Goal: Task Accomplishment & Management: Manage account settings

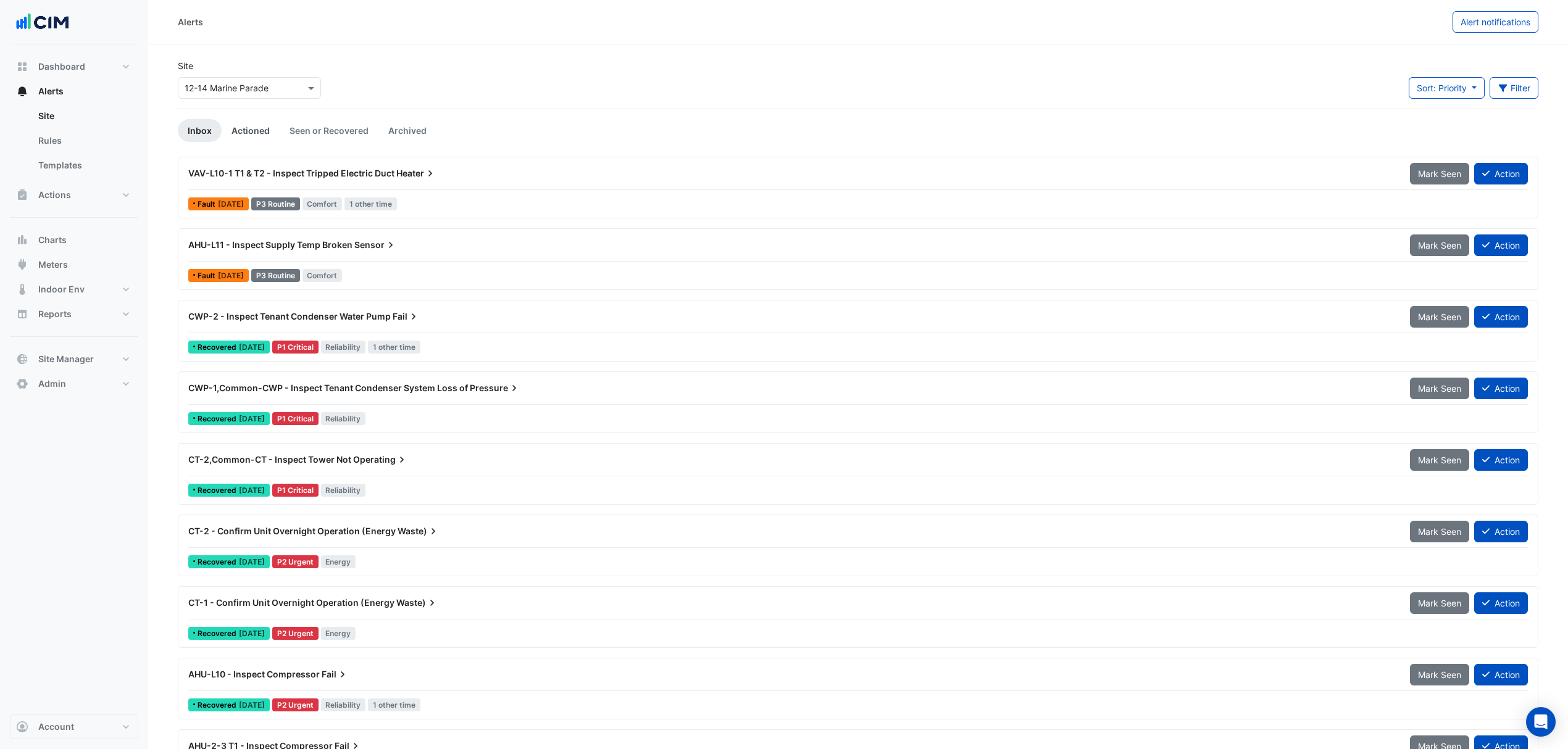
click at [242, 135] on link "Actioned" at bounding box center [250, 130] width 58 height 23
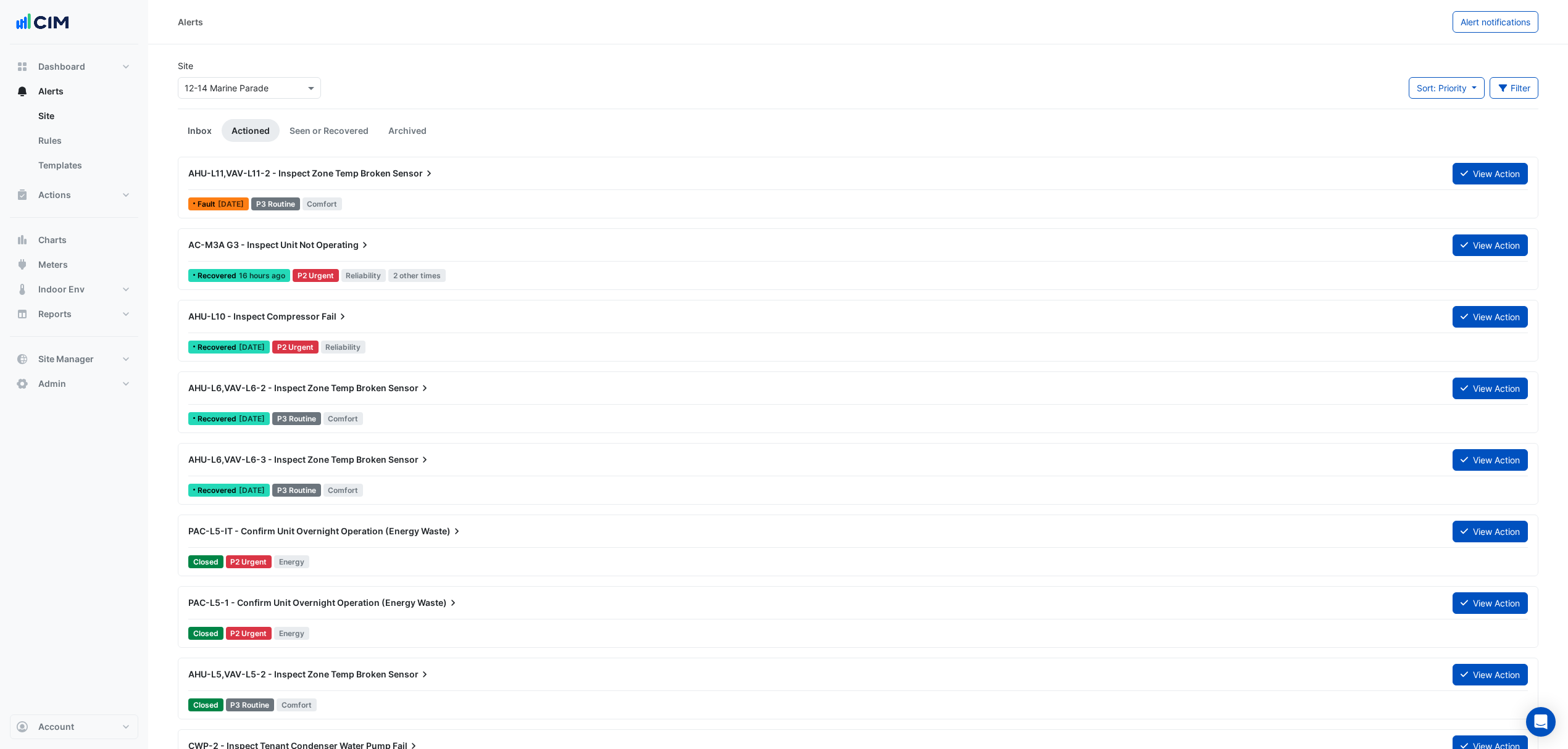
click at [193, 138] on link "Inbox" at bounding box center [199, 130] width 44 height 23
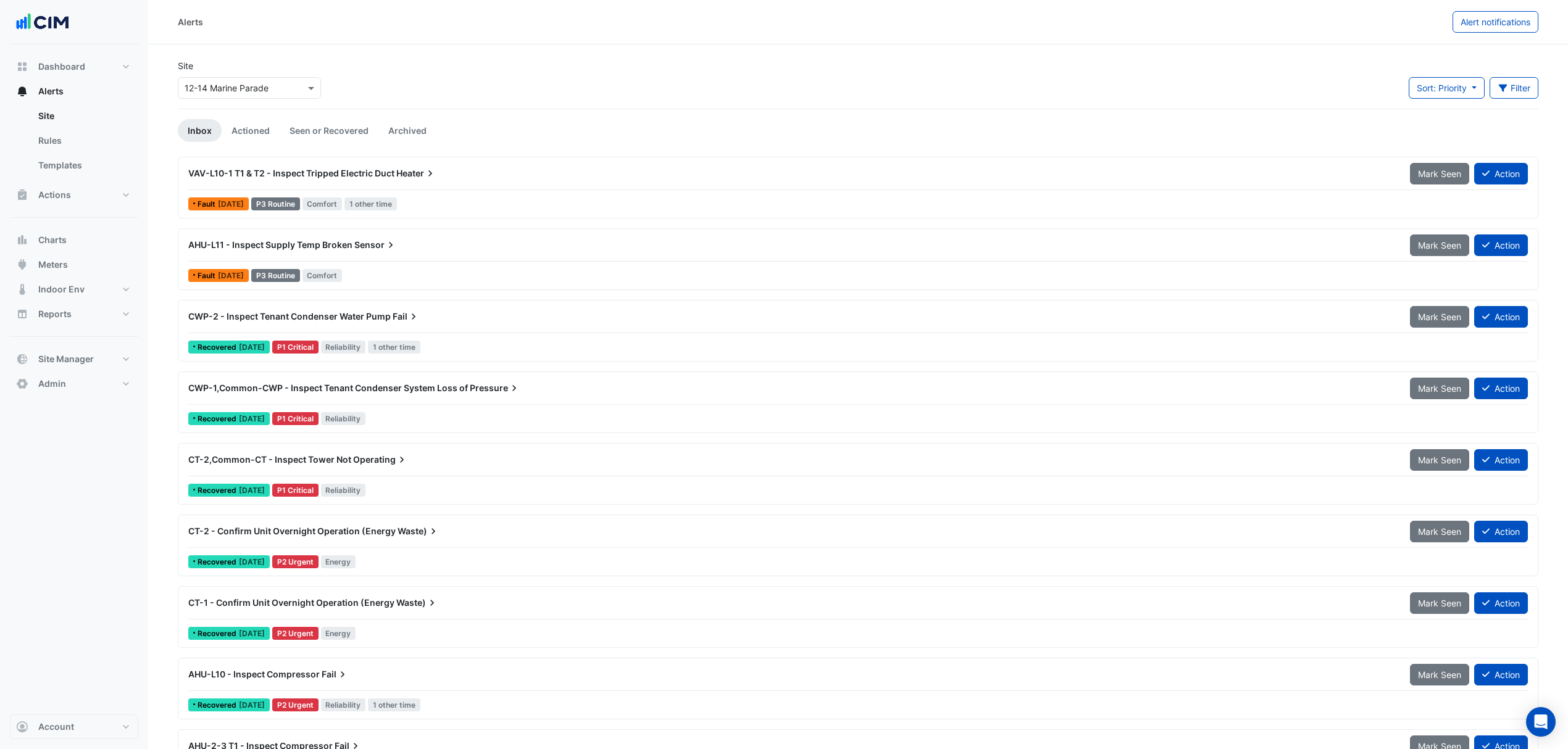
click at [250, 88] on input "text" at bounding box center [237, 89] width 105 height 13
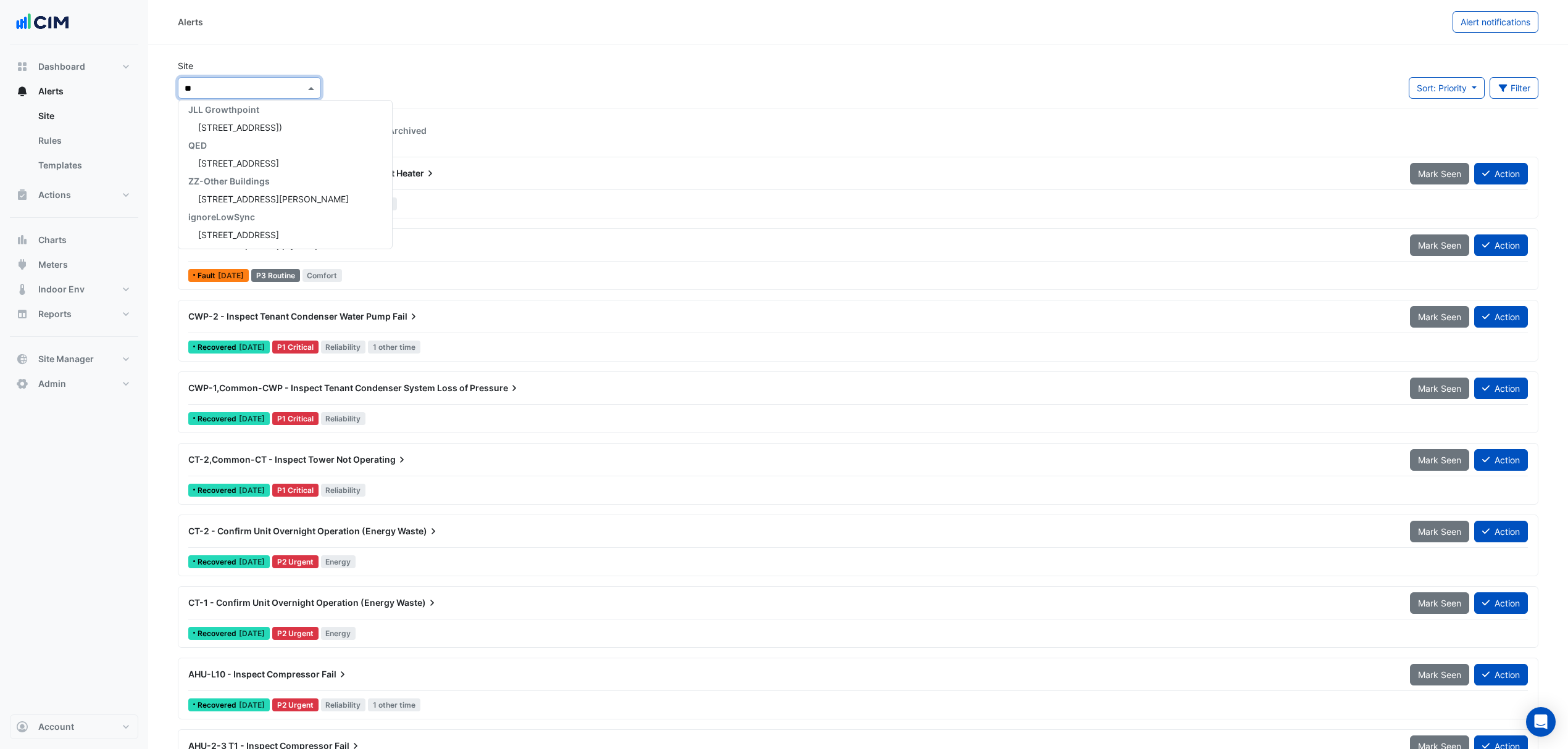
scroll to position [23, 0]
type input "***"
click at [255, 121] on div "Growthpoint Properties Australia" at bounding box center [285, 114] width 213 height 18
click at [255, 127] on span "211 Wellington Road (Building C)" at bounding box center [240, 132] width 84 height 10
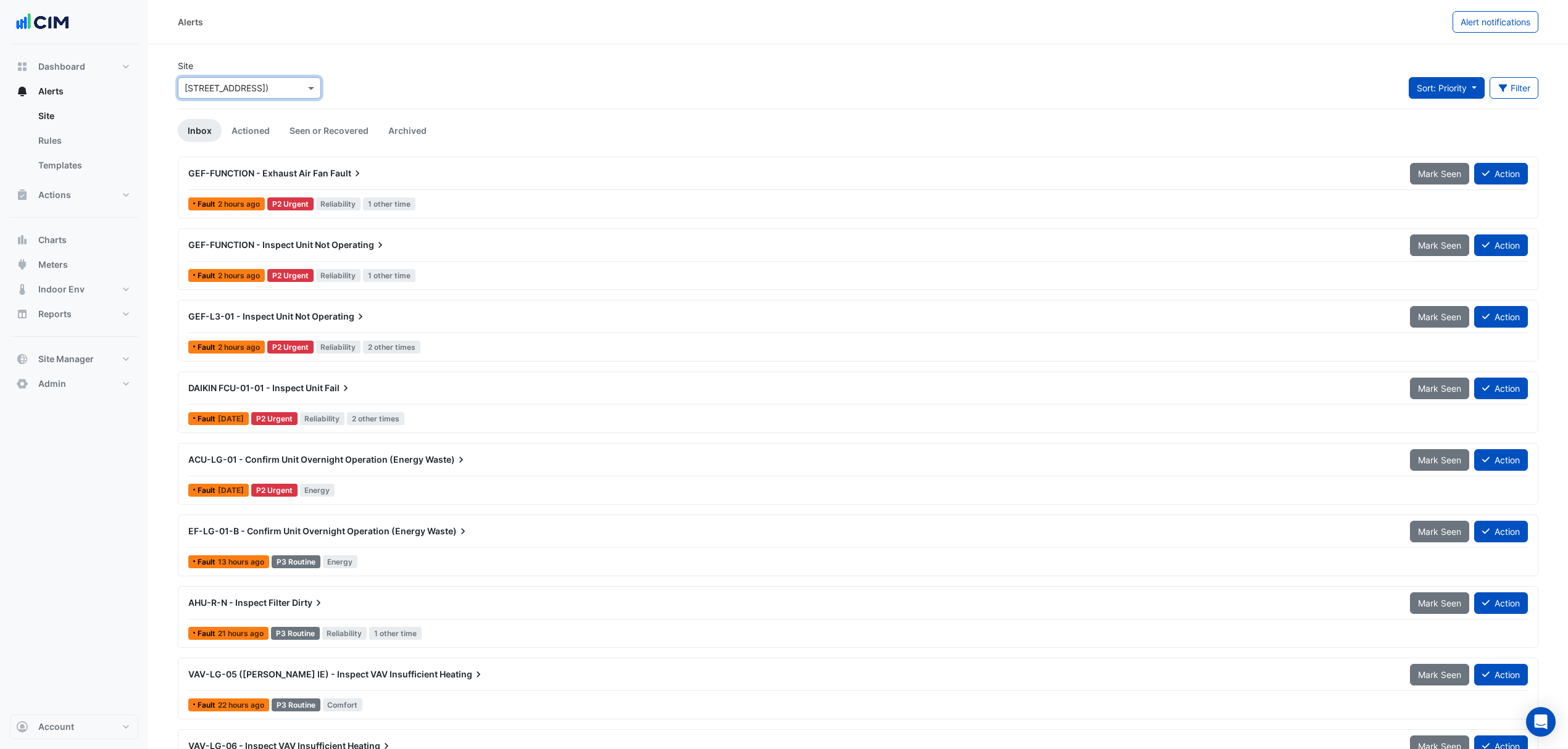
click at [1435, 79] on button "Sort: Priority" at bounding box center [1447, 88] width 76 height 22
click at [1520, 94] on button "Filter" at bounding box center [1514, 88] width 50 height 22
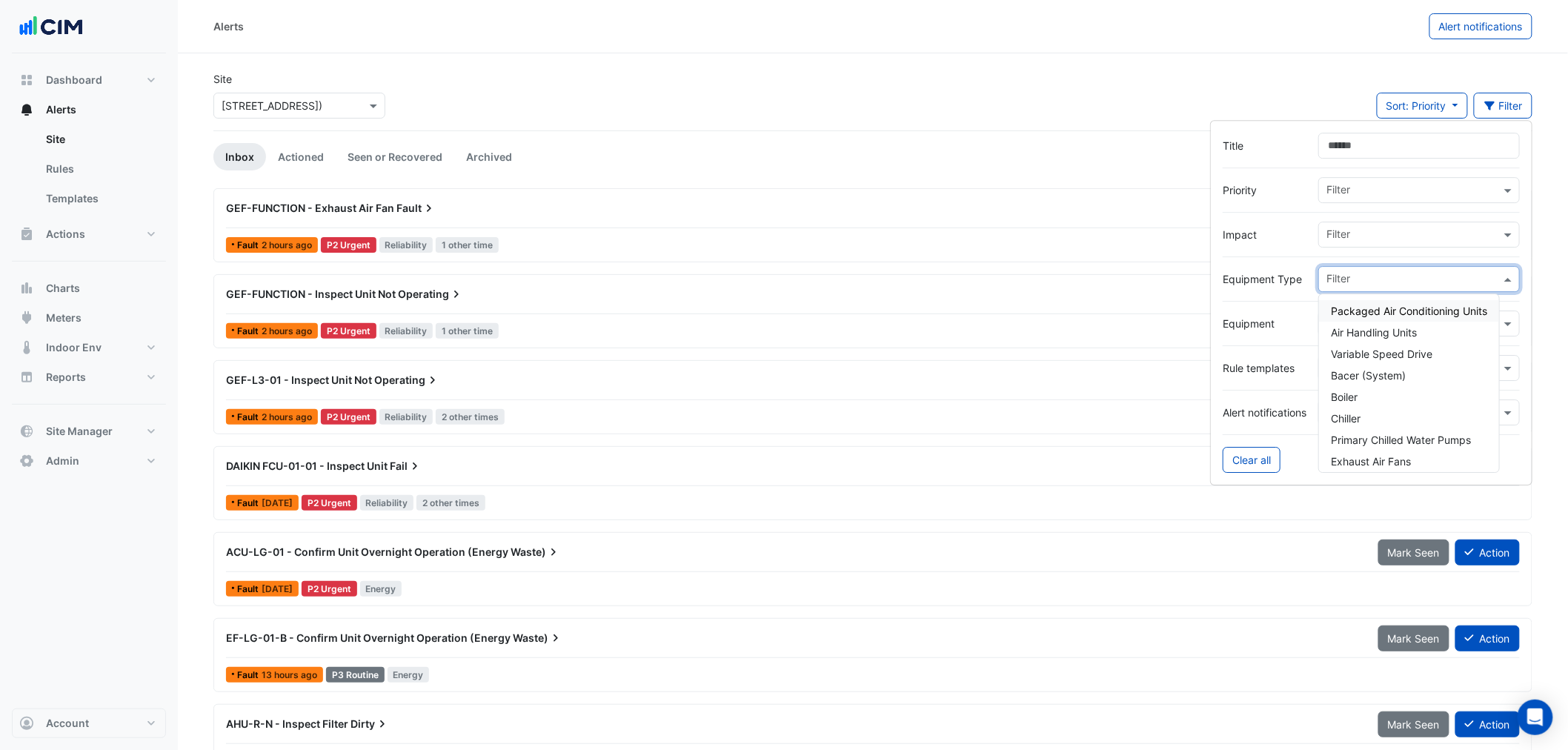
click at [1379, 289] on div at bounding box center [1412, 280] width 177 height 19
click at [1404, 311] on div "Water Meters" at bounding box center [1385, 311] width 135 height 22
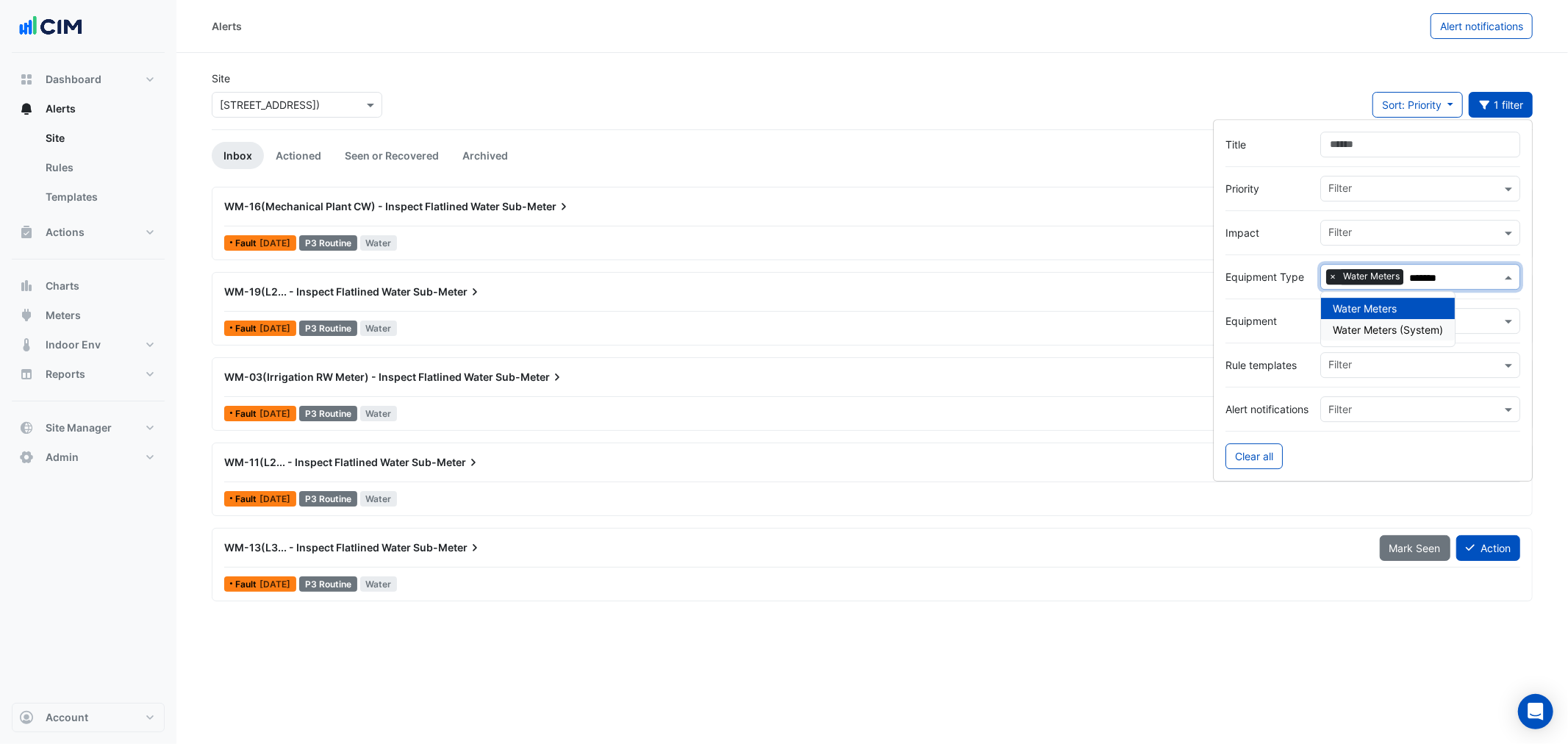
click at [1428, 330] on span "Water Meters (System)" at bounding box center [1388, 329] width 110 height 12
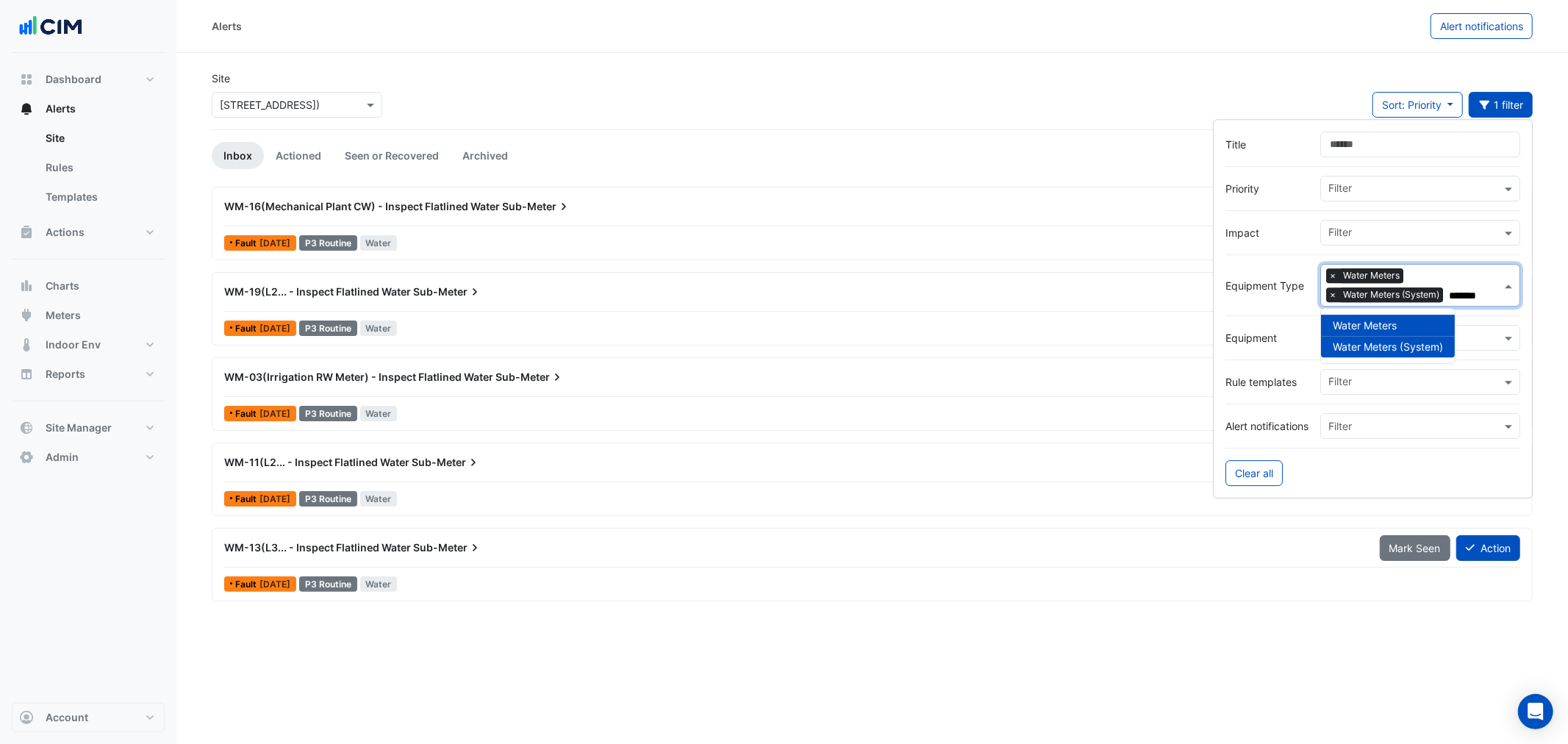
type input "*******"
click at [899, 135] on app-alert-tickets "Site Select a Site × 211 Wellington Road (Building C) Sort: Priority Priority U…" at bounding box center [872, 335] width 1321 height 531
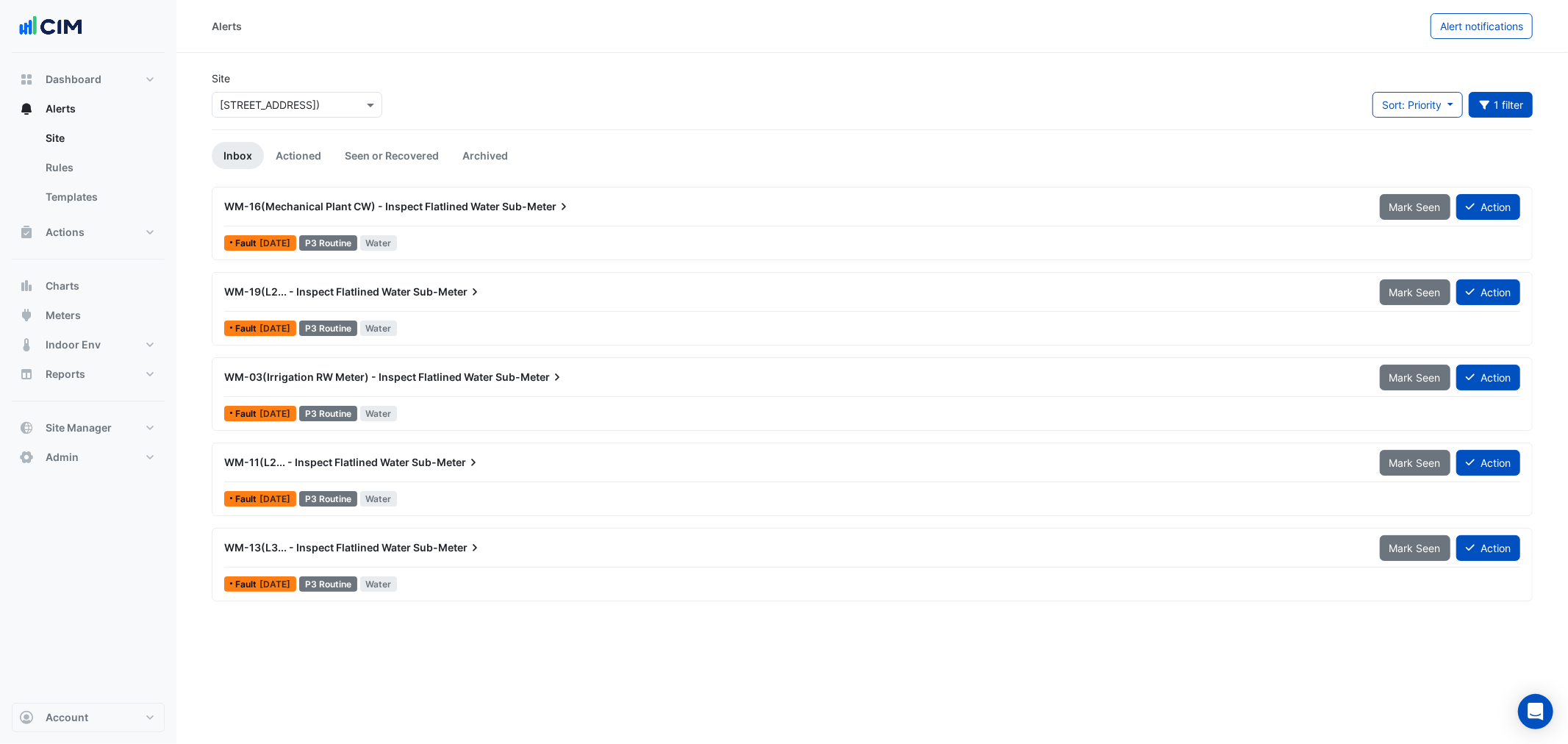
click at [394, 314] on div "WM-19(L2... - Inspect Flatlined Water Sub-Meter Mark Seen Action Fault 6 days a…" at bounding box center [872, 308] width 1308 height 61
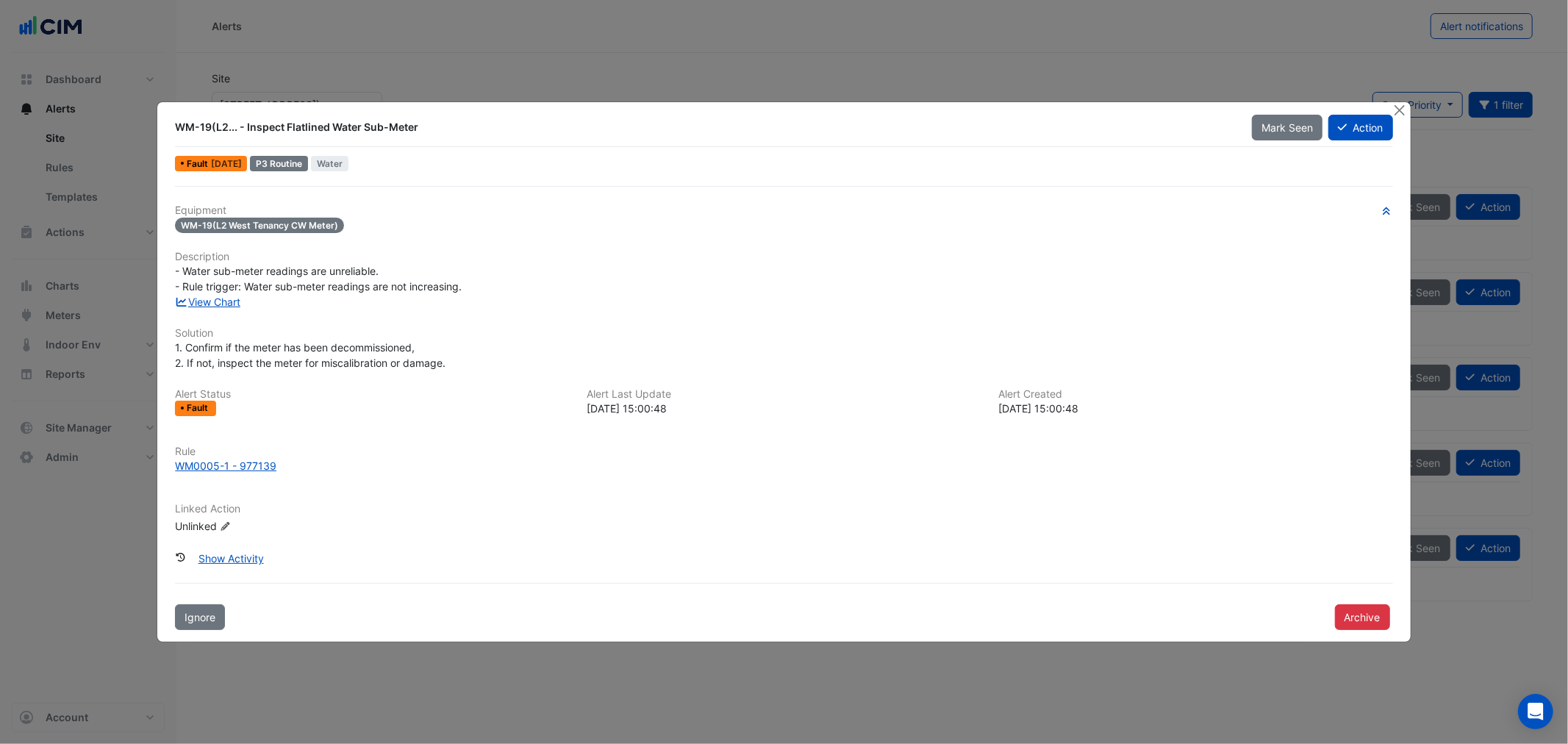
drag, startPoint x: 246, startPoint y: 230, endPoint x: 277, endPoint y: 231, distance: 31.0
click at [277, 232] on span "WM-19(L2 West Tenancy CW Meter)" at bounding box center [260, 225] width 169 height 16
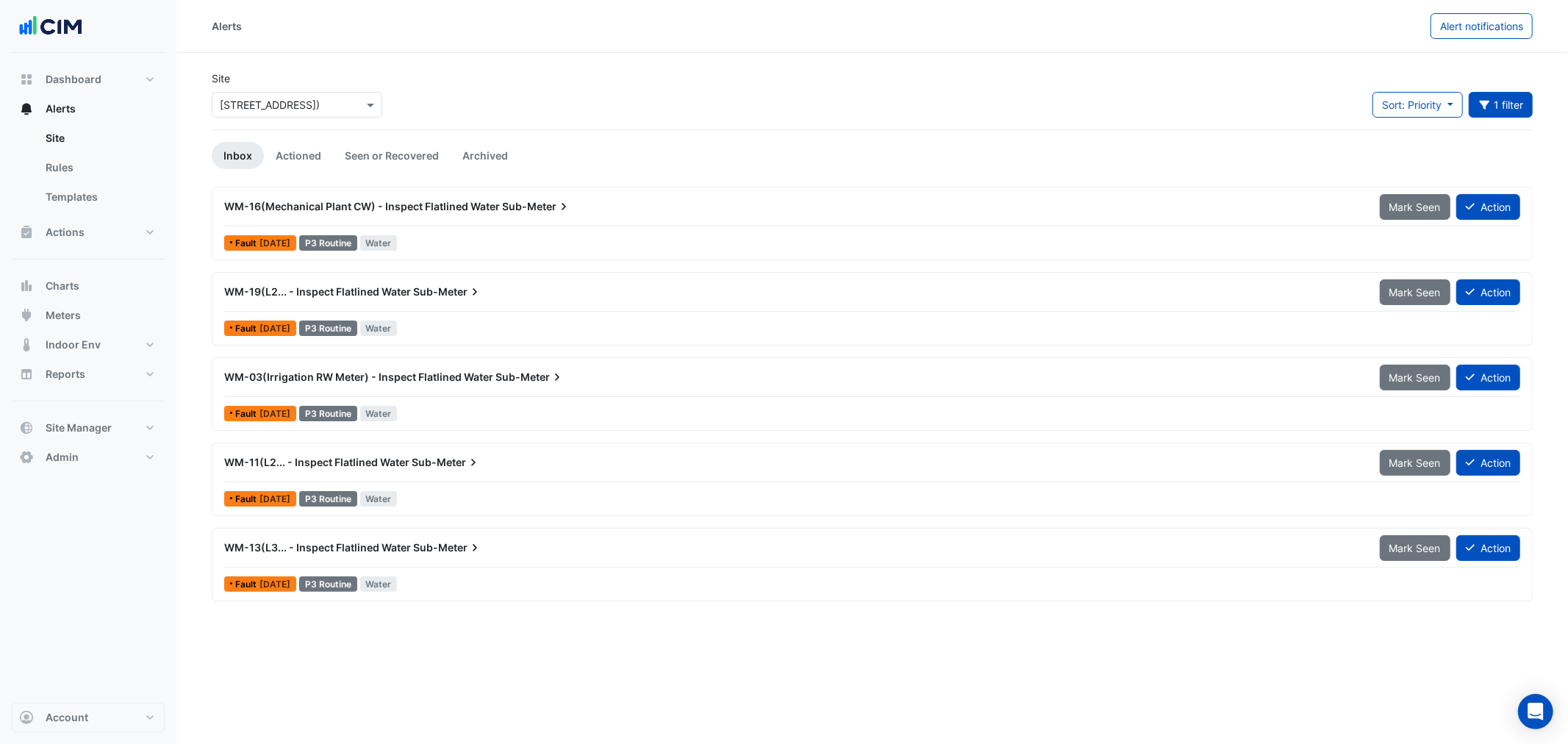
click at [366, 380] on span "WM-03(Irrigation RW Meter) - Inspect Flatlined Water" at bounding box center [359, 376] width 269 height 12
click at [722, 409] on div "Fault 6 days ago P3 Routine Water" at bounding box center [872, 414] width 1299 height 22
click at [1473, 32] on button "Alert notifications" at bounding box center [1481, 26] width 102 height 26
select select "*****"
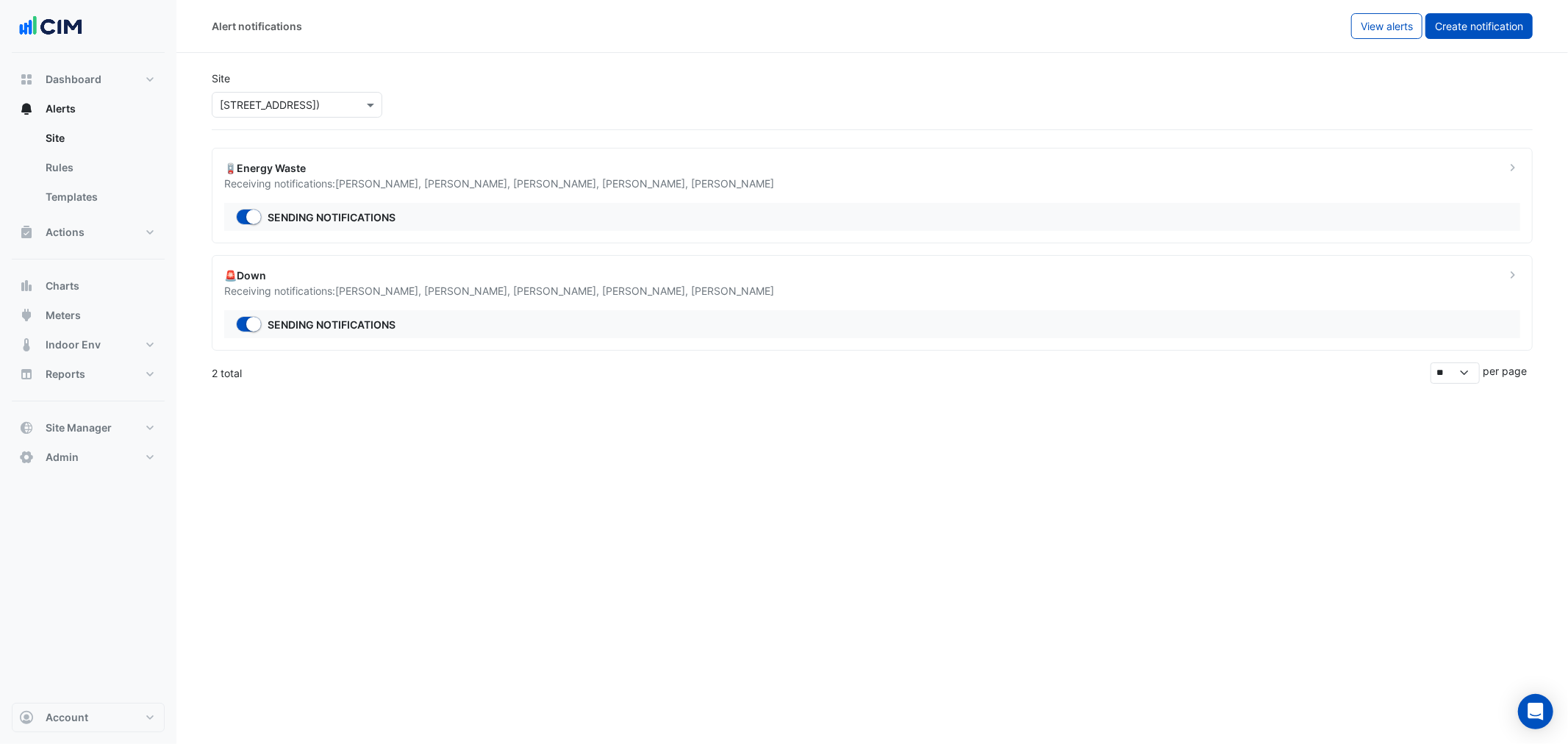
click at [1493, 25] on span "Create notification" at bounding box center [1479, 26] width 88 height 12
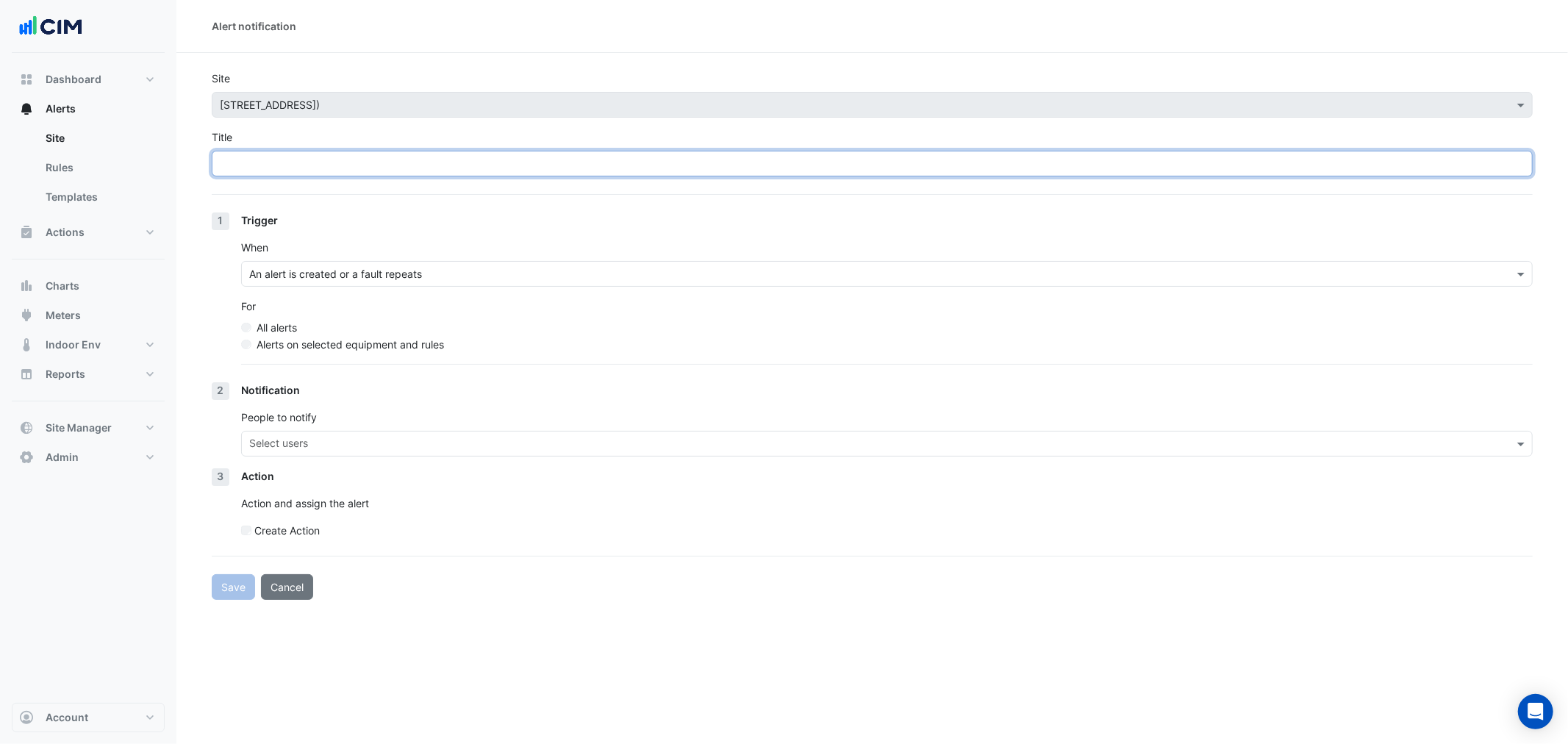
click at [322, 168] on input "Title" at bounding box center [872, 163] width 1321 height 26
paste input "******"
type input "******"
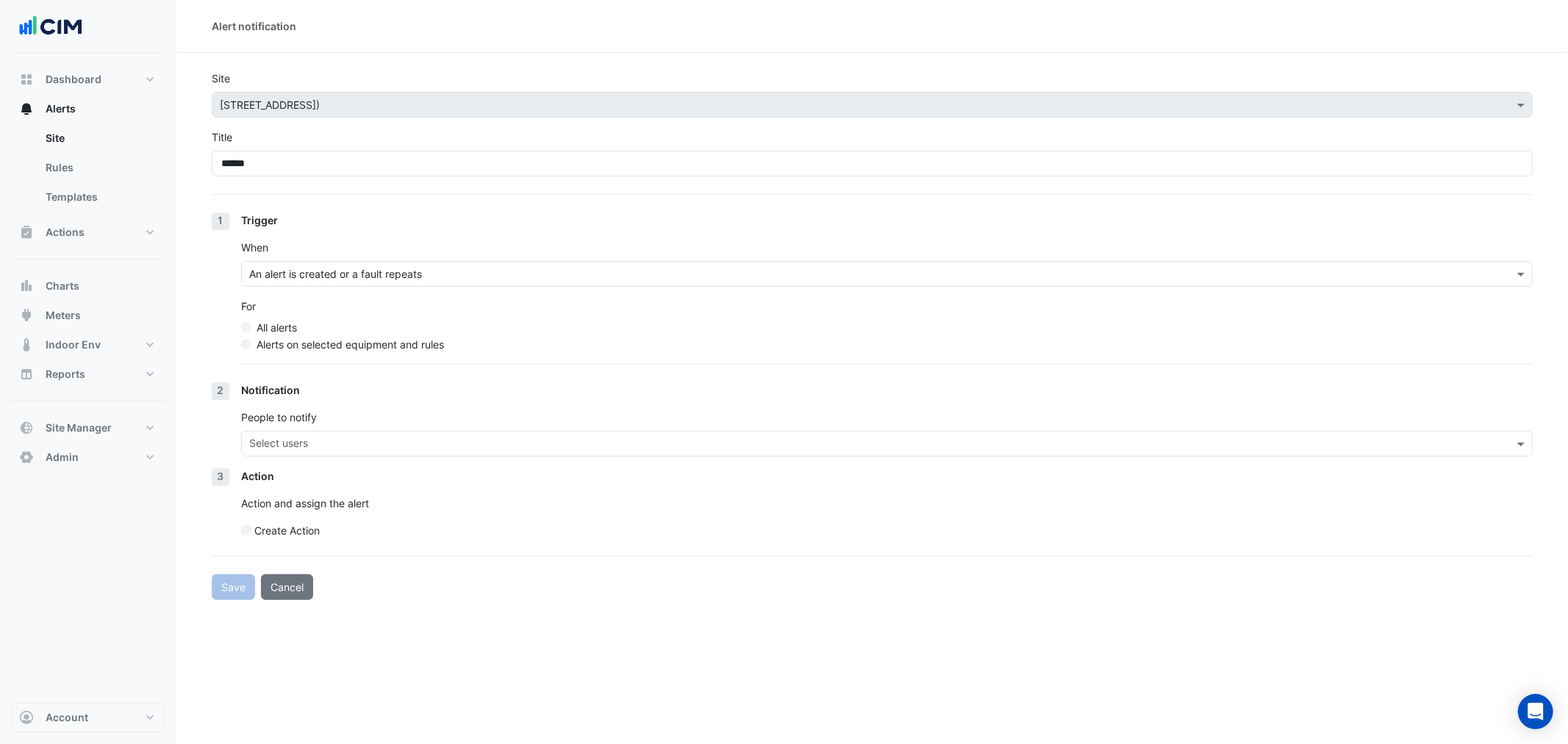
click at [294, 348] on label "Alerts on selected equipment and rules" at bounding box center [350, 344] width 188 height 16
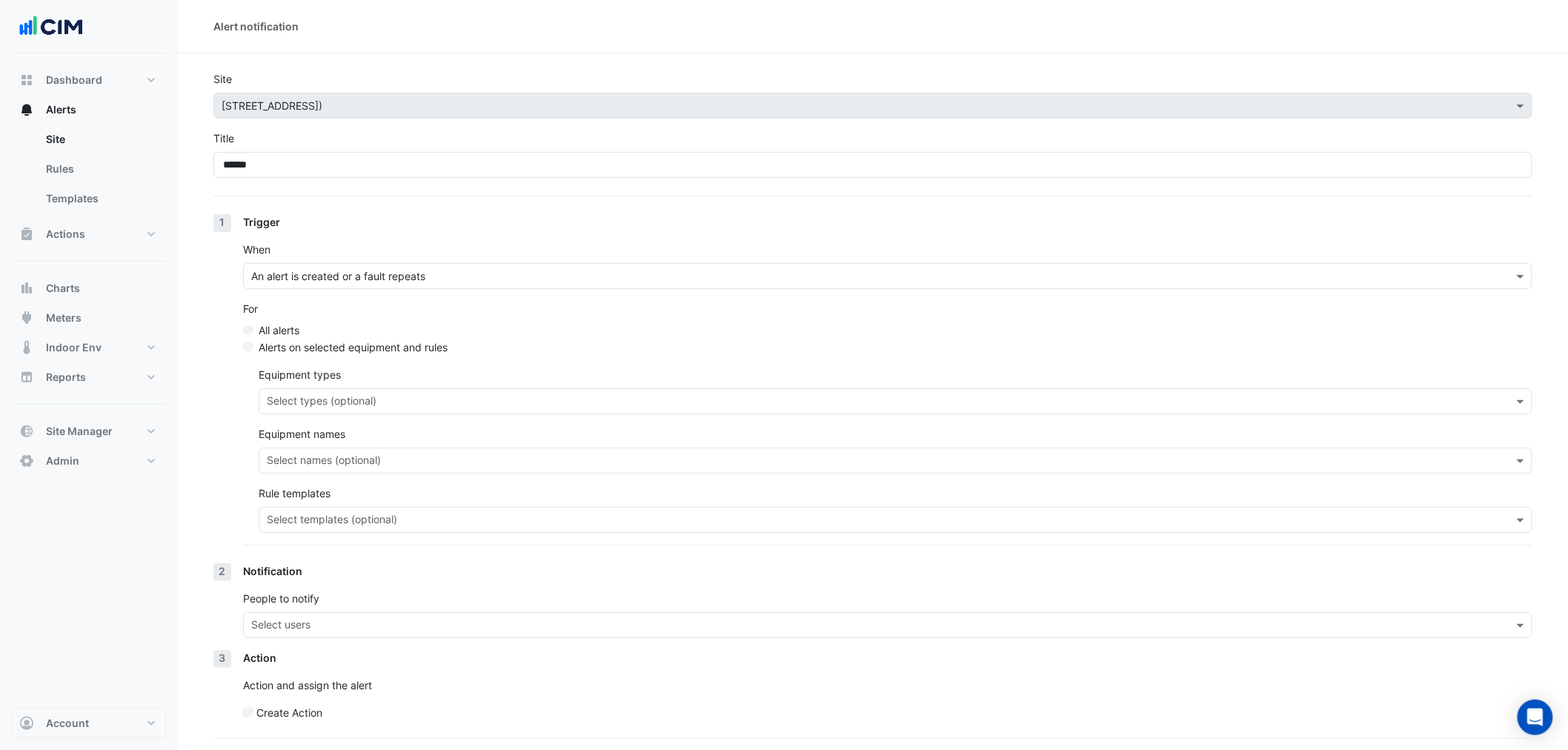
click at [327, 461] on input "text" at bounding box center [887, 462] width 1241 height 16
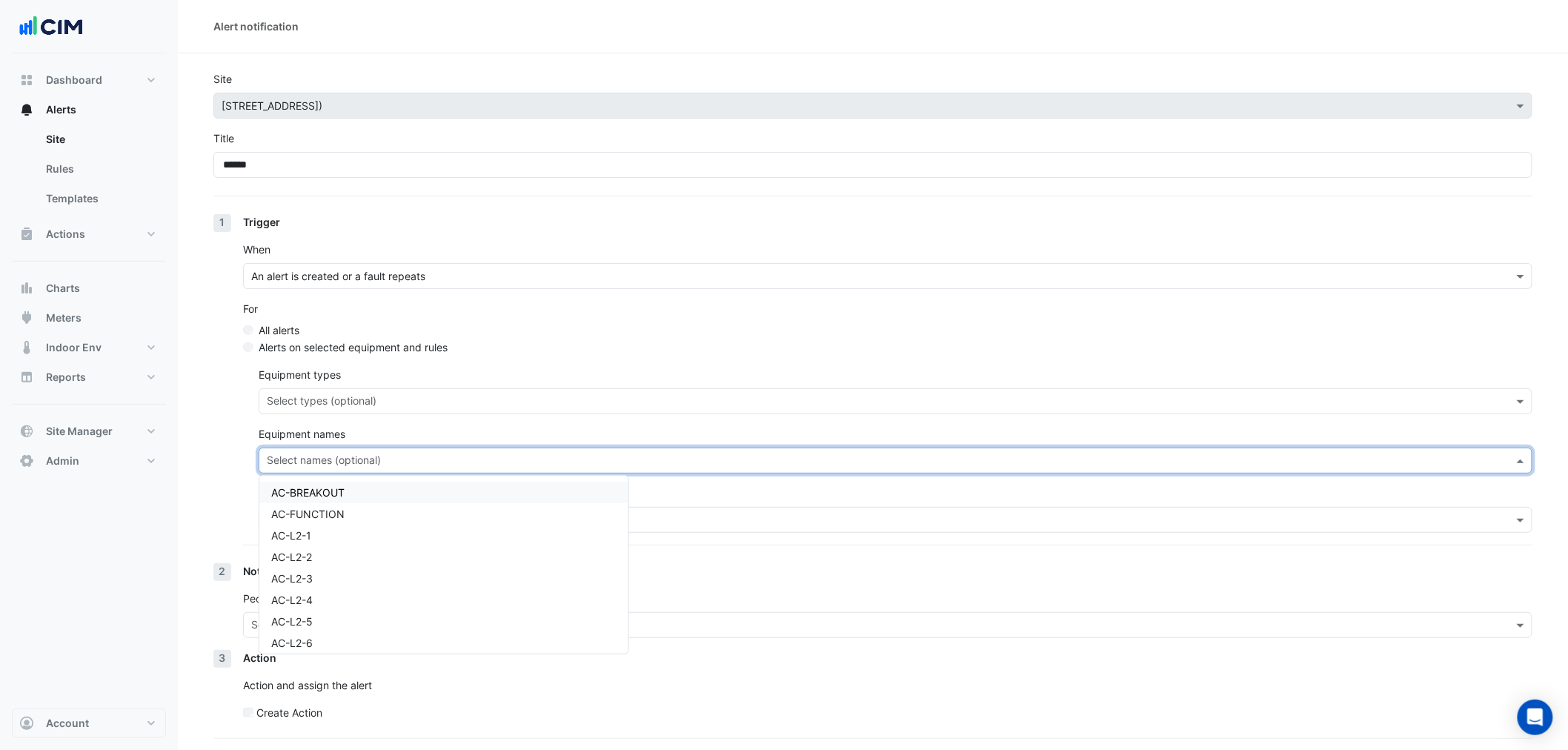
click at [201, 476] on section "Site Select a Site × 211 Wellington Road (Building C) Title ****** 1 Trigger Wh…" at bounding box center [872, 418] width 1390 height 729
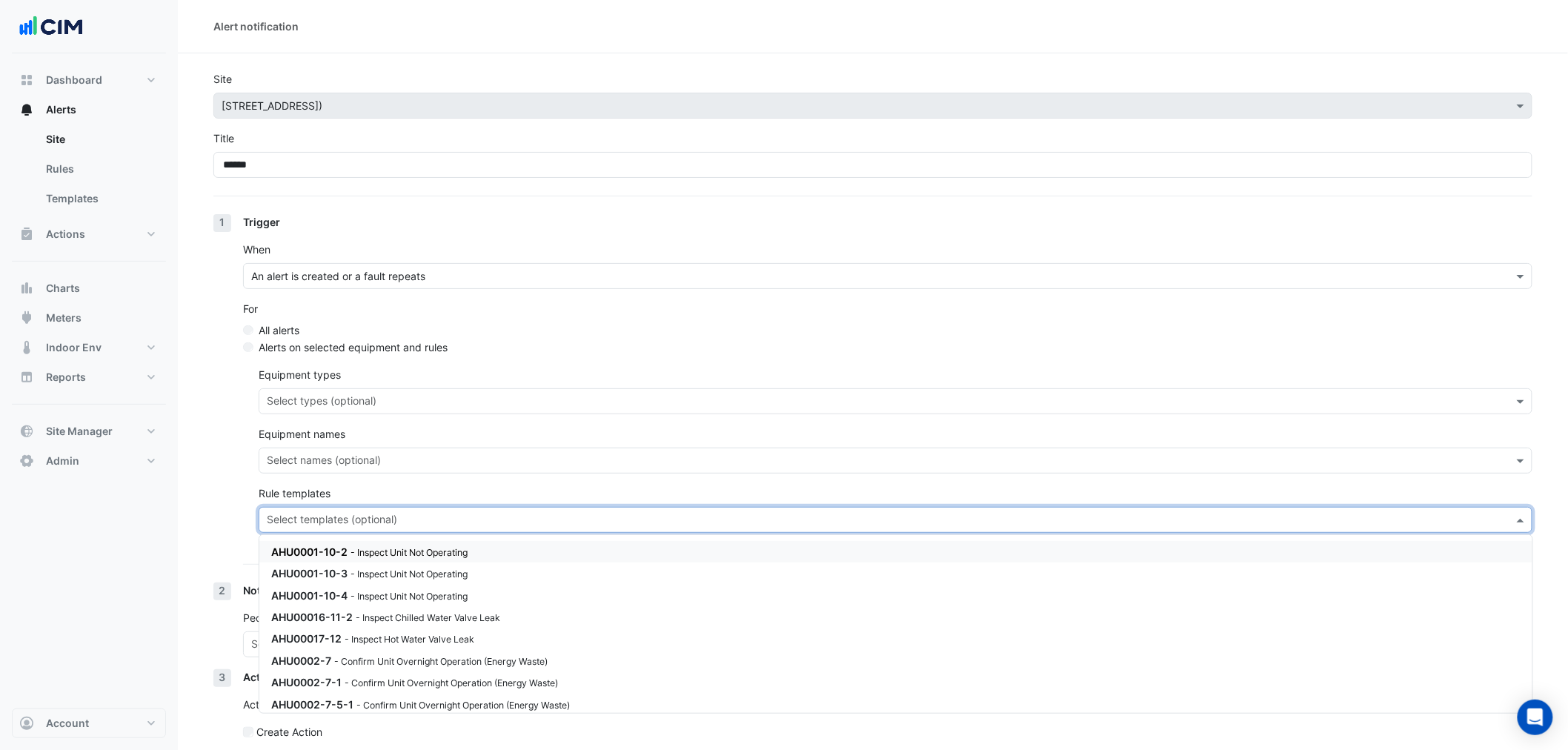
click at [342, 522] on input "text" at bounding box center [887, 521] width 1241 height 16
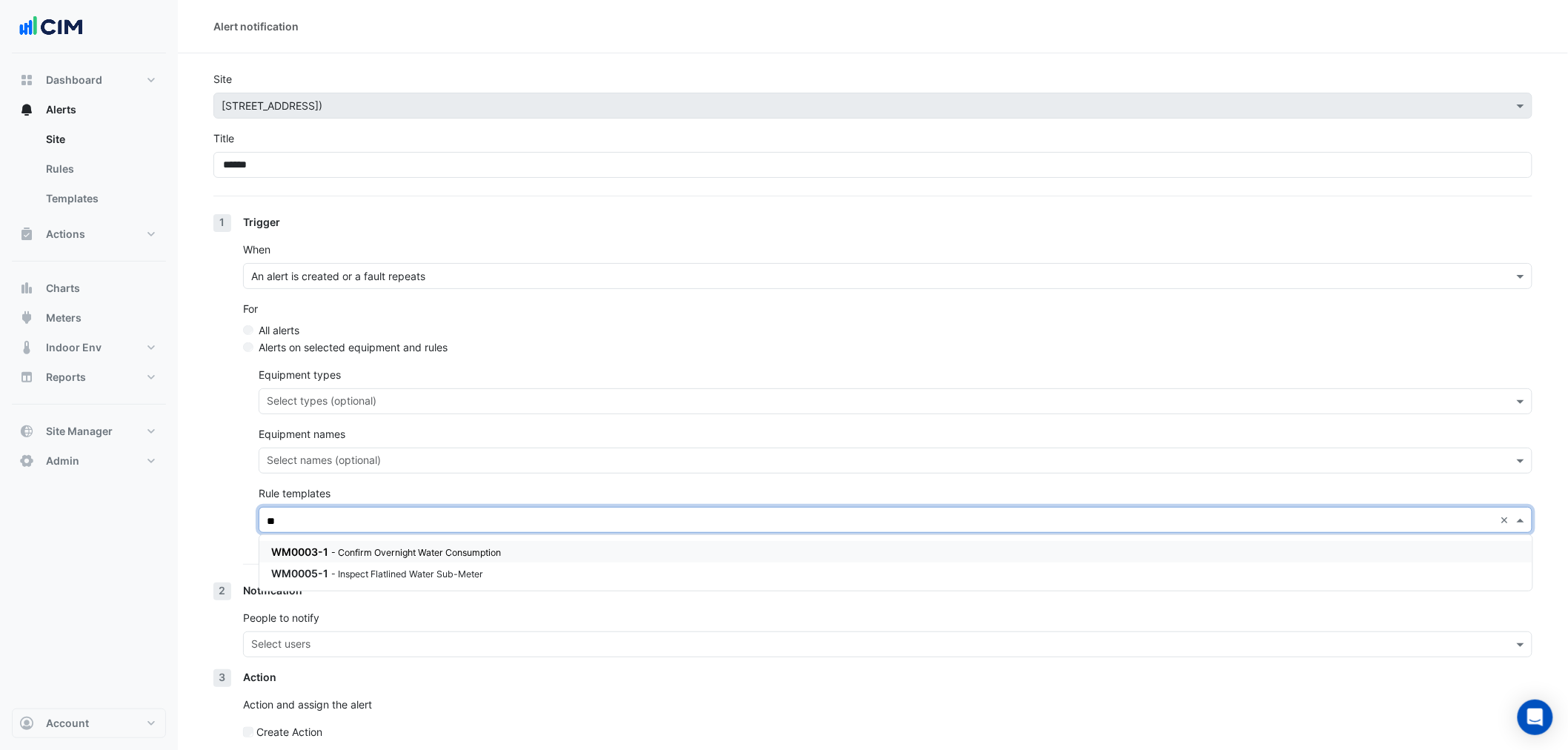
click at [369, 553] on small "- Confirm Overnight Water Consumption" at bounding box center [416, 552] width 170 height 11
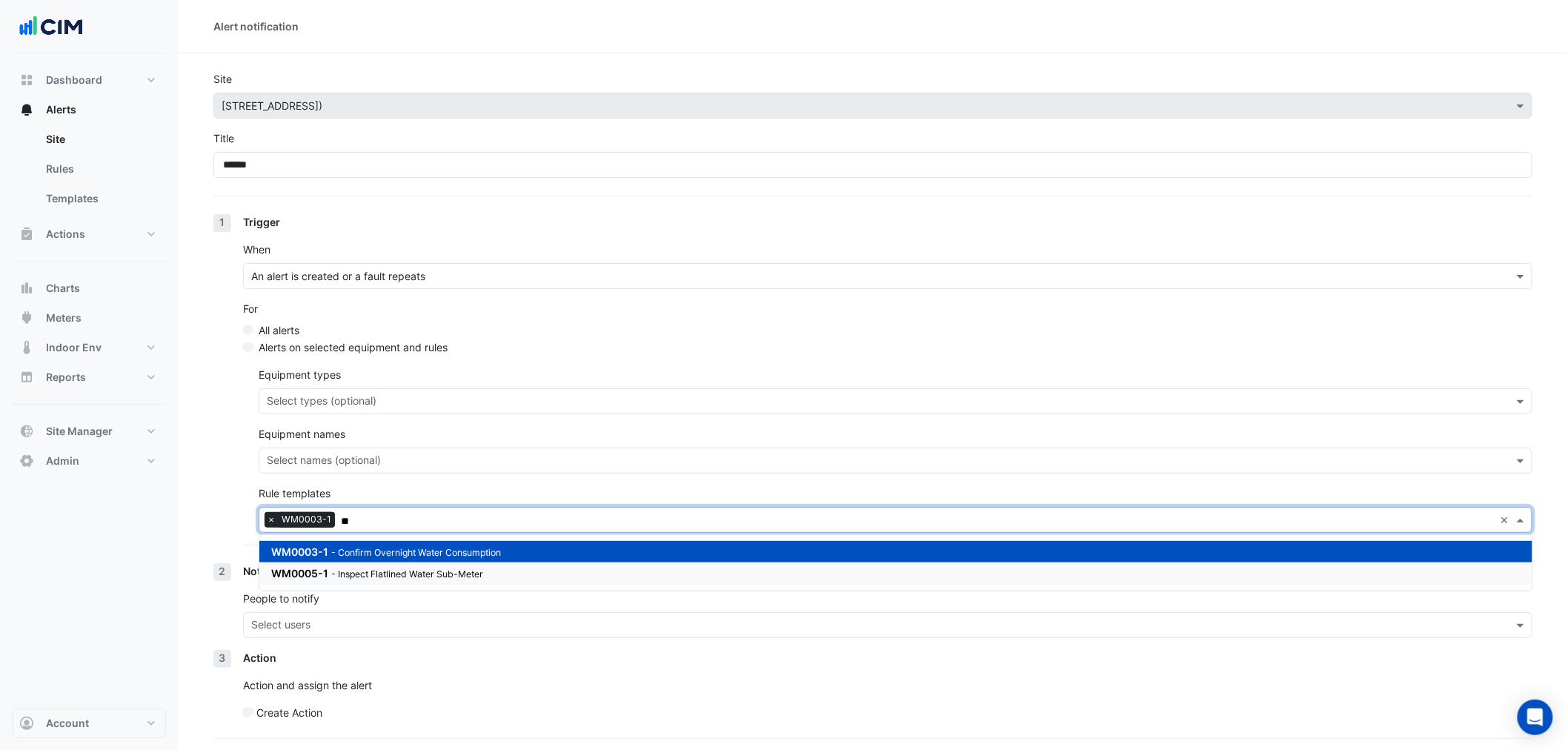
click at [379, 573] on small "- Inspect Flatlined Water Sub-Meter" at bounding box center [407, 573] width 152 height 11
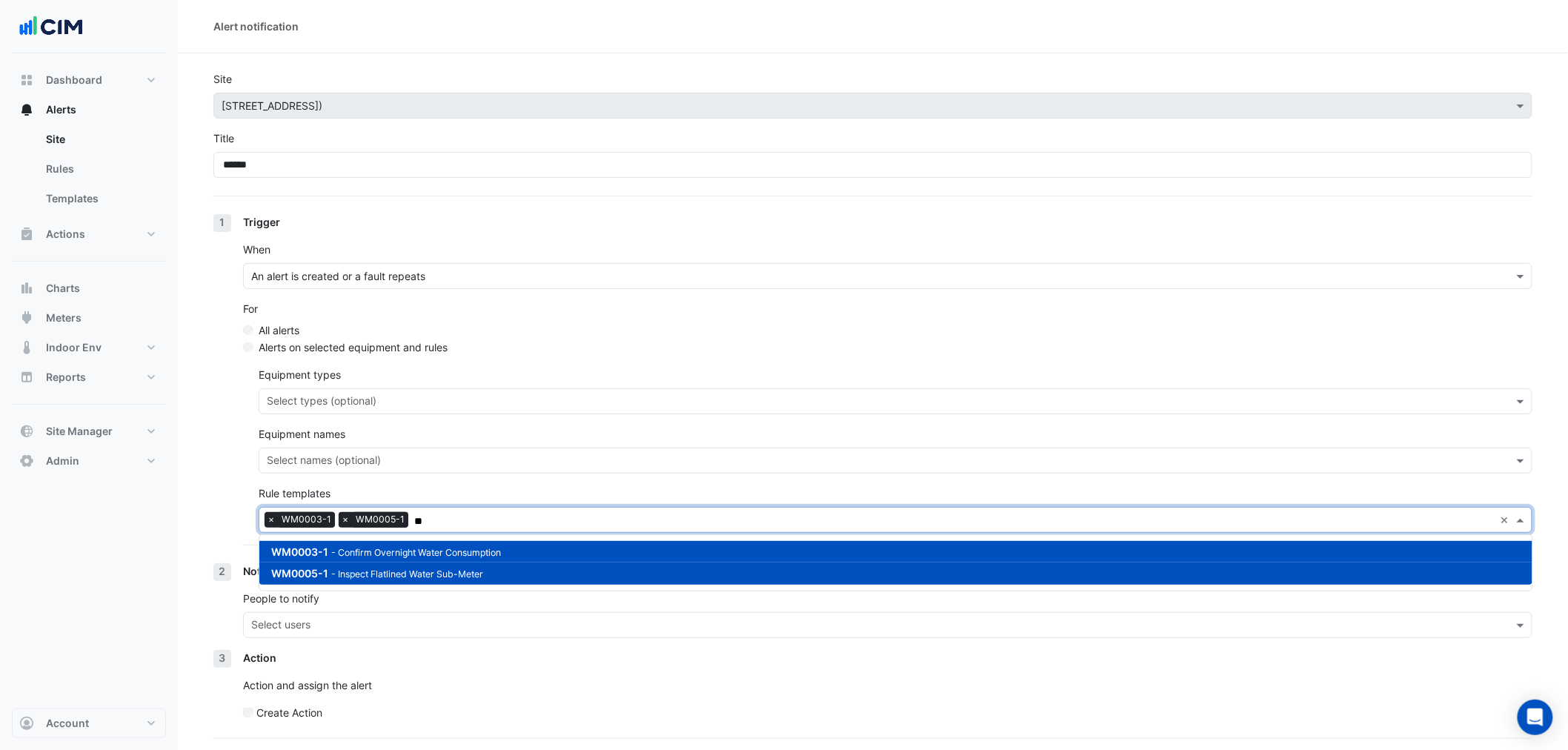
type input "**"
click at [224, 492] on div "1 Trigger When An alert is created or a fault repeats For All alerts Alerts on …" at bounding box center [872, 388] width 1319 height 349
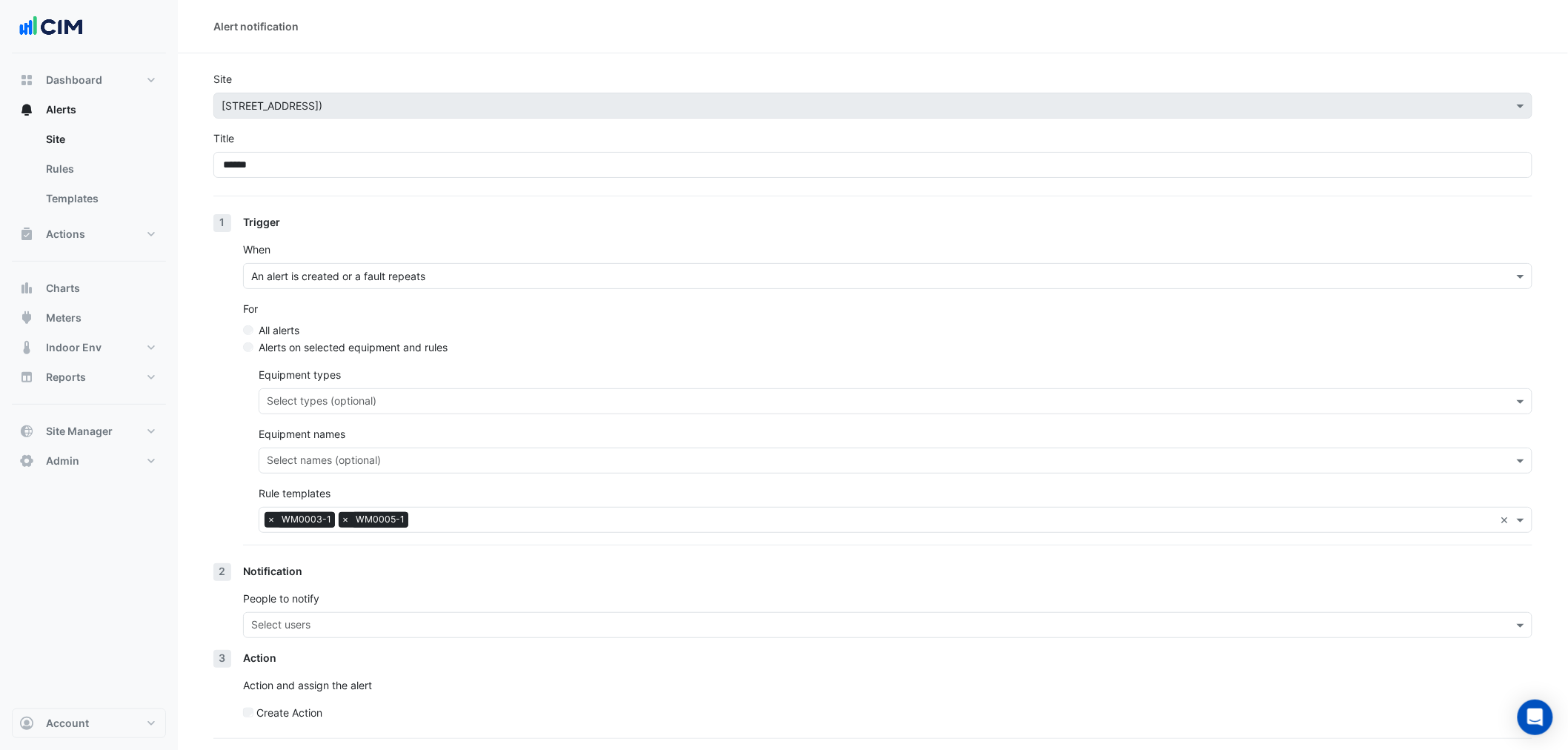
click at [507, 521] on input "text" at bounding box center [954, 521] width 1080 height 16
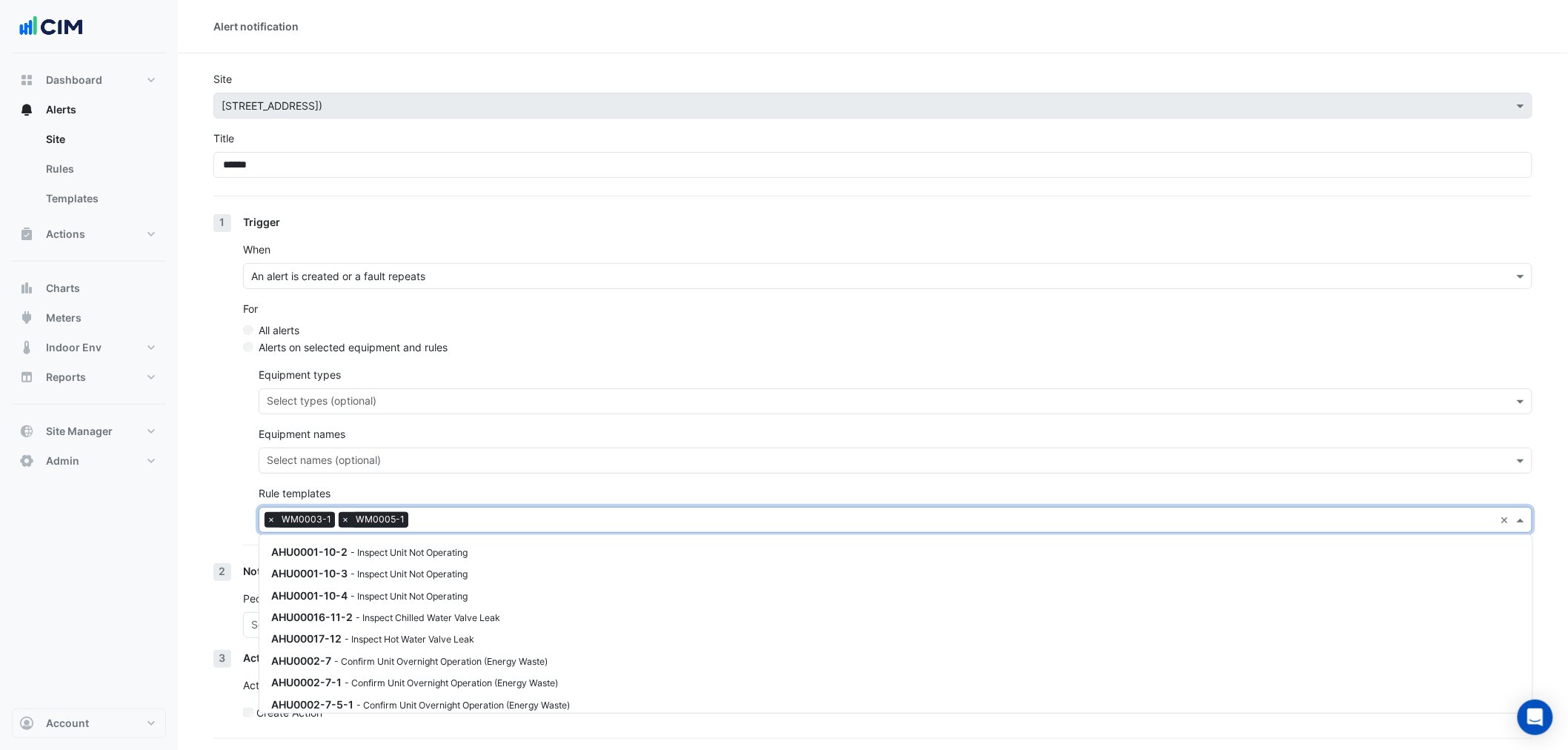
scroll to position [2195, 0]
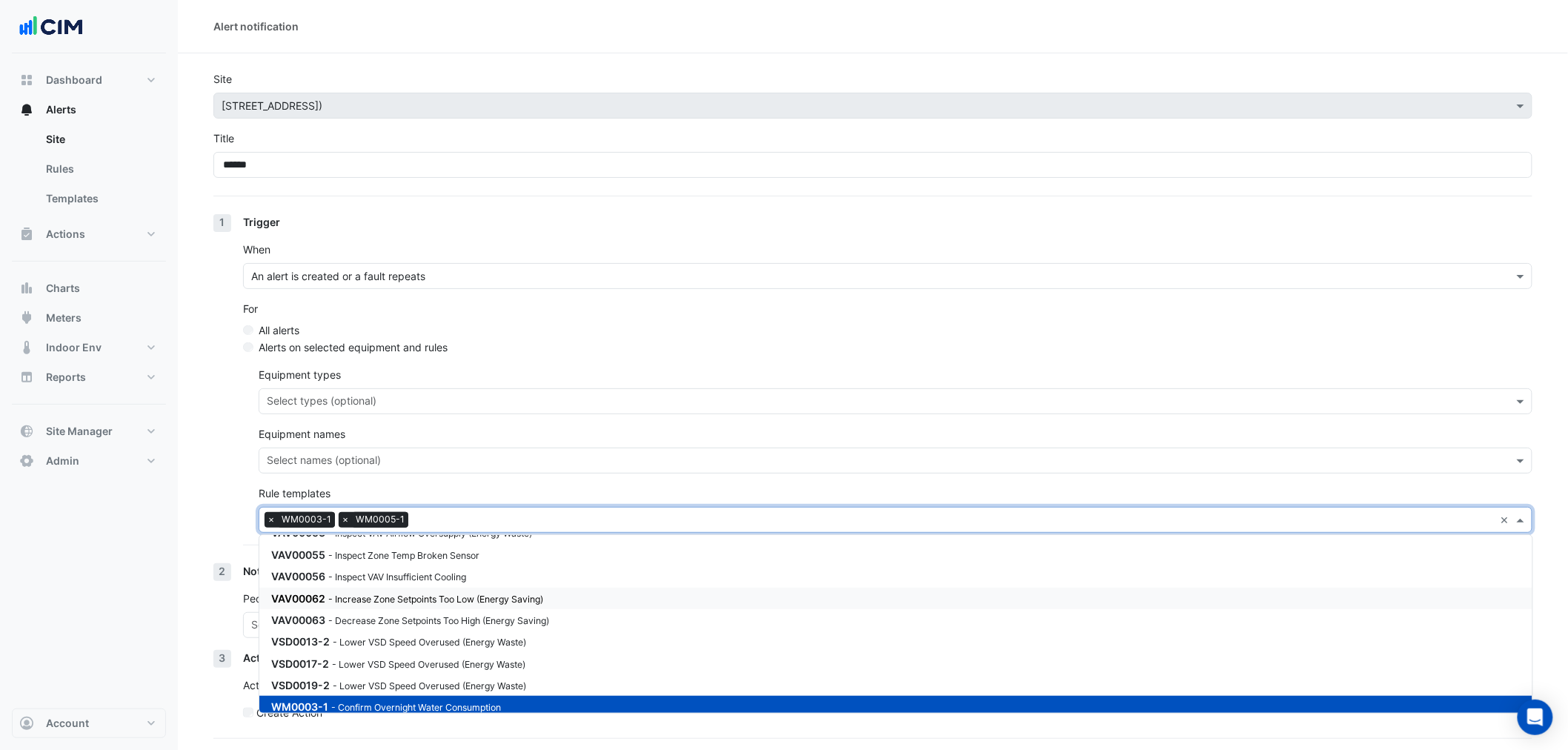
click at [171, 570] on nav "Dashboard Portfolio Ratings Performance Alerts Site Rules Templates Actions Sit…" at bounding box center [89, 375] width 177 height 750
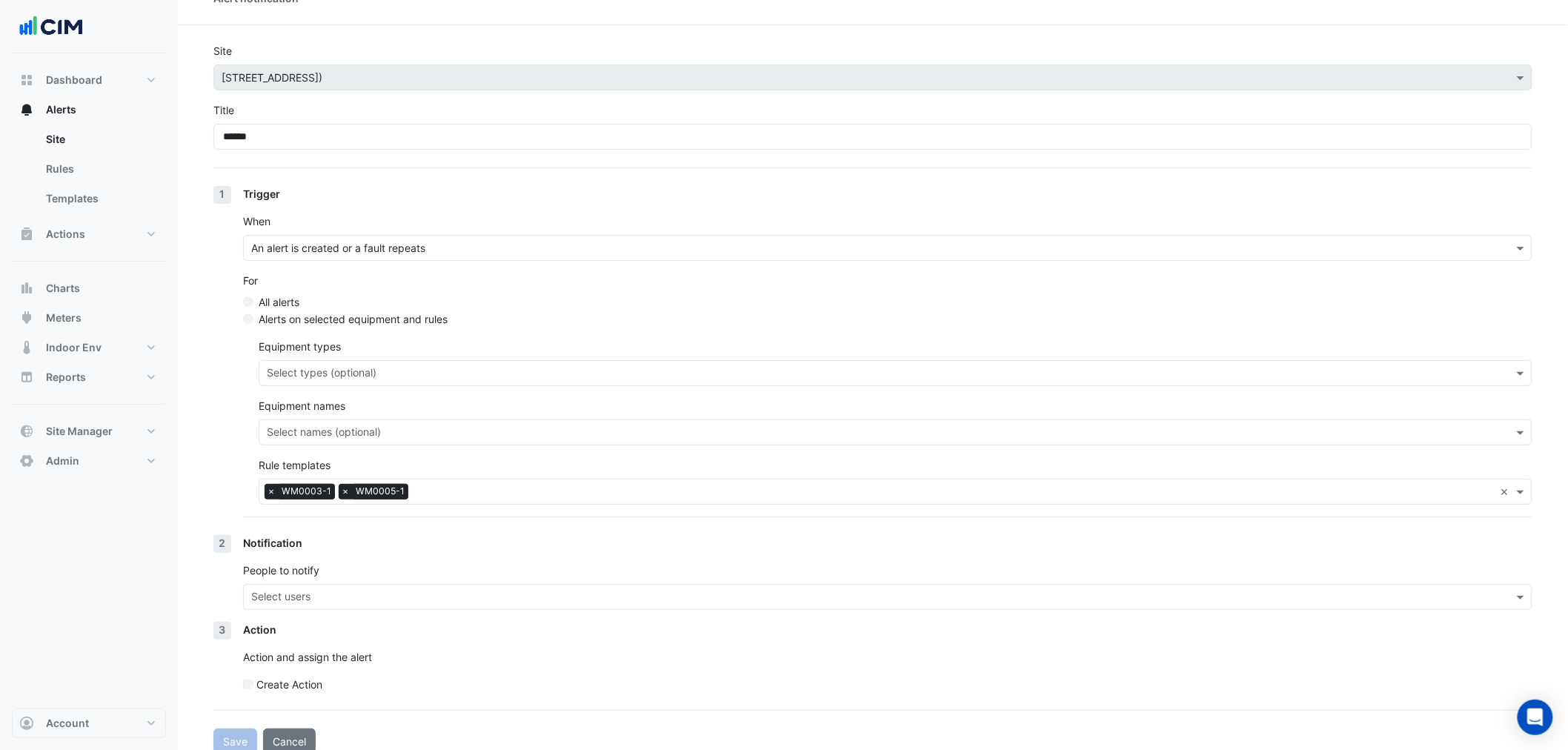
scroll to position [44, 0]
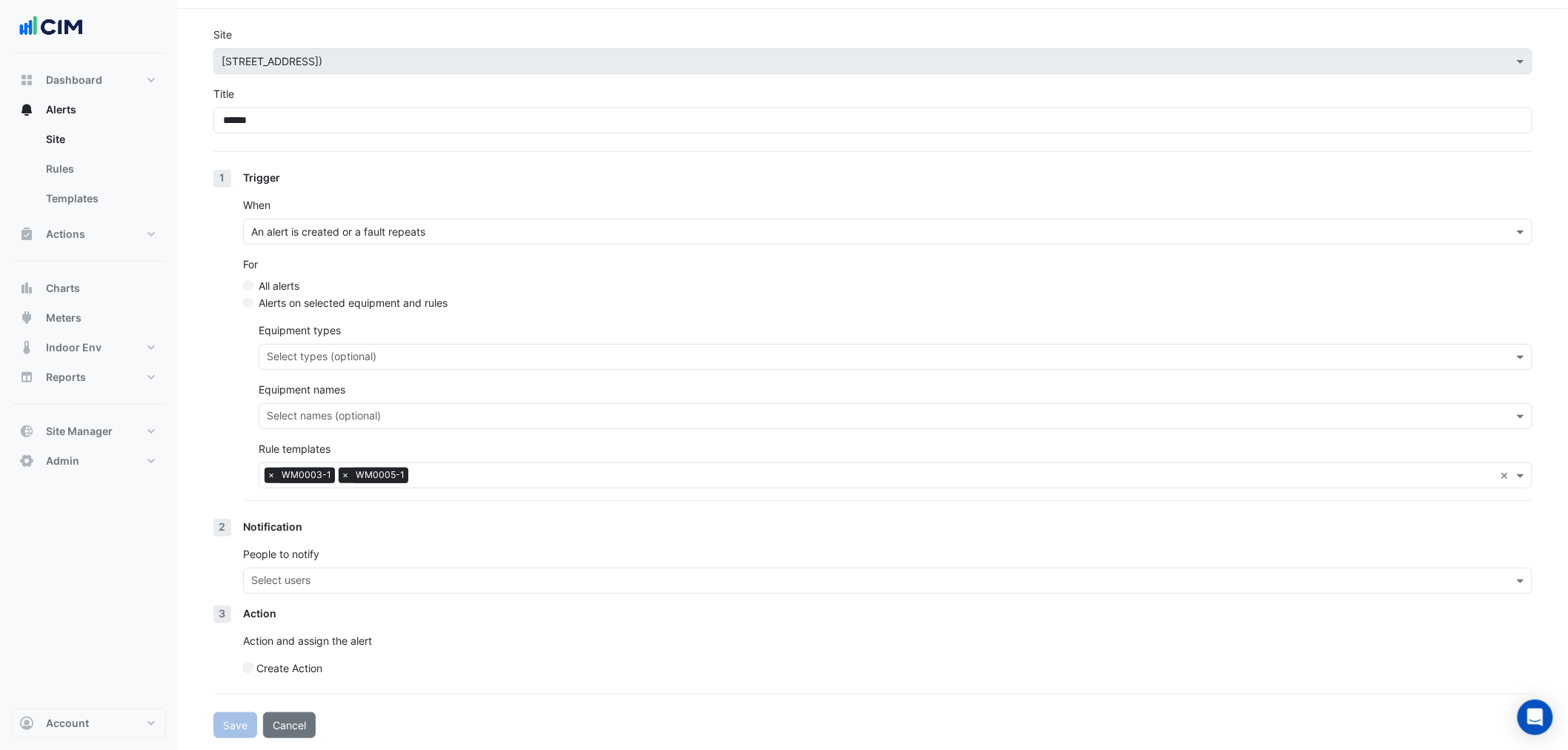
click at [352, 582] on input "text" at bounding box center [879, 582] width 1256 height 16
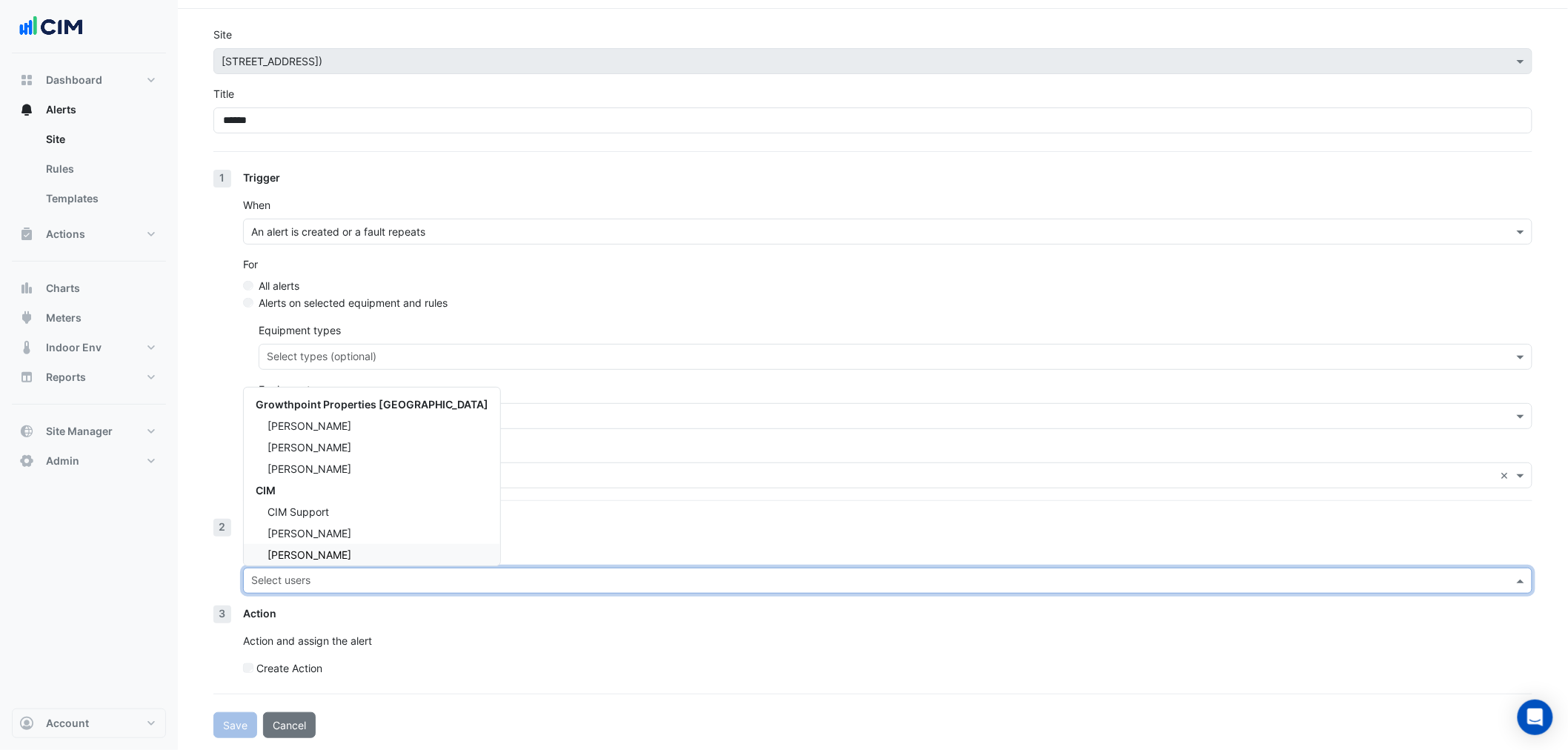
click at [357, 549] on div "Manuel Margelis" at bounding box center [372, 555] width 256 height 22
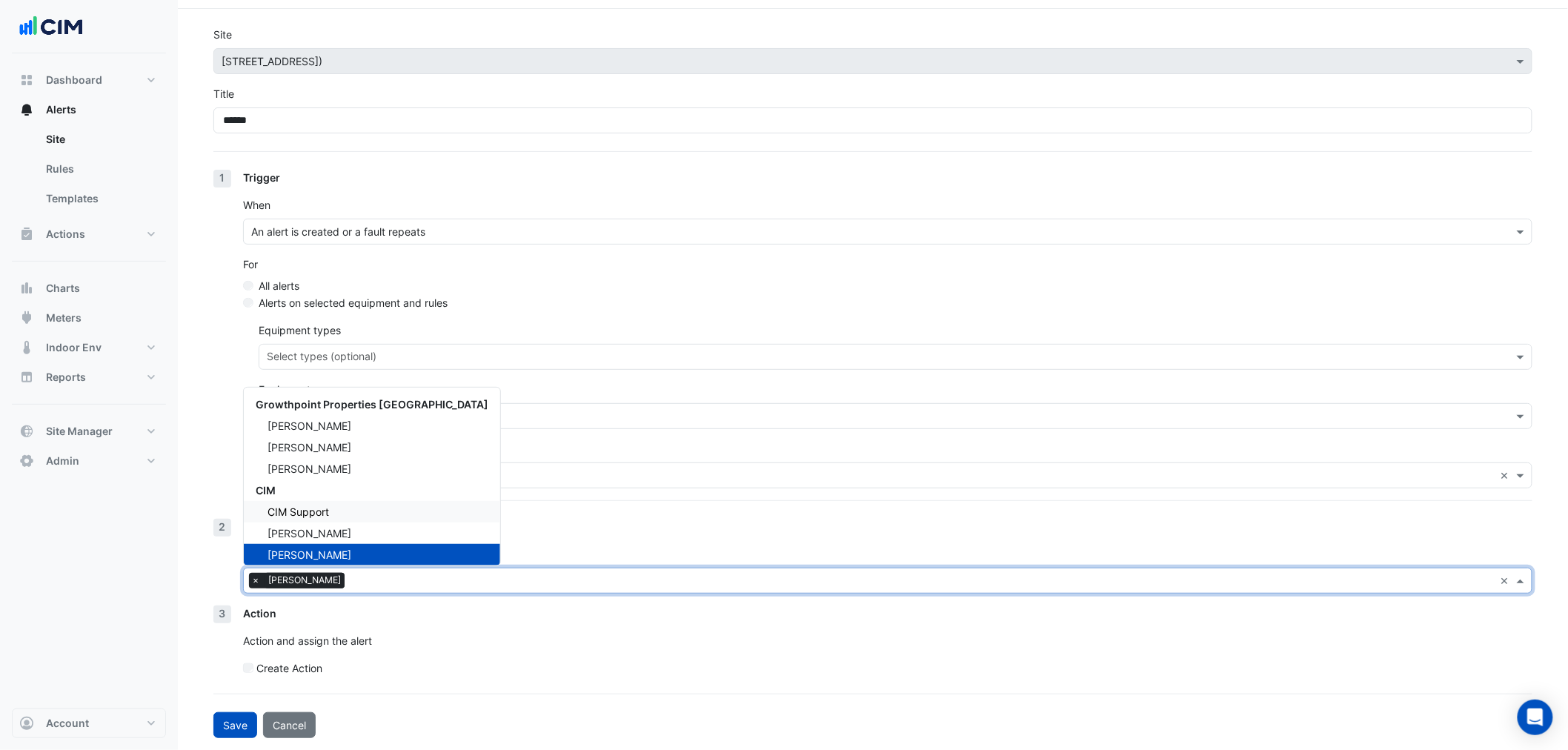
click at [584, 520] on div "Notification" at bounding box center [887, 527] width 1289 height 16
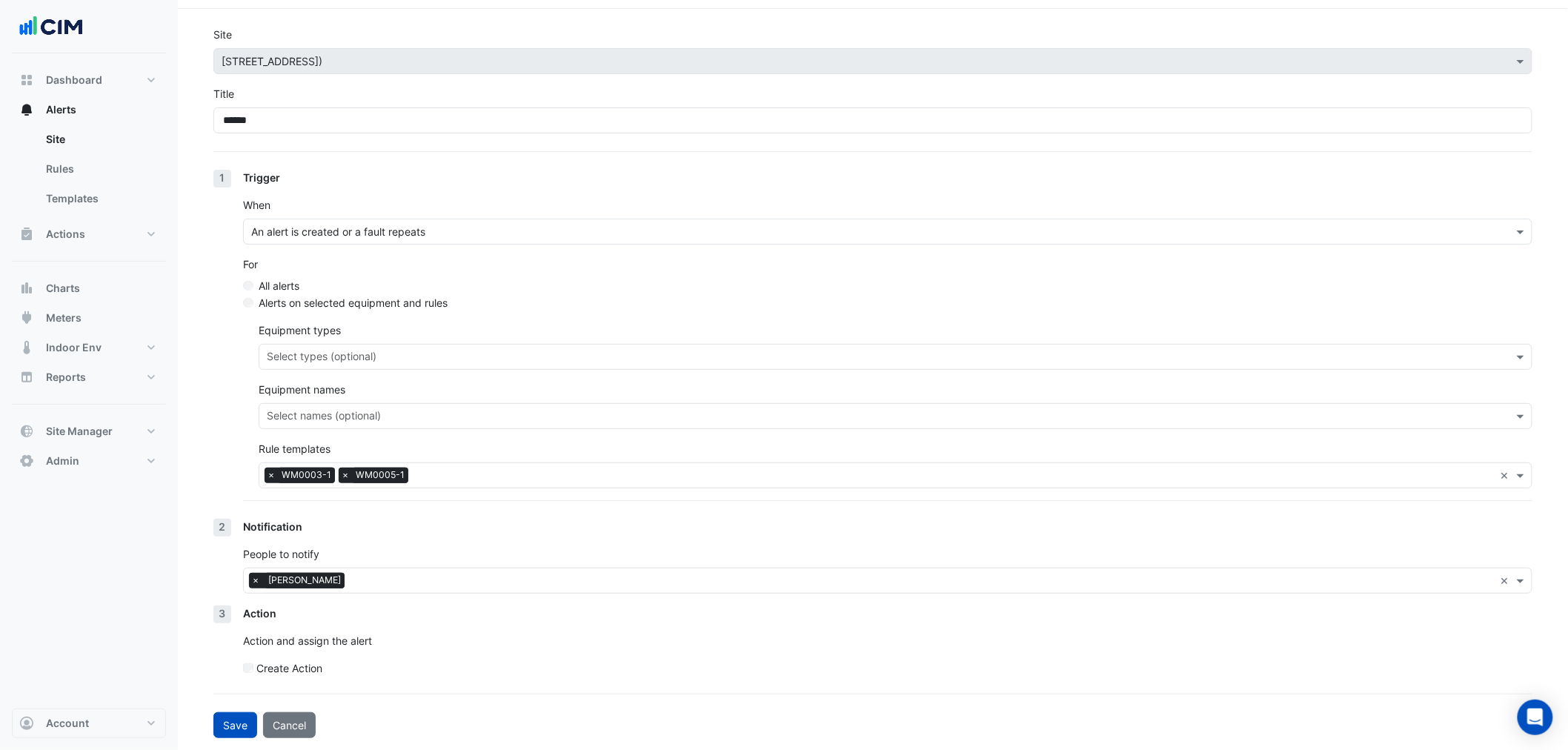
drag, startPoint x: 239, startPoint y: 733, endPoint x: 241, endPoint y: 705, distance: 28.1
click at [242, 705] on form "Site Select a Site × 211 Wellington Road (Building C) Title ****** 1 Trigger Wh…" at bounding box center [872, 383] width 1319 height 711
click at [229, 723] on button "Save" at bounding box center [235, 725] width 44 height 26
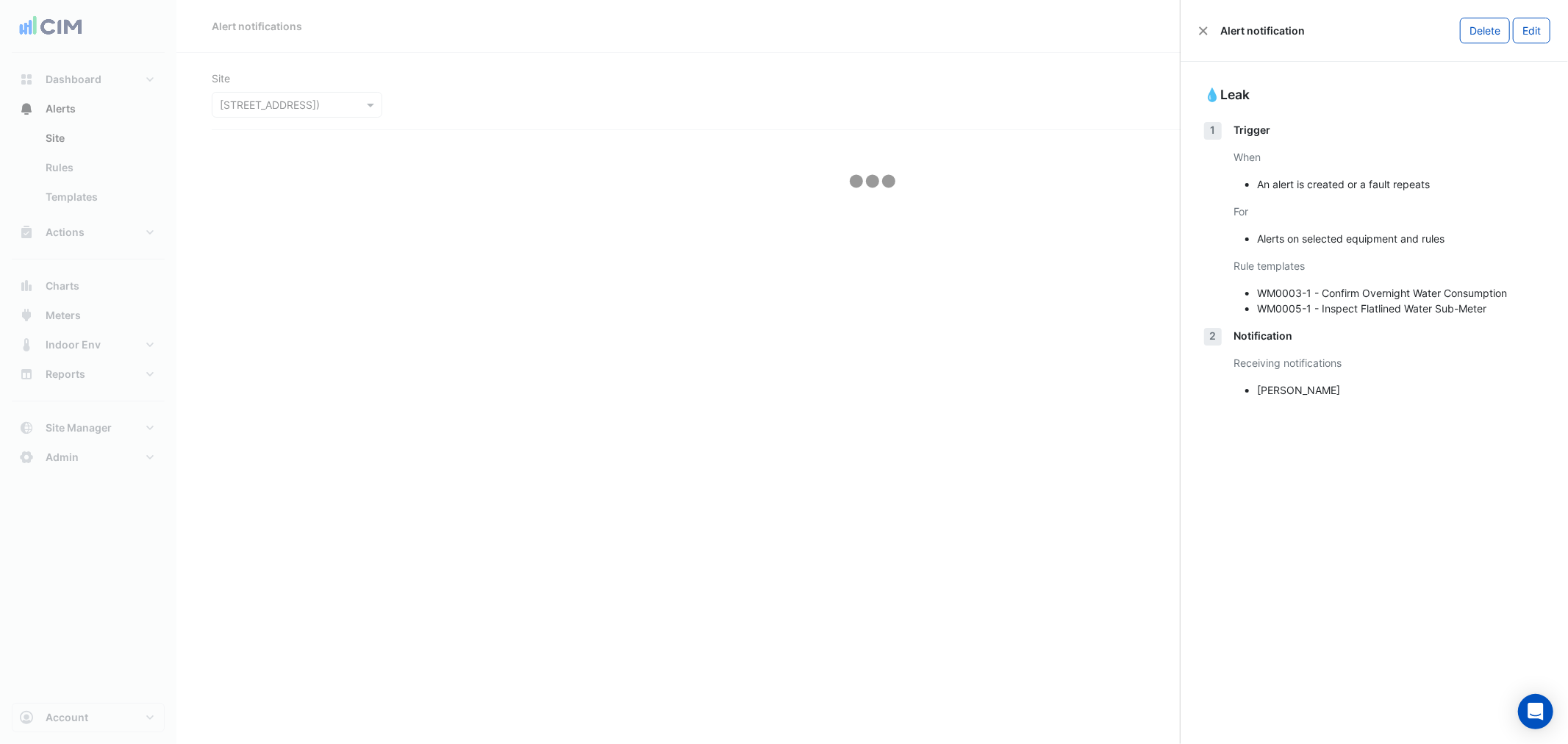
select select "*****"
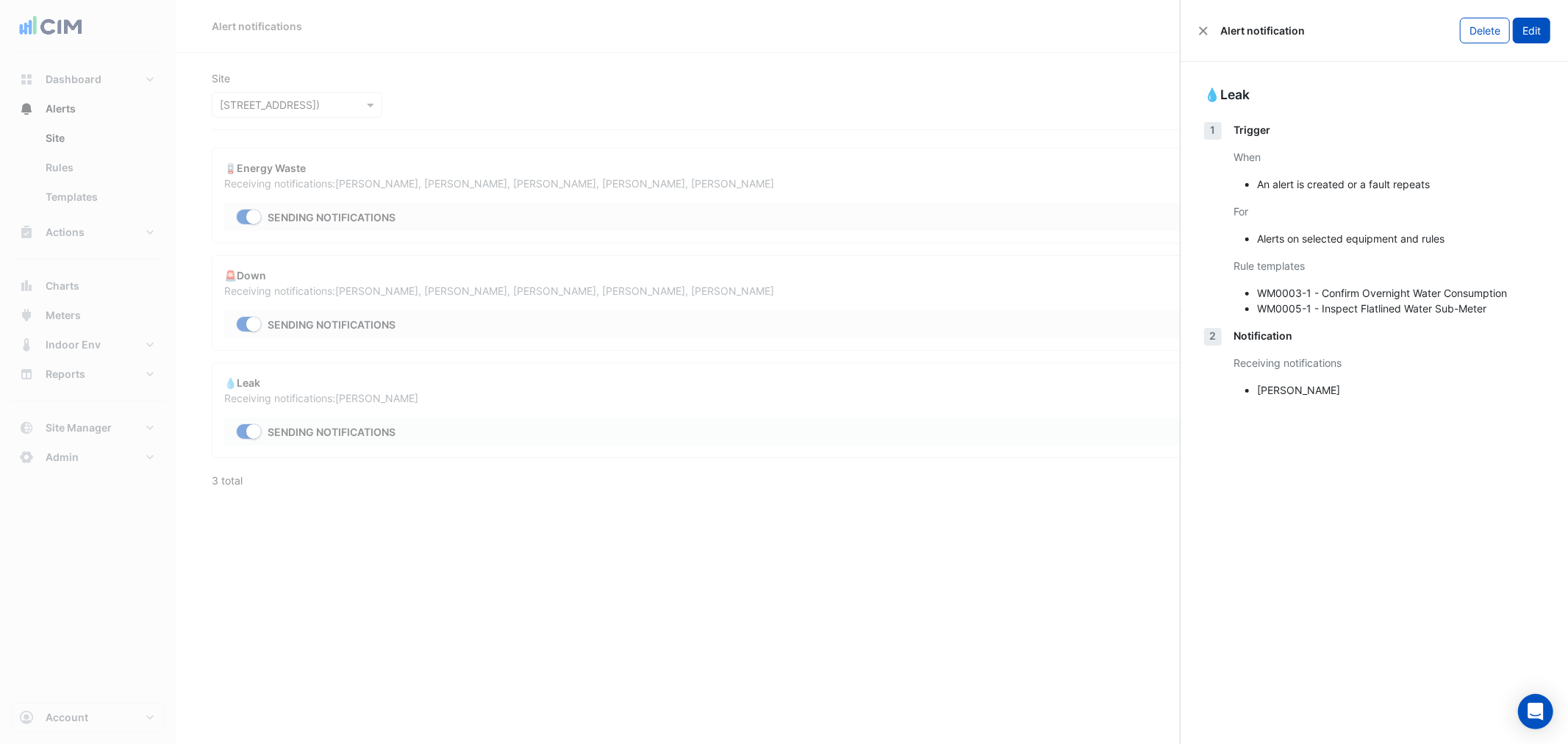
click at [1531, 30] on button "Edit" at bounding box center [1531, 30] width 37 height 26
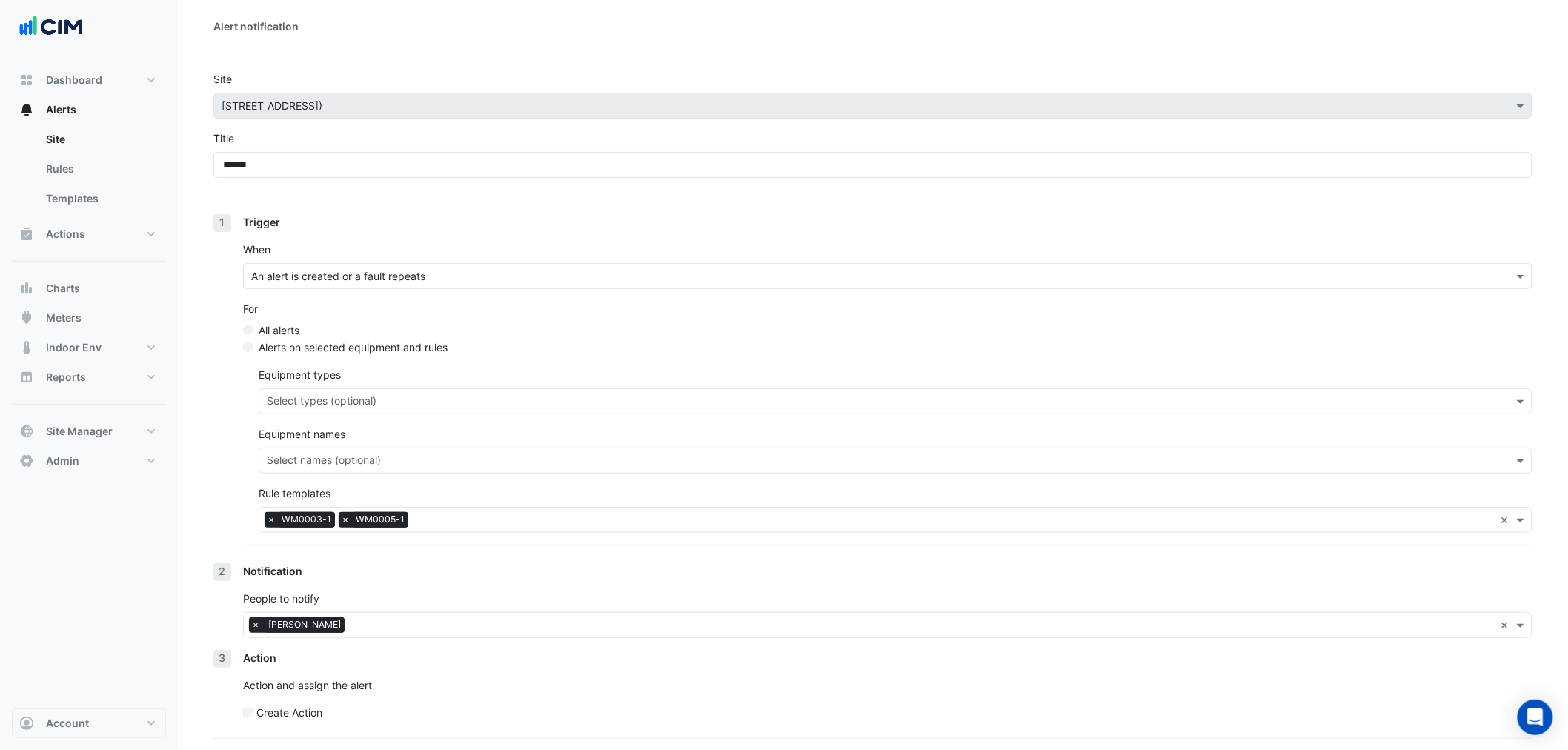
click at [484, 531] on div "Select templates (optional) × WM0003-1 × WM0005-1 ×" at bounding box center [895, 519] width 1273 height 26
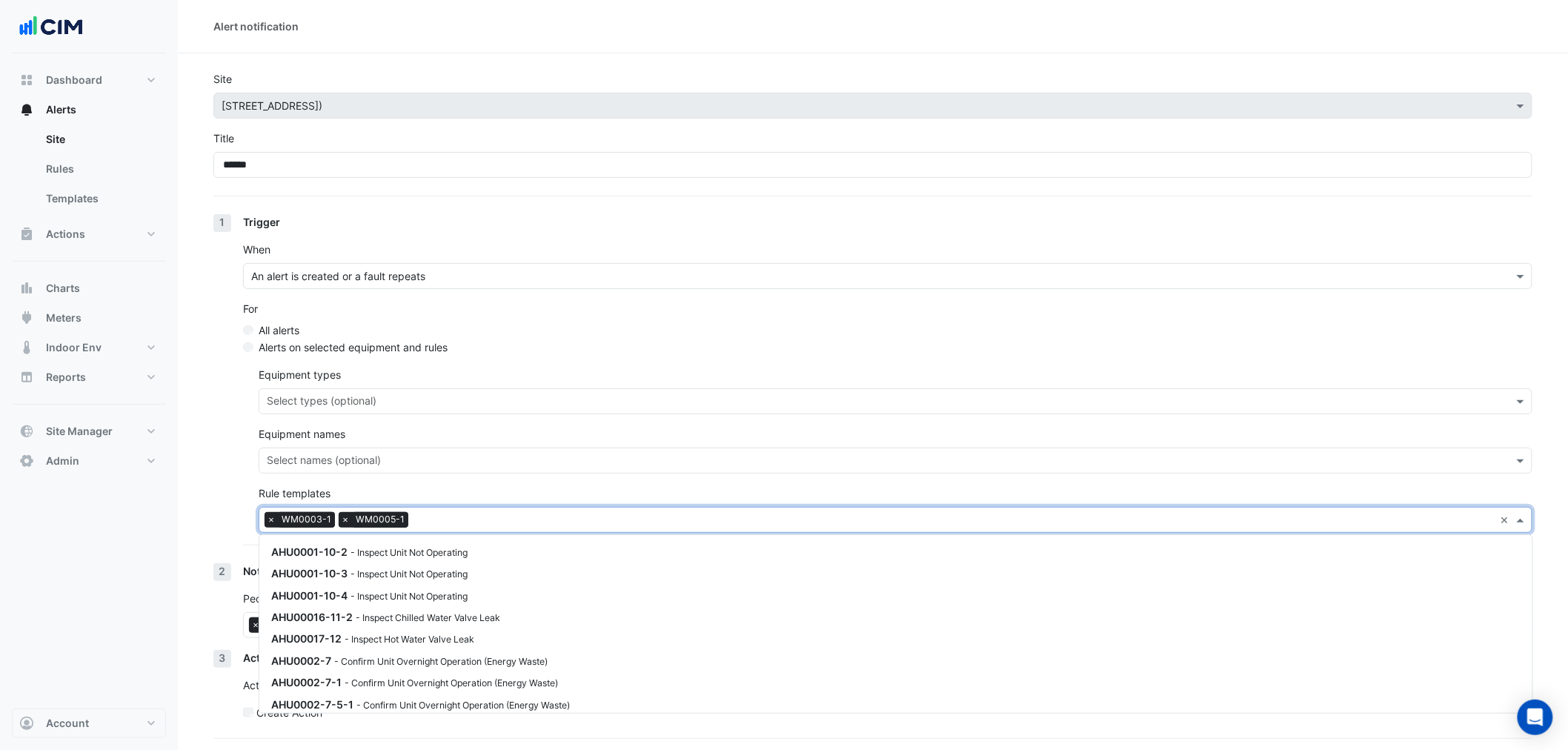
scroll to position [2195, 0]
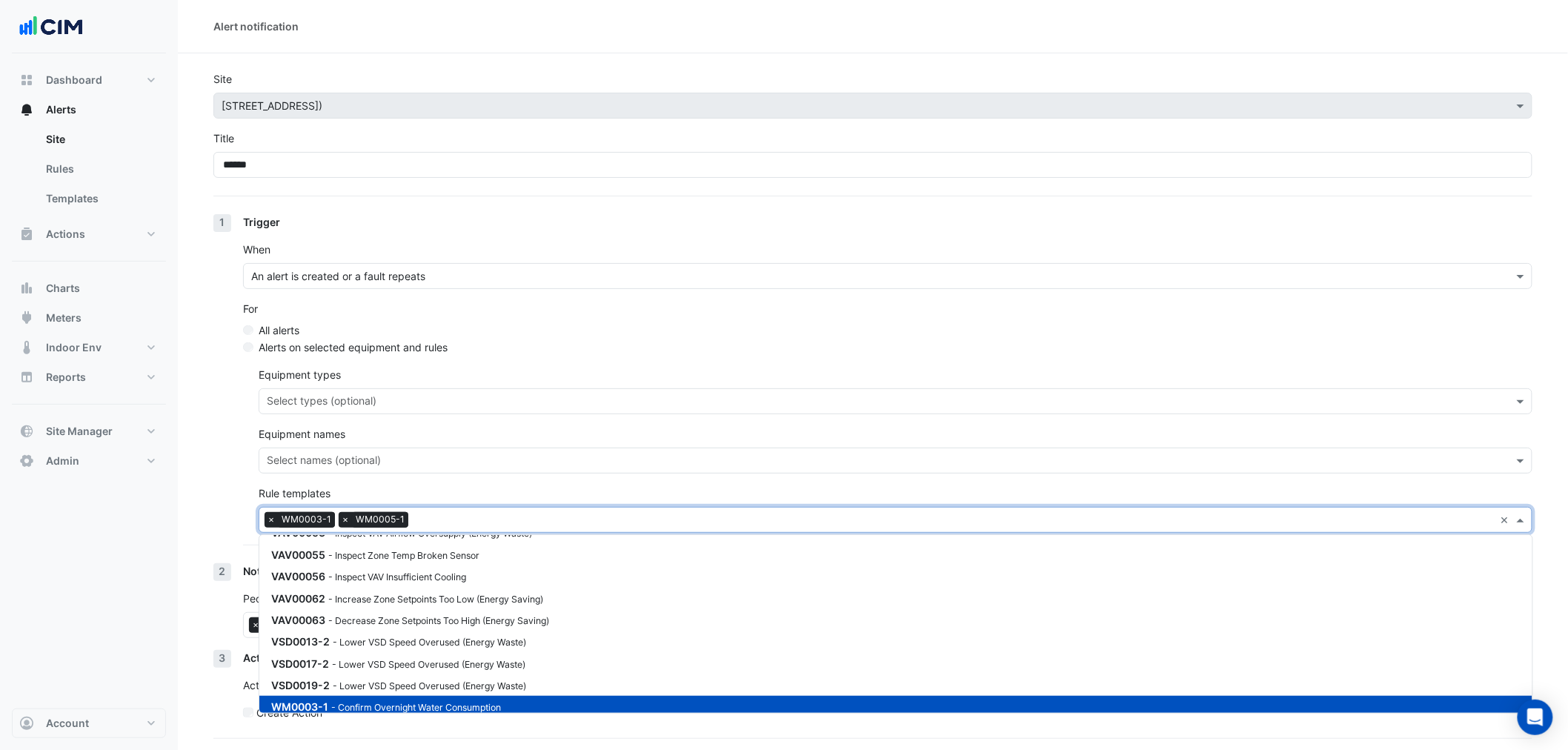
click at [452, 724] on small "- Inspect Flatlined Water Sub-Meter" at bounding box center [407, 729] width 152 height 11
drag, startPoint x: 166, startPoint y: 521, endPoint x: 265, endPoint y: 670, distance: 178.9
click at [166, 522] on nav "Dashboard Portfolio Ratings Performance Alerts Site Rules Templates Actions Sit…" at bounding box center [89, 375] width 177 height 750
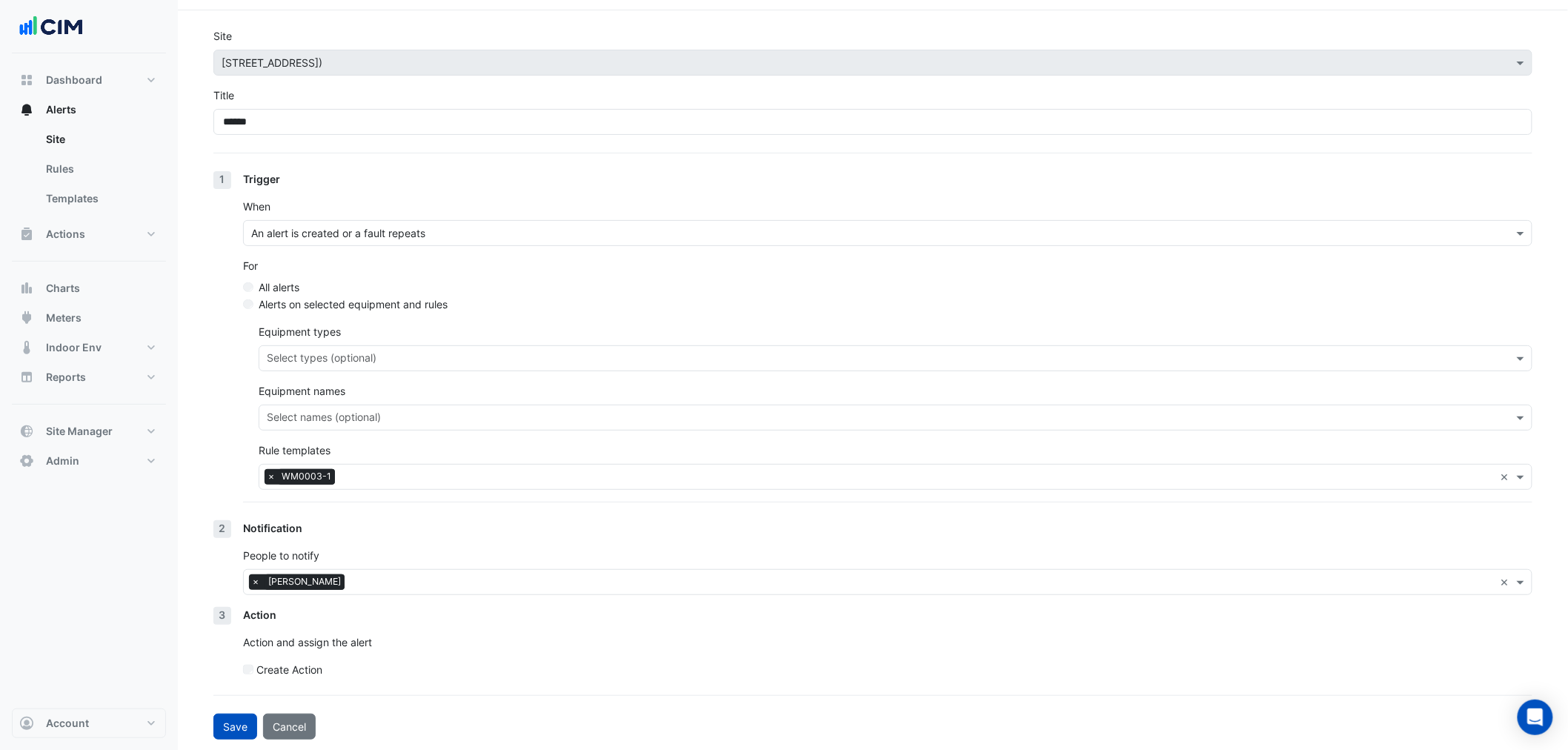
scroll to position [44, 0]
click at [248, 723] on button "Save" at bounding box center [235, 725] width 44 height 26
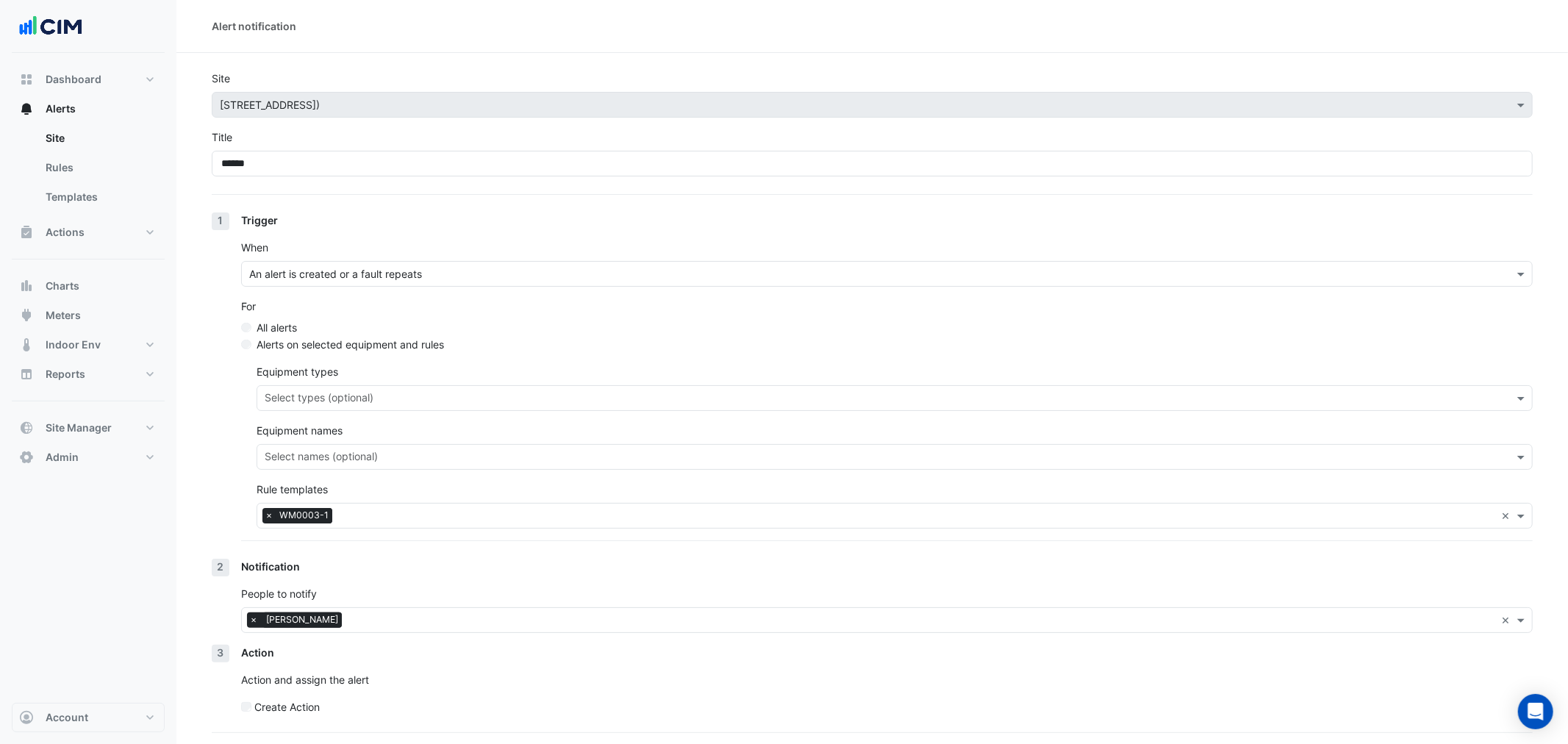
select select "*****"
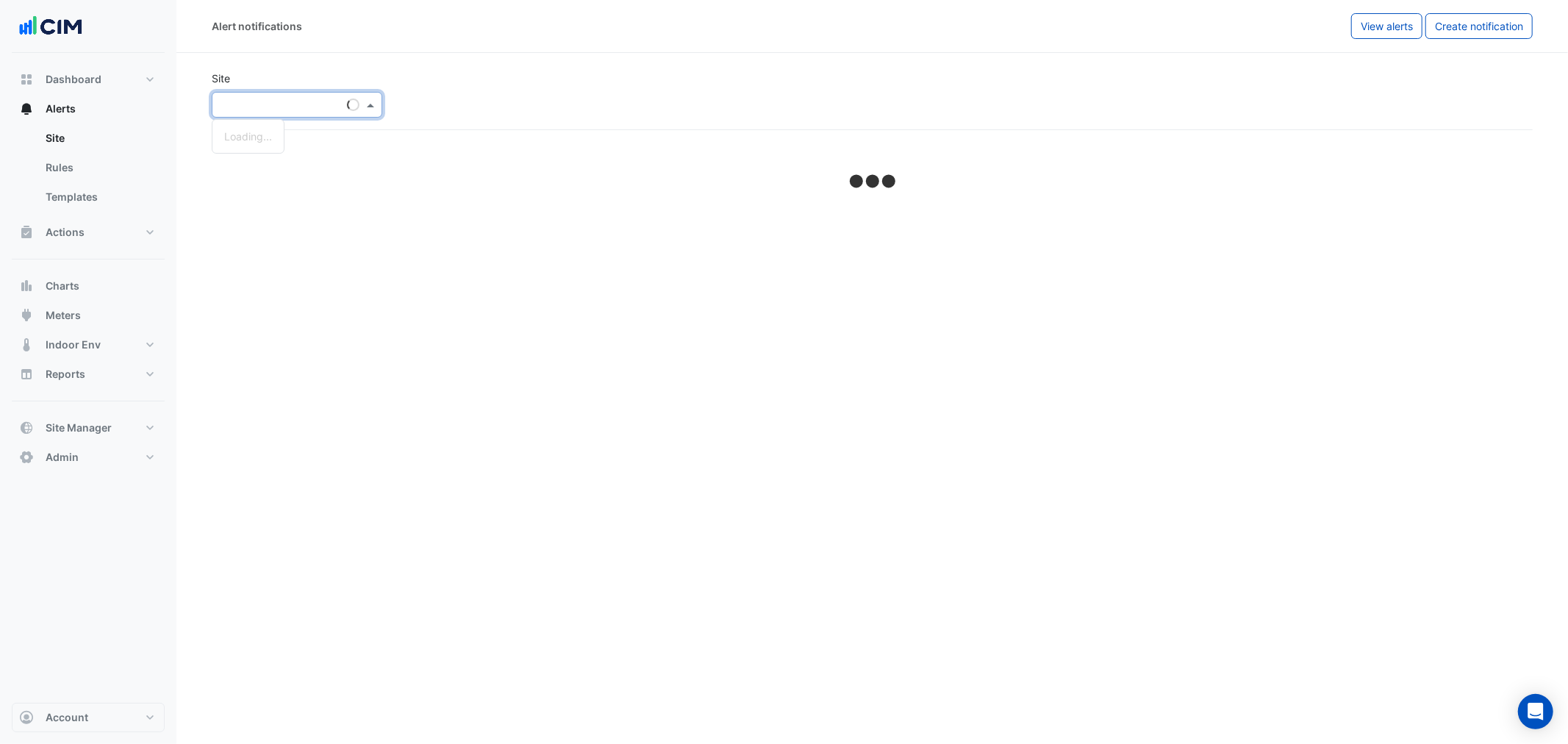
click at [262, 100] on input "text" at bounding box center [282, 105] width 125 height 16
select select "*****"
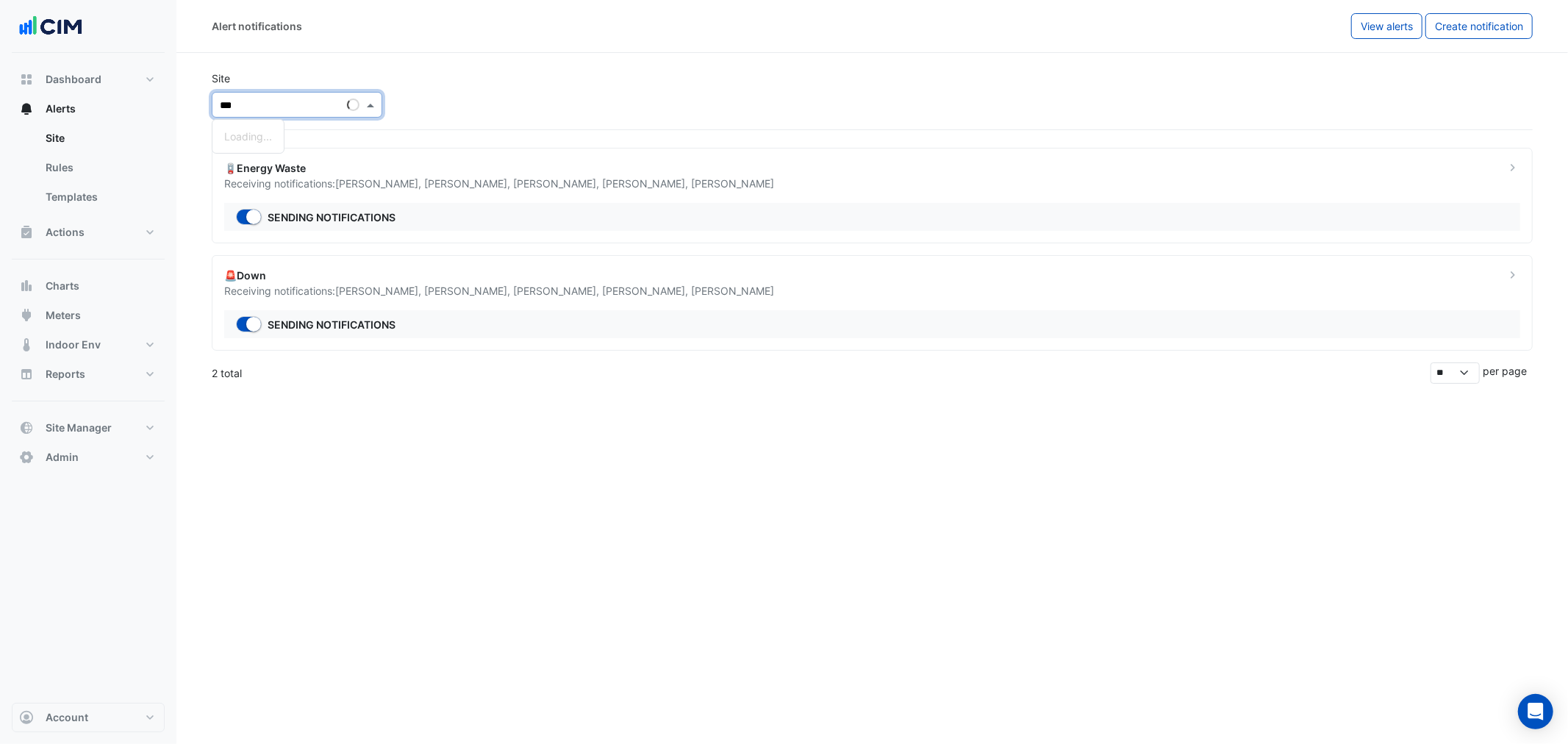
type input "***"
drag, startPoint x: 487, startPoint y: 99, endPoint x: 472, endPoint y: 101, distance: 15.1
click at [478, 100] on div "Site Select a Site × *** Loading..." at bounding box center [872, 94] width 1339 height 71
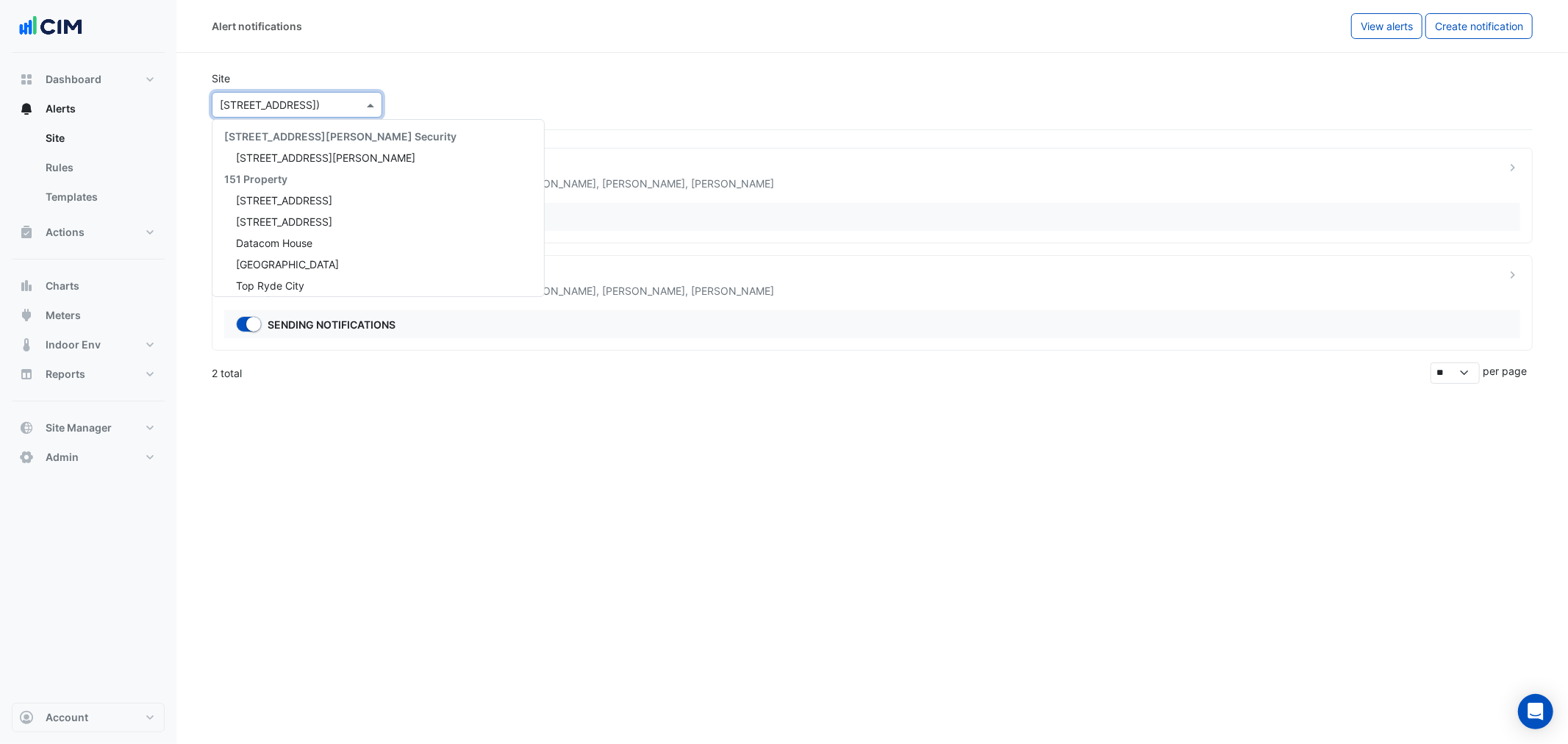
click at [298, 92] on div "Select a Site × 211 Wellington Road (Building C)" at bounding box center [296, 105] width 170 height 26
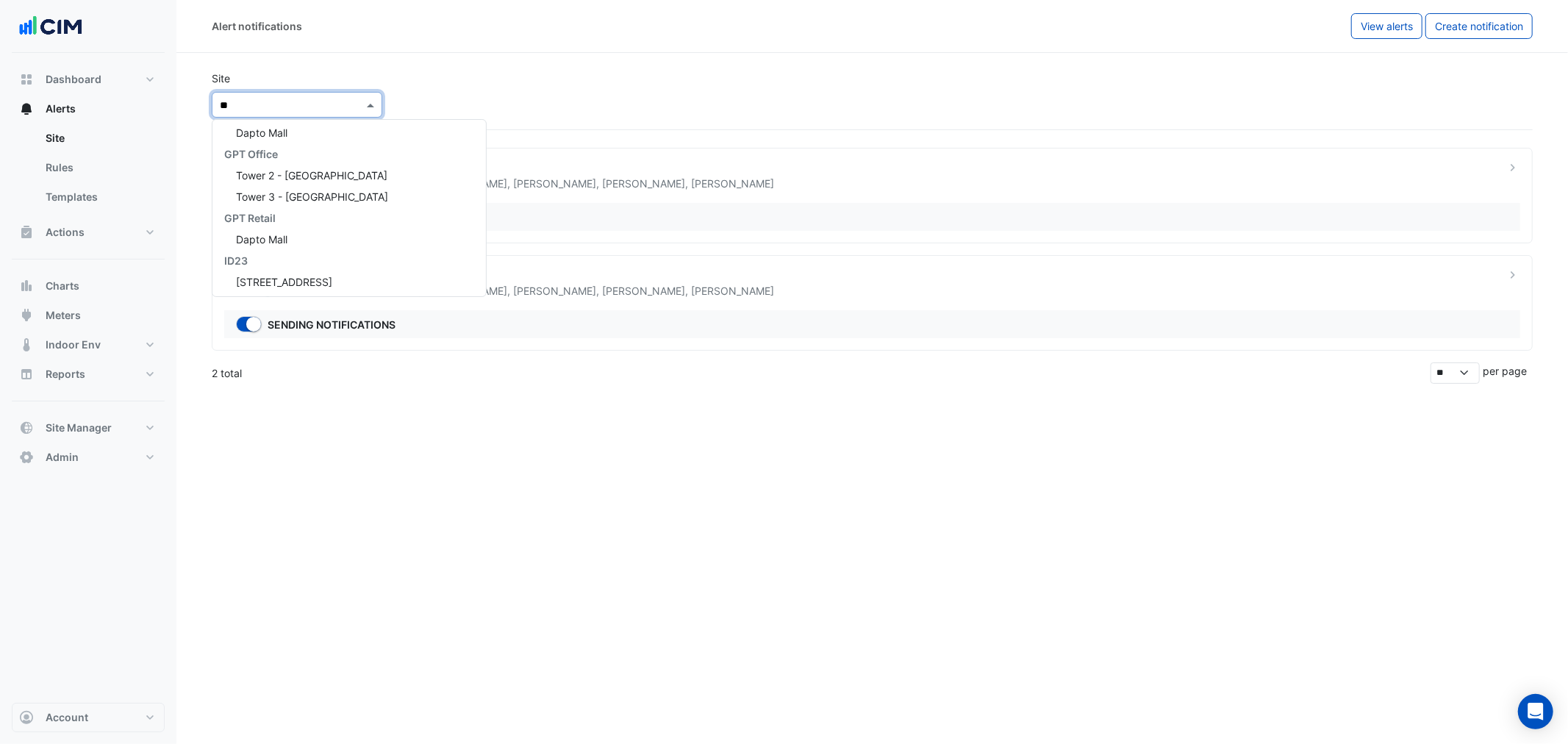
type input "***"
click at [292, 260] on span "Darling Quarter" at bounding box center [272, 259] width 74 height 12
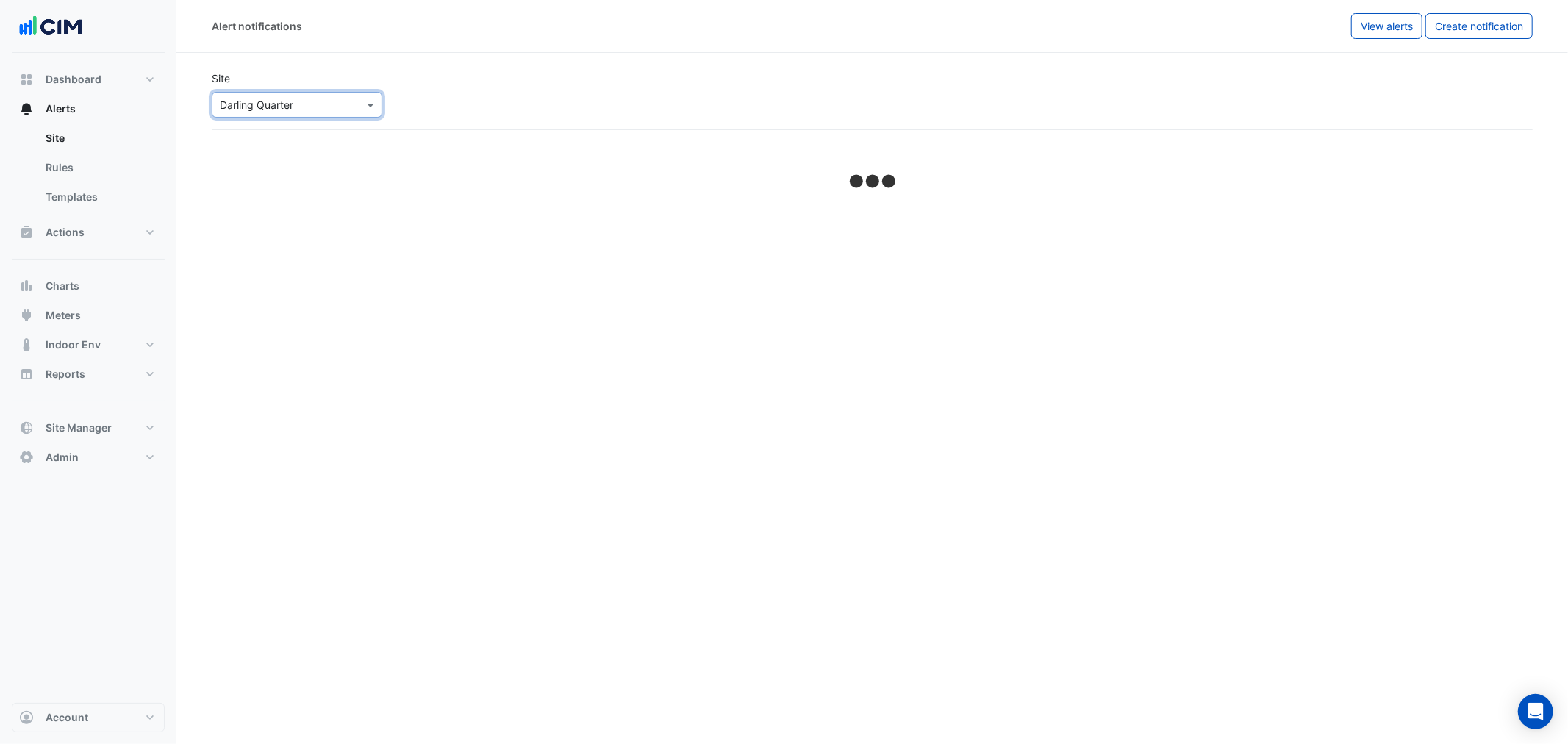
select select "*****"
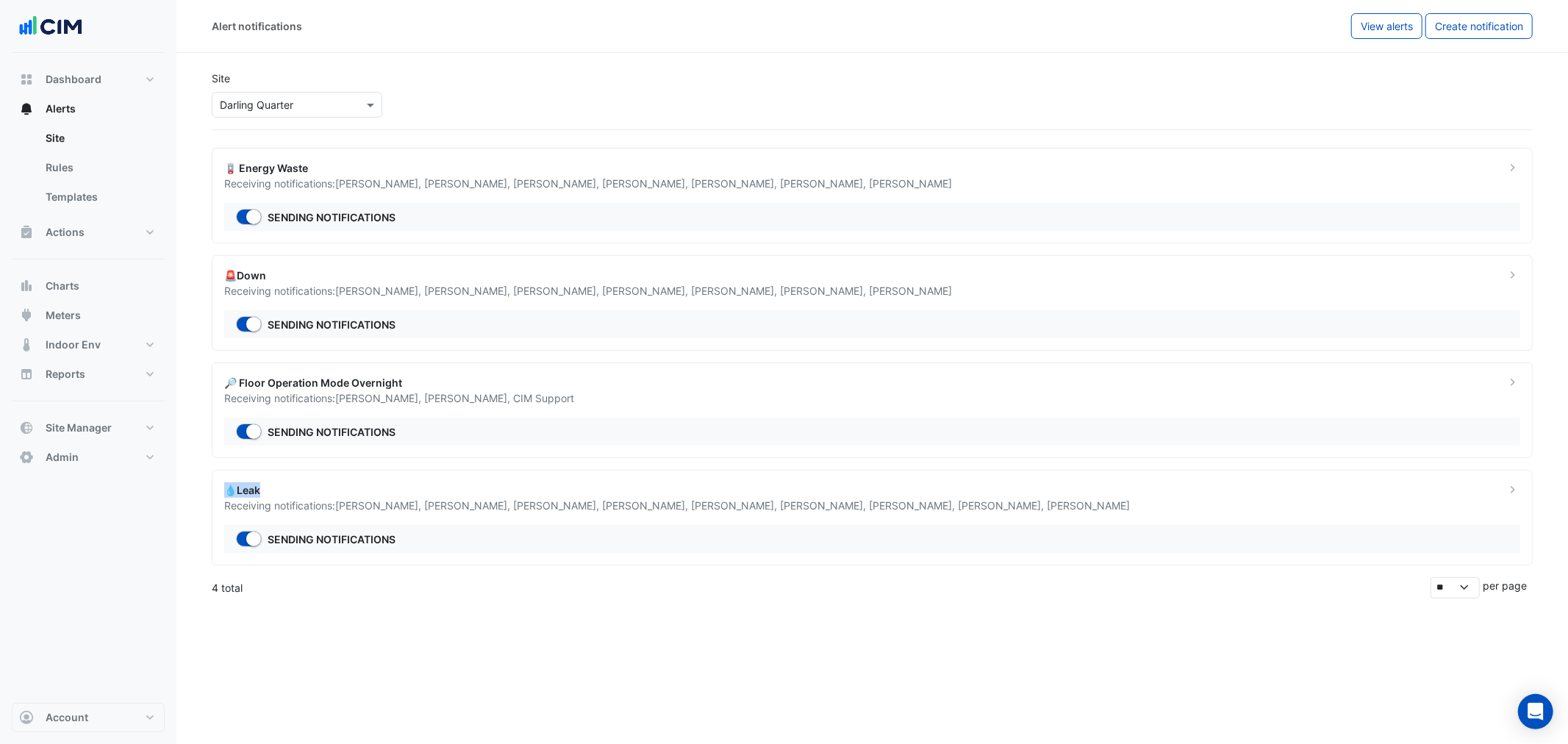
drag, startPoint x: 262, startPoint y: 492, endPoint x: 229, endPoint y: 495, distance: 33.1
click at [229, 495] on div "💧Leak" at bounding box center [855, 490] width 1263 height 16
drag, startPoint x: 155, startPoint y: 241, endPoint x: 82, endPoint y: 231, distance: 73.7
click at [154, 241] on ngb-offcanvas-backdrop at bounding box center [784, 372] width 1568 height 744
click at [69, 221] on button "Actions" at bounding box center [88, 232] width 153 height 29
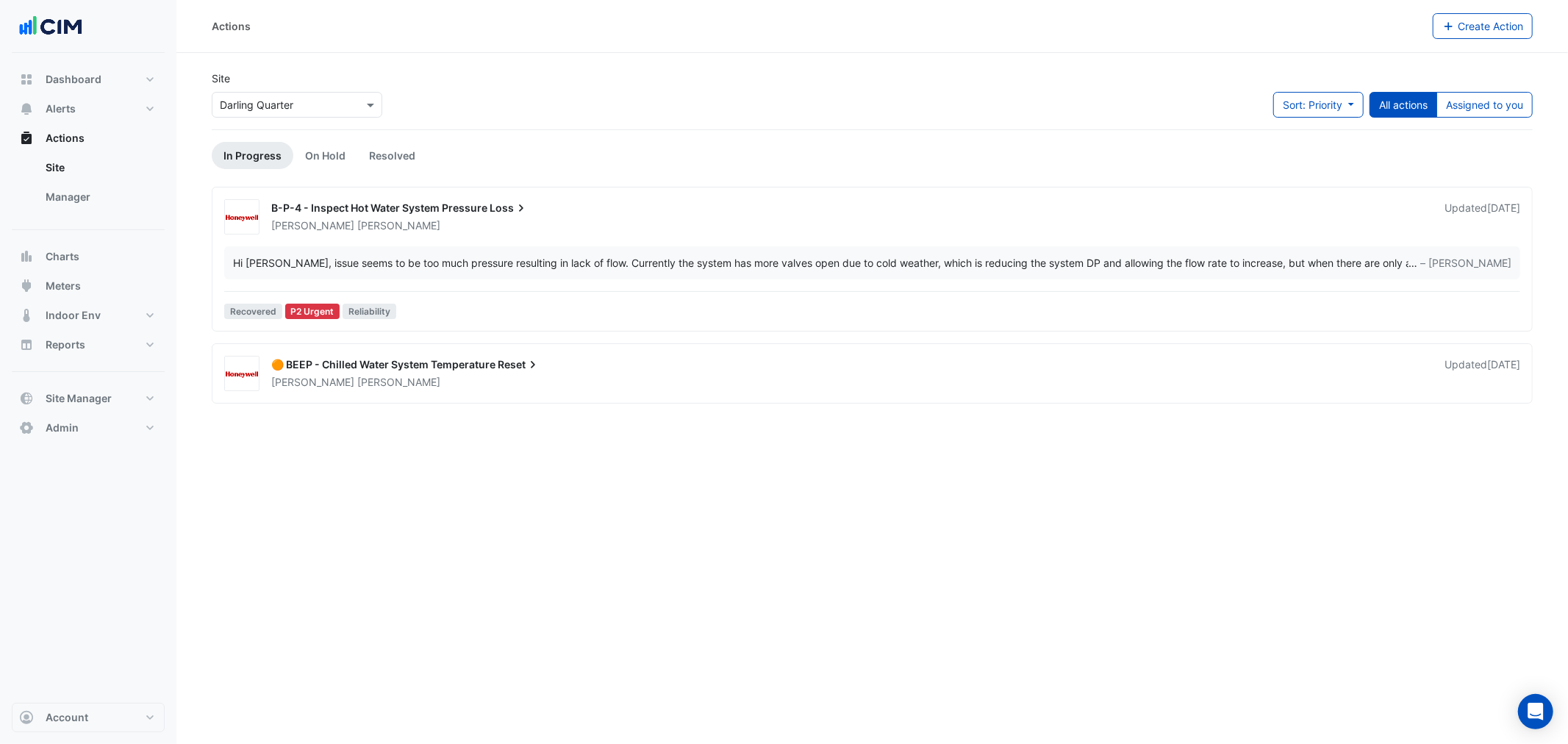
drag, startPoint x: 118, startPoint y: 204, endPoint x: 259, endPoint y: 1, distance: 247.2
click at [118, 204] on link "Manager" at bounding box center [100, 196] width 131 height 29
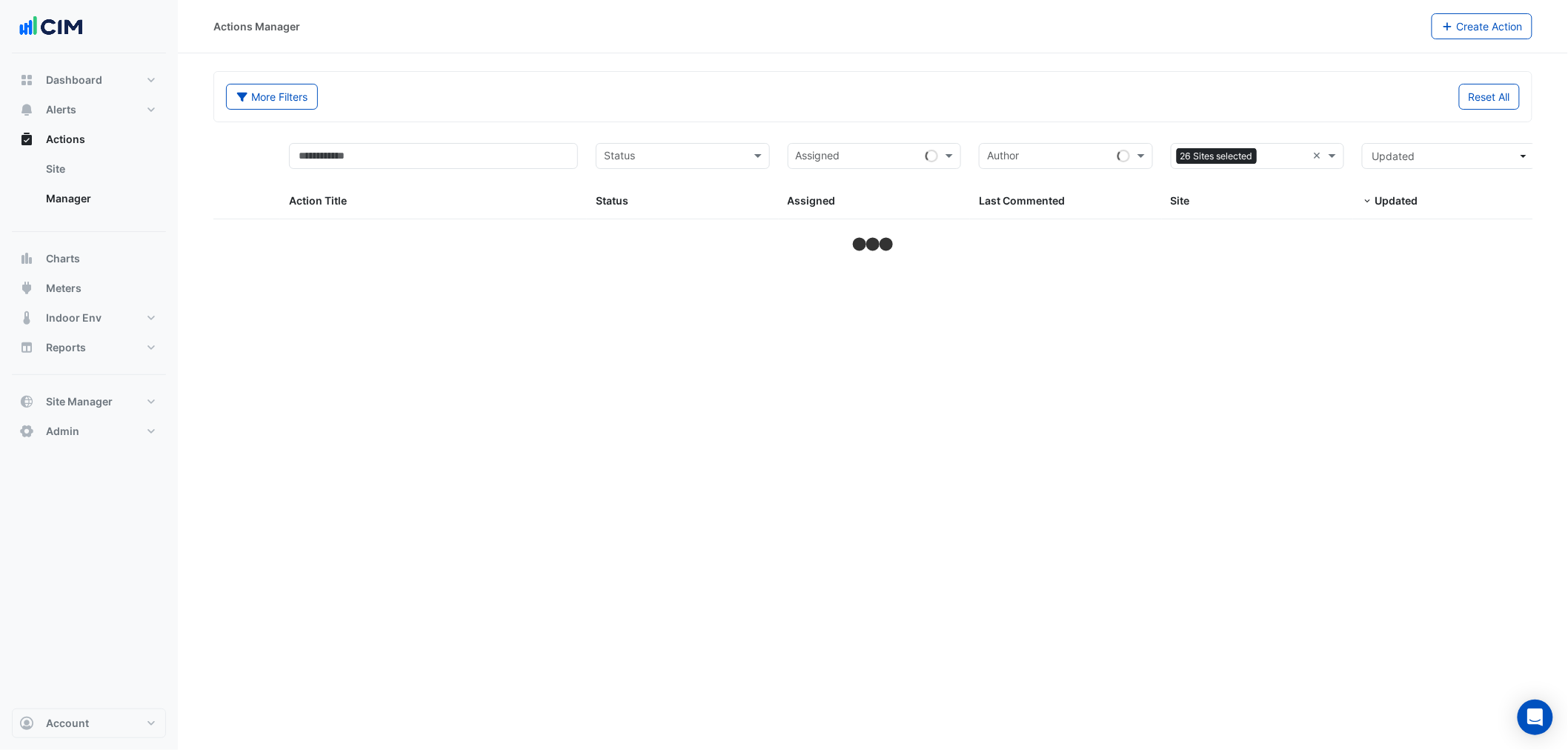
select select "**"
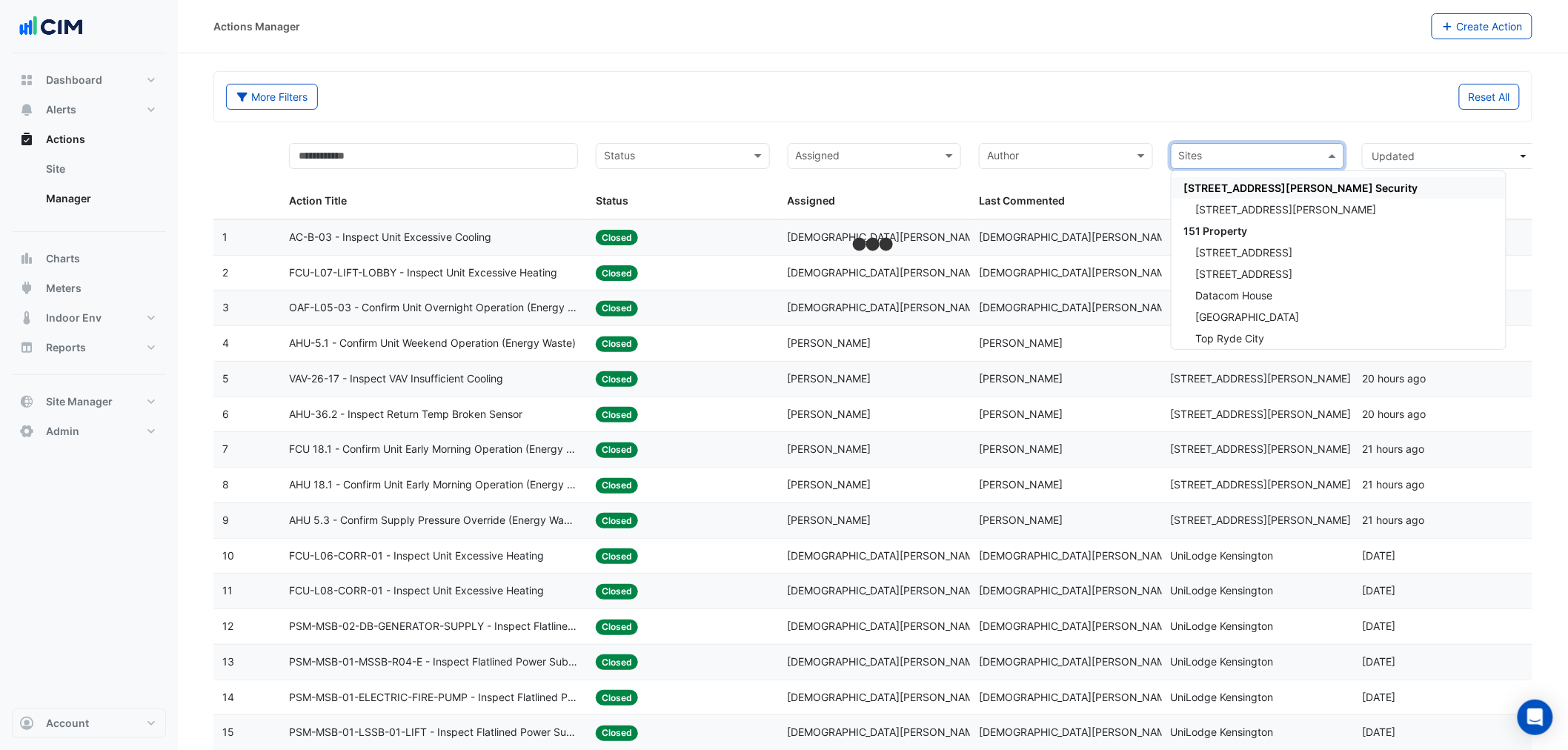
click at [1313, 158] on input "text" at bounding box center [1249, 157] width 141 height 17
type input "*"
drag, startPoint x: 1283, startPoint y: 104, endPoint x: 1283, endPoint y: 117, distance: 13.0
click at [1283, 105] on div "Reset All" at bounding box center [1200, 96] width 655 height 26
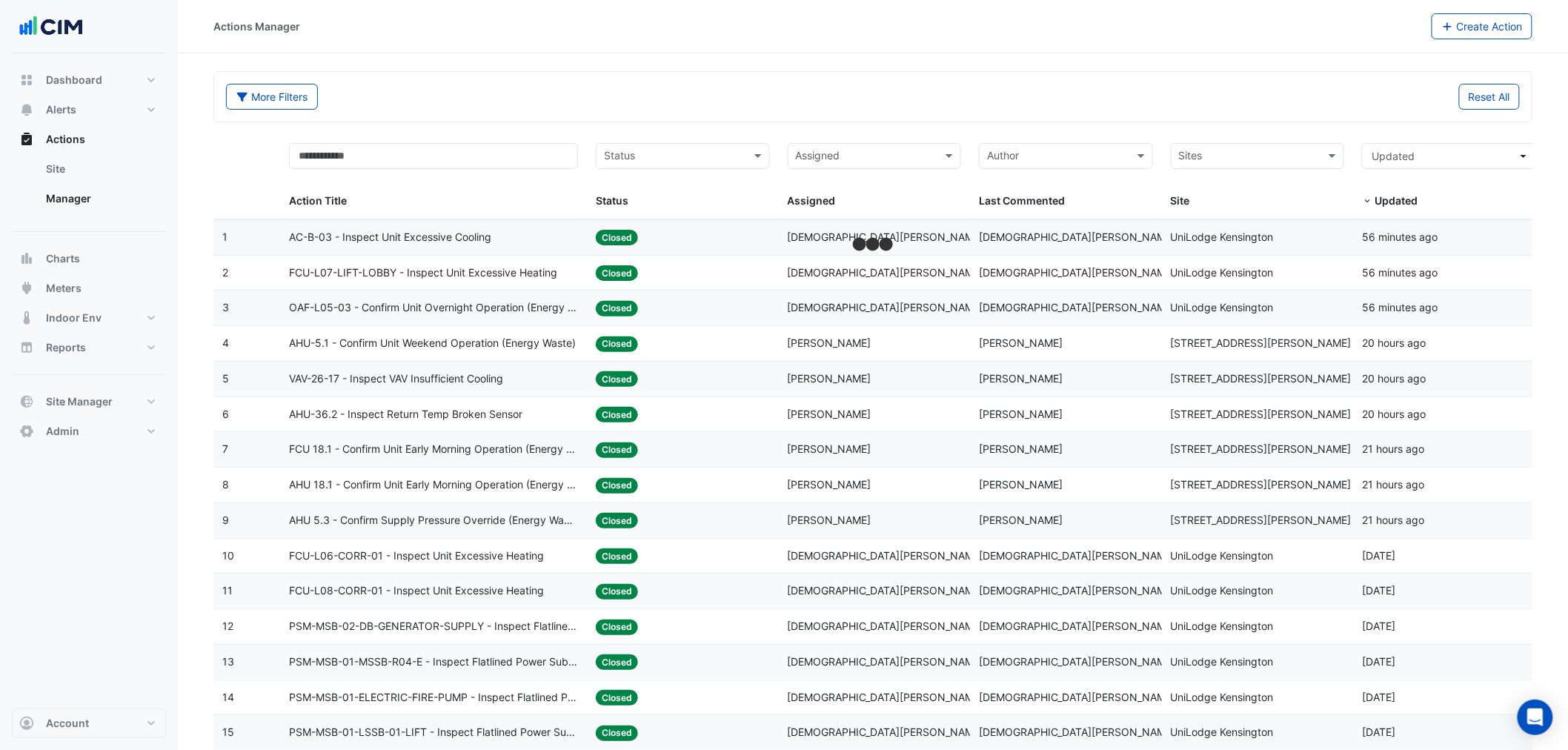
click at [1335, 234] on div "Site: UniLodge Kensington" at bounding box center [1257, 237] width 174 height 17
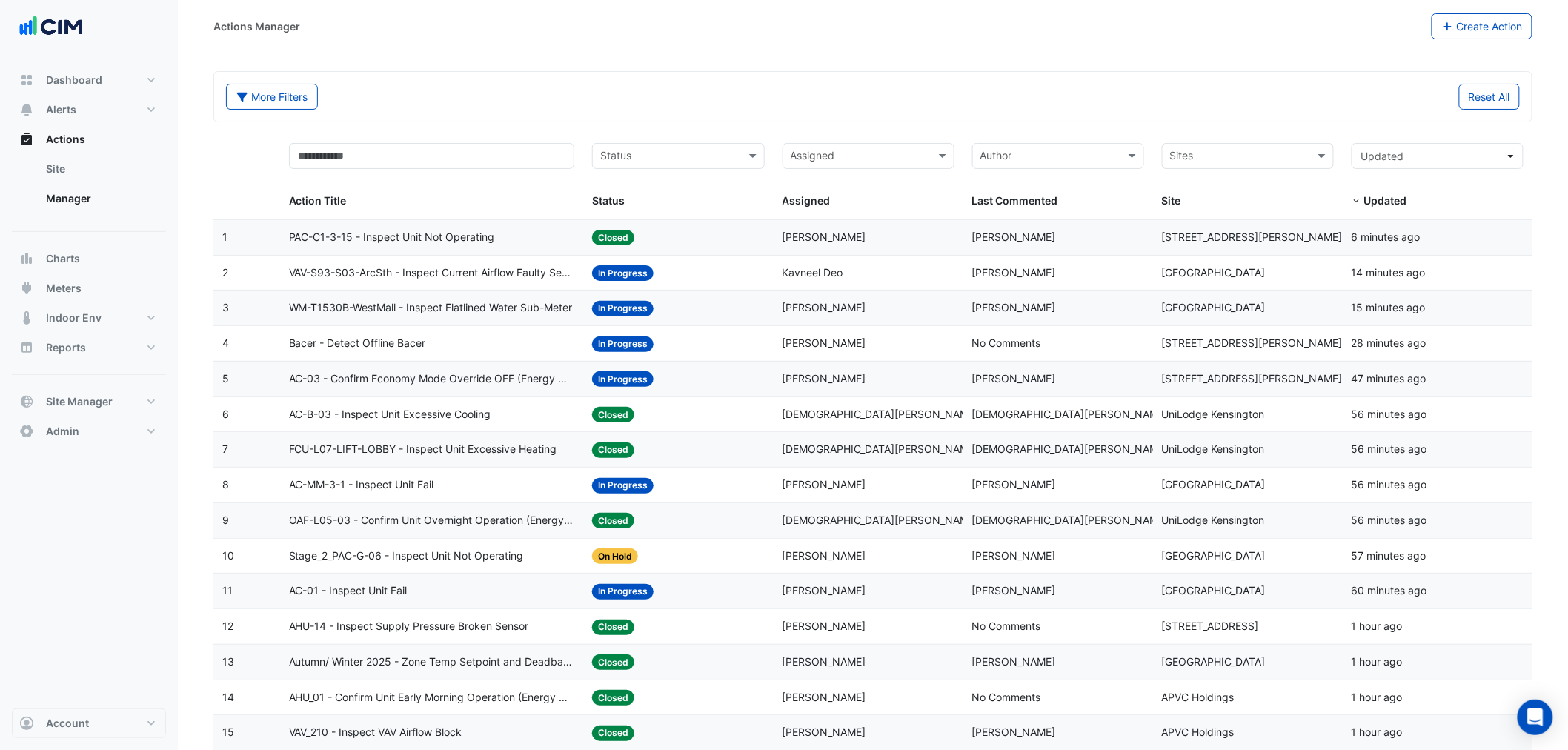
click at [1241, 163] on input "text" at bounding box center [1240, 157] width 139 height 17
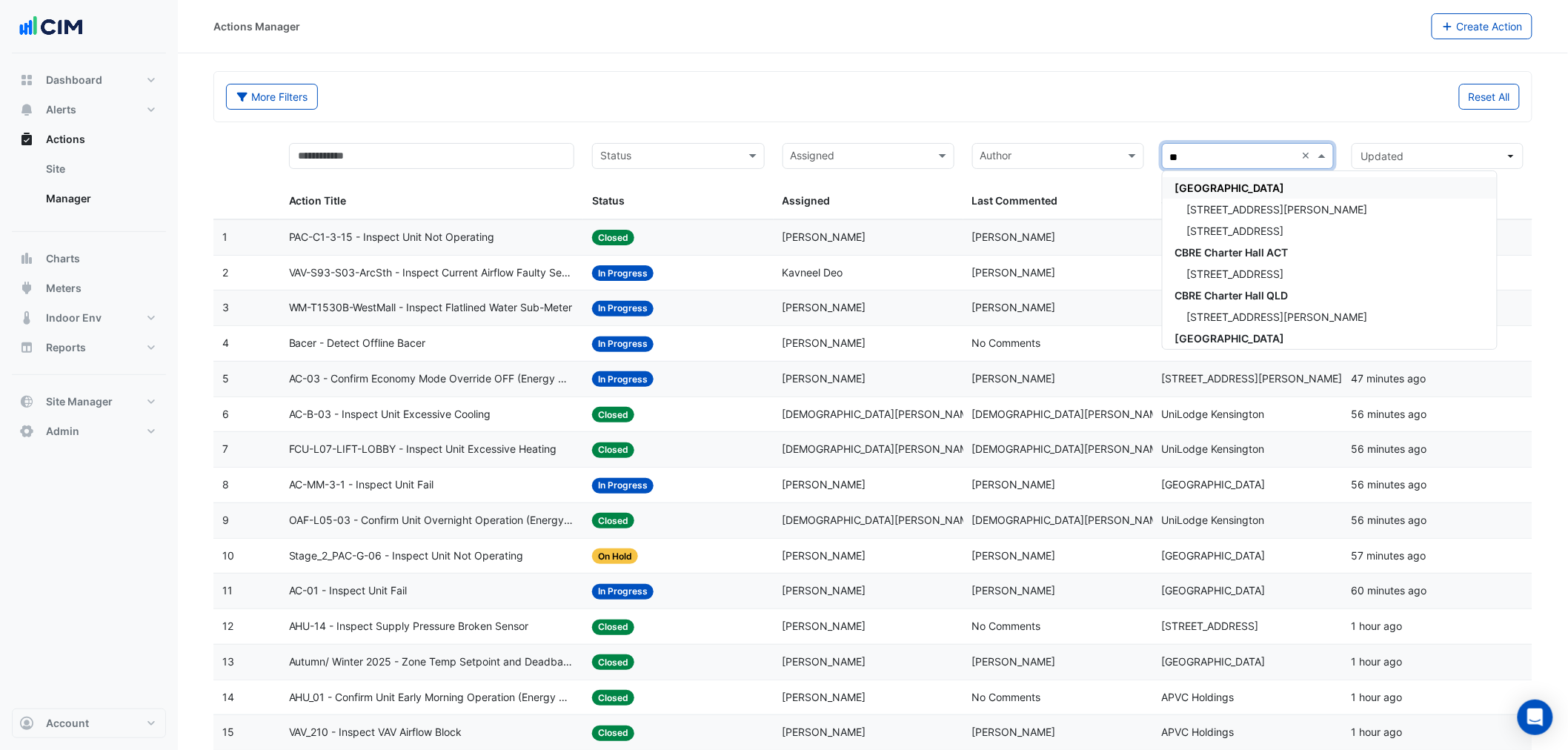
type input "***"
click at [1232, 210] on span "UniLodge Kensington" at bounding box center [1237, 209] width 103 height 13
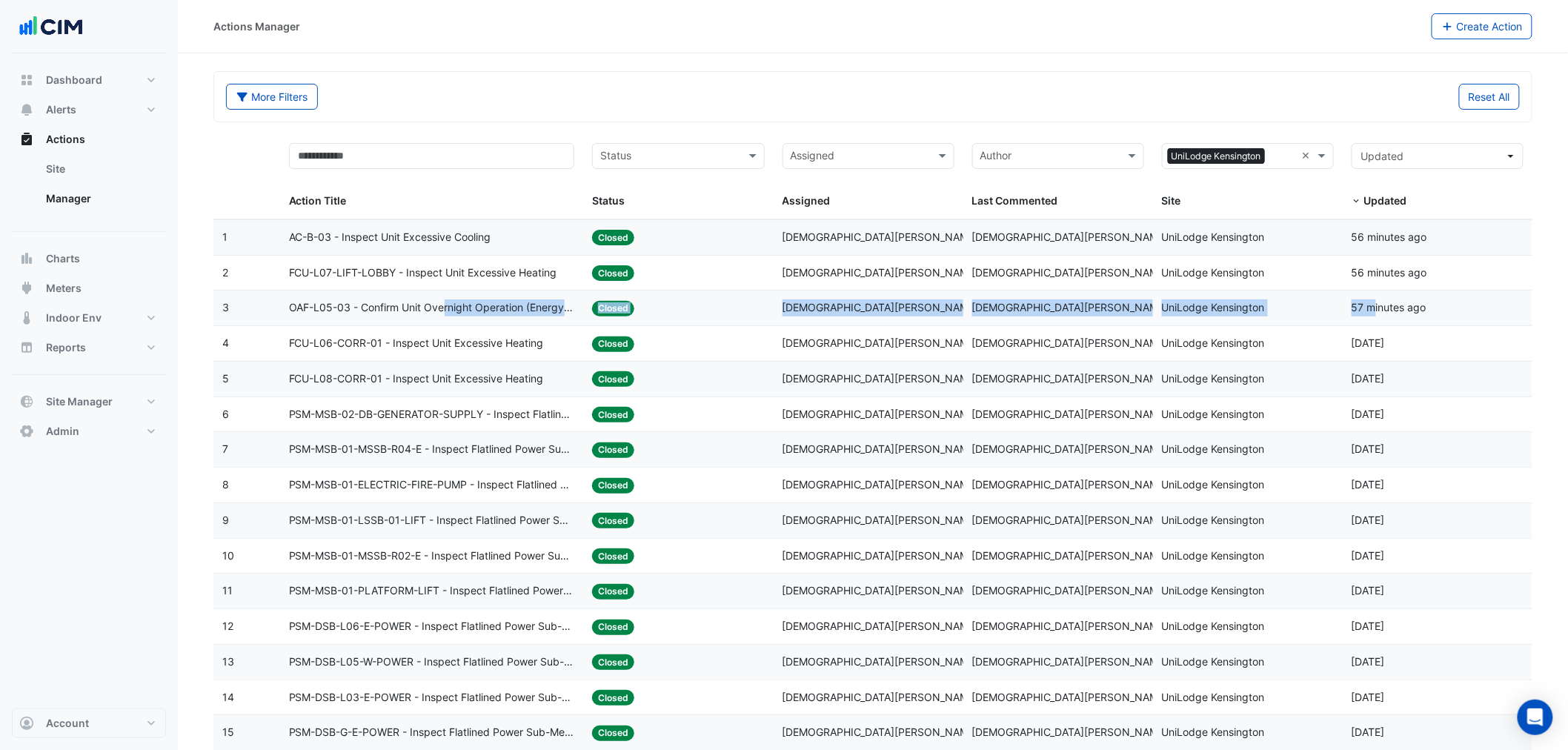
drag, startPoint x: 1371, startPoint y: 317, endPoint x: 432, endPoint y: 297, distance: 939.2
click at [442, 294] on div "3 Action Title: OAF-L05-03 - Confirm Unit Overnight Operation (Energy Waste) St…" at bounding box center [872, 308] width 1319 height 35
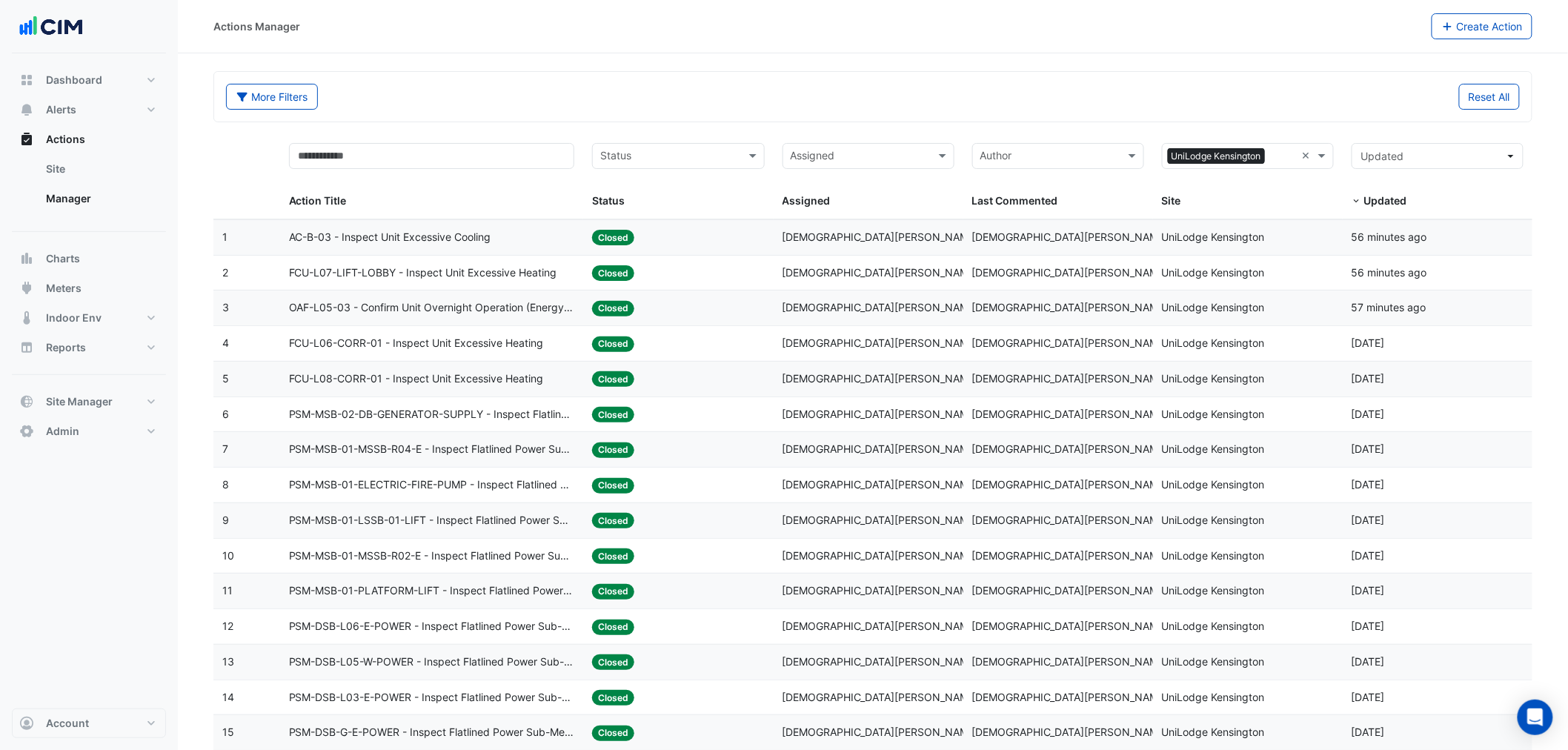
click at [359, 313] on span "OAF-L05-03 - Confirm Unit Overnight Operation (Energy Waste)" at bounding box center [432, 308] width 286 height 17
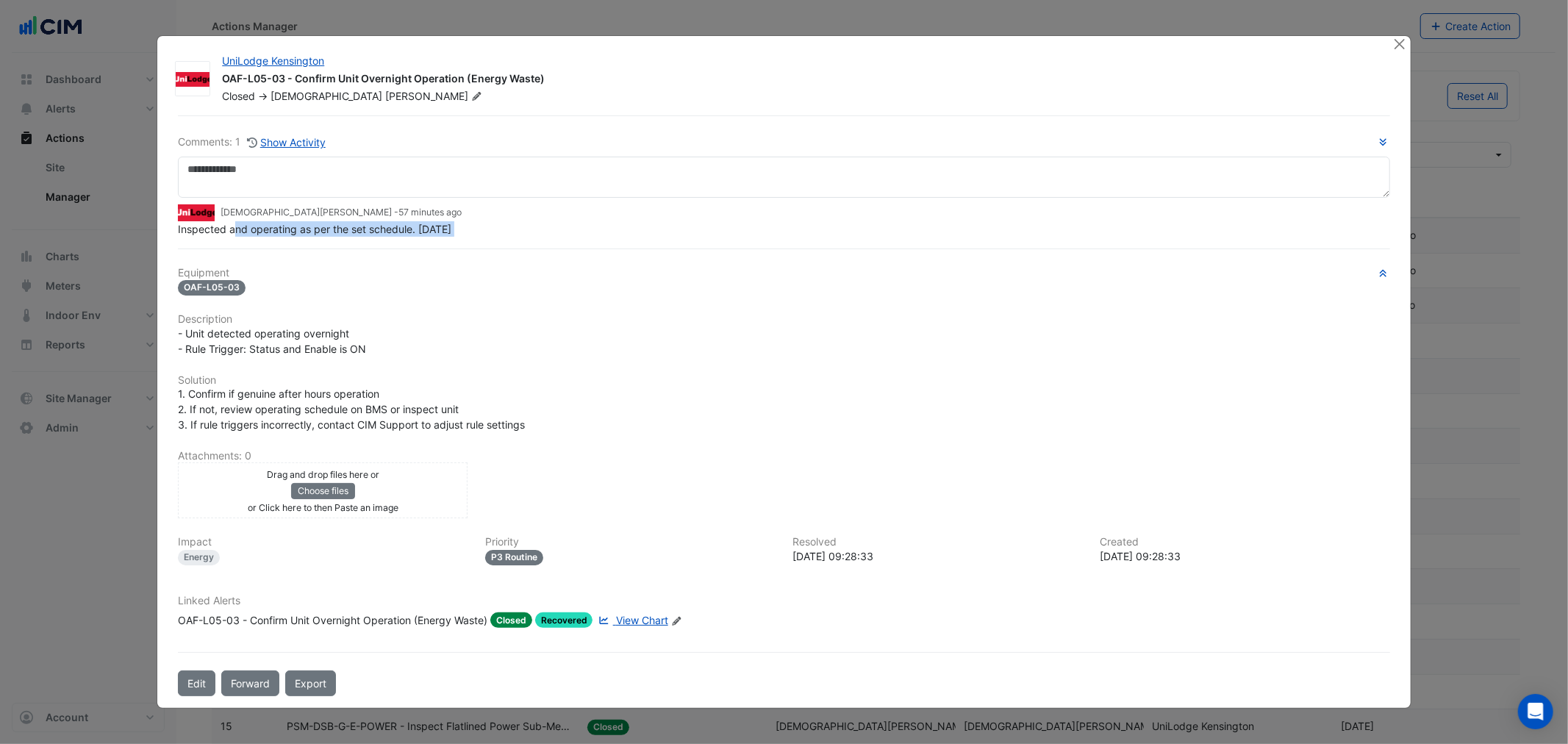
drag, startPoint x: 233, startPoint y: 244, endPoint x: 413, endPoint y: 243, distance: 180.0
click at [413, 243] on div "Comments: 1 Show Activity Krishna Lakshminarayanan - 57 minutes ago Inspected a…" at bounding box center [784, 405] width 1229 height 580
click at [423, 233] on span "Inspected and operating as per the set schedule. 12/08/25" at bounding box center [314, 228] width 273 height 12
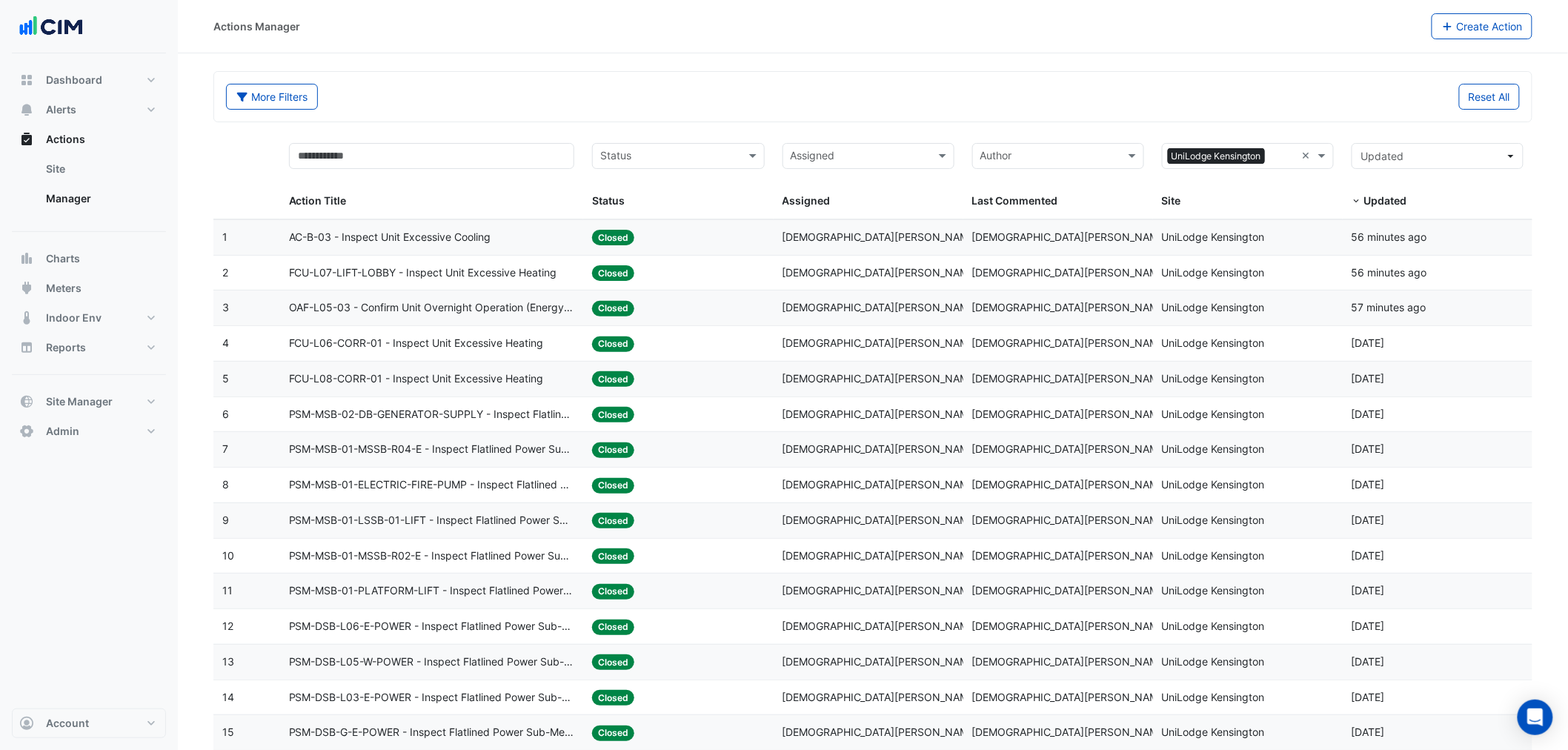
click at [412, 278] on span "FCU-L07-LIFT-LOBBY - Inspect Unit Excessive Heating" at bounding box center [423, 273] width 268 height 17
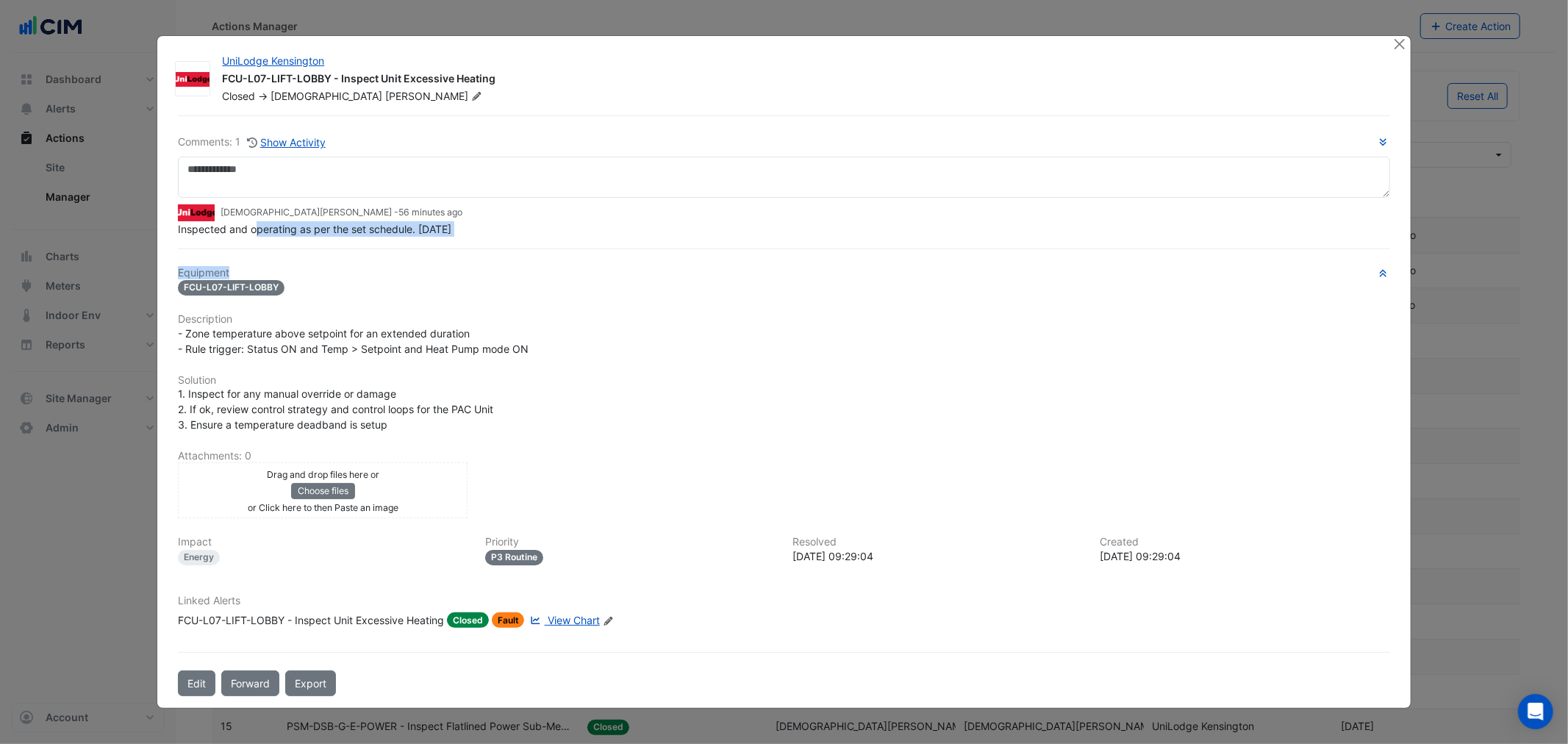
drag, startPoint x: 258, startPoint y: 246, endPoint x: 415, endPoint y: 247, distance: 157.0
click at [414, 253] on div "Comments: 1 Show Activity Krishna Lakshminarayanan - 56 minutes ago Inspected a…" at bounding box center [784, 405] width 1229 height 580
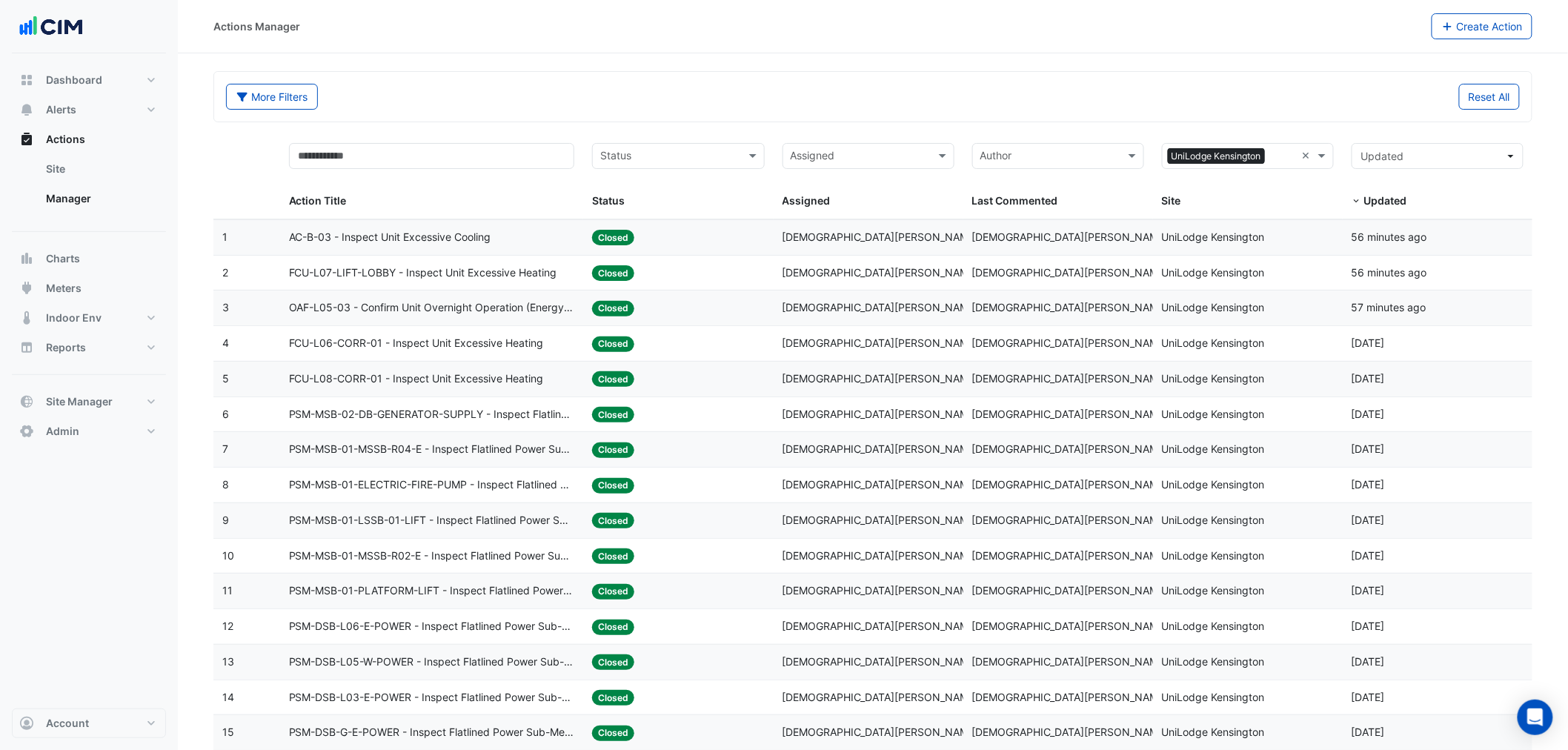
click at [352, 237] on span "AC-B-03 - Inspect Unit Excessive Cooling" at bounding box center [390, 237] width 203 height 17
click at [455, 239] on span "AC-B-03 - Inspect Unit Excessive Cooling" at bounding box center [390, 237] width 203 height 17
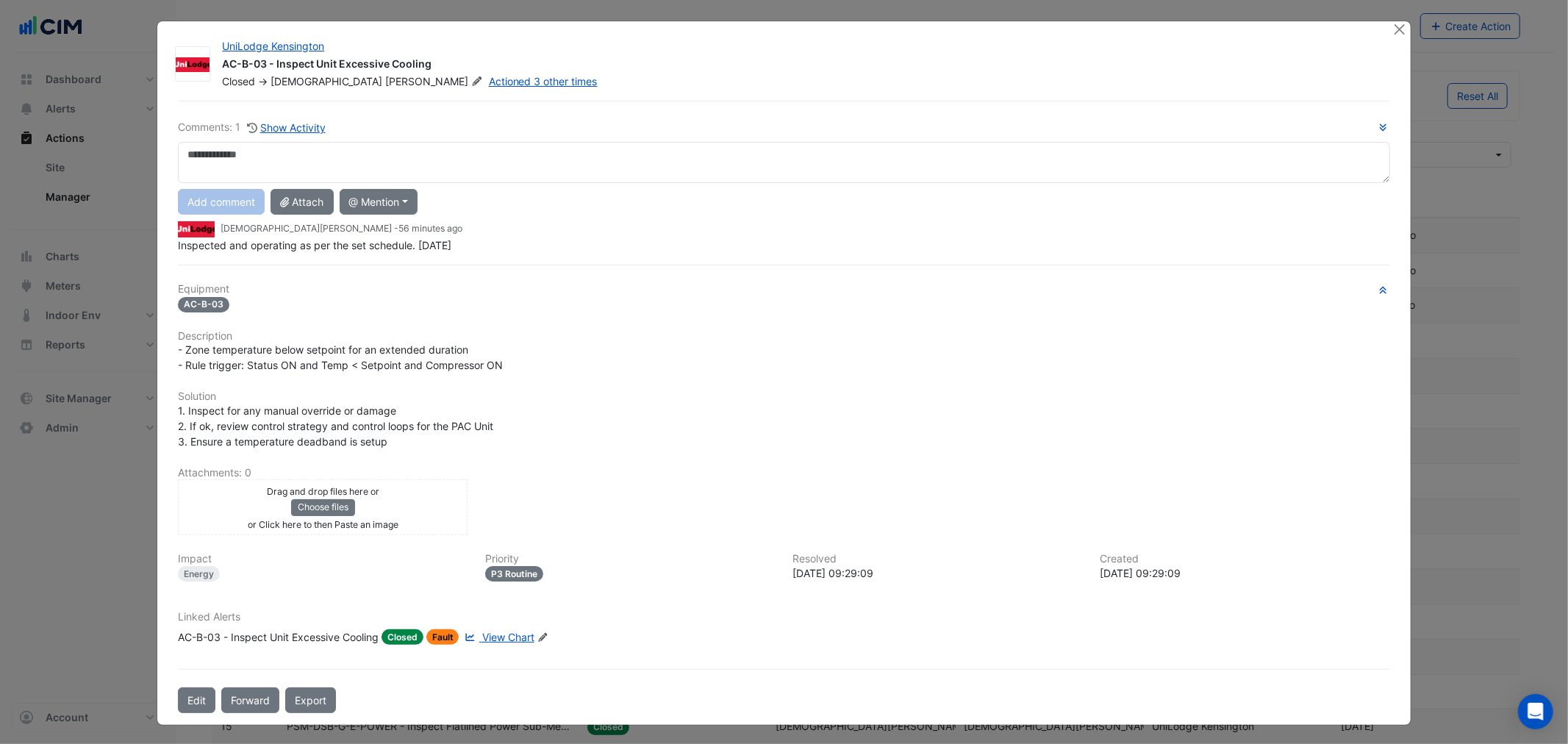
click at [459, 95] on div "UniLodge Kensington AC-B-03 - Inspect Unit Excessive Cooling Closed -> Krishna …" at bounding box center [783, 373] width 1252 height 703
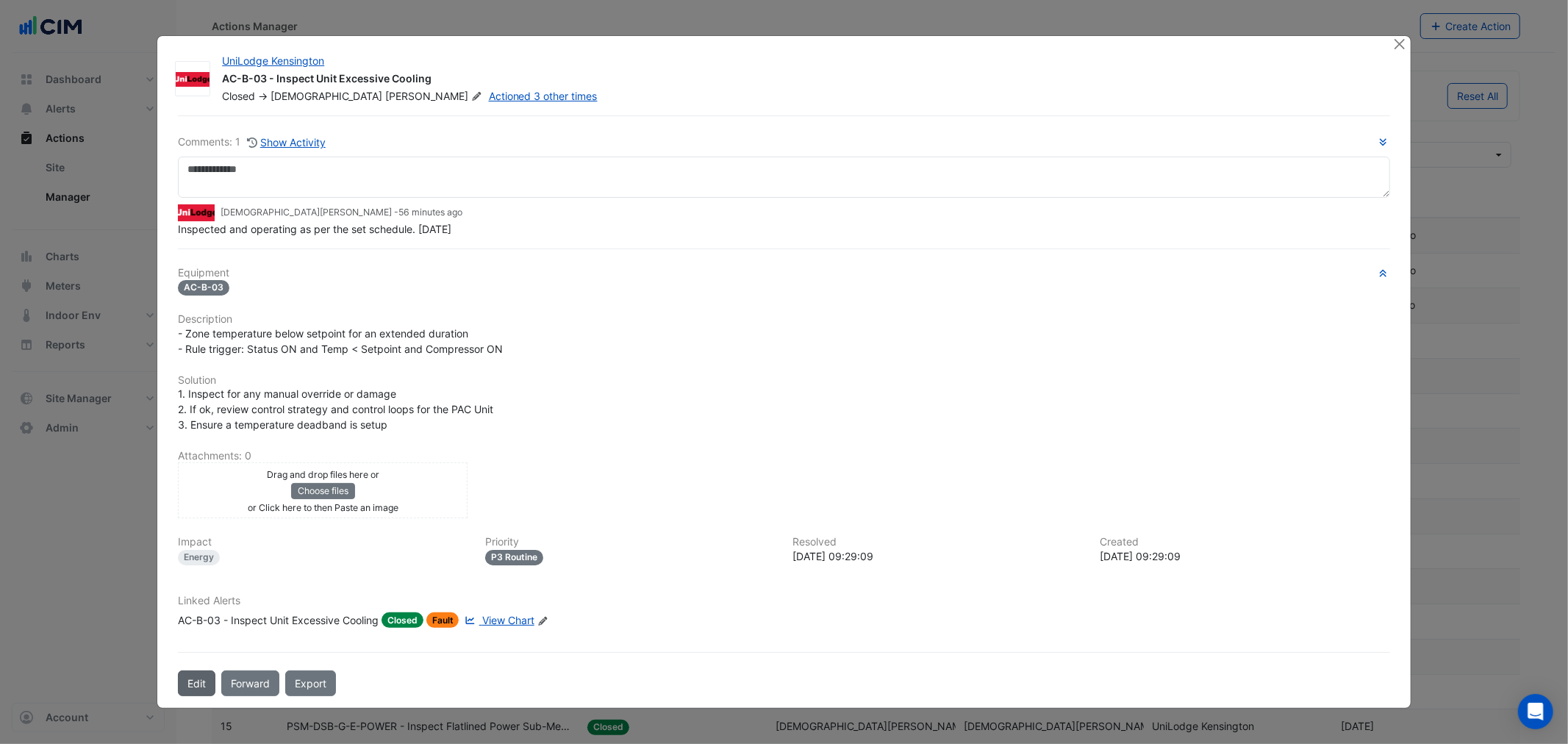
click at [189, 671] on button "Edit" at bounding box center [196, 683] width 37 height 26
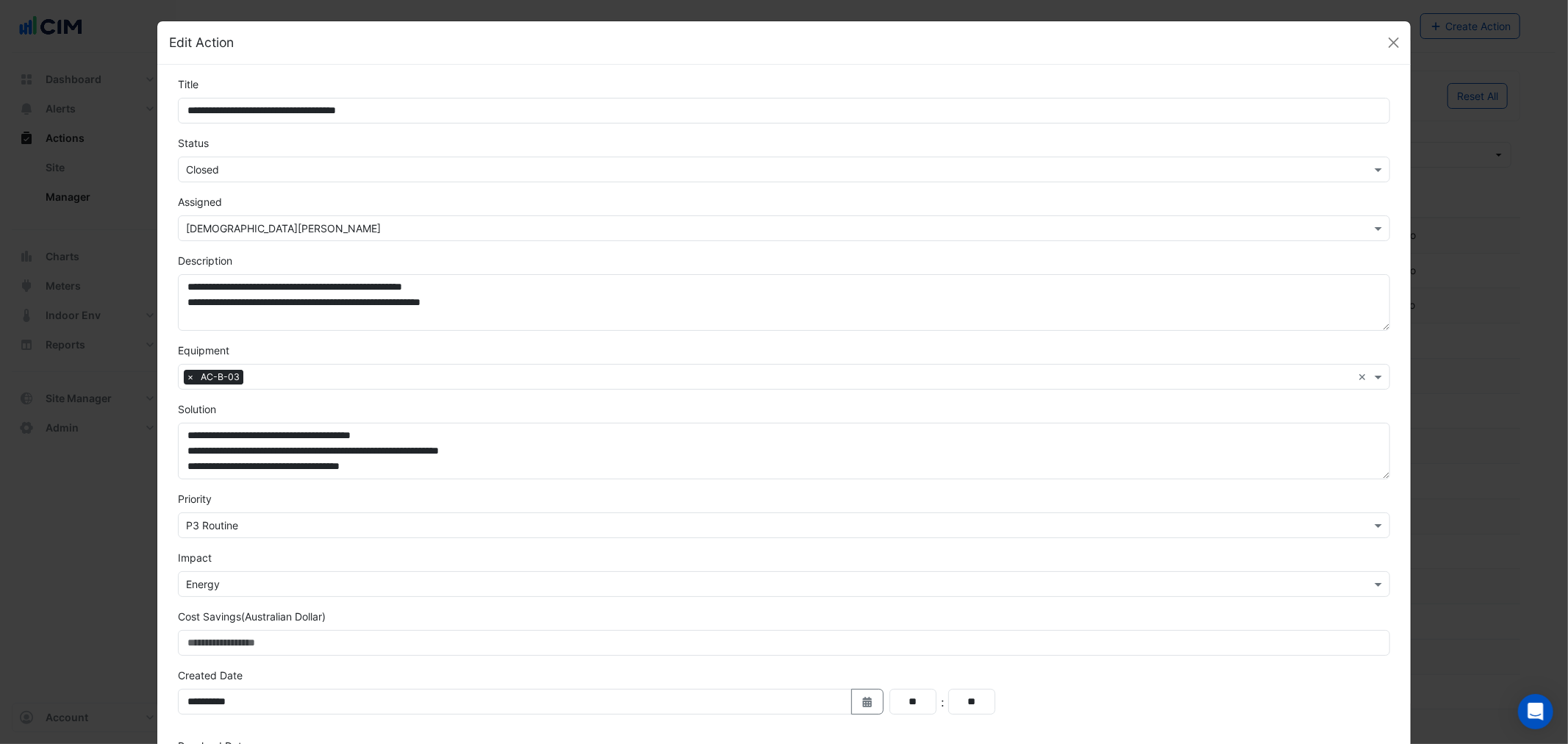
drag, startPoint x: 252, startPoint y: 160, endPoint x: 246, endPoint y: 180, distance: 20.9
click at [252, 166] on input "text" at bounding box center [769, 170] width 1166 height 16
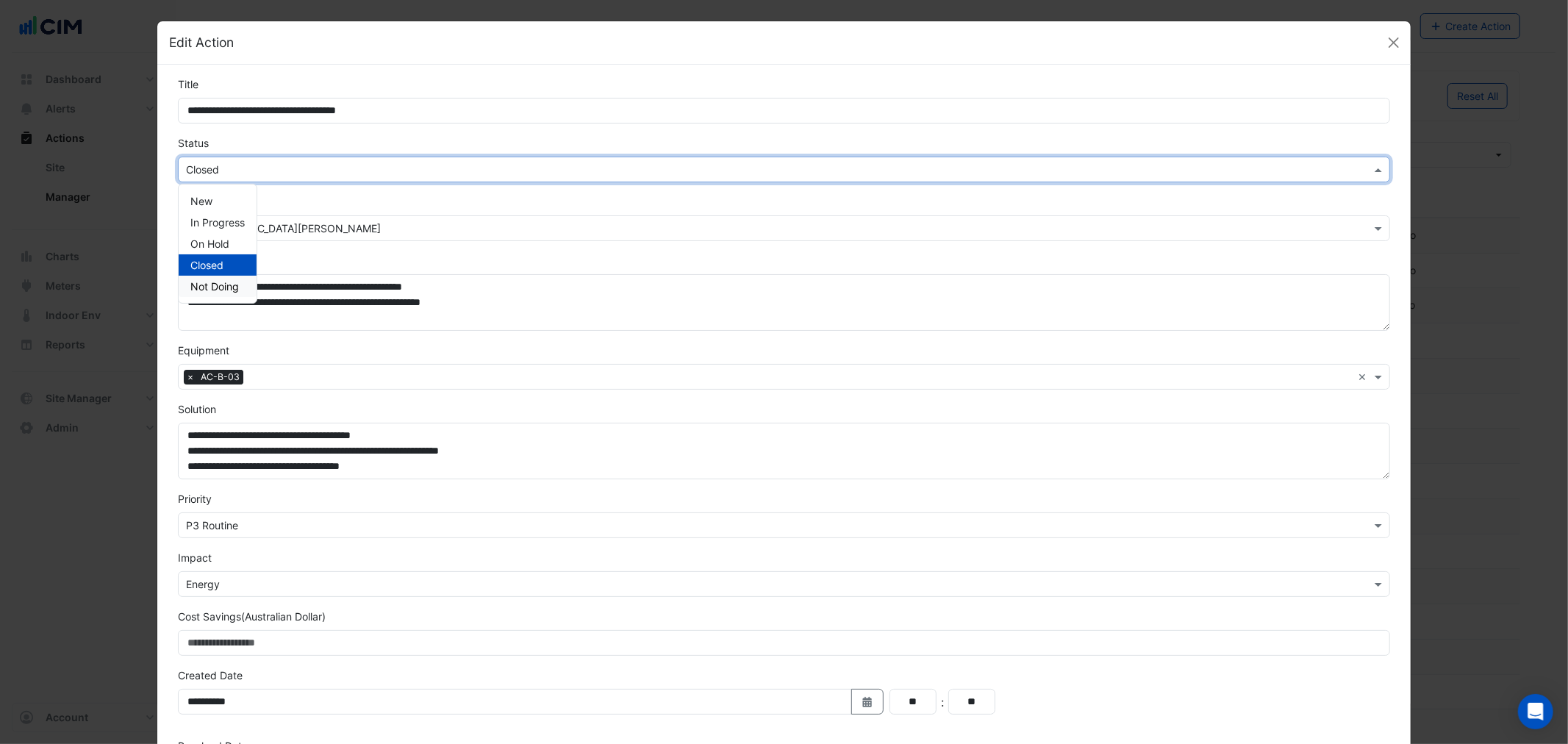
click at [223, 287] on span "Not Doing" at bounding box center [214, 286] width 48 height 12
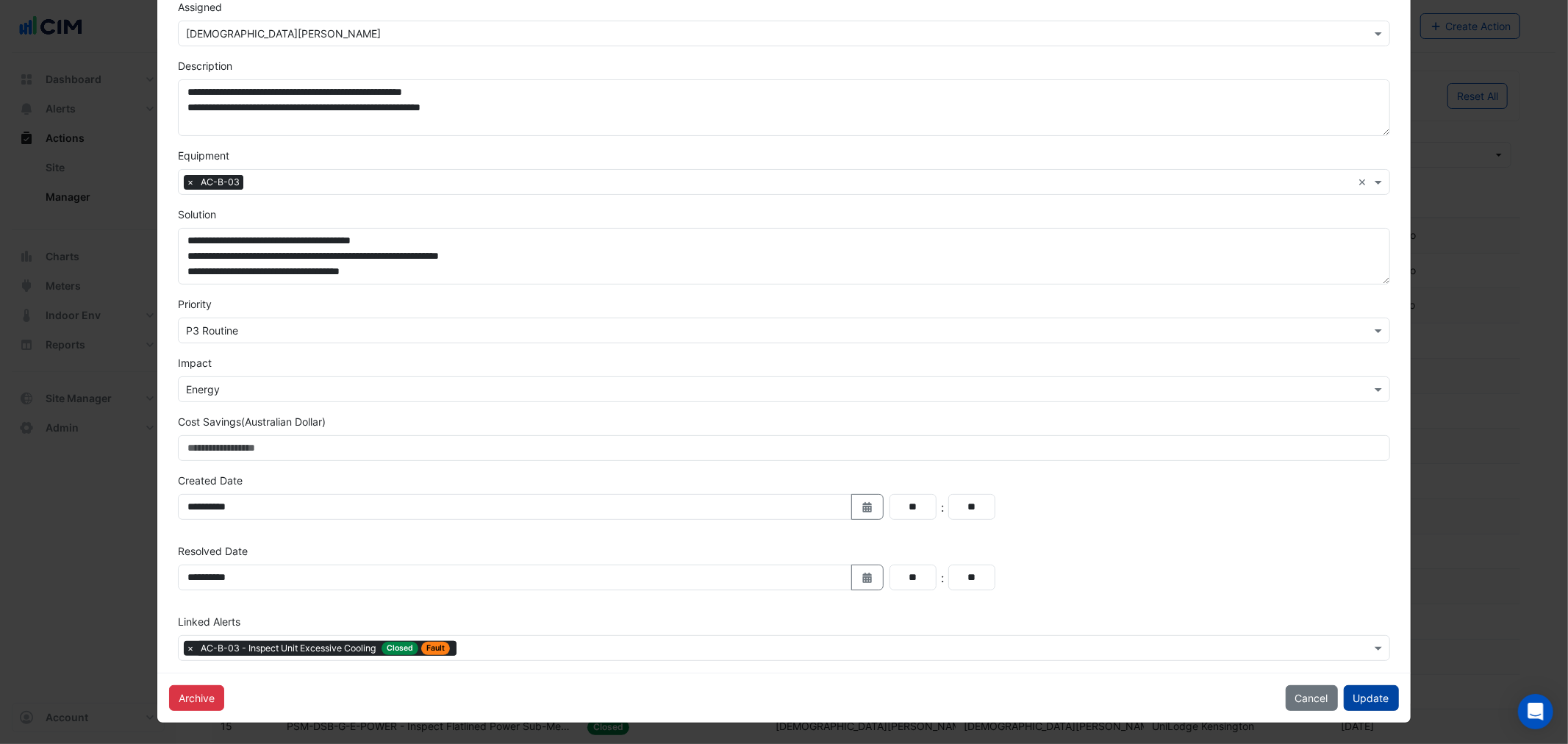
click at [1361, 698] on button "Update" at bounding box center [1371, 698] width 55 height 26
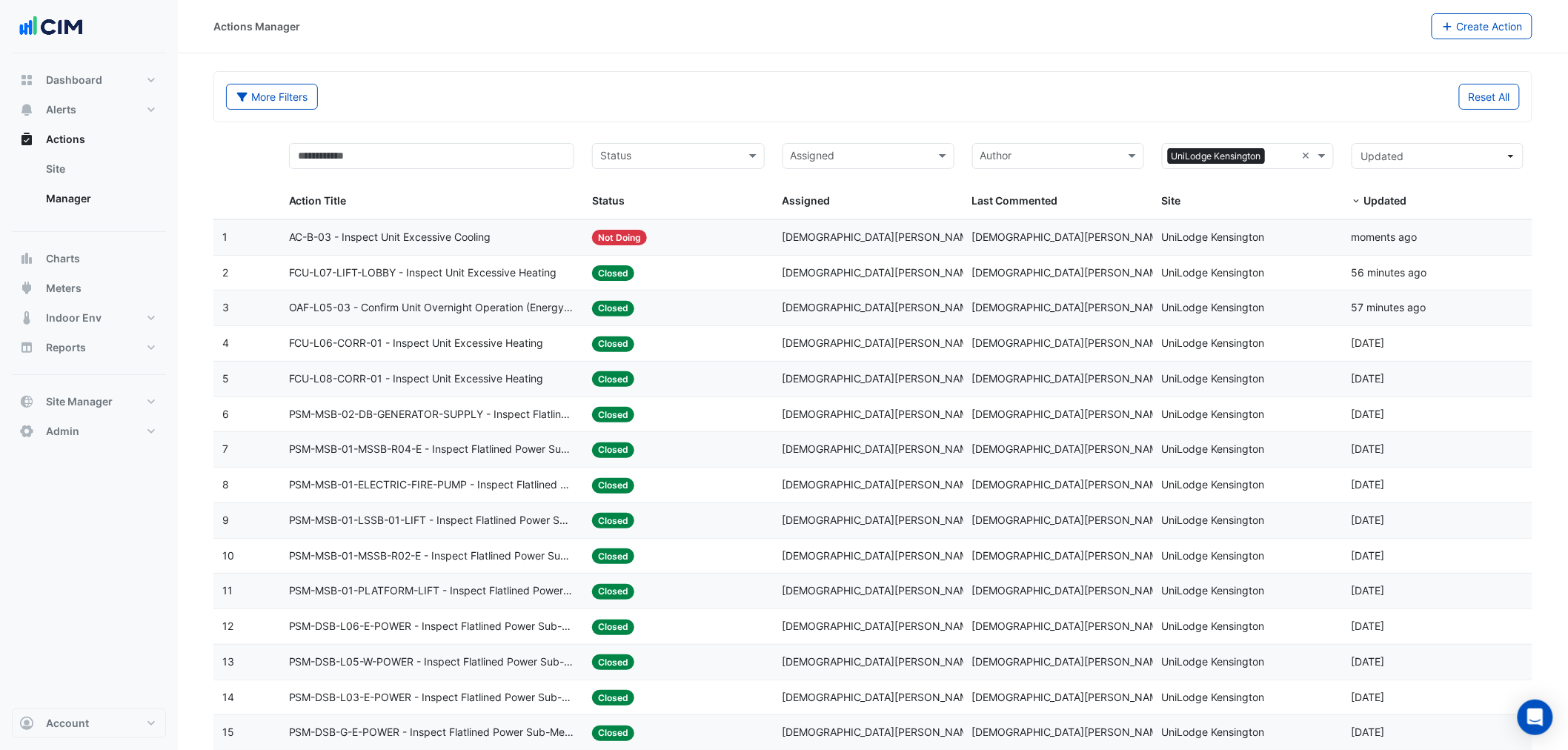
drag, startPoint x: 445, startPoint y: 263, endPoint x: 433, endPoint y: 265, distance: 12.2
click at [441, 263] on datatable-body-cell "Action Title: FCU-L07-LIFT-LOBBY - Inspect Unit Excessive Heating" at bounding box center [432, 273] width 304 height 35
click at [390, 275] on span "FCU-L07-LIFT-LOBBY - Inspect Unit Excessive Heating" at bounding box center [423, 273] width 268 height 17
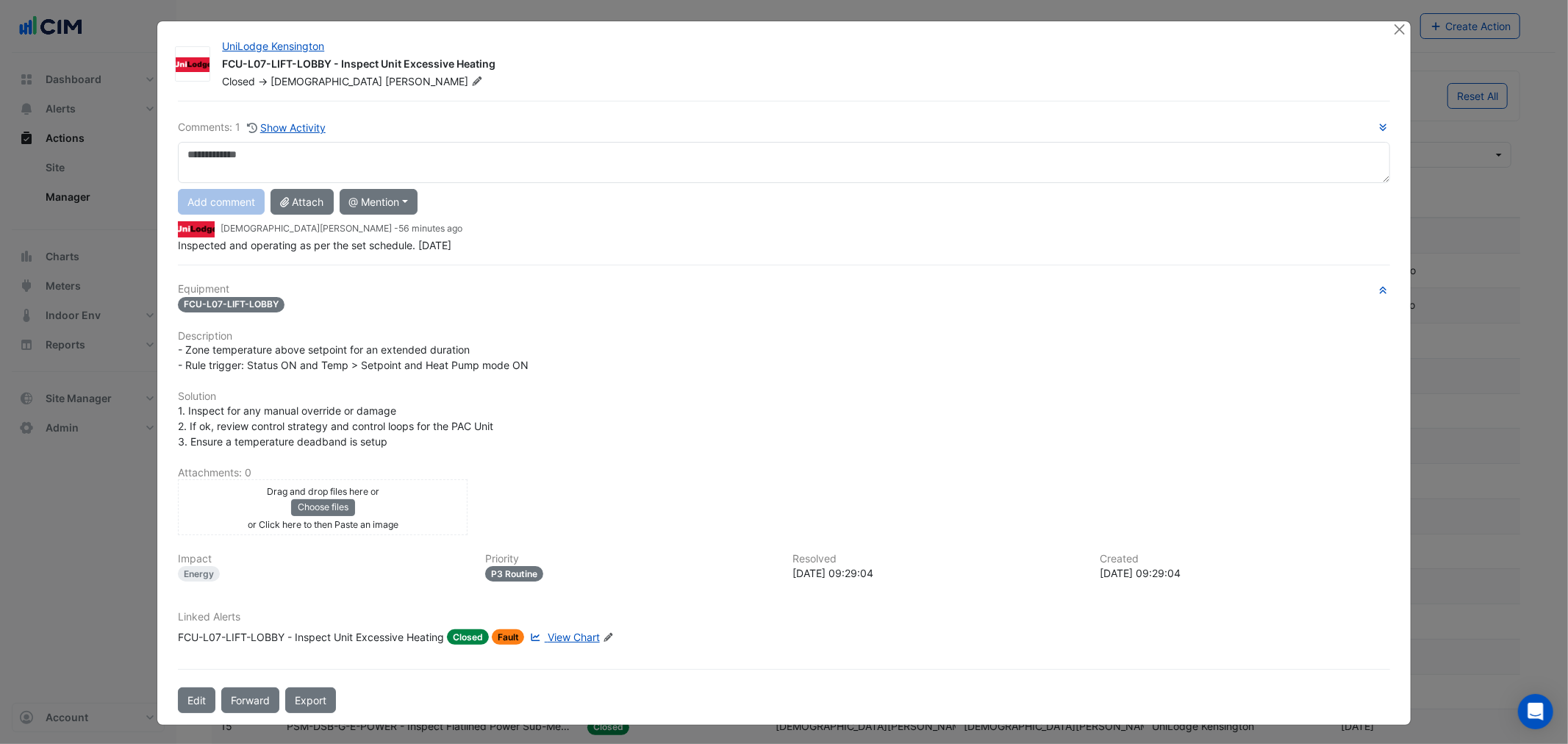
click at [256, 232] on small "Krishna Lakshminarayanan - 56 minutes ago" at bounding box center [341, 228] width 242 height 13
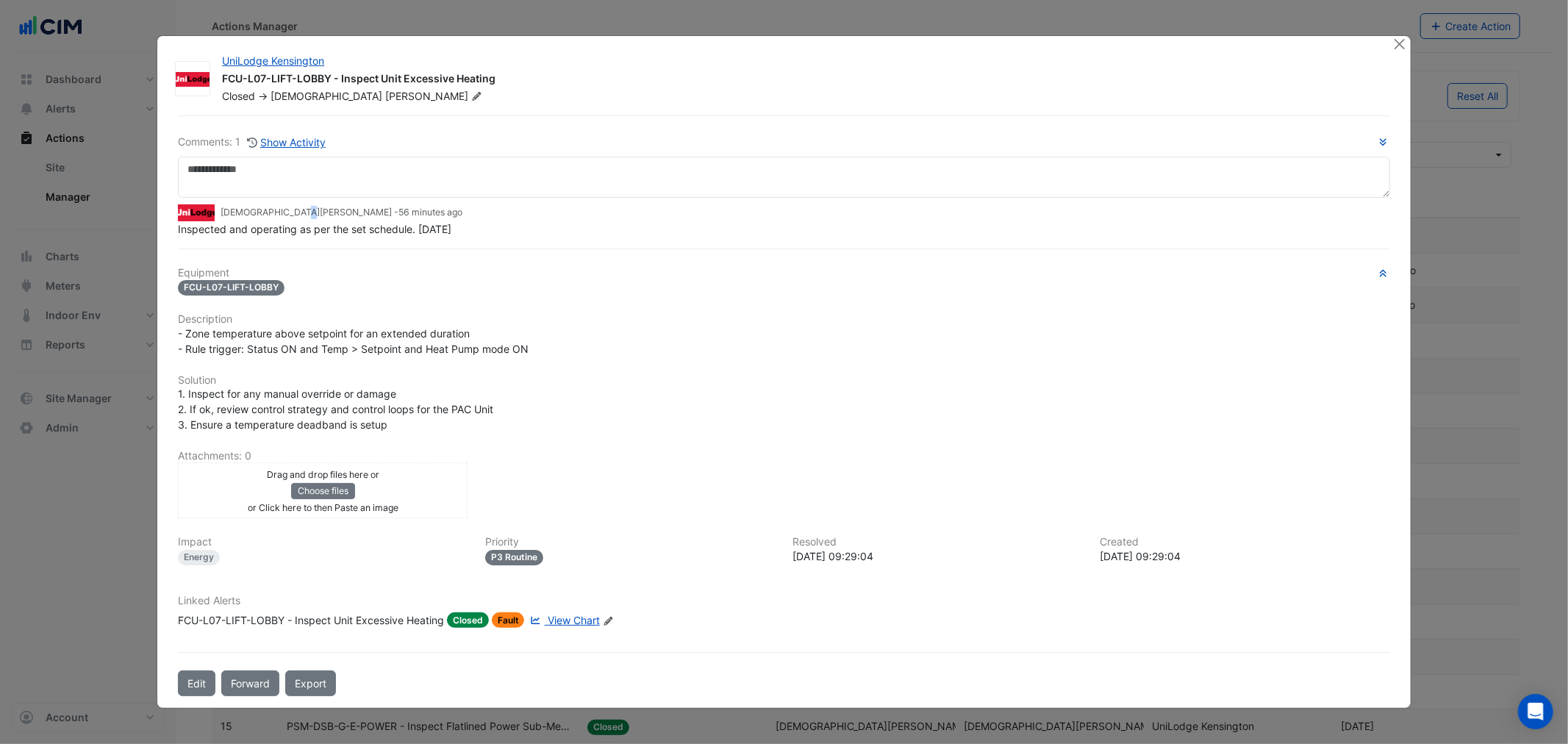
click at [256, 231] on span "Inspected and operating as per the set schedule. 12/08/2025" at bounding box center [314, 228] width 273 height 12
click at [248, 223] on span "Inspected and operating as per the set schedule. 12/08/2025" at bounding box center [314, 228] width 273 height 12
drag, startPoint x: 248, startPoint y: 222, endPoint x: 297, endPoint y: 252, distance: 57.5
click at [250, 223] on span "Inspected and operating as per the set schedule. 12/08/2025" at bounding box center [314, 228] width 273 height 12
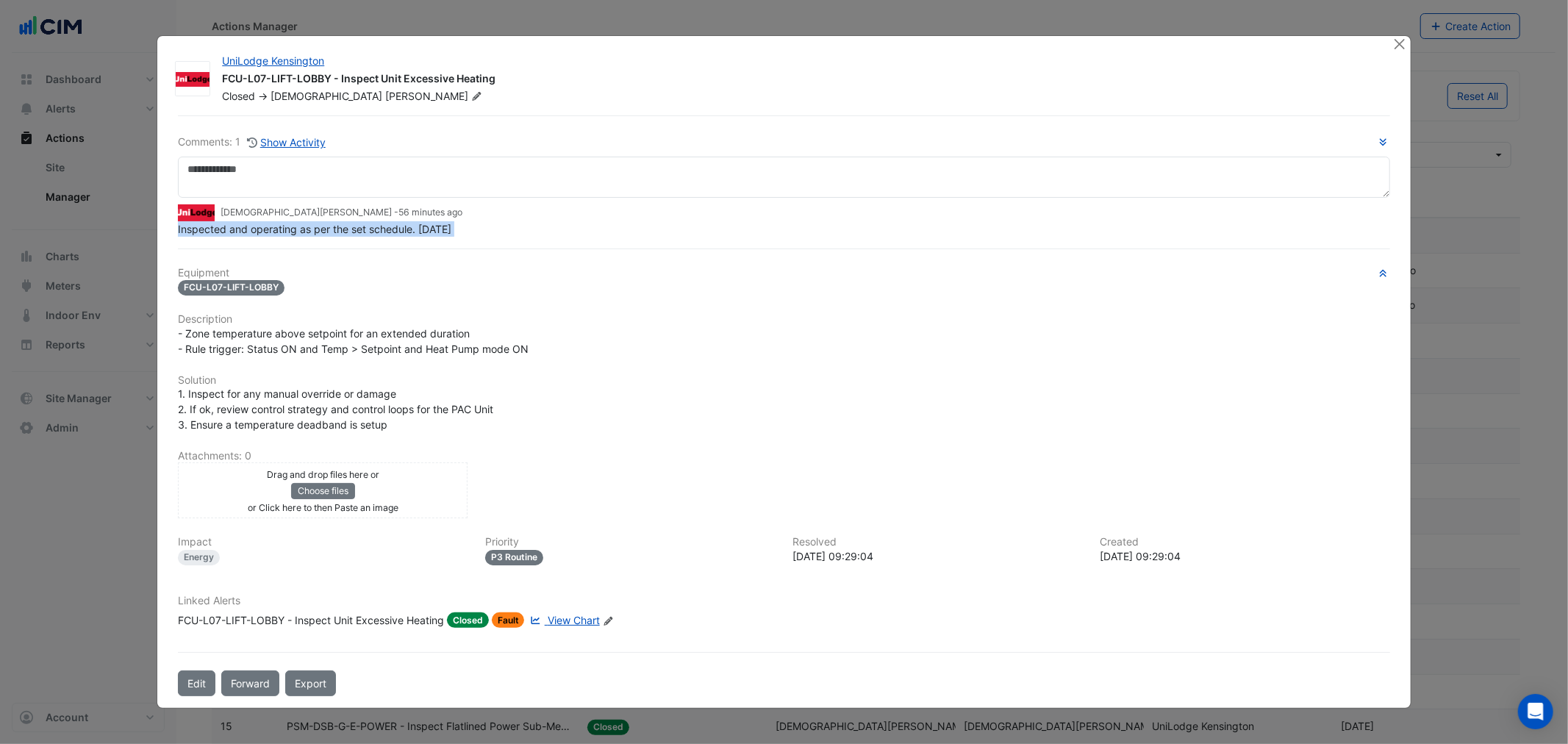
click at [560, 623] on span "View Chart" at bounding box center [573, 619] width 52 height 12
click at [267, 621] on div "FCU-L07-LIFT-LOBBY - Inspect Unit Excessive Heating" at bounding box center [311, 619] width 266 height 16
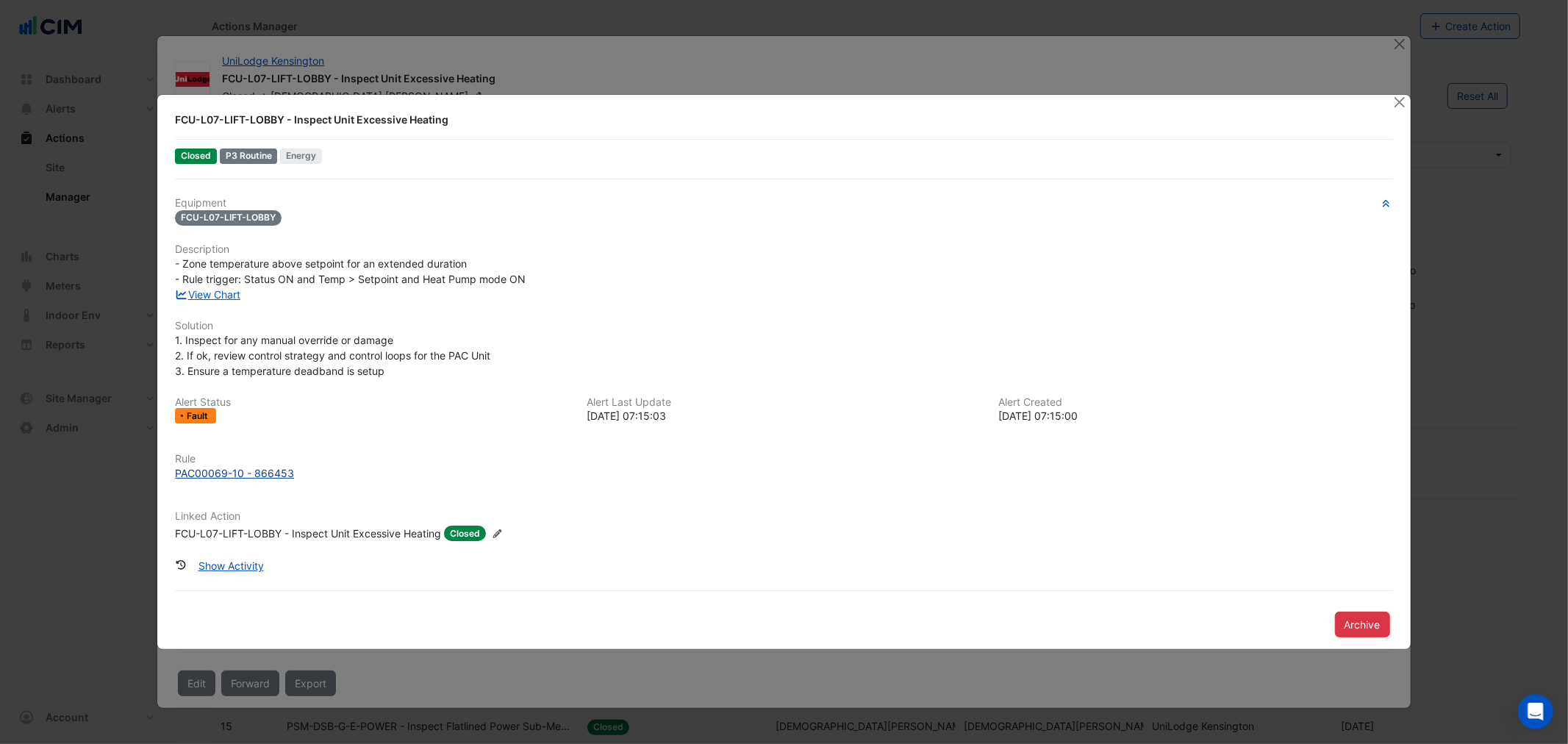
click at [209, 472] on div "PAC00069-10 - 866453" at bounding box center [234, 472] width 119 height 16
click at [504, 74] on ngb-modal-window "FCU-L07-LIFT-LOBBY - Inspect Unit Excessive Heating Closed P3 Routine Energy Eq…" at bounding box center [784, 372] width 1568 height 744
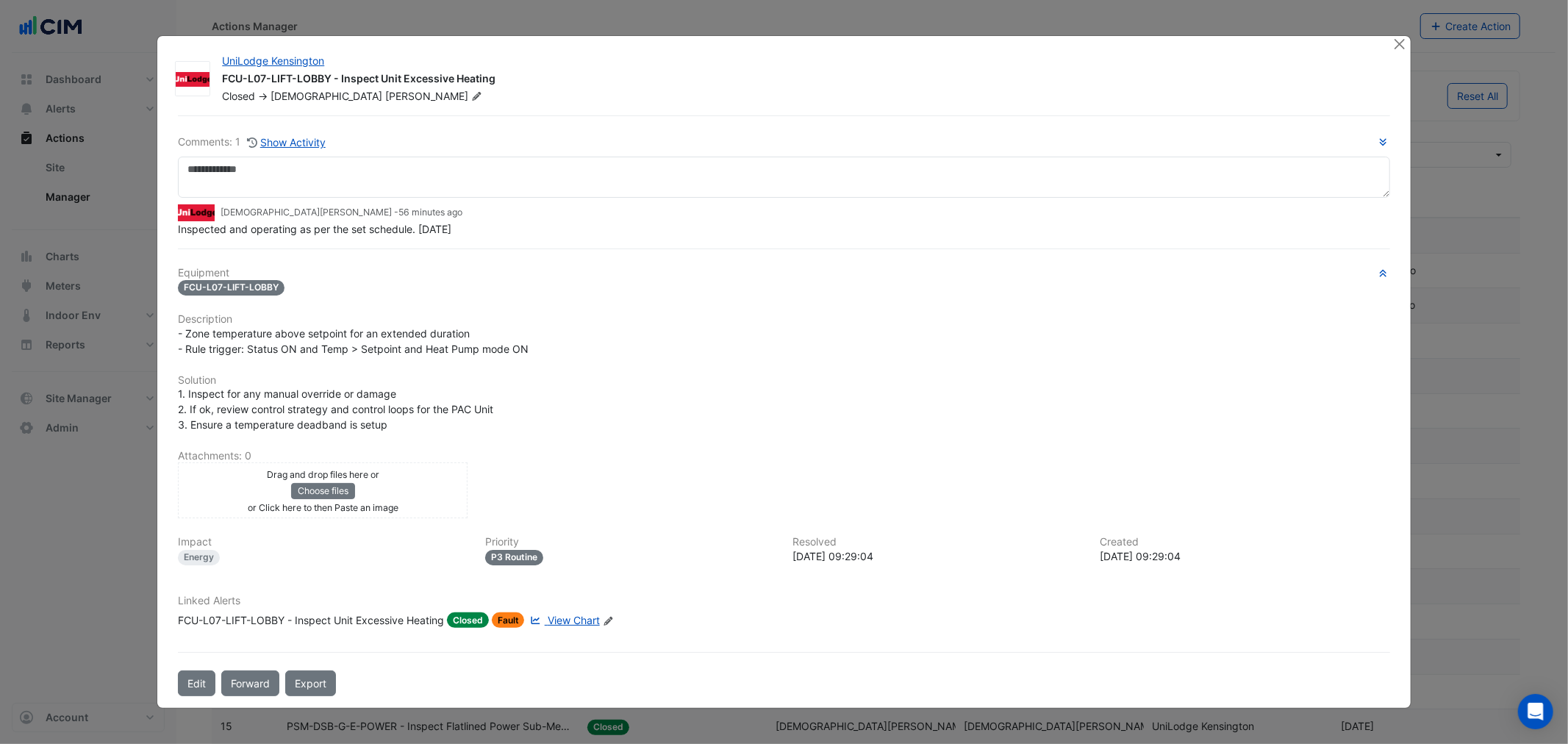
click at [229, 612] on div "FCU-L07-LIFT-LOBBY - Inspect Unit Excessive Heating" at bounding box center [311, 619] width 266 height 16
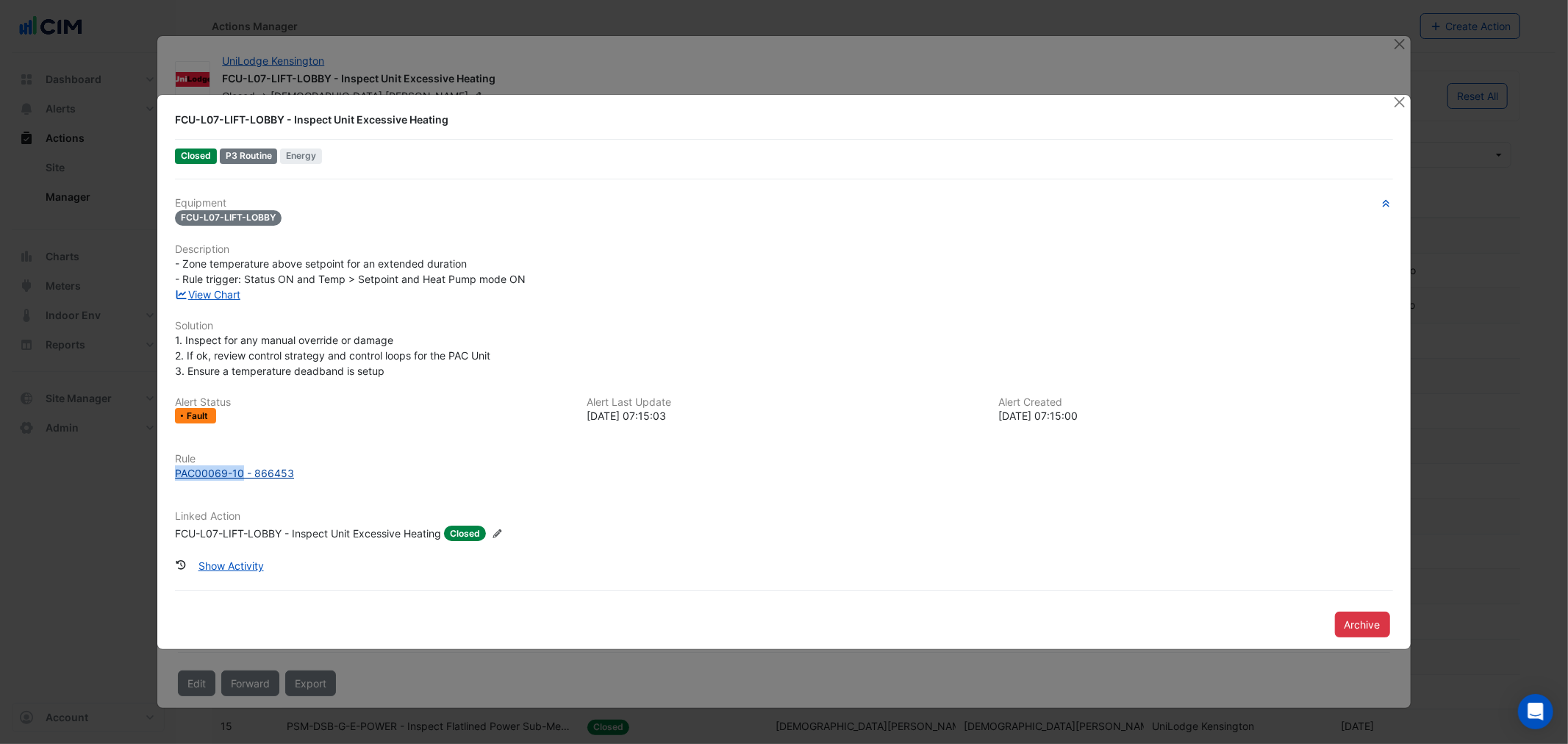
drag, startPoint x: 168, startPoint y: 469, endPoint x: 244, endPoint y: 474, distance: 76.2
click at [244, 474] on div "Rule PAC00069-10 - 866453" at bounding box center [783, 467] width 1235 height 28
copy div "PAC00069-10"
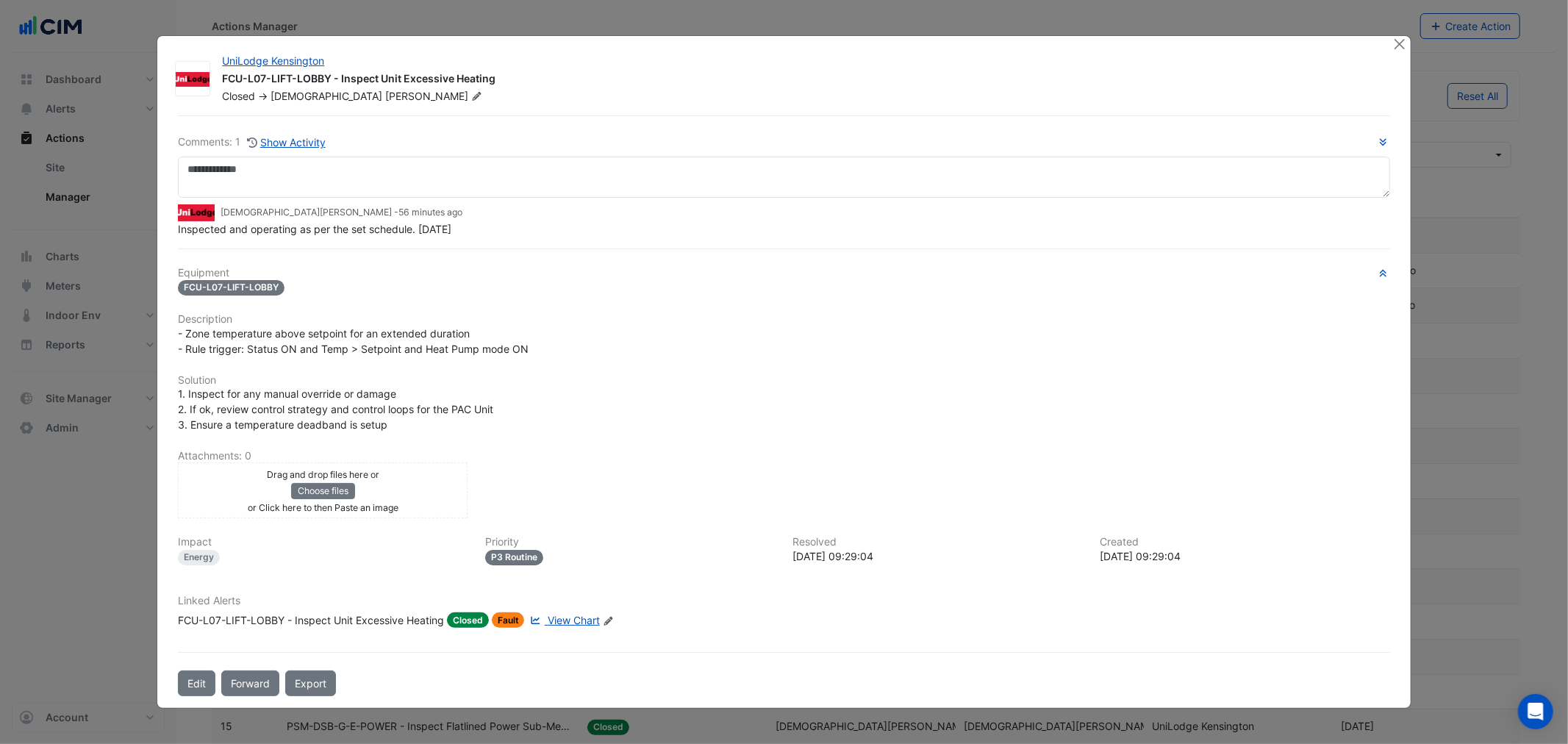
click at [414, 82] on div "FCU-L07-LIFT-LOBBY - Inspect Unit Excessive Heating" at bounding box center [798, 80] width 1153 height 17
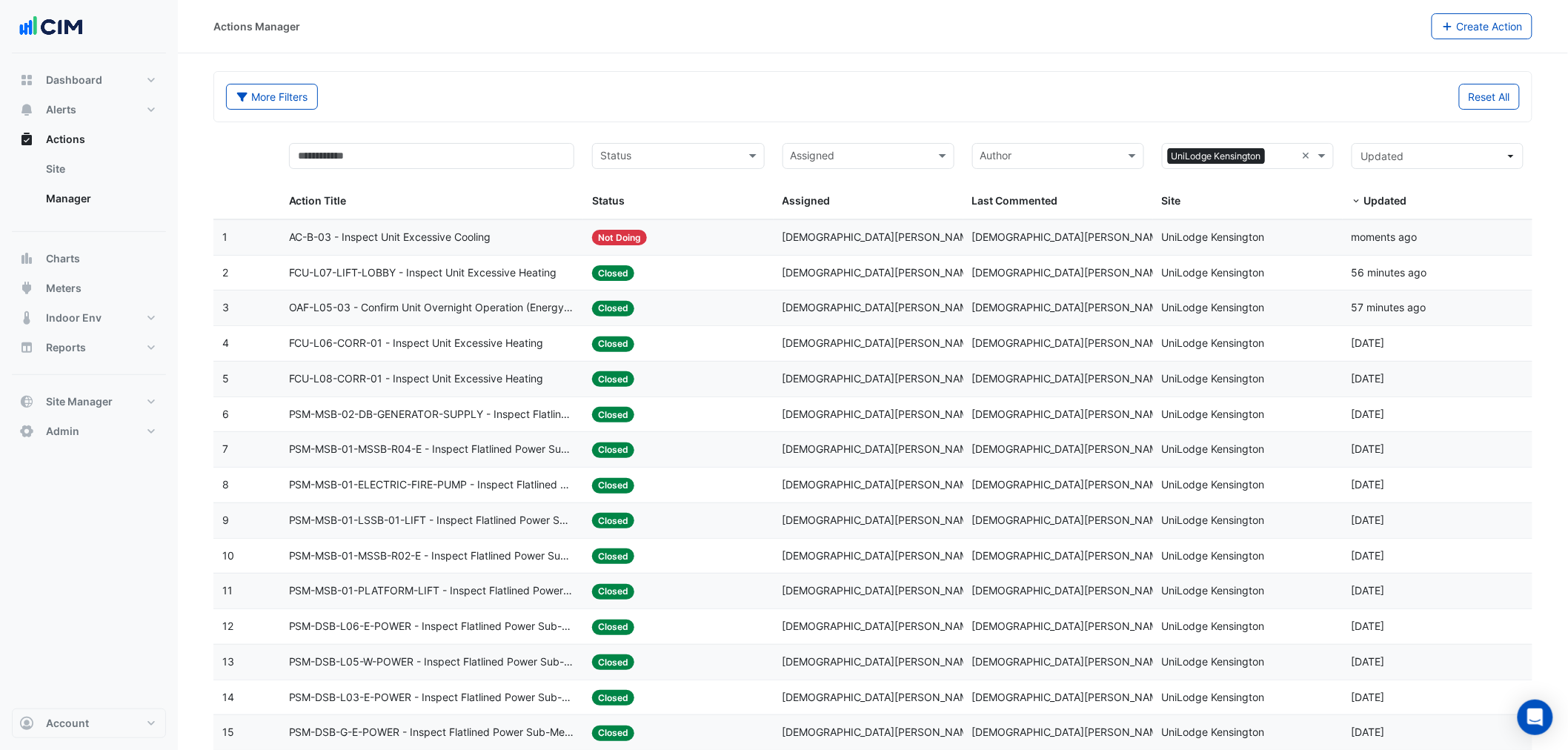
click at [457, 275] on span "FCU-L07-LIFT-LOBBY - Inspect Unit Excessive Heating" at bounding box center [423, 273] width 268 height 17
click at [424, 239] on span "AC-B-03 - Inspect Unit Excessive Cooling" at bounding box center [390, 237] width 203 height 17
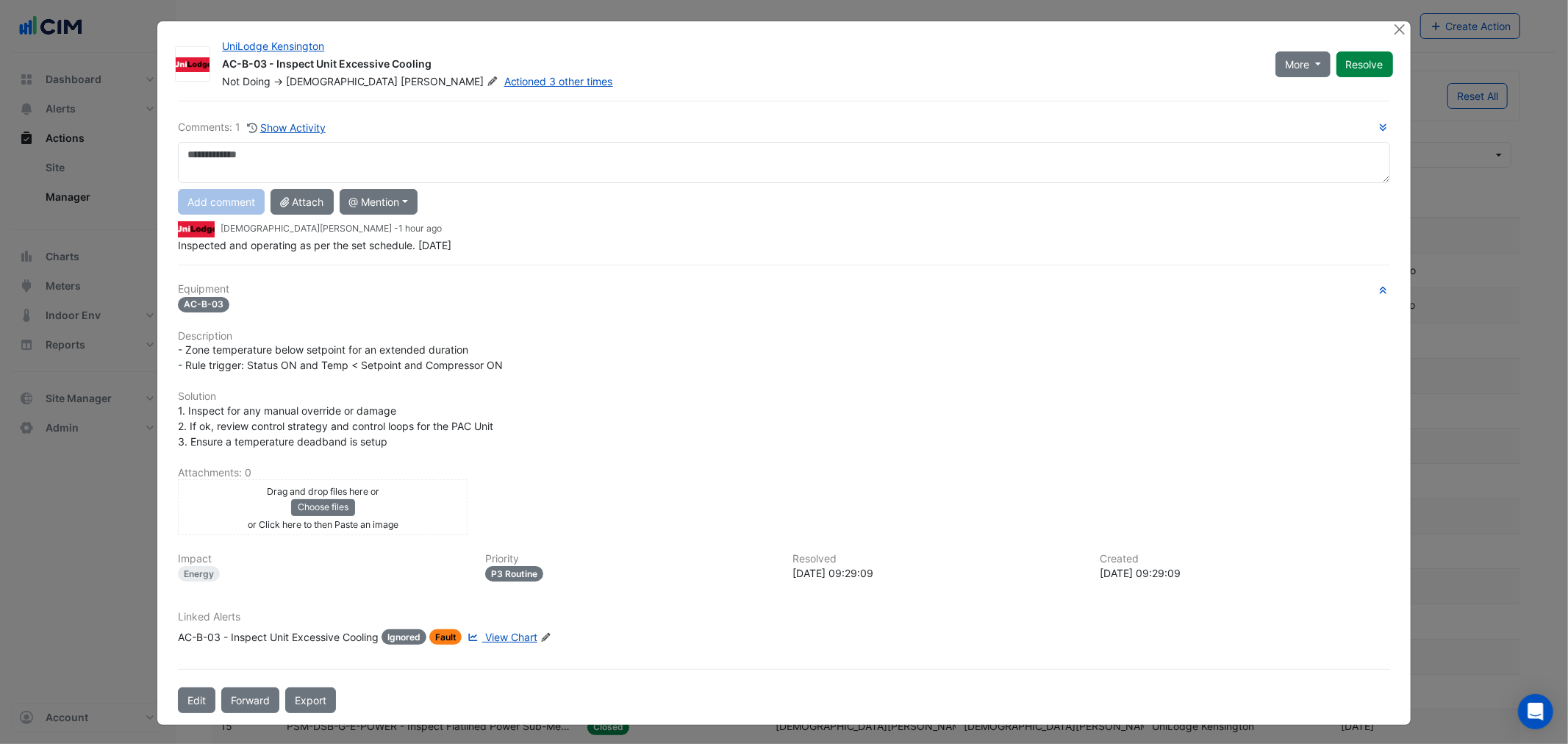
click at [219, 635] on div "AC-B-03 - Inspect Unit Excessive Cooling" at bounding box center [278, 637] width 201 height 16
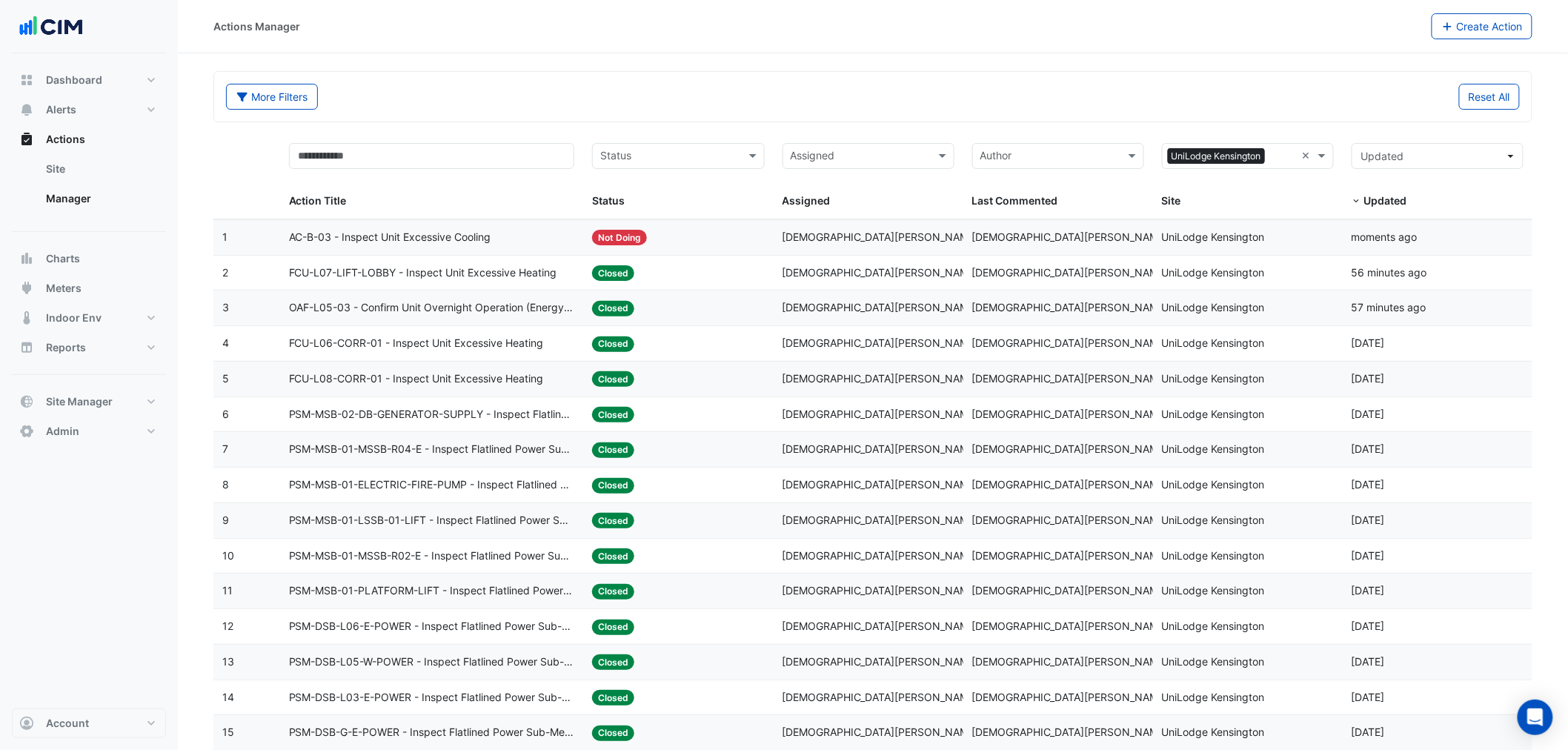
click at [366, 313] on span "OAF-L05-03 - Confirm Unit Overnight Operation (Energy Waste)" at bounding box center [432, 308] width 286 height 17
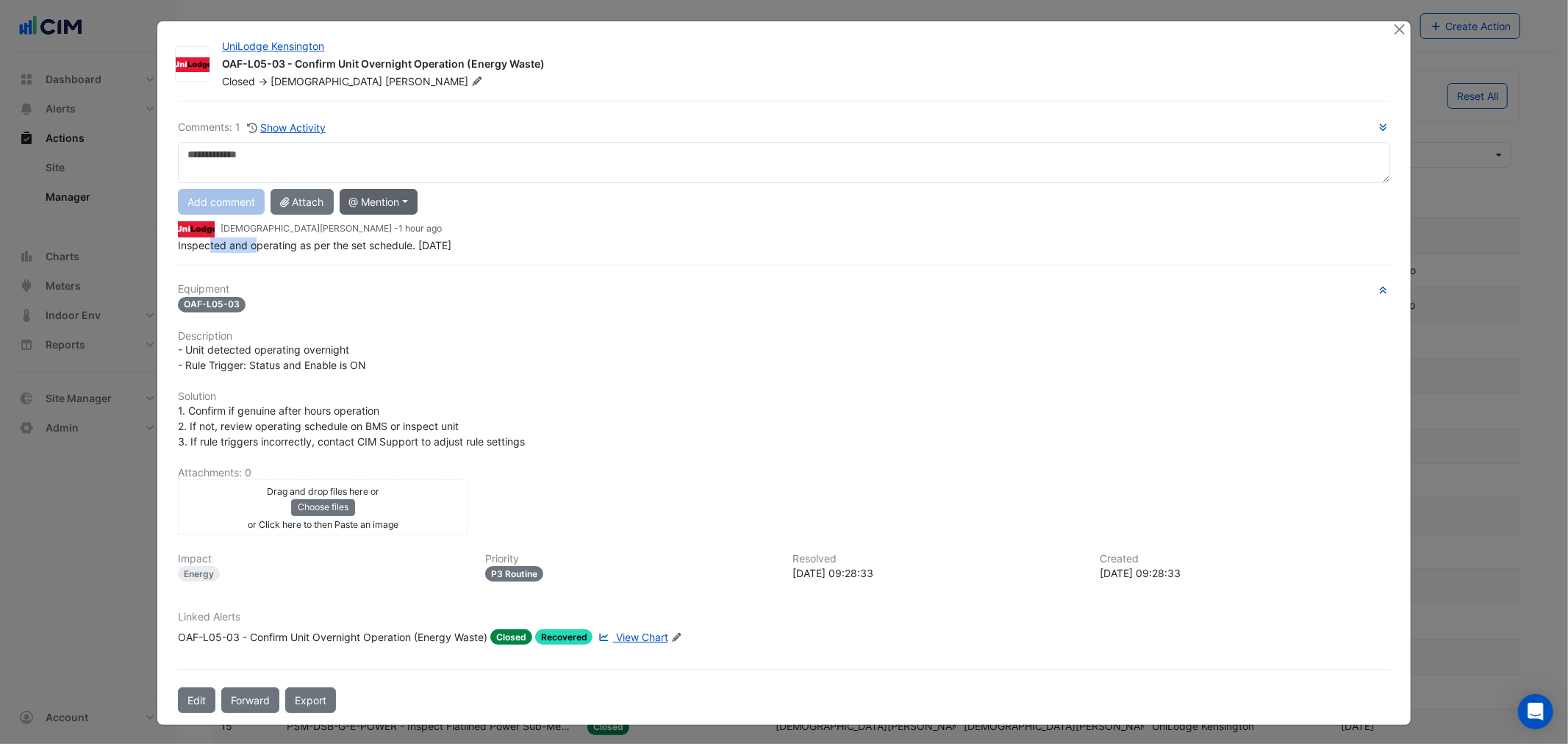
drag, startPoint x: 208, startPoint y: 241, endPoint x: 348, endPoint y: 210, distance: 143.4
click at [316, 233] on app-ticket-comment "Krishna Lakshminarayanan - 1 hour ago Inspected and operating as per the set sc…" at bounding box center [783, 237] width 1212 height 32
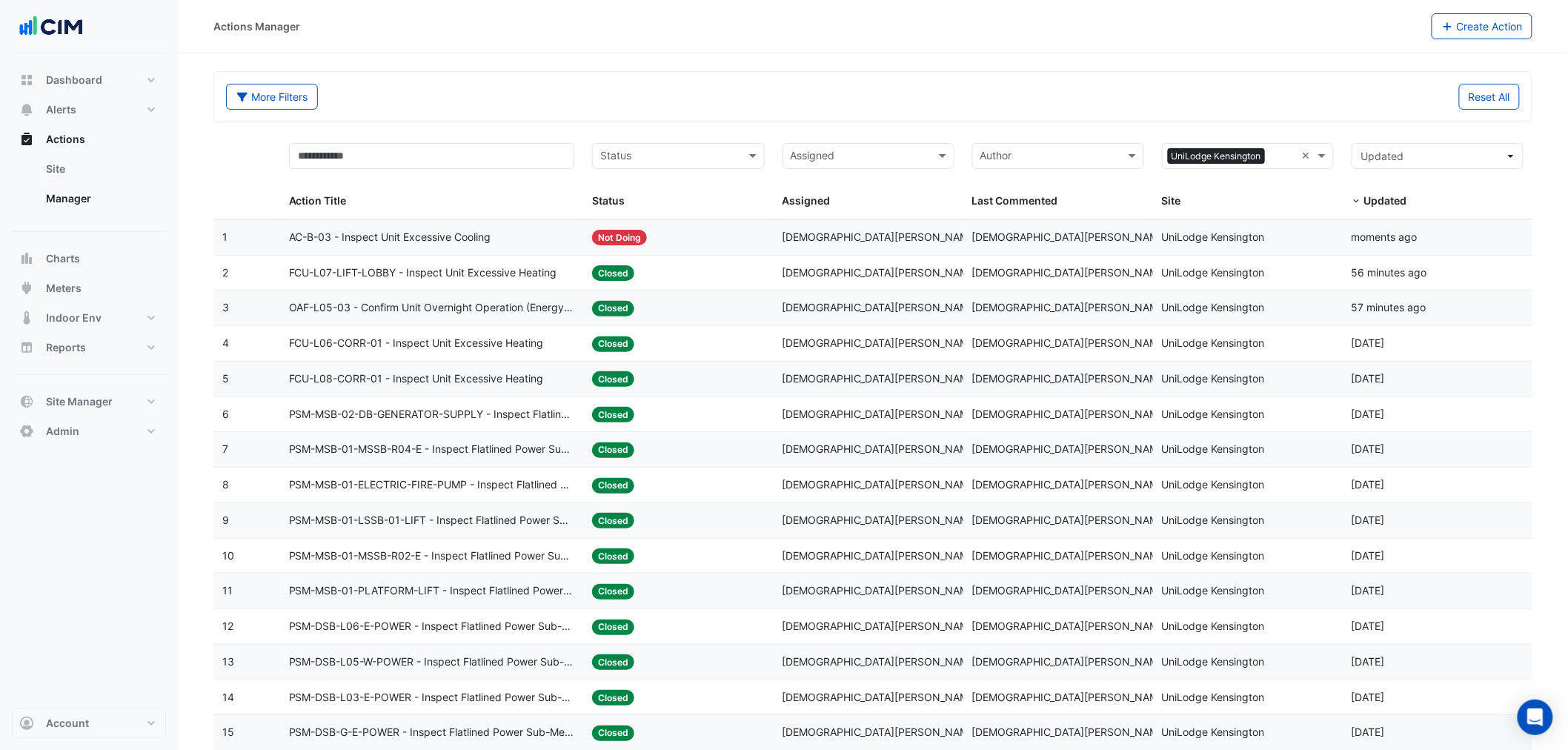
click at [512, 242] on div "AC-B-03 - Inspect Unit Excessive Cooling" at bounding box center [432, 237] width 286 height 17
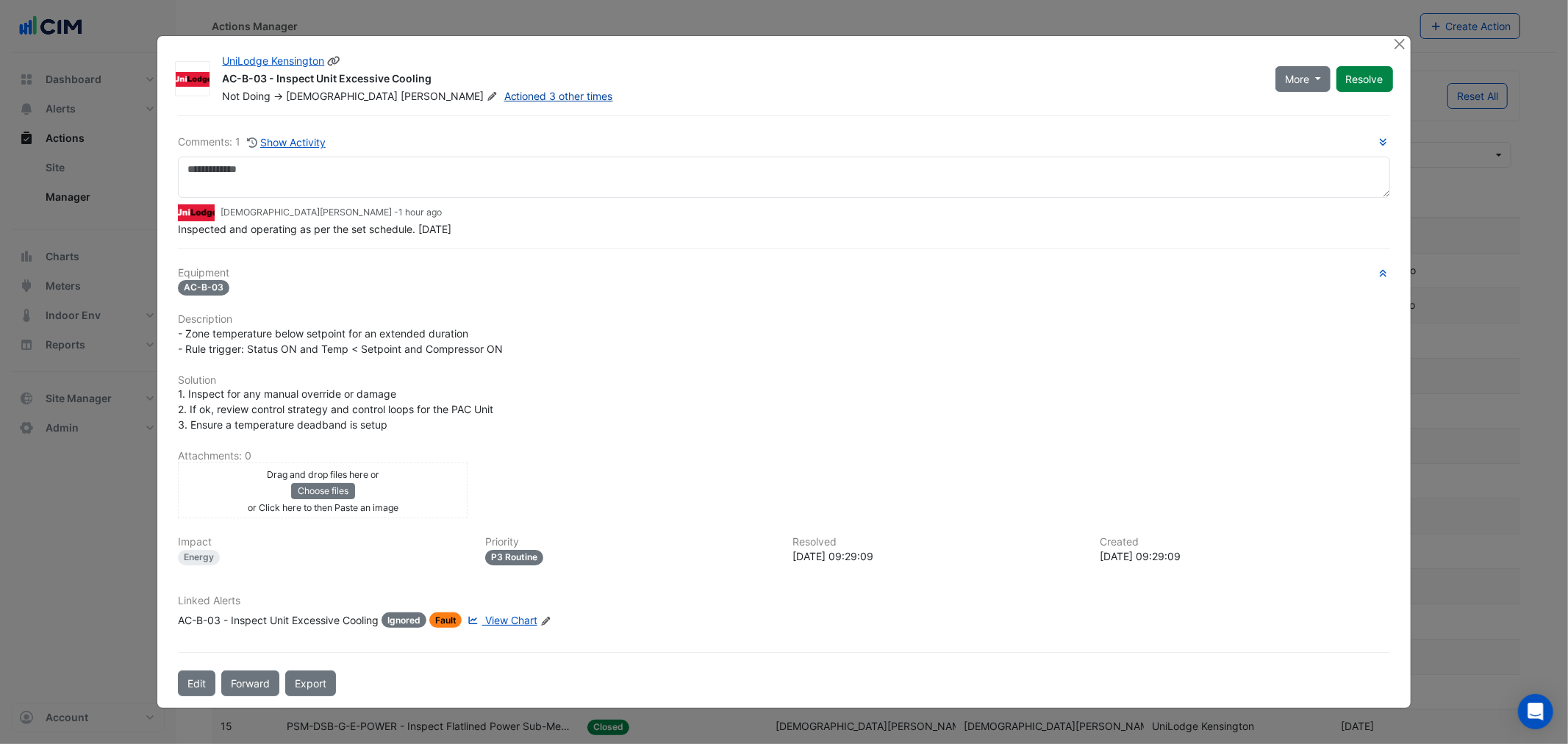
click at [504, 98] on link "Actioned 3 other times" at bounding box center [558, 95] width 109 height 12
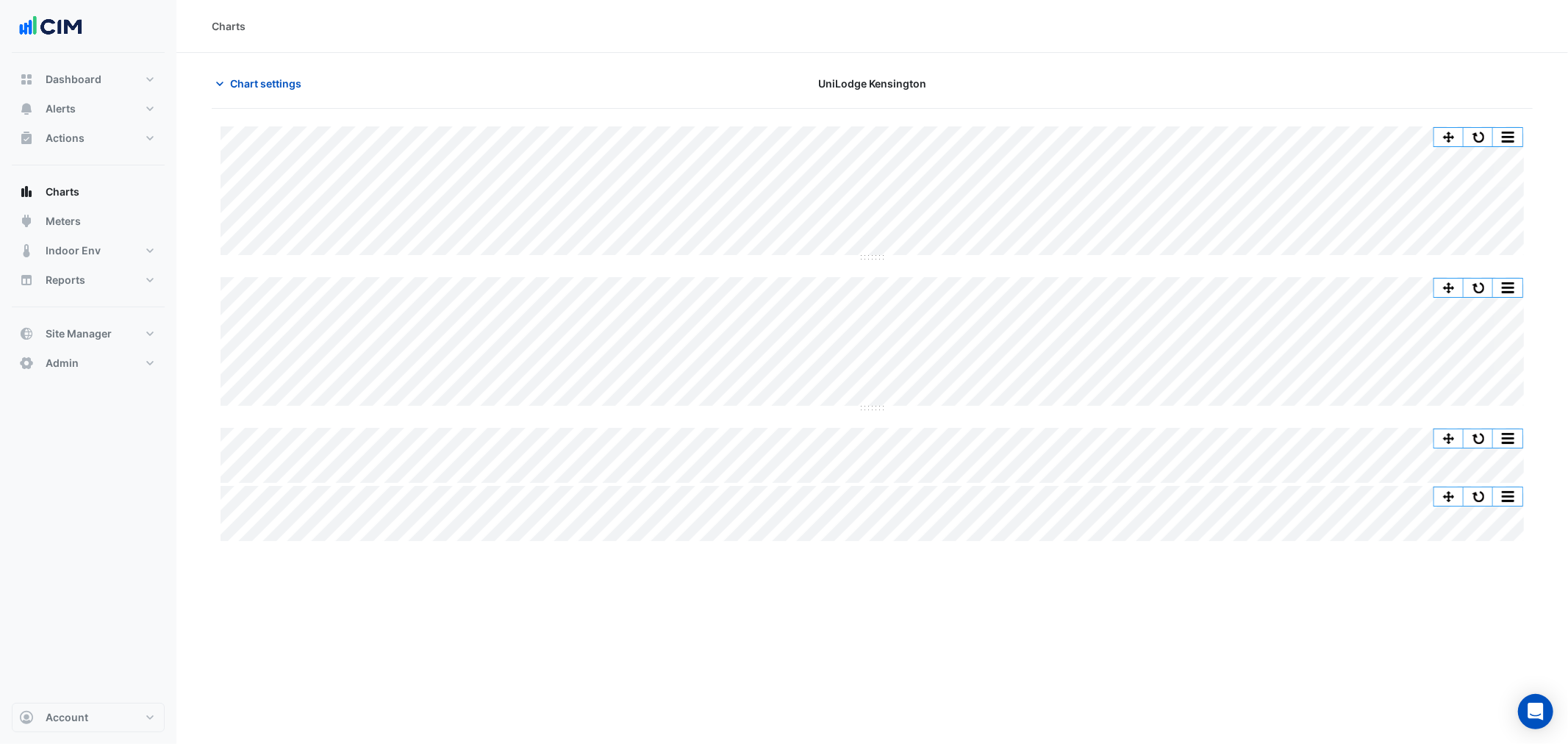
click at [867, 406] on div "Split All Split None Print Save as JPEG Save as PNG Pivot Data Table Export CSV…" at bounding box center [872, 344] width 1303 height 133
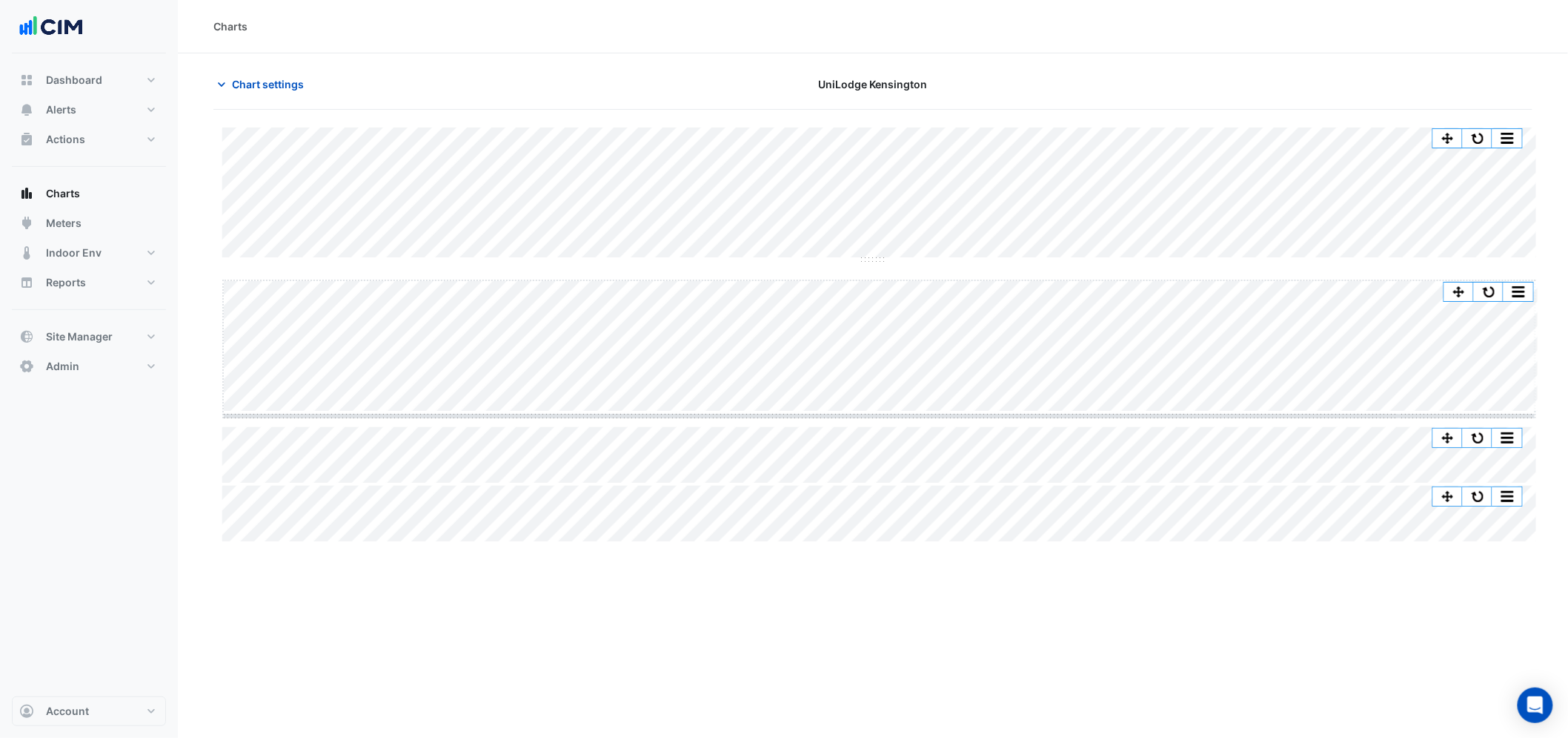
drag, startPoint x: 877, startPoint y: 412, endPoint x: 876, endPoint y: 423, distance: 11.0
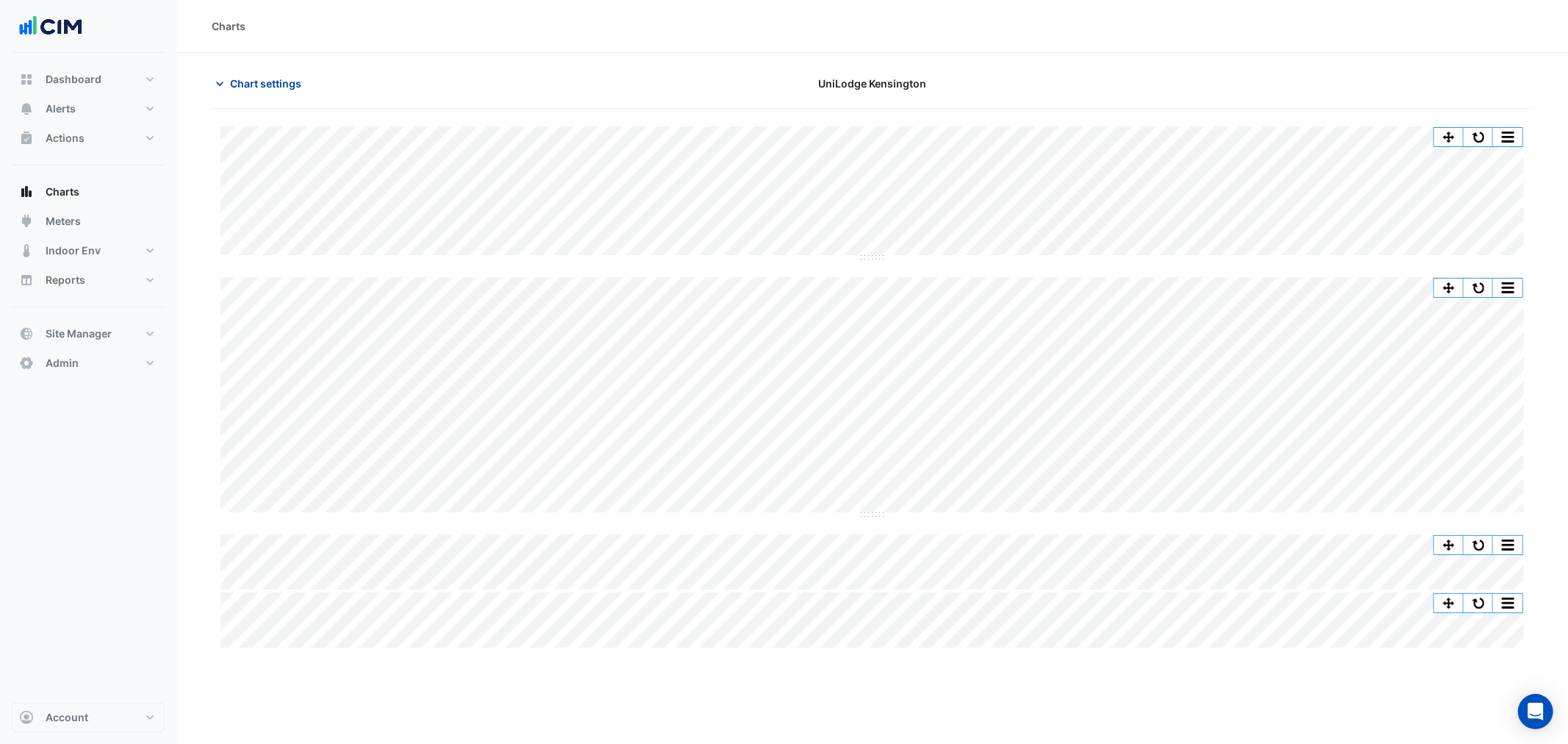
click at [260, 86] on span "Chart settings" at bounding box center [266, 83] width 71 height 16
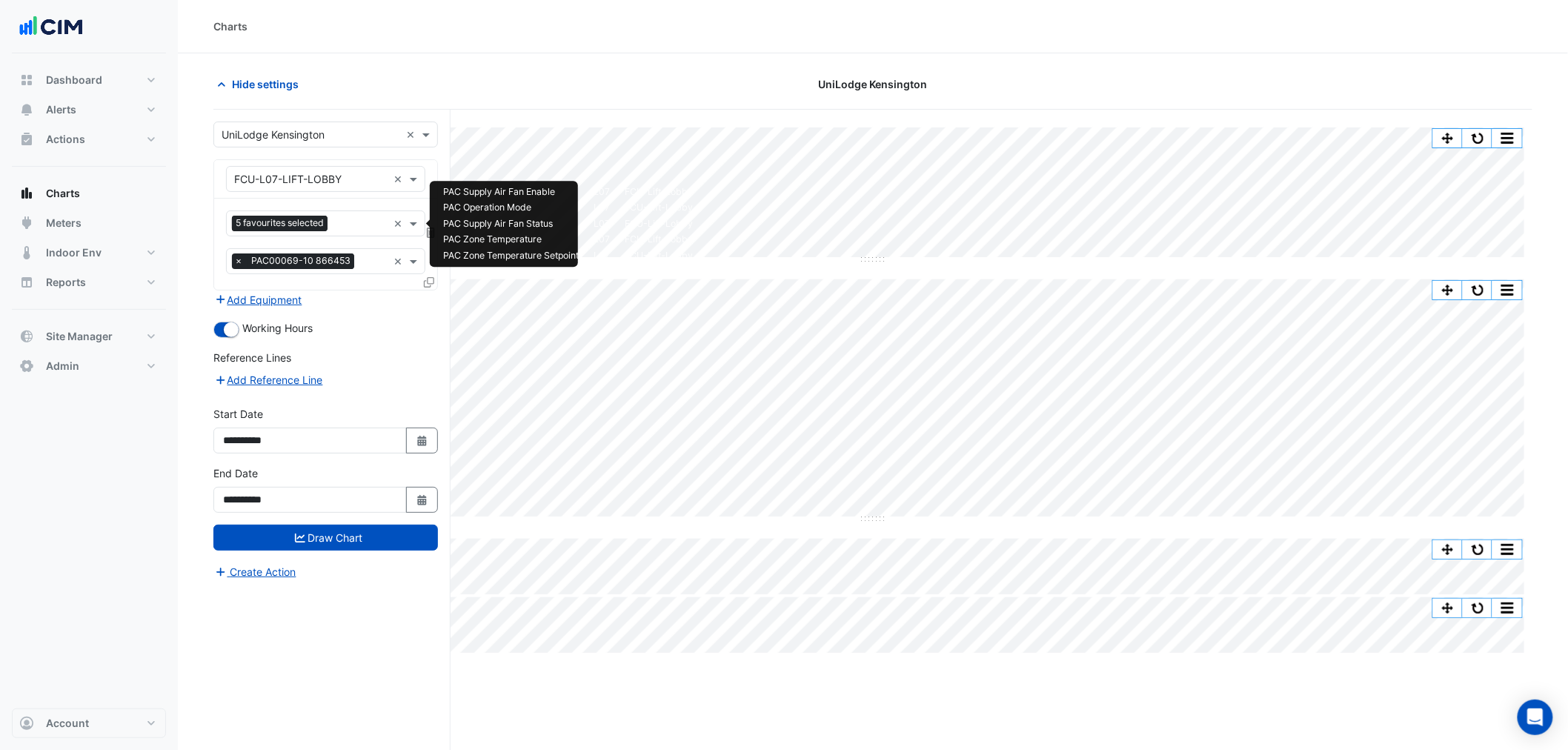
click at [292, 218] on span "5 favourites selected" at bounding box center [280, 223] width 95 height 15
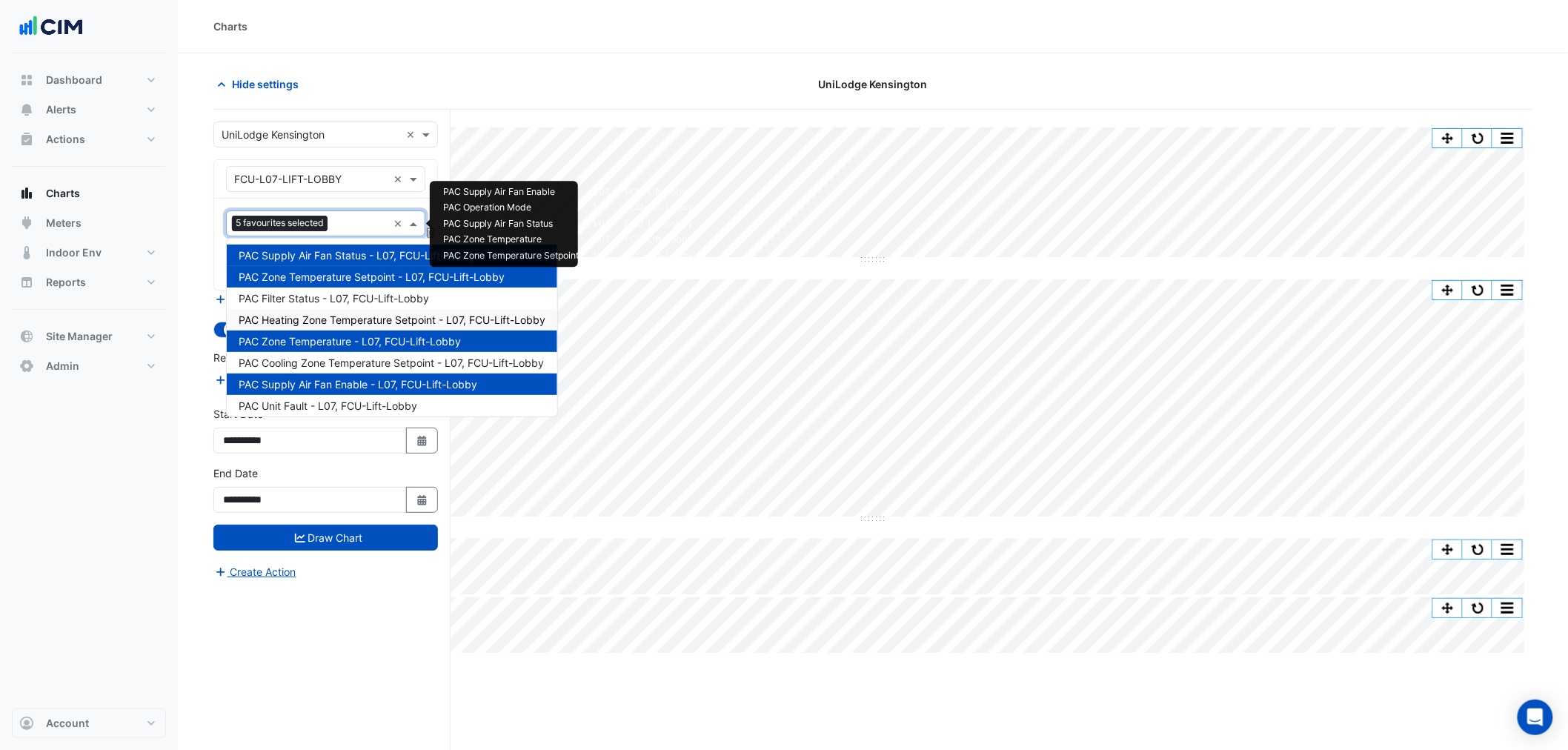
click at [402, 323] on span "PAC Heating Zone Temperature Setpoint - L07, FCU-Lift-Lobby" at bounding box center [392, 319] width 306 height 13
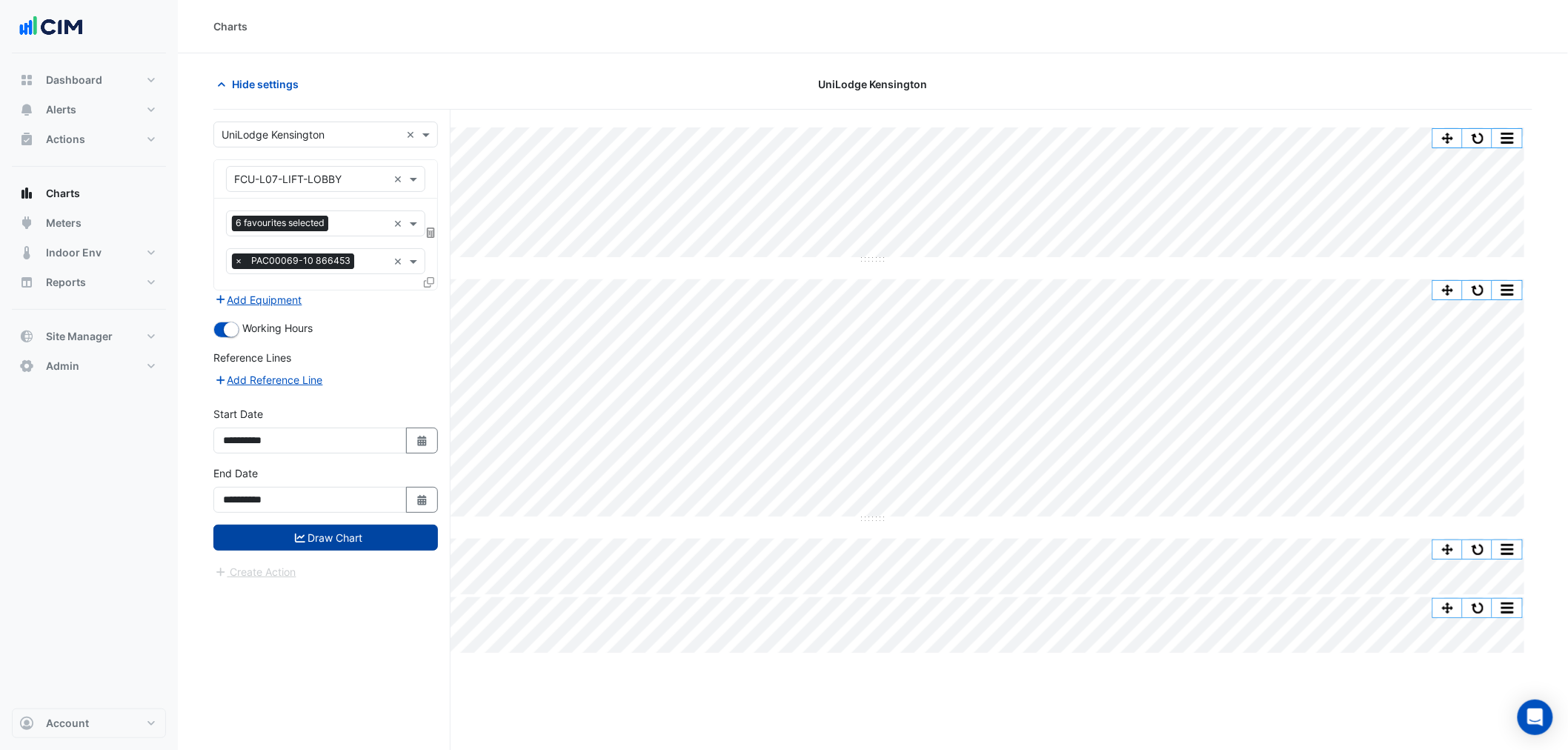
click at [363, 545] on button "Draw Chart" at bounding box center [326, 537] width 224 height 26
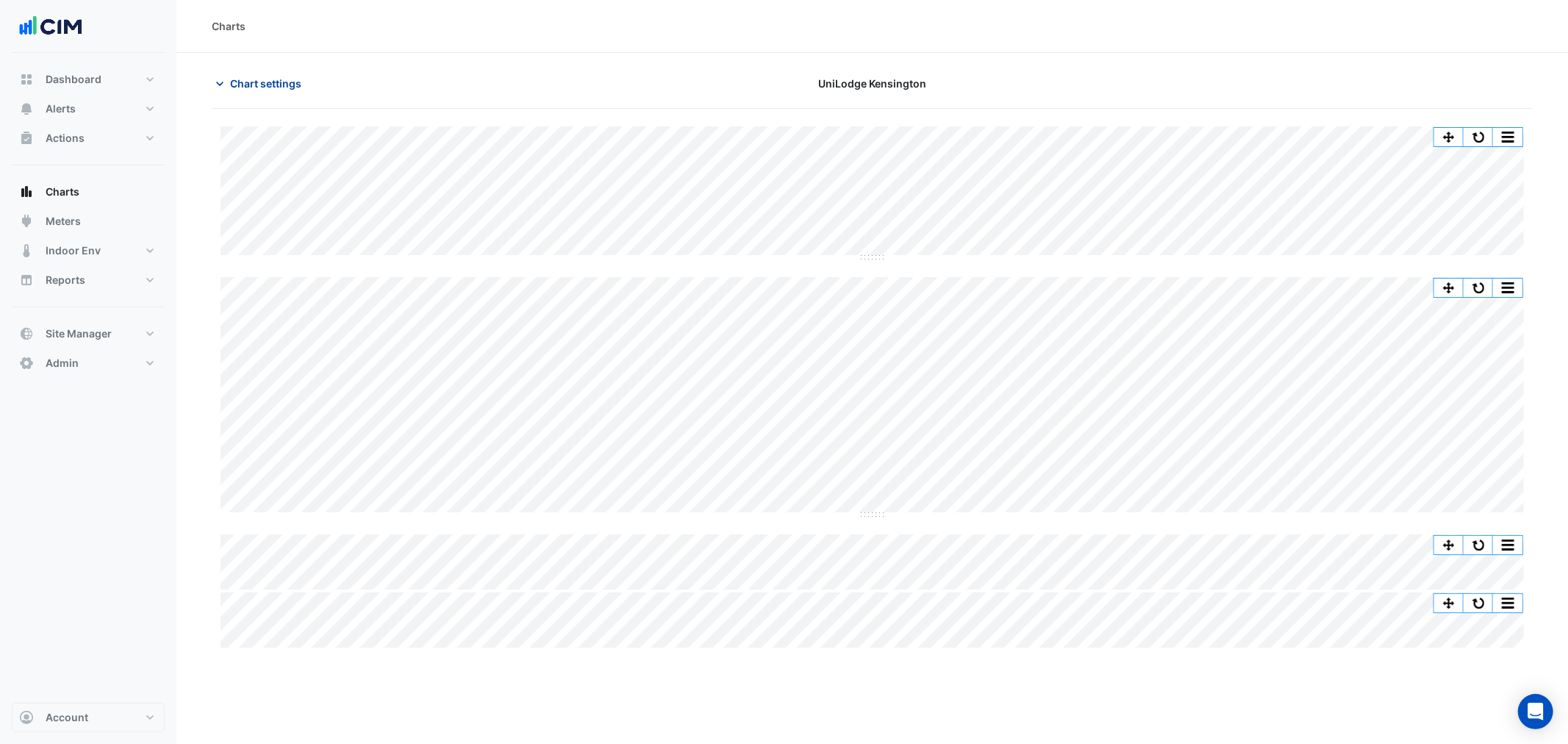
click at [250, 81] on span "Chart settings" at bounding box center [266, 83] width 71 height 16
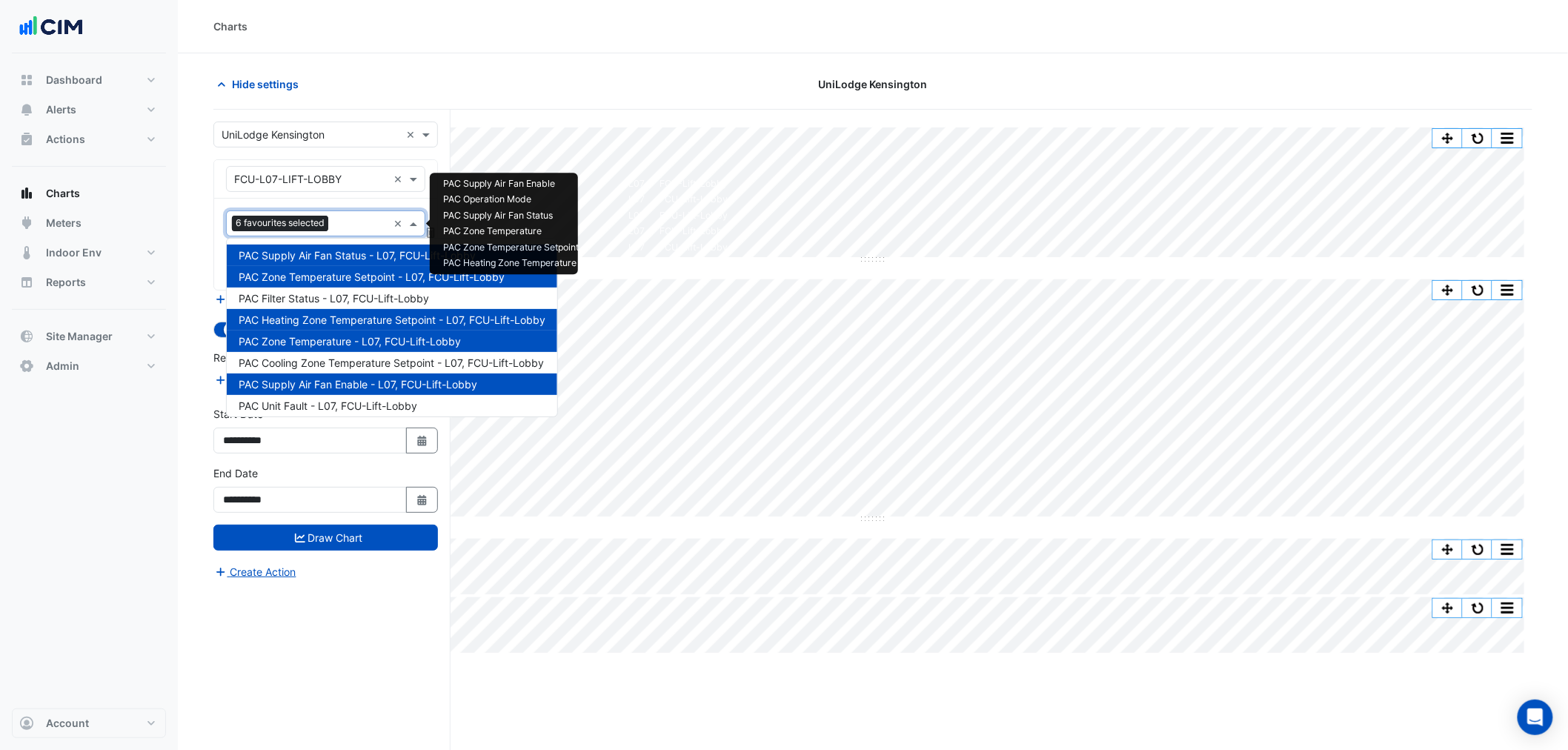
click at [284, 217] on span "6 favourites selected" at bounding box center [280, 223] width 96 height 15
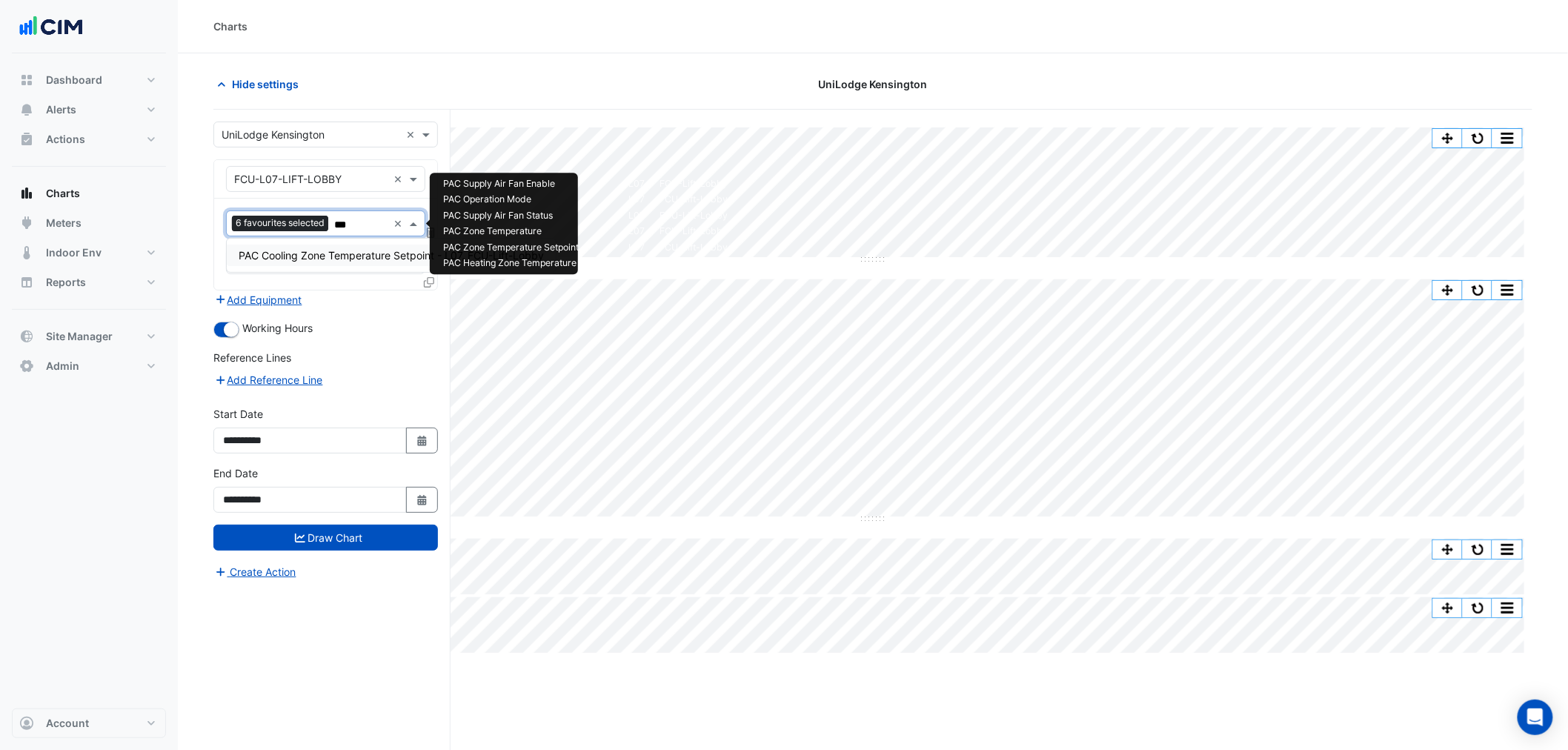
type input "****"
click at [300, 249] on span "PAC Cooling Zone Temperature Setpoint - L07, FCU-Lift-Lobby" at bounding box center [391, 254] width 306 height 13
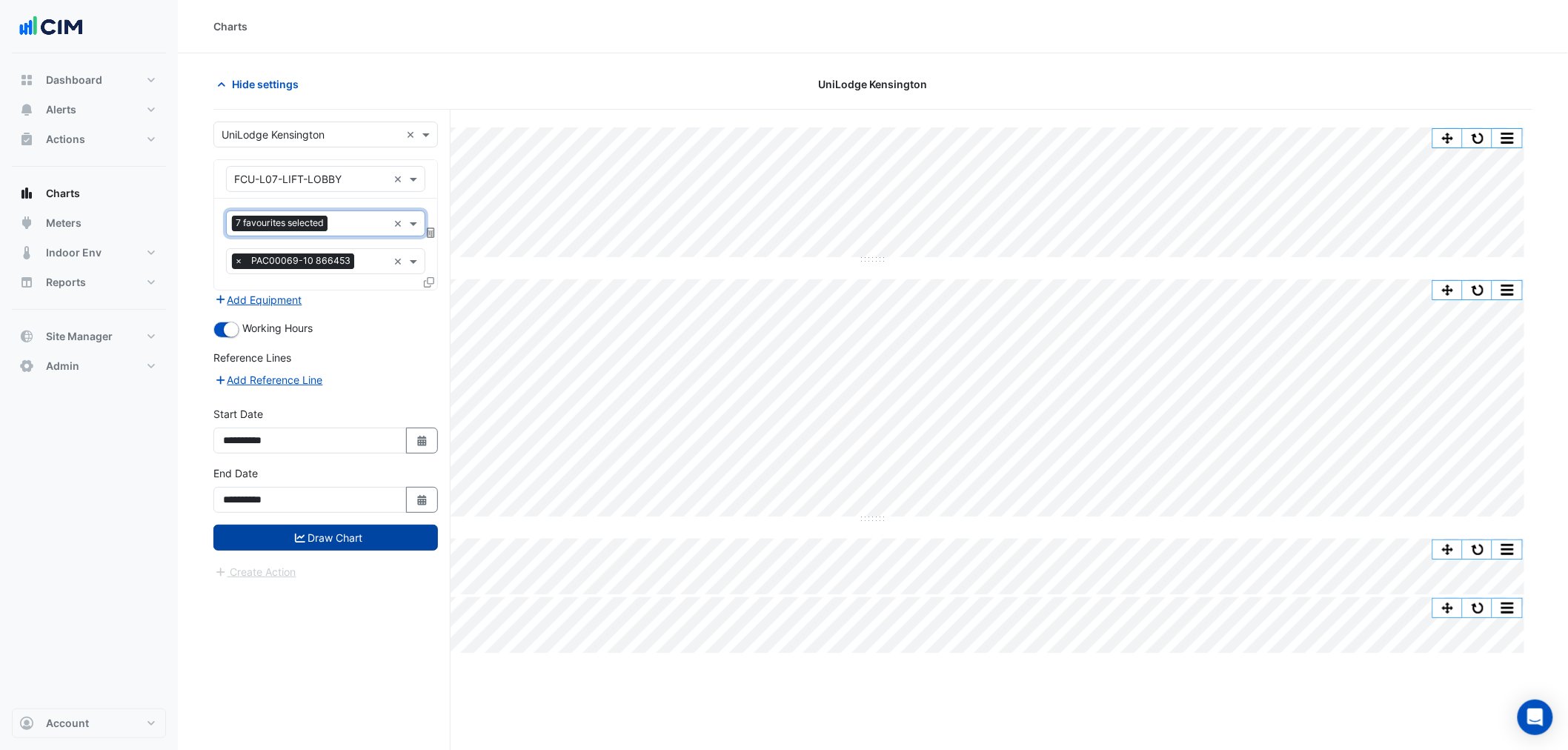
click at [388, 545] on button "Draw Chart" at bounding box center [326, 537] width 224 height 26
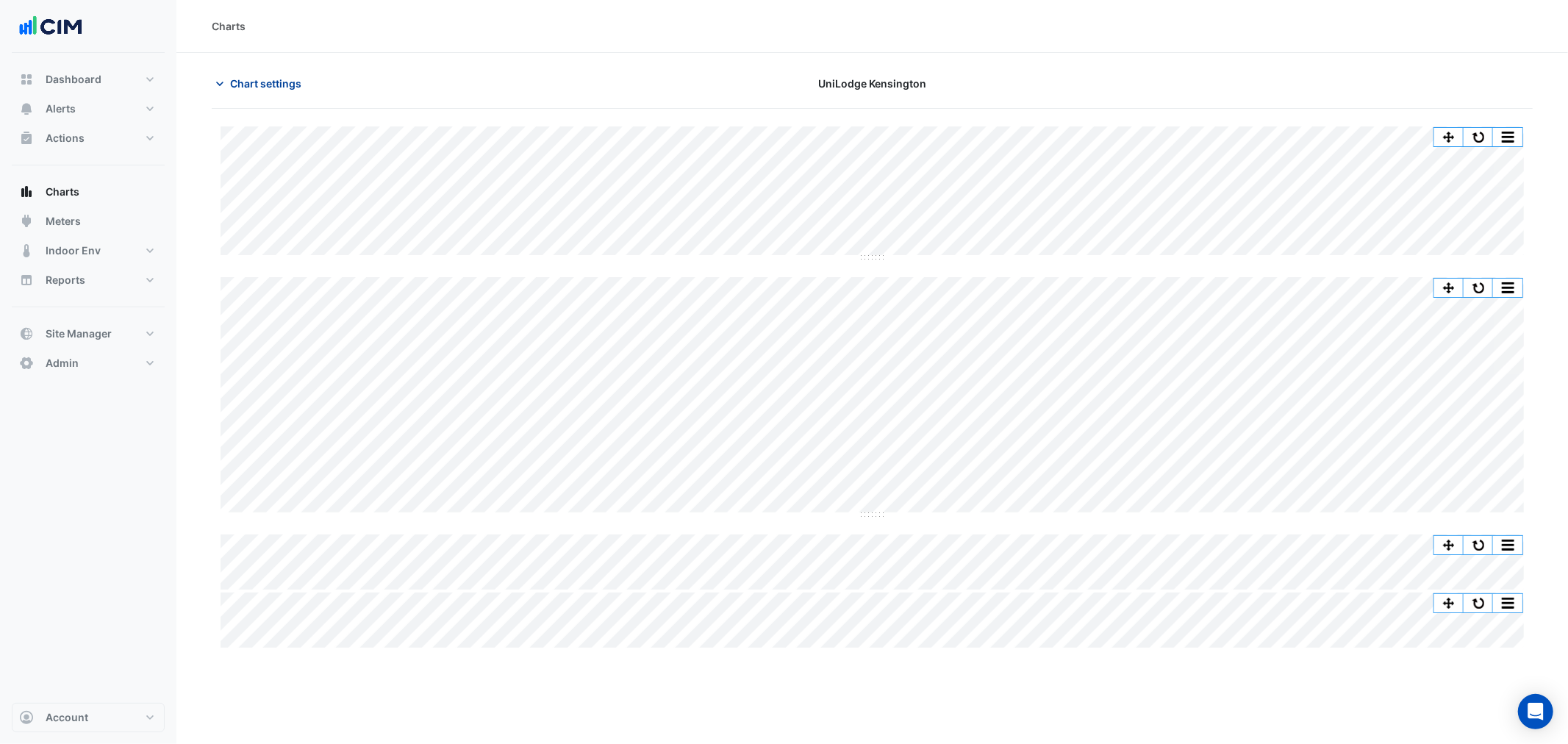
click at [277, 80] on span "Chart settings" at bounding box center [266, 83] width 71 height 16
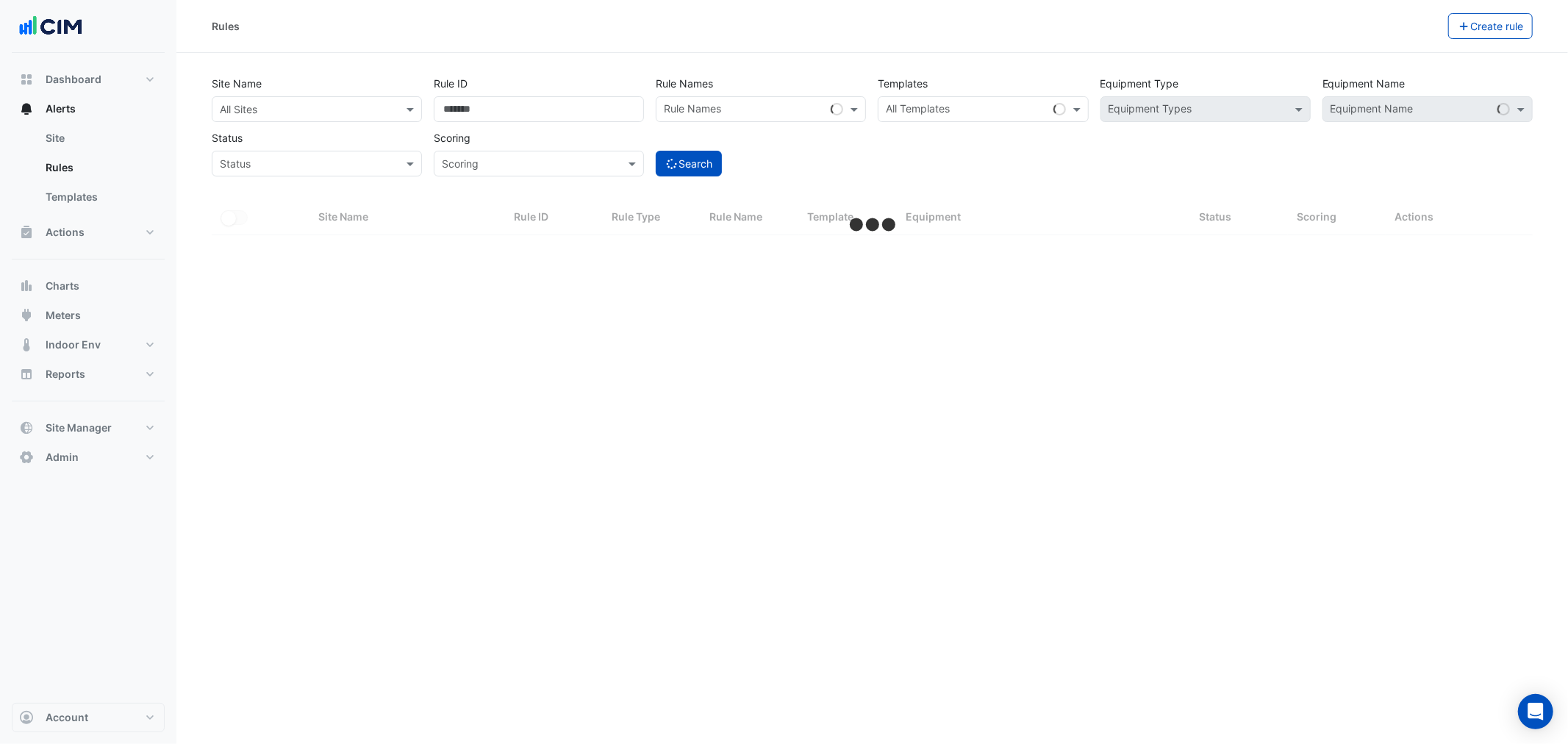
select select "**"
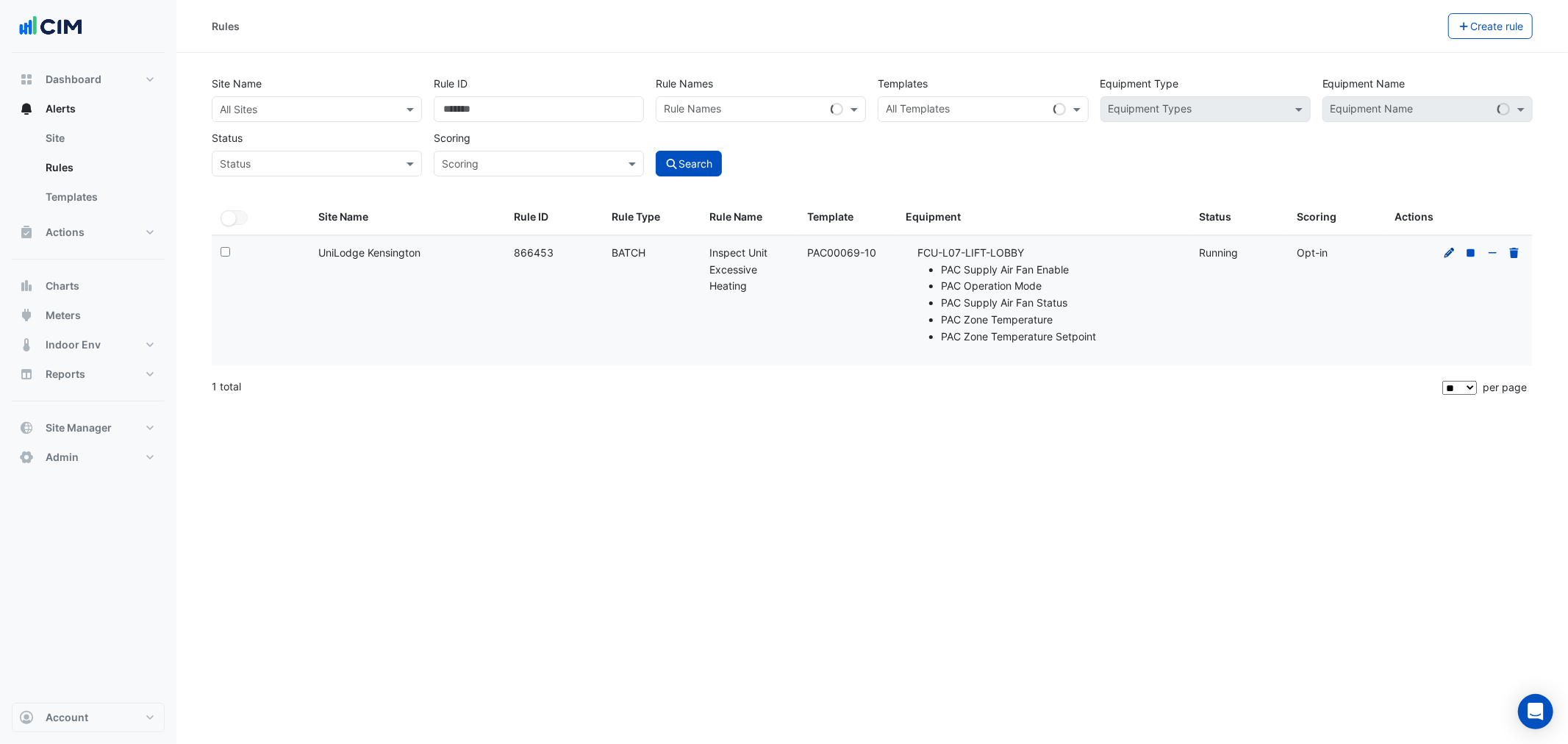
click at [1443, 256] on icon at bounding box center [1449, 252] width 13 height 10
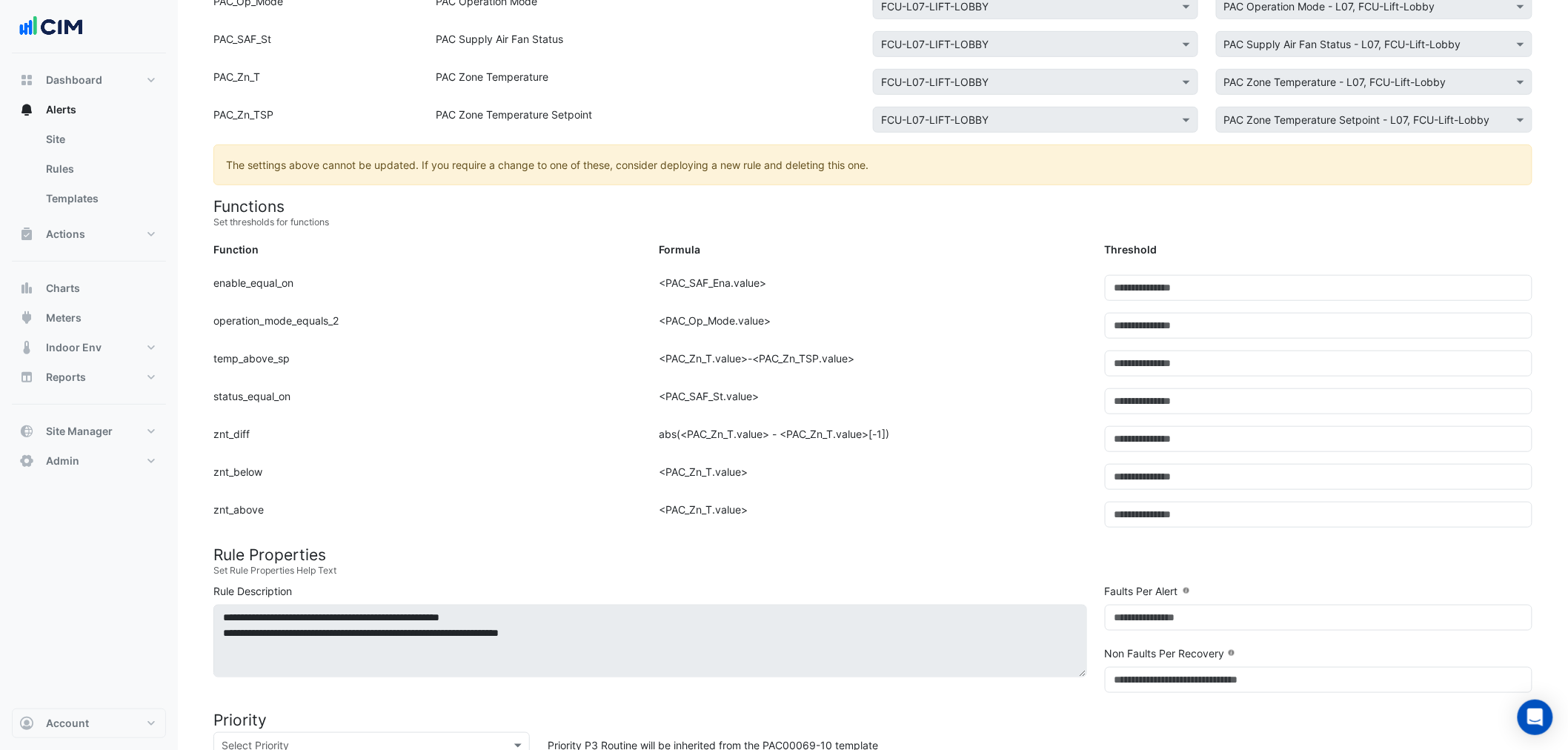
click at [749, 587] on div "**********" at bounding box center [650, 638] width 892 height 110
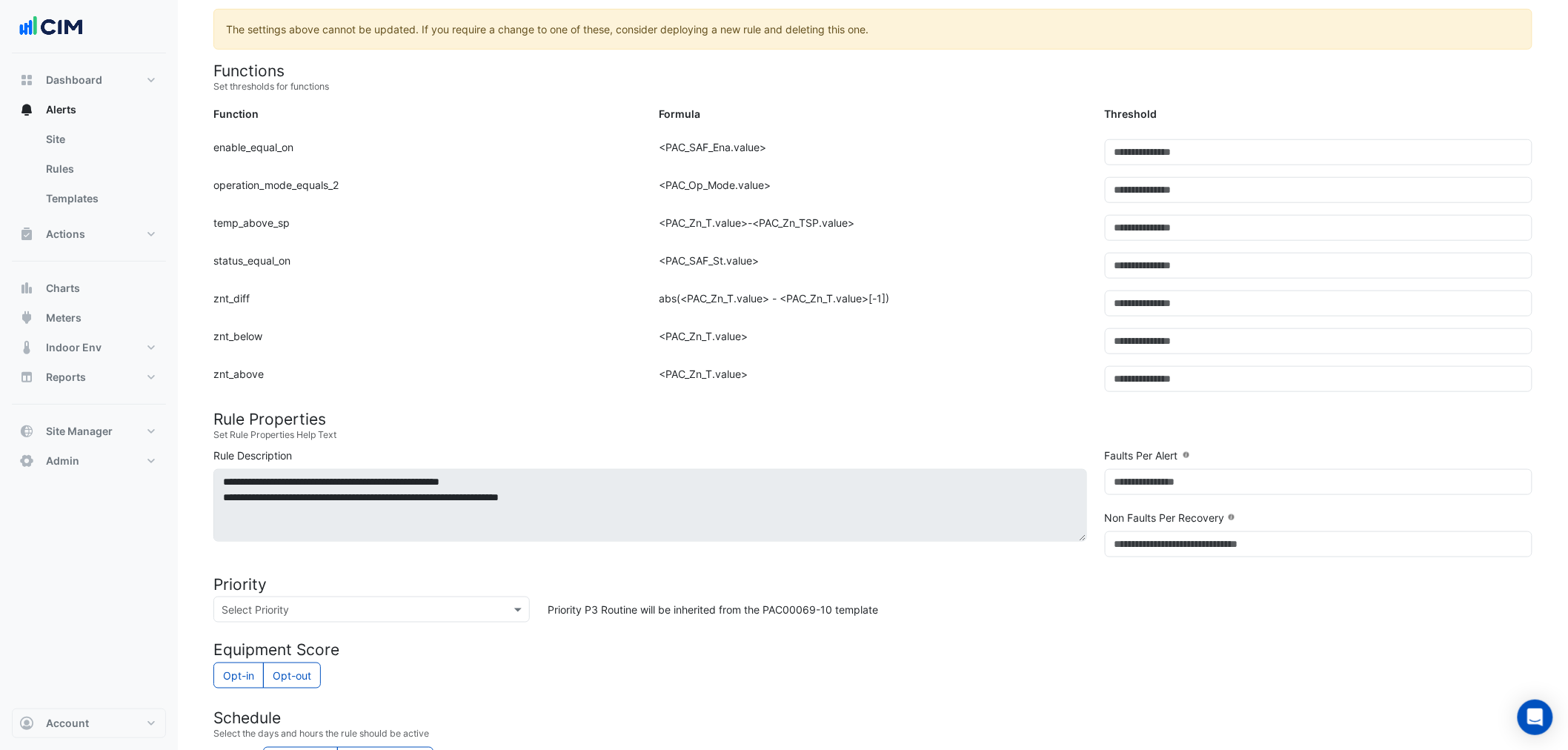
scroll to position [737, 0]
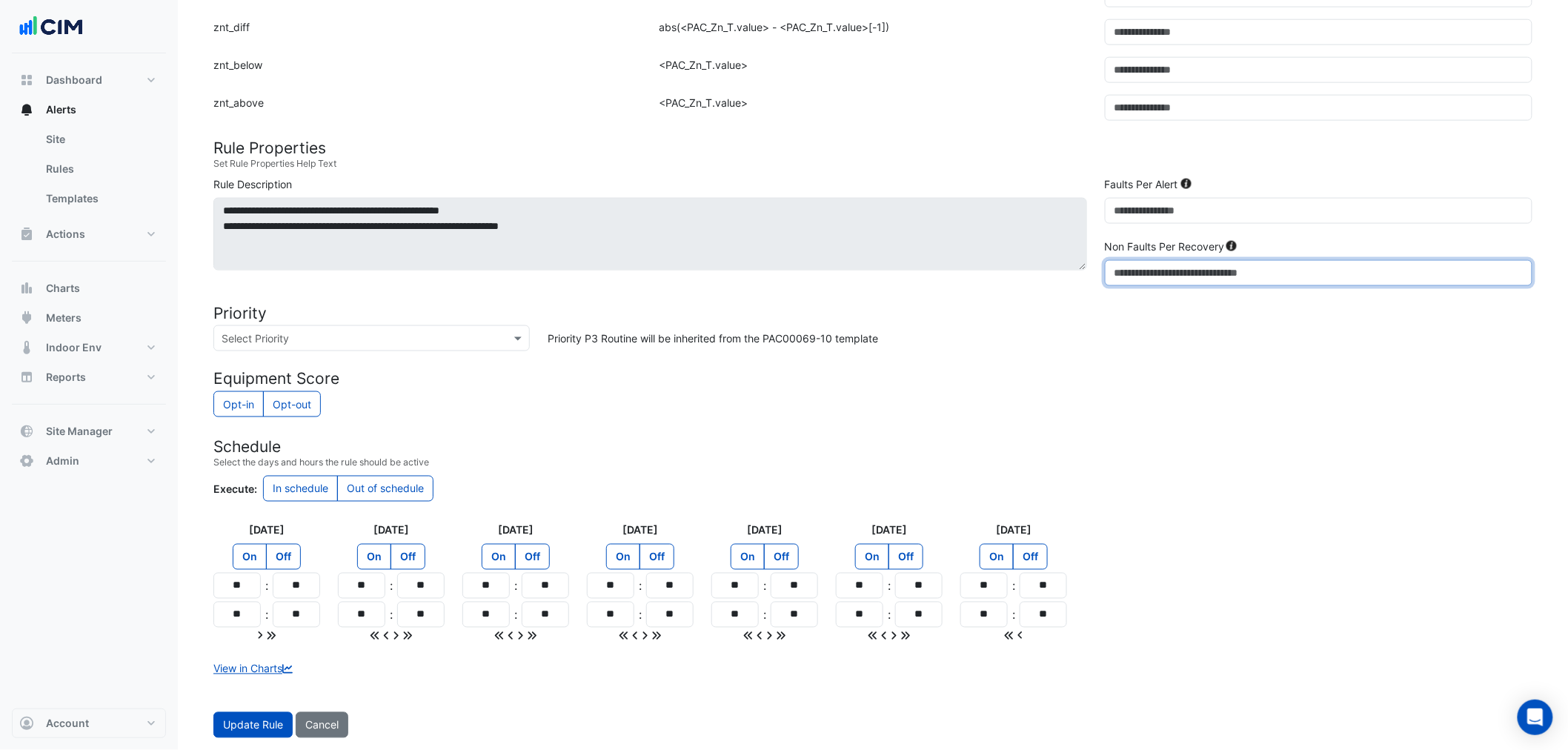
drag, startPoint x: 1138, startPoint y: 273, endPoint x: 974, endPoint y: 249, distance: 165.7
click at [974, 249] on div "**********" at bounding box center [872, 234] width 1337 height 116
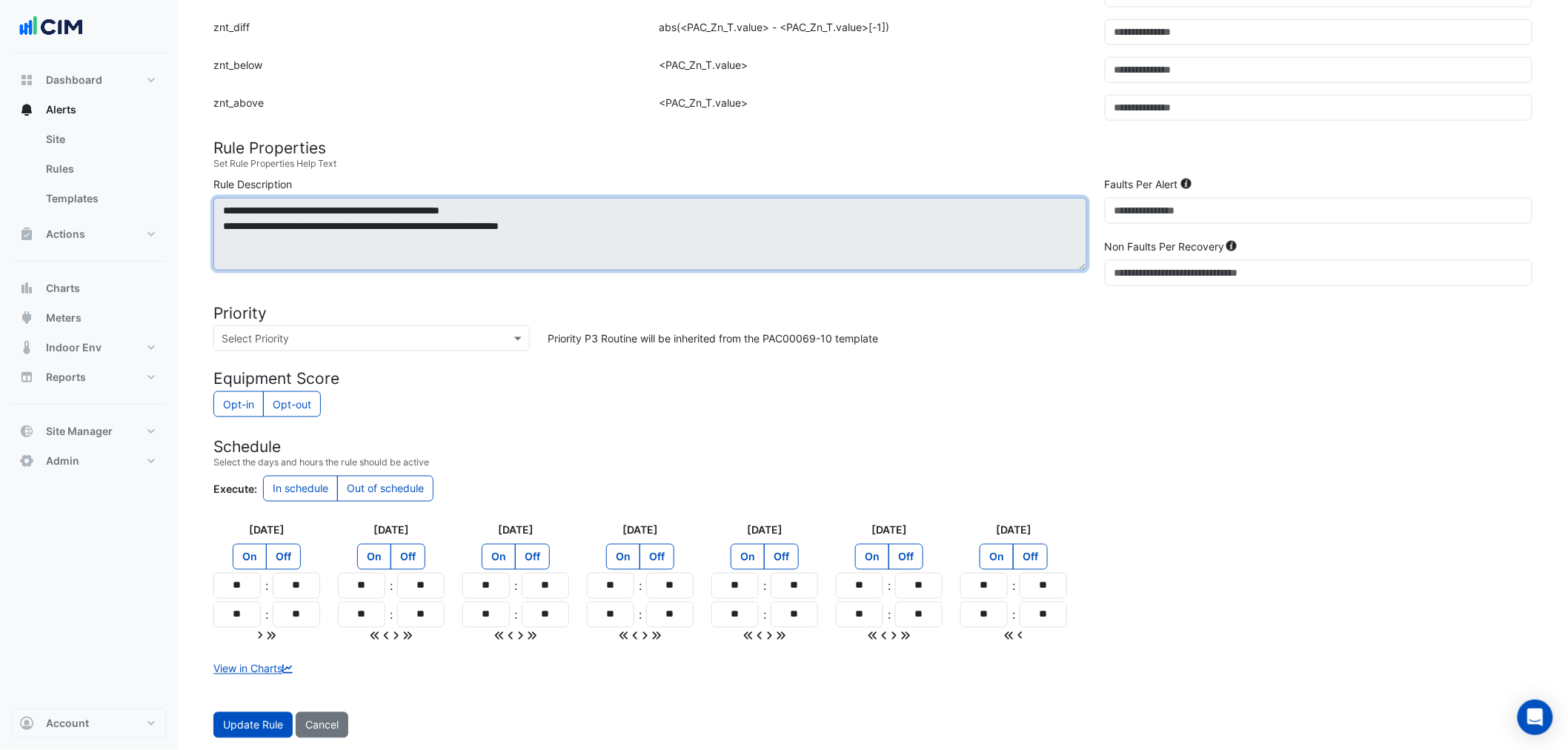
drag, startPoint x: 275, startPoint y: 219, endPoint x: 532, endPoint y: 248, distance: 258.6
click at [505, 248] on textarea "**********" at bounding box center [650, 234] width 873 height 73
click at [345, 256] on textarea "**********" at bounding box center [650, 234] width 873 height 73
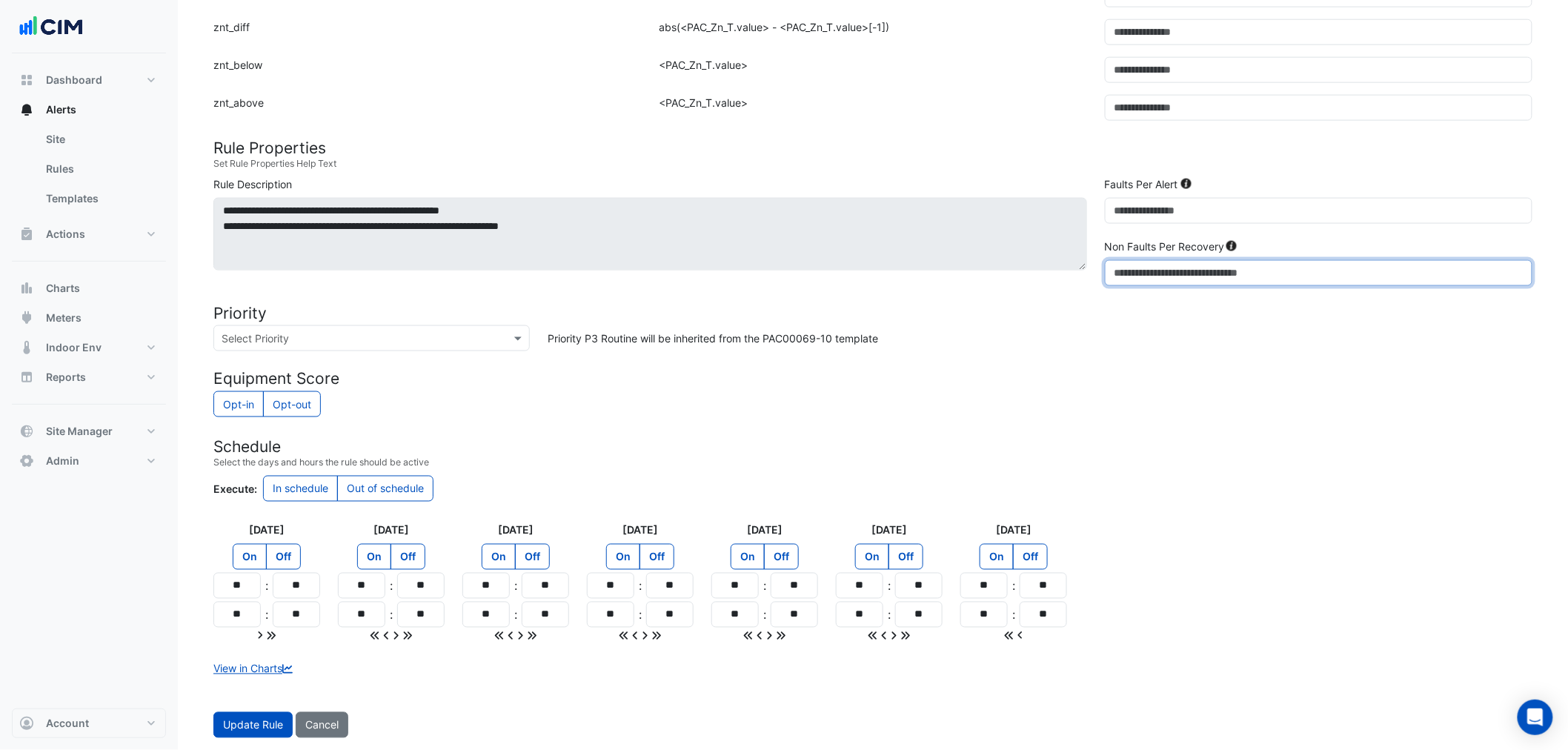
drag, startPoint x: 1127, startPoint y: 285, endPoint x: 989, endPoint y: 265, distance: 139.4
click at [989, 265] on div "**********" at bounding box center [872, 234] width 1337 height 116
type input "*"
drag, startPoint x: 1174, startPoint y: 375, endPoint x: 507, endPoint y: 614, distance: 708.5
click at [1123, 393] on form "Rule Type Batch Sensors Map sensors to concrete equipment properties Point Sens…" at bounding box center [872, 75] width 1319 height 1324
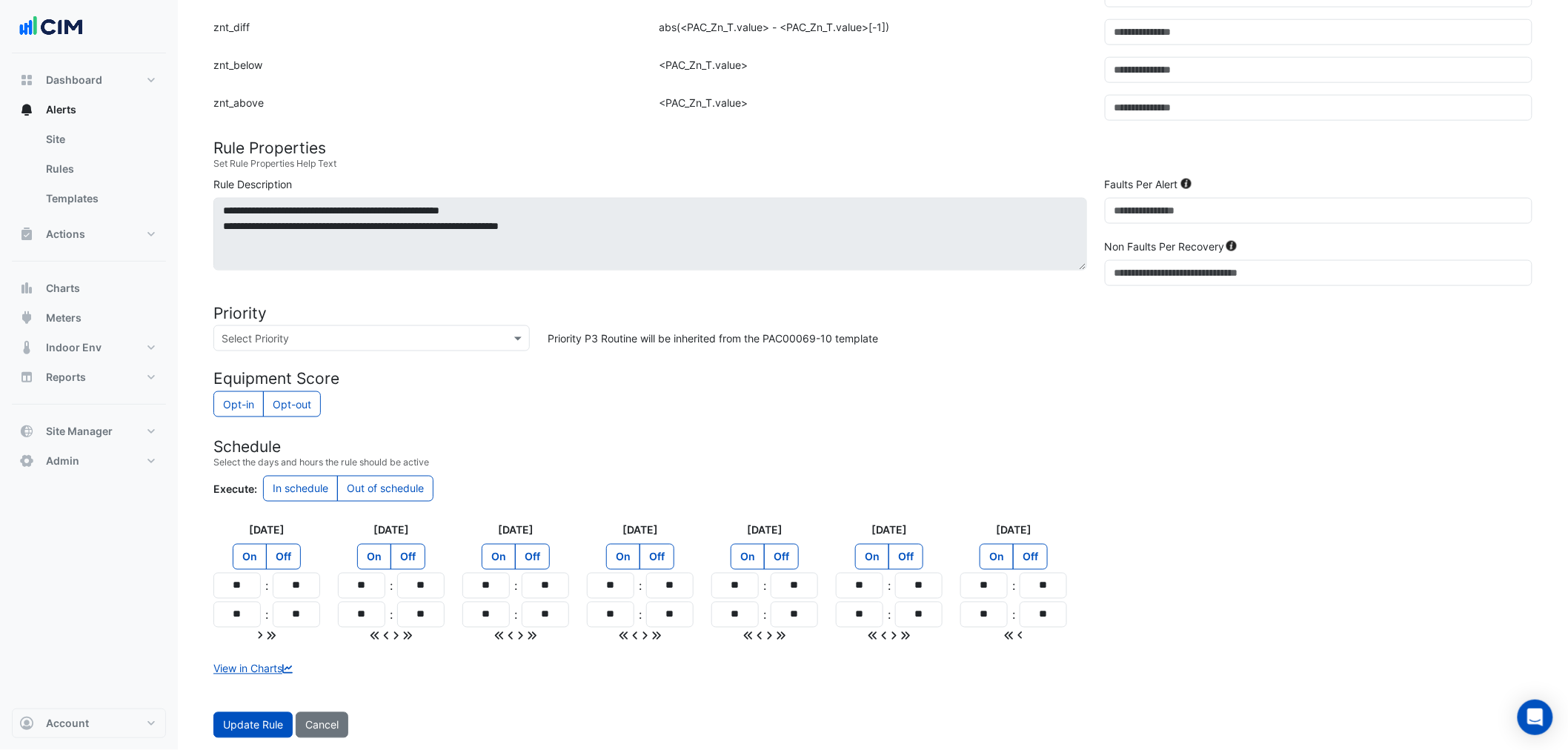
drag, startPoint x: 352, startPoint y: 486, endPoint x: 270, endPoint y: 520, distance: 88.8
click at [349, 486] on label "Out of schedule" at bounding box center [385, 488] width 96 height 26
drag, startPoint x: 213, startPoint y: 595, endPoint x: 357, endPoint y: 578, distance: 145.0
click at [341, 580] on div "Monday On Off ** : ** ** : ** Tuesday On Off ** : ** ** : ** Wednesday On Off *…" at bounding box center [872, 583] width 1337 height 121
type input "**"
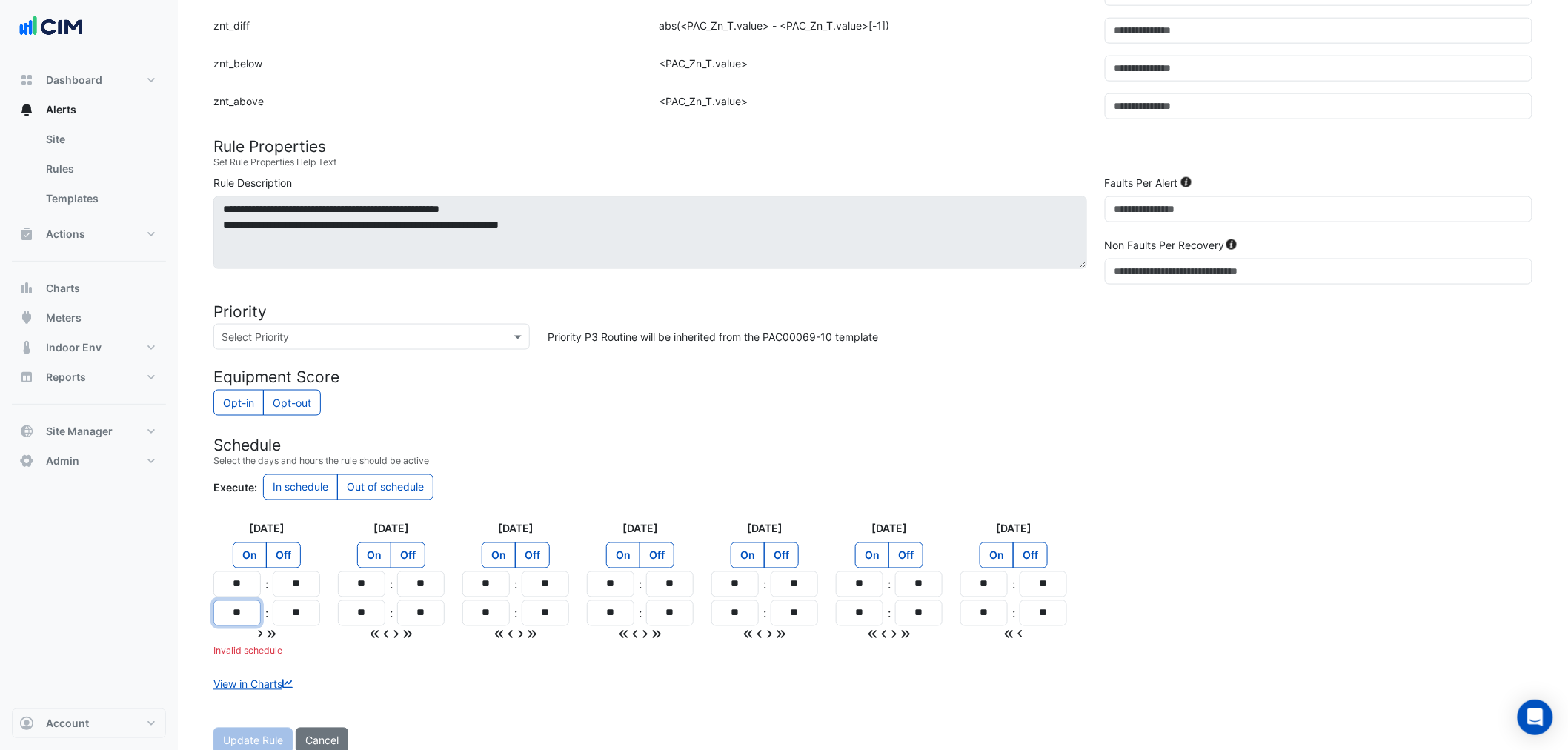
type input "**"
click at [272, 638] on icon at bounding box center [271, 635] width 10 height 10
type input "**"
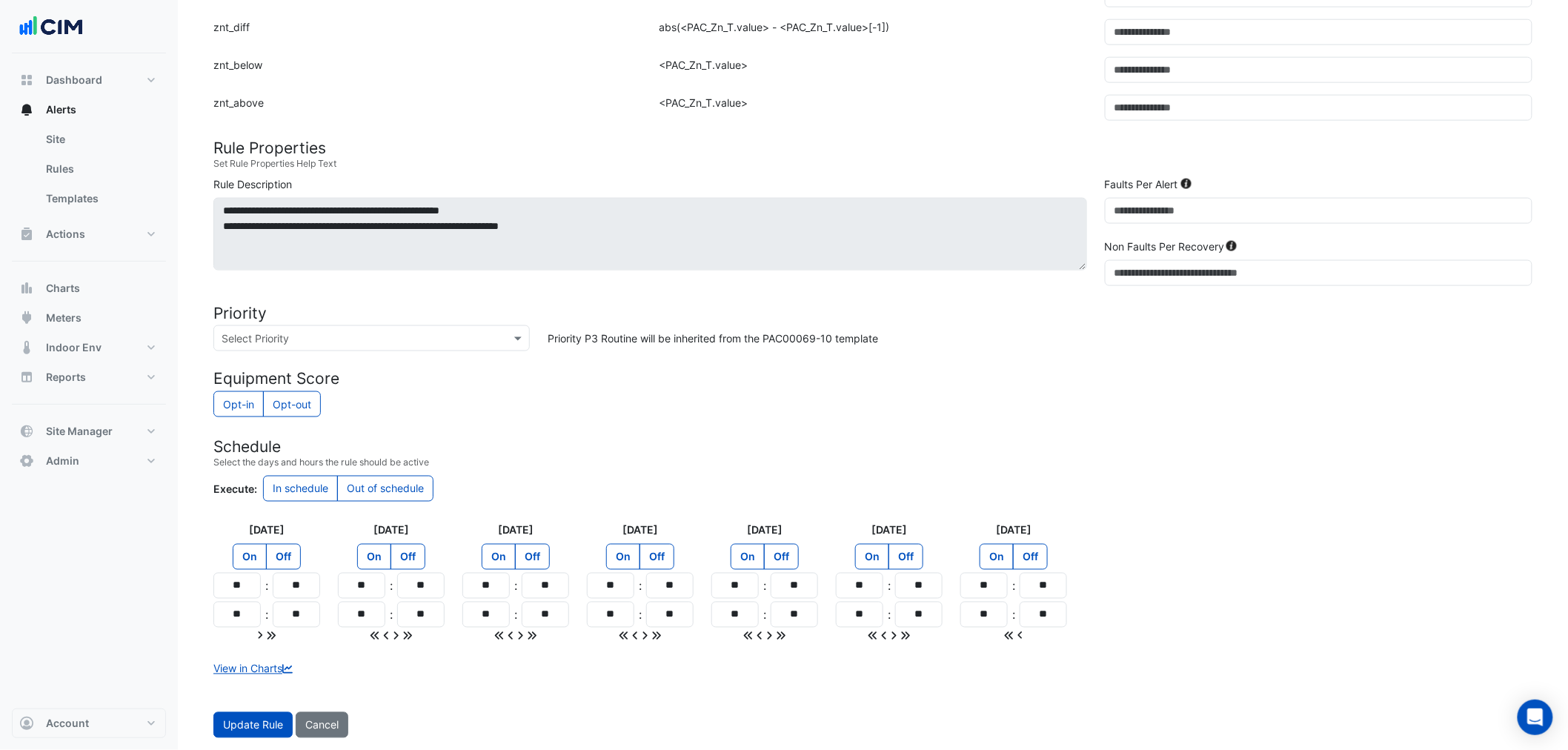
type input "**"
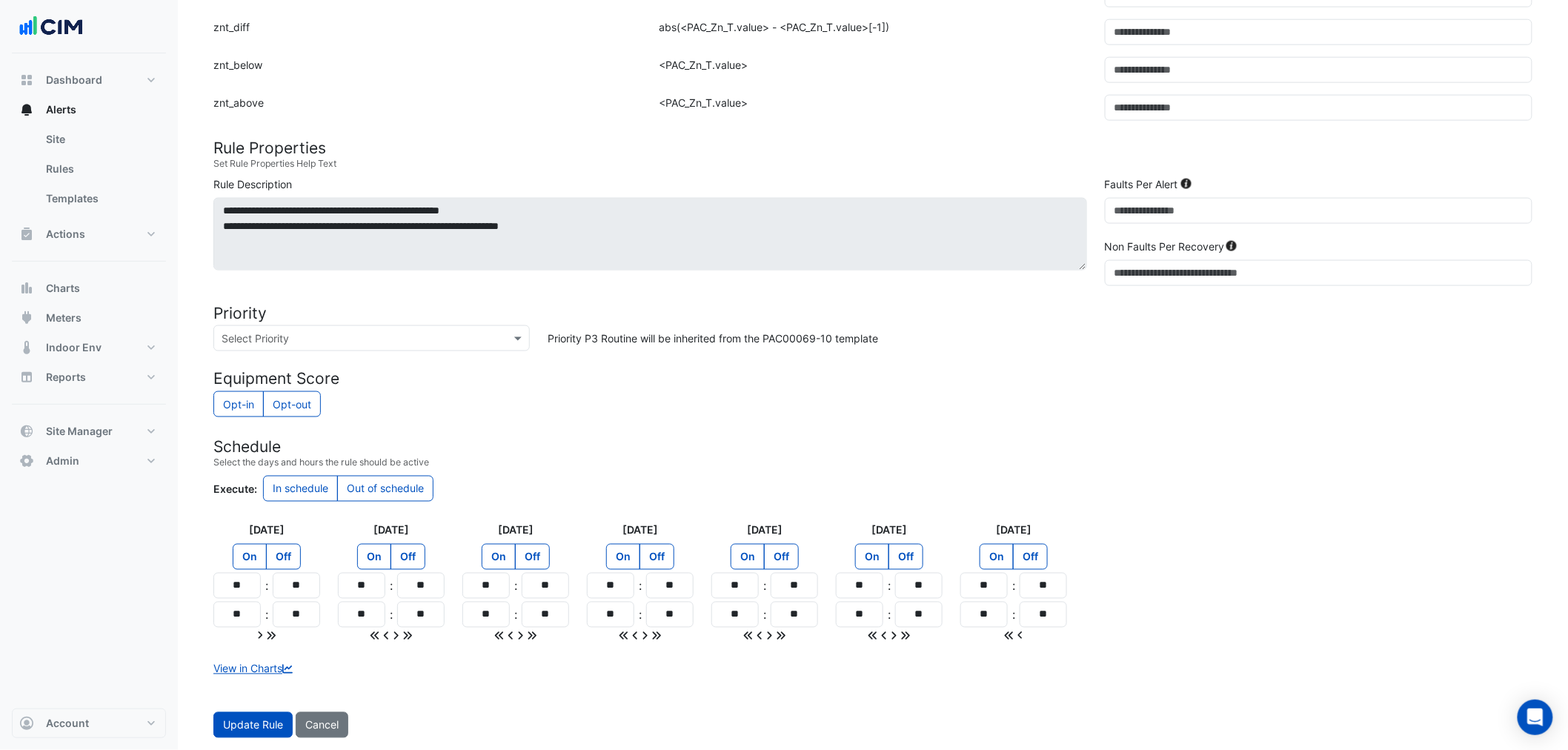
type input "**"
drag, startPoint x: 261, startPoint y: 725, endPoint x: 265, endPoint y: 710, distance: 15.5
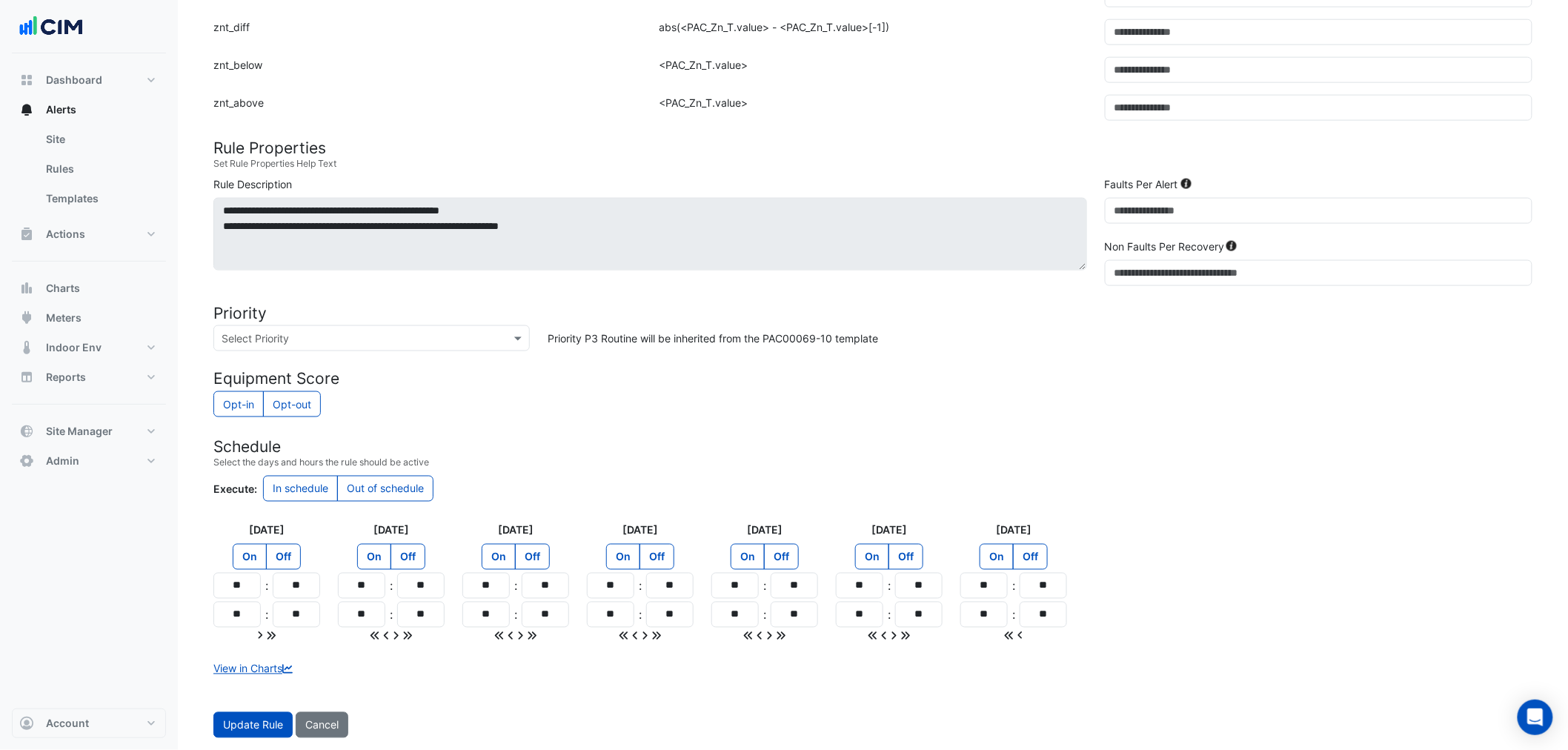
click at [265, 710] on form "Rule Type Batch Sensors Map sensors to concrete equipment properties Point Sens…" at bounding box center [872, 75] width 1319 height 1324
click at [262, 734] on button "Update Rule" at bounding box center [253, 725] width 80 height 26
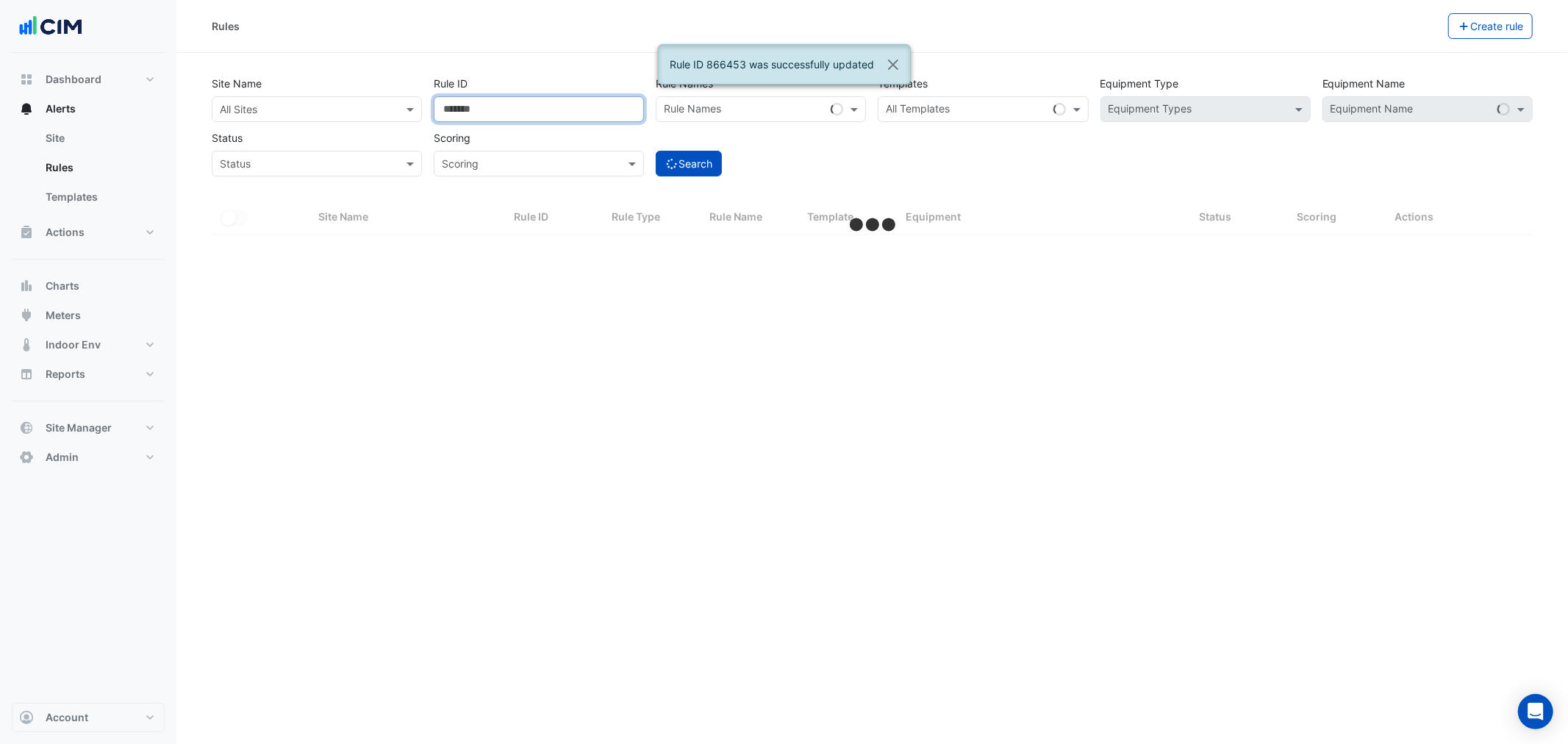
drag, startPoint x: 520, startPoint y: 118, endPoint x: 305, endPoint y: 124, distance: 215.1
click at [319, 123] on div "Site Name All Sites Rule ID ****** Rule Names Rule Names Templates All Template…" at bounding box center [872, 121] width 1333 height 109
select select "**"
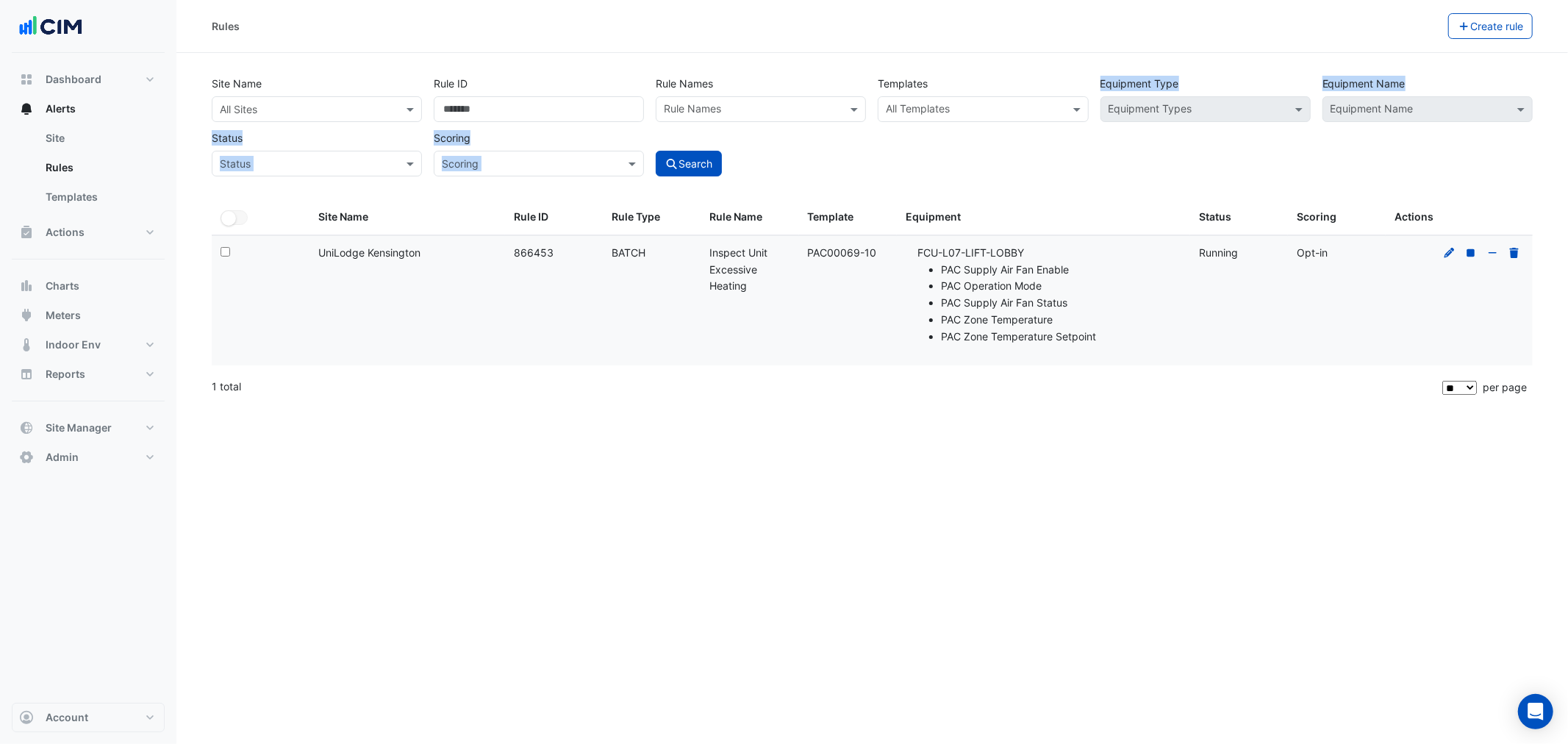
drag, startPoint x: 902, startPoint y: 169, endPoint x: 893, endPoint y: 165, distance: 9.8
click at [894, 166] on div "Site Name All Sites Rule ID ****** Rule Names Rule Names Templates All Template…" at bounding box center [872, 135] width 1339 height 130
click at [937, 113] on input "text" at bounding box center [973, 110] width 177 height 16
paste input "**********"
click at [924, 103] on input "**********" at bounding box center [973, 110] width 177 height 16
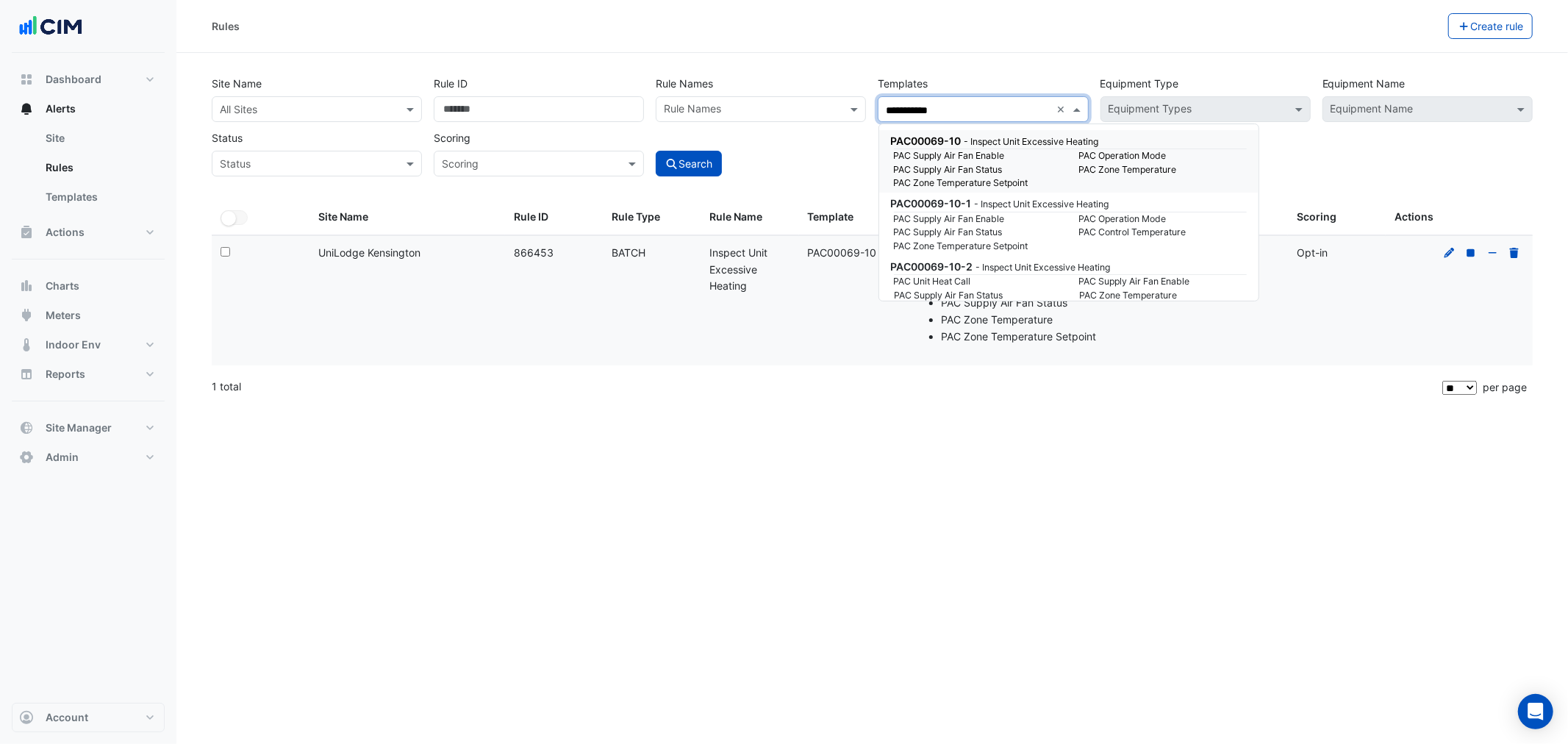
paste input "**********"
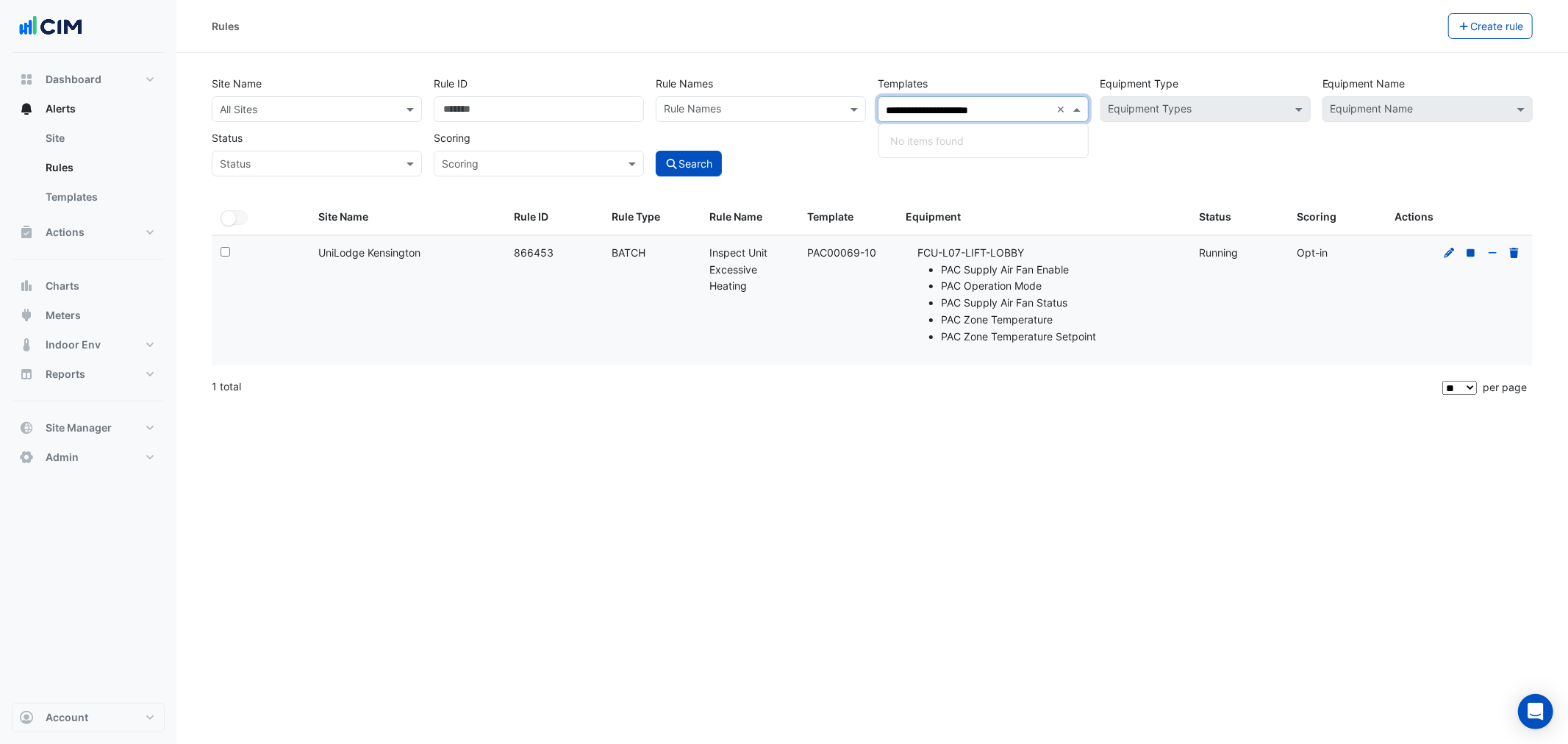
paste input "text"
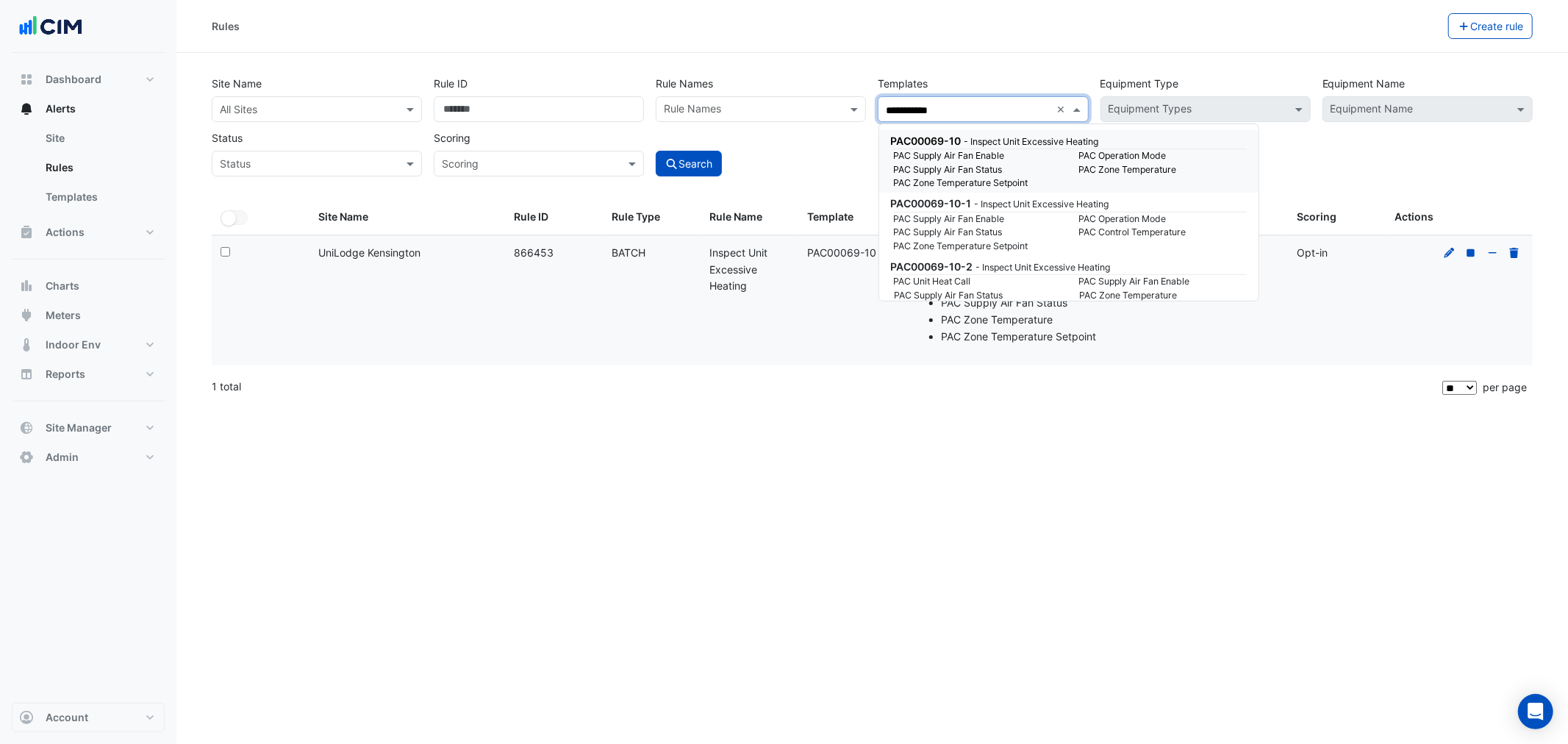
click at [992, 163] on small "PAC Supply Air Fan Status" at bounding box center [978, 169] width 185 height 13
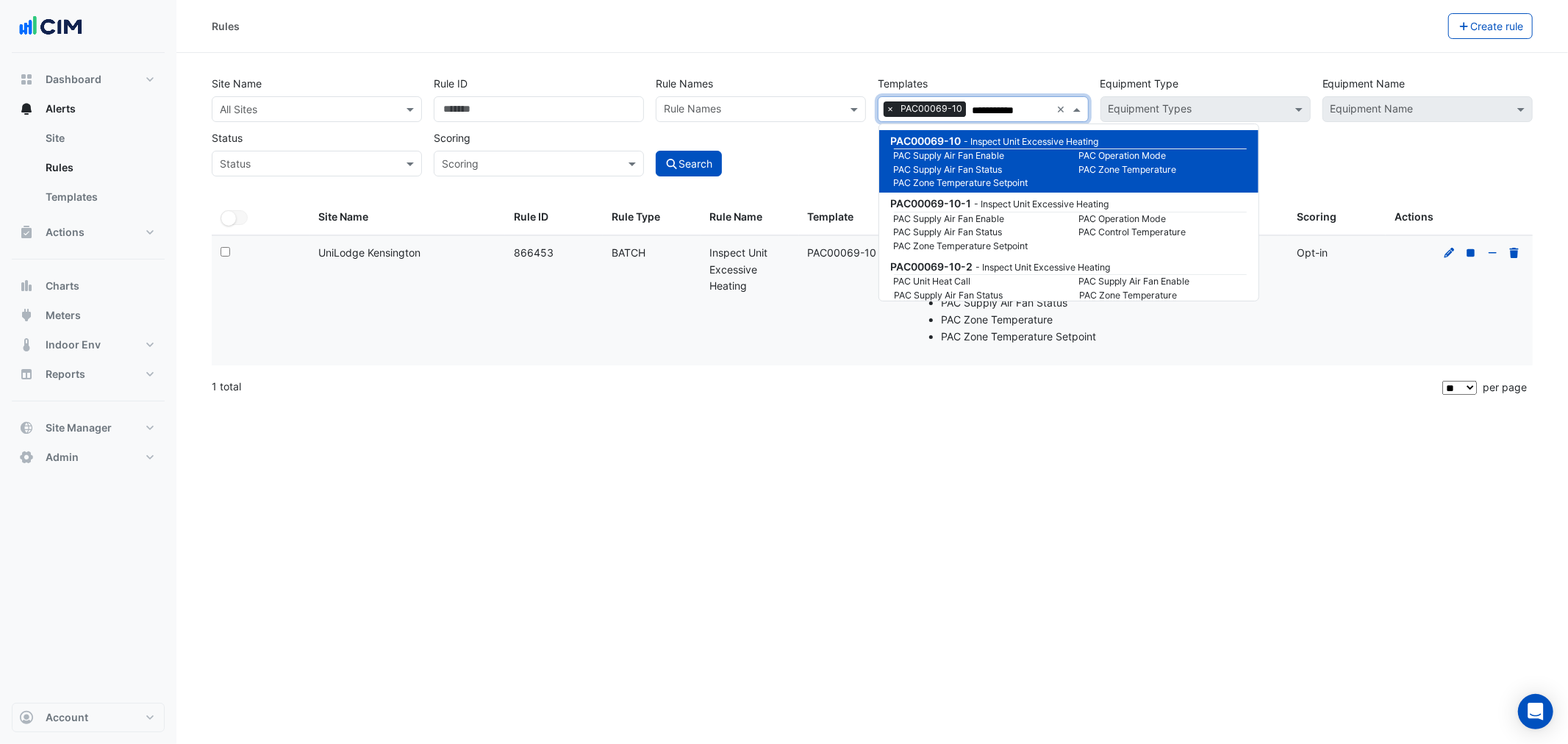
type input "**********"
click at [370, 105] on input "text" at bounding box center [302, 110] width 164 height 16
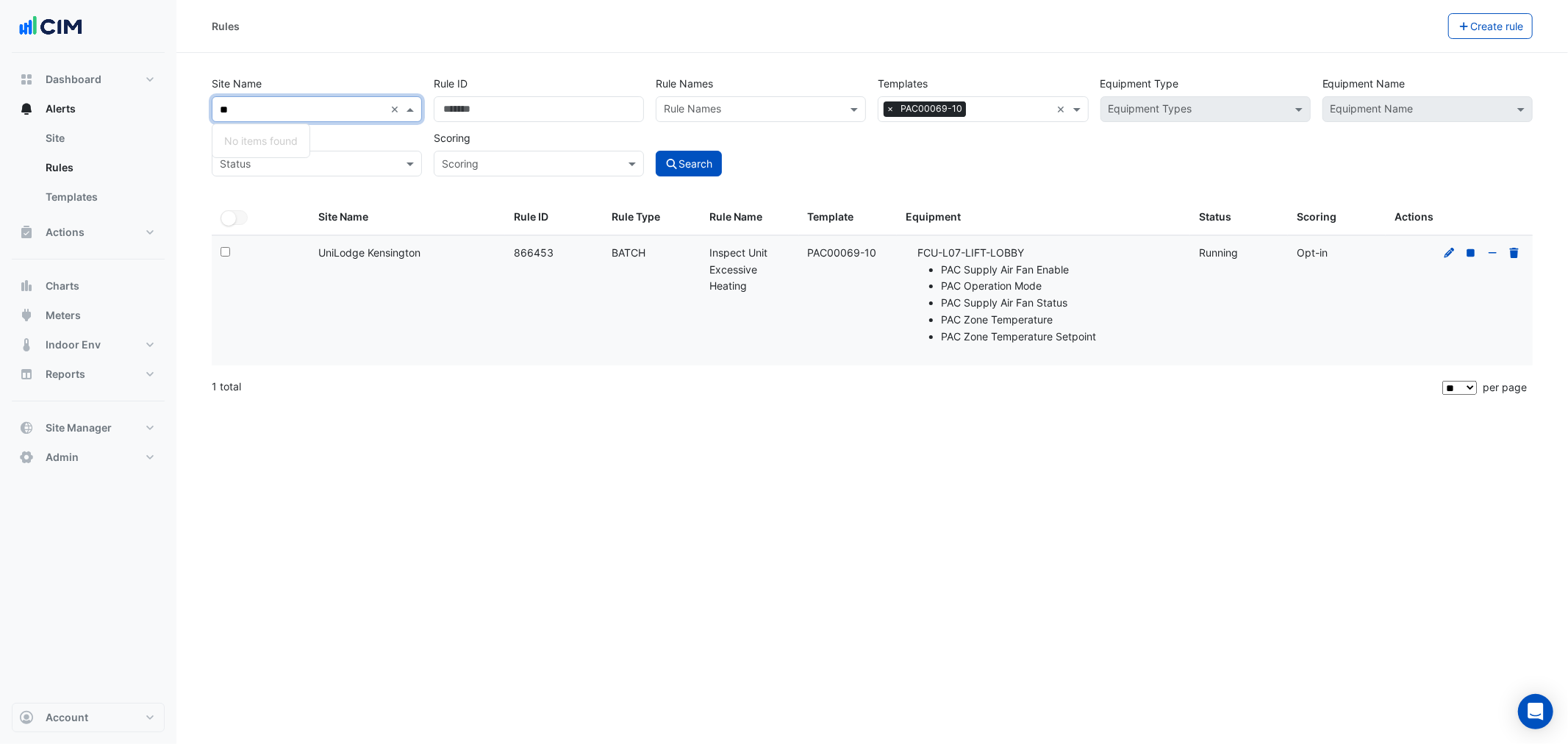
type input "***"
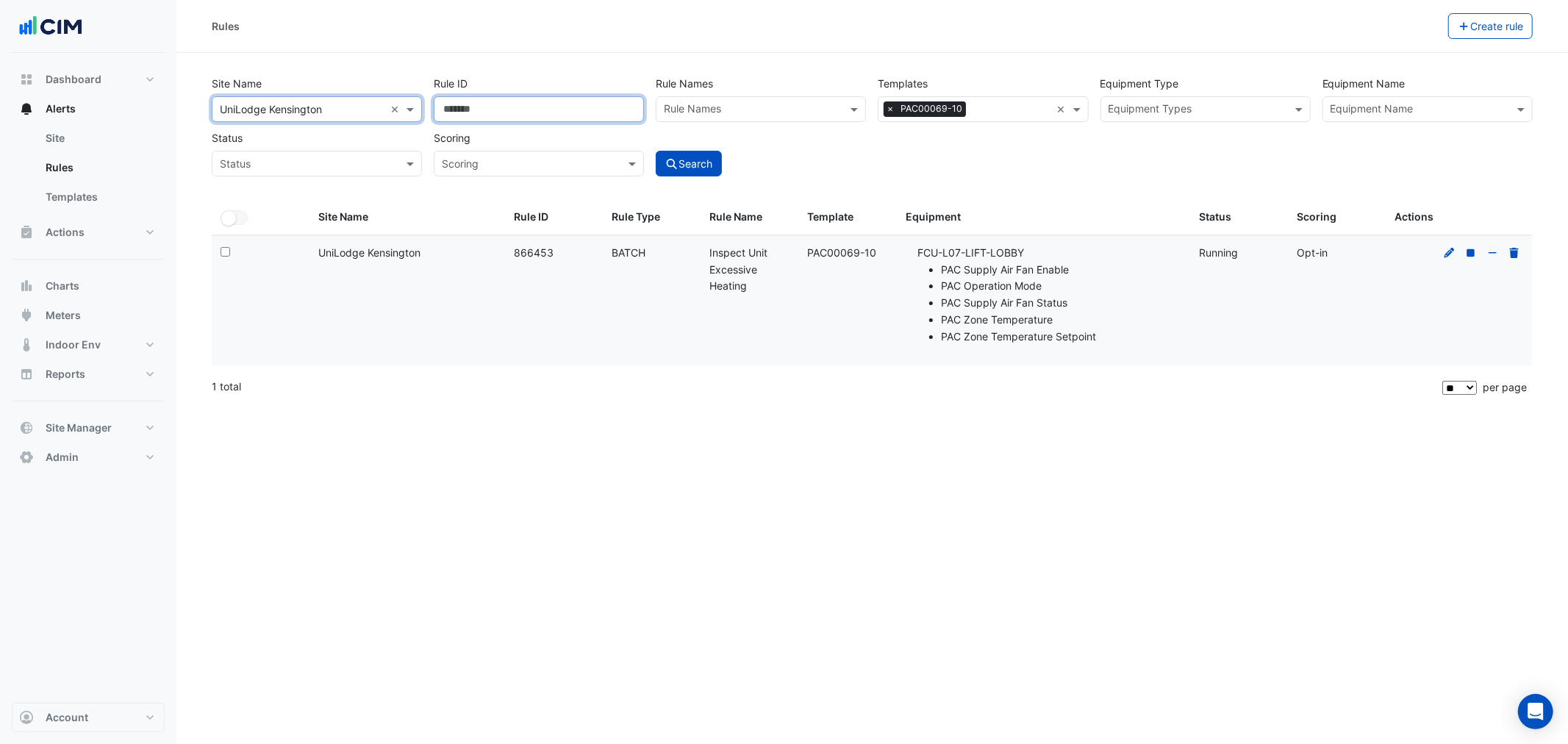
drag, startPoint x: 574, startPoint y: 109, endPoint x: 290, endPoint y: 129, distance: 284.7
click at [290, 129] on div "Site Name All Sites × UniLodge Kensington × Rule ID ****** Rule Names Rule Name…" at bounding box center [872, 121] width 1333 height 109
click at [715, 175] on div "Site Name All Sites × UniLodge Kensington × Rule ID Rule Names Rule Names Templ…" at bounding box center [872, 135] width 1339 height 130
click at [674, 164] on icon "submit" at bounding box center [672, 164] width 13 height 10
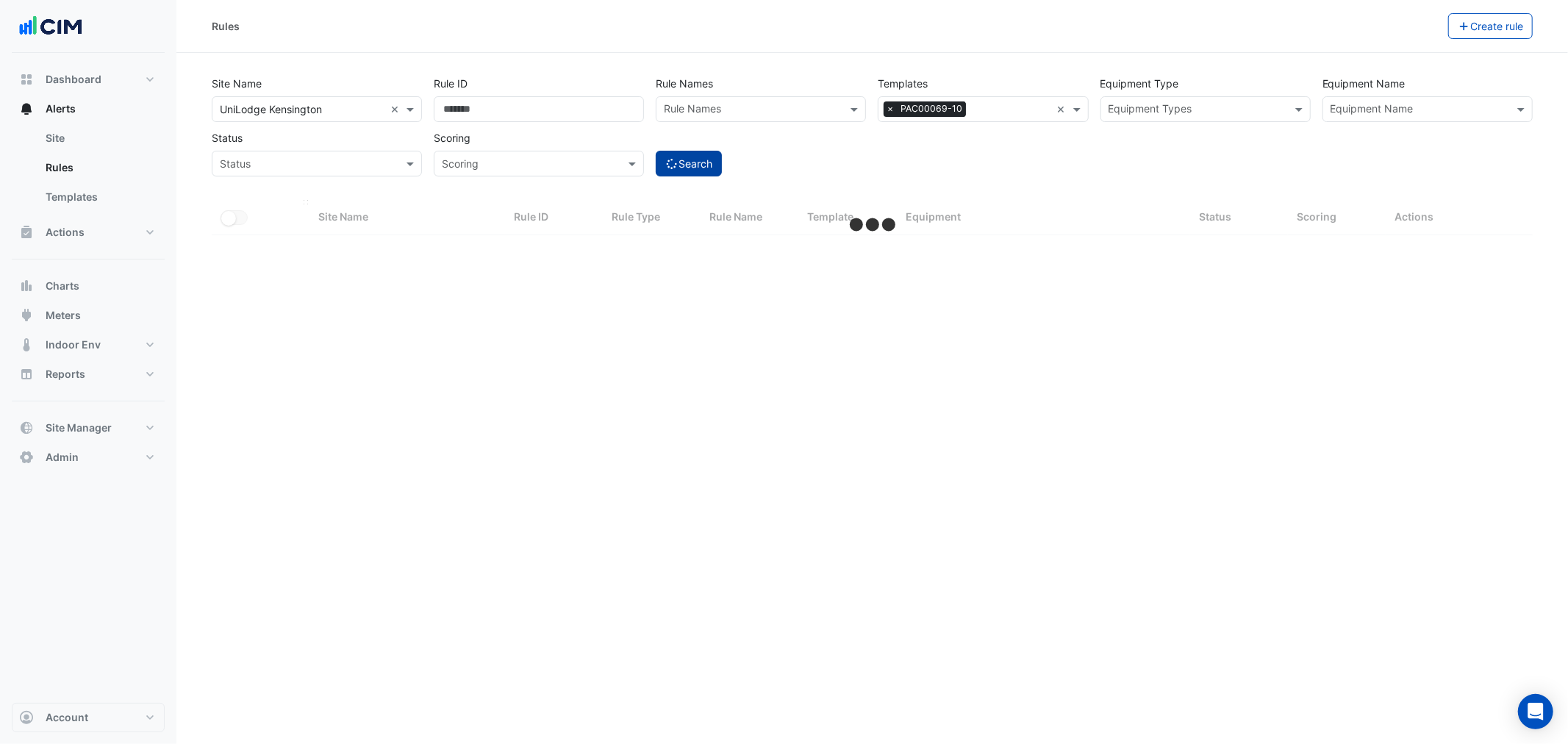
select select "**"
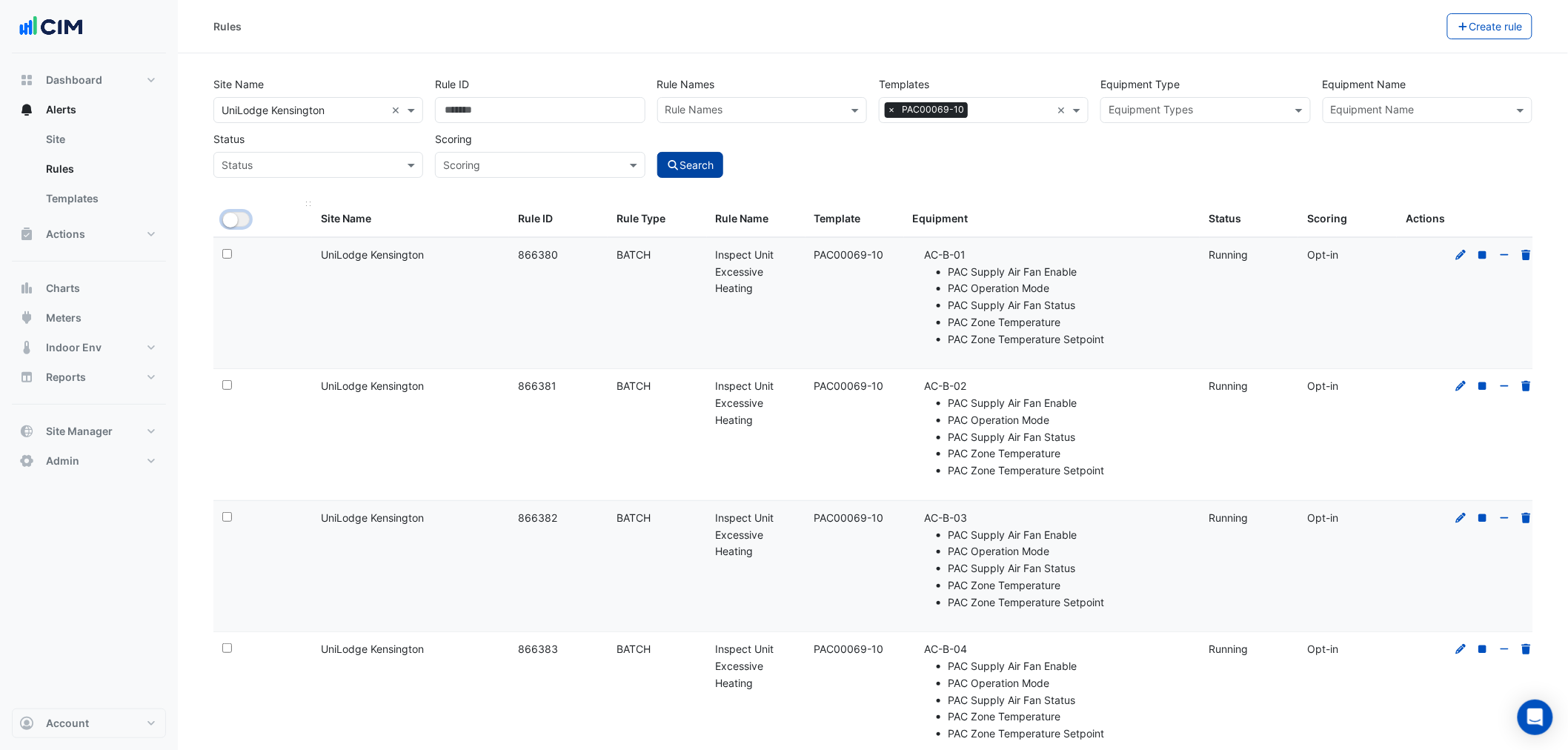
click at [229, 223] on small "button" at bounding box center [230, 220] width 15 height 15
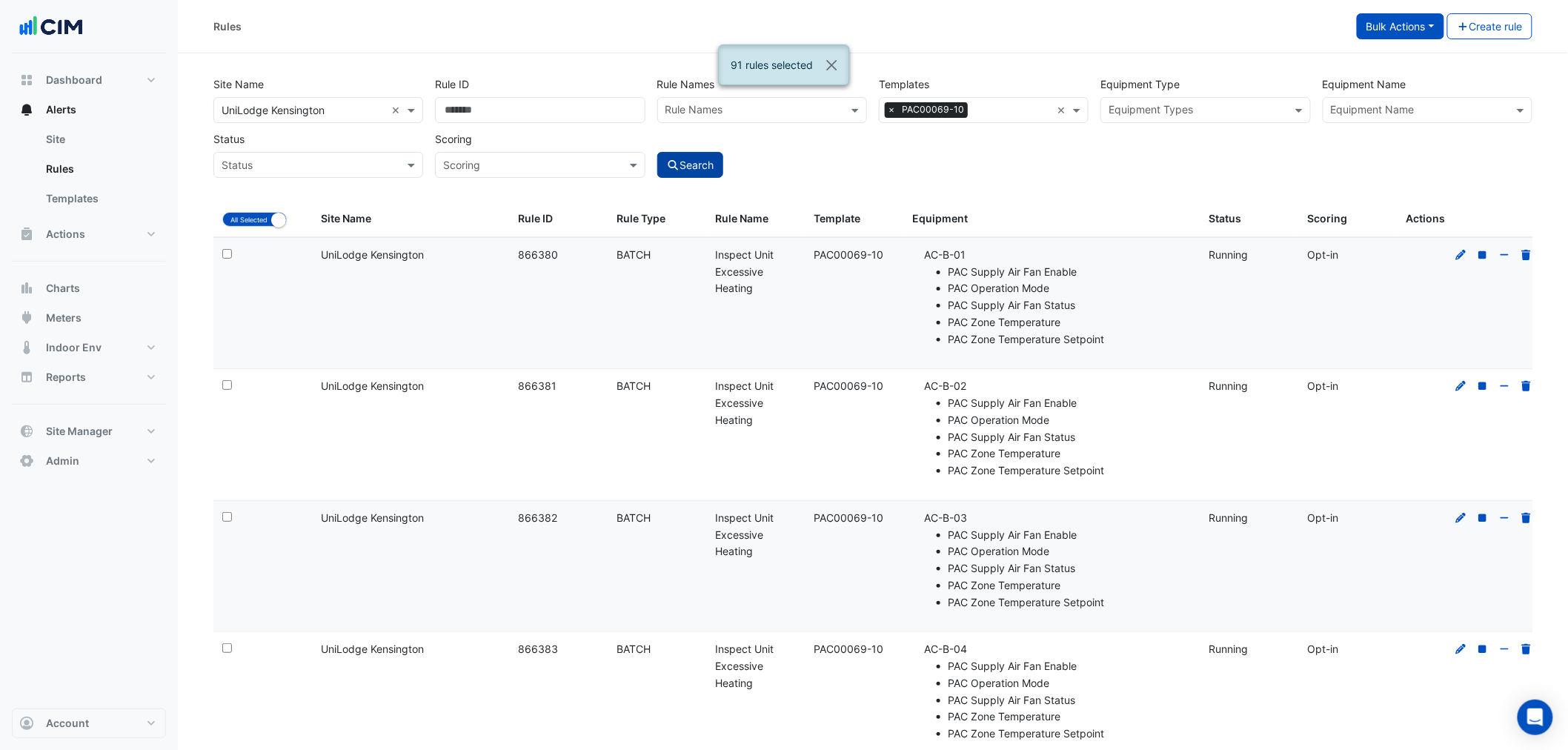
click at [1401, 23] on button "Bulk Actions" at bounding box center [1401, 26] width 87 height 26
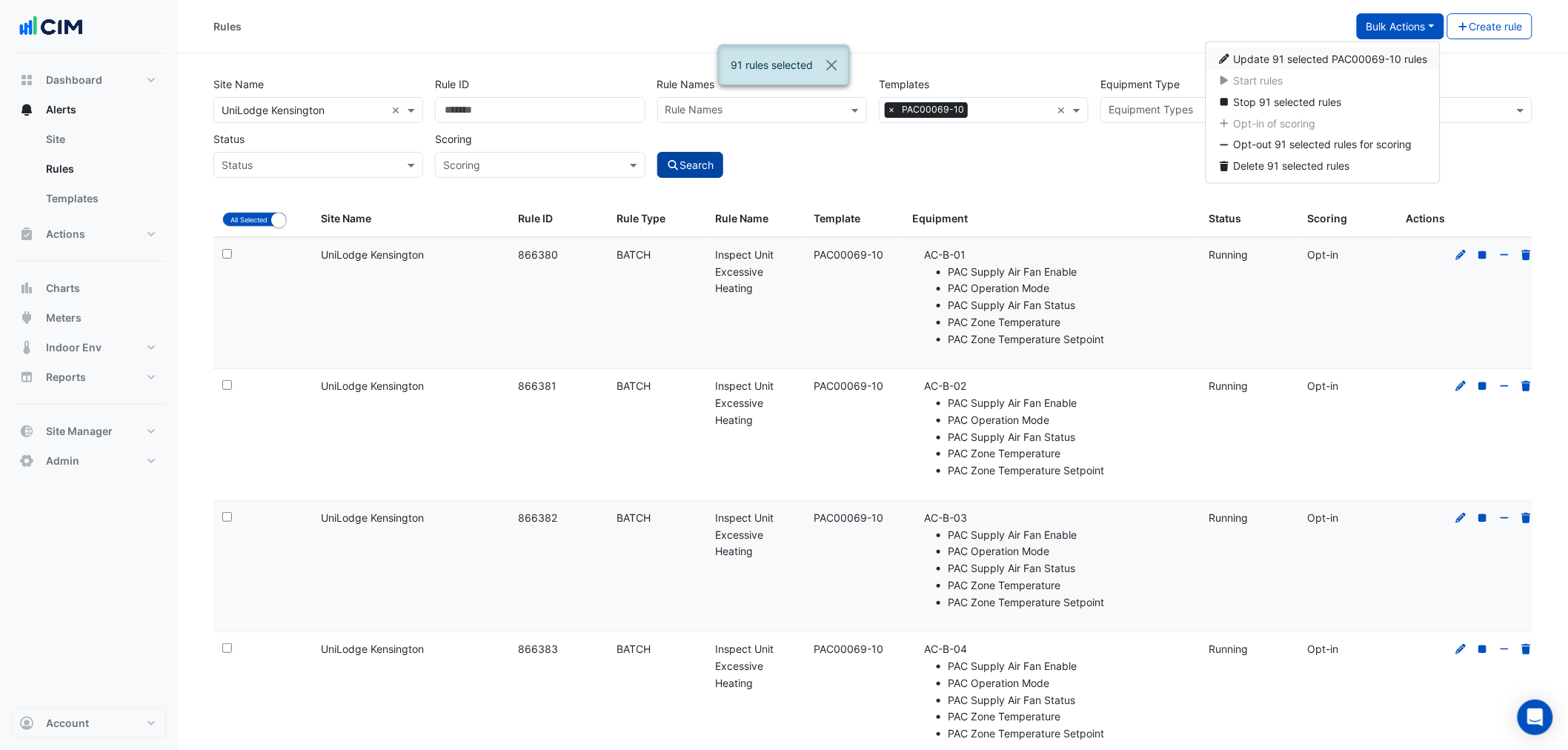
click at [1337, 57] on span "Update 91 selected PAC00069-10 rules" at bounding box center [1331, 59] width 194 height 13
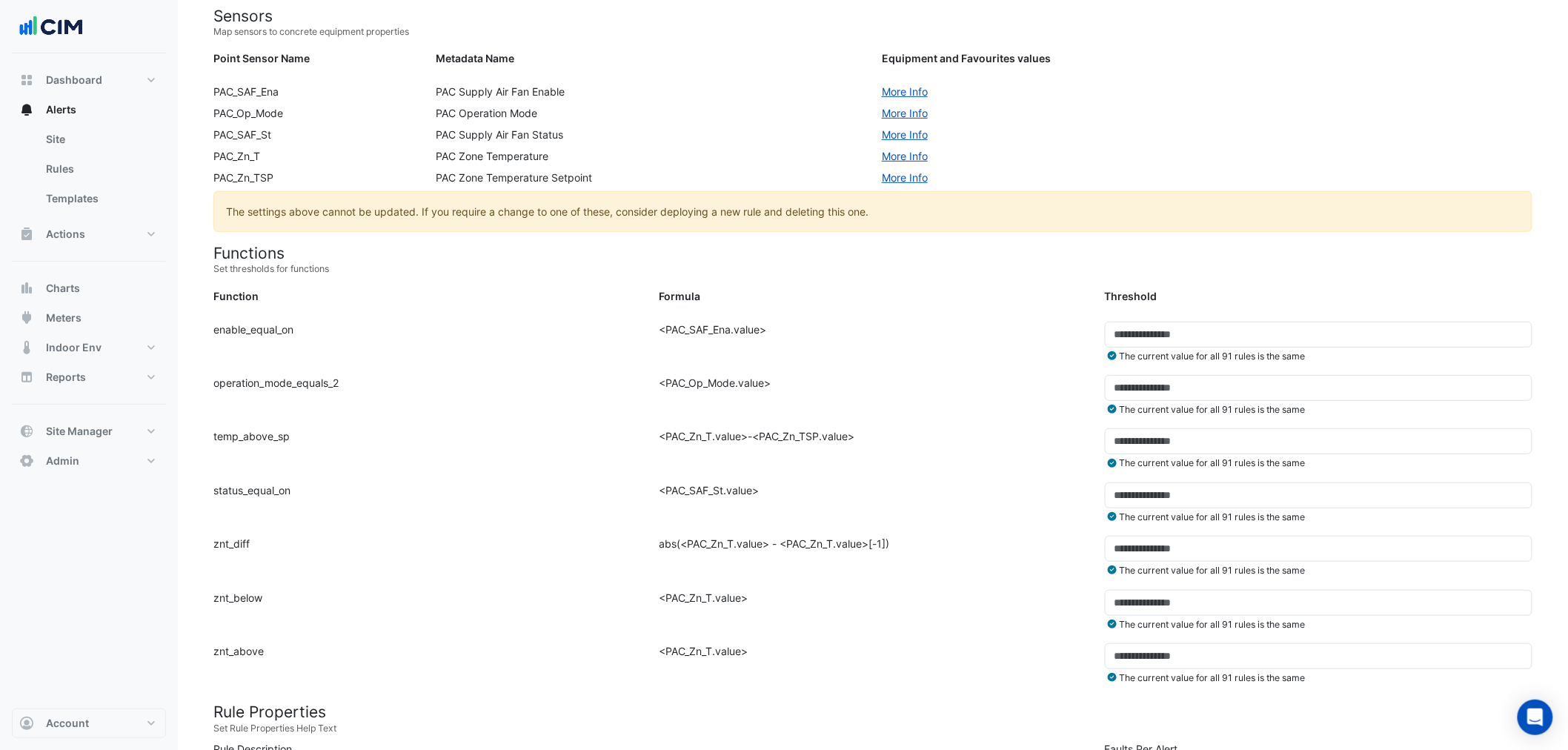
scroll to position [329, 0]
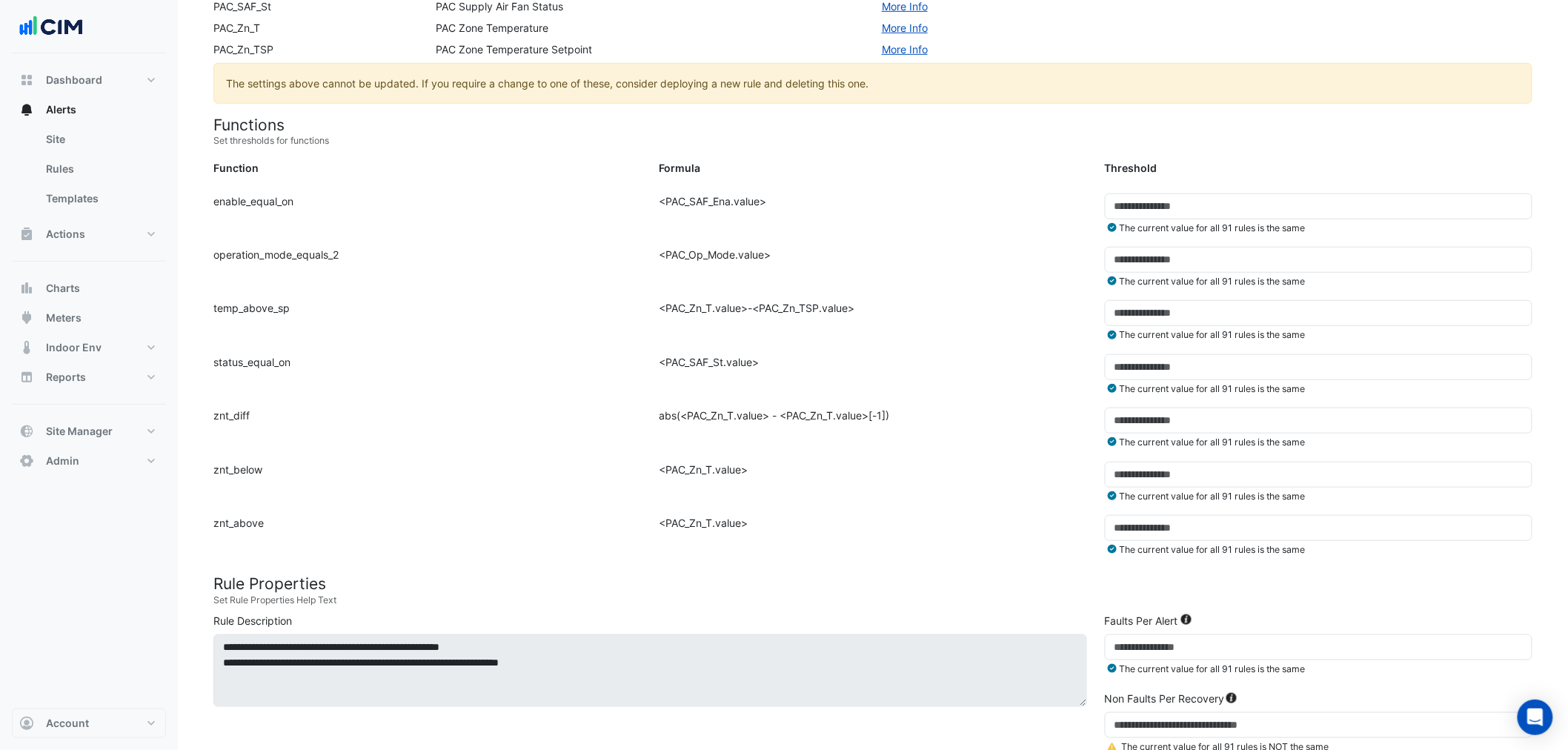
click at [305, 209] on div "Function: enable_equal_on" at bounding box center [427, 220] width 445 height 54
drag, startPoint x: 265, startPoint y: 441, endPoint x: 951, endPoint y: 428, distance: 686.1
click at [861, 426] on div "Function: znt_diff Formula: abs(<PAC_Zn_T.value> - <PAC_Zn_T.value>[-1]) Thresh…" at bounding box center [872, 434] width 1337 height 54
click at [1071, 426] on div "Formula: abs(<PAC_Zn_T.value> - <PAC_Zn_T.value>[-1])" at bounding box center [872, 434] width 445 height 54
drag, startPoint x: 674, startPoint y: 429, endPoint x: 789, endPoint y: 433, distance: 115.1
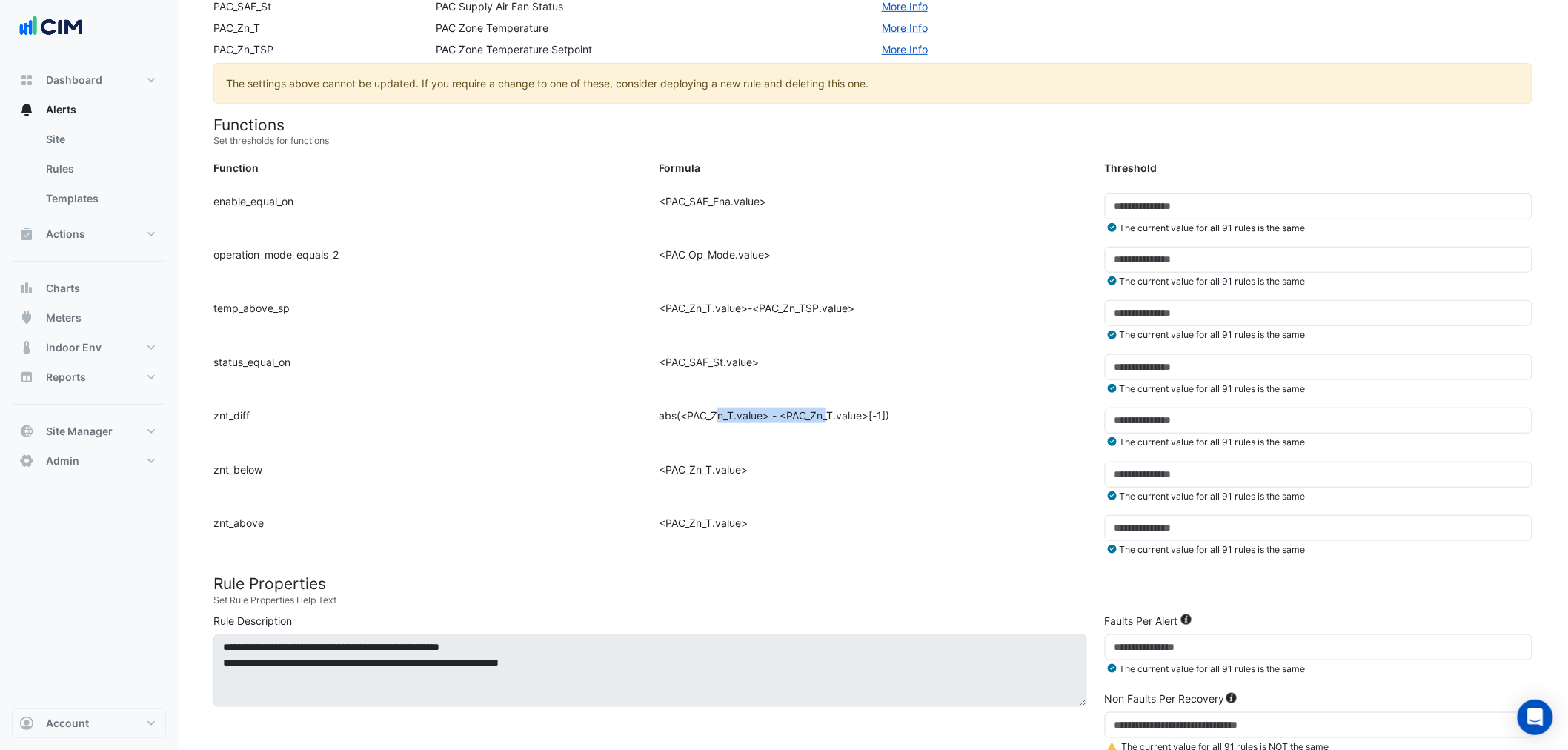
click at [789, 433] on div "Formula: abs(<PAC_Zn_T.value> - <PAC_Zn_T.value>[-1])" at bounding box center [872, 434] width 445 height 54
click at [240, 293] on div "Function: operation_mode_equals_2" at bounding box center [427, 274] width 445 height 54
drag, startPoint x: 242, startPoint y: 302, endPoint x: 541, endPoint y: 302, distance: 299.0
click at [538, 302] on div "Function: temp_above_sp" at bounding box center [427, 326] width 445 height 54
drag, startPoint x: 748, startPoint y: 397, endPoint x: 758, endPoint y: 403, distance: 11.7
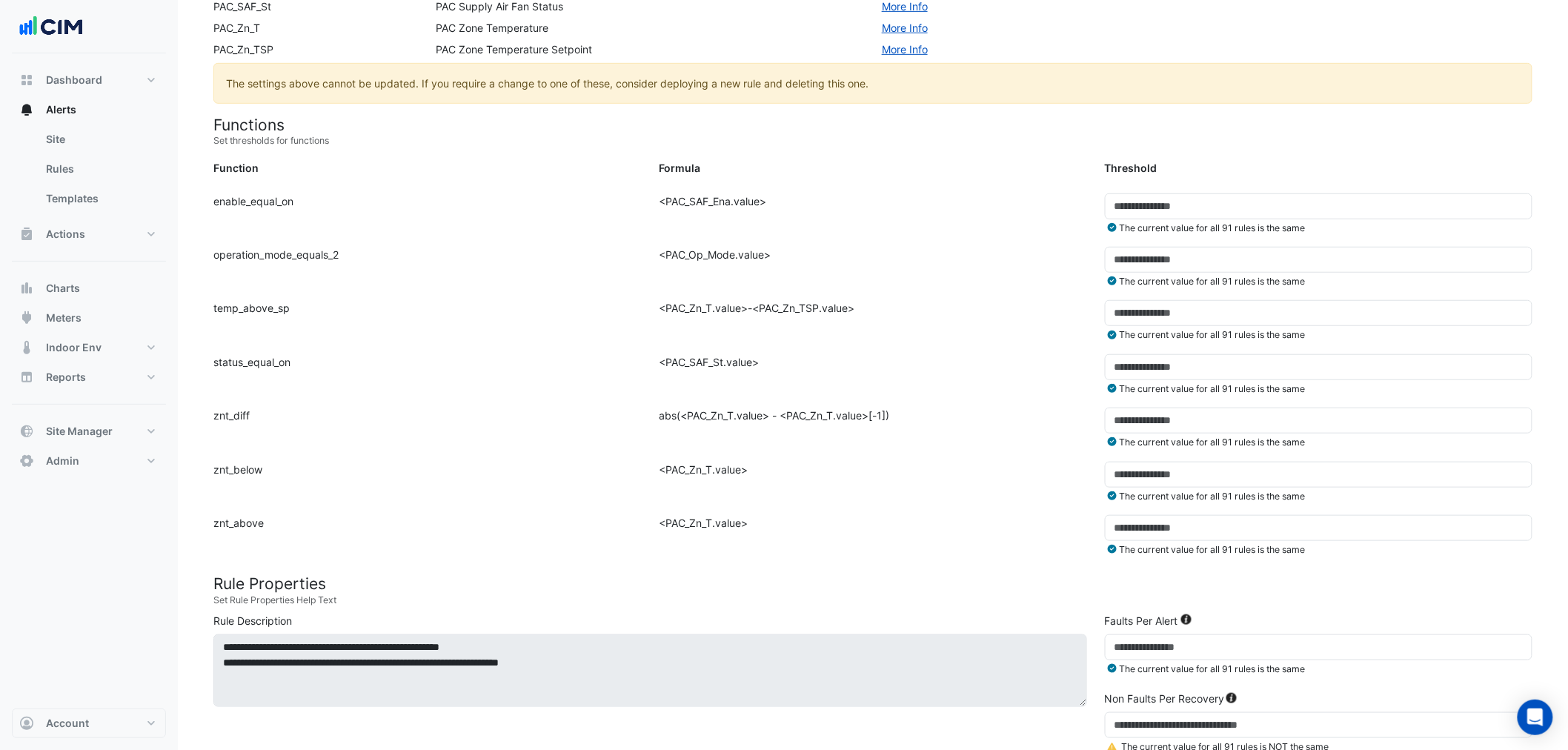
click at [756, 402] on div "Formula: <PAC_SAF_St.value>" at bounding box center [872, 381] width 445 height 54
click at [849, 311] on div "Formula: <PAC_Zn_T.value>-<PAC_Zn_TSP.value>" at bounding box center [872, 326] width 445 height 54
drag, startPoint x: 1156, startPoint y: 314, endPoint x: 960, endPoint y: 300, distance: 196.5
click at [967, 300] on div "Function: temp_above_sp Formula: <PAC_Zn_T.value>-<PAC_Zn_TSP.value> Threshold:…" at bounding box center [872, 326] width 1337 height 54
type input "*"
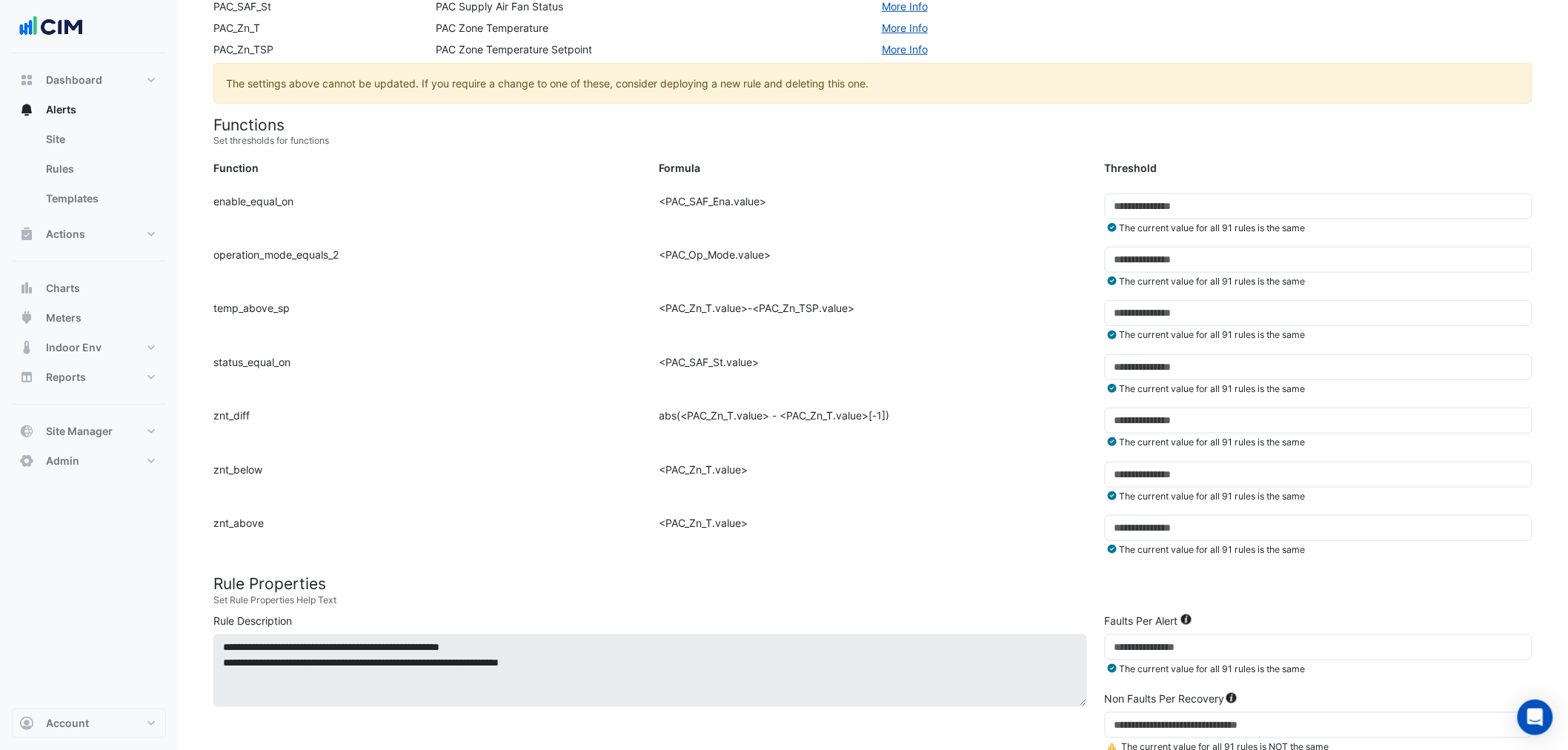
drag, startPoint x: 973, startPoint y: 398, endPoint x: 987, endPoint y: 412, distance: 19.8
click at [987, 412] on form "Rule Type Batch Sensors Map sensors to concrete equipment properties Point Sens…" at bounding box center [872, 528] width 1319 height 1416
click at [609, 367] on div "Function: status_equal_on" at bounding box center [427, 381] width 445 height 54
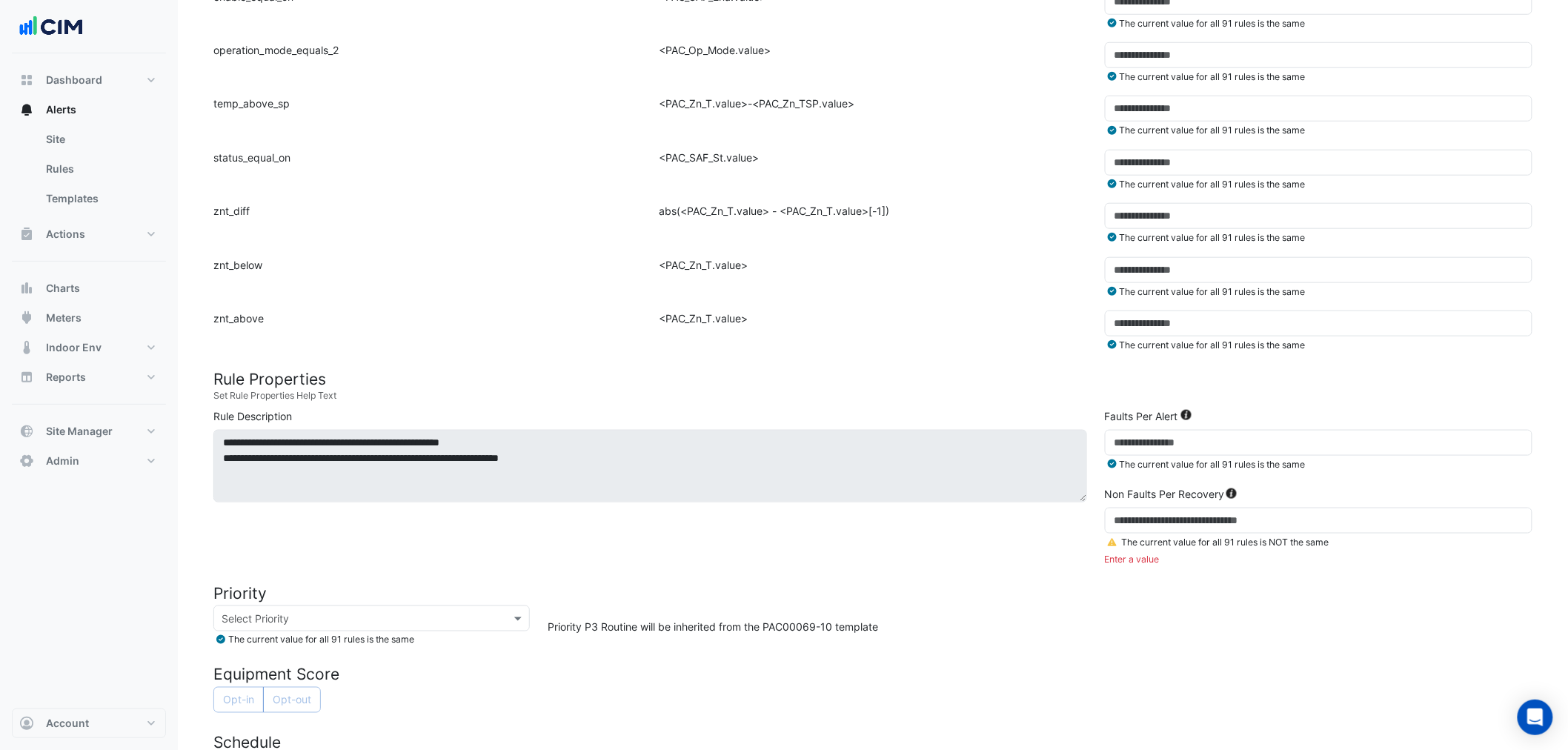
scroll to position [825, 0]
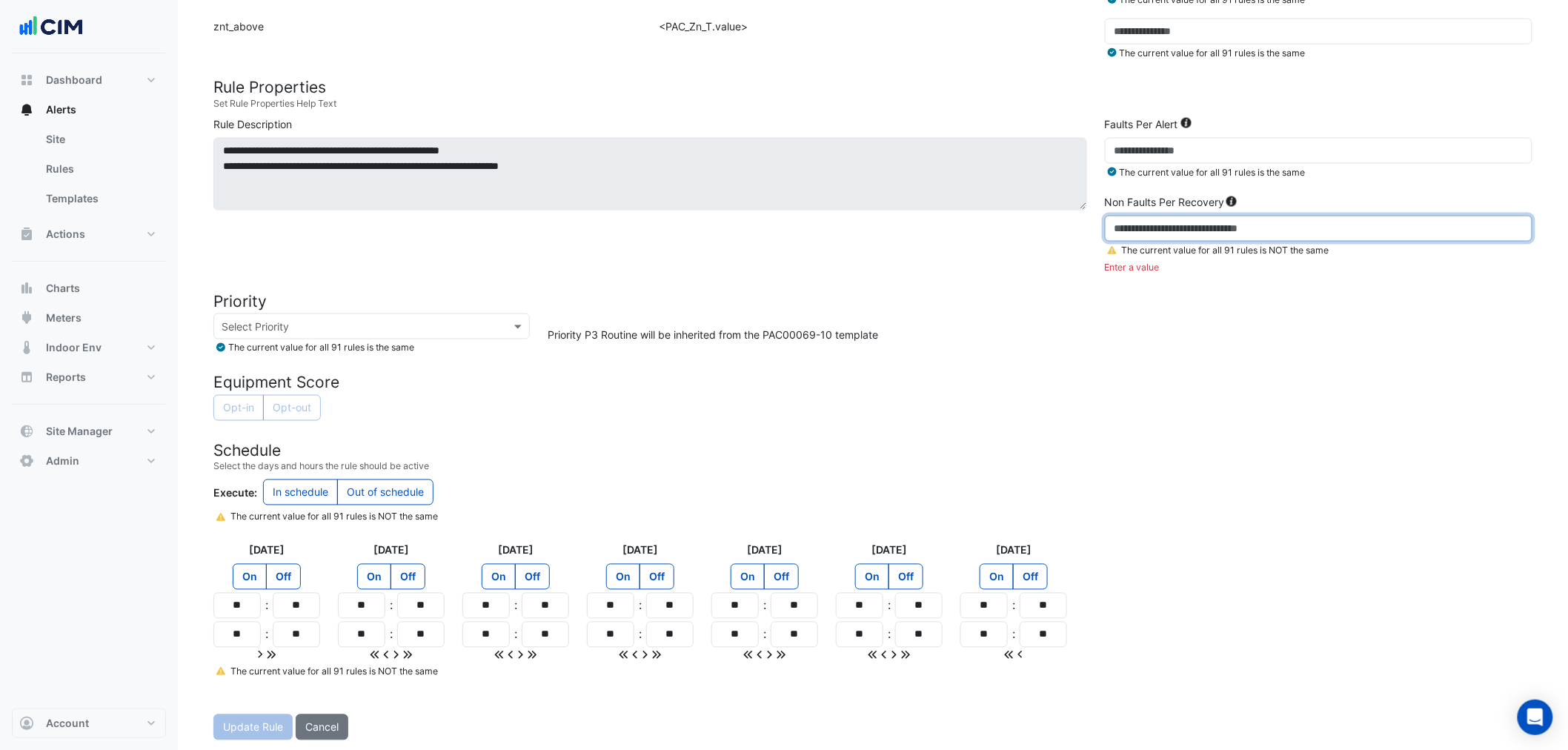
click at [1175, 225] on input "number" at bounding box center [1319, 229] width 428 height 26
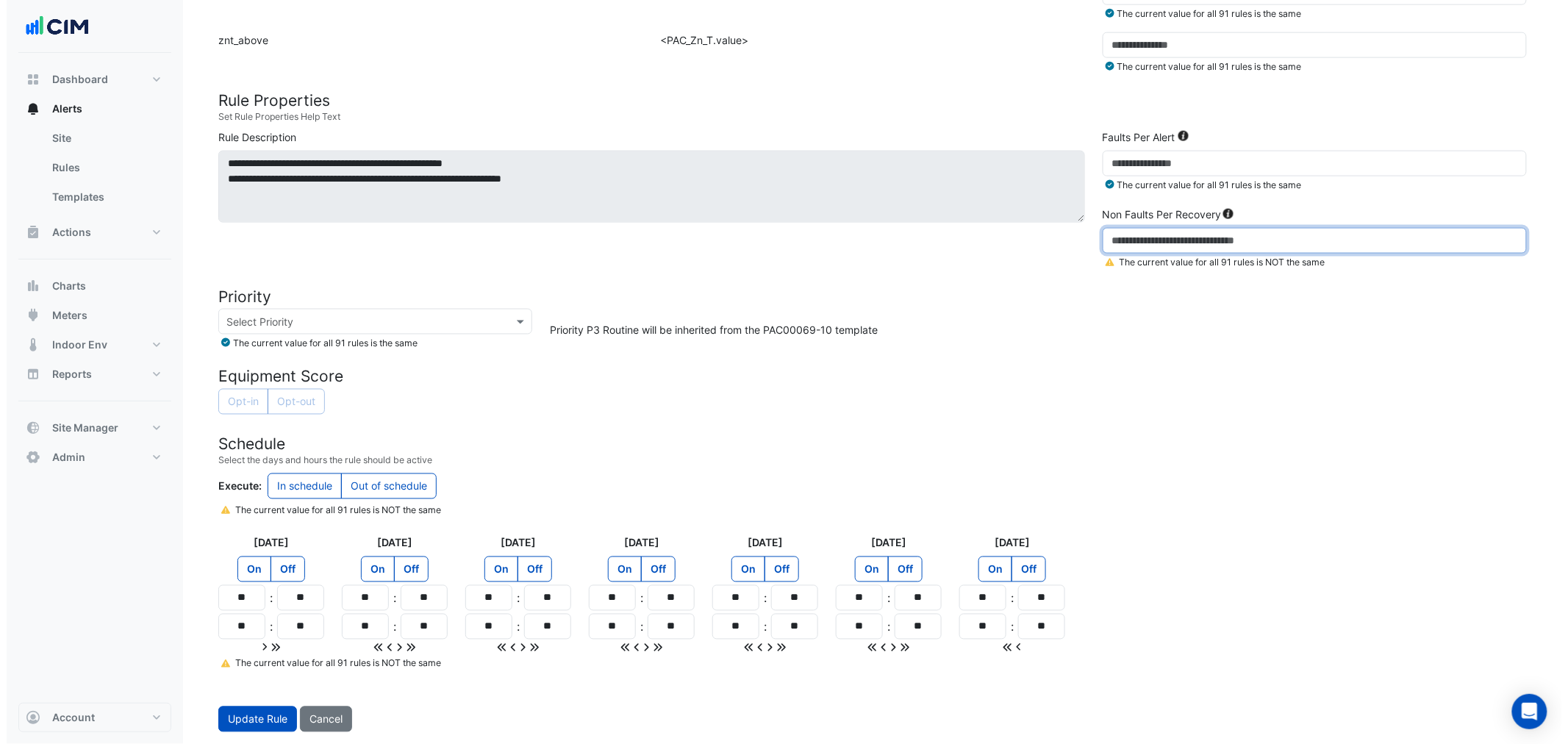
scroll to position [802, 0]
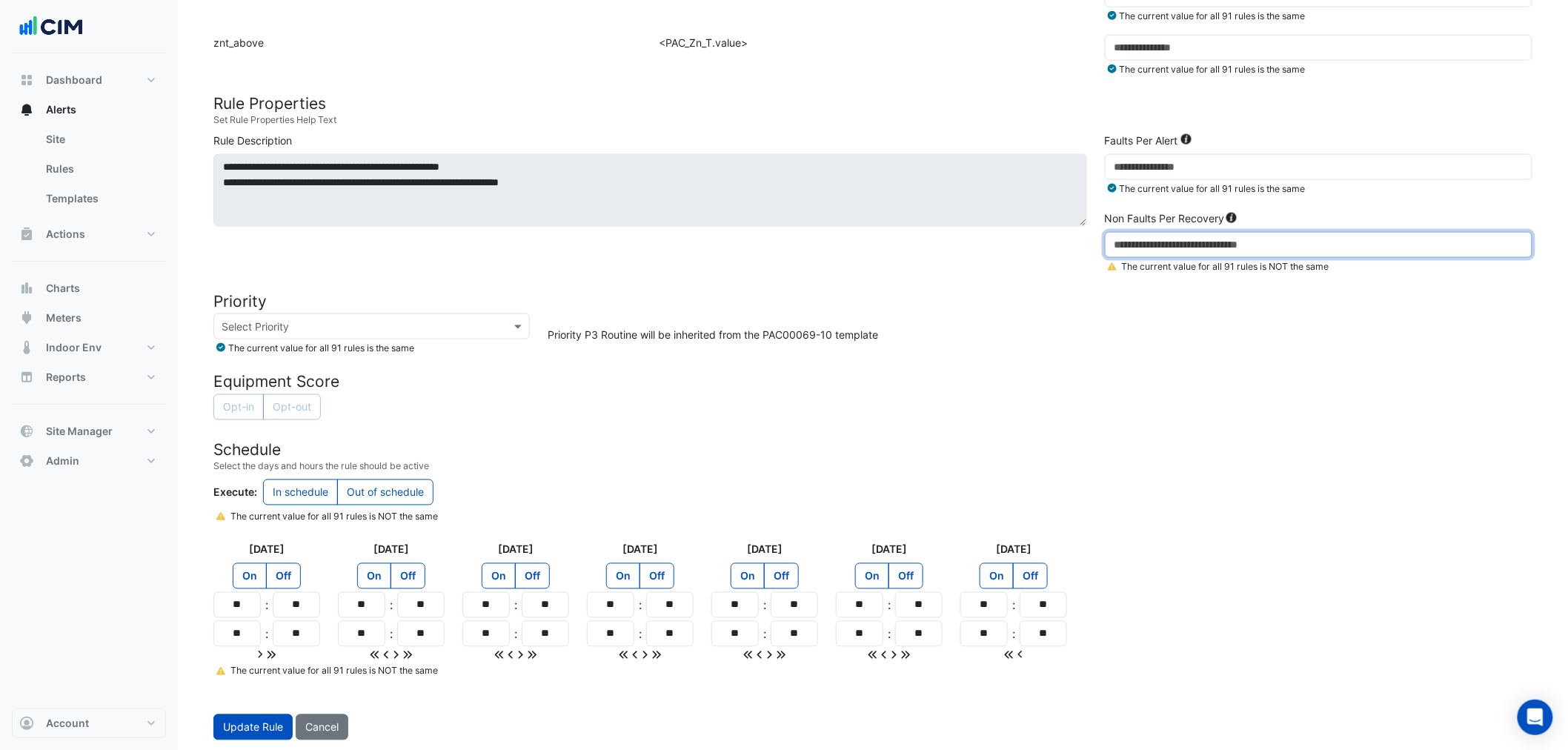
type input "*"
click at [1144, 153] on div "Faults Per Alert ** The current value for all 91 rules is the same" at bounding box center [1319, 169] width 445 height 74
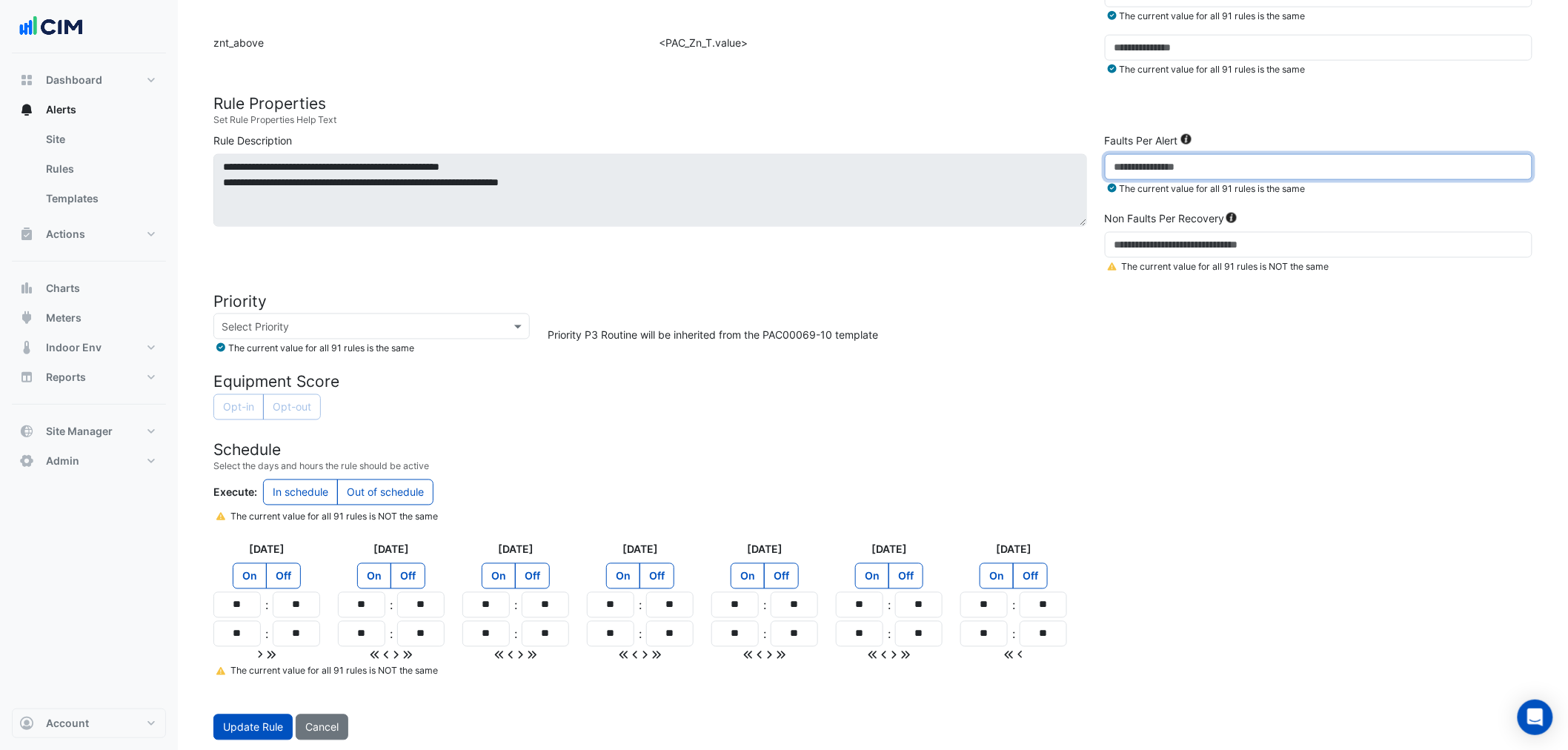
drag, startPoint x: 1123, startPoint y: 167, endPoint x: 1006, endPoint y: 160, distance: 117.2
click at [1014, 160] on div "**********" at bounding box center [872, 206] width 1337 height 147
type input "**"
click at [221, 670] on icon at bounding box center [220, 671] width 9 height 8
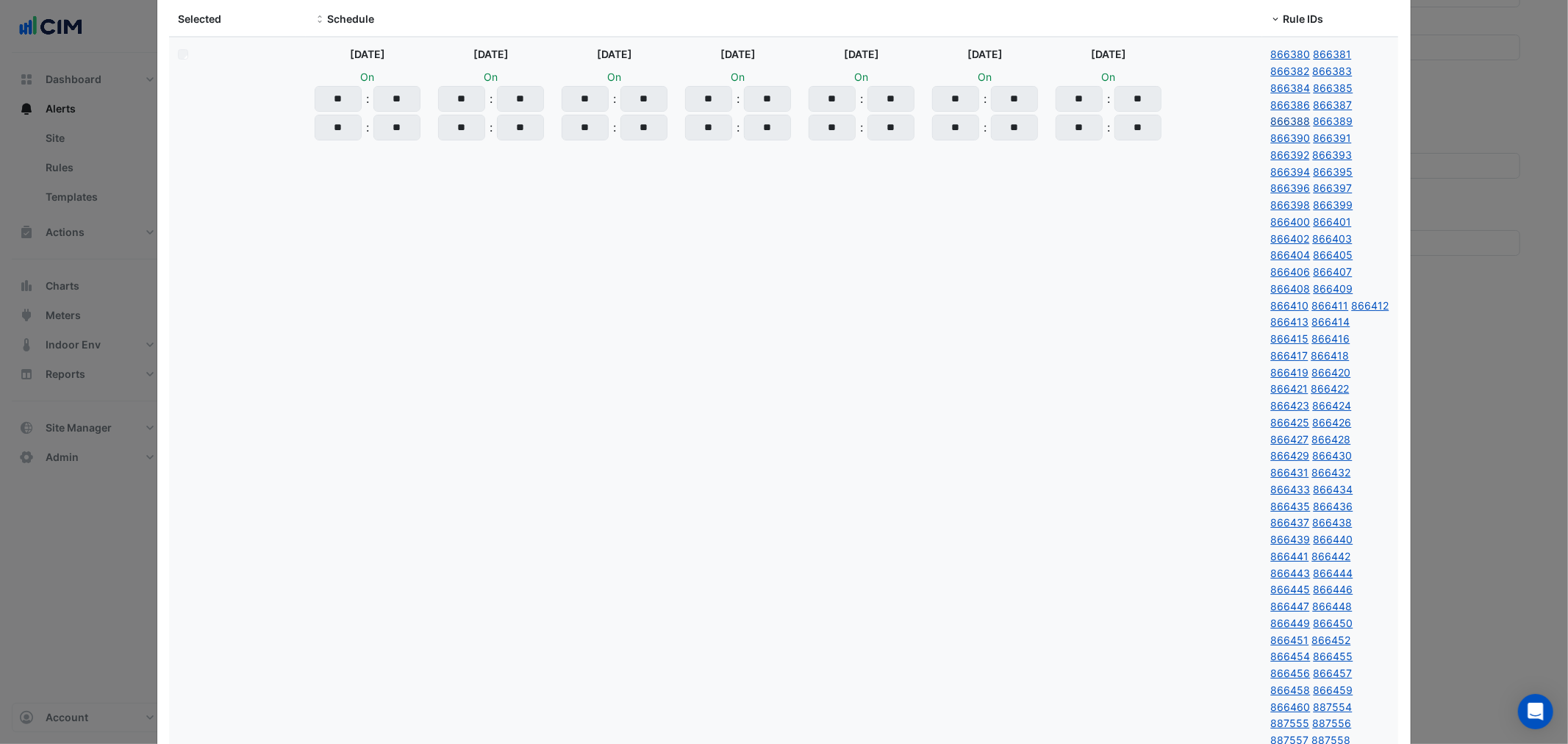
scroll to position [0, 0]
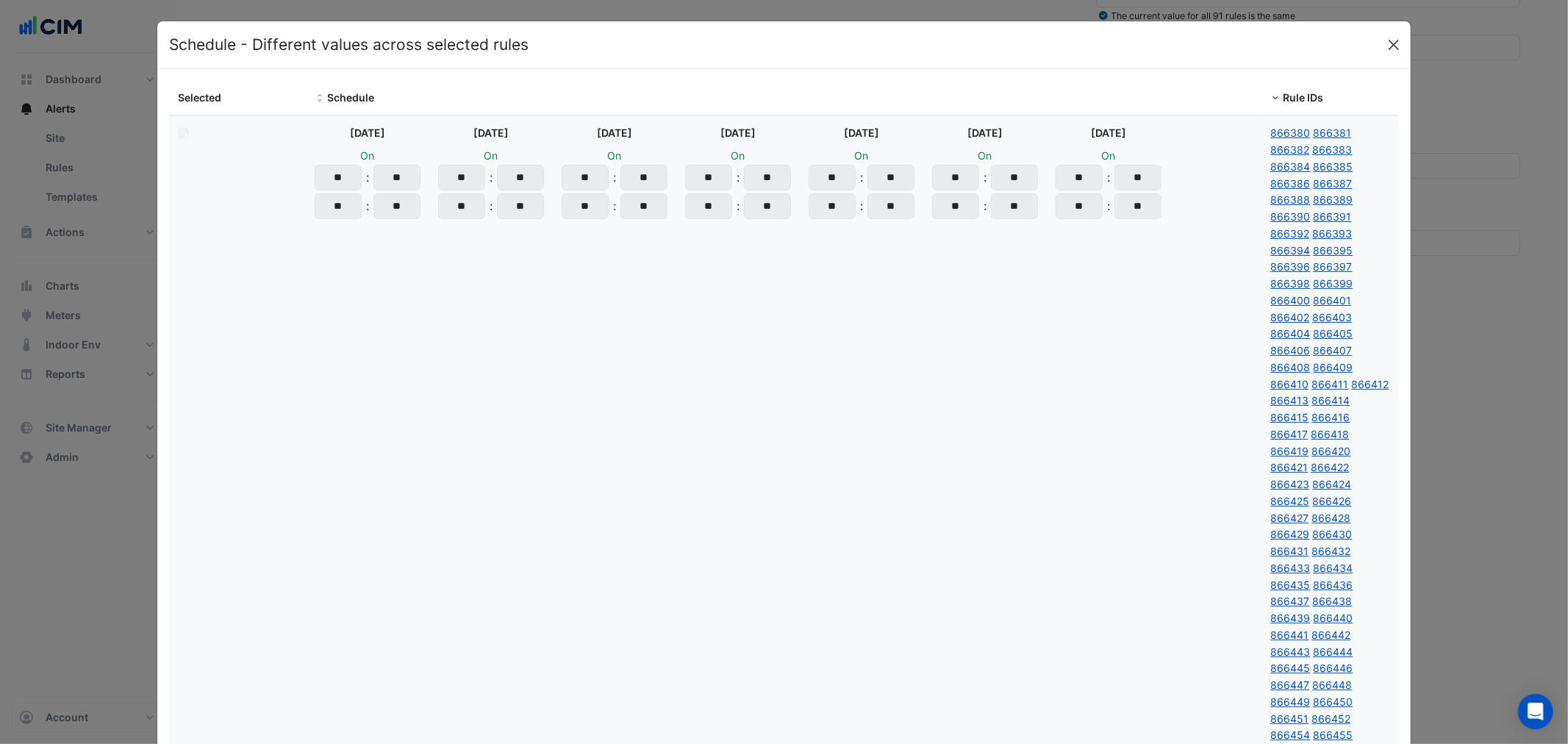
click at [1383, 42] on button "Close" at bounding box center [1394, 45] width 22 height 22
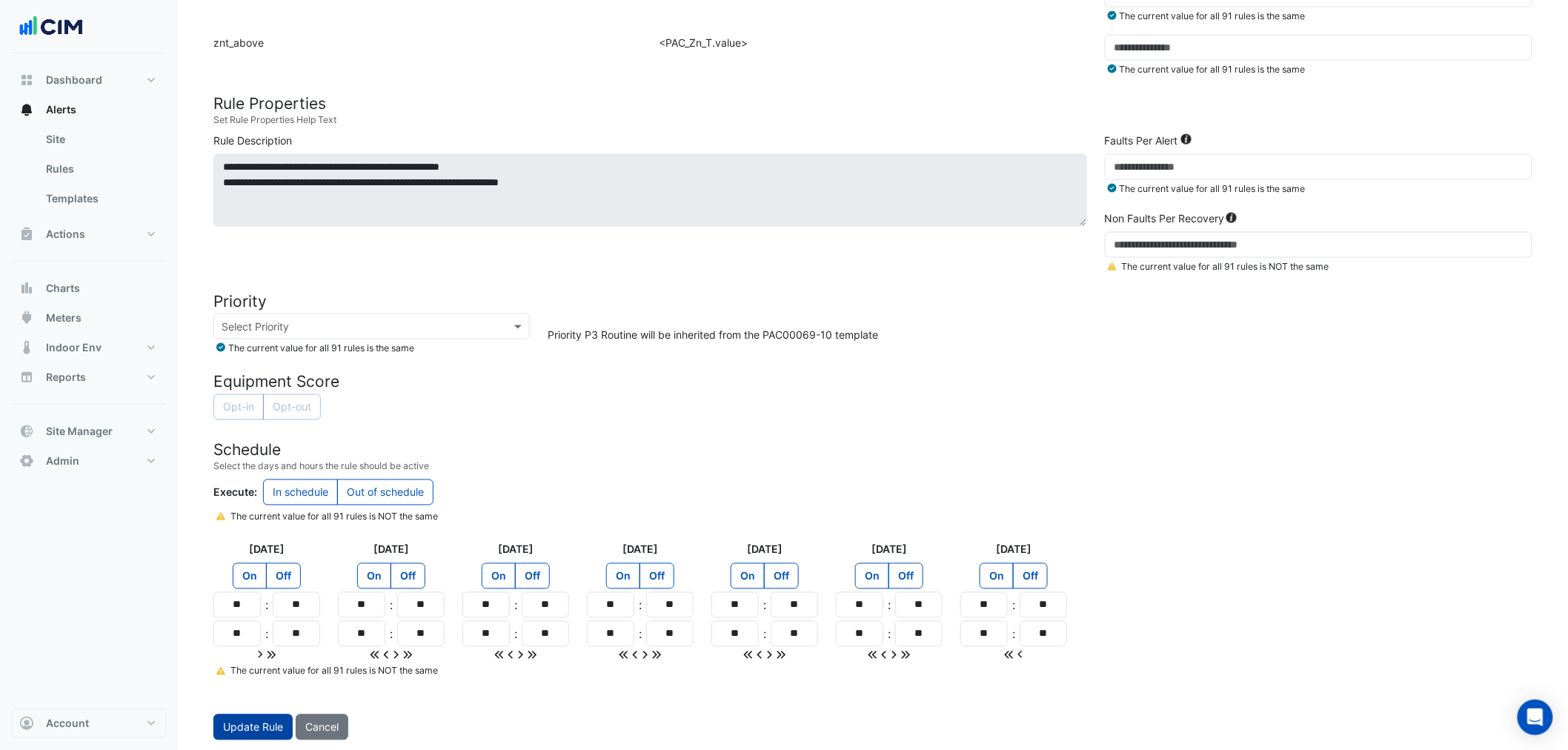
click at [250, 723] on button "Update Rule" at bounding box center [253, 727] width 80 height 26
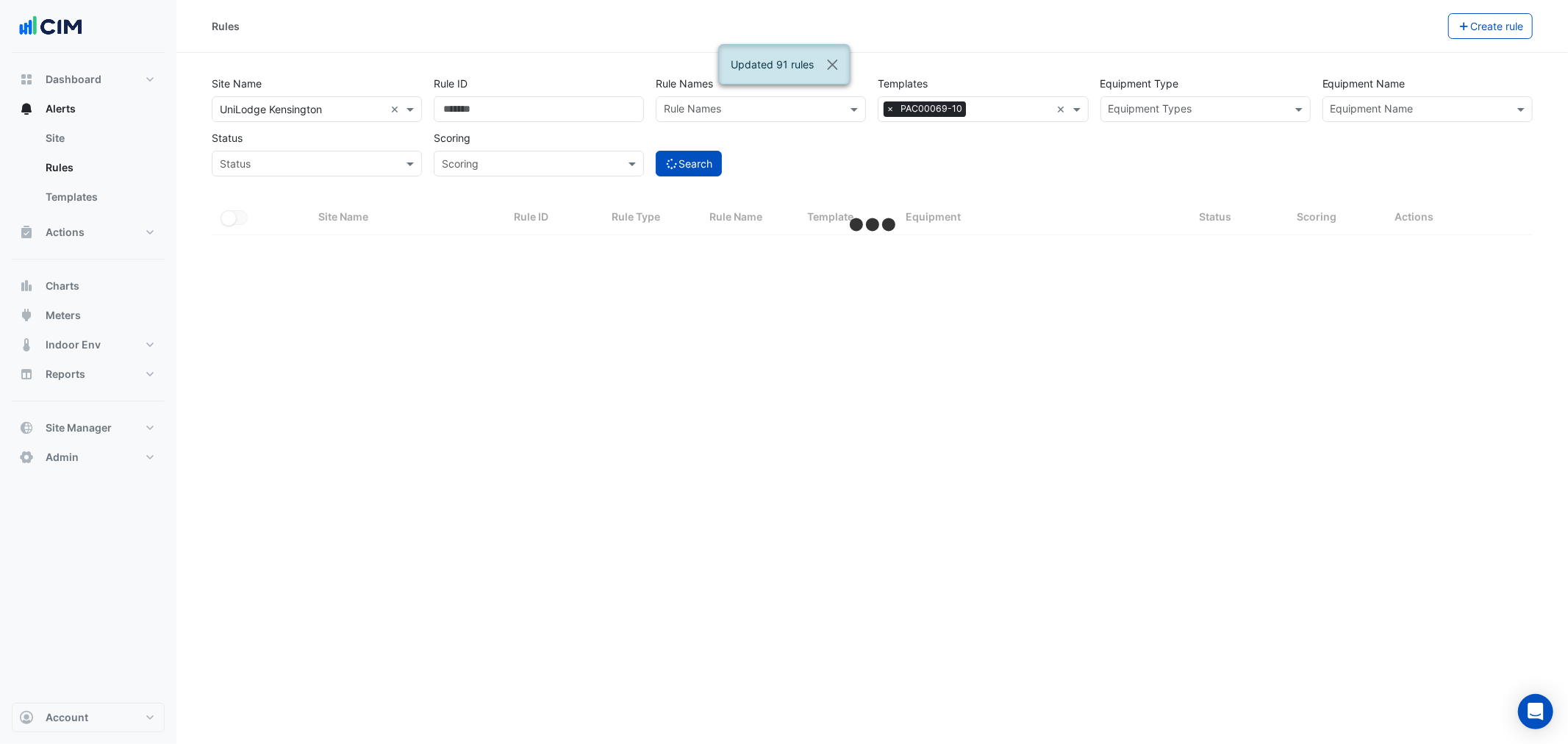
select select "**"
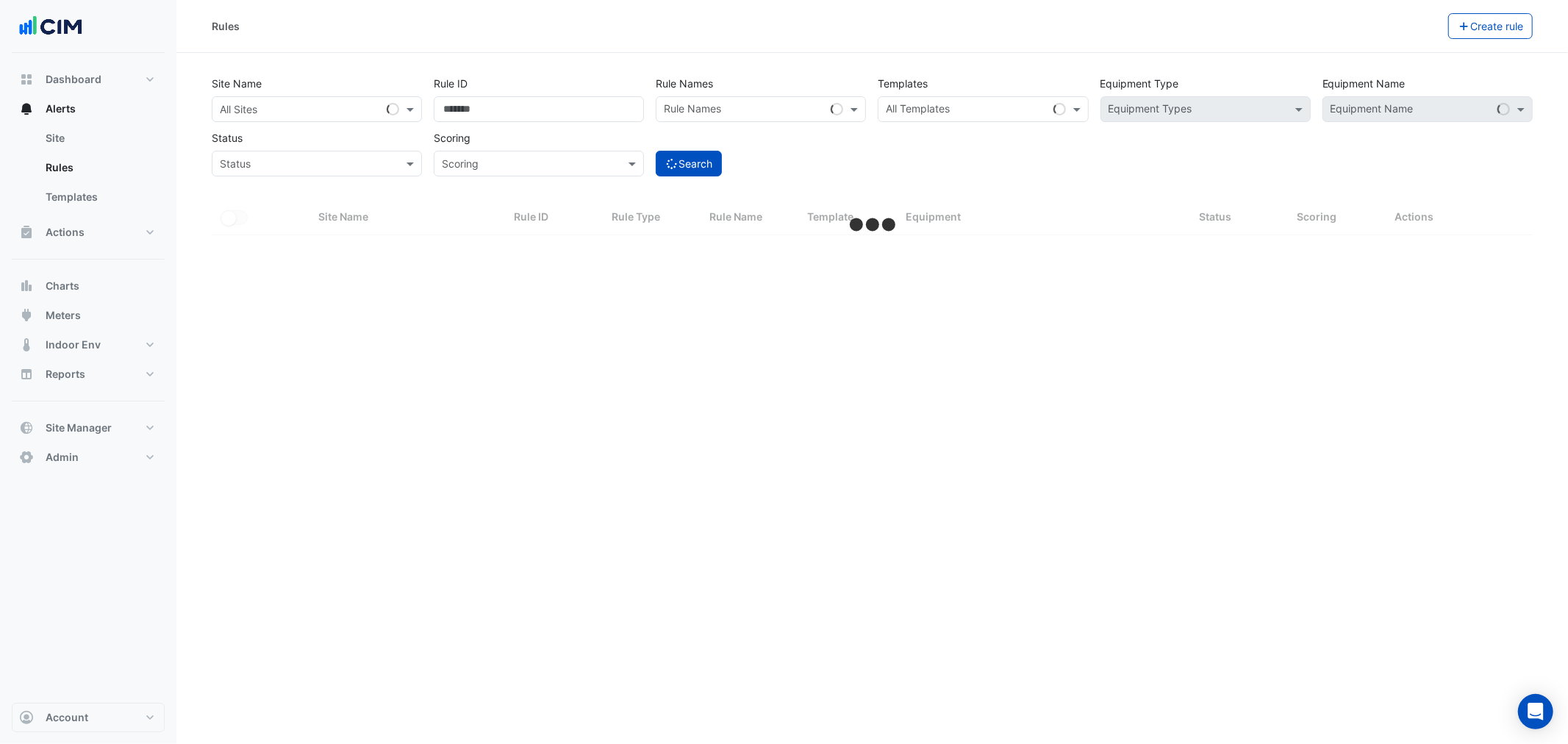
select select "**"
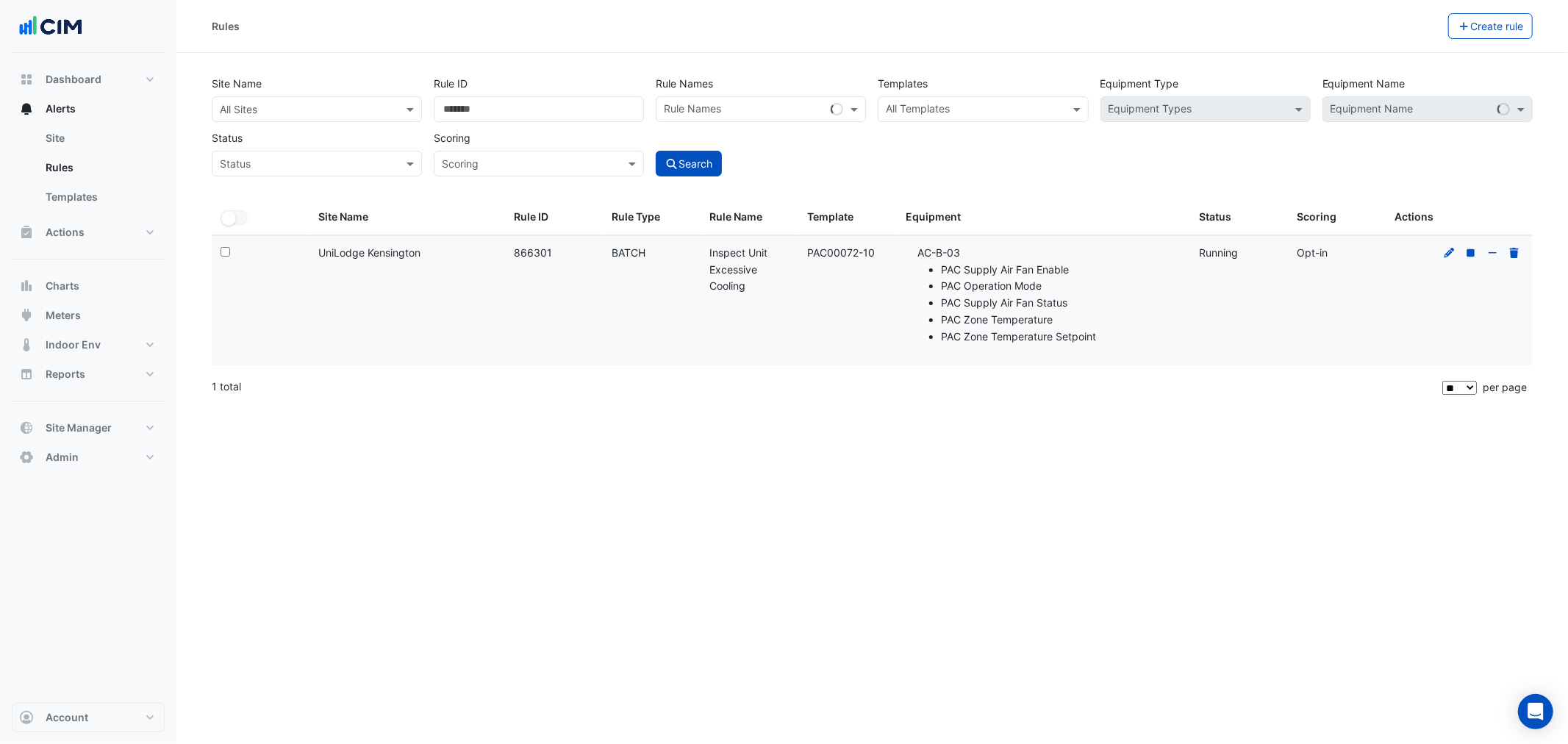
drag, startPoint x: 877, startPoint y: 259, endPoint x: 803, endPoint y: 252, distance: 74.3
click at [803, 252] on datatable-body-cell "Template: PAC00072-10" at bounding box center [848, 301] width 98 height 130
click at [317, 114] on input "text" at bounding box center [302, 110] width 164 height 16
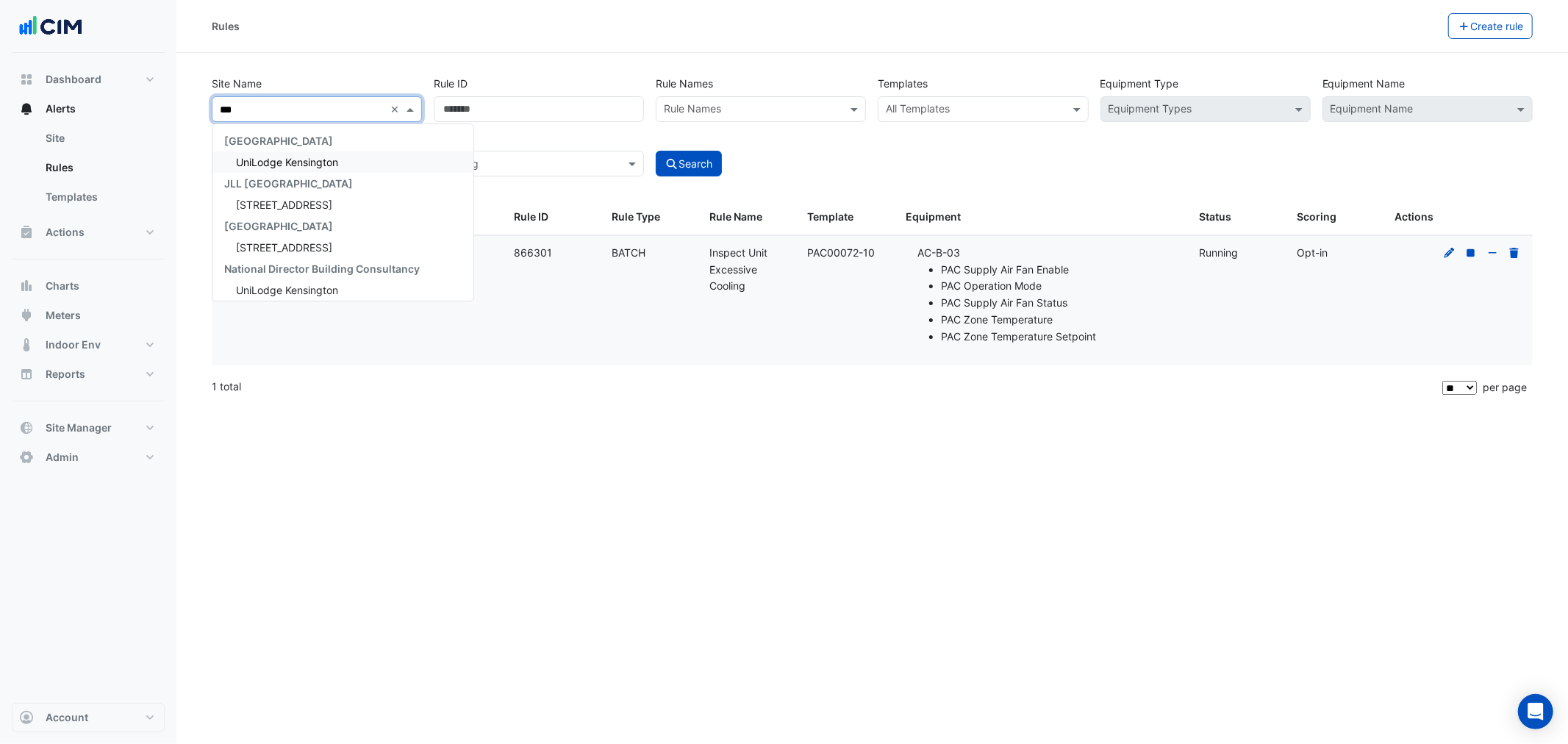
type input "****"
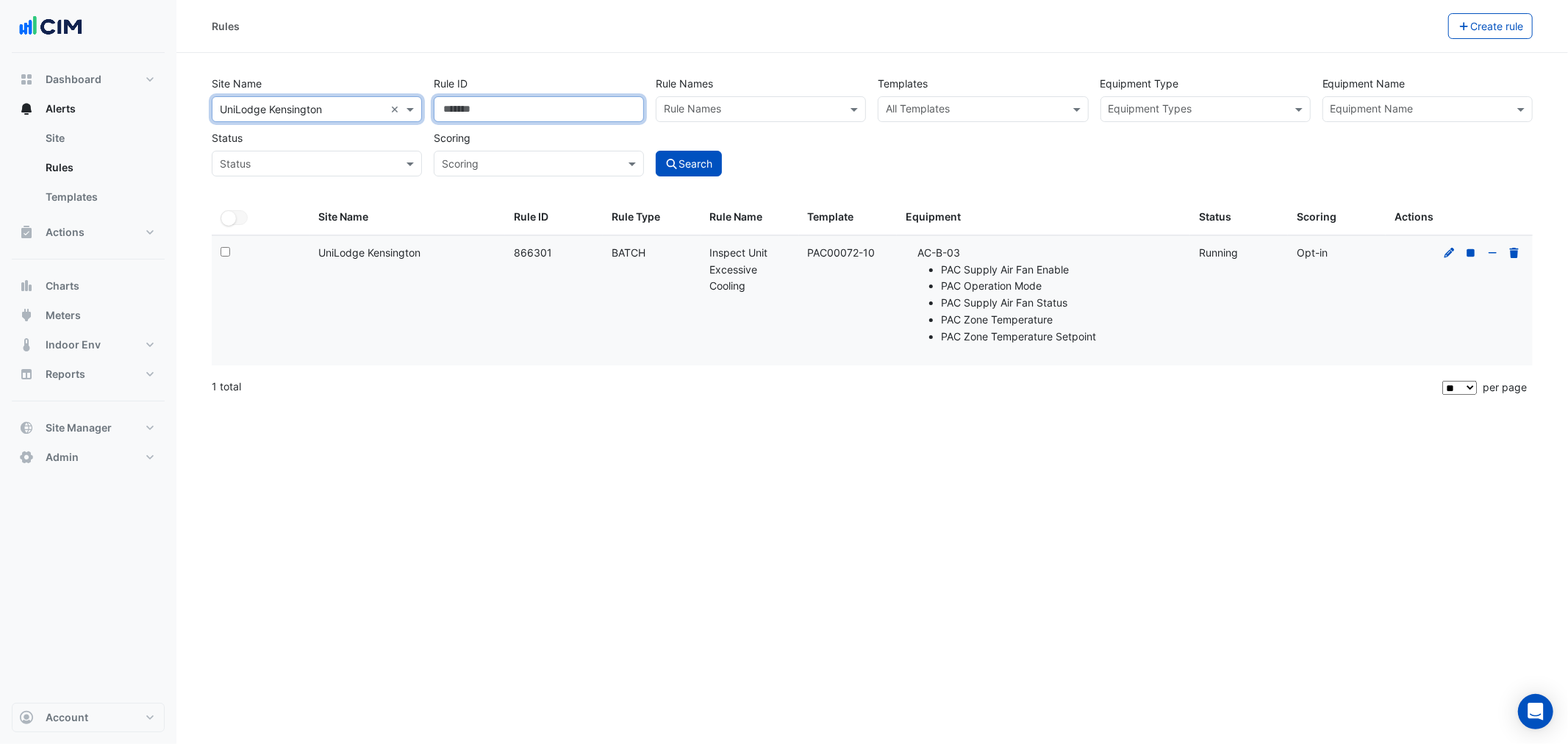
drag, startPoint x: 512, startPoint y: 103, endPoint x: 289, endPoint y: 86, distance: 223.6
click at [379, 103] on div "Site Name All Sites × UniLodge Kensington × Rule ID ****** Rule Names Rule Name…" at bounding box center [872, 121] width 1333 height 109
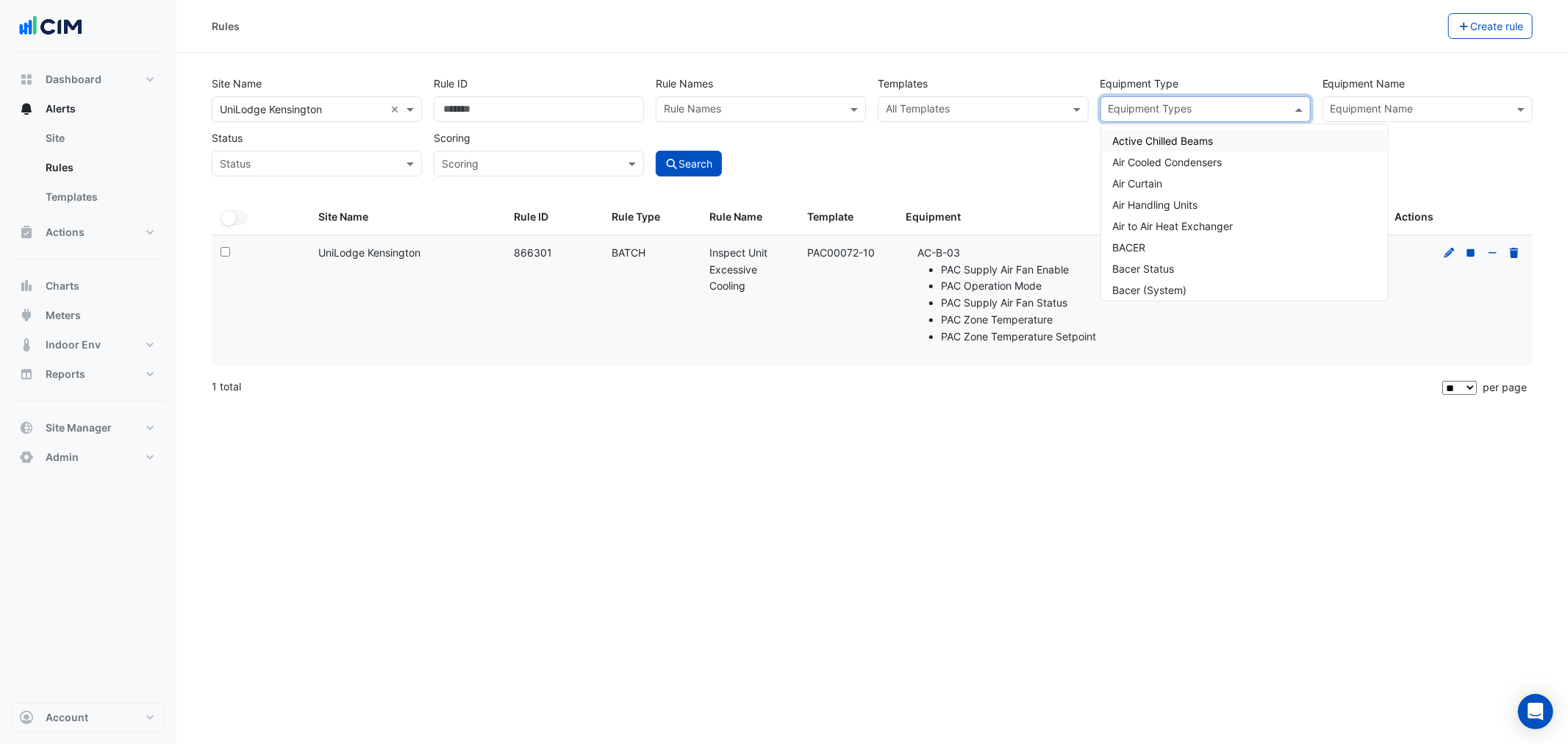
click at [1181, 99] on div "Equipment Types" at bounding box center [1193, 109] width 184 height 22
paste input "**********"
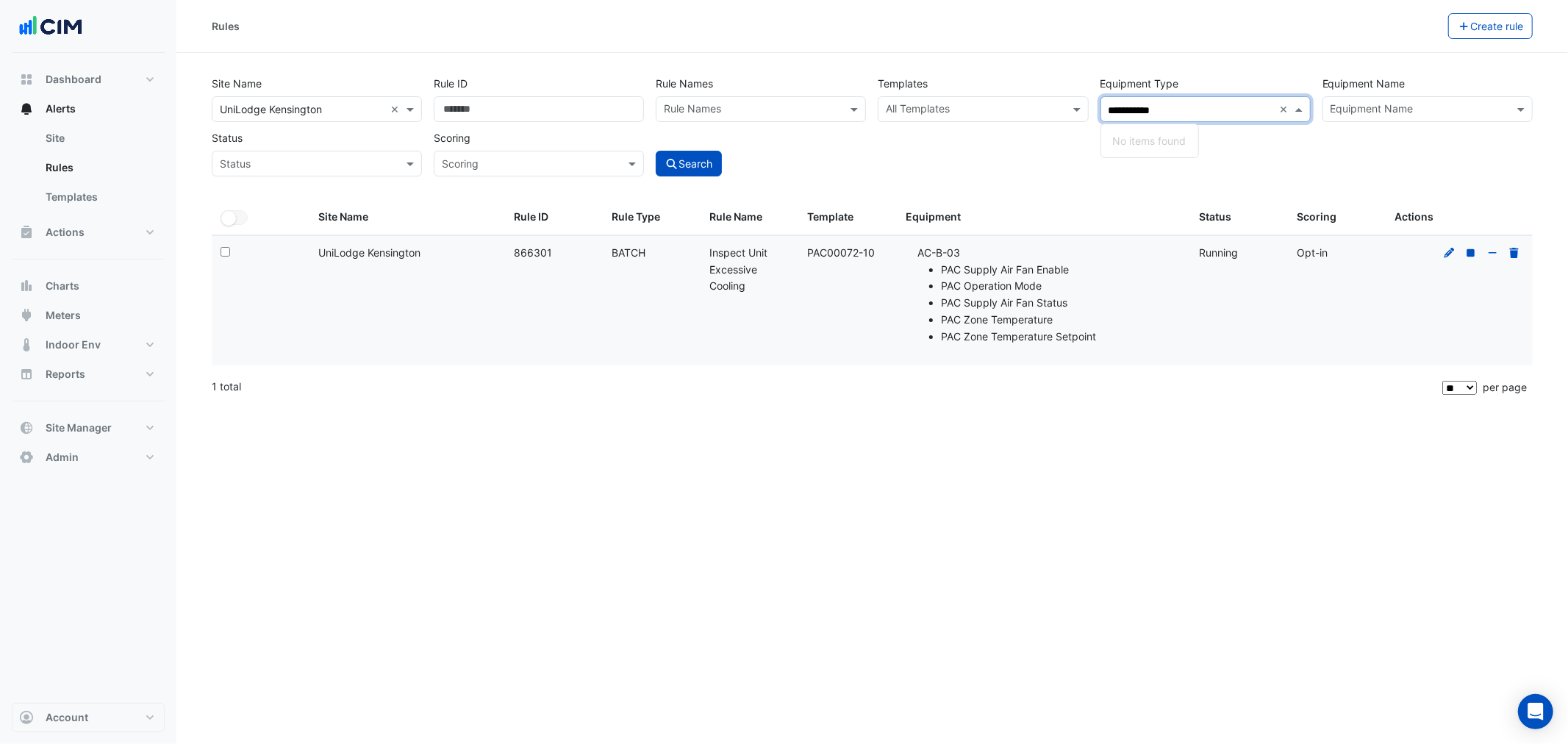
type input "**********"
click at [1027, 100] on div "All Templates" at bounding box center [971, 109] width 184 height 22
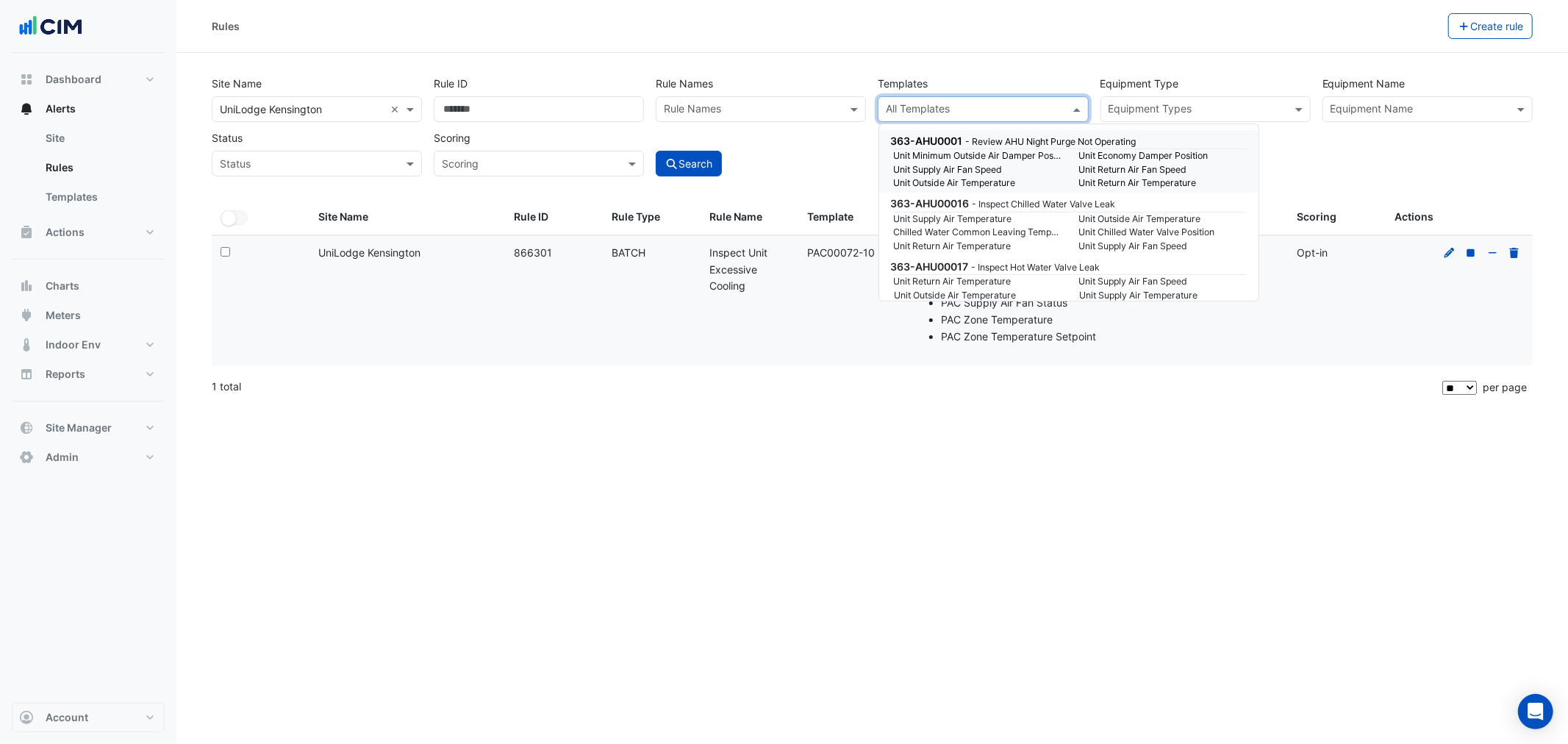
paste input "**********"
click at [967, 153] on small "PAC Supply Air Fan Status" at bounding box center [978, 156] width 185 height 13
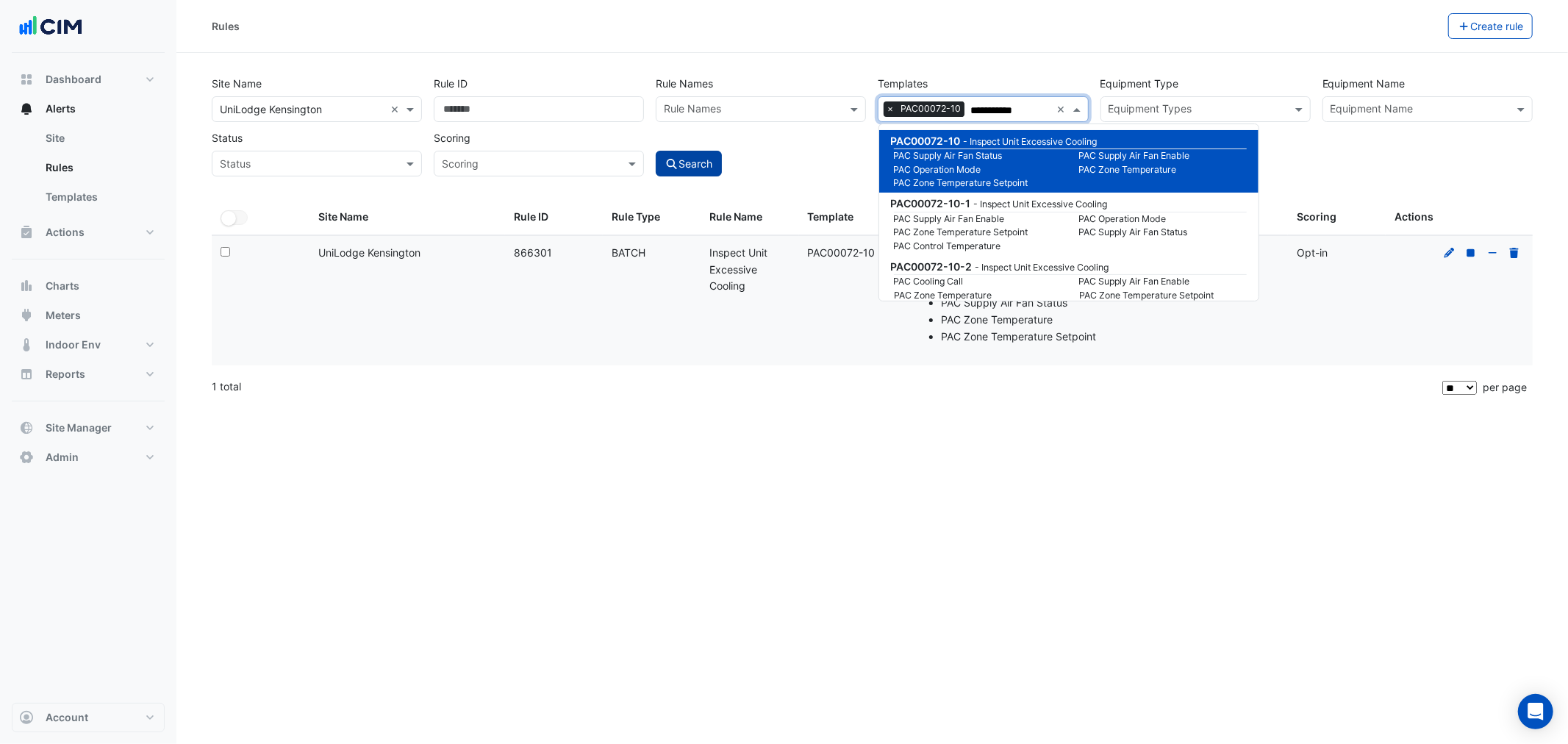
type input "**********"
click at [692, 167] on button "Search" at bounding box center [688, 163] width 66 height 26
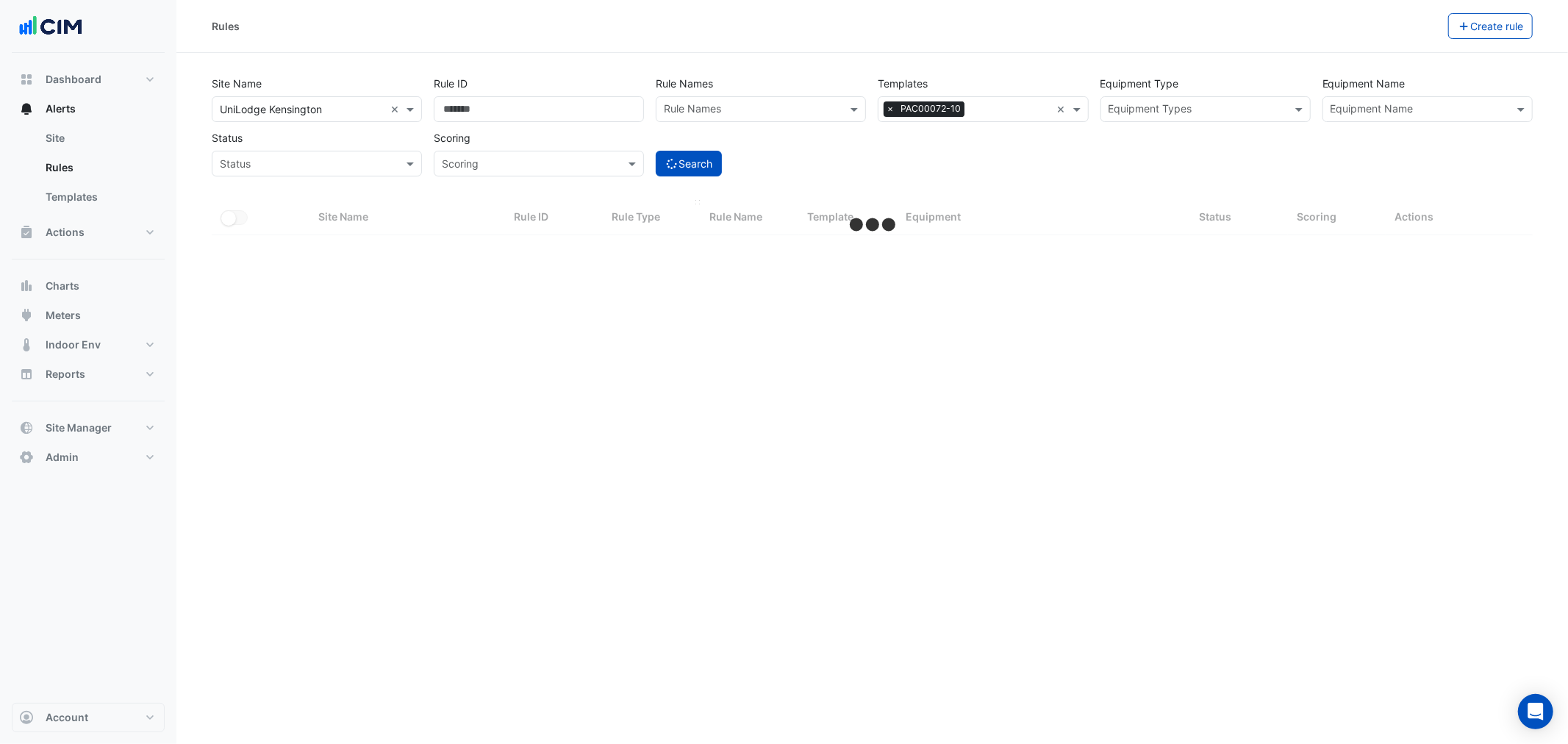
select select "**"
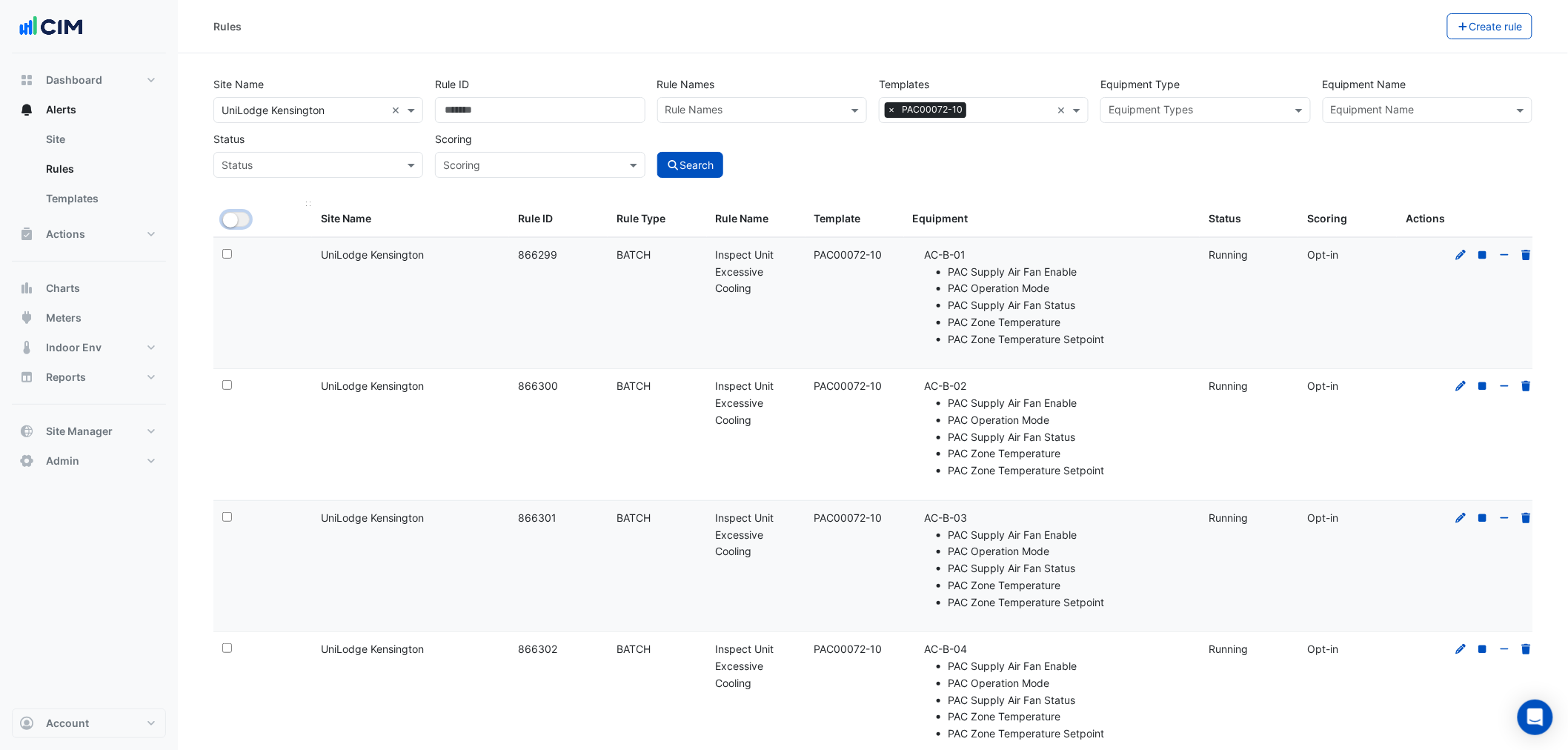
click at [224, 215] on button "All Selected" at bounding box center [236, 219] width 28 height 15
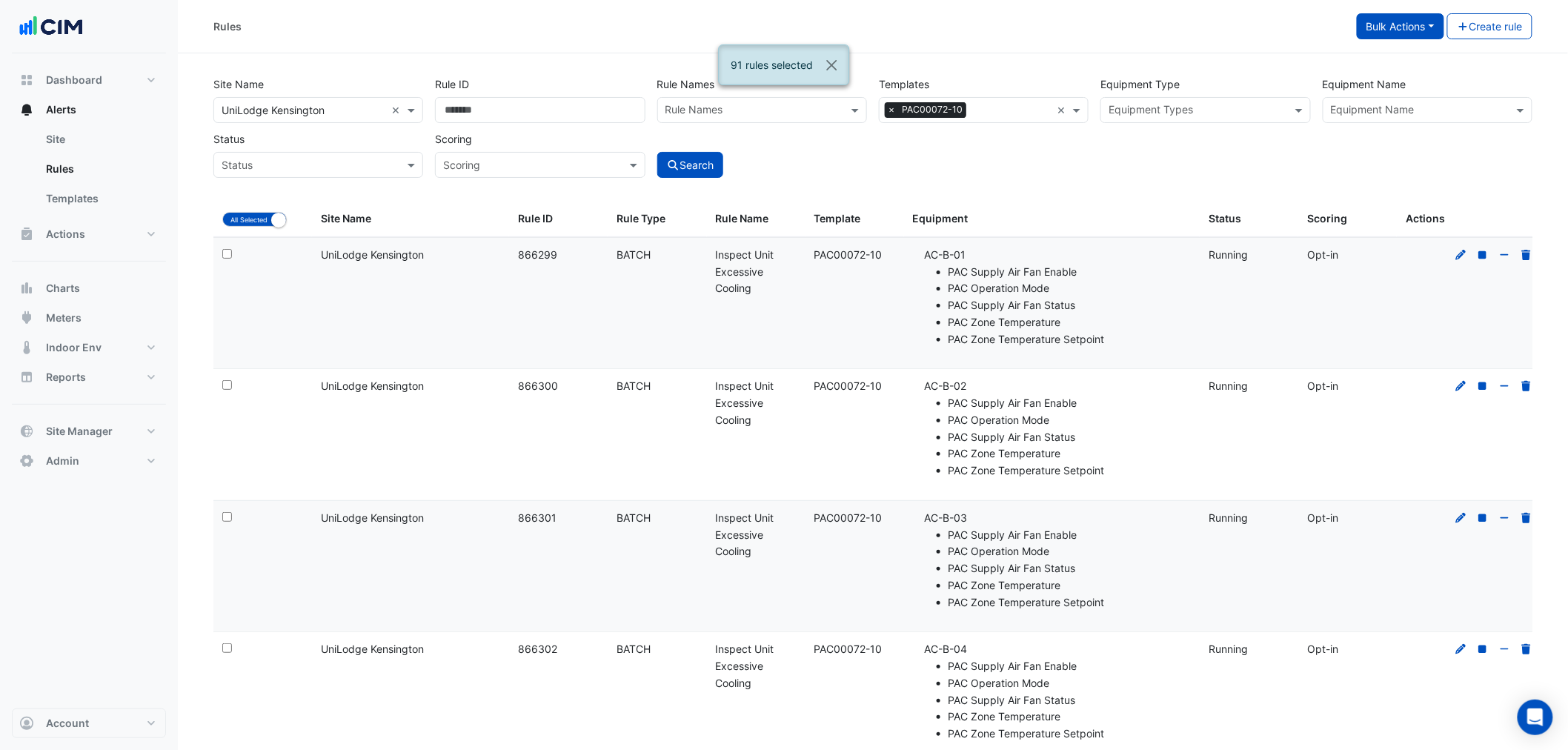
click at [1395, 27] on button "Bulk Actions" at bounding box center [1401, 26] width 87 height 26
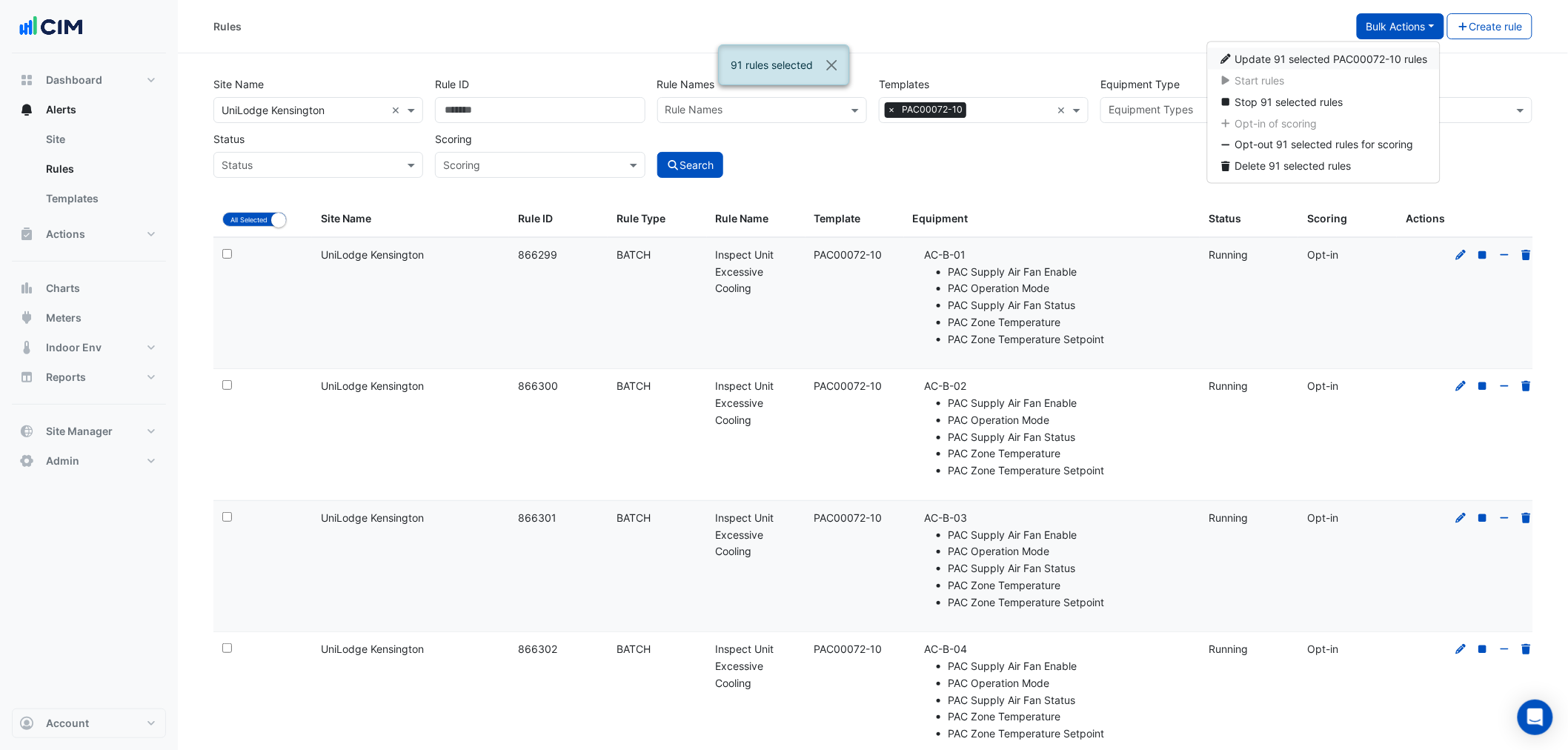
click at [1357, 64] on button "Update 91 selected PAC00072-10 rules" at bounding box center [1324, 59] width 233 height 22
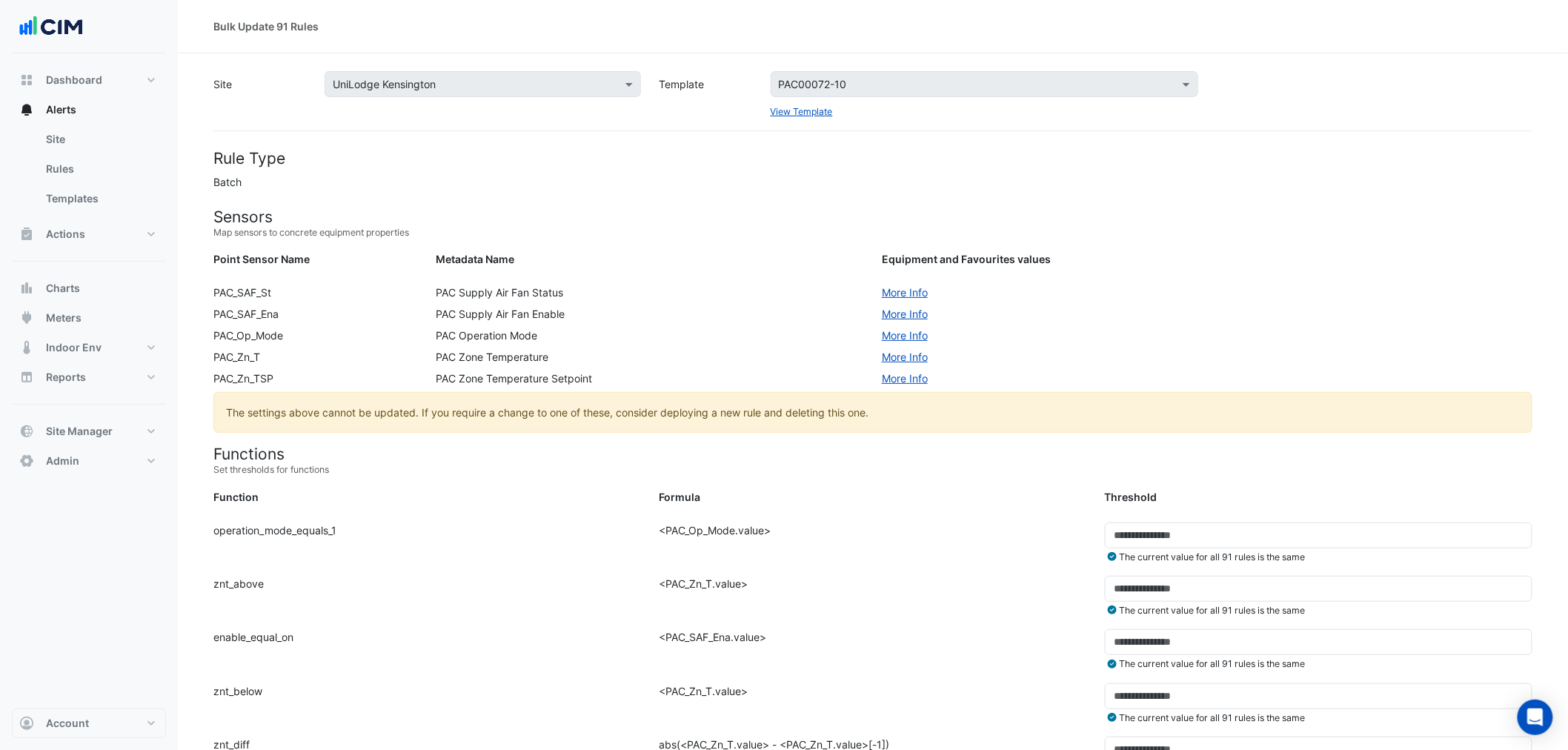
scroll to position [109, 0]
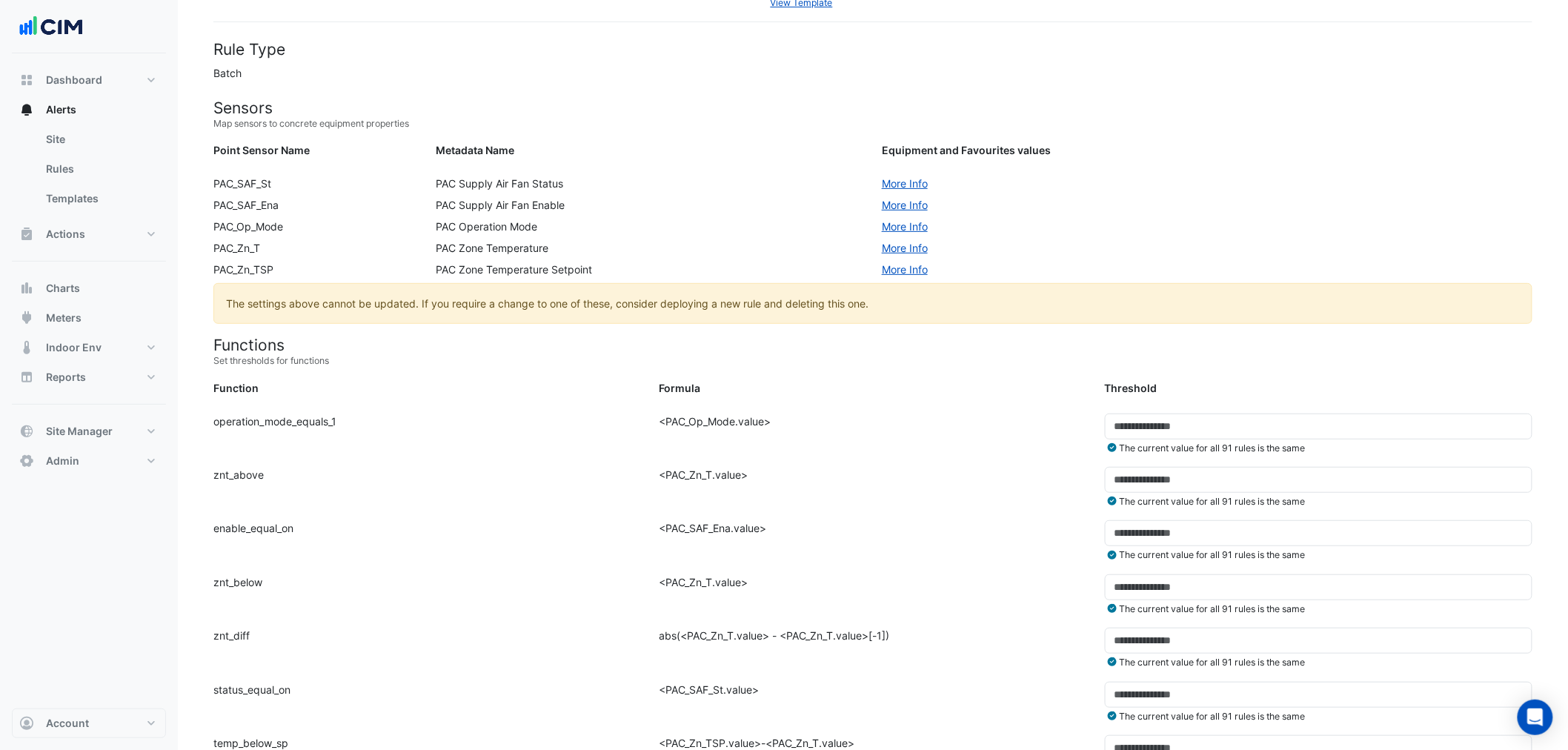
drag, startPoint x: 604, startPoint y: 585, endPoint x: 748, endPoint y: 586, distance: 144.0
click at [748, 586] on div "Function: znt_below Formula: <PAC_Zn_T.value> Threshold: * The current value fo…" at bounding box center [872, 601] width 1337 height 54
drag, startPoint x: 777, startPoint y: 461, endPoint x: 996, endPoint y: 463, distance: 219.0
click at [794, 461] on div "Formula: <PAC_Op_Mode.value>" at bounding box center [872, 440] width 445 height 54
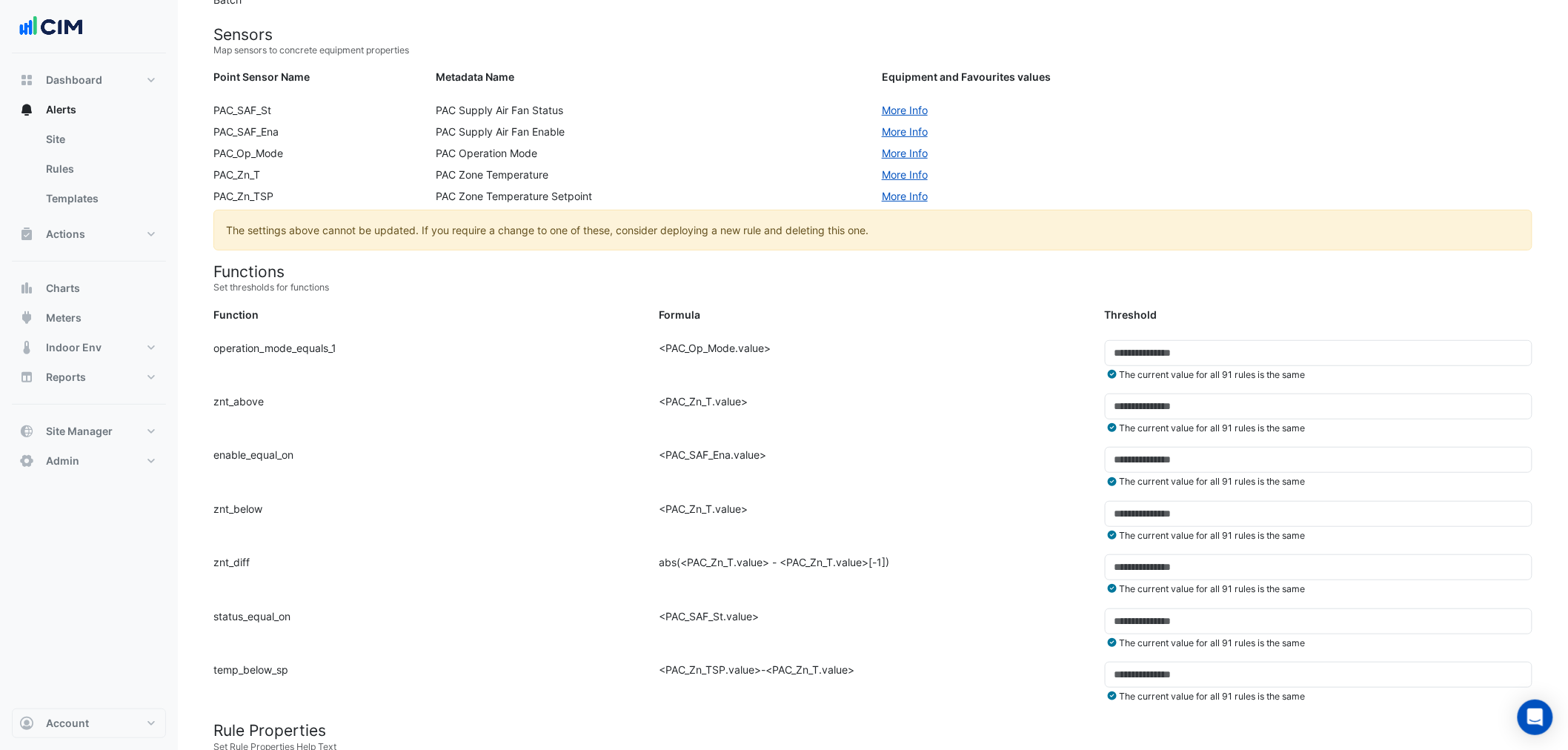
scroll to position [329, 0]
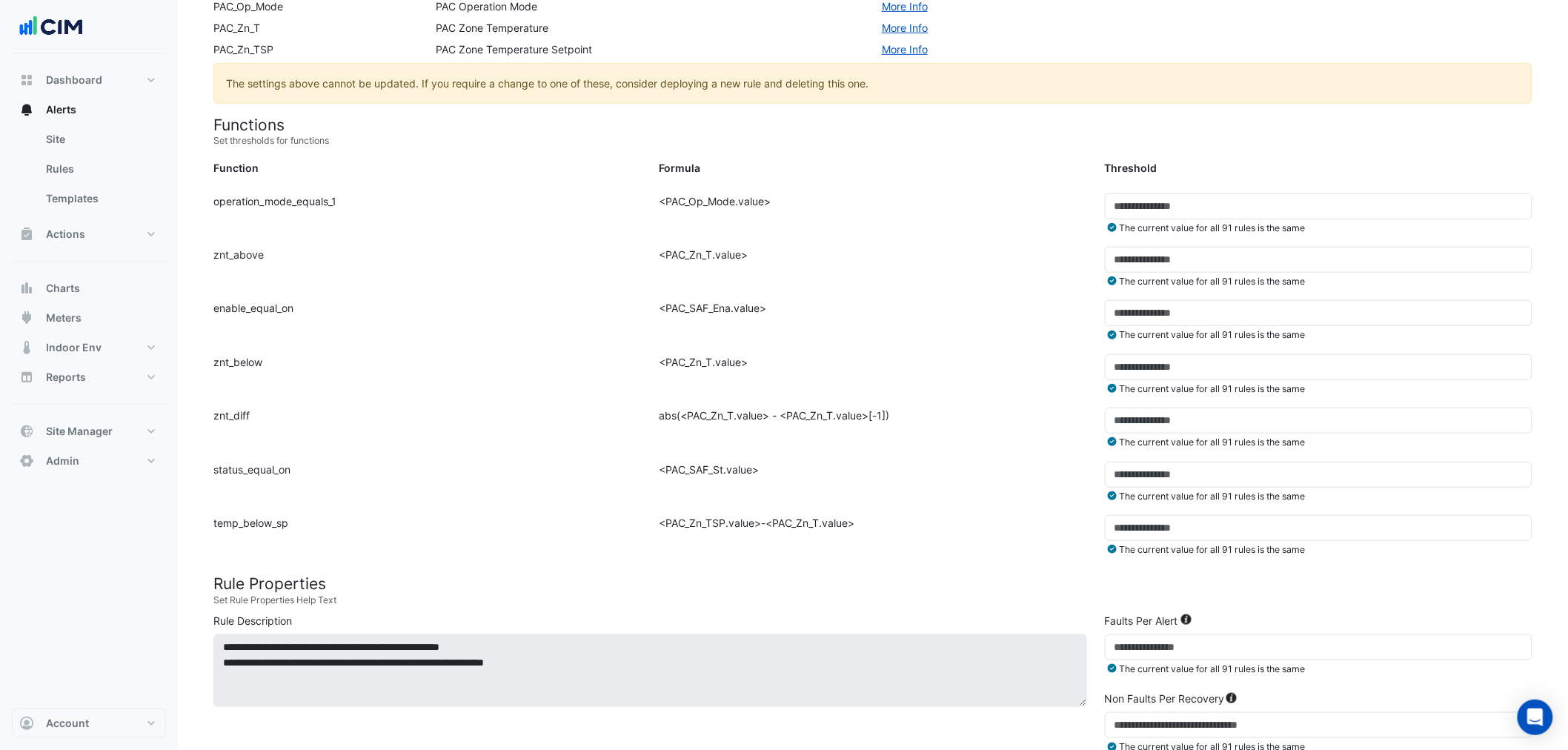
drag, startPoint x: 234, startPoint y: 521, endPoint x: 294, endPoint y: 532, distance: 61.0
click at [294, 532] on div "Function: temp_below_sp" at bounding box center [427, 542] width 445 height 54
drag, startPoint x: 649, startPoint y: 527, endPoint x: 863, endPoint y: 537, distance: 214.2
click at [863, 537] on div "Formula: <PAC_Zn_TSP.value>-<PAC_Zn_T.value>" at bounding box center [872, 542] width 445 height 54
click at [867, 537] on div "Formula: <PAC_Zn_TSP.value>-<PAC_Zn_T.value>" at bounding box center [872, 542] width 445 height 54
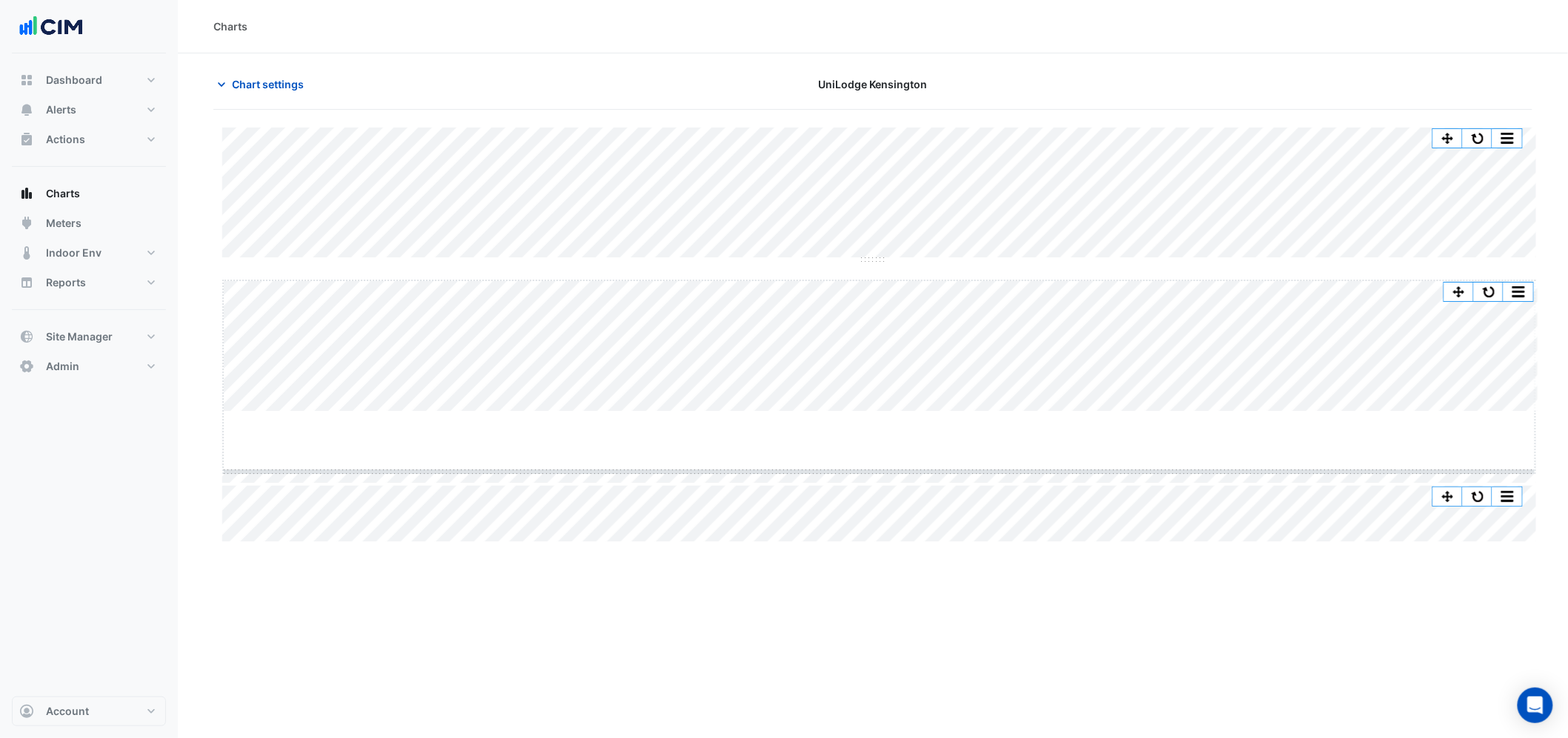
drag, startPoint x: 878, startPoint y: 413, endPoint x: 858, endPoint y: 506, distance: 95.1
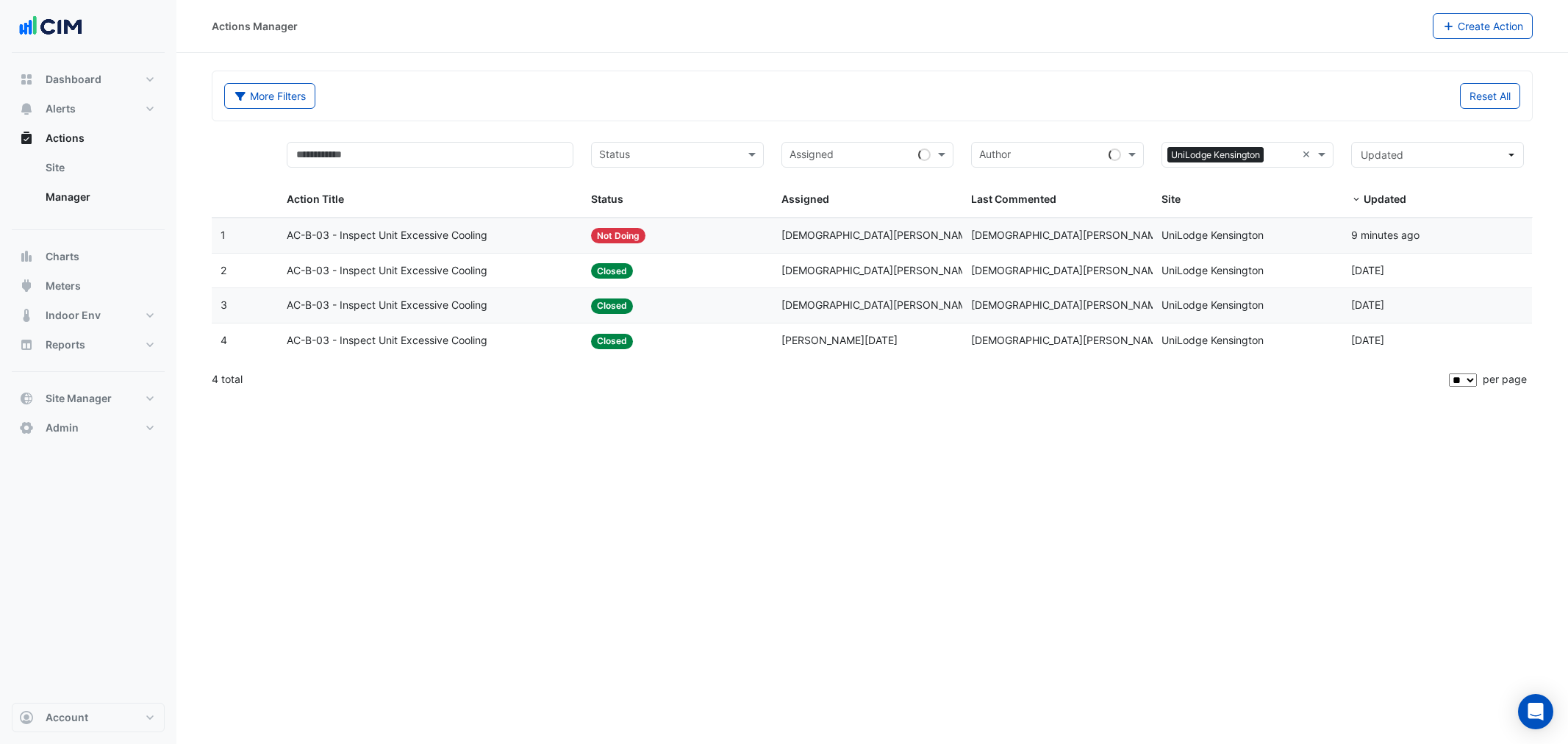
select select "**"
click at [576, 275] on datatable-body-cell "Action Title: AC-B-03 - Inspect Unit Excessive Cooling" at bounding box center [430, 271] width 304 height 35
click at [477, 232] on span "AC-B-03 - Inspect Unit Excessive Cooling" at bounding box center [387, 235] width 201 height 17
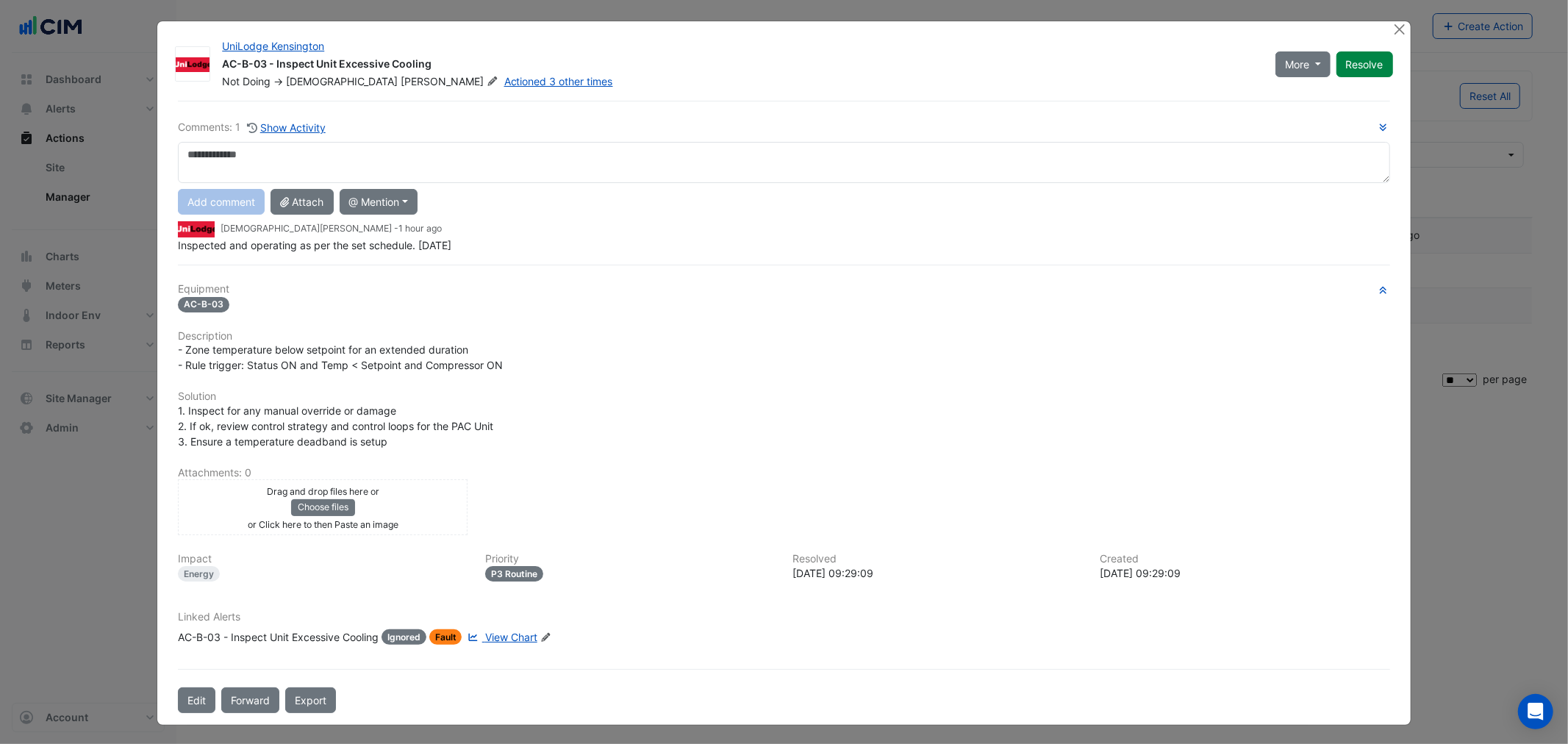
click at [320, 639] on div "AC-B-03 - Inspect Unit Excessive Cooling" at bounding box center [278, 637] width 201 height 16
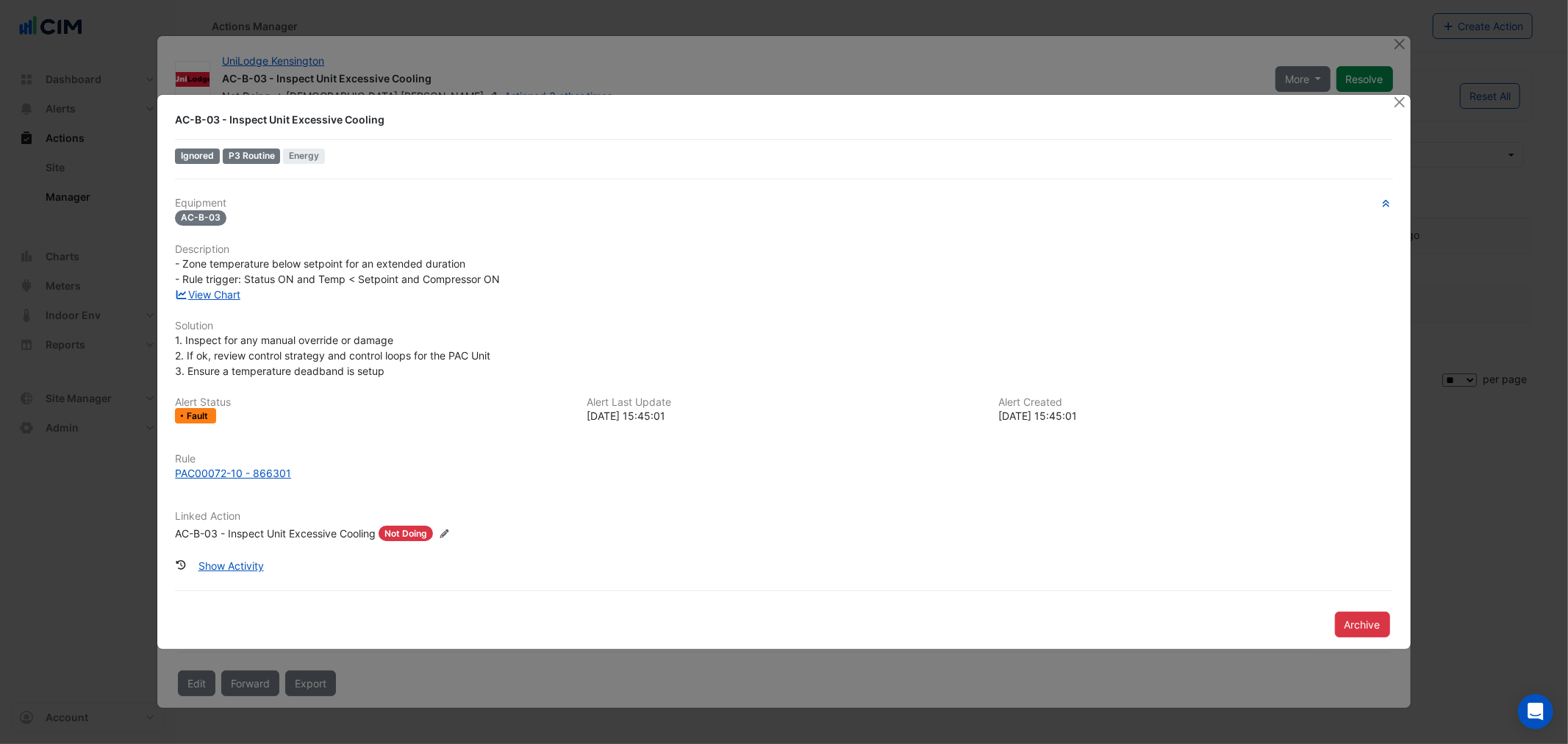
click at [219, 691] on ngb-modal-window "AC-B-03 - Inspect Unit Excessive Cooling Ignored P3 Routine Energy Equipment AC…" at bounding box center [784, 372] width 1568 height 744
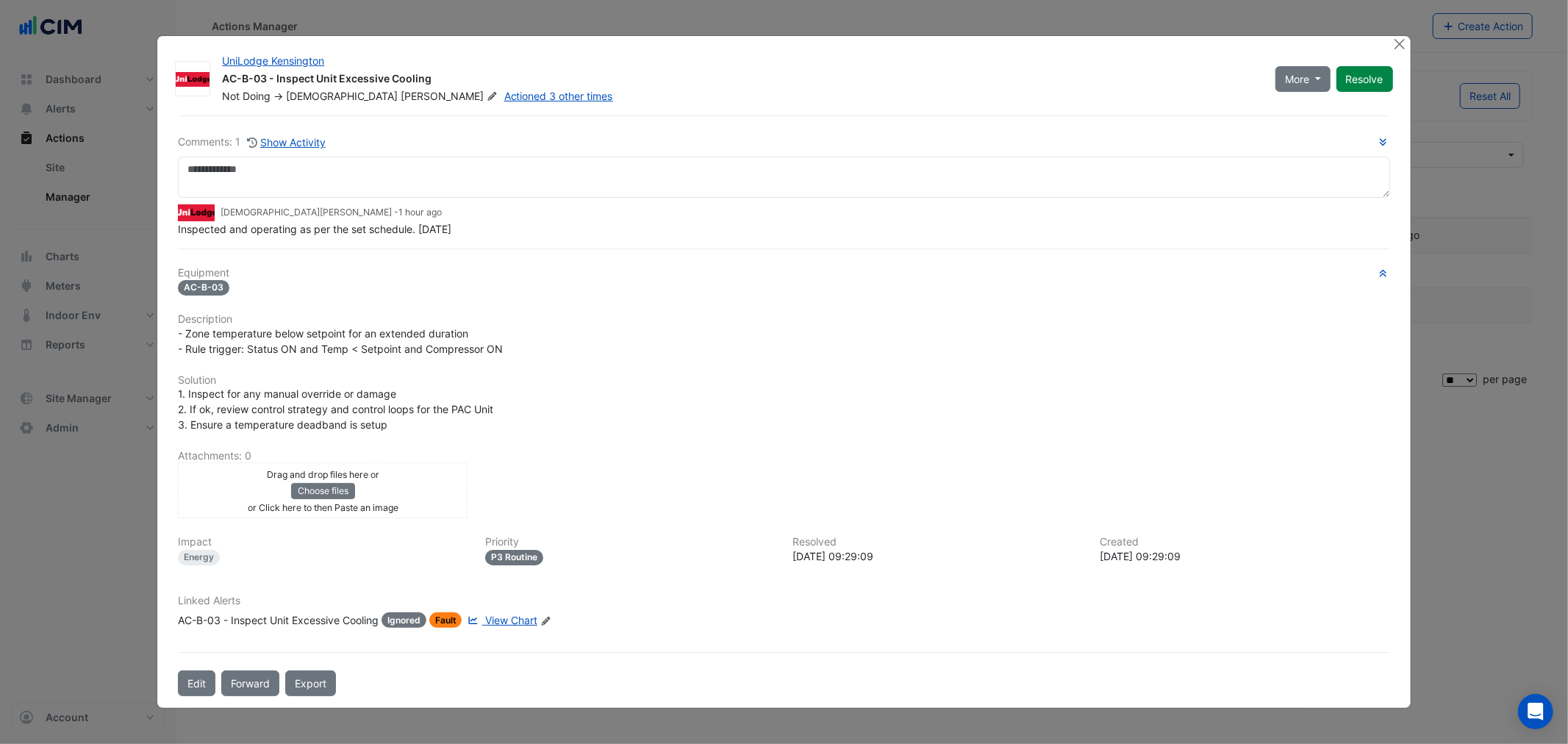
click at [189, 682] on button "Edit" at bounding box center [196, 683] width 37 height 26
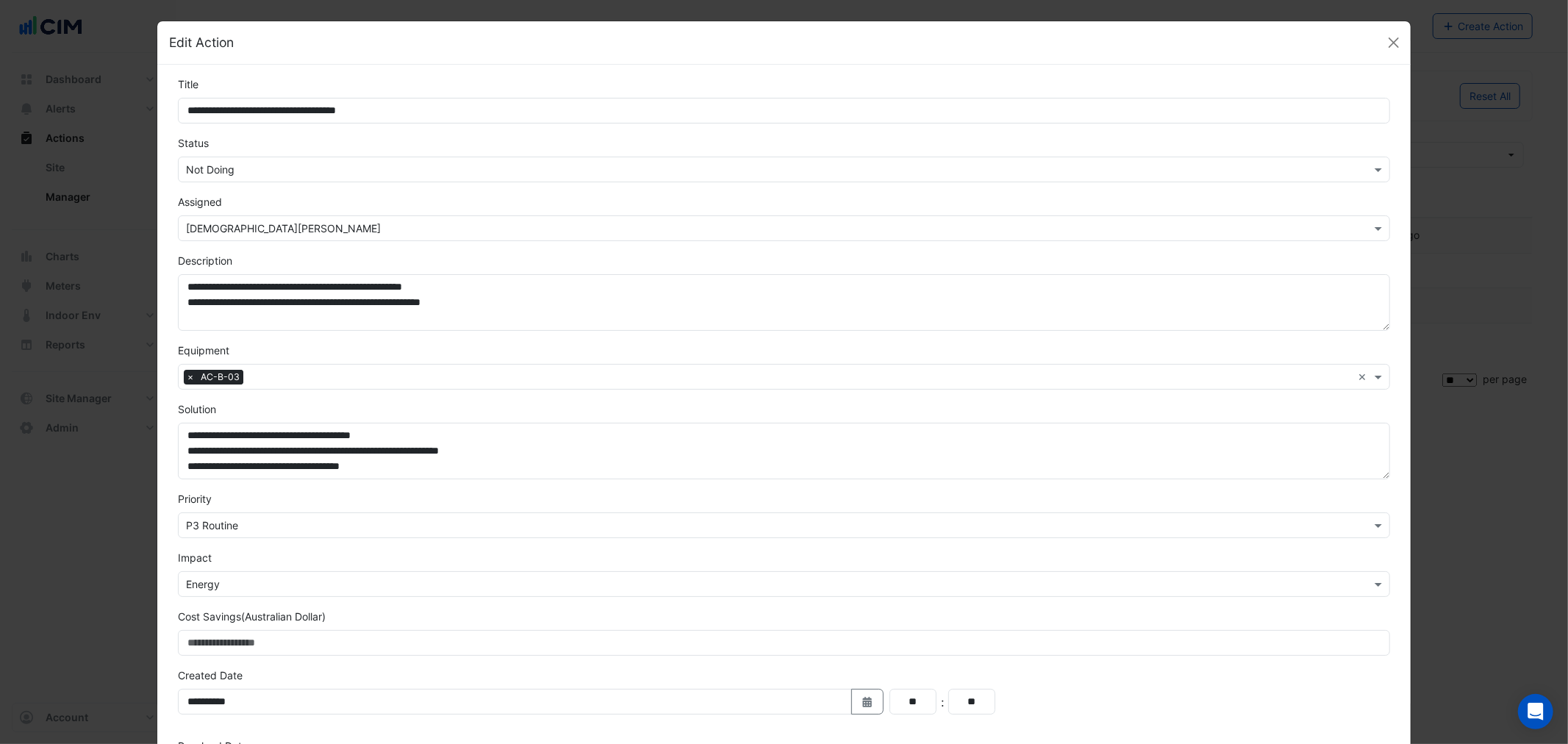
click at [223, 177] on div "Select Status × Not Doing" at bounding box center [783, 169] width 1212 height 26
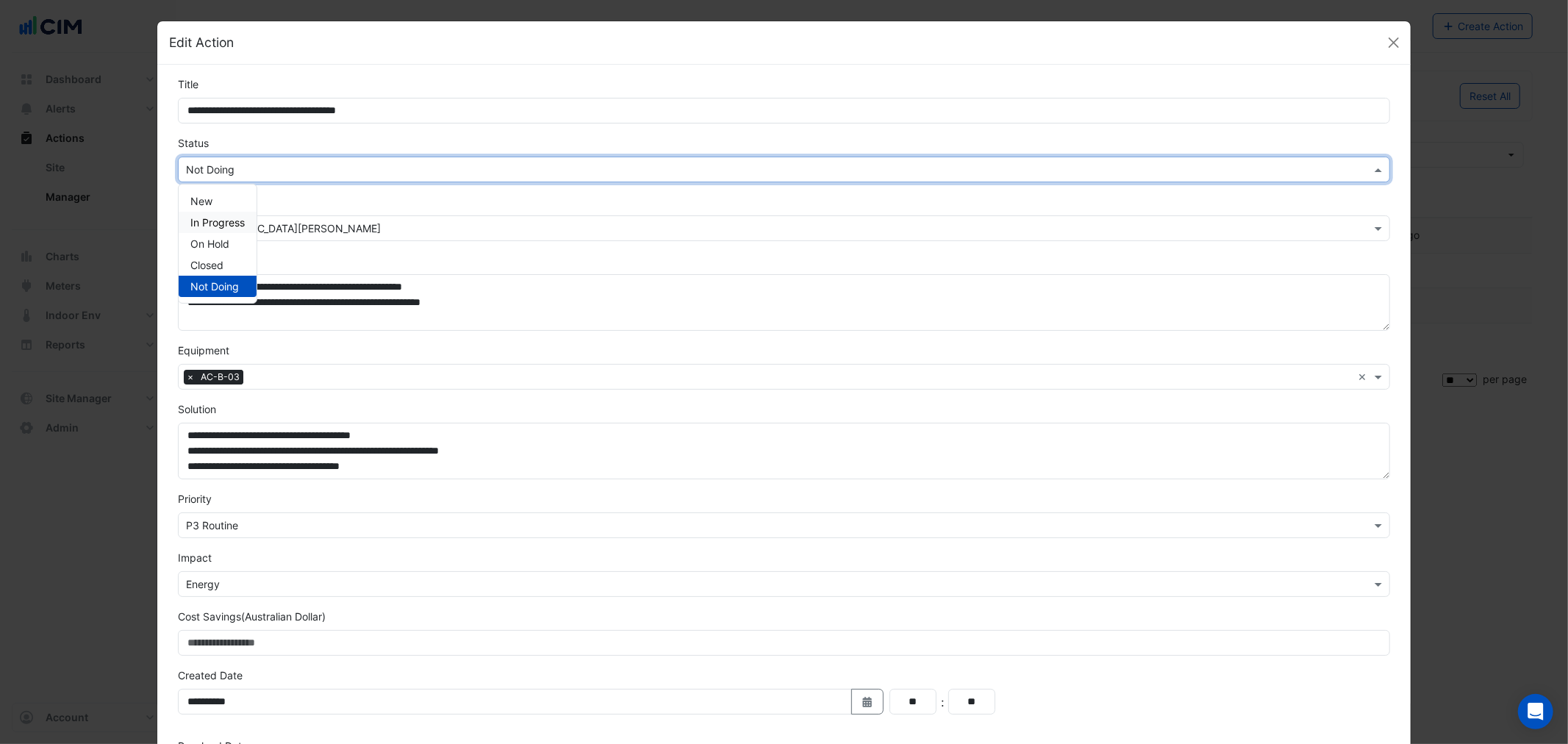
click at [216, 221] on span "In Progress" at bounding box center [217, 222] width 54 height 12
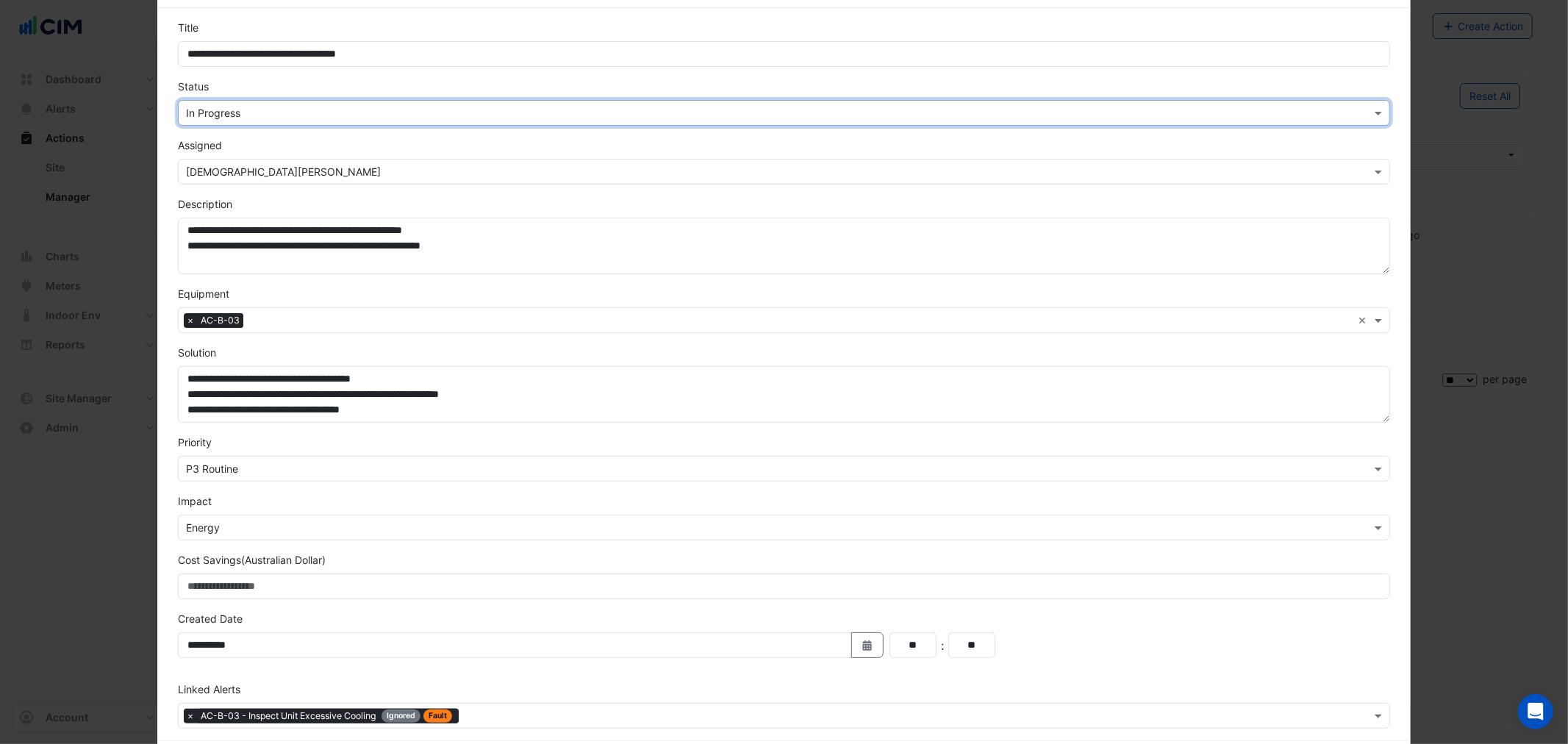
scroll to position [125, 0]
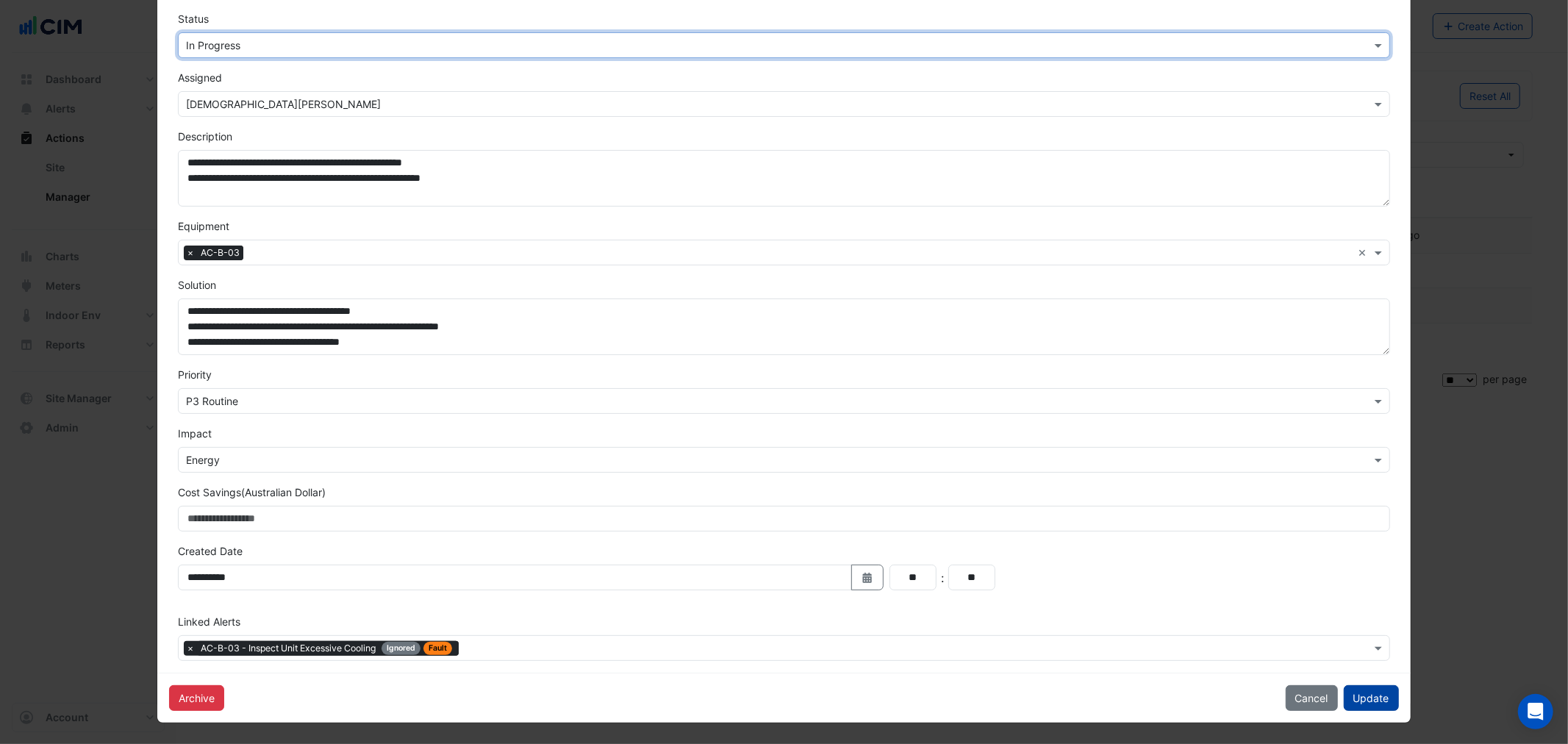
click at [1376, 700] on button "Update" at bounding box center [1371, 698] width 55 height 26
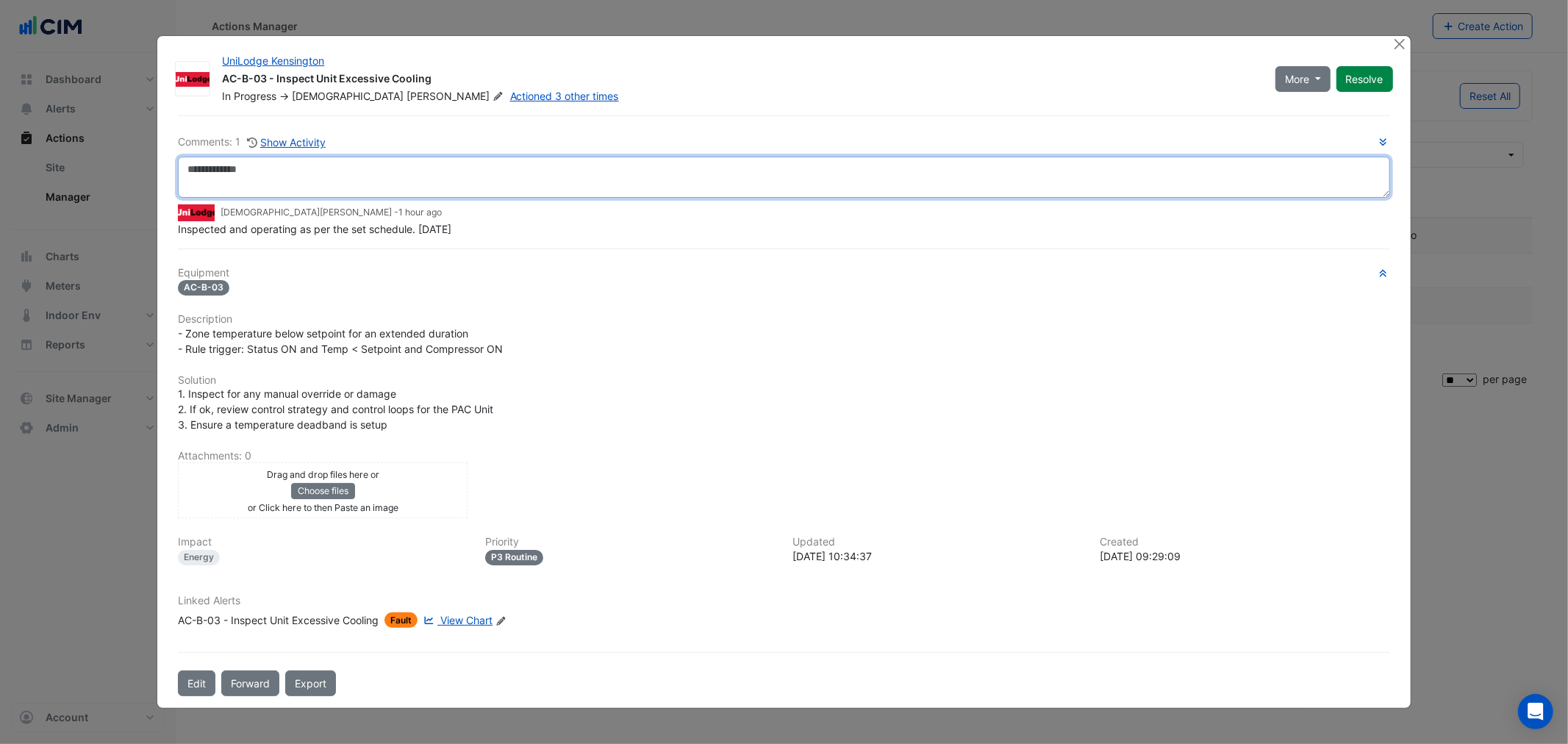
click at [304, 163] on textarea at bounding box center [783, 178] width 1212 height 42
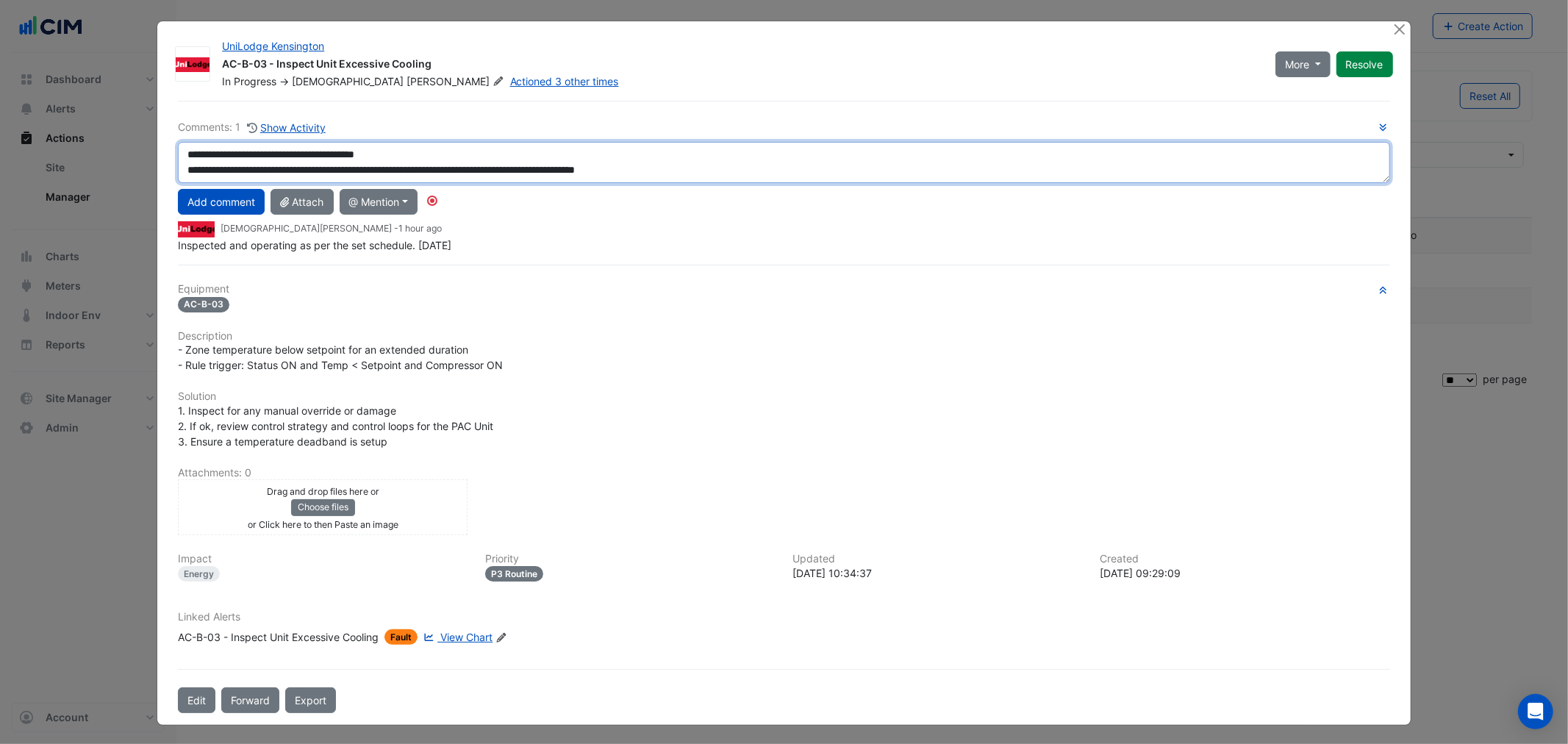
click at [710, 169] on textarea "**********" at bounding box center [783, 163] width 1212 height 42
drag, startPoint x: 750, startPoint y: 176, endPoint x: 767, endPoint y: 180, distance: 17.5
click at [750, 176] on textarea "**********" at bounding box center [783, 163] width 1212 height 42
paste textarea "*"
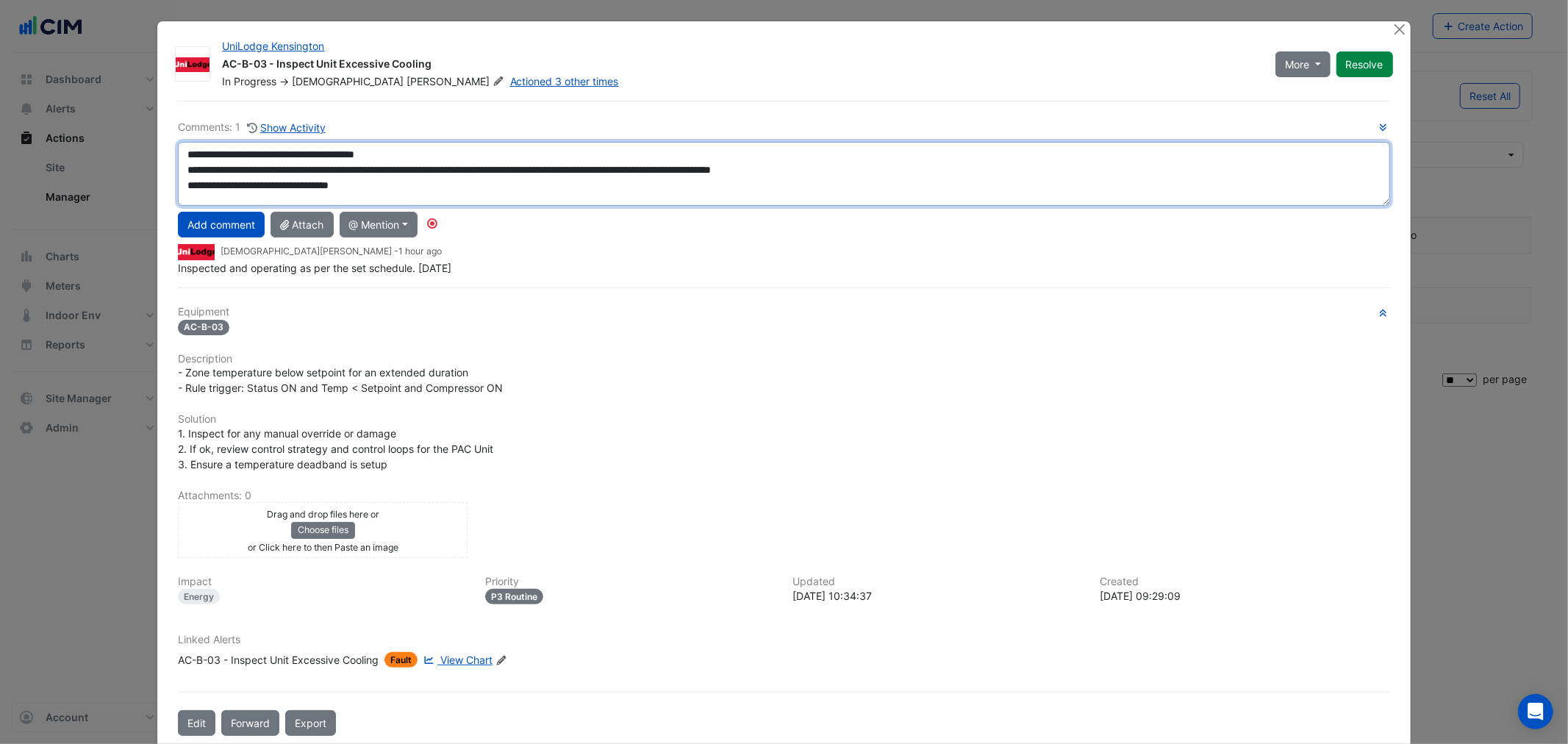
scroll to position [0, 0]
drag, startPoint x: 1384, startPoint y: 178, endPoint x: 1301, endPoint y: 262, distance: 118.1
click at [1374, 206] on textarea "**********" at bounding box center [783, 174] width 1212 height 64
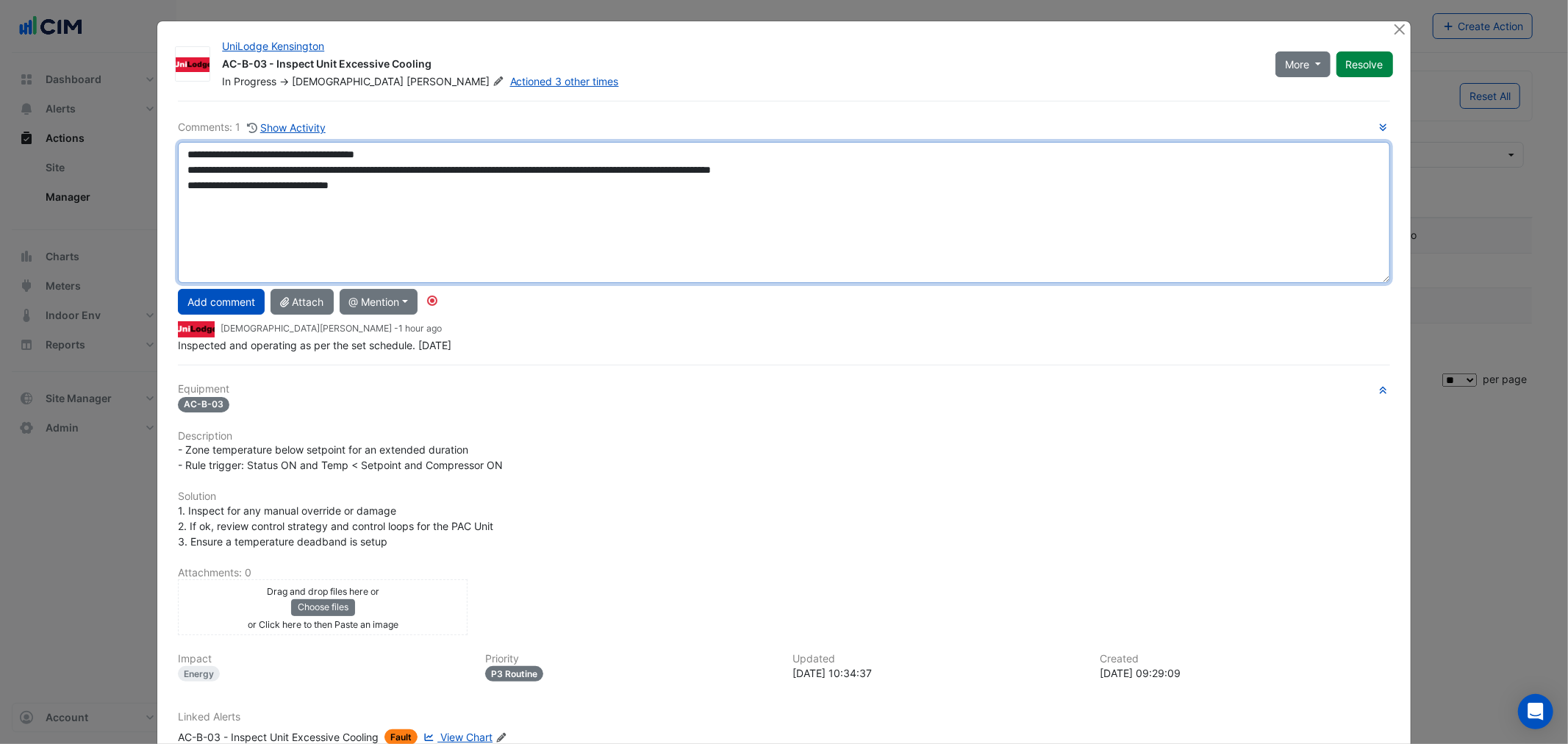
click at [850, 233] on textarea "**********" at bounding box center [783, 213] width 1212 height 141
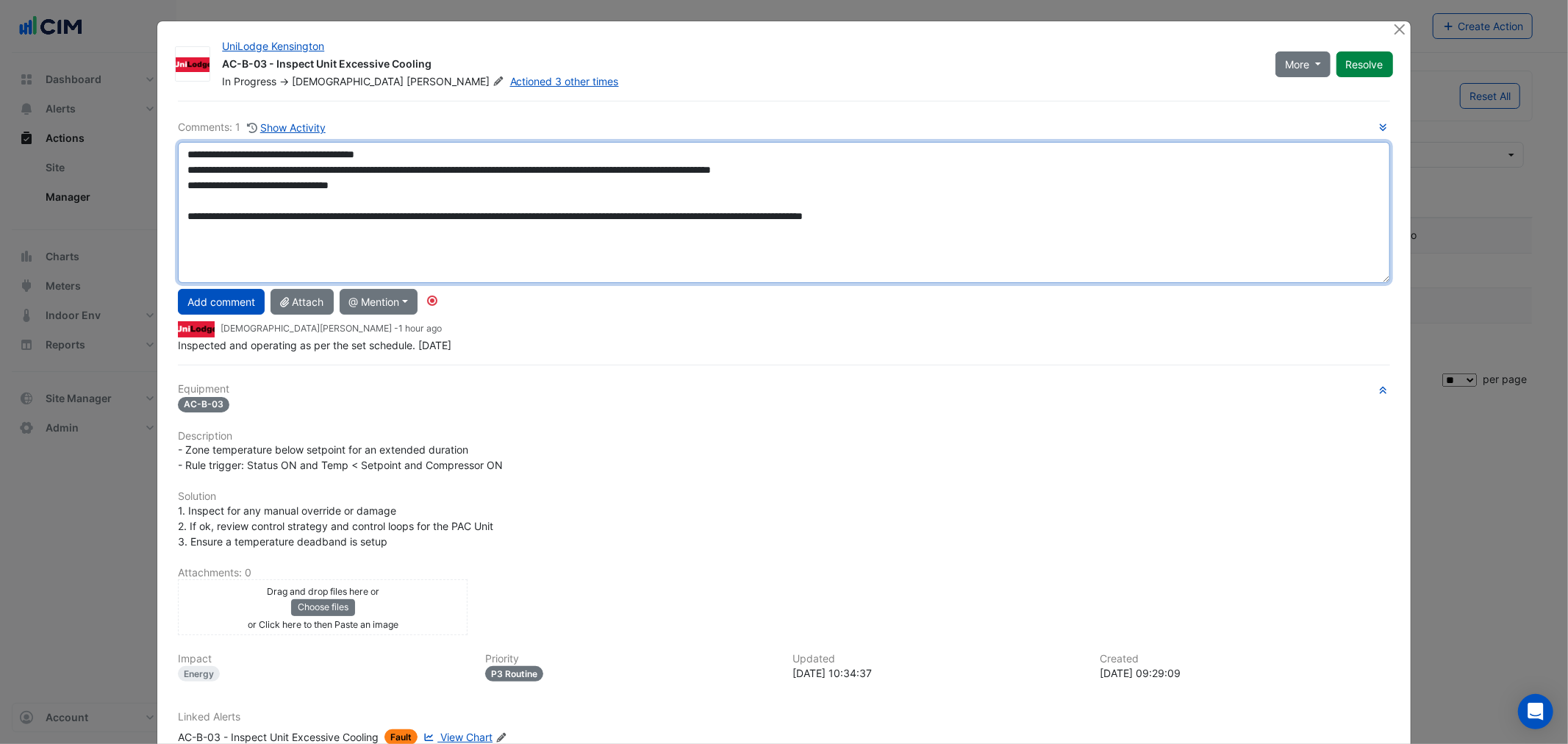
drag, startPoint x: 1030, startPoint y: 233, endPoint x: 1016, endPoint y: 228, distance: 14.9
click at [1027, 235] on textarea "**********" at bounding box center [783, 213] width 1212 height 141
type textarea "**********"
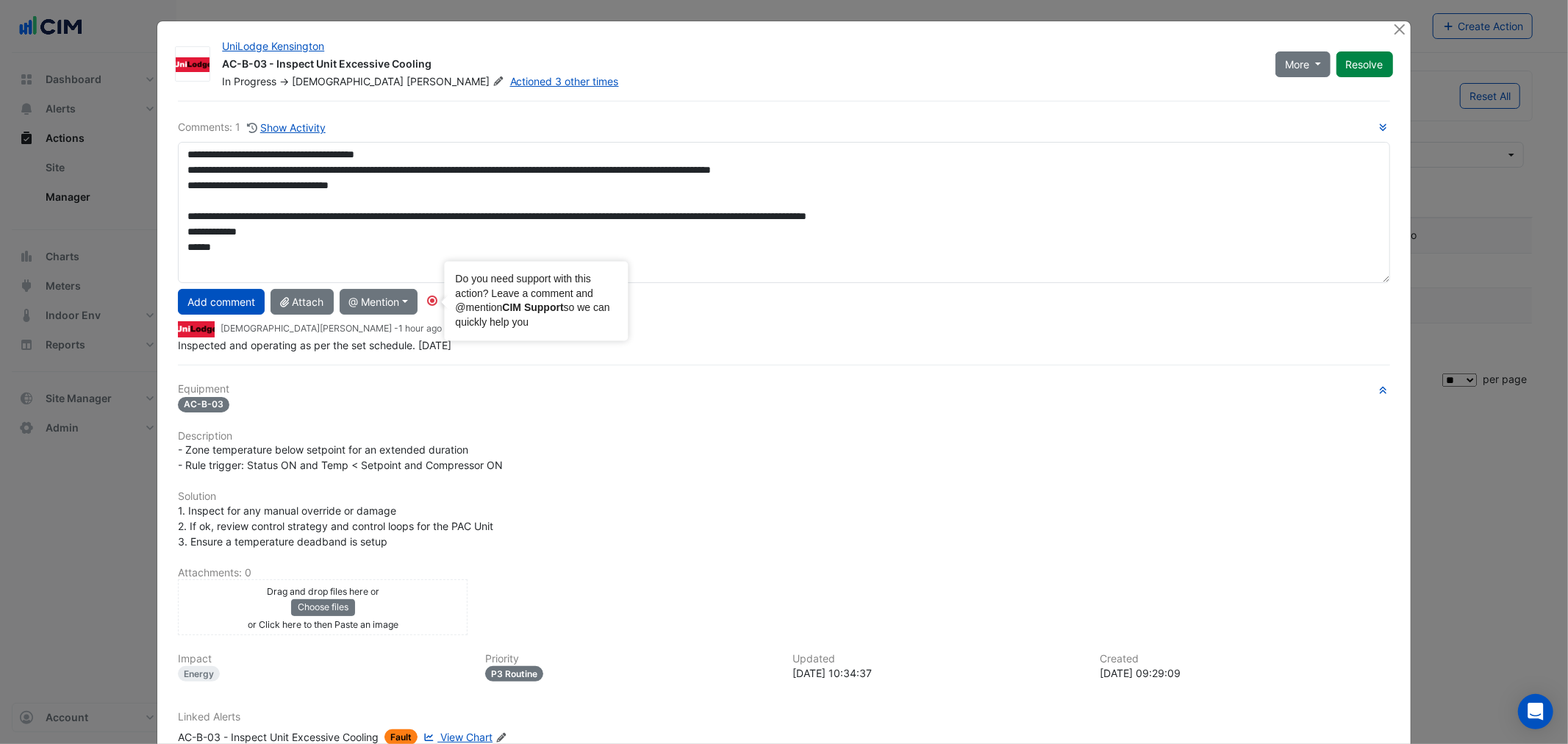
drag, startPoint x: 208, startPoint y: 303, endPoint x: 202, endPoint y: 236, distance: 67.3
click at [202, 236] on div "**********" at bounding box center [783, 235] width 1212 height 233
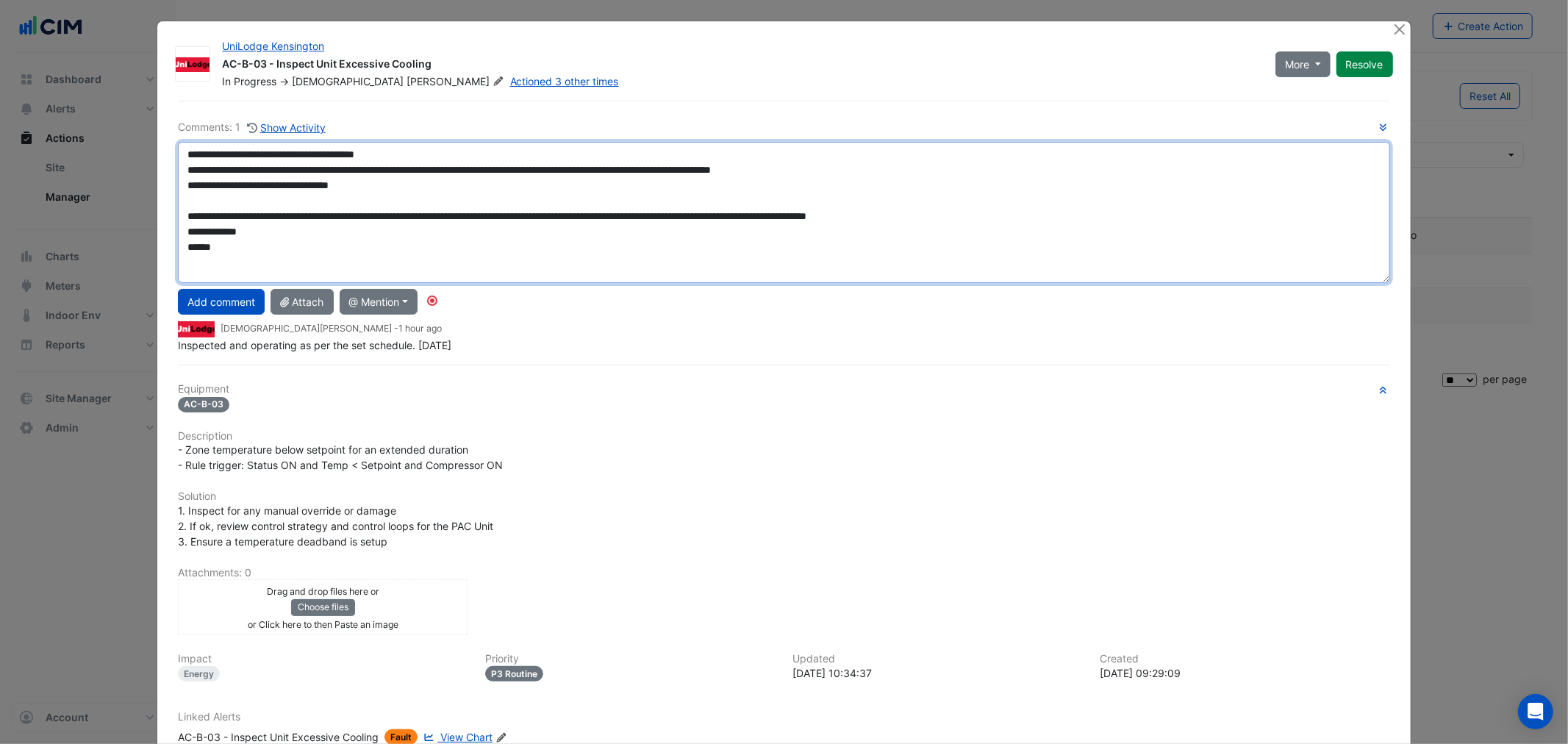
click at [263, 240] on textarea "**********" at bounding box center [783, 213] width 1212 height 141
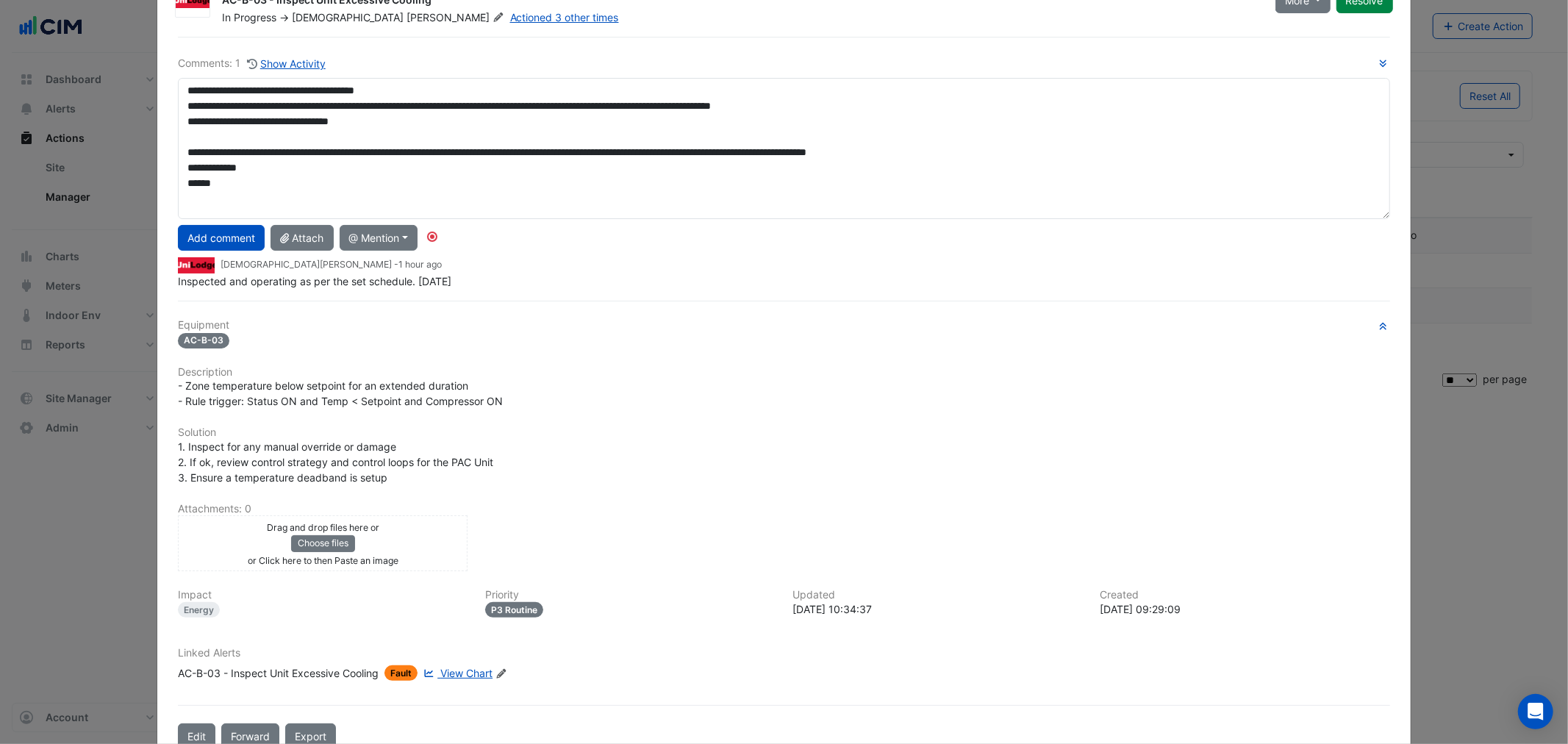
scroll to position [99, 0]
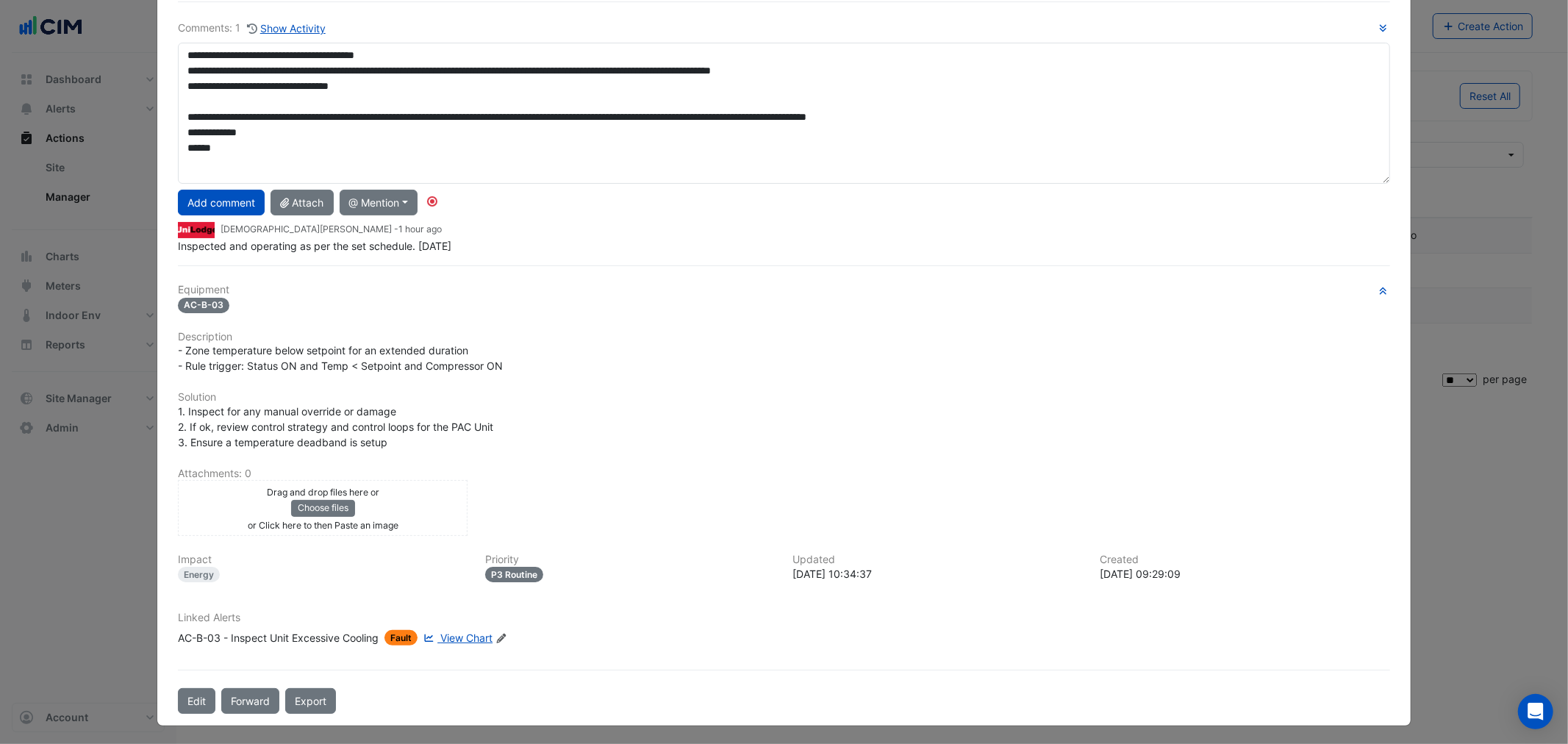
click at [421, 507] on div "Drag and drop files here or Choose files or Click here to then Paste an image" at bounding box center [323, 507] width 282 height 48
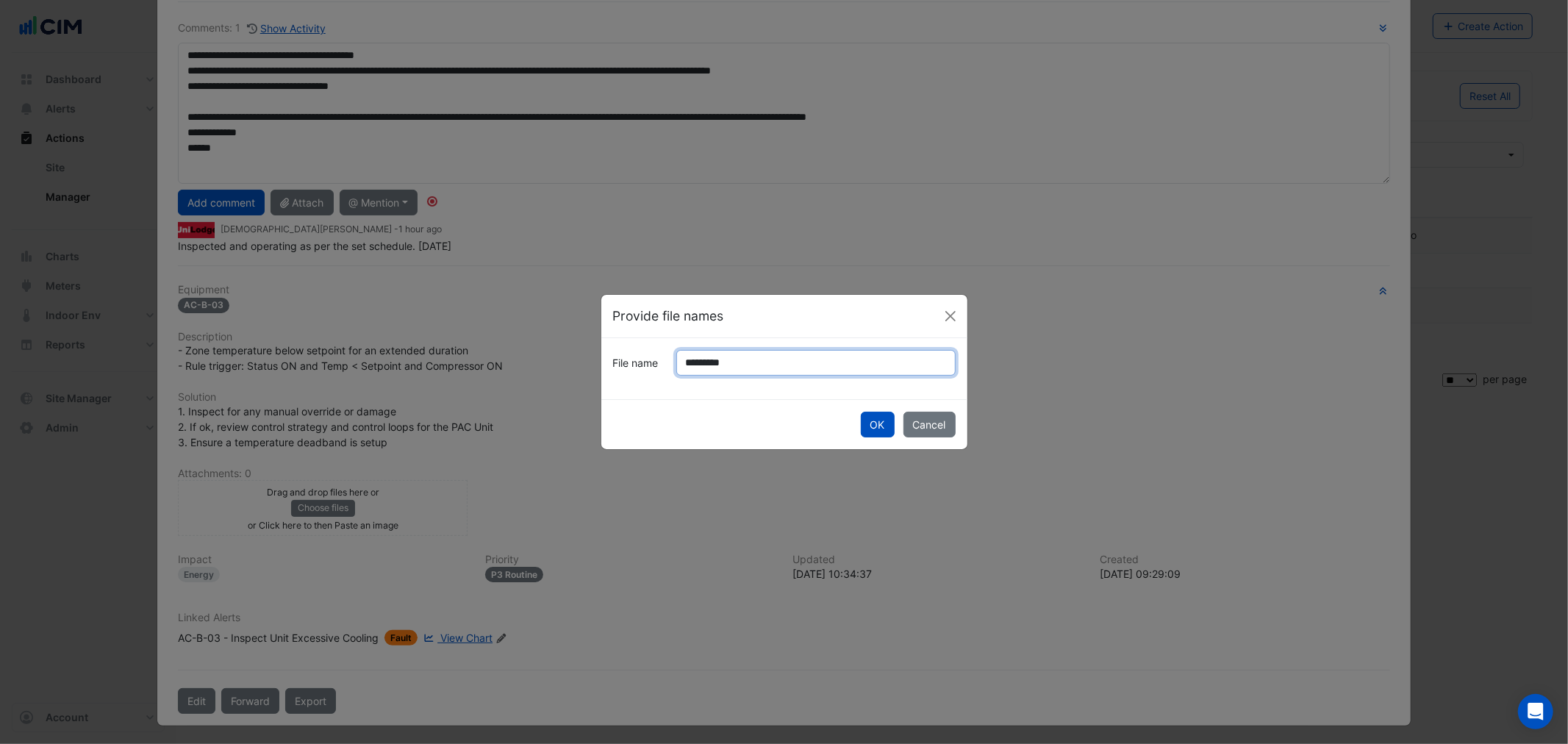
click at [700, 360] on input "*********" at bounding box center [816, 362] width 279 height 26
click at [700, 361] on input "*********" at bounding box center [816, 362] width 279 height 26
type input "*********"
click at [883, 423] on button "OK" at bounding box center [877, 424] width 34 height 26
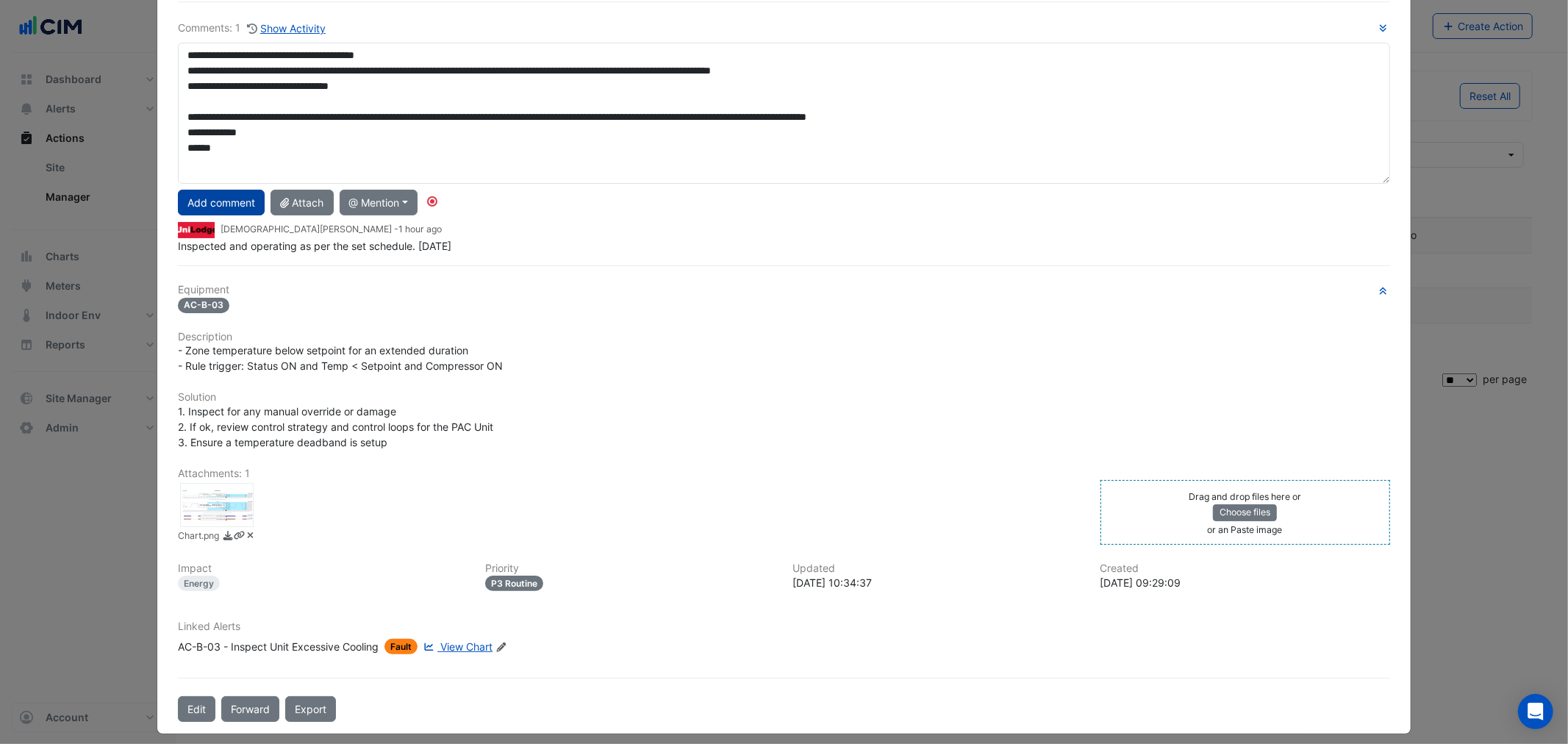
click at [208, 201] on button "Add comment" at bounding box center [221, 202] width 86 height 26
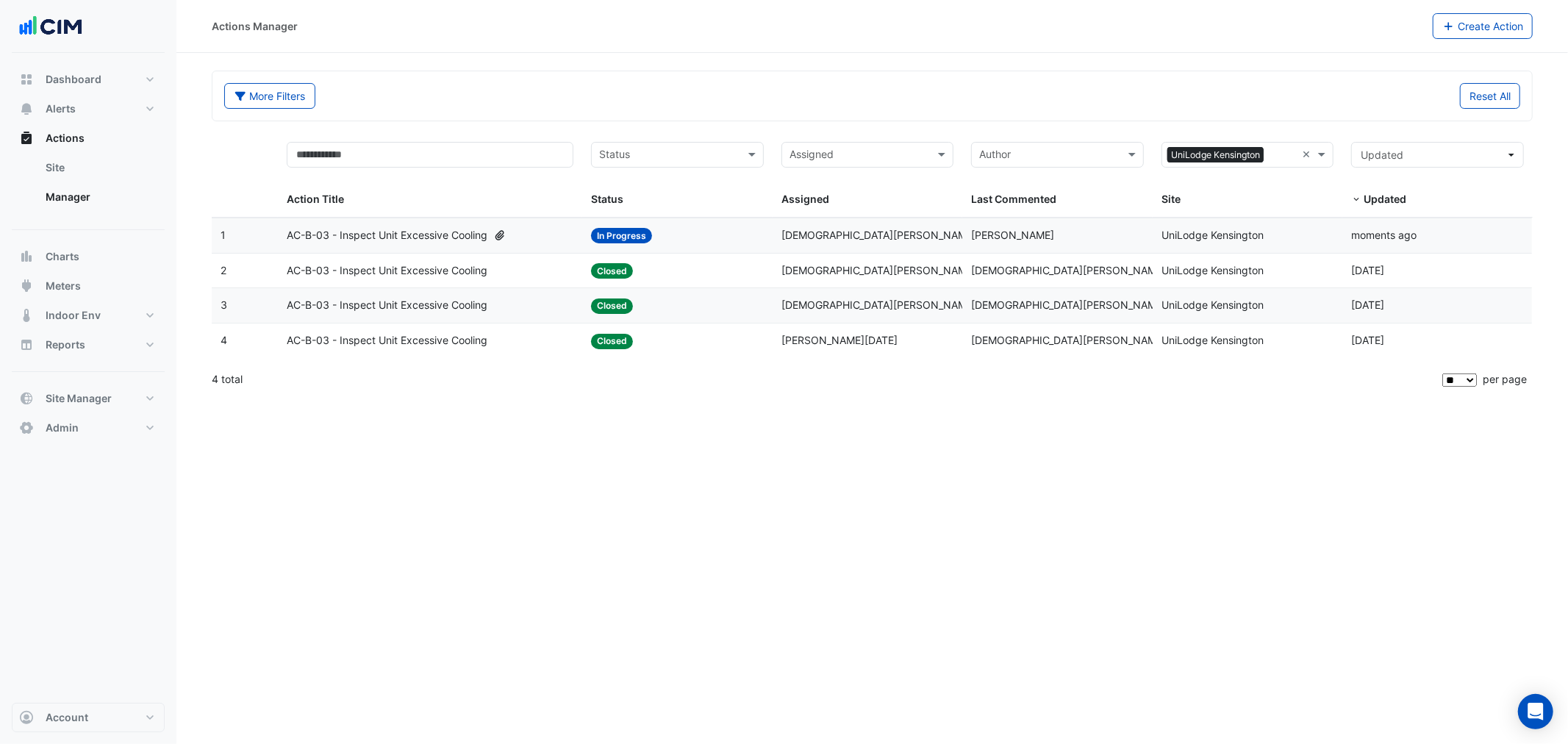
click at [854, 228] on div "Assigned: Krishna Lakshminarayanan" at bounding box center [868, 235] width 173 height 17
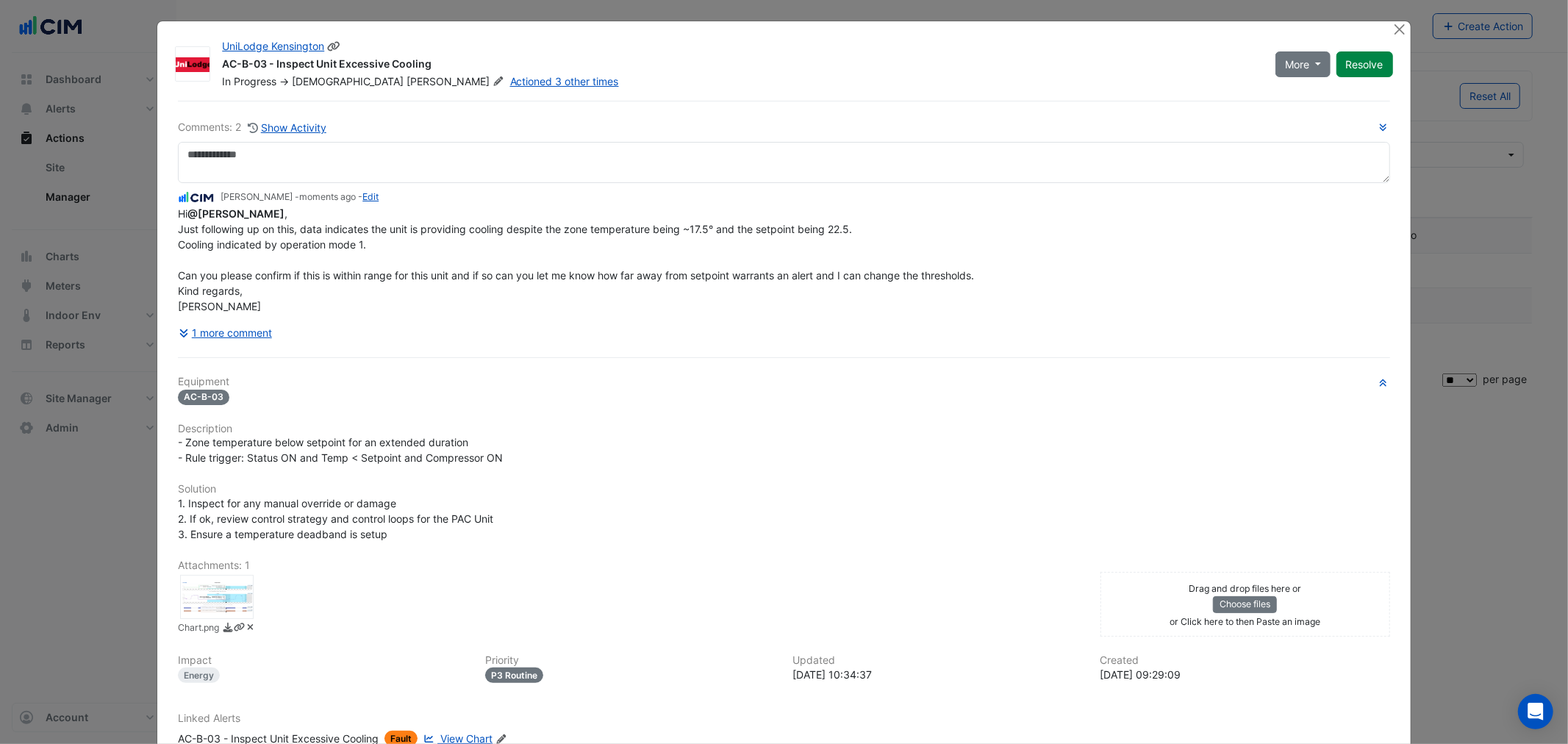
drag, startPoint x: 326, startPoint y: 46, endPoint x: 355, endPoint y: 64, distance: 34.1
click at [327, 46] on icon at bounding box center [334, 46] width 13 height 10
click at [81, 191] on ngb-modal-window "UniLodge Kensington AC-B-03 - Inspect Unit Excessive Cooling In Progress -> Kri…" at bounding box center [784, 372] width 1568 height 744
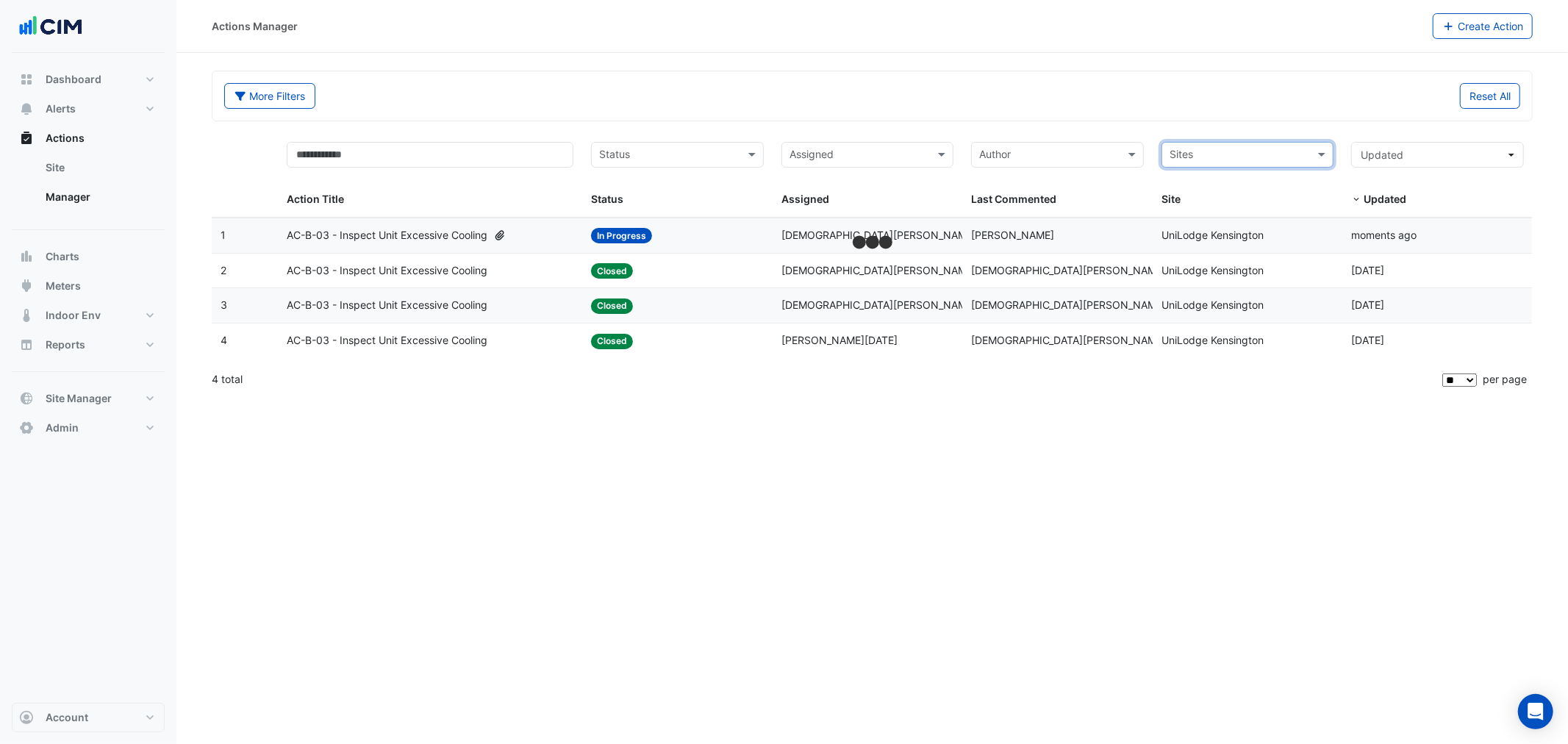
click at [1303, 155] on input "text" at bounding box center [1239, 156] width 140 height 17
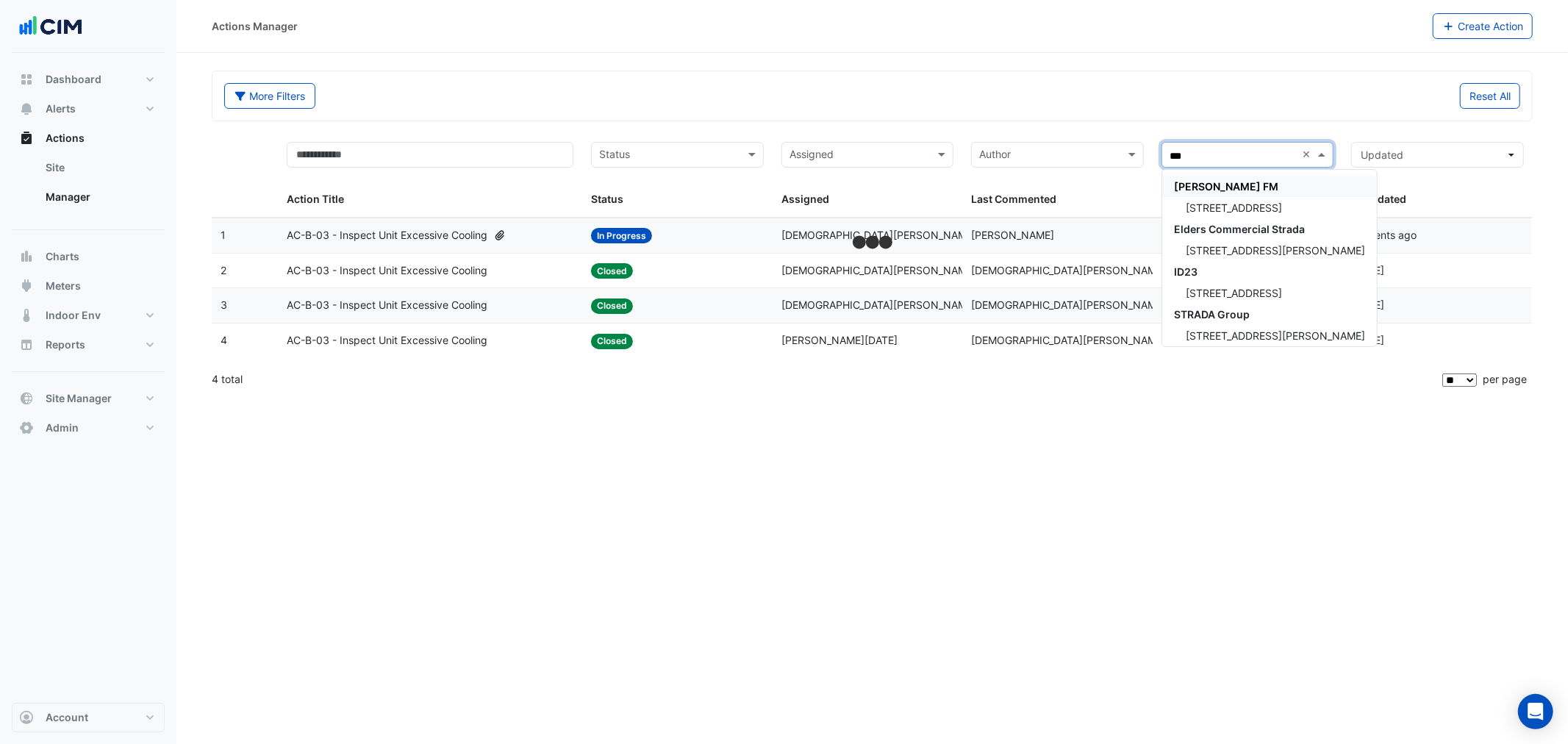
type input "****"
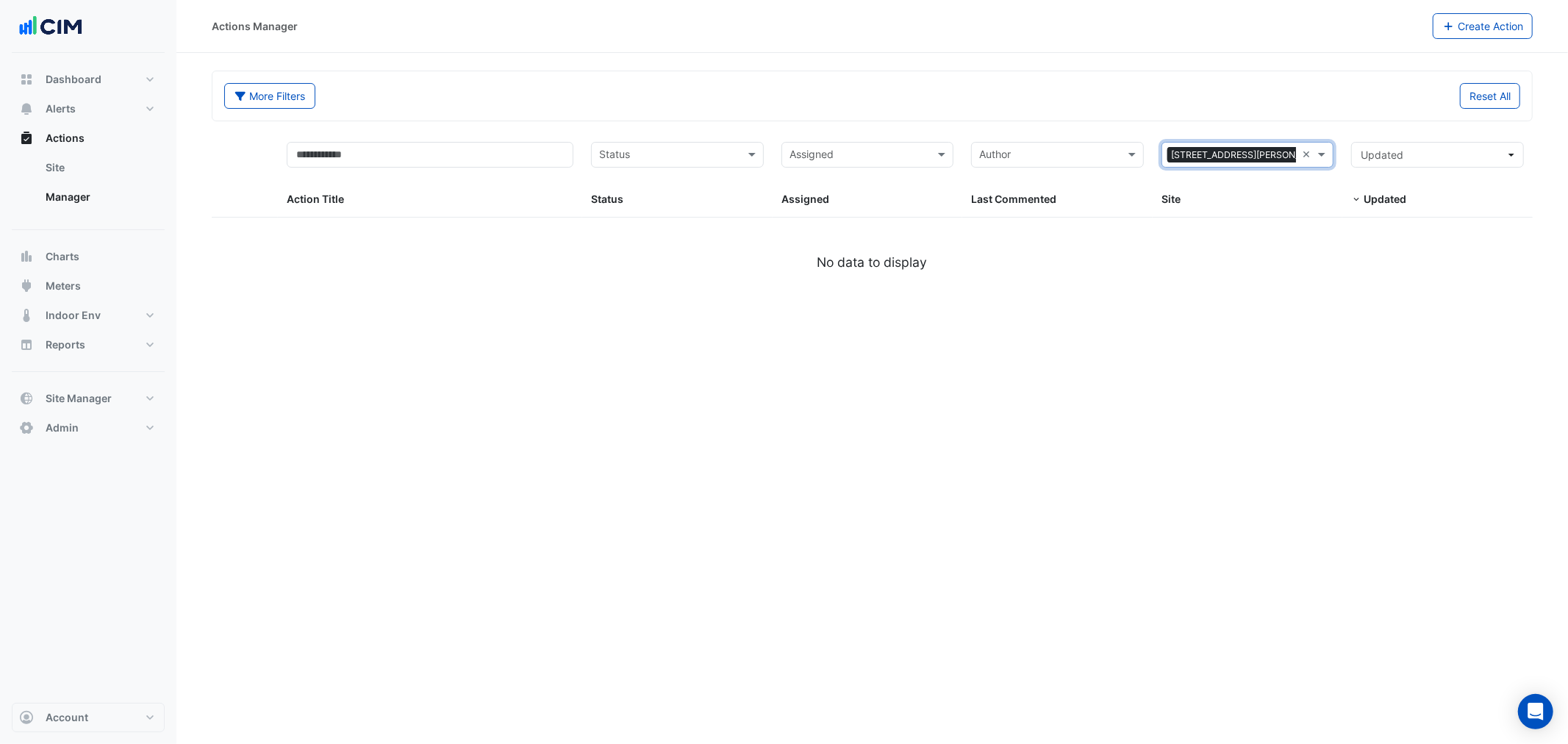
click at [287, 93] on button "More Filters" at bounding box center [270, 95] width 91 height 26
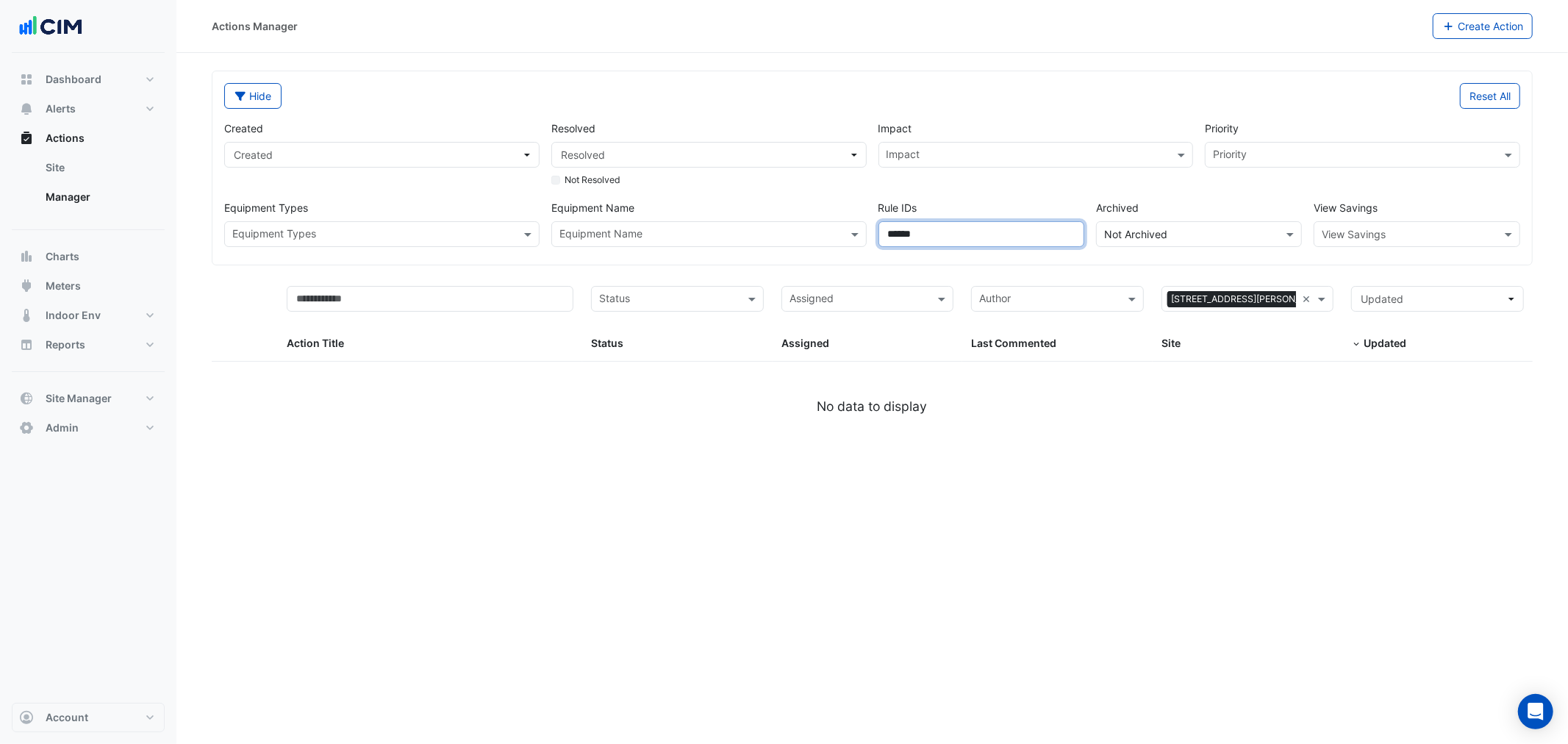
drag, startPoint x: 992, startPoint y: 224, endPoint x: 762, endPoint y: 223, distance: 230.0
click at [759, 223] on div "Created Created Resolved Resolved Not Resolved Impact Impact Priority Priority …" at bounding box center [872, 178] width 1308 height 138
click at [272, 106] on button "Hide" at bounding box center [252, 95] width 57 height 26
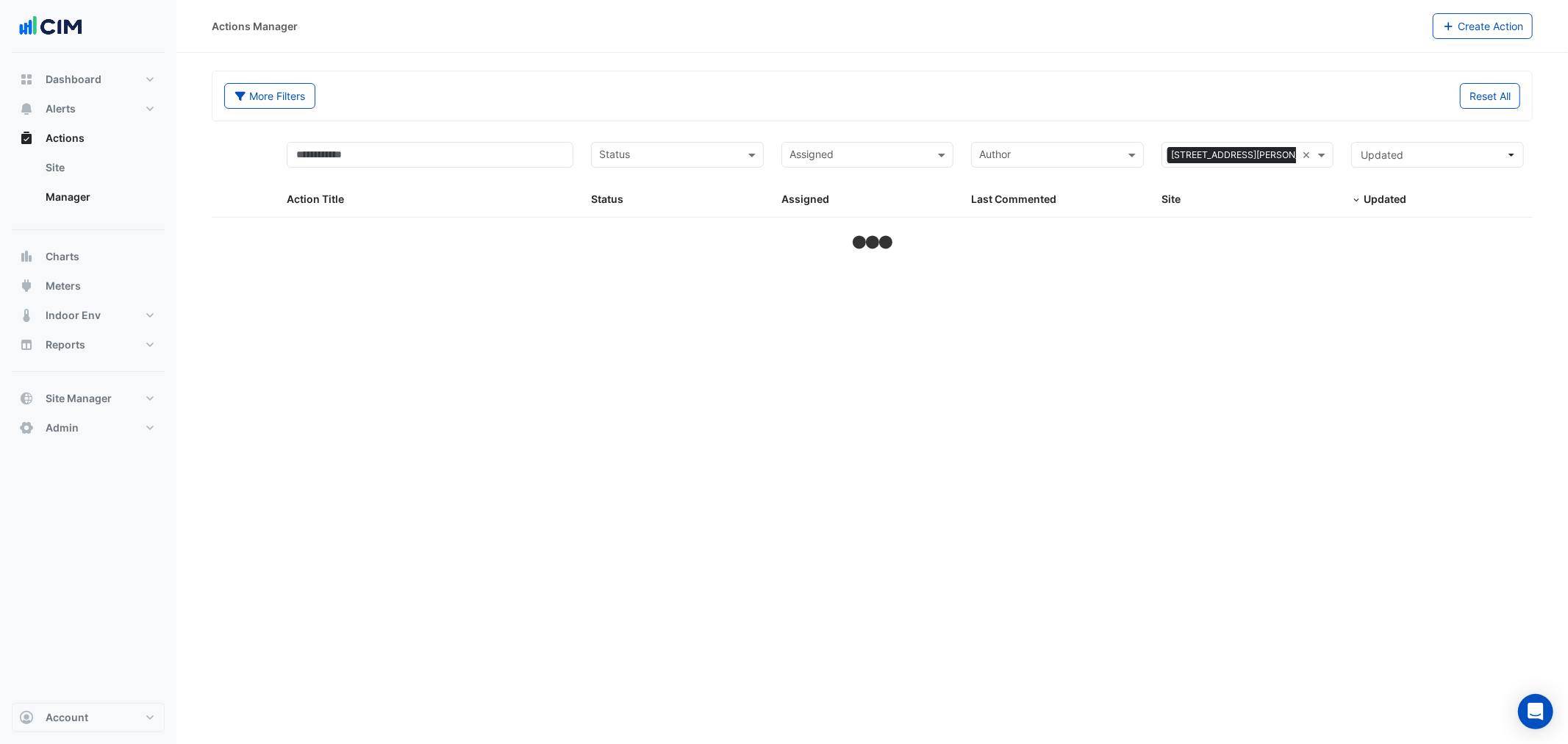
click at [796, 57] on section "More Filters Reset All Status Assigned Sites × 39 Murray St × Action Title Stat…" at bounding box center [871, 153] width 1391 height 200
select select "**"
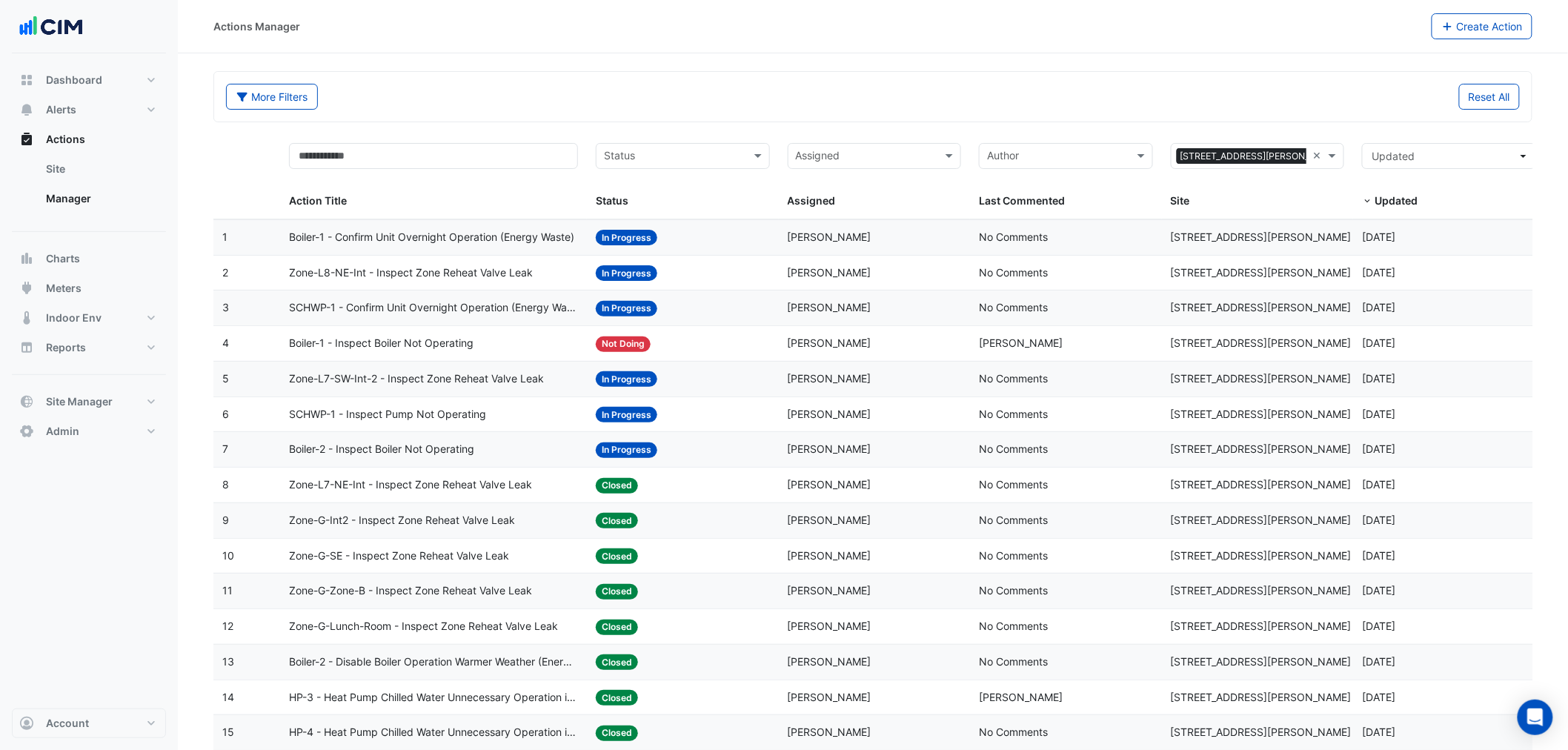
click at [1396, 242] on span "2 months and 2 days ago" at bounding box center [1379, 236] width 33 height 13
click at [396, 263] on datatable-body-cell "Action Title: Zone-L8-NE-Int - Inspect Zone Reheat Valve Leak" at bounding box center [434, 273] width 306 height 35
click at [433, 240] on span "Boiler-1 - Confirm Unit Overnight Operation (Energy Waste)" at bounding box center [431, 237] width 285 height 17
click at [374, 337] on span "Boiler-1 - Inspect Boiler Not Operating" at bounding box center [381, 343] width 184 height 17
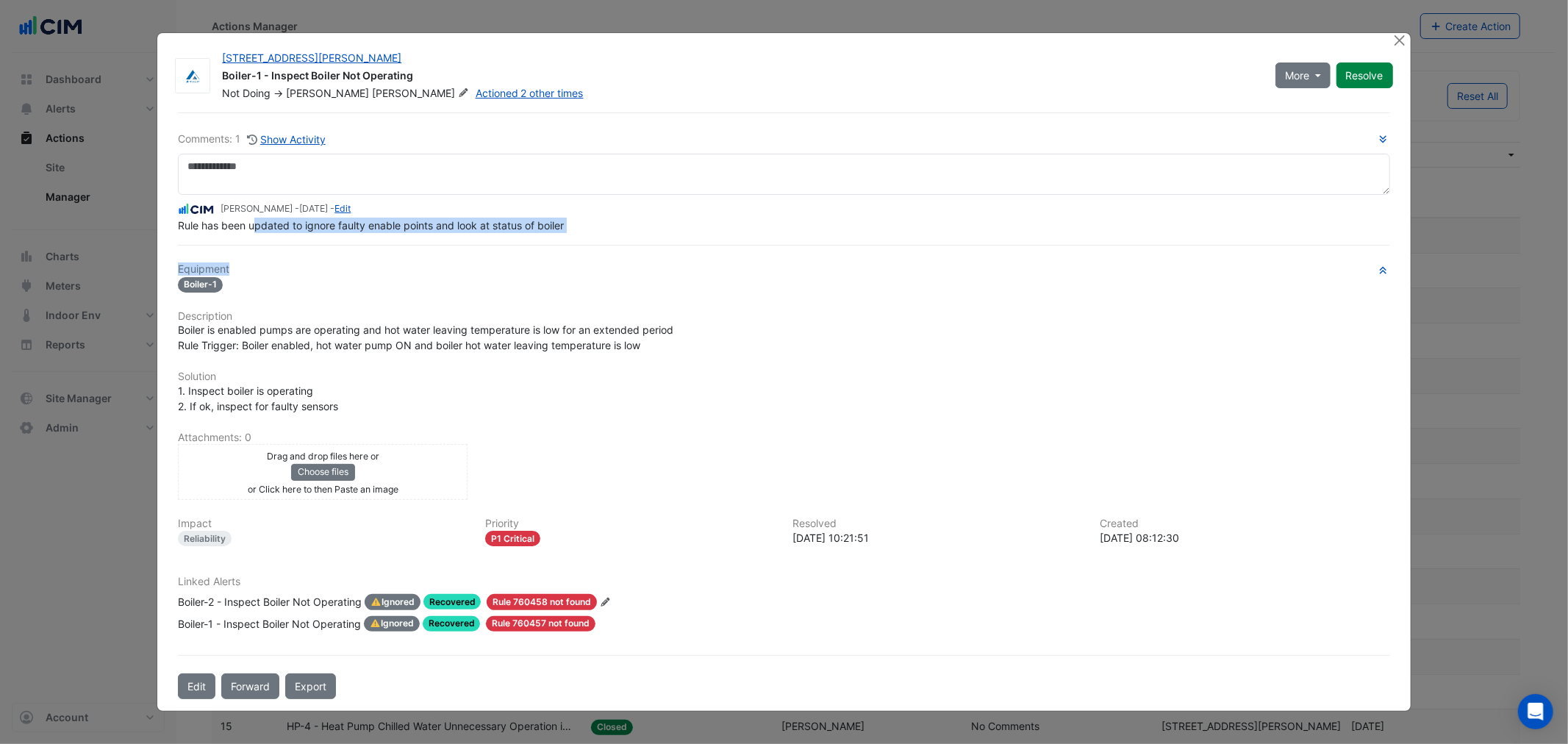
drag, startPoint x: 251, startPoint y: 241, endPoint x: 336, endPoint y: 259, distance: 86.9
click at [331, 254] on div "Comments: 1 Show Activity Manuel Margelis - 4 months and 2 days ago - Edit Rule…" at bounding box center [784, 405] width 1229 height 586
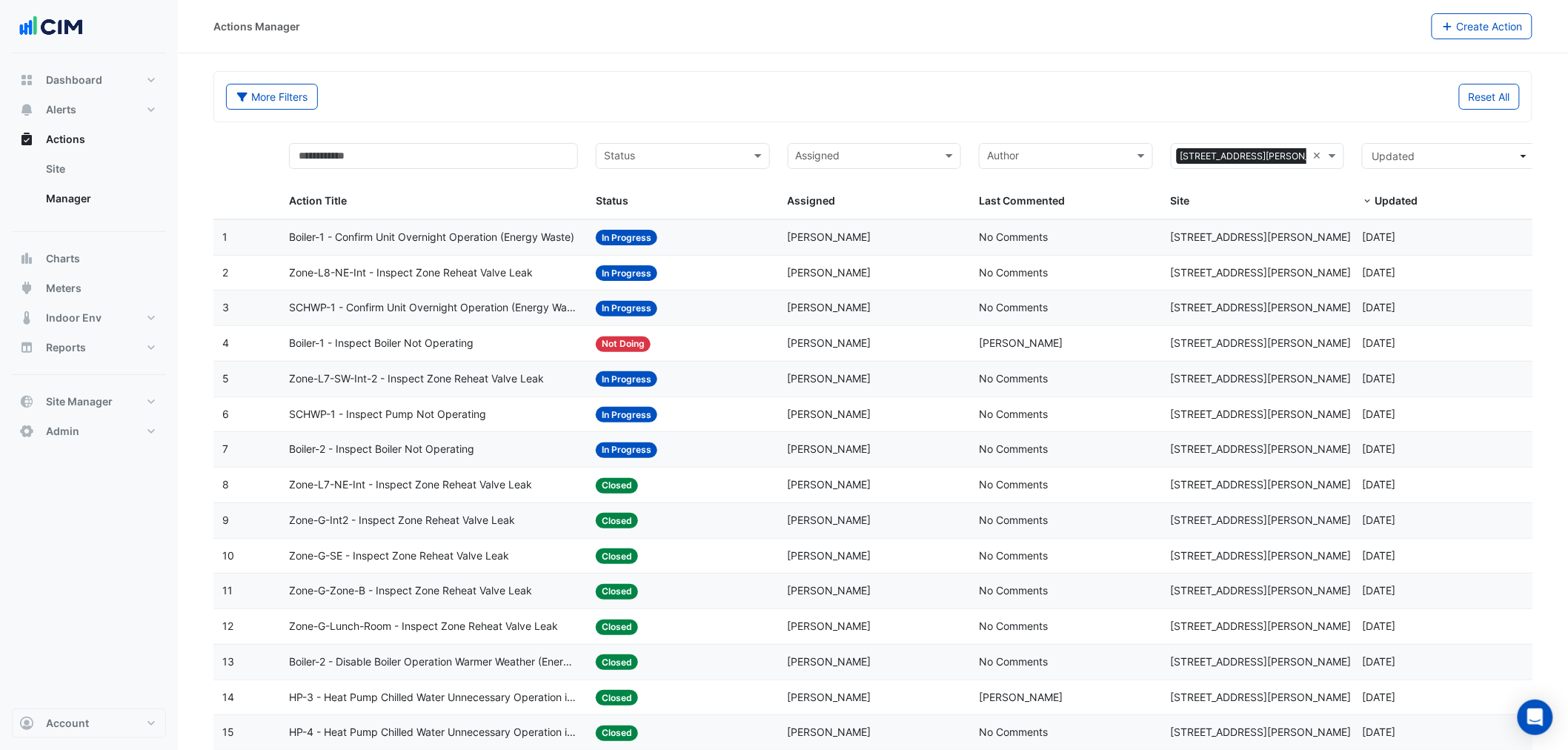
click at [410, 331] on datatable-body-cell "Action Title: Boiler-1 - Inspect Boiler Not Operating" at bounding box center [434, 343] width 306 height 35
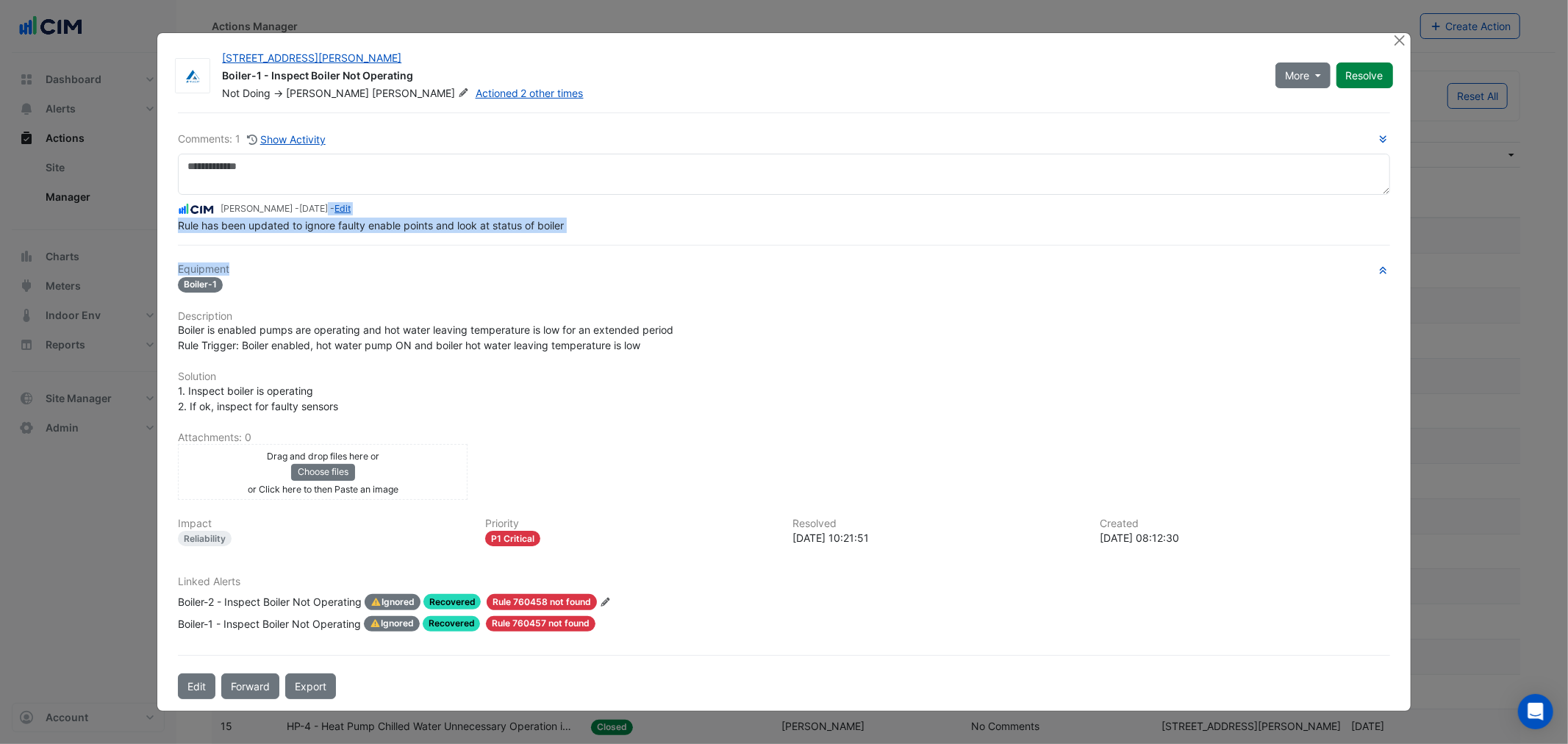
drag, startPoint x: 324, startPoint y: 236, endPoint x: 467, endPoint y: 243, distance: 143.2
click at [467, 246] on div "Comments: 1 Show Activity Manuel Margelis - 4 months and 2 days ago - Edit Rule…" at bounding box center [784, 405] width 1229 height 586
click at [464, 233] on div "Comments: 1 Show Activity Manuel Margelis - 4 months and 2 days ago - Edit Rule…" at bounding box center [784, 405] width 1229 height 586
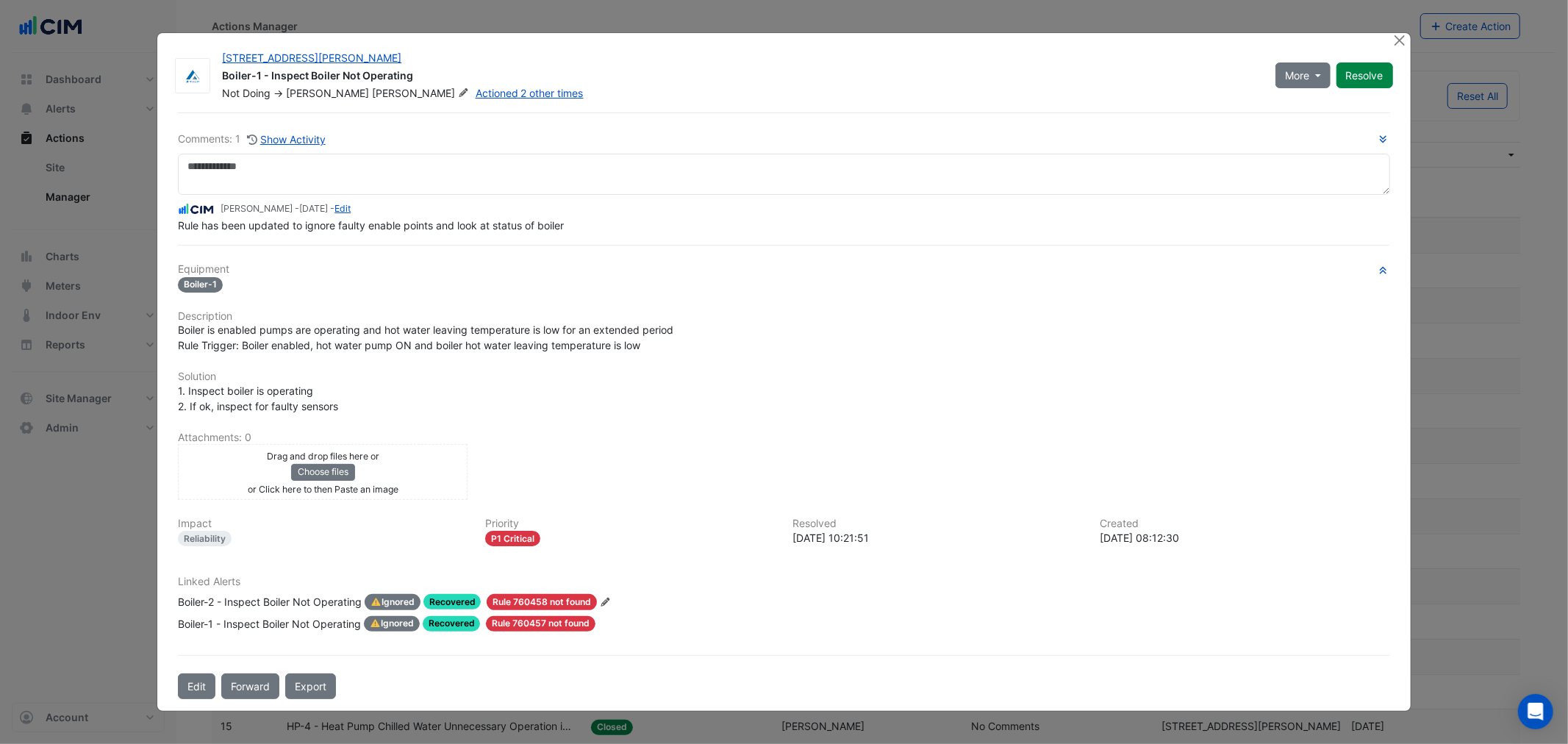
click at [372, 227] on span "Rule has been updated to ignore faulty enable points and look at status of boil…" at bounding box center [370, 225] width 386 height 12
click at [364, 226] on span "Rule has been updated to ignore faulty enable points and look at status of boil…" at bounding box center [370, 225] width 386 height 12
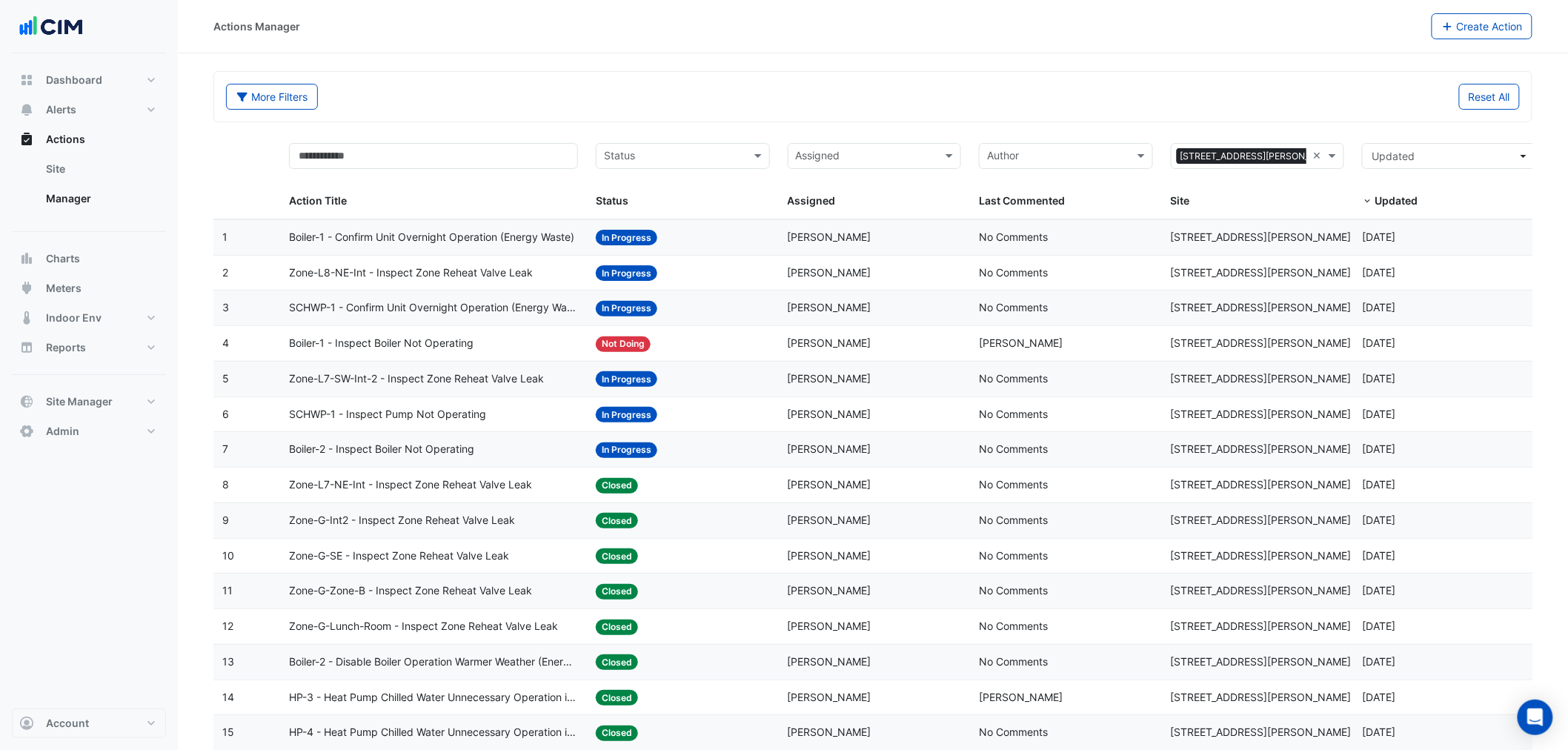
click at [417, 244] on span "Boiler-1 - Confirm Unit Overnight Operation (Energy Waste)" at bounding box center [431, 237] width 285 height 17
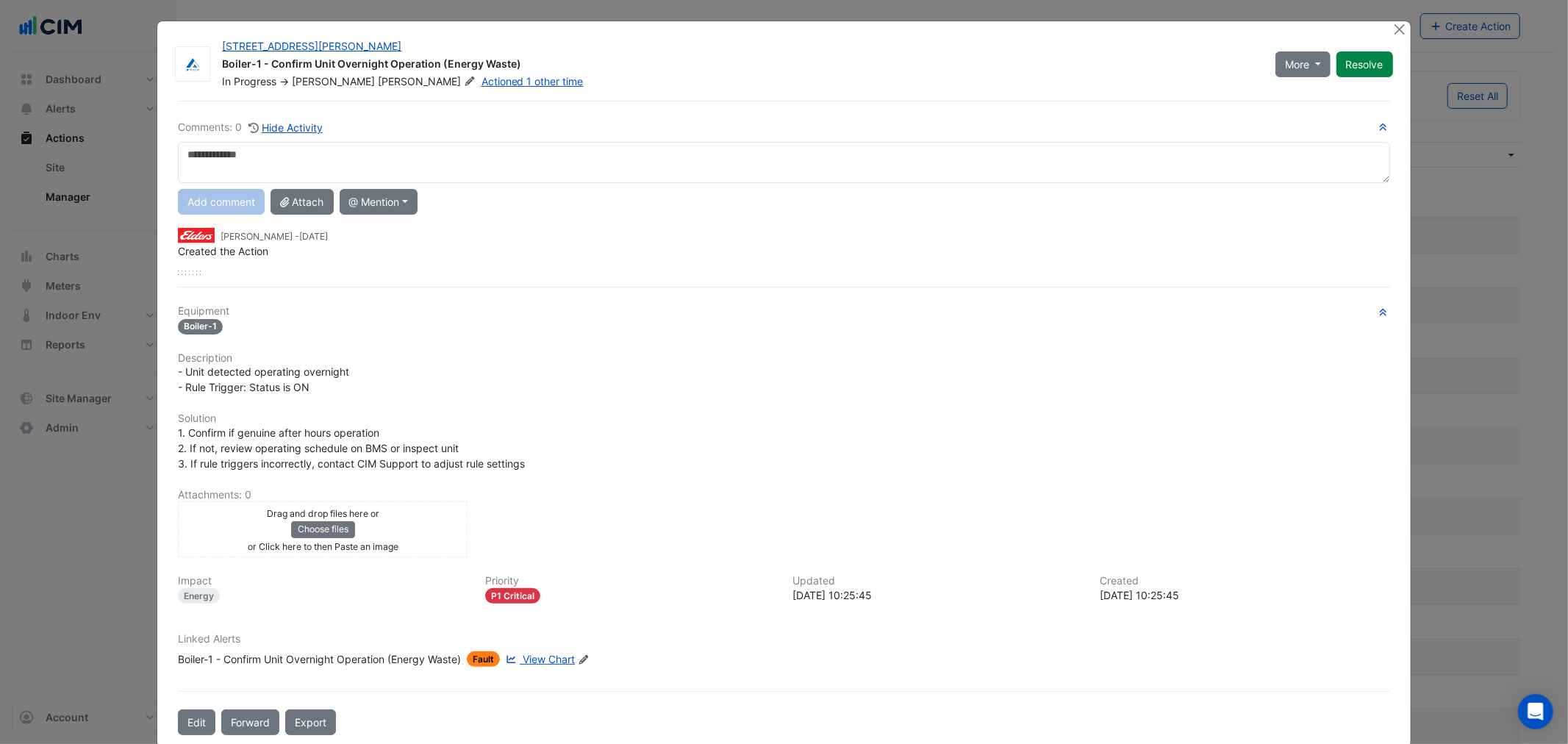
click at [299, 649] on div "Linked Alerts Boiler-1 - Confirm Unit Overnight Operation (Energy Waste) Fault …" at bounding box center [784, 649] width 1229 height 34
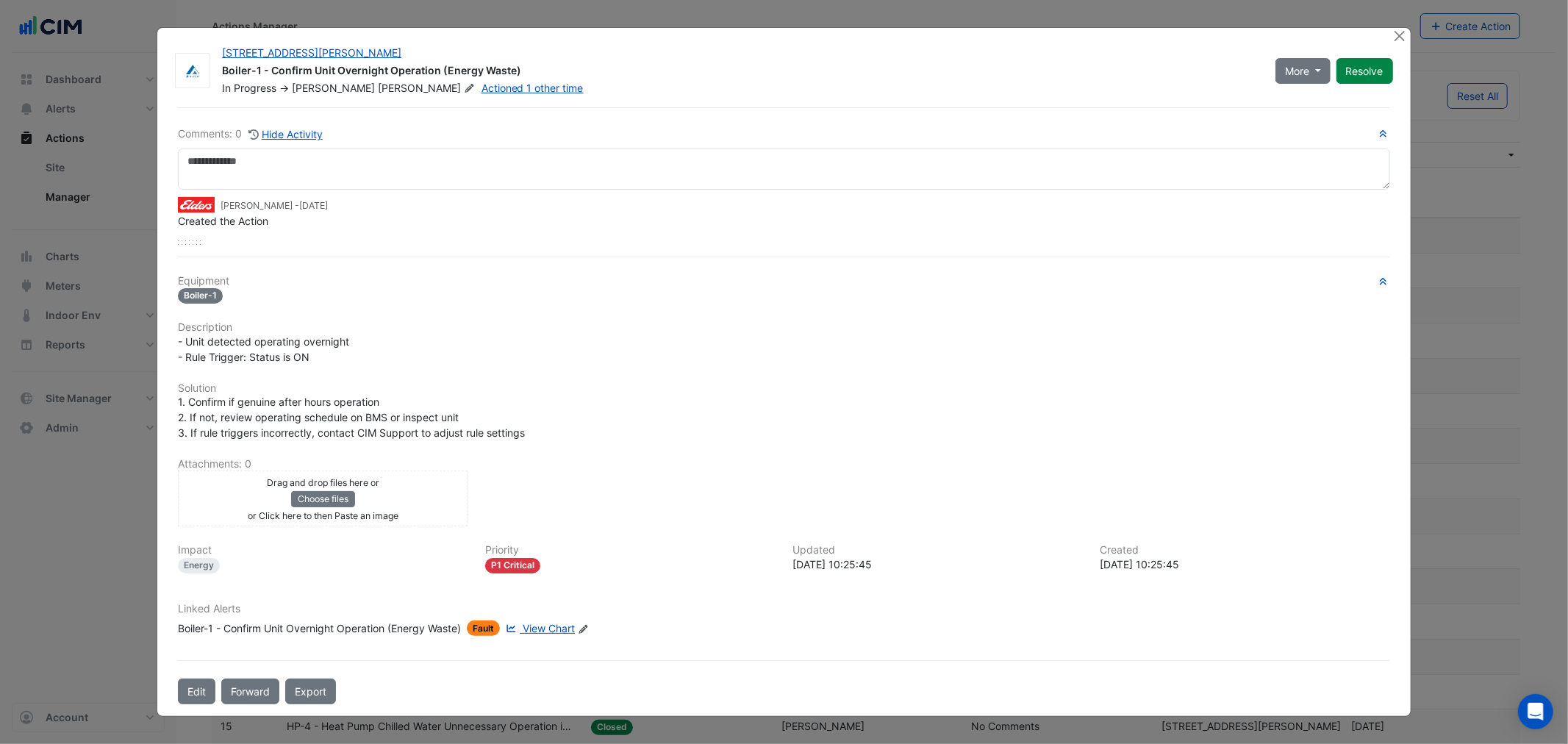
click at [277, 636] on div "Linked Alerts Boiler-1 - Confirm Unit Overnight Operation (Energy Waste) Fault …" at bounding box center [784, 625] width 1229 height 46
click at [272, 632] on div "Boiler-1 - Confirm Unit Overnight Operation (Energy Waste)" at bounding box center [319, 628] width 283 height 16
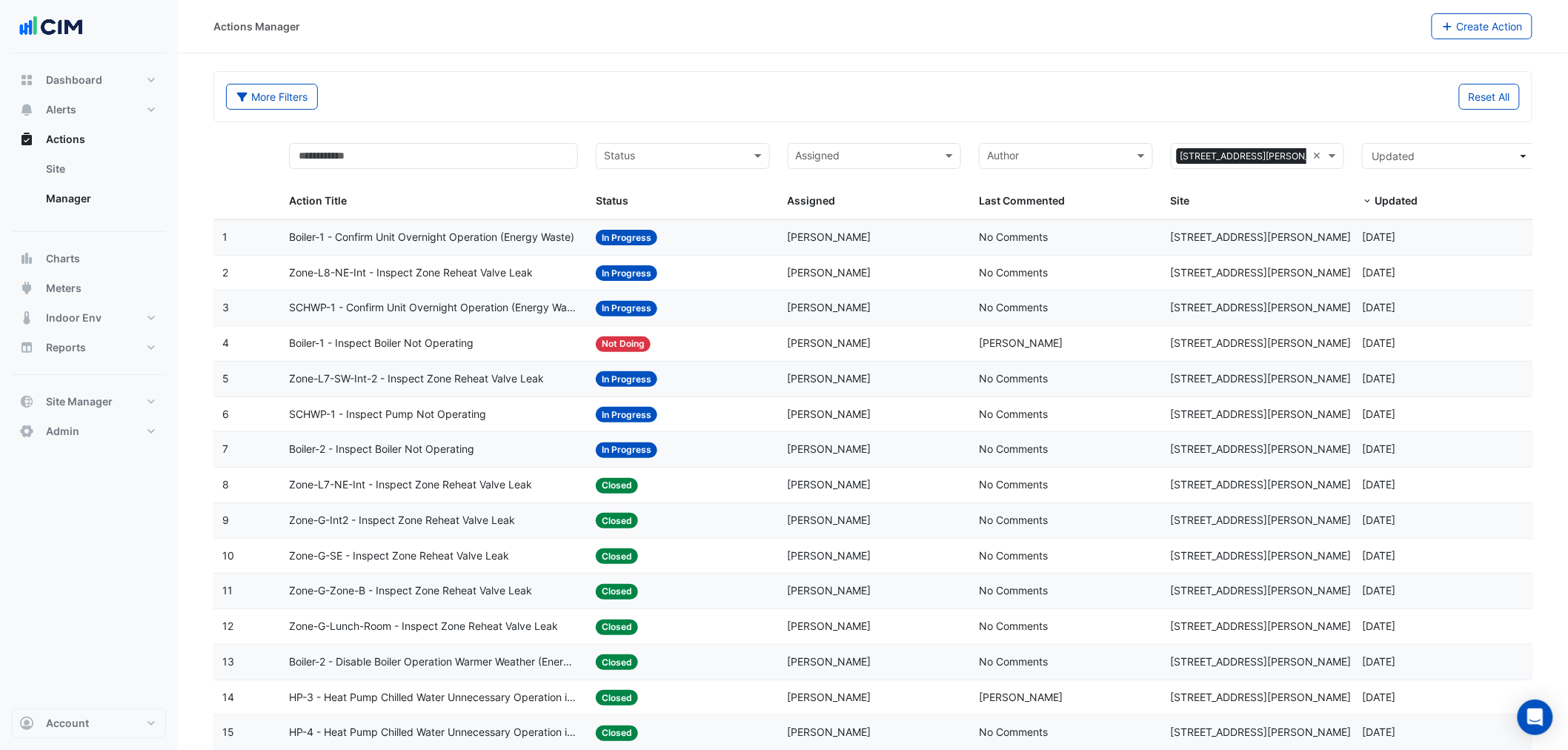
click at [472, 345] on span "Boiler-1 - Inspect Boiler Not Operating" at bounding box center [381, 343] width 184 height 17
click at [382, 337] on span "Boiler-1 - Inspect Boiler Not Operating" at bounding box center [381, 343] width 184 height 17
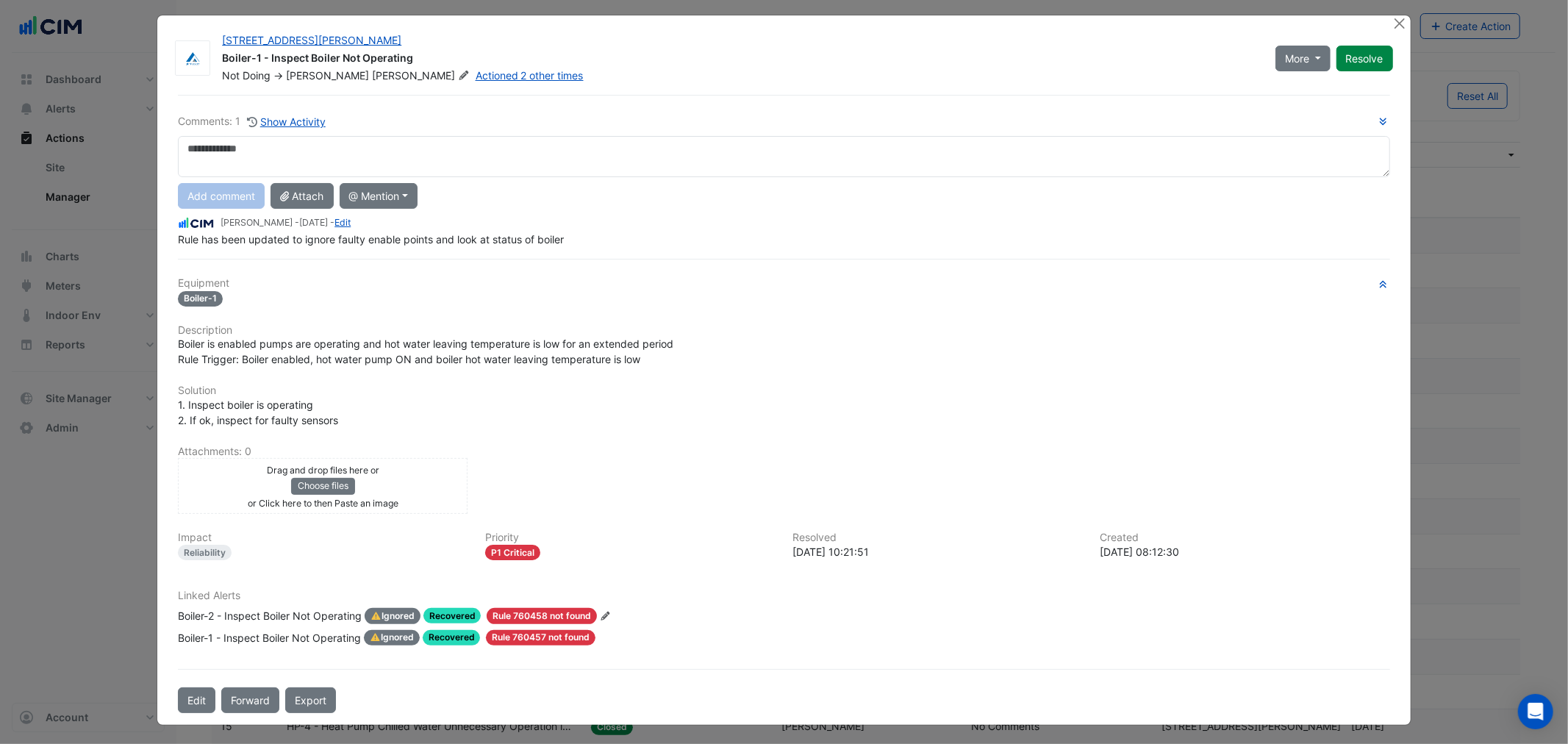
scroll to position [8, 0]
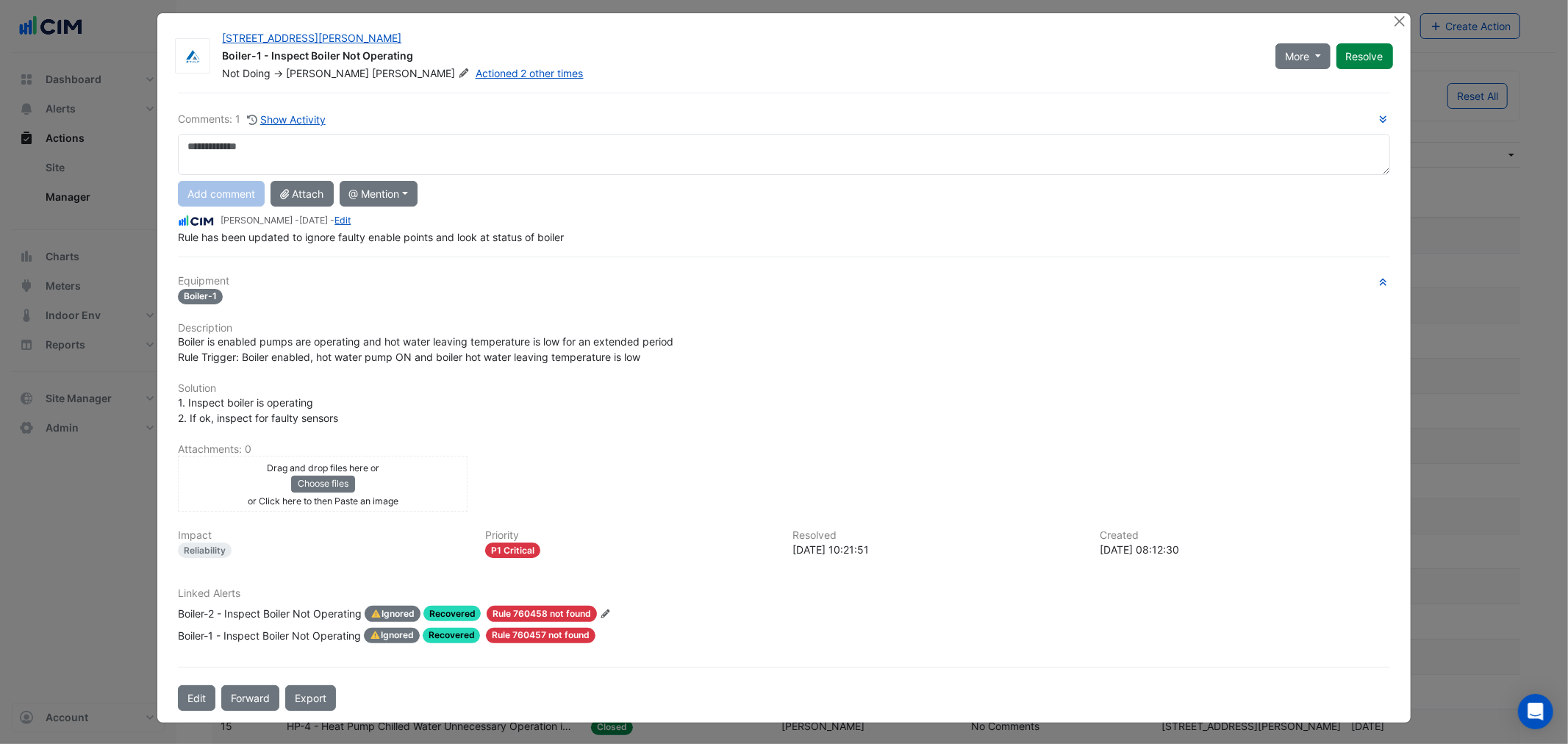
click at [339, 605] on div "Boiler-2 - Inspect Boiler Not Operating" at bounding box center [269, 613] width 184 height 16
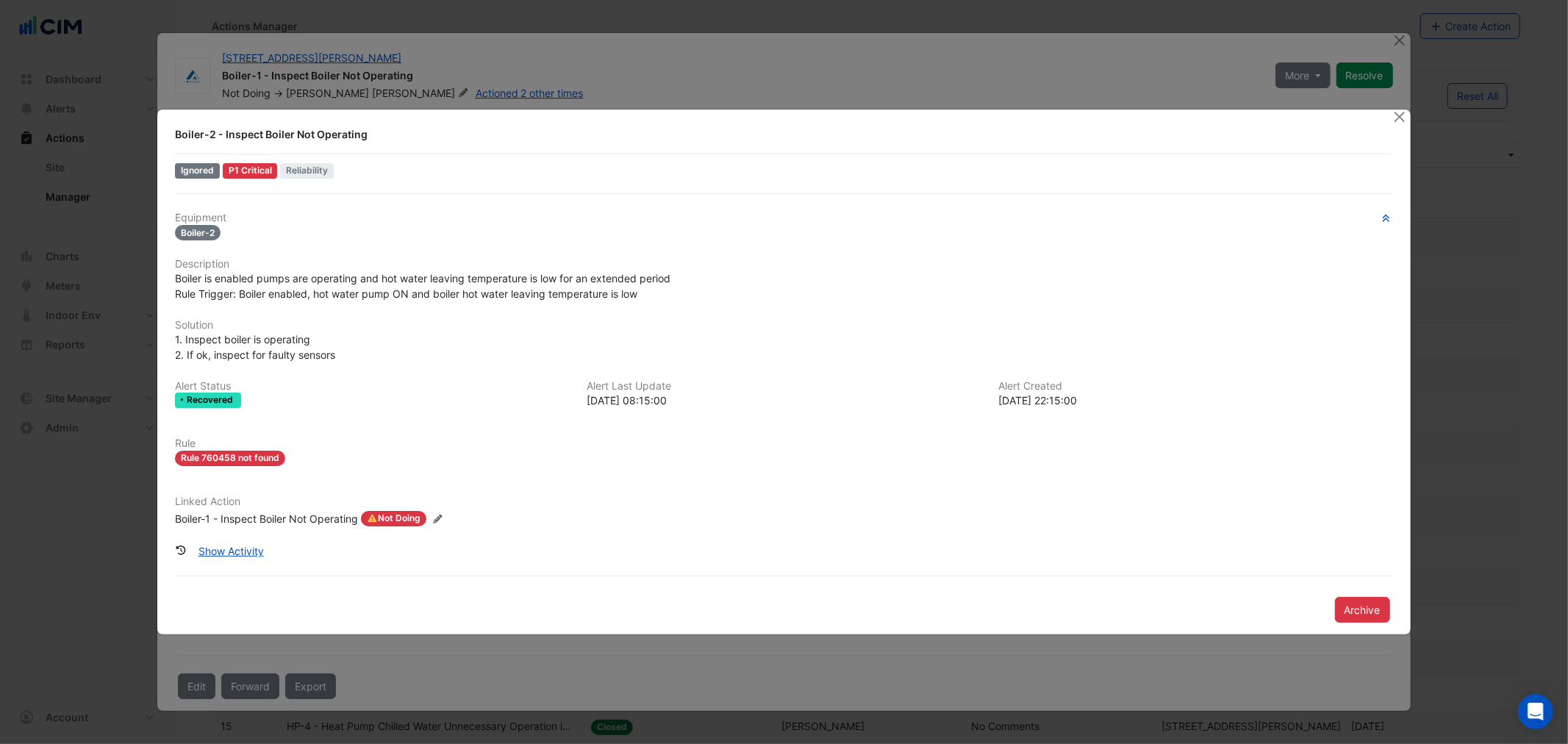
scroll to position [0, 0]
click at [252, 502] on h6 "Linked Action" at bounding box center [784, 502] width 1218 height 12
click at [262, 517] on div "Boiler-1 - Inspect Boiler Not Operating" at bounding box center [267, 518] width 183 height 16
click at [223, 549] on button "Show Activity" at bounding box center [231, 551] width 85 height 26
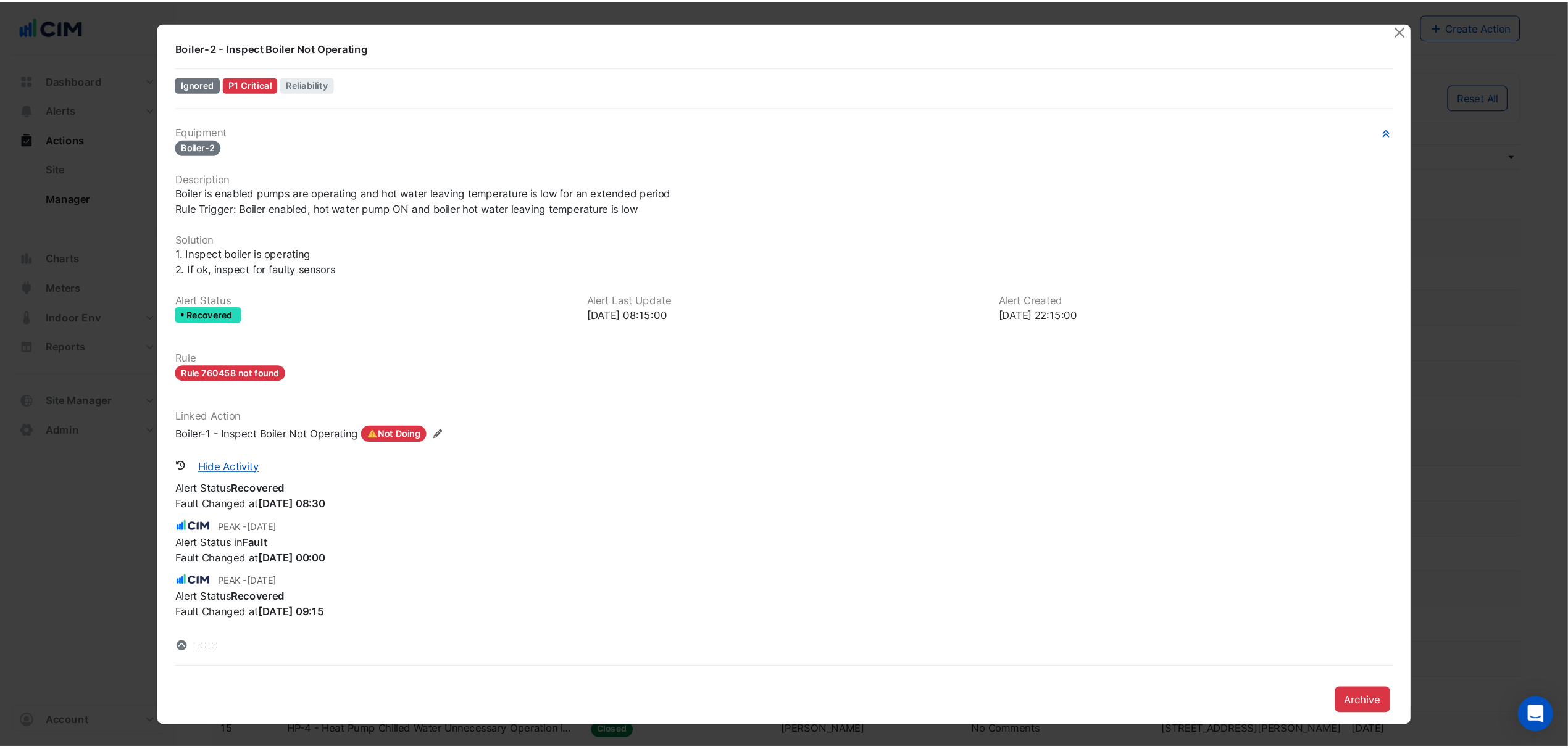
scroll to position [2568, 0]
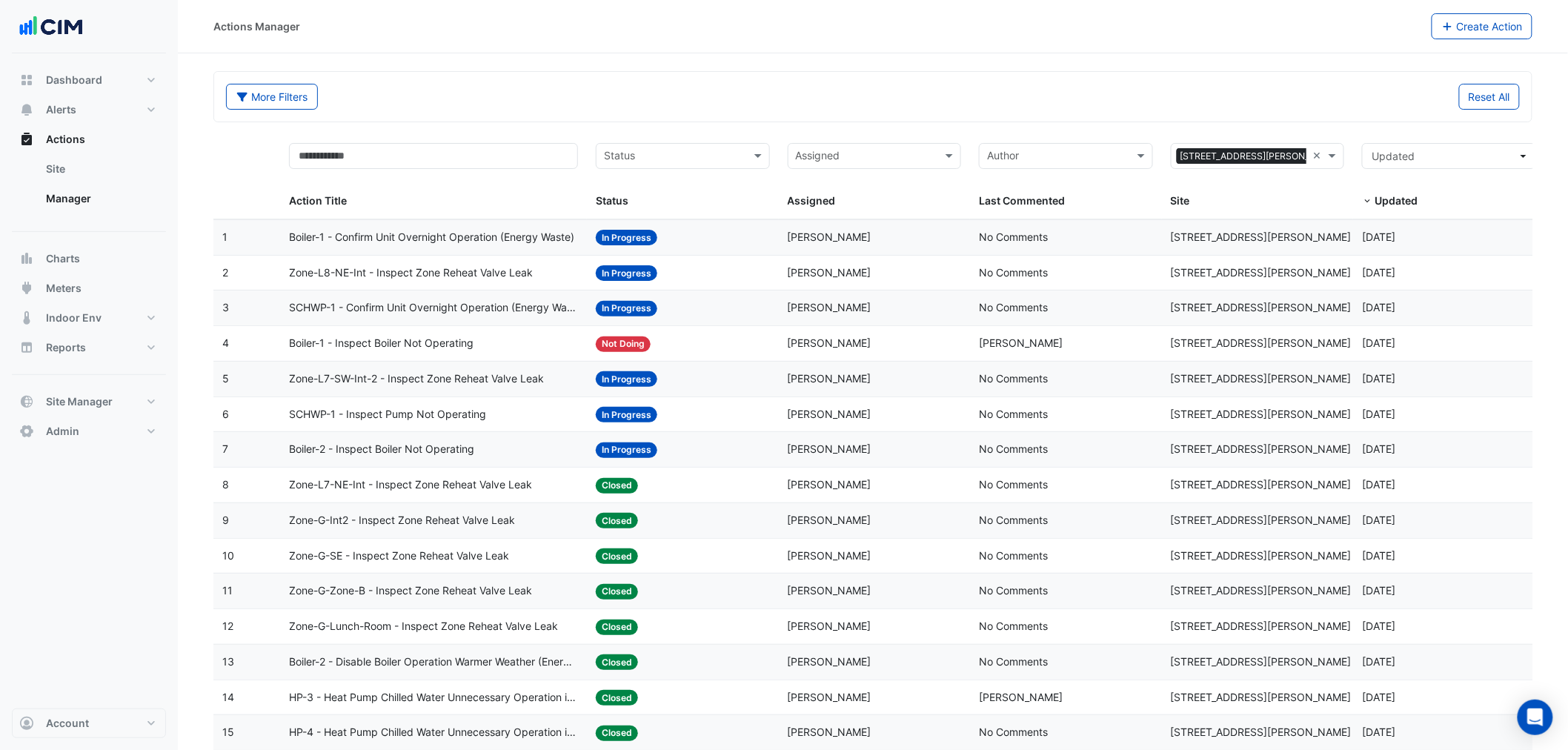
click at [352, 319] on datatable-body-cell "Action Title: SCHWP-1 - Confirm Unit Overnight Operation (Energy Waste)" at bounding box center [434, 308] width 306 height 35
click at [330, 345] on span "Boiler-1 - Inspect Boiler Not Operating" at bounding box center [381, 343] width 184 height 17
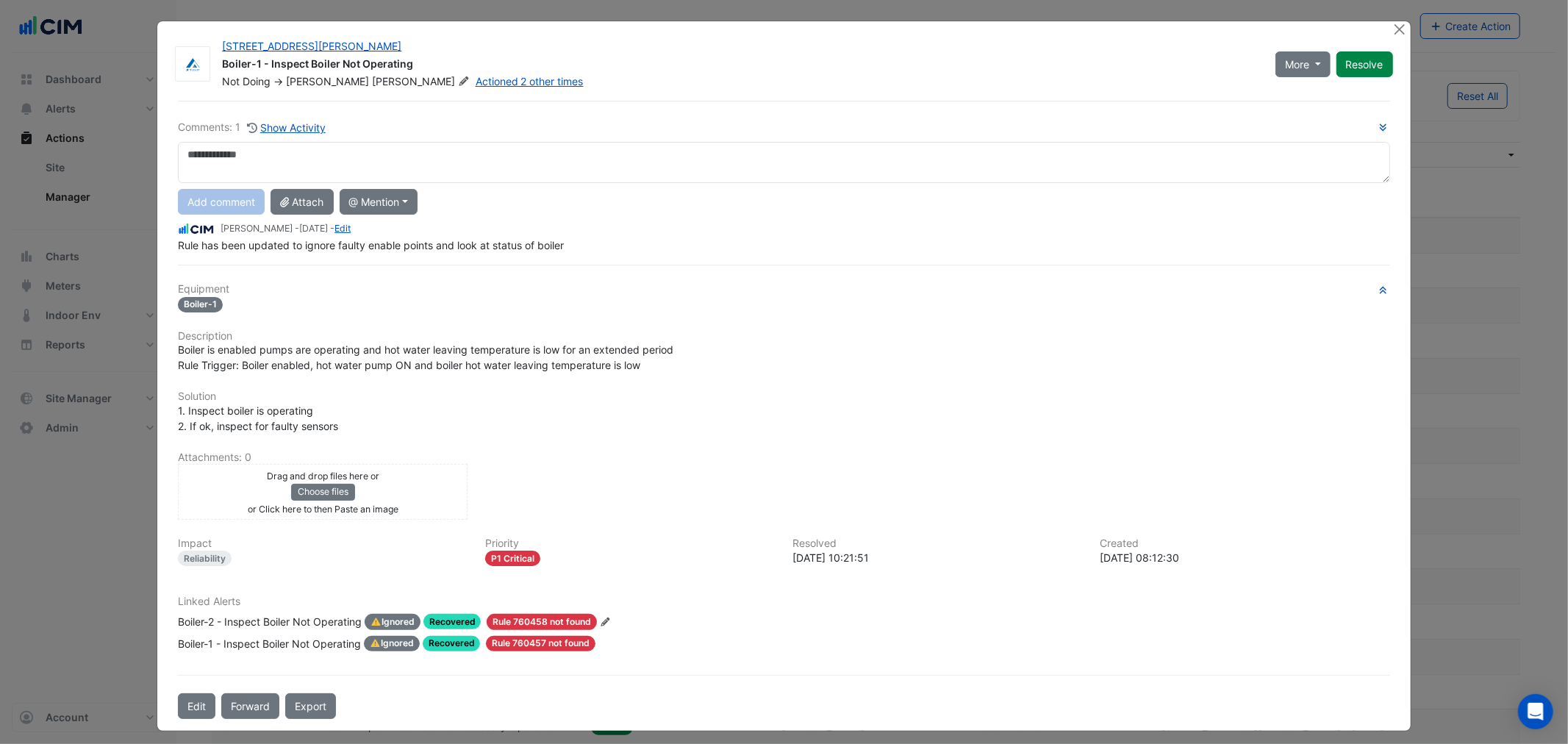
click at [365, 628] on app-ticket-status "Ignored" at bounding box center [392, 621] width 56 height 16
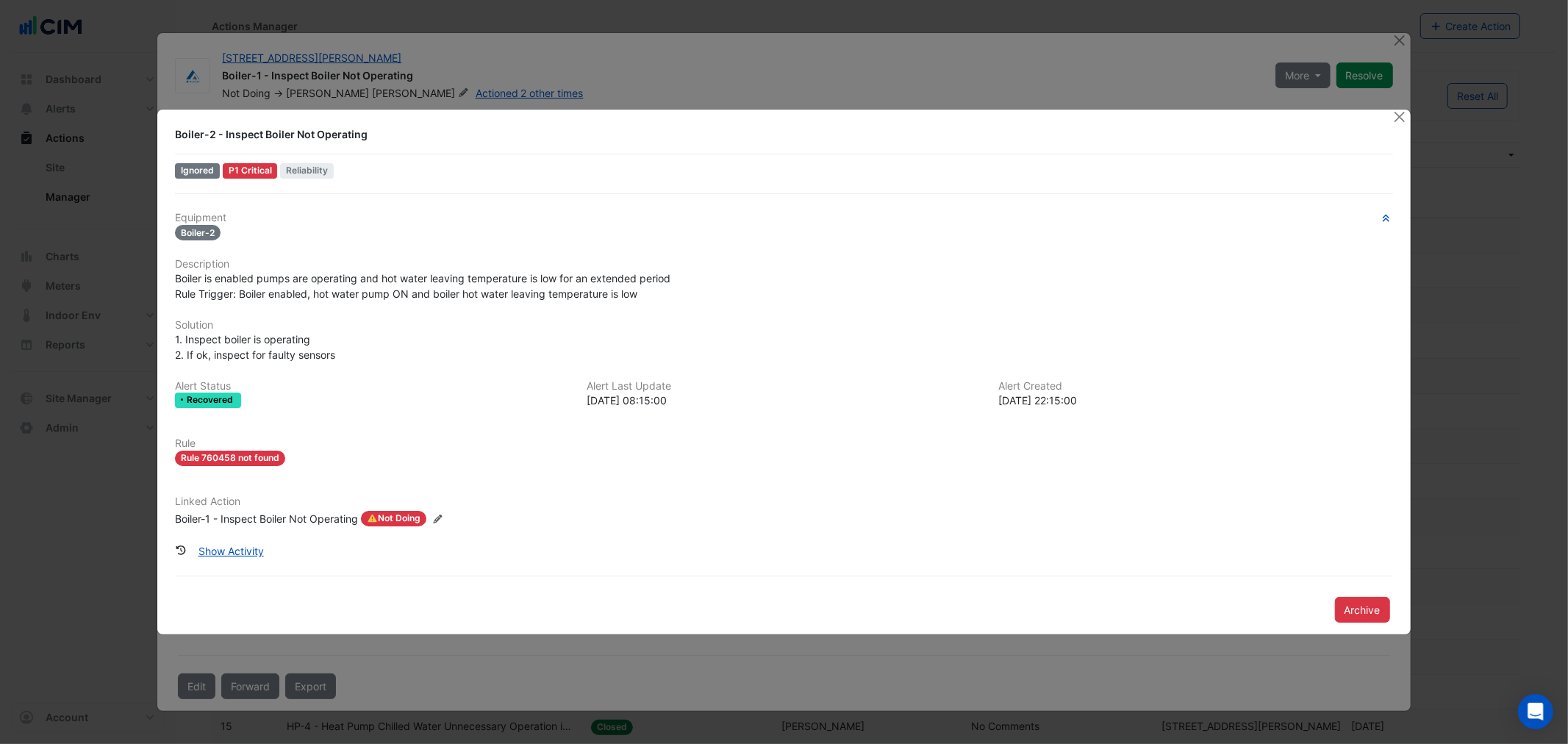
drag, startPoint x: 228, startPoint y: 487, endPoint x: 252, endPoint y: 489, distance: 24.1
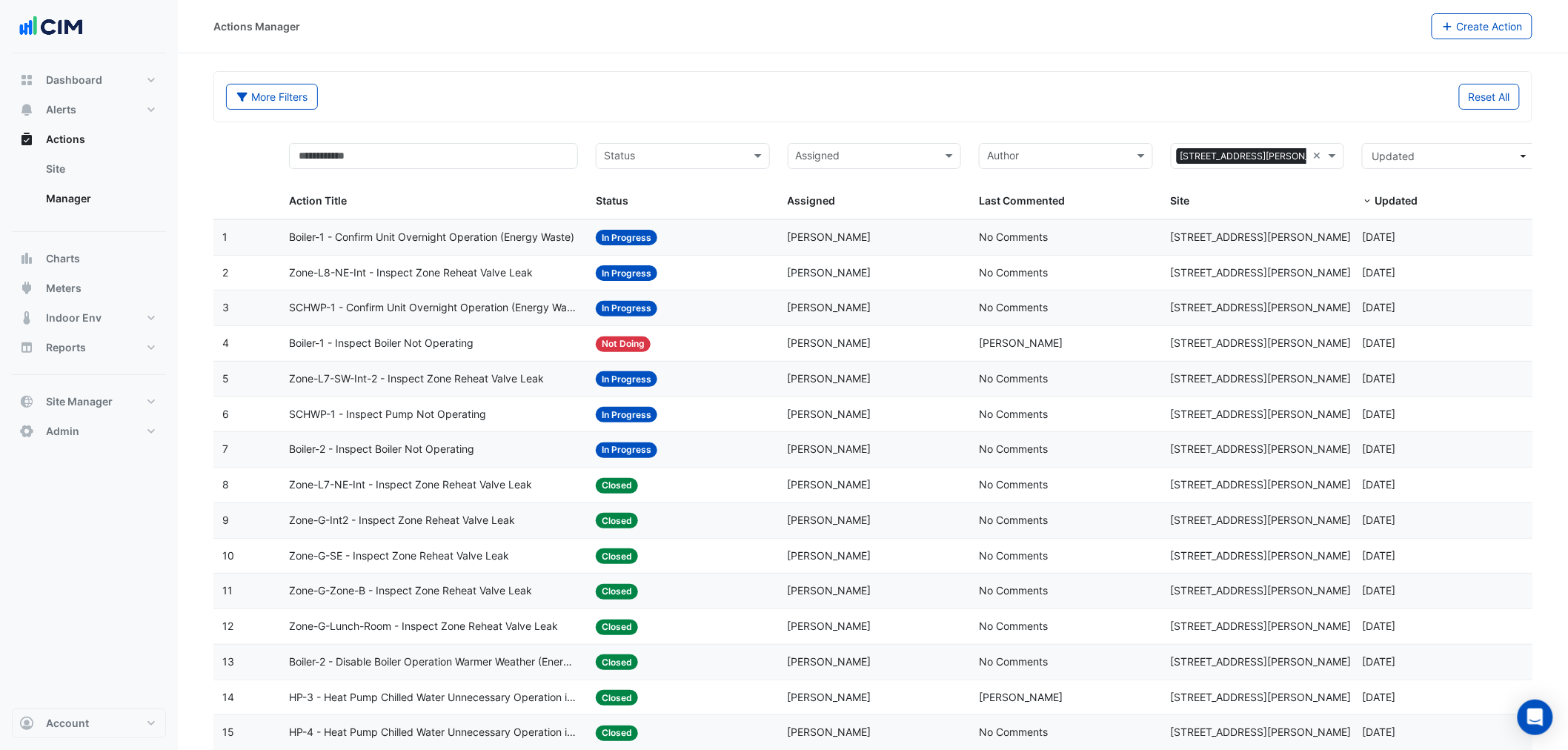
click at [391, 234] on span "Boiler-1 - Confirm Unit Overnight Operation (Energy Waste)" at bounding box center [431, 237] width 285 height 17
click at [363, 238] on span "Boiler-1 - Confirm Unit Overnight Operation (Energy Waste)" at bounding box center [431, 237] width 285 height 17
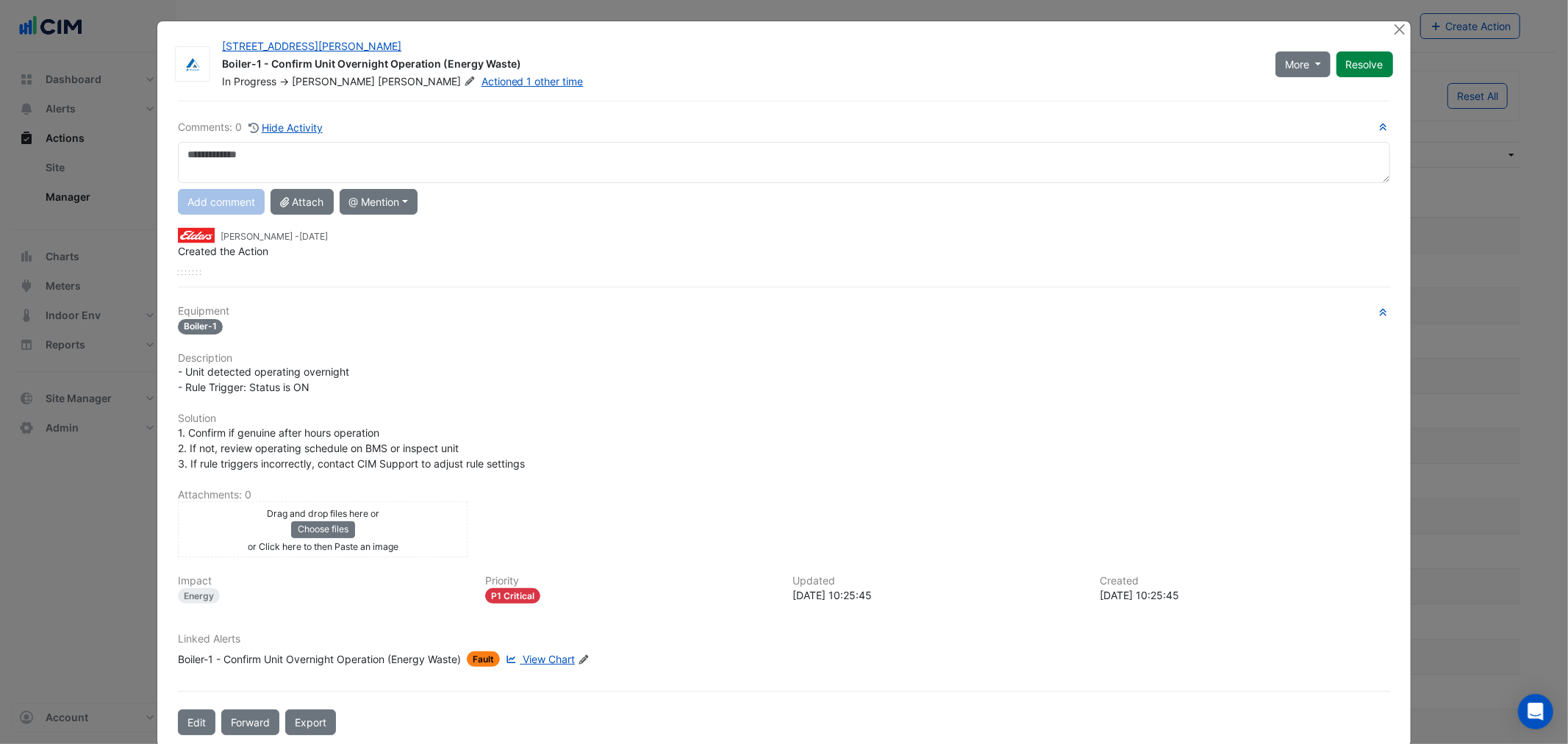
click at [238, 663] on div "Boiler-1 - Confirm Unit Overnight Operation (Energy Waste)" at bounding box center [319, 658] width 283 height 16
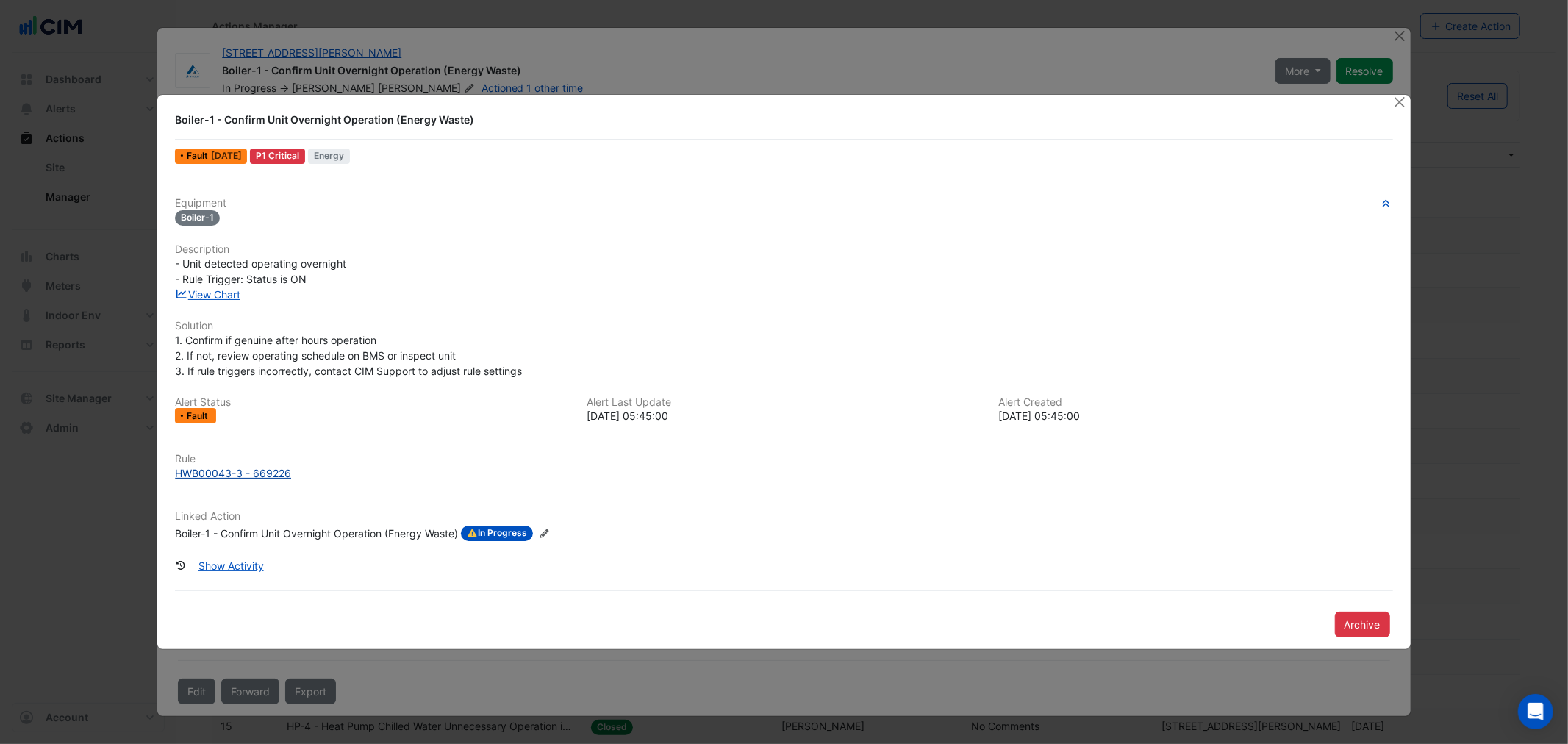
click at [188, 472] on div "HWB00043-3 - 669226" at bounding box center [233, 472] width 116 height 16
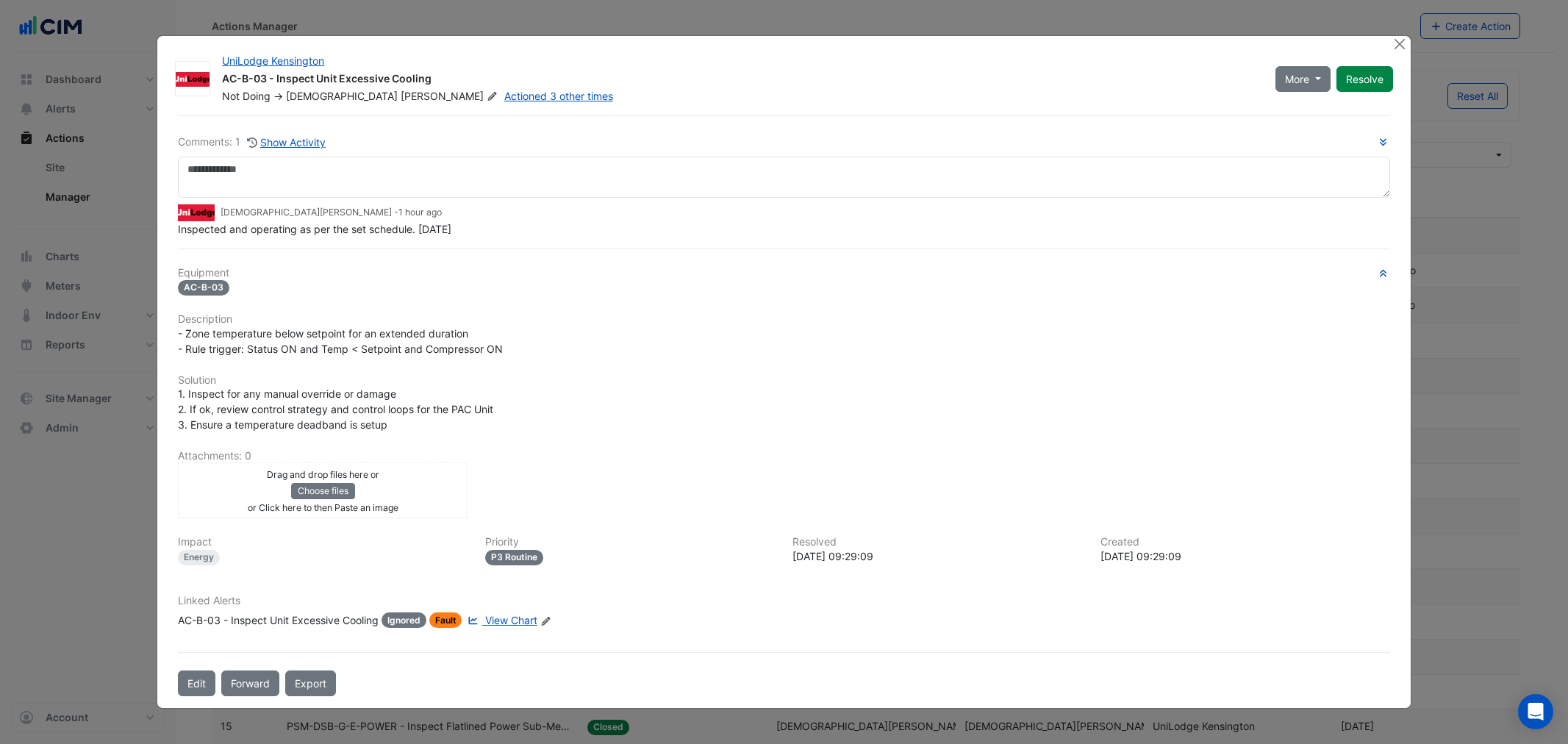
select select "**"
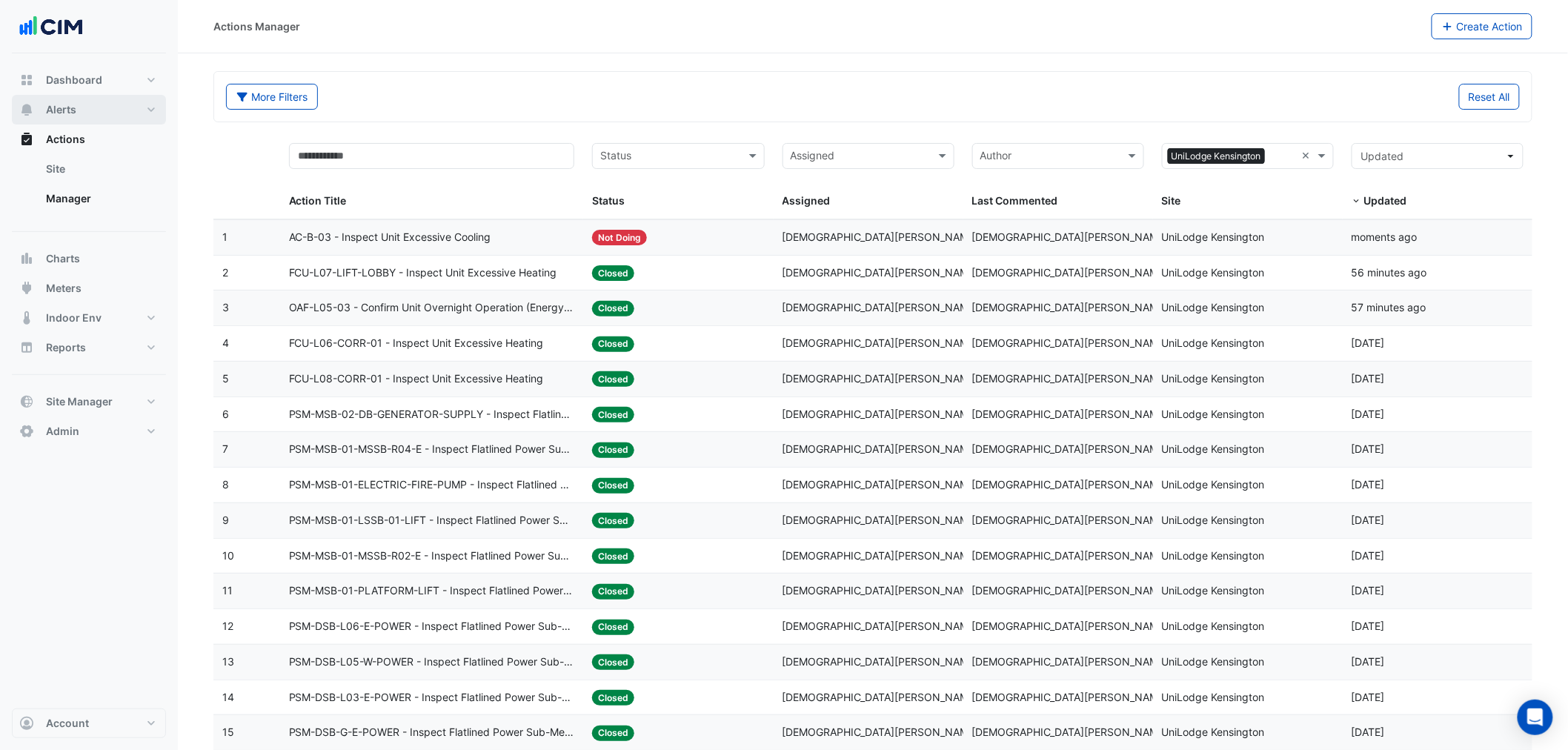
click at [65, 121] on button "Alerts" at bounding box center [89, 109] width 154 height 29
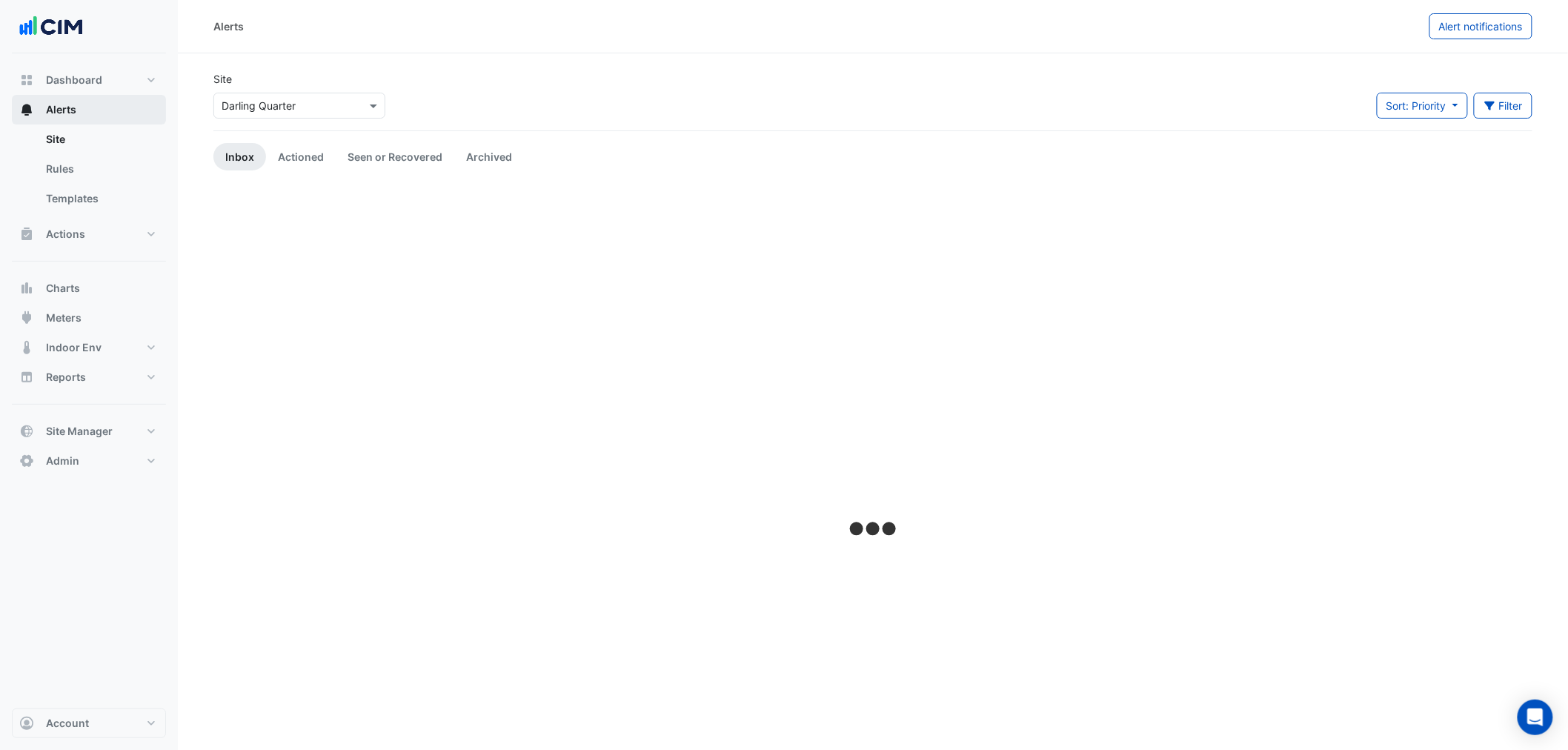
click at [67, 109] on span "Alerts" at bounding box center [61, 110] width 30 height 15
click at [310, 106] on input "text" at bounding box center [285, 106] width 126 height 16
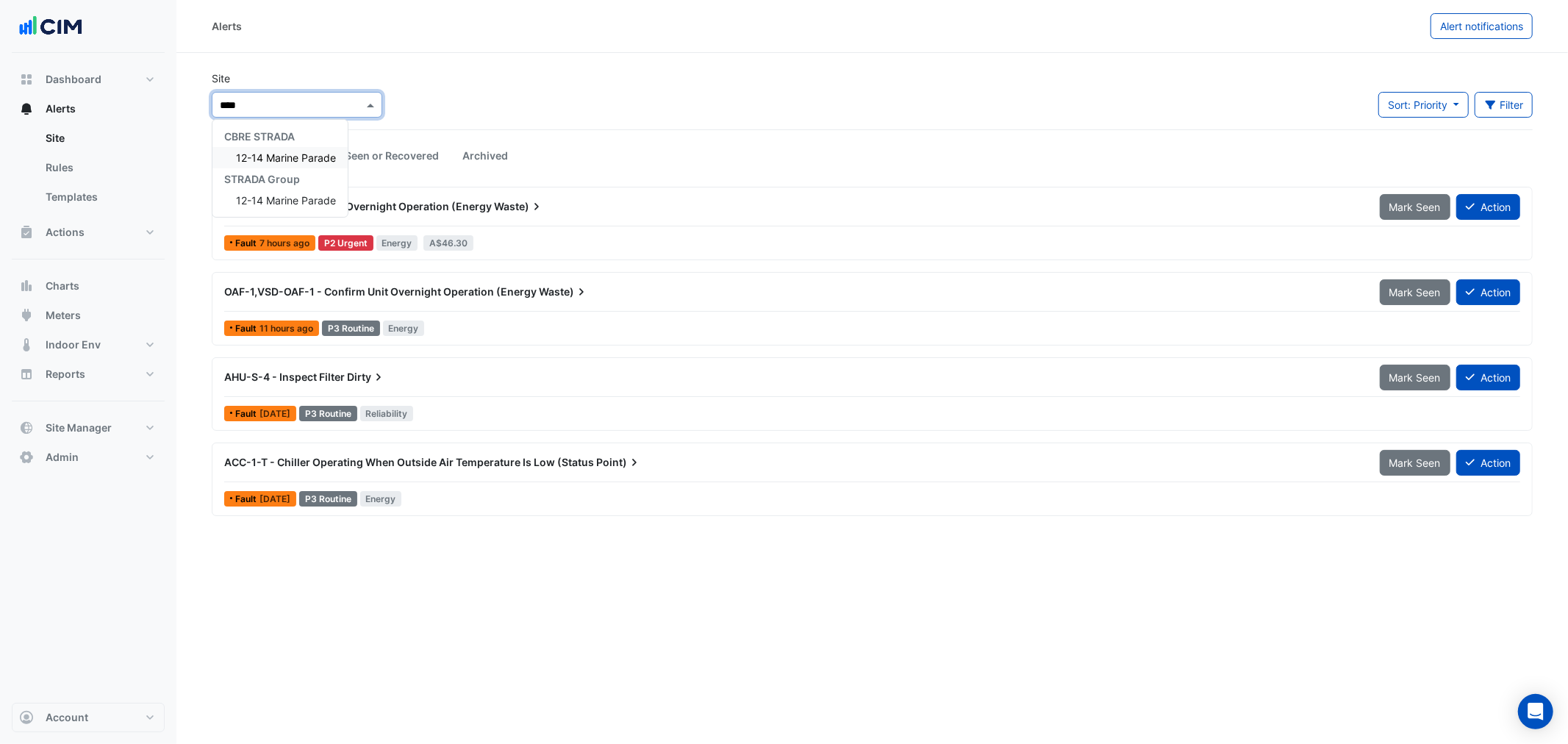
type input "*****"
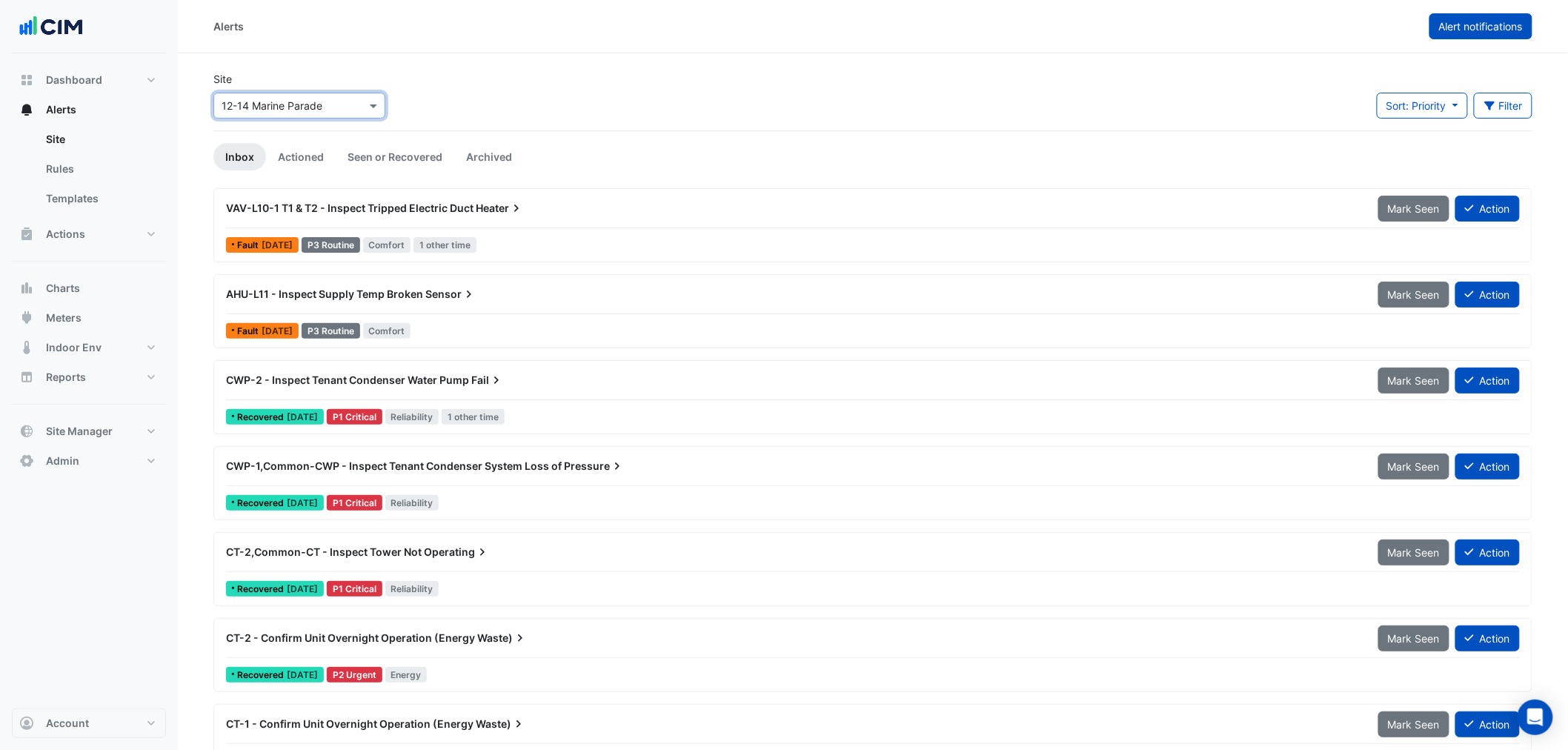
click at [1480, 32] on button "Alert notifications" at bounding box center [1480, 26] width 103 height 26
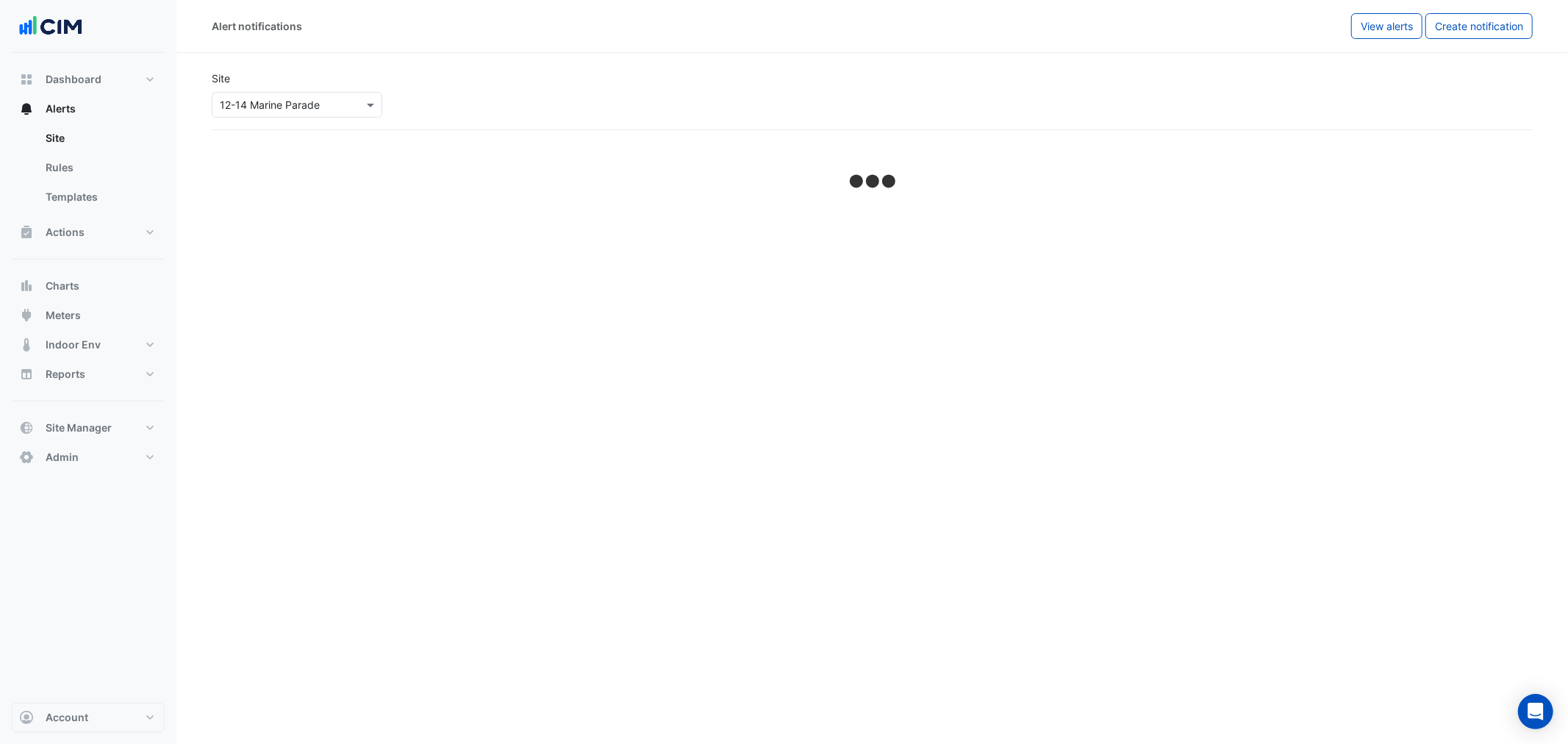
select select "*****"
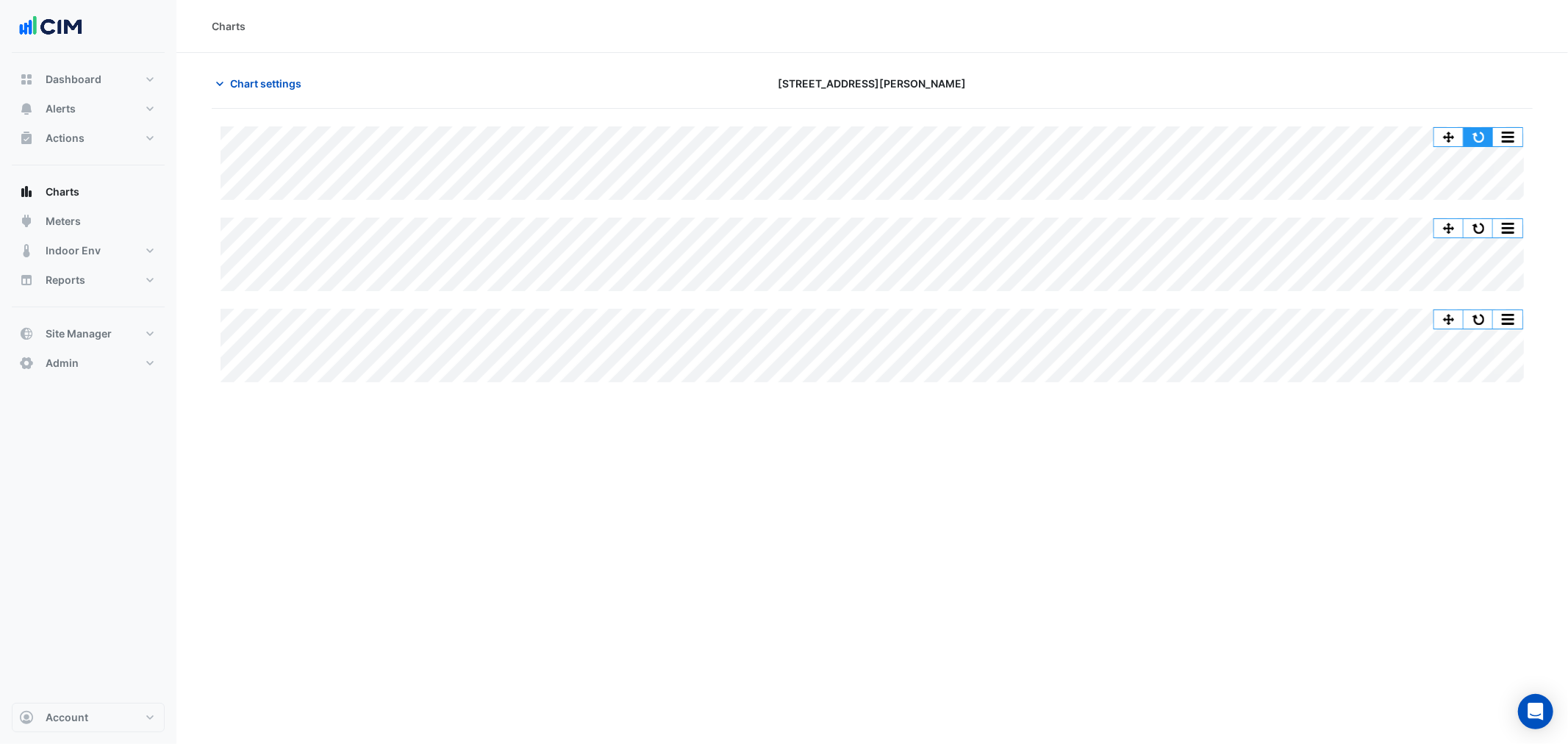
click at [1468, 133] on button "button" at bounding box center [1477, 137] width 29 height 18
click at [255, 84] on span "Chart settings" at bounding box center [266, 83] width 71 height 16
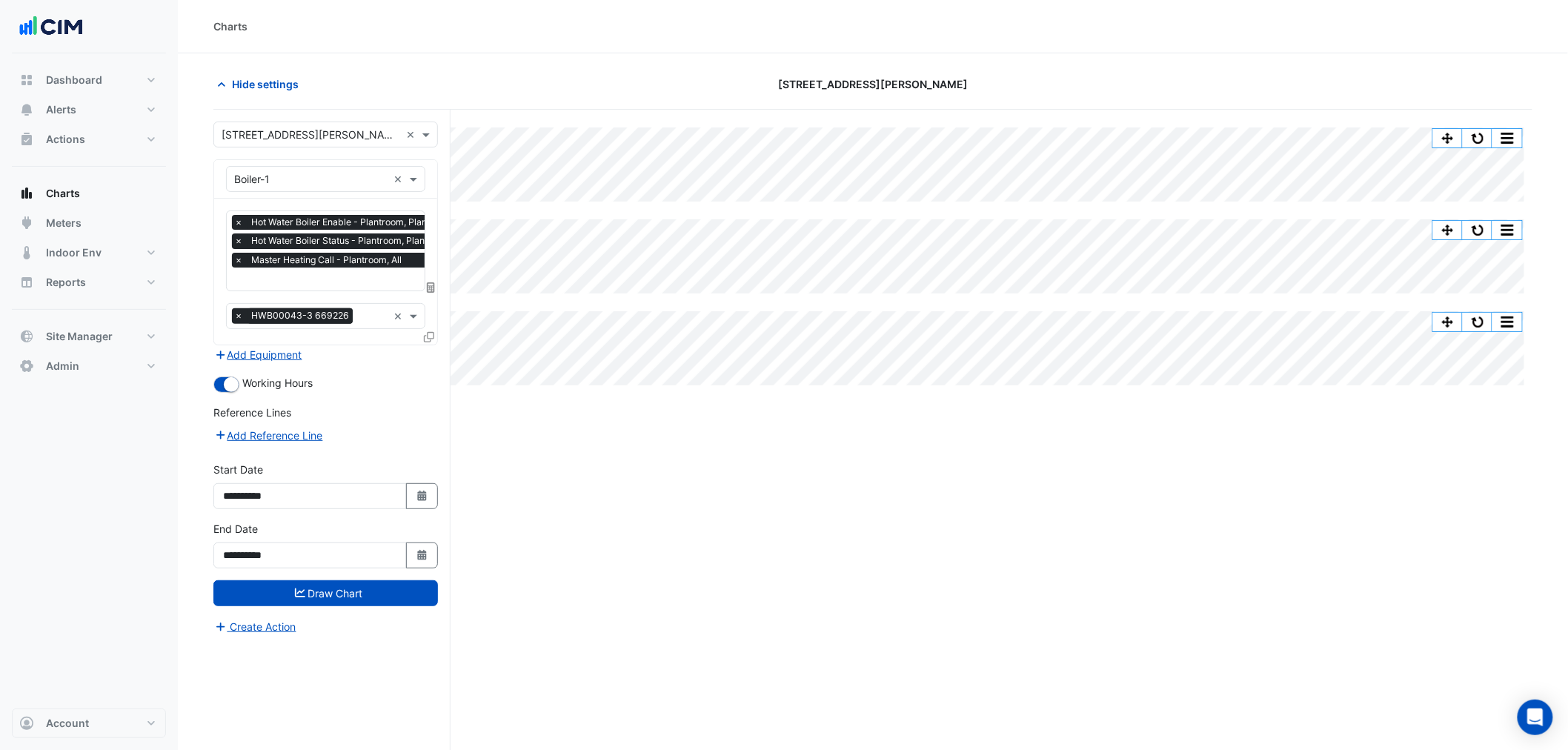
click at [422, 336] on div "Favourites × Hot Water Boiler Enable - Plantroom, Plantroom × Hot Water Boiler …" at bounding box center [326, 271] width 223 height 146
click at [430, 338] on icon at bounding box center [429, 337] width 10 height 10
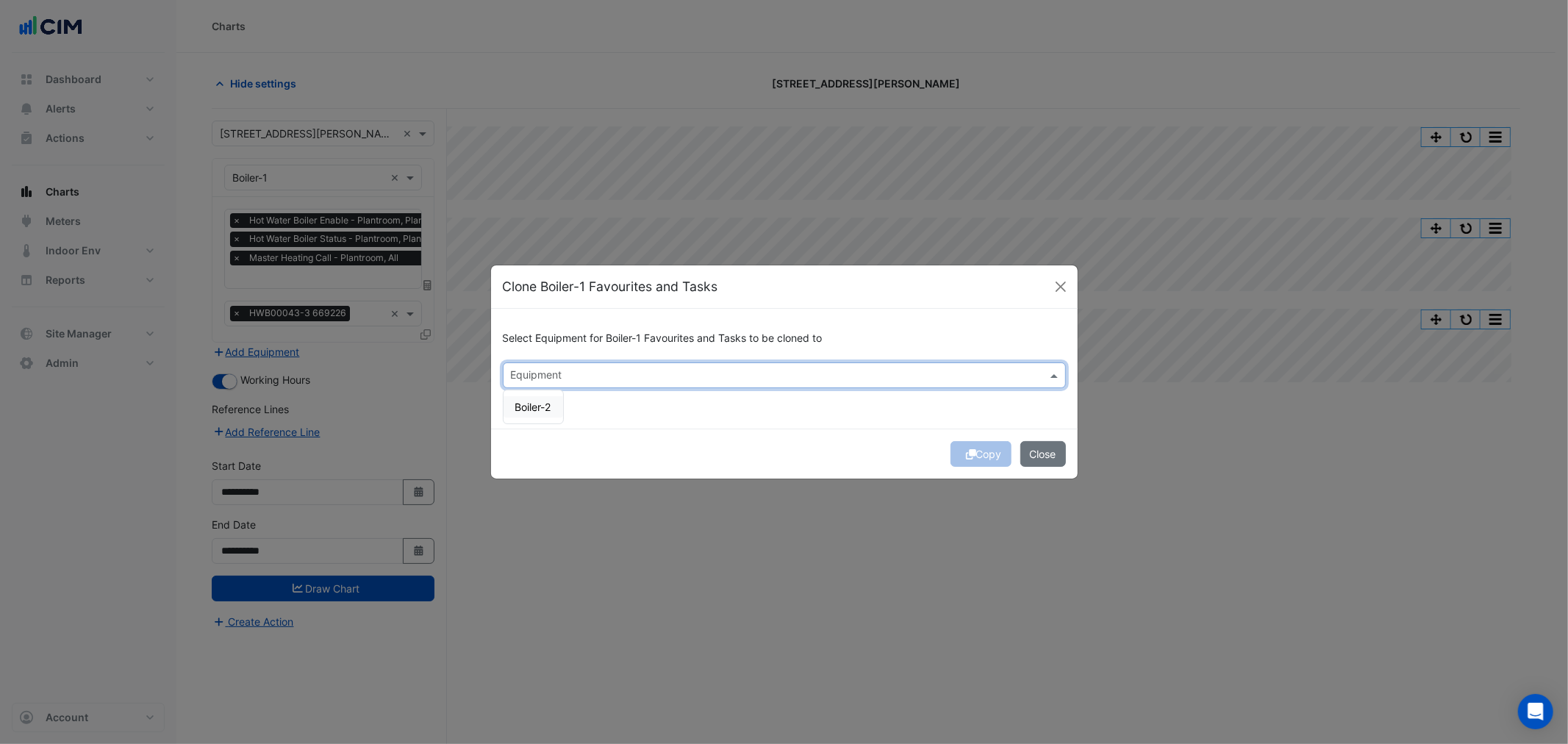
drag, startPoint x: 698, startPoint y: 374, endPoint x: 680, endPoint y: 385, distance: 21.1
click at [698, 376] on input "text" at bounding box center [776, 376] width 530 height 16
click at [539, 401] on span "Boiler-2" at bounding box center [532, 406] width 36 height 12
drag, startPoint x: 123, startPoint y: 111, endPoint x: 155, endPoint y: 109, distance: 32.1
click at [122, 108] on ngb-modal-window "Clone Boiler-1 Favourites and Tasks Select Equipment for Boiler-1 Favourites an…" at bounding box center [784, 372] width 1568 height 744
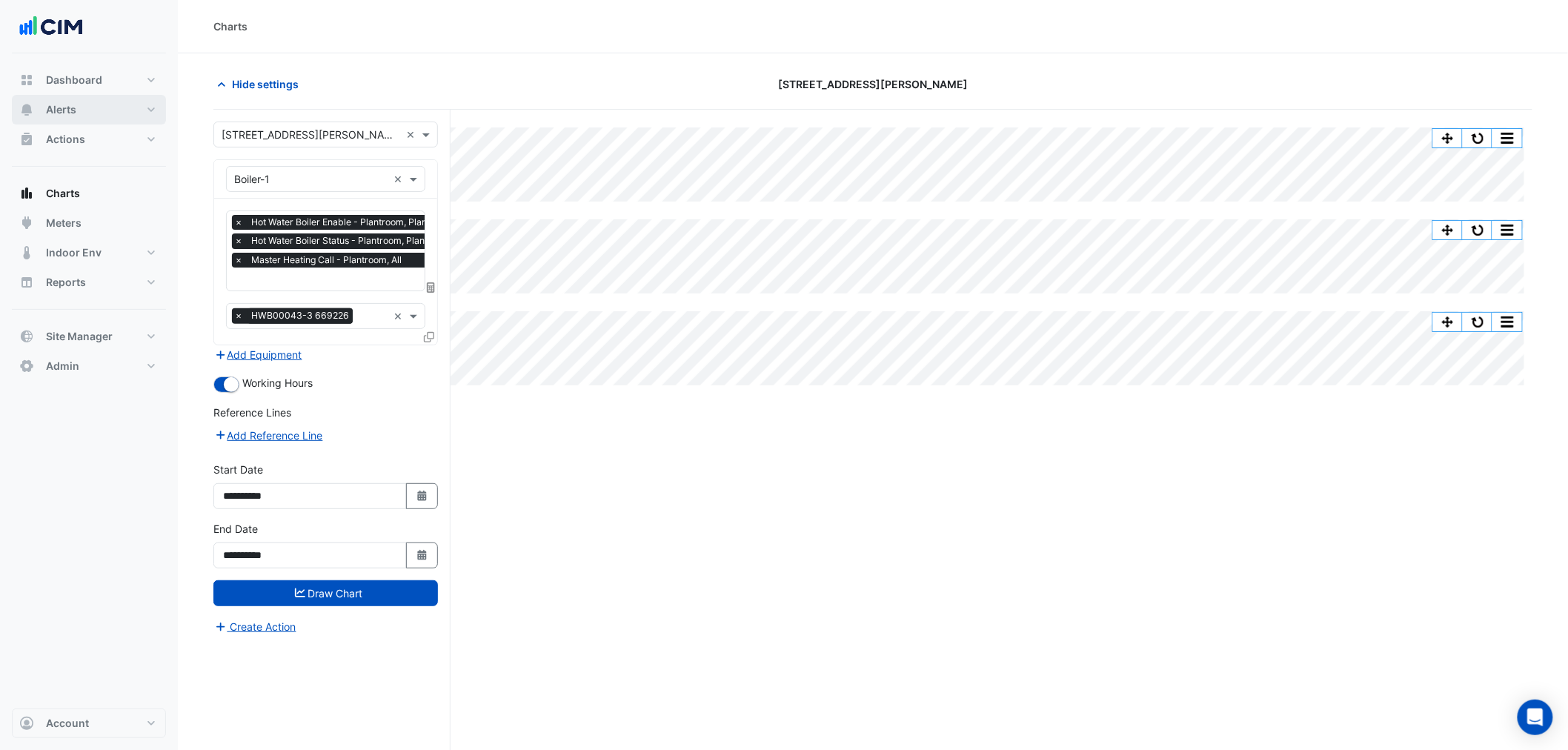
click at [136, 114] on button "Alerts" at bounding box center [89, 109] width 154 height 29
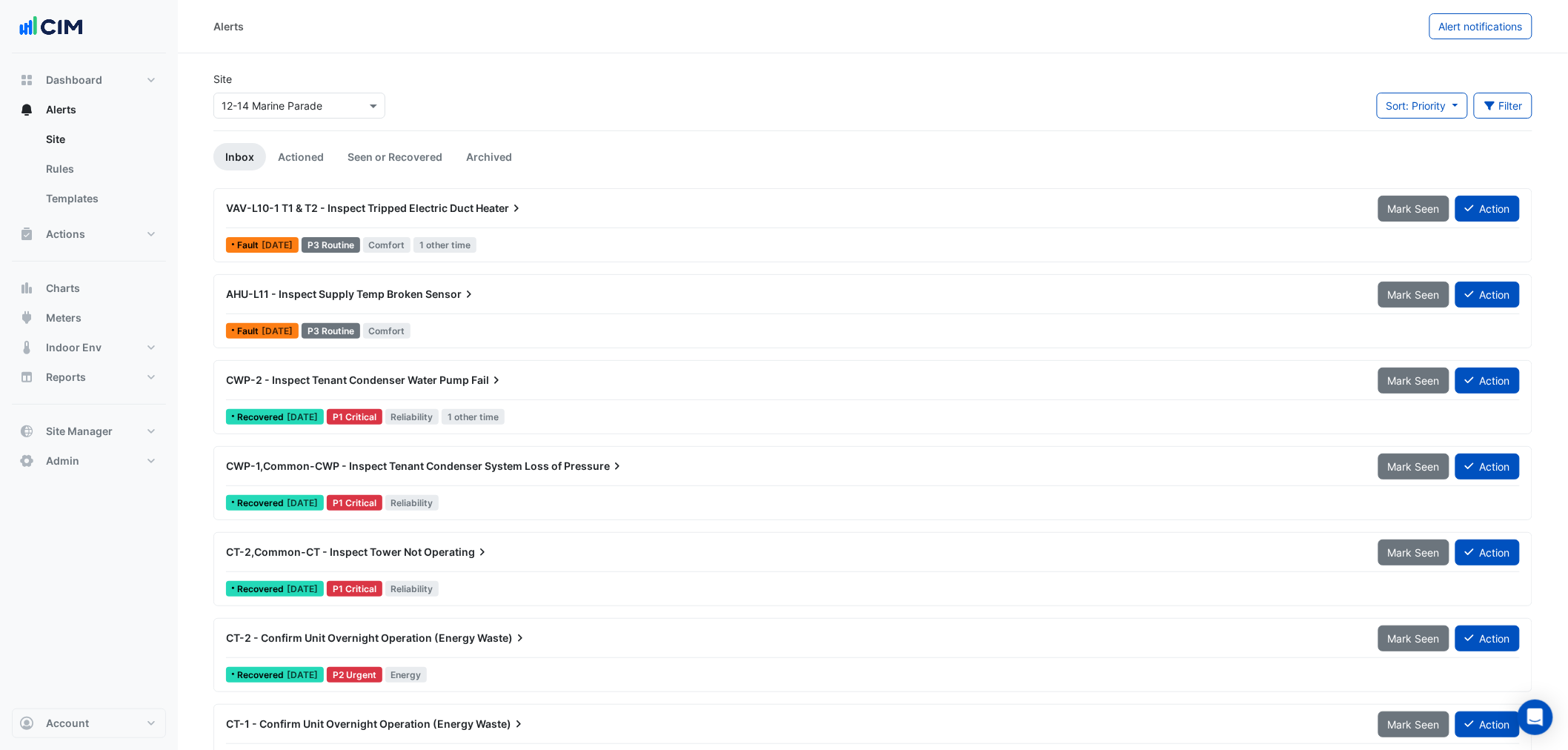
click at [316, 99] on input "text" at bounding box center [285, 106] width 126 height 16
type input "*****"
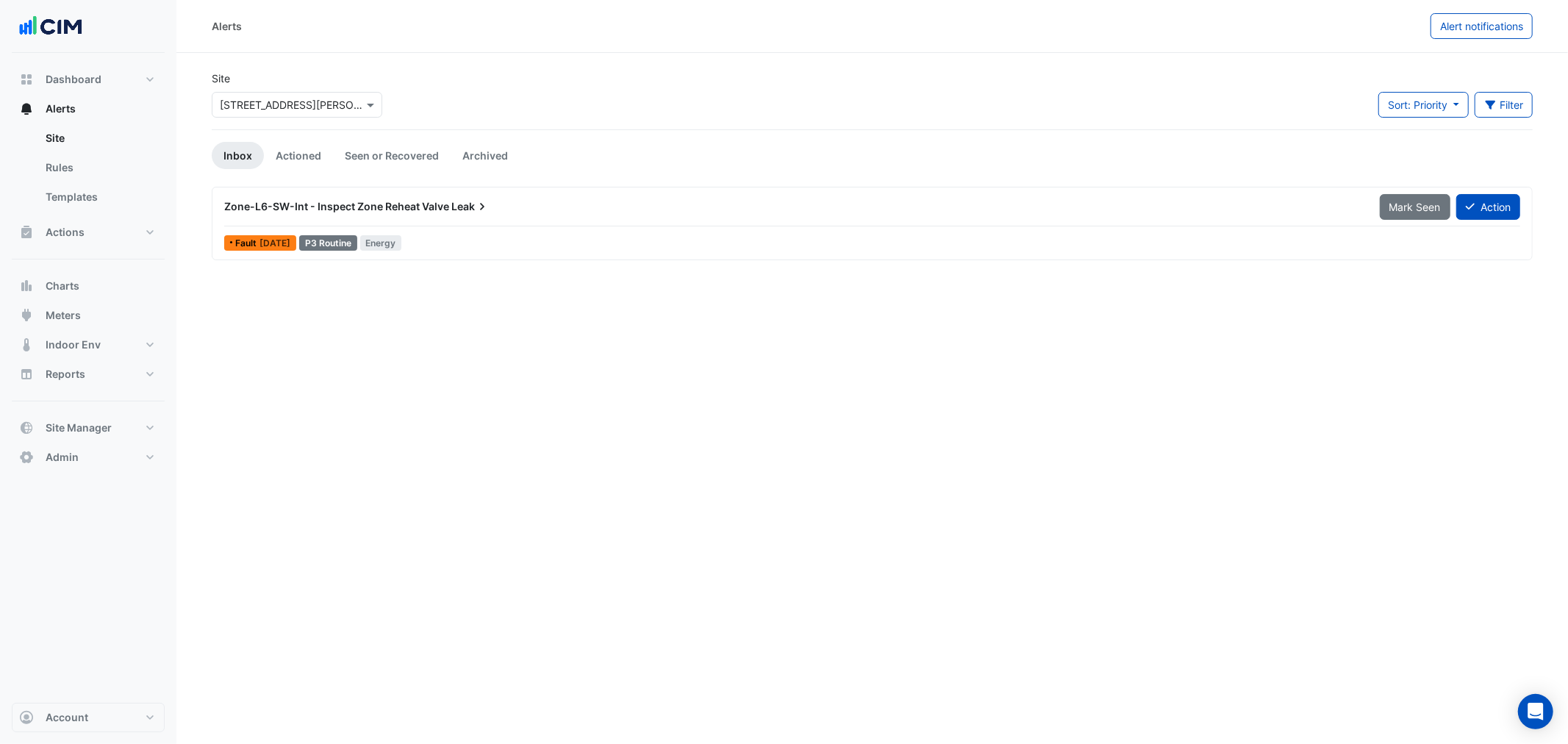
drag, startPoint x: 365, startPoint y: 160, endPoint x: 267, endPoint y: 176, distance: 99.3
click at [365, 159] on link "Seen or Recovered" at bounding box center [392, 155] width 118 height 27
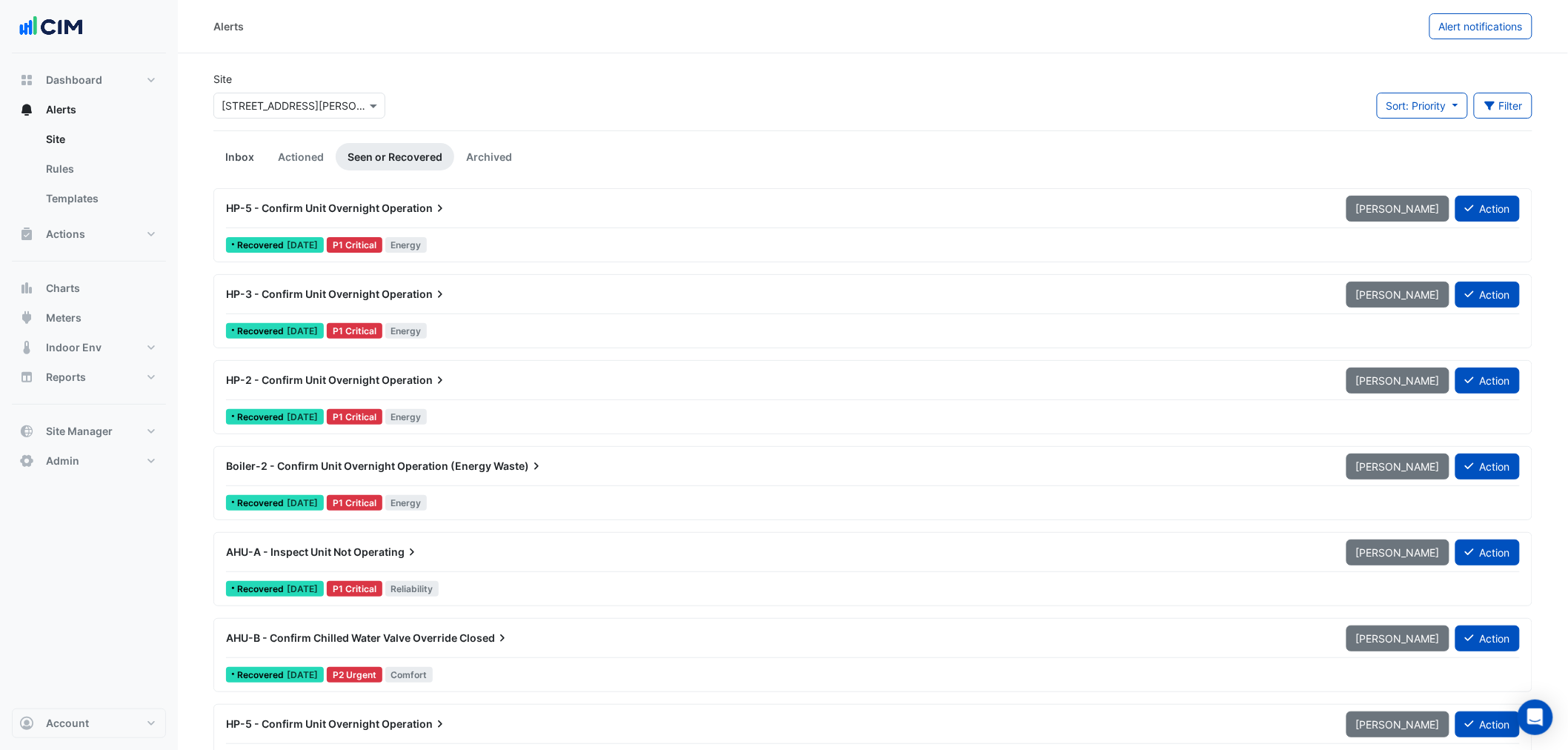
click at [231, 146] on link "Inbox" at bounding box center [239, 157] width 53 height 28
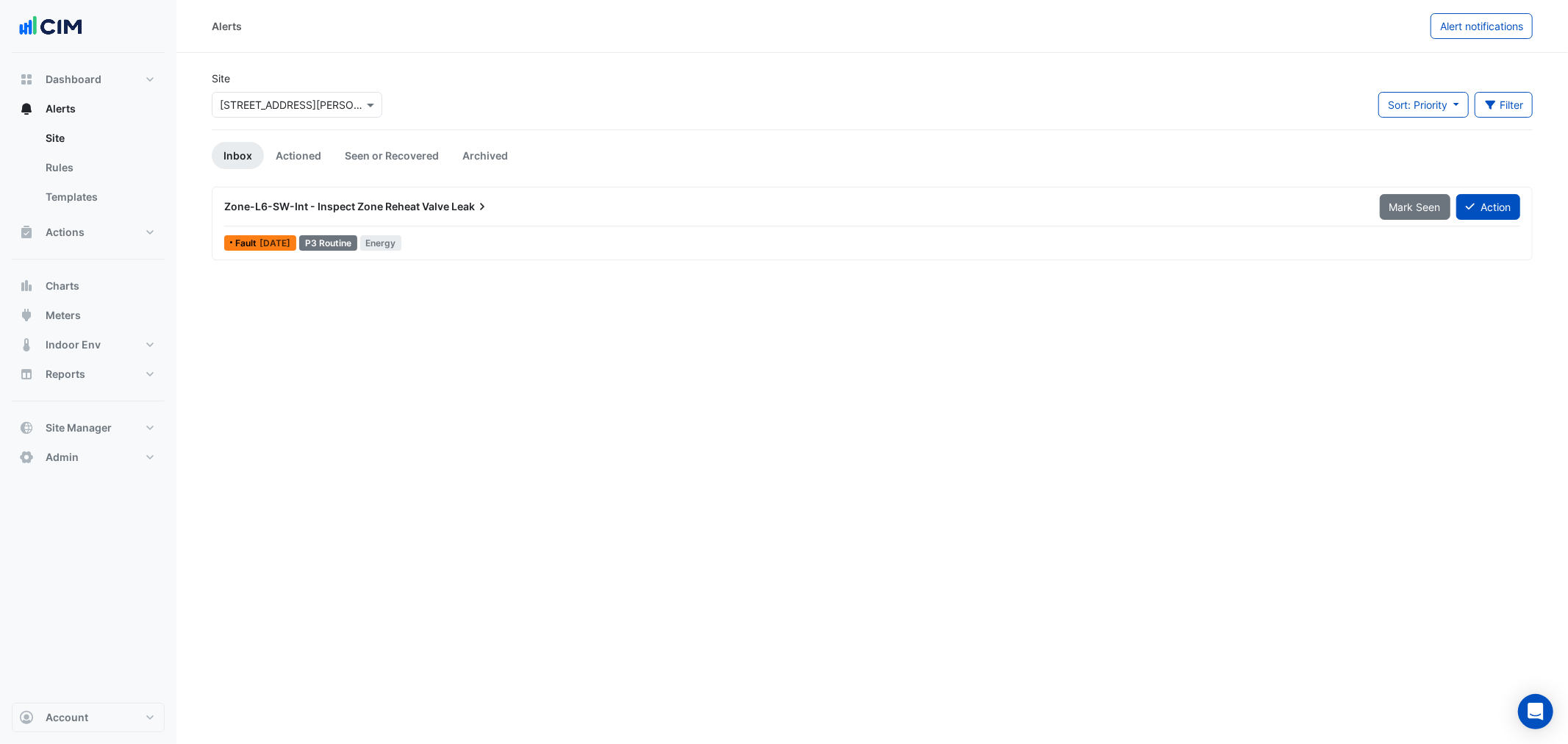
click at [368, 76] on div "Site Select a Site × [STREET_ADDRESS][PERSON_NAME]" at bounding box center [296, 94] width 170 height 47
click at [355, 100] on div "Select a Site × [STREET_ADDRESS][PERSON_NAME]" at bounding box center [296, 105] width 170 height 26
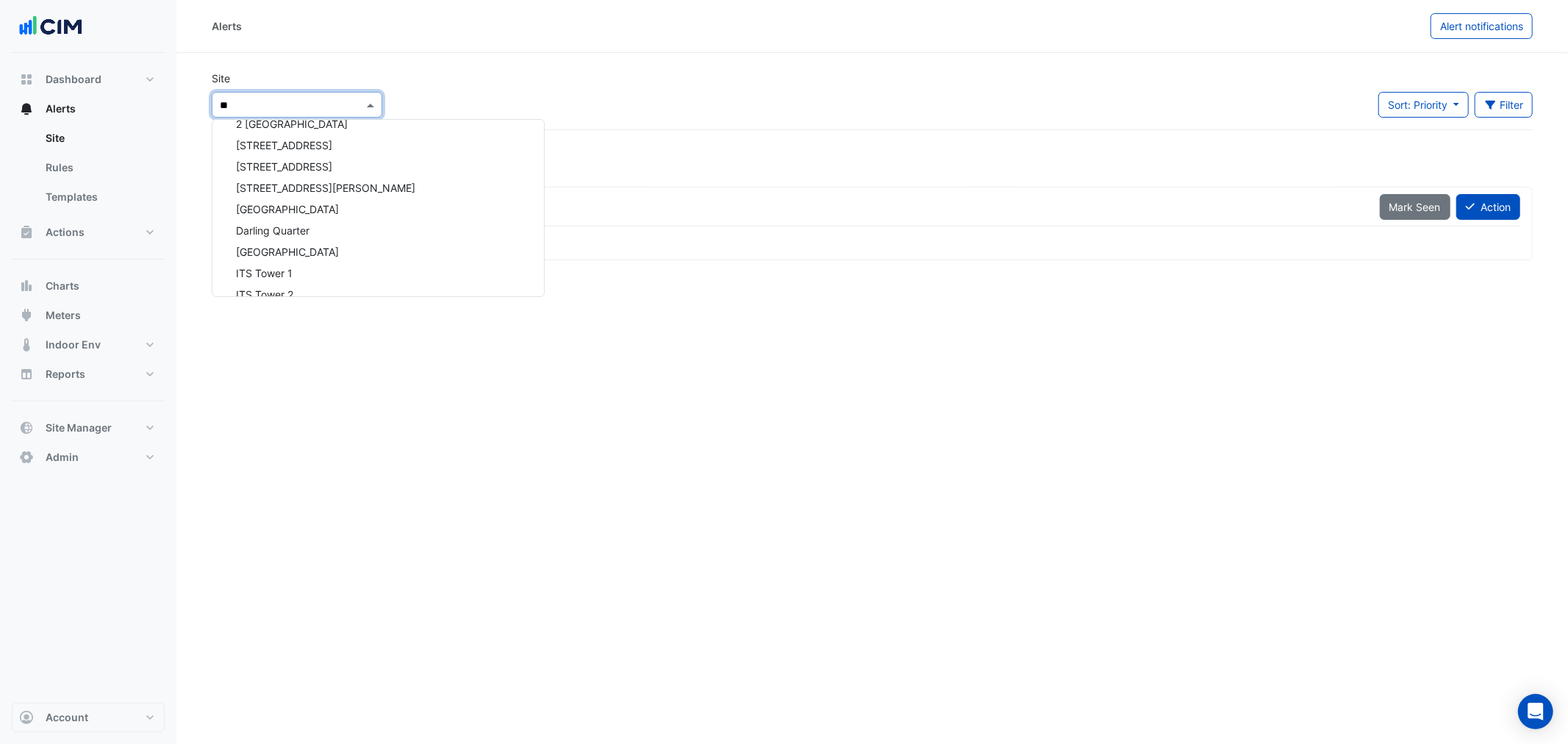
type input "***"
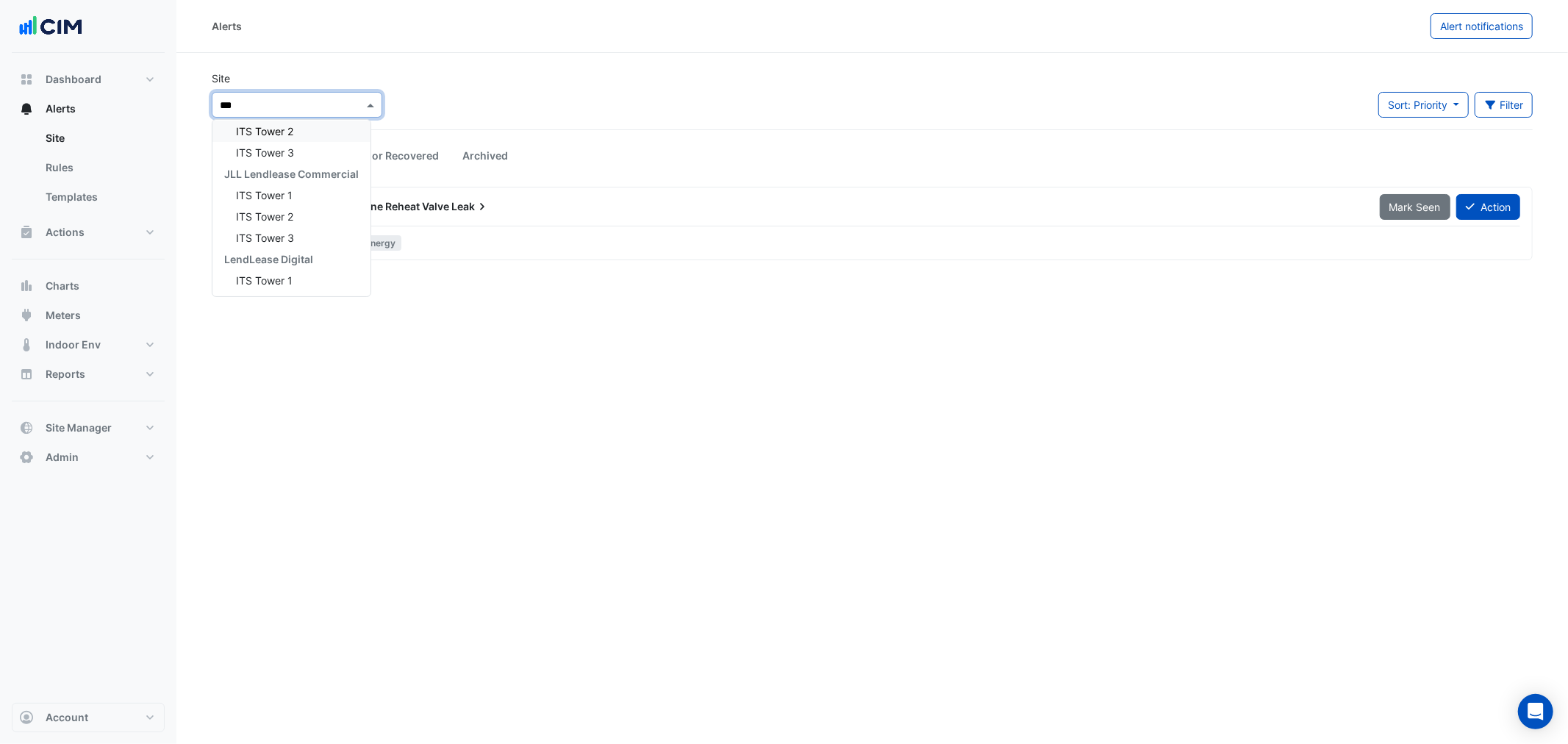
scroll to position [27, 0]
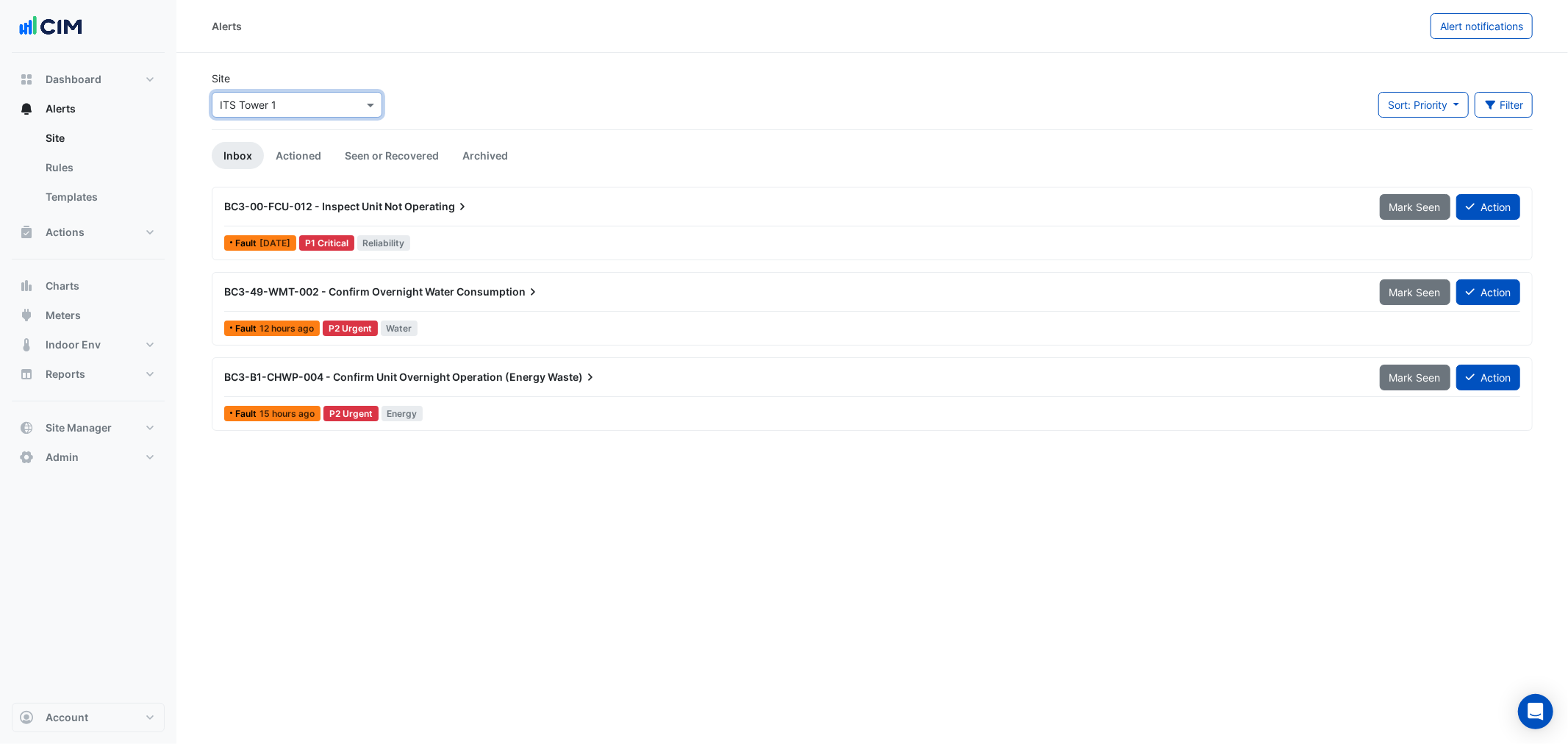
click at [405, 365] on div "BC3-B1-CHWP-004 - Confirm Unit Overnight Operation (Energy Waste) Mark Seen Act…" at bounding box center [872, 394] width 1321 height 74
click at [383, 392] on div "BC3-B1-CHWP-004 - Confirm Unit Overnight Operation (Energy Waste) Mark Seen Act…" at bounding box center [872, 380] width 1296 height 33
click at [330, 109] on input "text" at bounding box center [282, 105] width 125 height 16
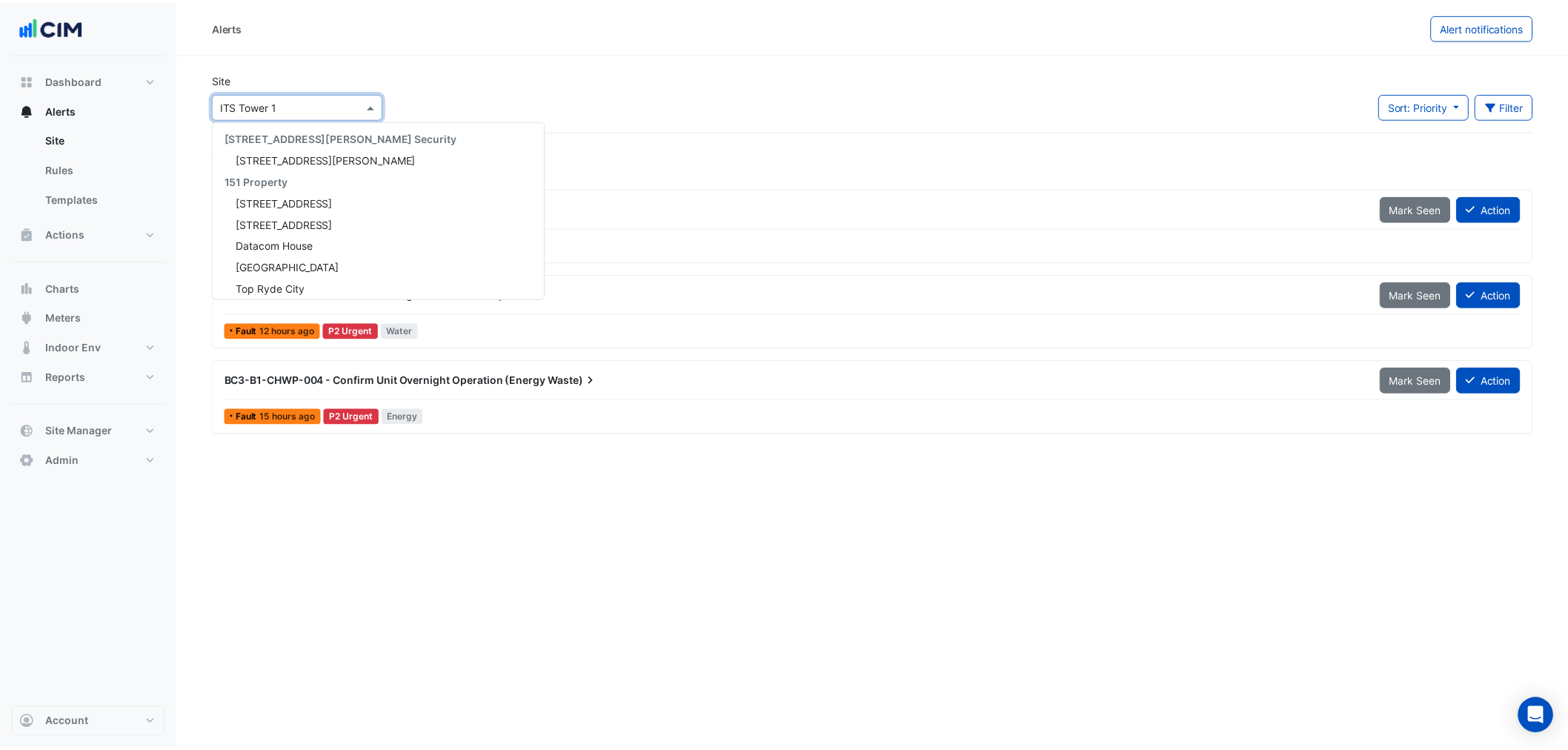
scroll to position [1894, 0]
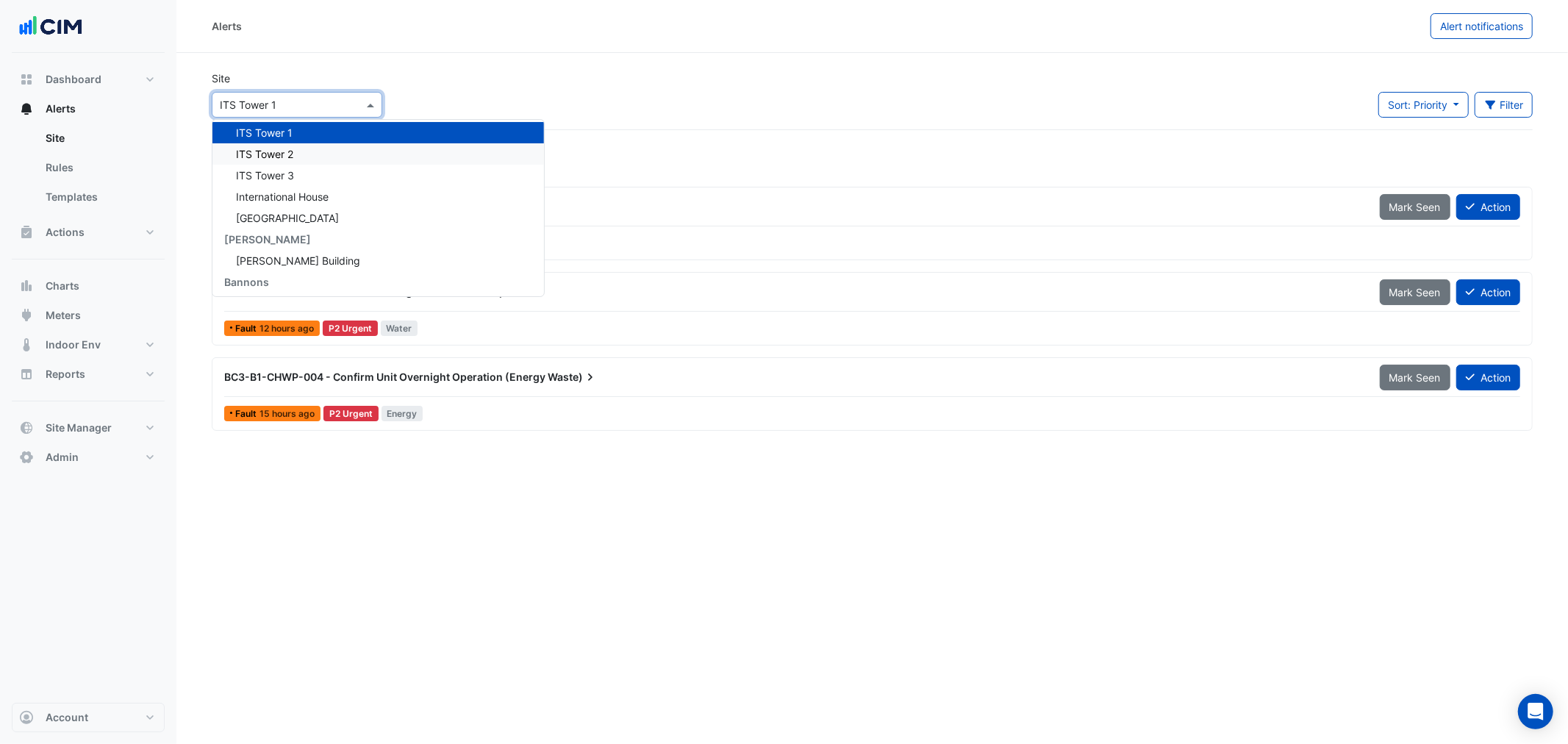
click at [301, 157] on div "ITS Tower 2" at bounding box center [378, 154] width 331 height 22
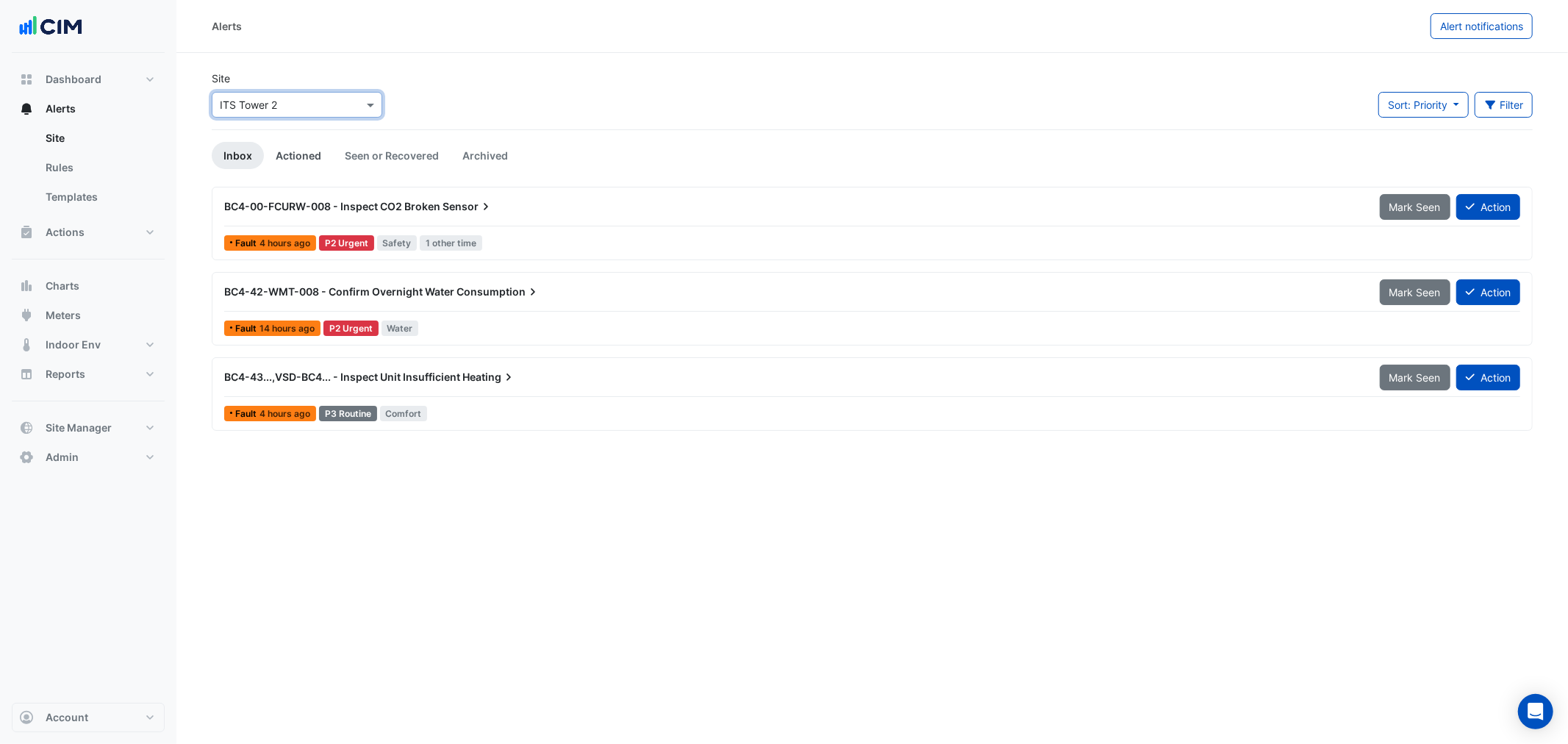
click at [285, 164] on link "Actioned" at bounding box center [298, 155] width 69 height 27
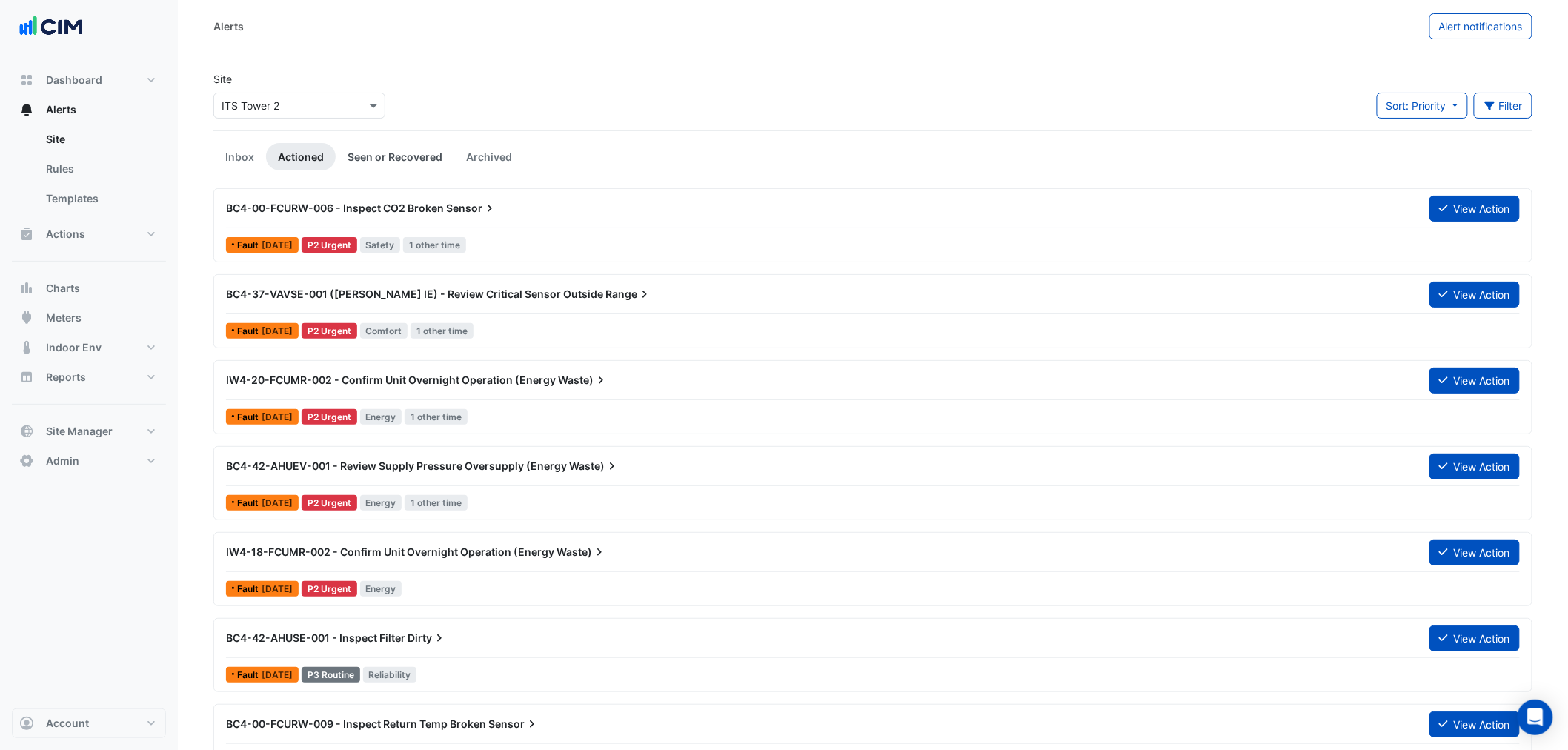
click at [397, 161] on link "Seen or Recovered" at bounding box center [395, 157] width 119 height 28
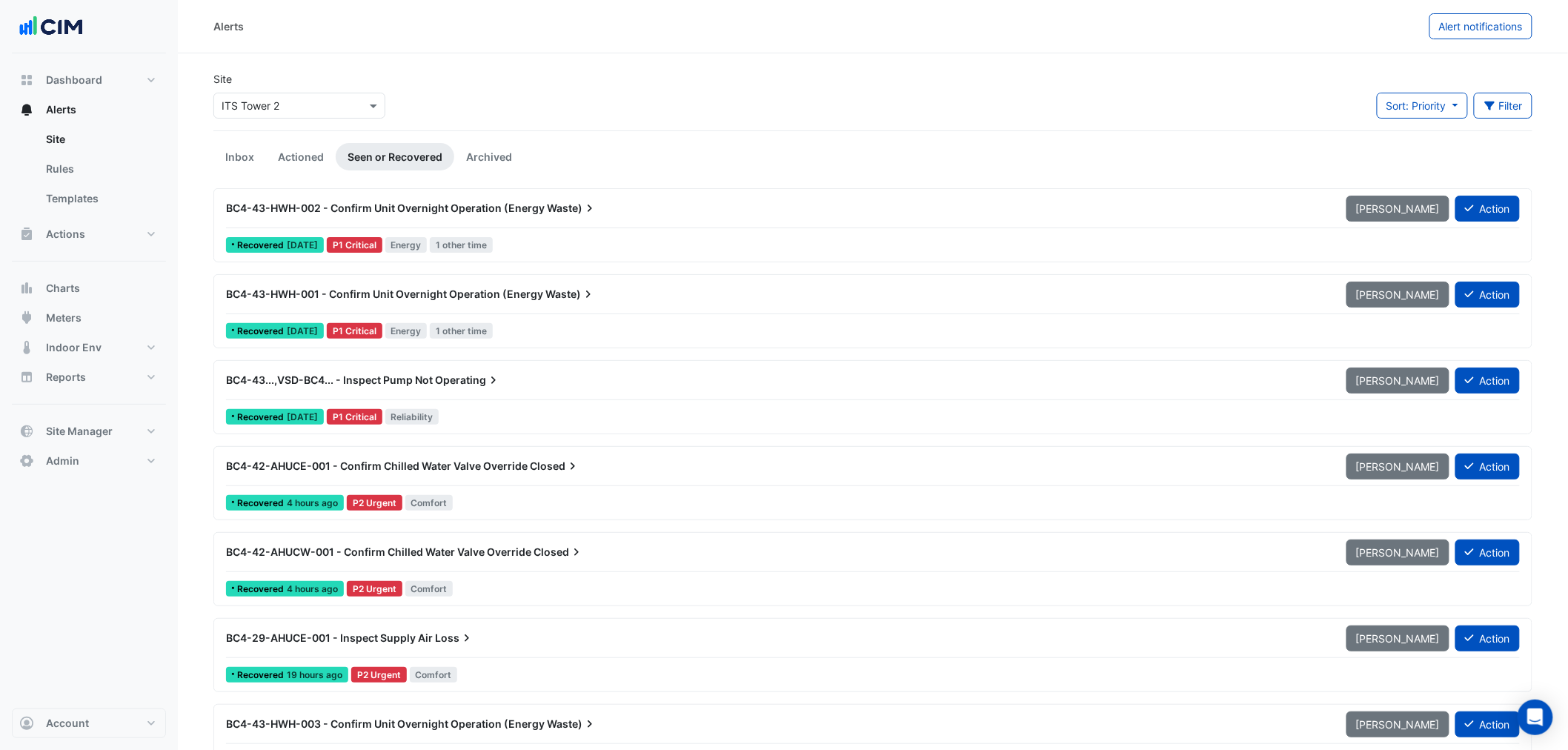
click at [279, 109] on input "text" at bounding box center [285, 106] width 126 height 16
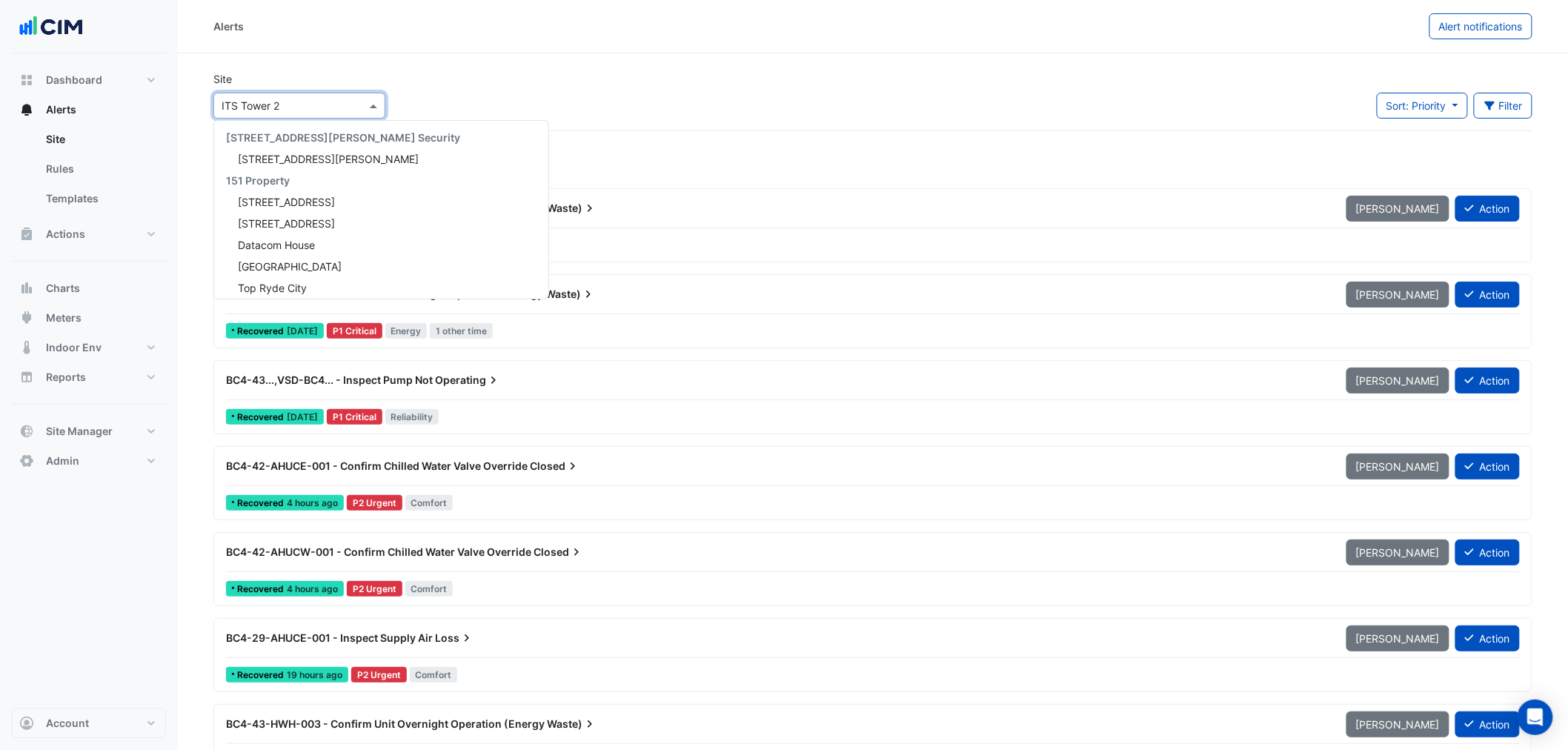
scroll to position [1916, 0]
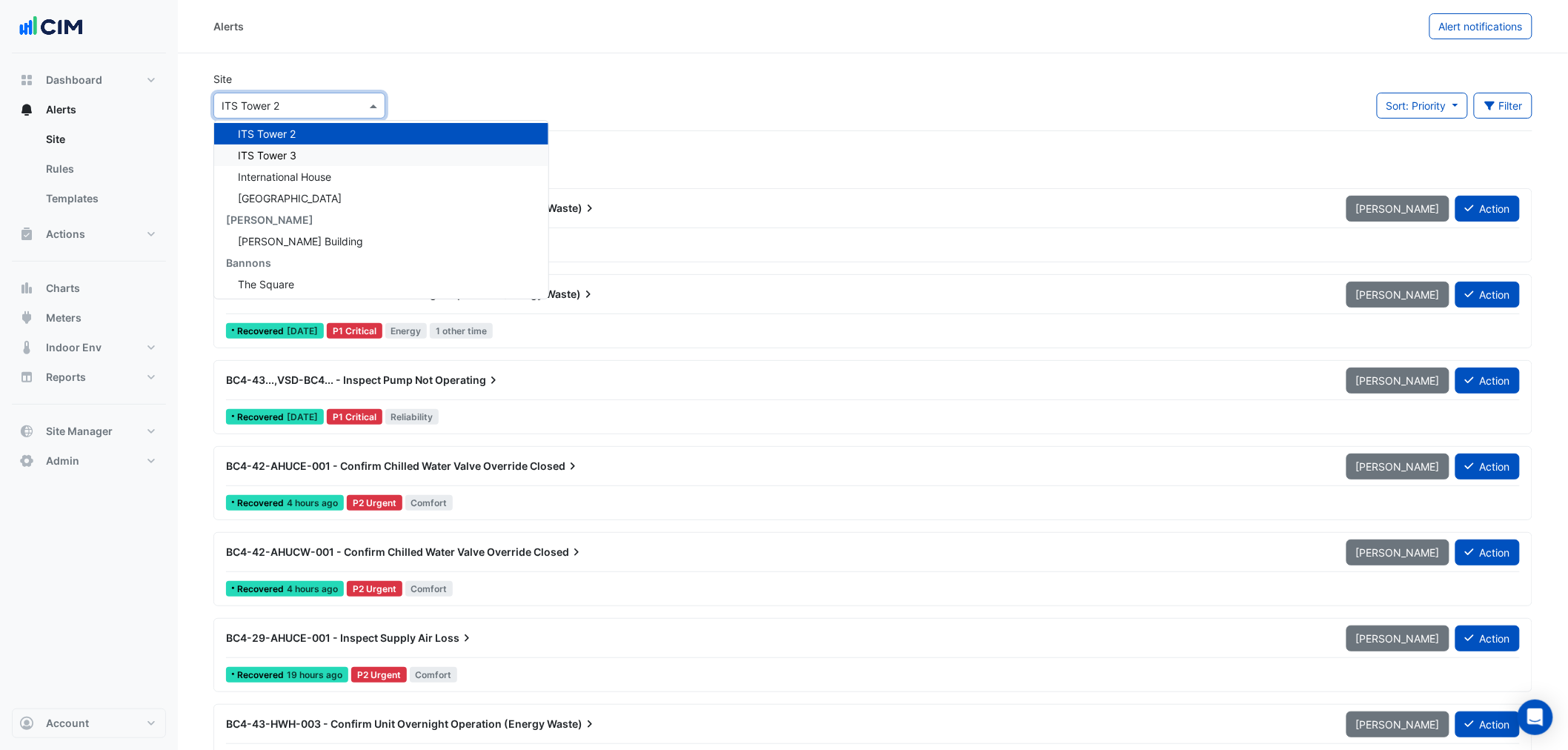
click at [298, 152] on div "ITS Tower 3" at bounding box center [381, 156] width 334 height 22
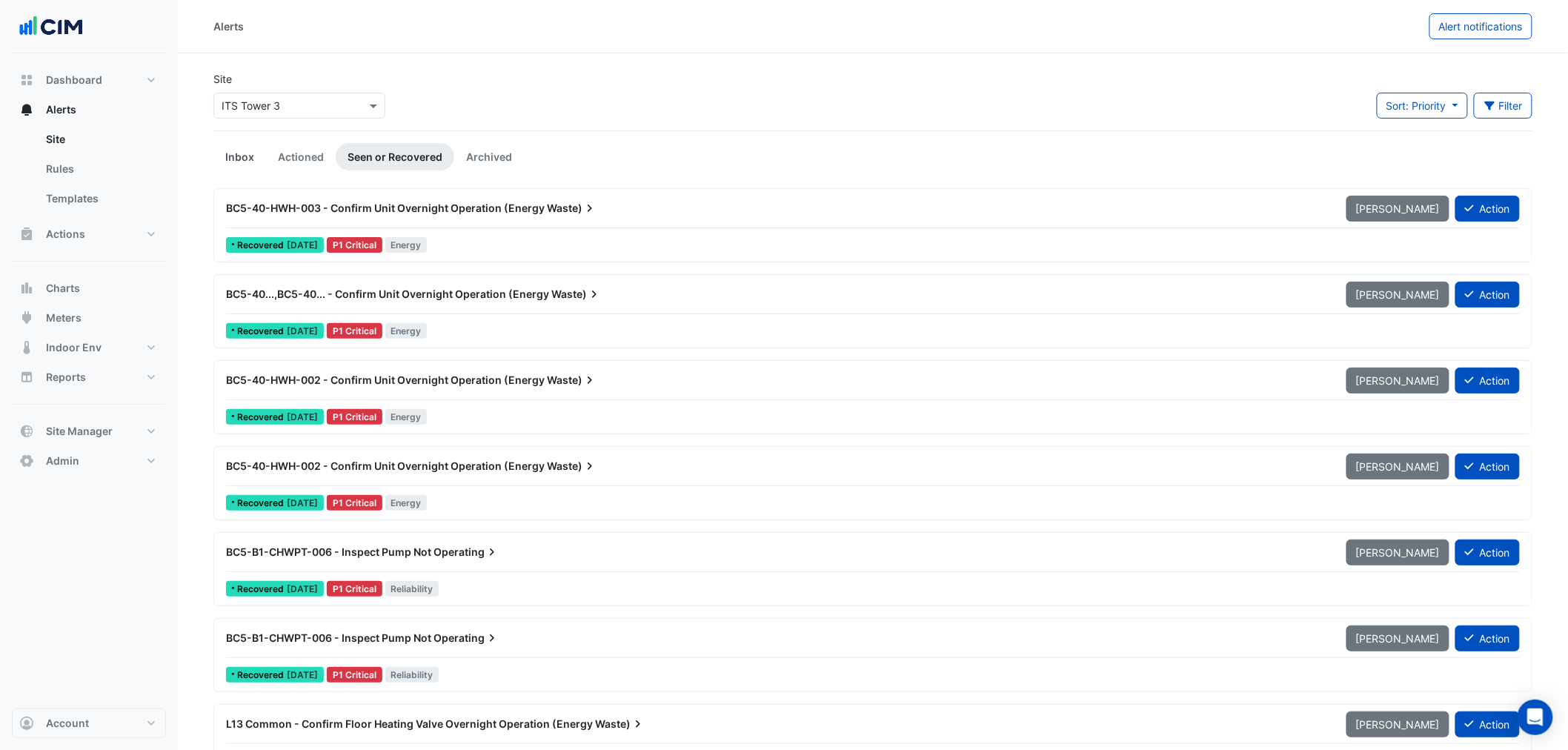
click at [249, 152] on link "Inbox" at bounding box center [239, 157] width 53 height 28
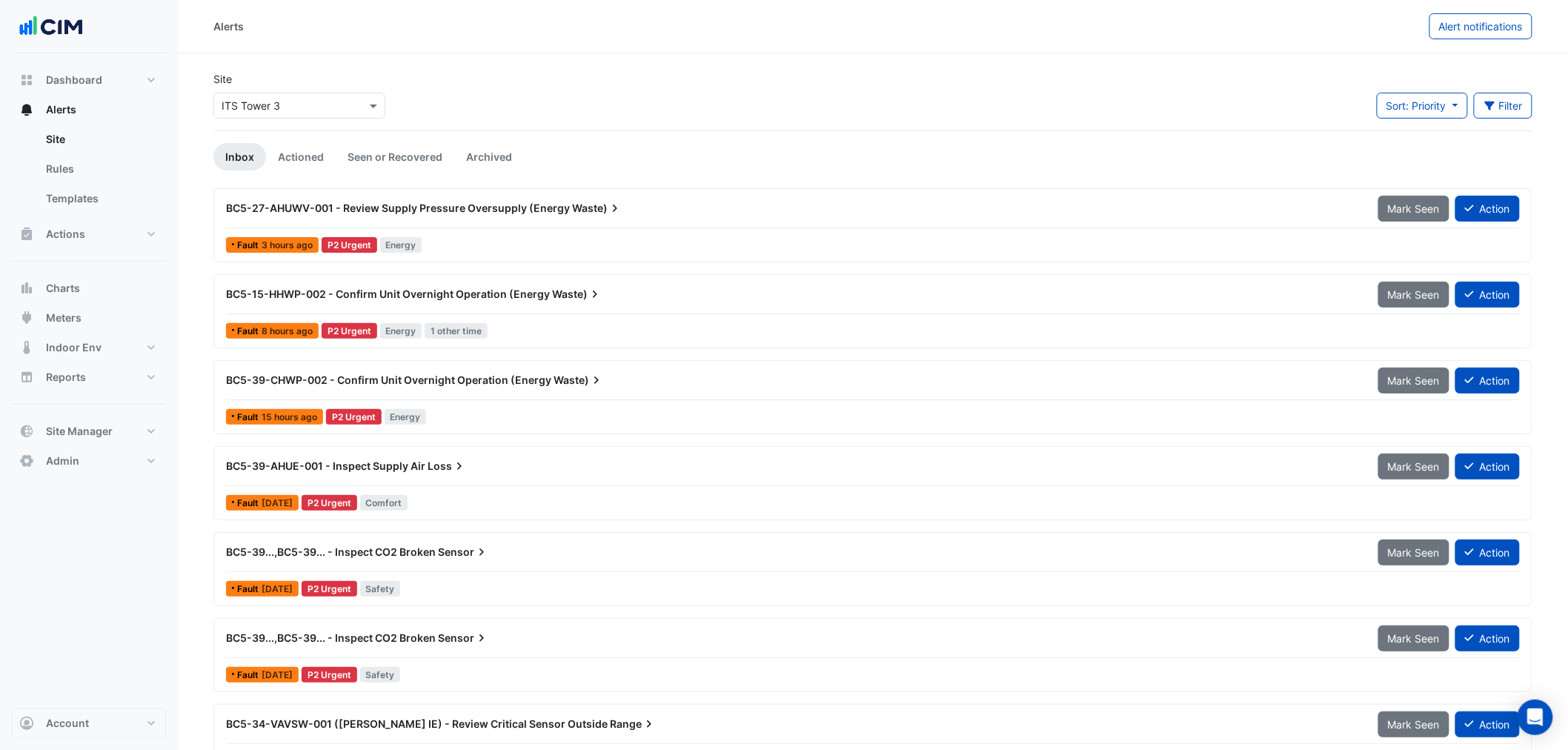
click at [261, 87] on div "Select a Site × ITS Tower 3" at bounding box center [299, 103] width 177 height 32
click at [261, 99] on input "text" at bounding box center [285, 106] width 126 height 16
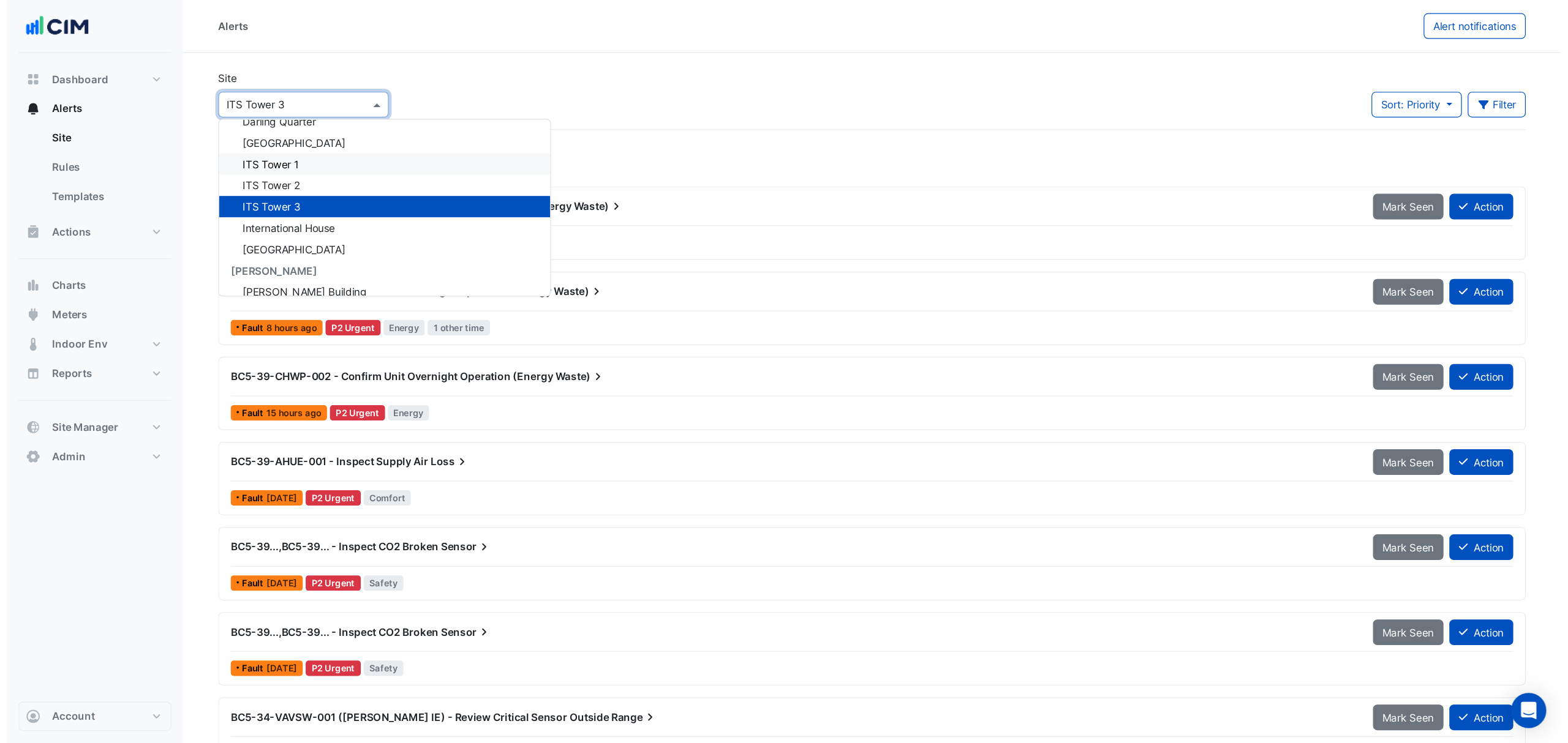
scroll to position [1510, 0]
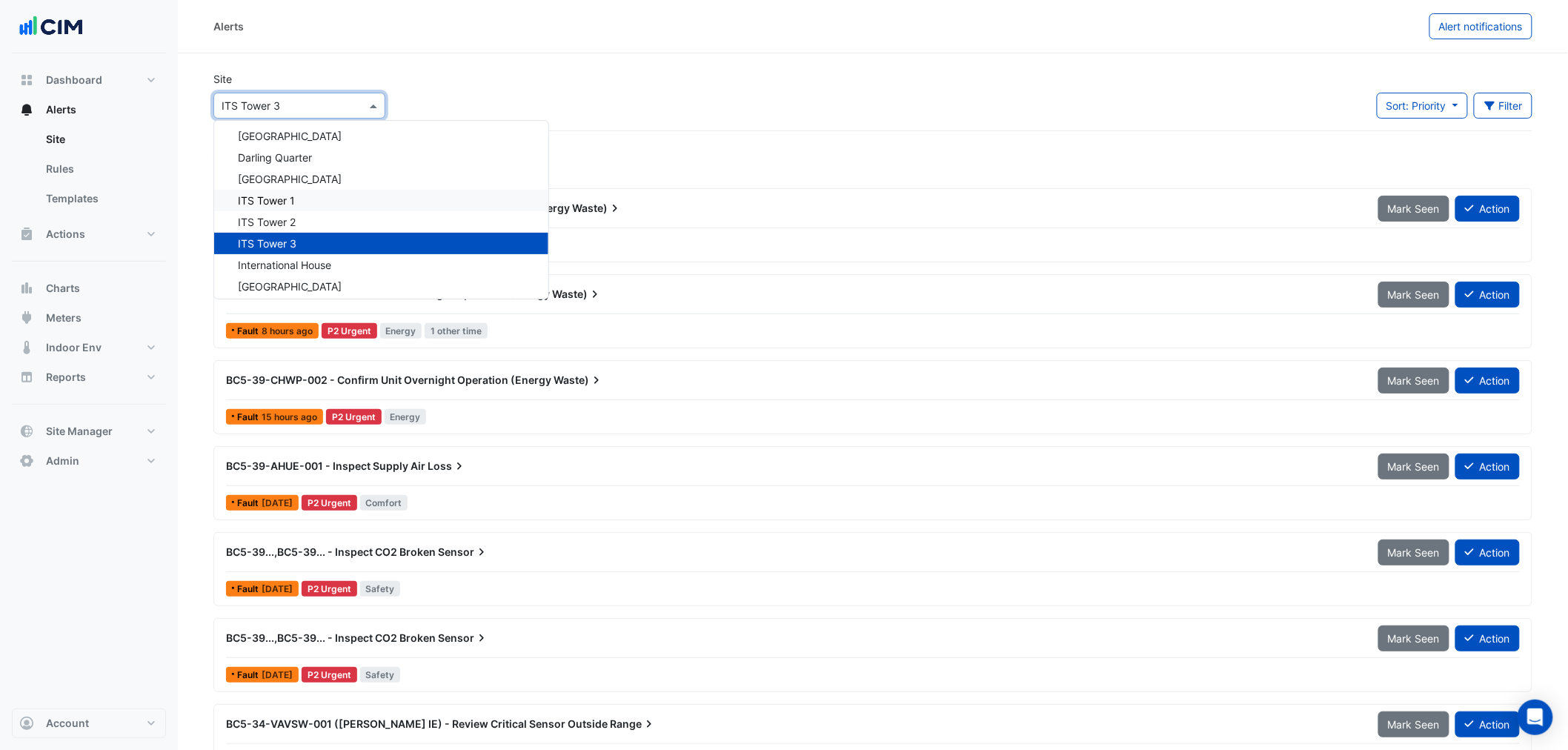
click at [300, 203] on div "ITS Tower 1" at bounding box center [381, 201] width 334 height 22
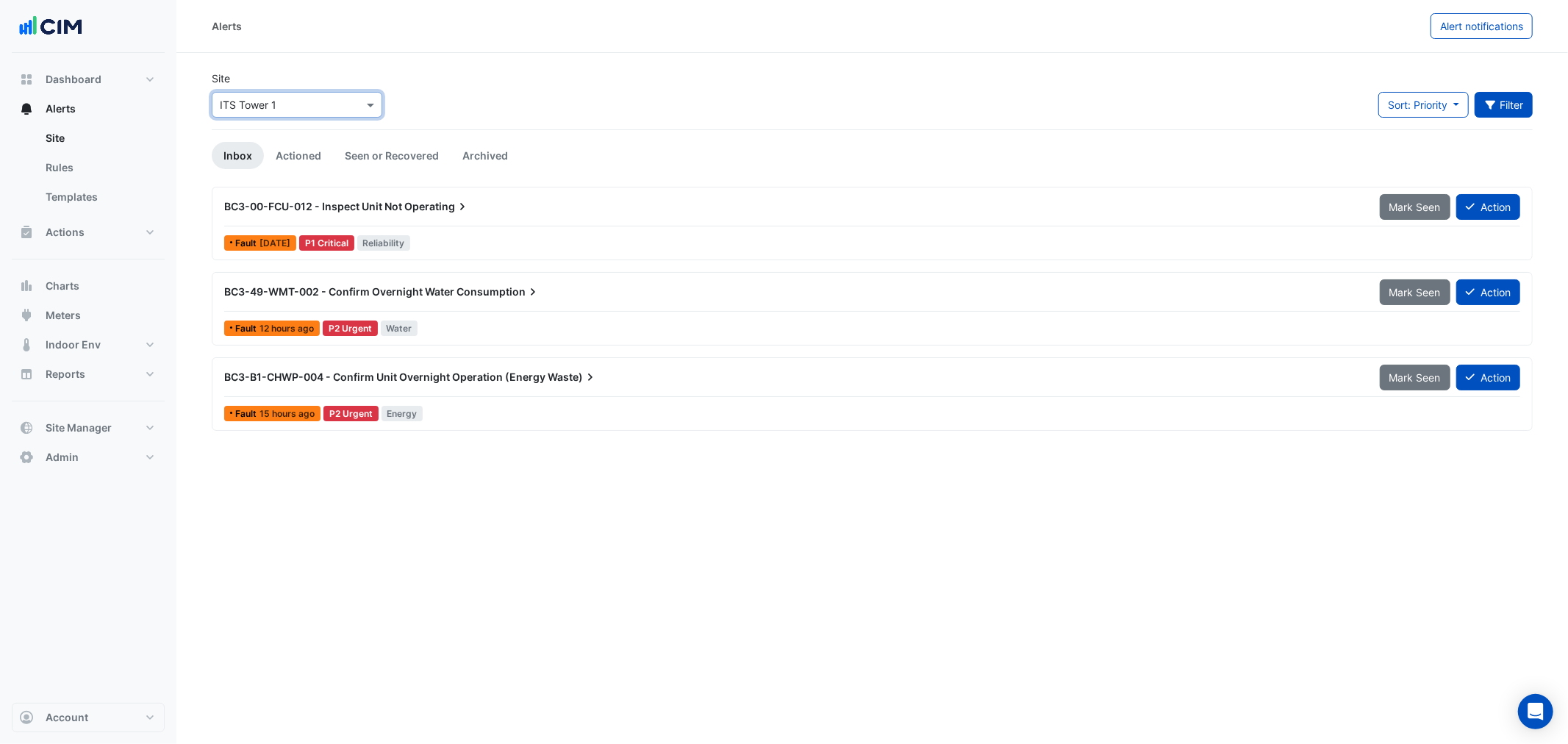
click at [1531, 101] on button "Filter" at bounding box center [1503, 105] width 59 height 26
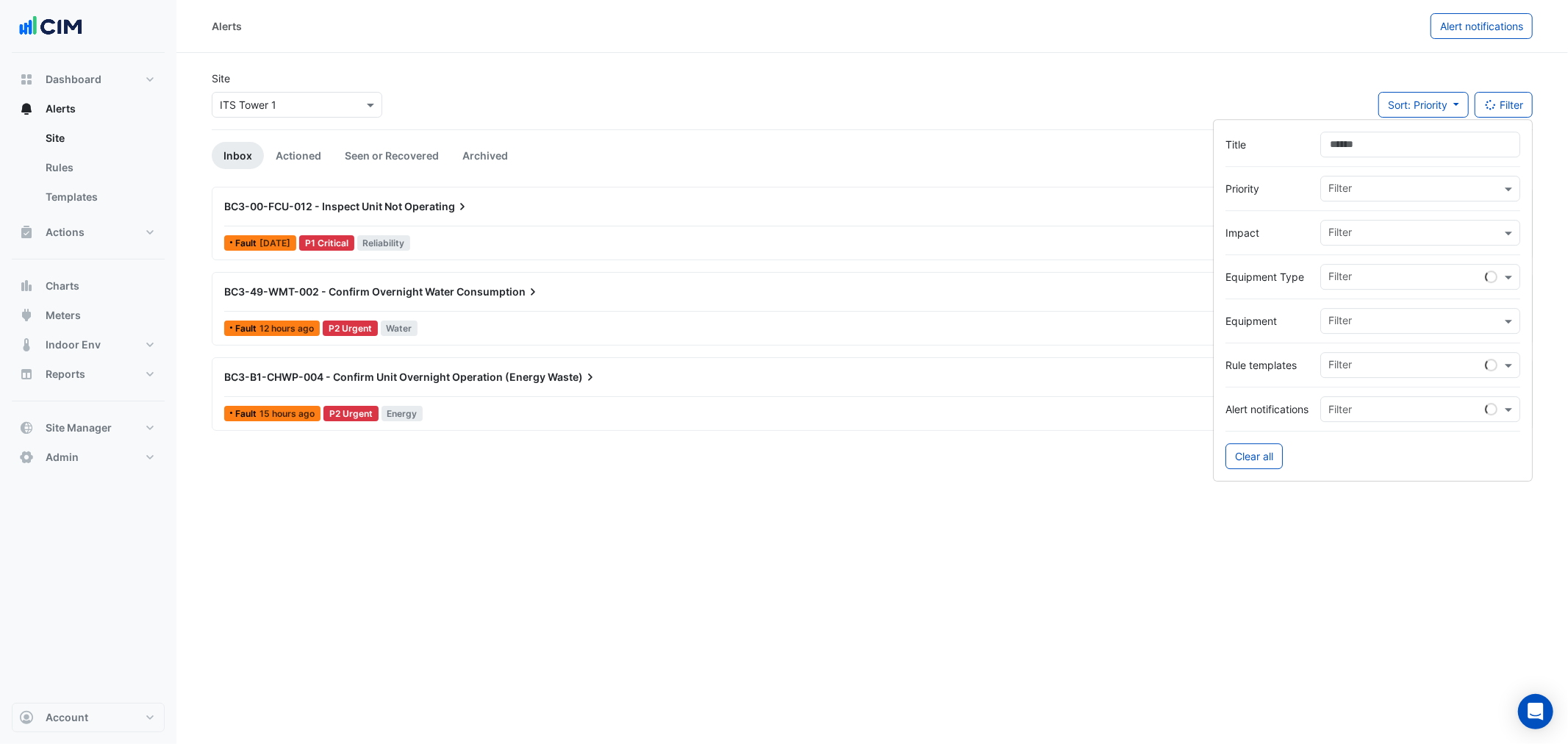
click at [1399, 360] on input "text" at bounding box center [1406, 366] width 157 height 16
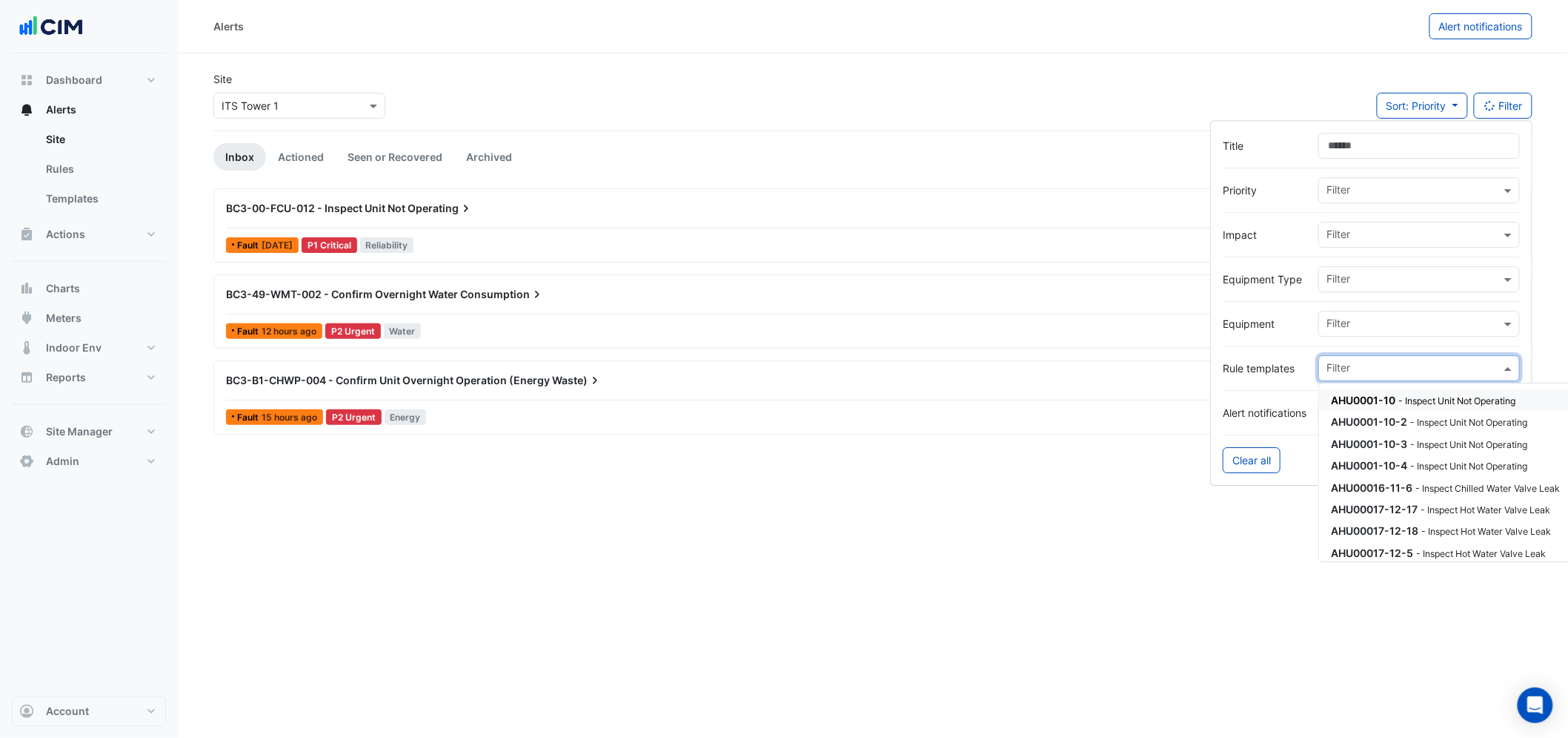
drag, startPoint x: 1278, startPoint y: 390, endPoint x: 1295, endPoint y: 395, distance: 17.7
click at [1282, 390] on hr at bounding box center [1370, 390] width 297 height 1
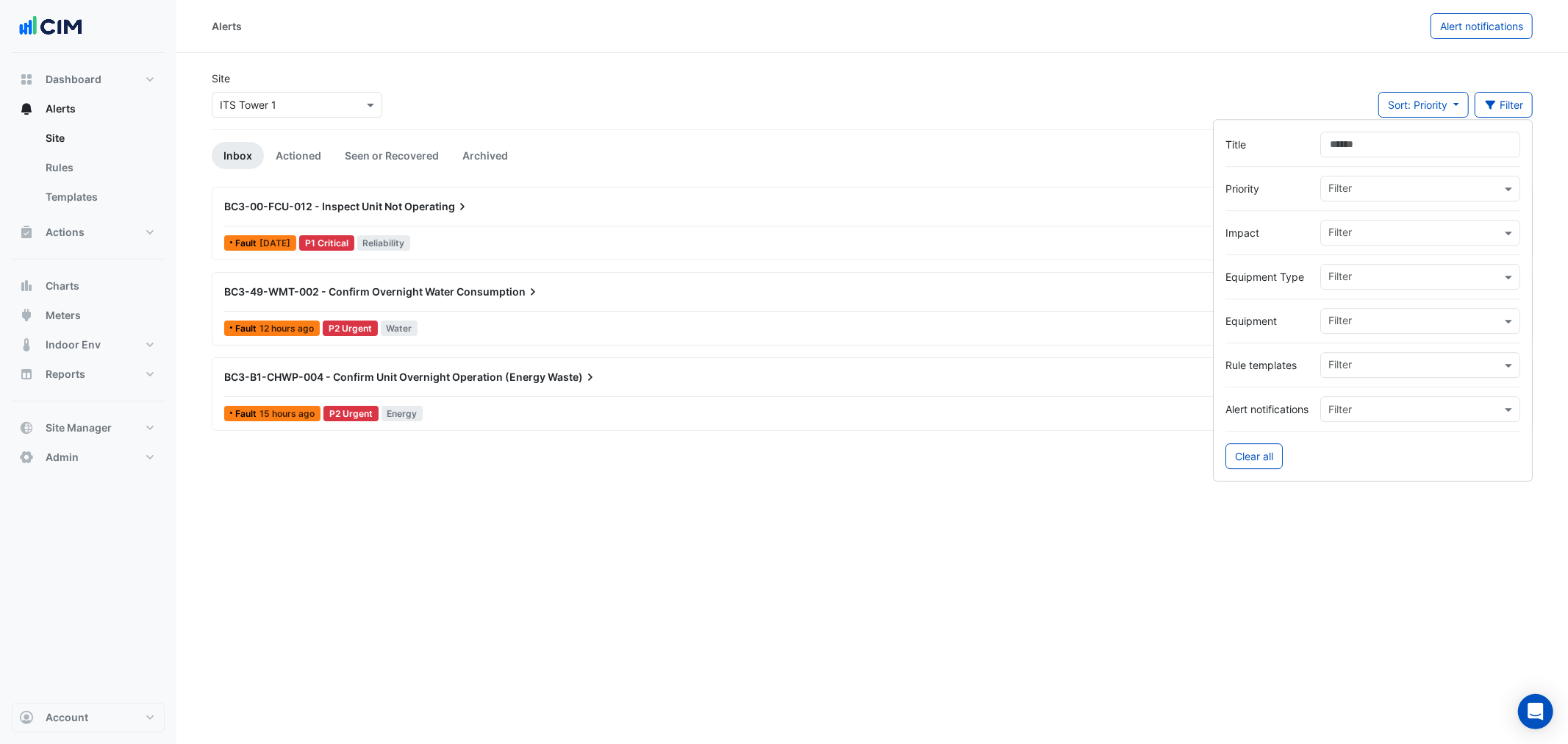
click at [1326, 414] on div at bounding box center [1419, 409] width 198 height 17
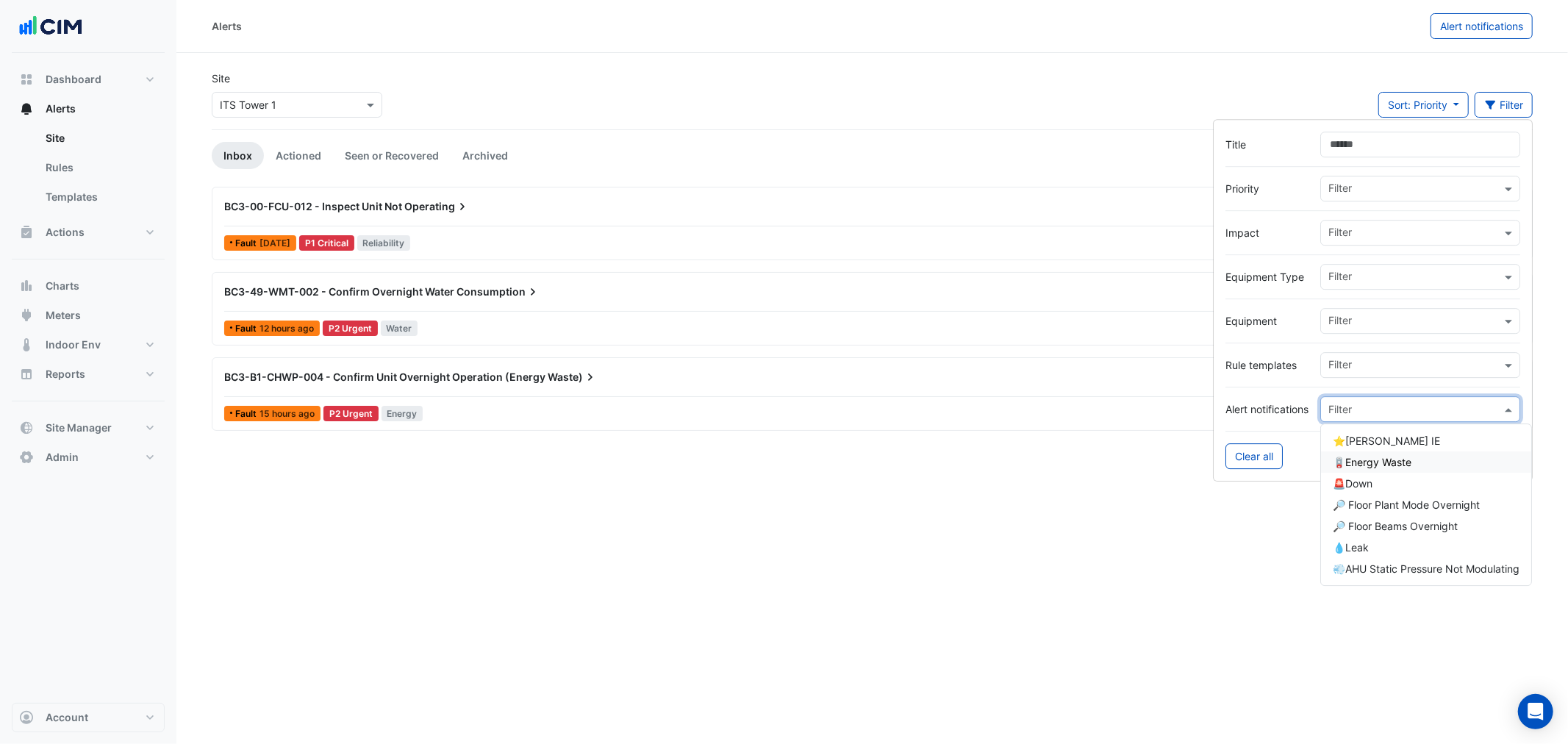
click at [1364, 471] on div "🪫Energy Waste" at bounding box center [1425, 462] width 210 height 22
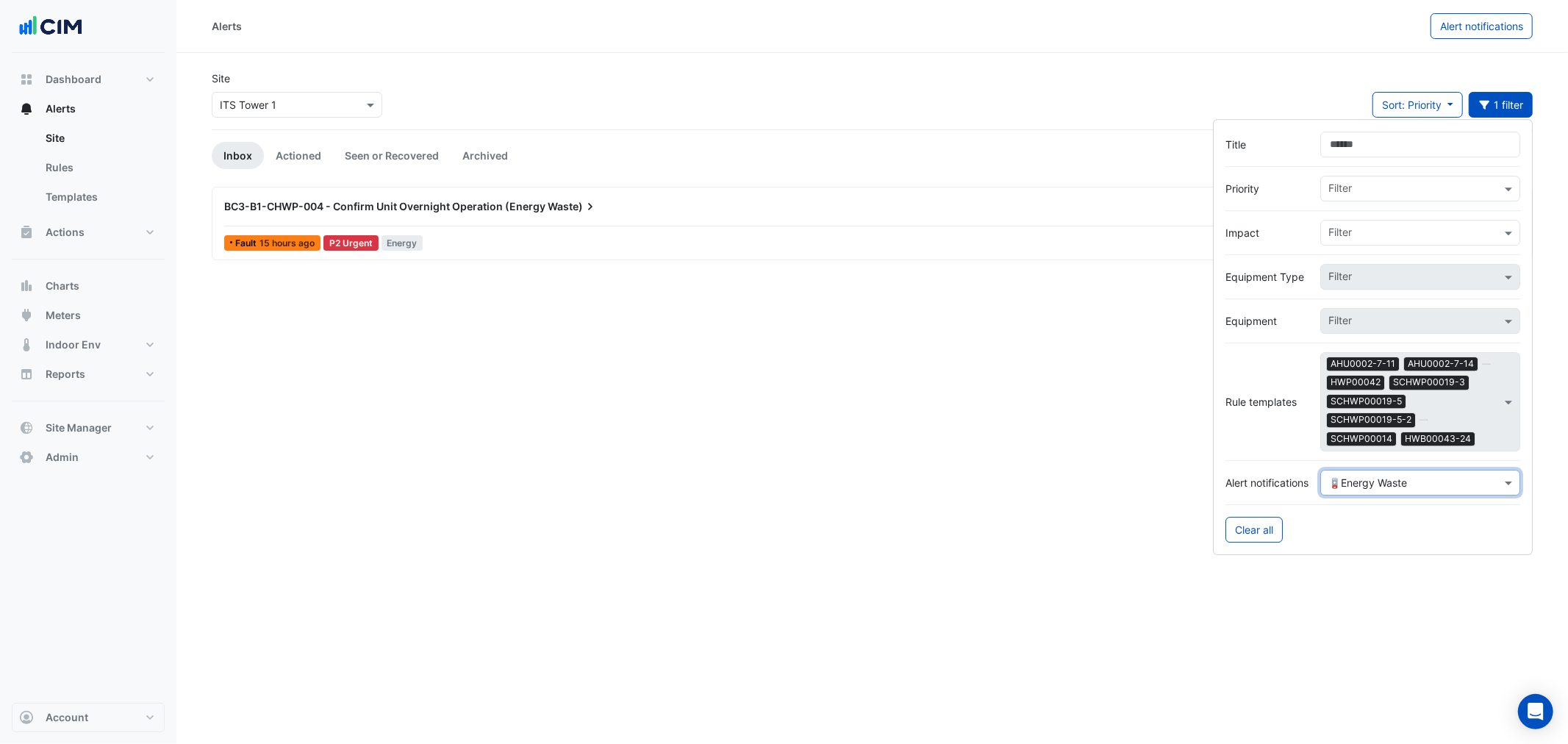
click at [300, 214] on div "BC3-B1-CHWP-004 - Confirm Unit Overnight Operation (Energy Waste)" at bounding box center [793, 207] width 1138 height 15
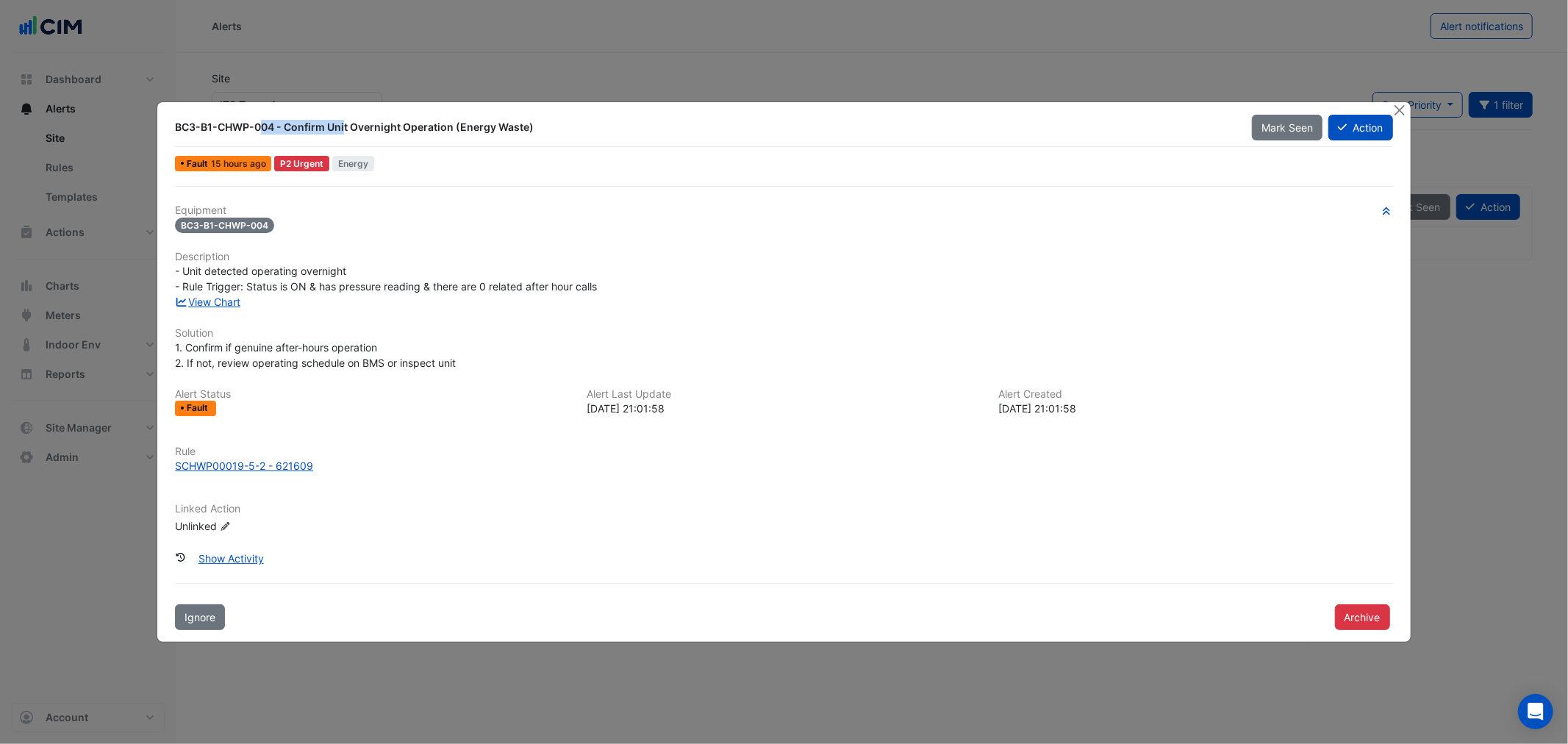
drag, startPoint x: 169, startPoint y: 125, endPoint x: 277, endPoint y: 130, distance: 108.1
click at [277, 130] on div "BC3-B1-CHWP-004 - Confirm Unit Overnight Operation (Energy Waste)" at bounding box center [704, 127] width 1077 height 27
copy div "BC3-B1-CHWP-004"
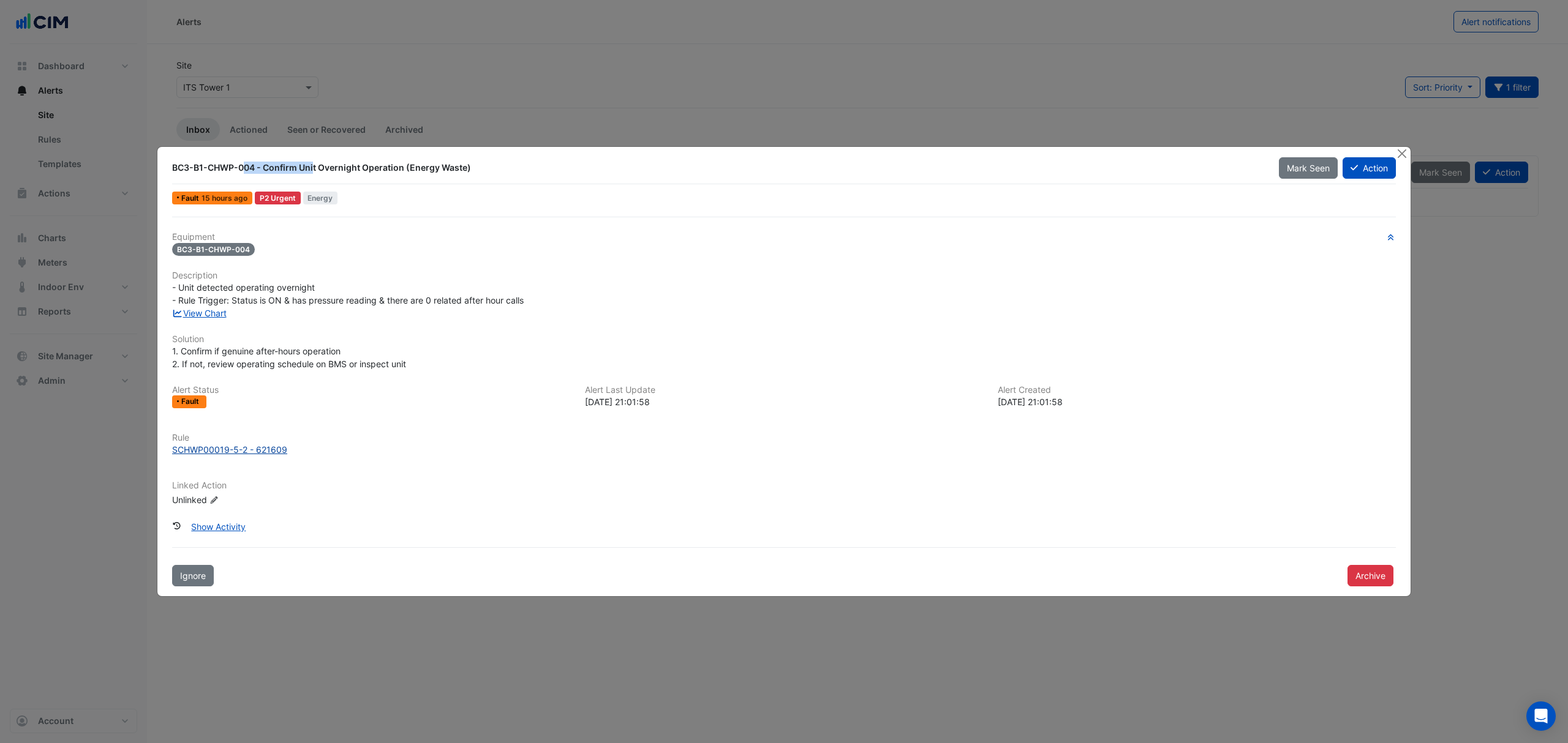
click at [251, 445] on div "SCHWP00019-5-2 - 621609" at bounding box center [230, 450] width 115 height 13
drag, startPoint x: 483, startPoint y: 70, endPoint x: 482, endPoint y: 82, distance: 12.0
click at [482, 81] on ngb-modal-window "BC3-B1-CHWP-004 - Confirm Unit Overnight Operation (Energy Waste) Mark Seen Act…" at bounding box center [784, 372] width 1568 height 743
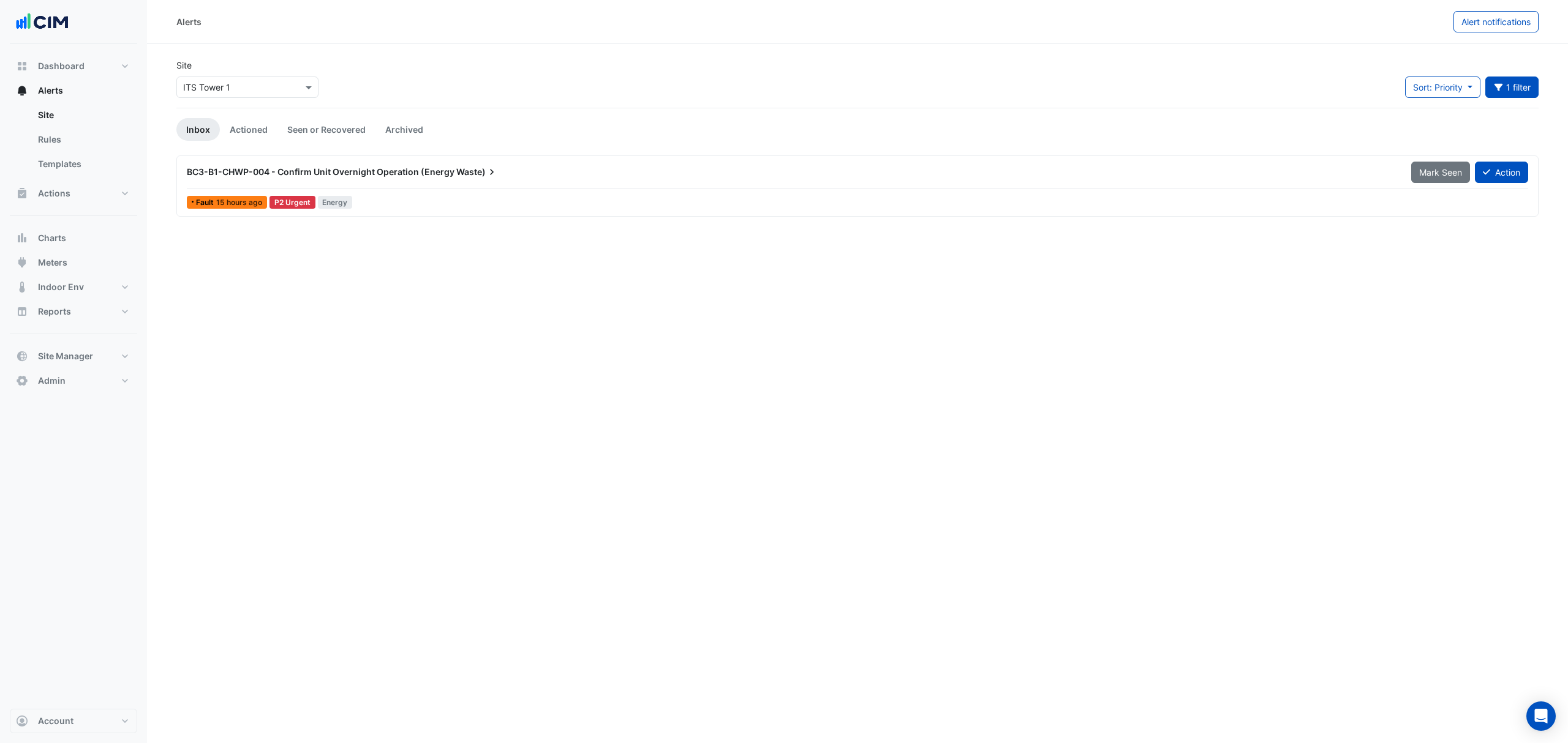
click at [244, 81] on div "Select a Site × ITS Tower 1" at bounding box center [247, 87] width 142 height 21
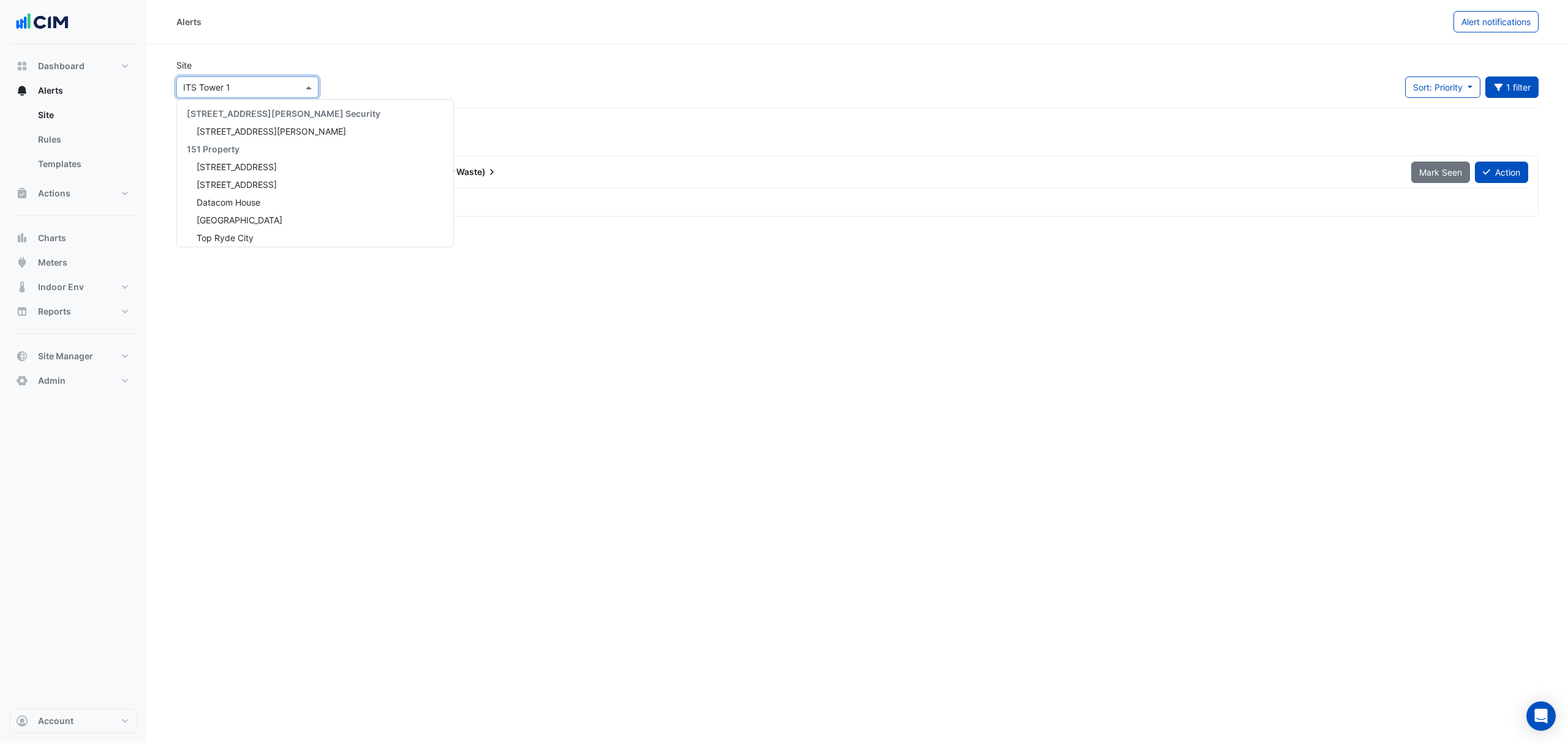
scroll to position [1568, 0]
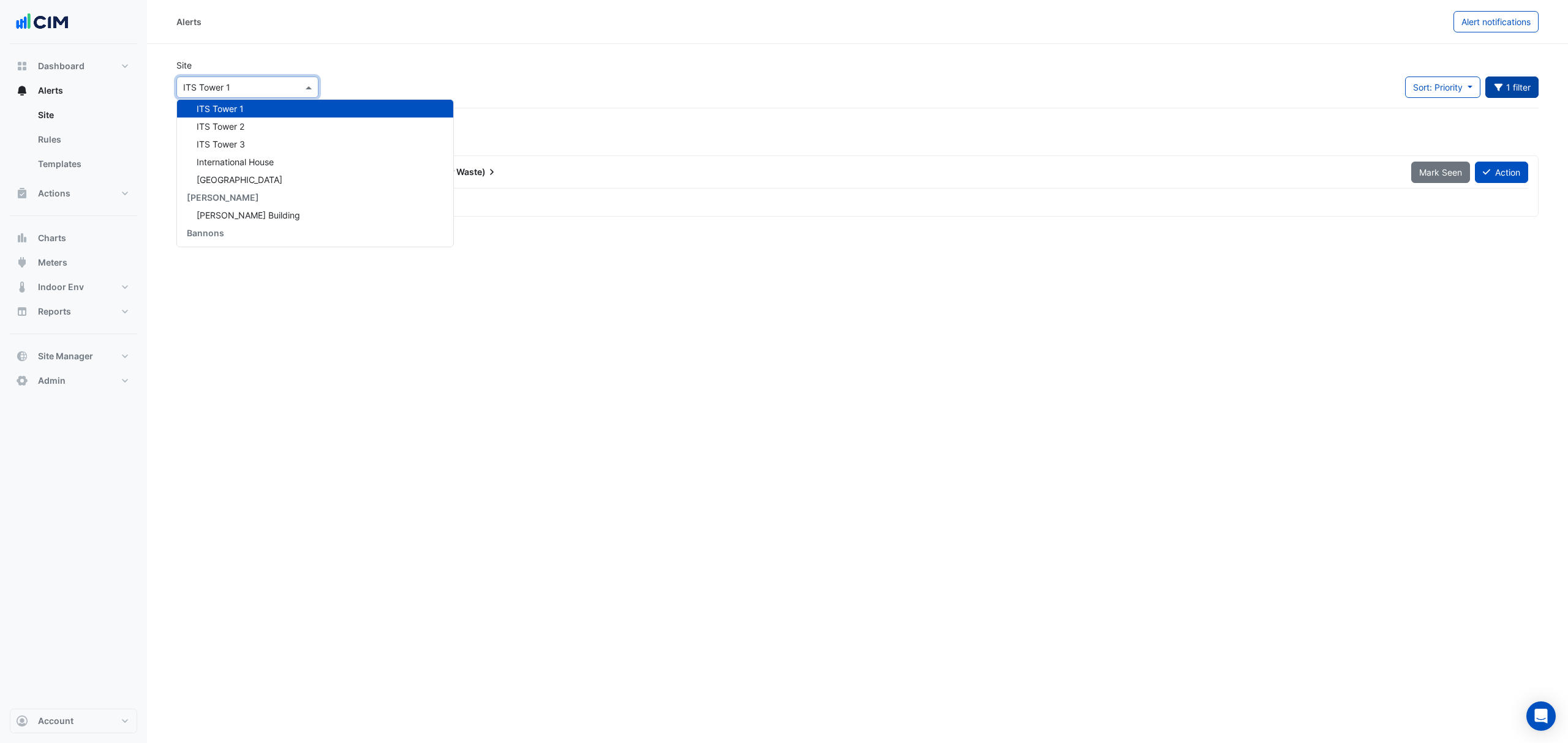
click at [1306, 91] on icon "button" at bounding box center [1499, 87] width 11 height 8
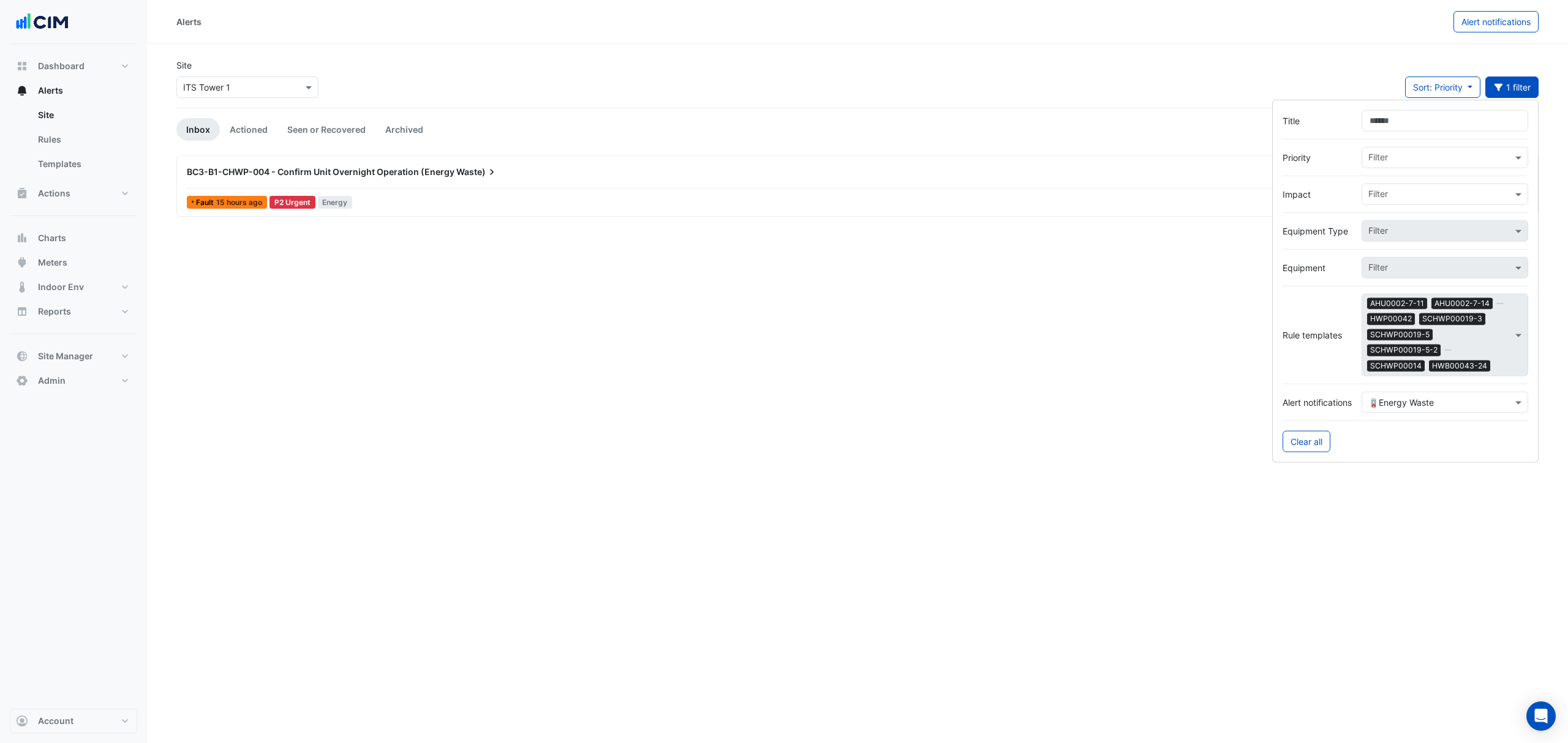
click at [1306, 396] on input "text" at bounding box center [1432, 403] width 129 height 13
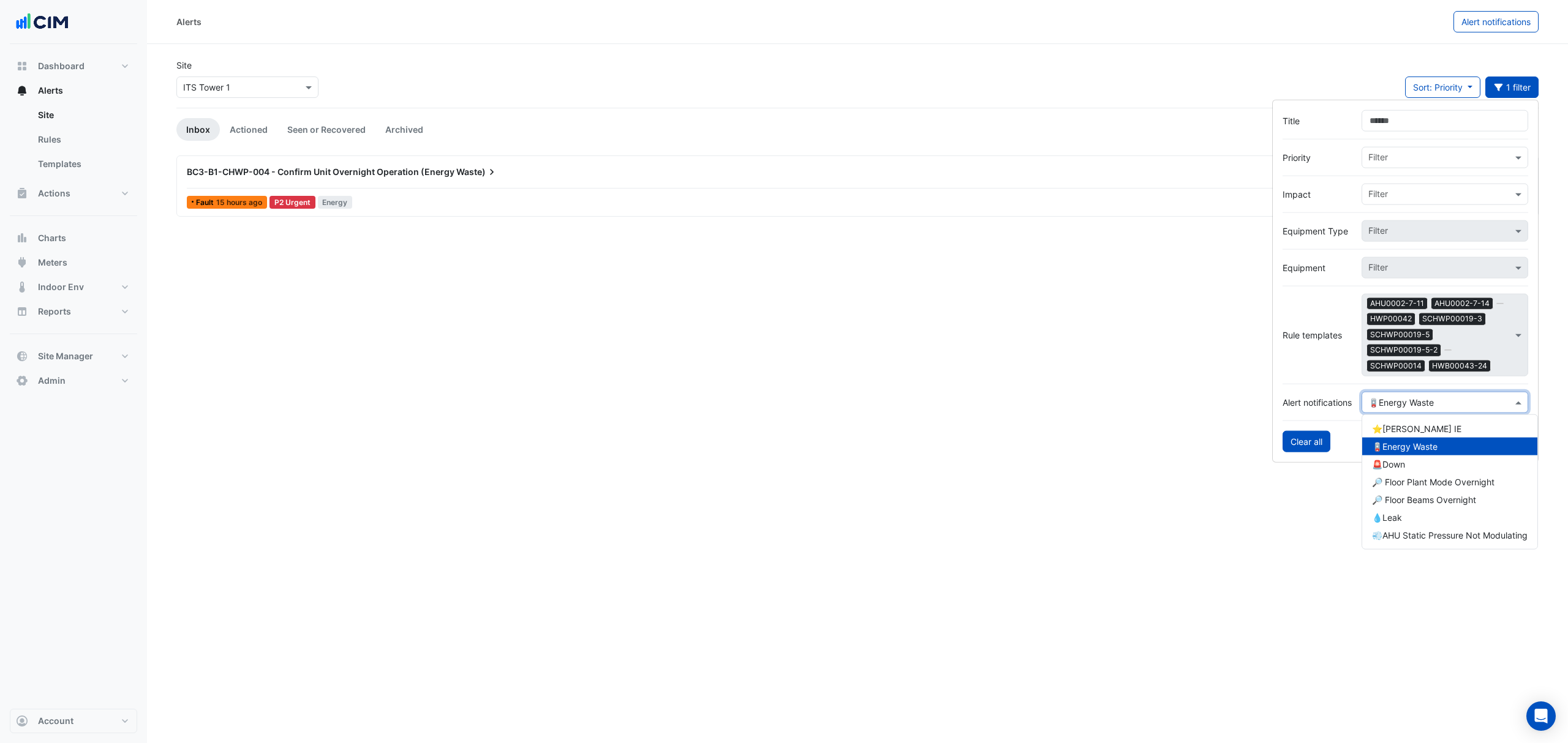
click at [1306, 434] on button "Clear all" at bounding box center [1306, 441] width 48 height 21
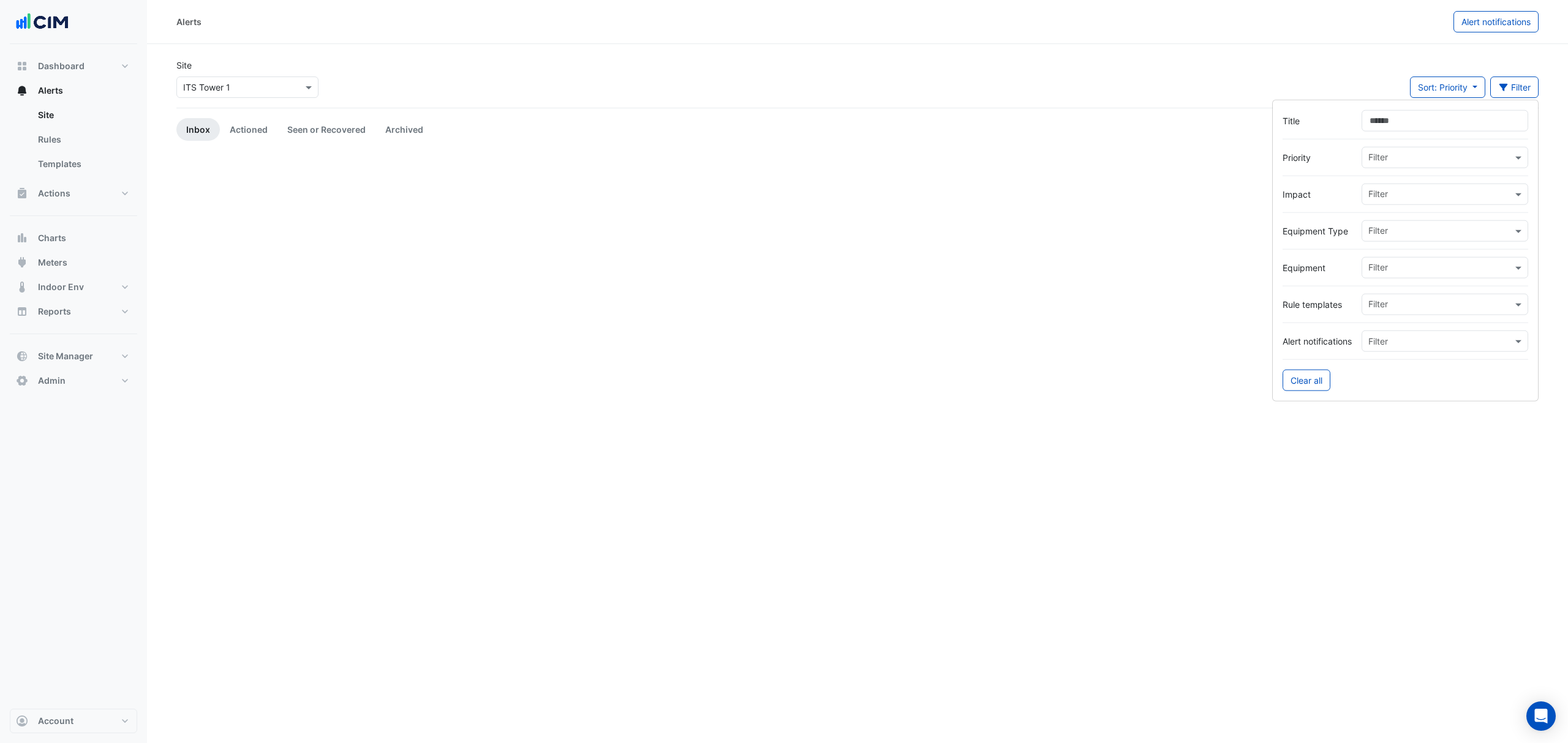
click at [1204, 560] on div "Alerts Alert notifications Site Select a Site × ITS Tower 1 Sort: Priority Prio…" at bounding box center [857, 372] width 1421 height 743
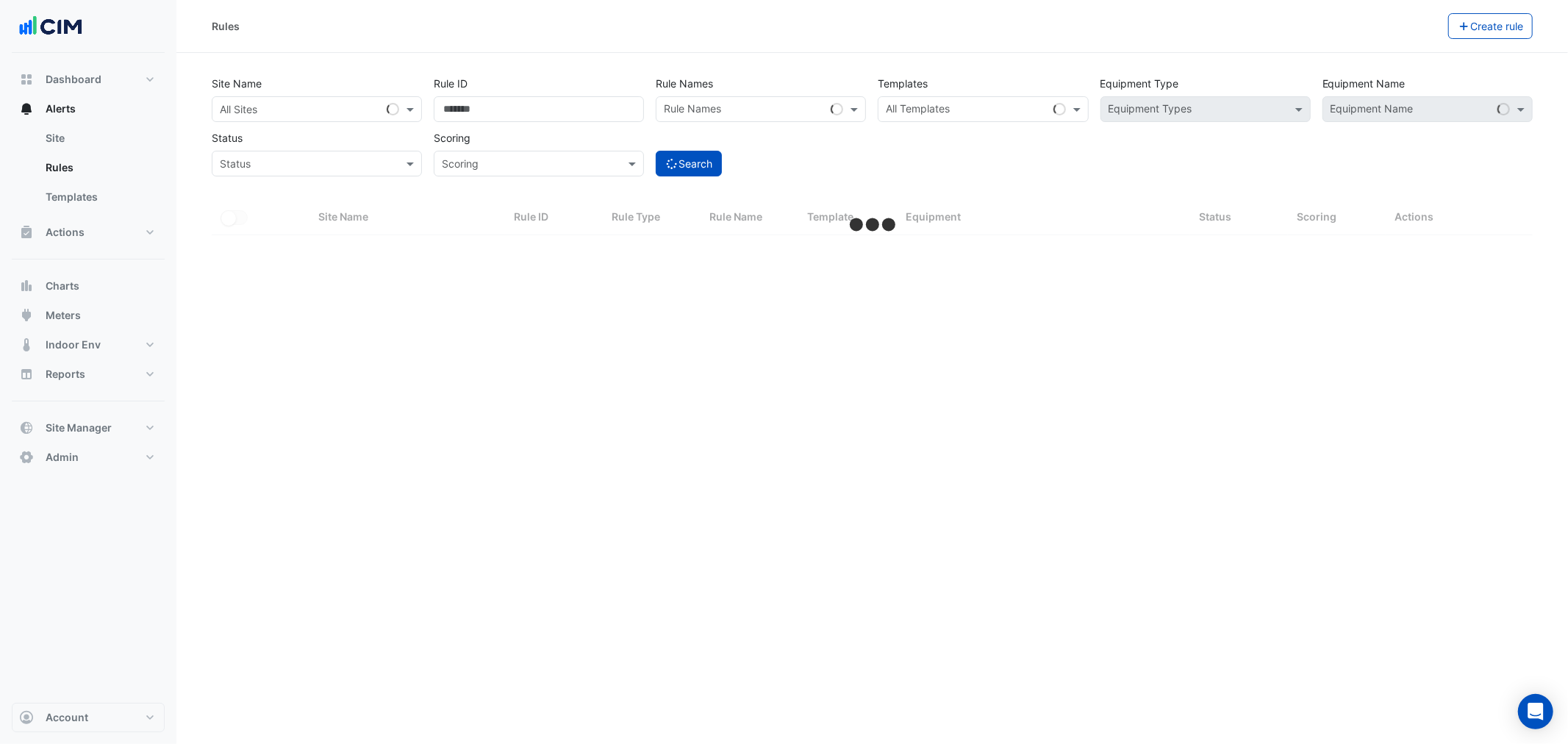
select select "**"
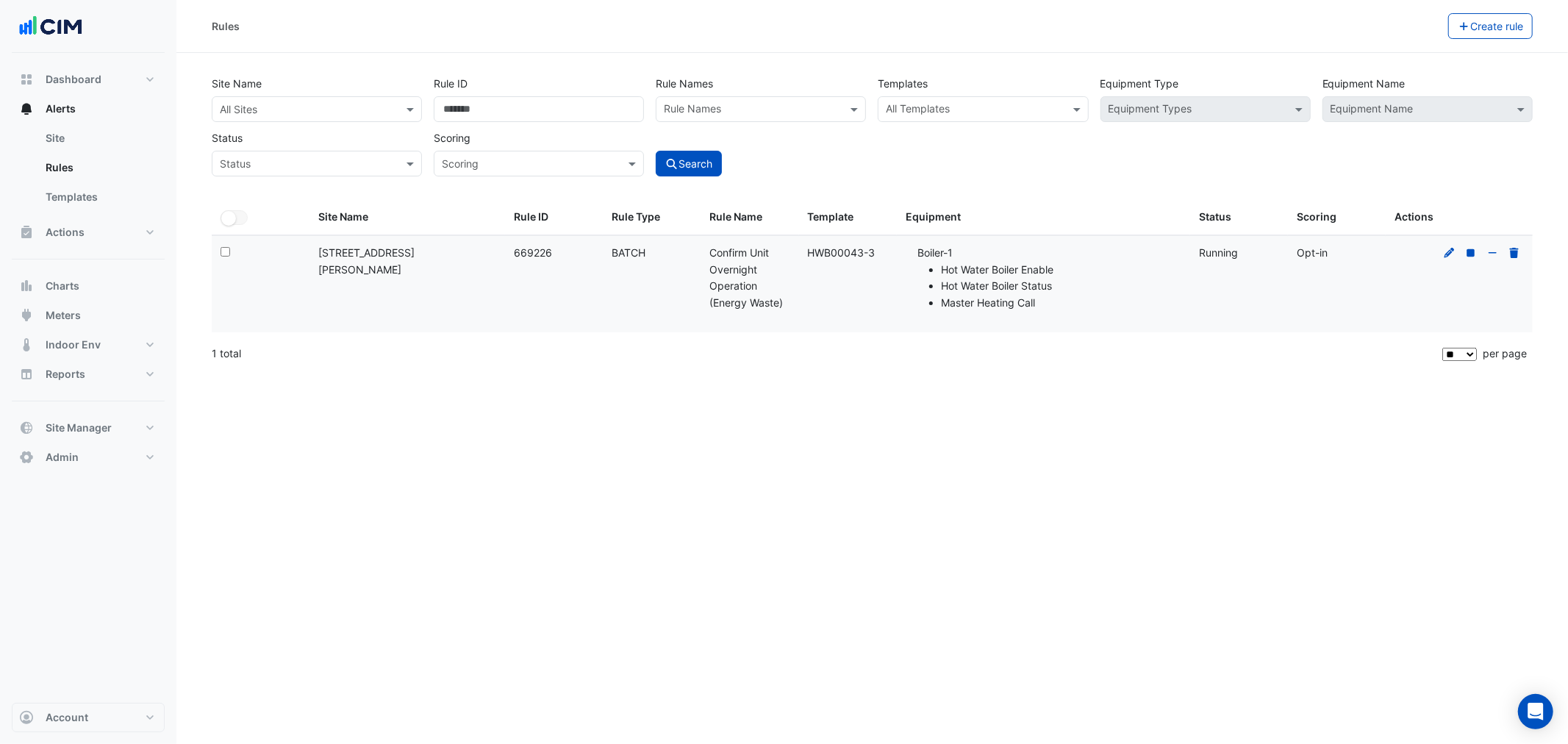
click at [870, 241] on datatable-body-cell "Template: HWB00043-3" at bounding box center [848, 284] width 98 height 96
drag, startPoint x: 873, startPoint y: 244, endPoint x: 797, endPoint y: 247, distance: 76.1
click at [799, 247] on datatable-body-cell "Template: HWB00043-3" at bounding box center [848, 284] width 98 height 96
copy div "HWB00043-3"
click at [617, 243] on datatable-body-cell "Rule Type: BATCH" at bounding box center [652, 284] width 98 height 96
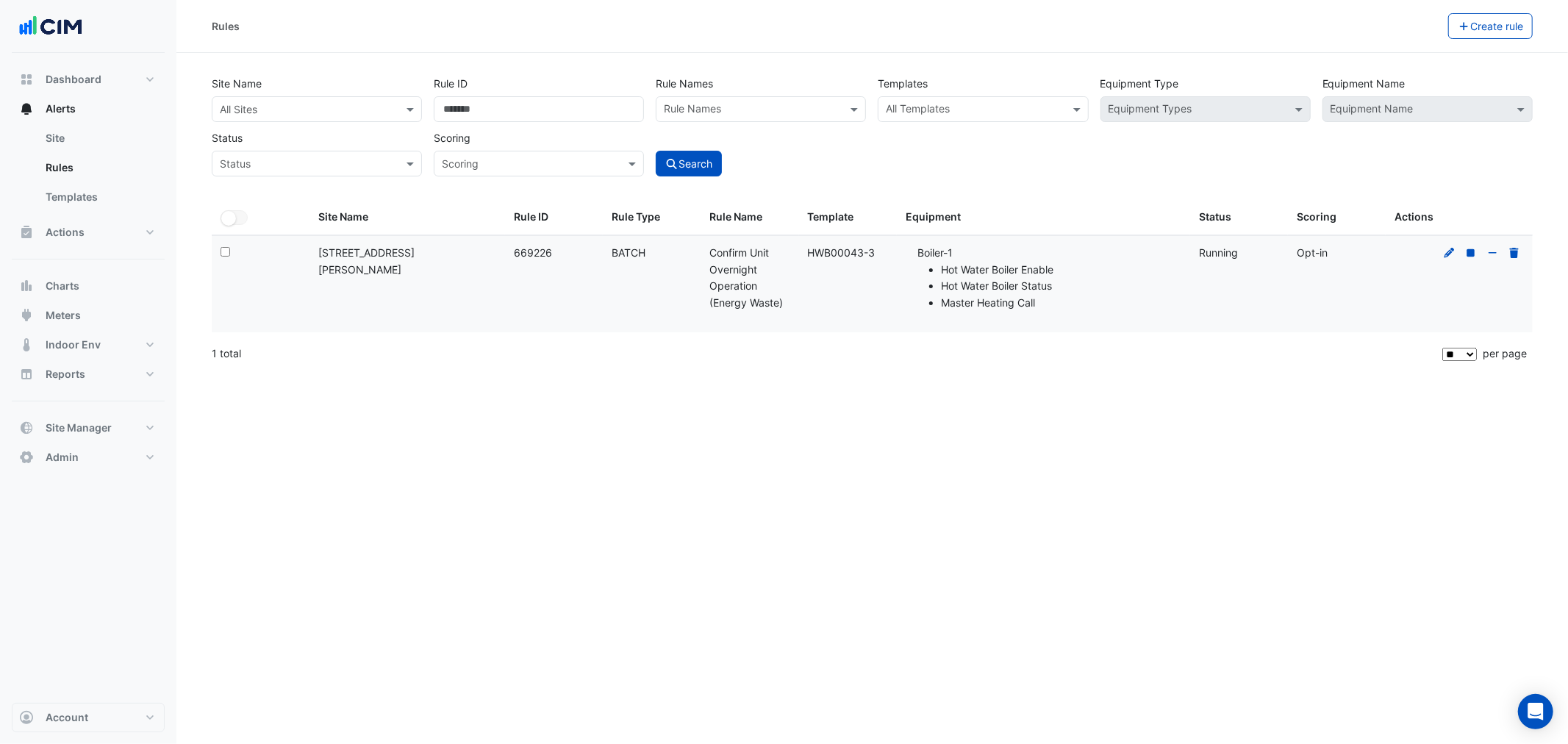
click at [617, 244] on datatable-body-cell "Rule Type: BATCH" at bounding box center [652, 284] width 98 height 96
click at [617, 245] on div "Rule Type: BATCH" at bounding box center [651, 253] width 80 height 17
click at [821, 306] on datatable-body-cell "Template: HWB00043-3" at bounding box center [848, 284] width 98 height 96
click at [831, 243] on datatable-body-cell "Template: HWB00043-3" at bounding box center [848, 284] width 98 height 96
click at [828, 243] on datatable-body-cell "Template: HWB00043-3" at bounding box center [848, 284] width 98 height 96
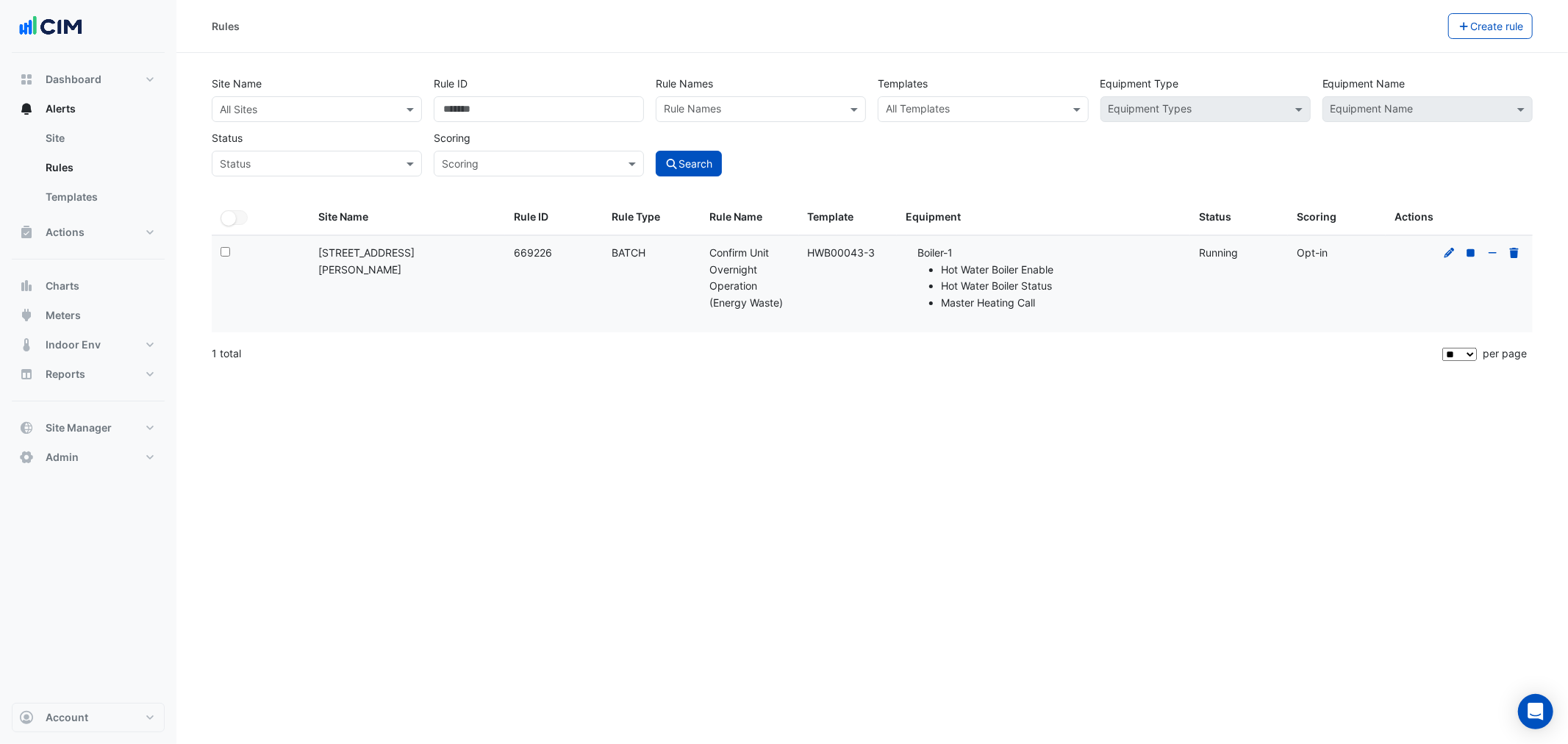
click at [840, 250] on div "Template: HWB00043-3" at bounding box center [848, 253] width 80 height 17
click at [828, 248] on div "Template: HWB00043-3" at bounding box center [848, 253] width 80 height 17
click at [854, 259] on div "Template: HWB00043-3" at bounding box center [848, 253] width 80 height 17
drag, startPoint x: 876, startPoint y: 256, endPoint x: 816, endPoint y: 259, distance: 60.1
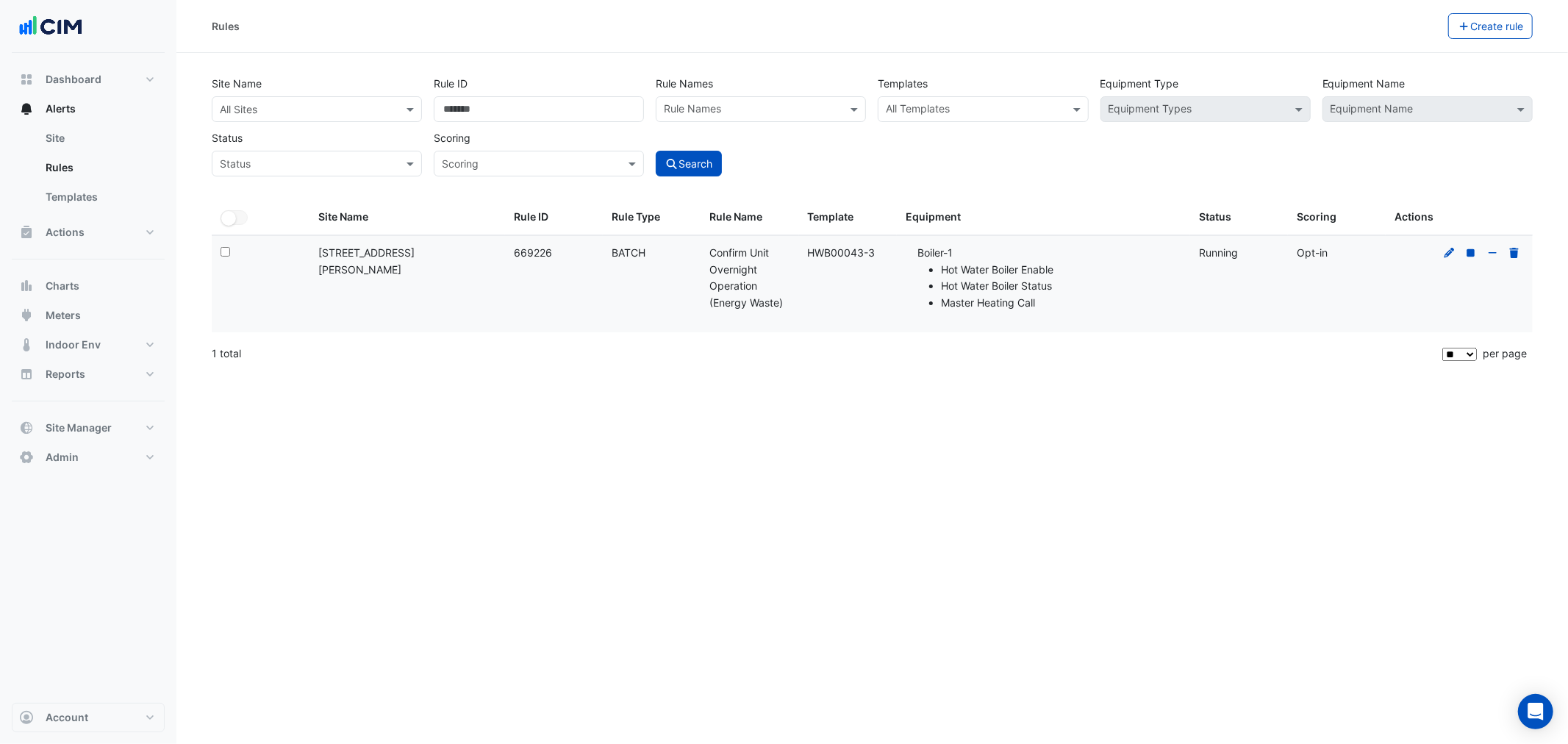
click at [814, 259] on div "Template: HWB00043-3" at bounding box center [848, 253] width 80 height 17
copy div "WB00043-3"
drag, startPoint x: 486, startPoint y: 115, endPoint x: 331, endPoint y: 100, distance: 155.7
click at [339, 107] on div "Site Name All Sites Rule ID ****** Rule Names Rule Names Templates All Template…" at bounding box center [872, 121] width 1333 height 109
click at [960, 120] on div "All Templates" at bounding box center [982, 109] width 210 height 26
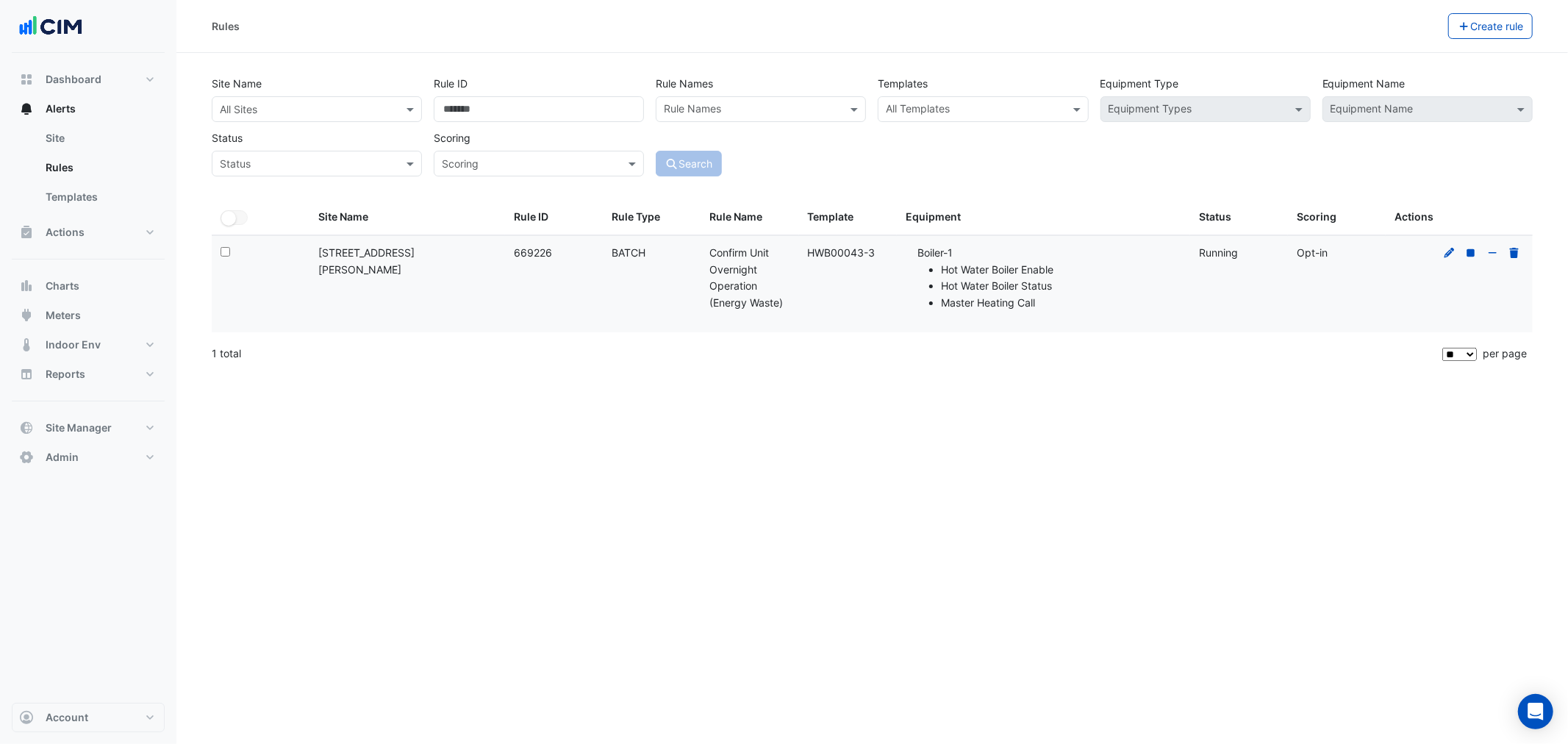
click at [956, 105] on input "text" at bounding box center [973, 110] width 177 height 16
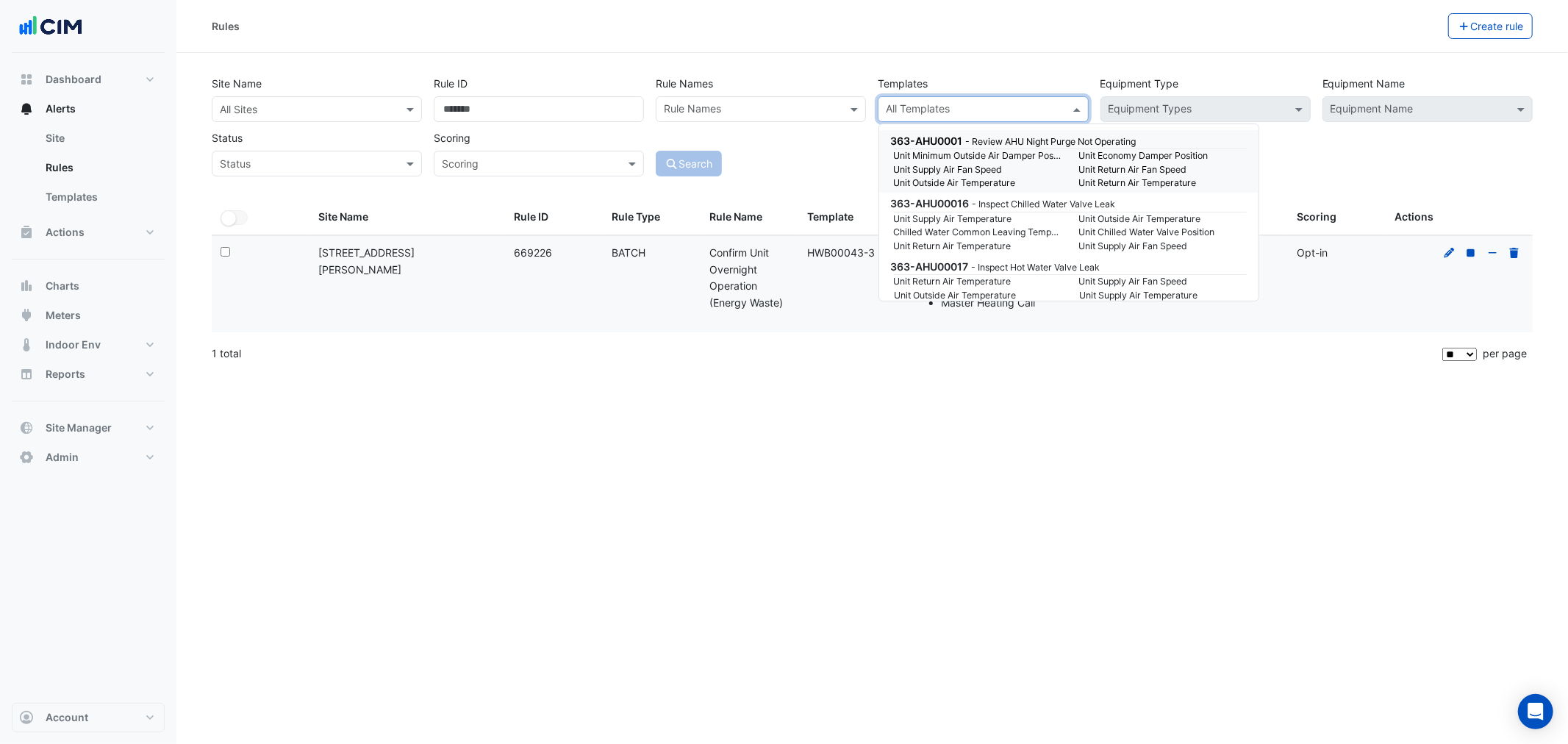
paste input "*********"
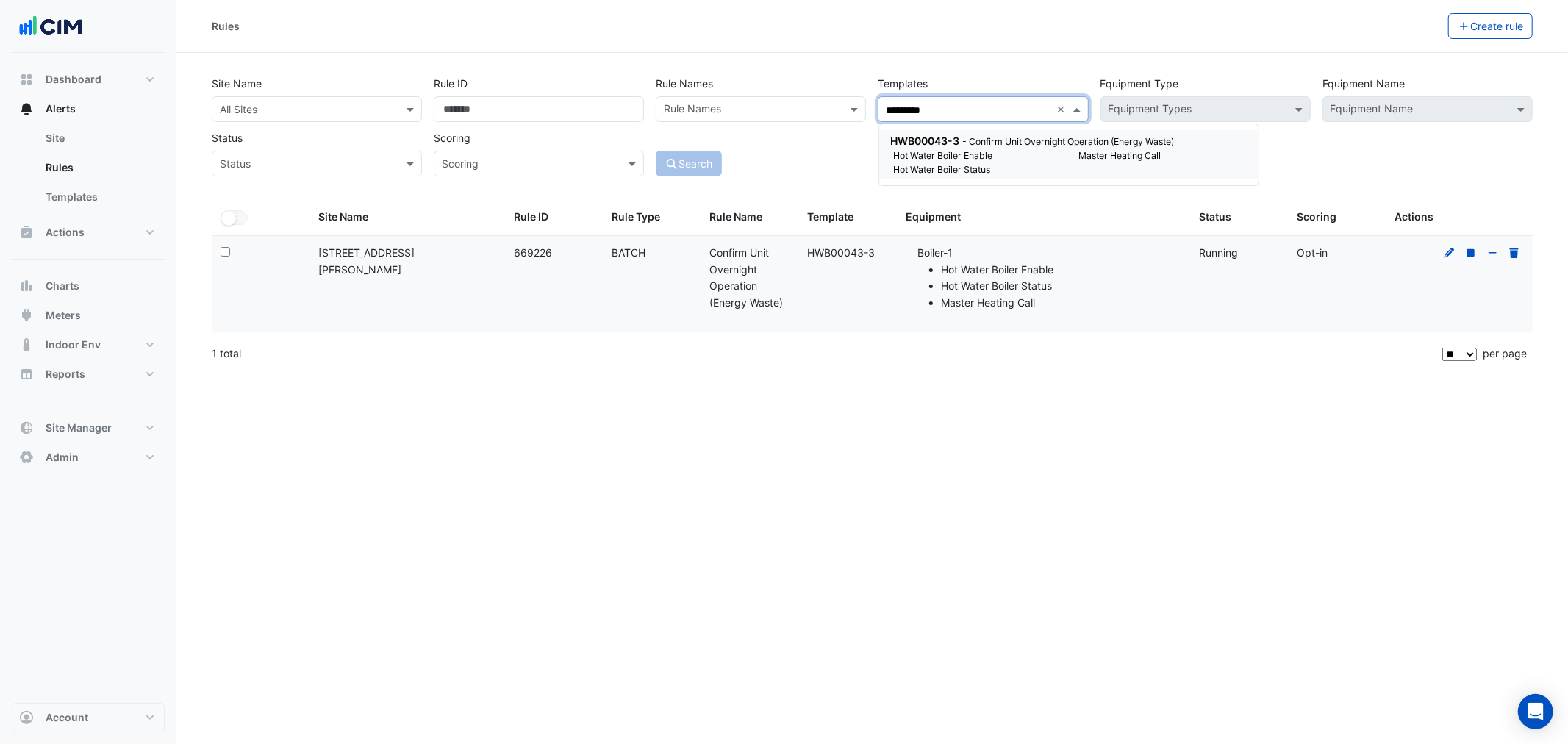
click at [968, 150] on small "Hot Water Boiler Enable" at bounding box center [978, 156] width 185 height 13
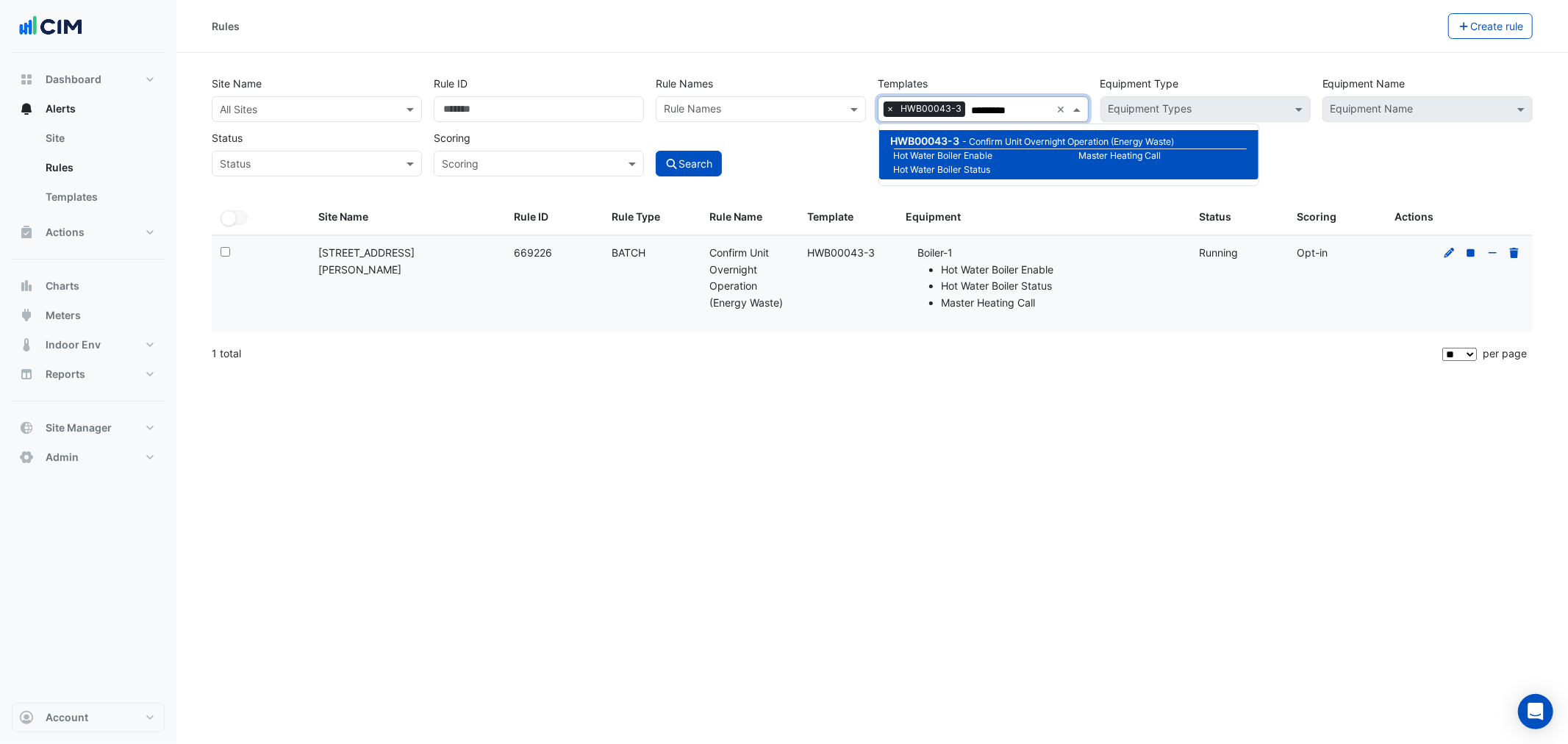
type input "*********"
click at [324, 85] on div "Site Name All Sites" at bounding box center [316, 96] width 222 height 51
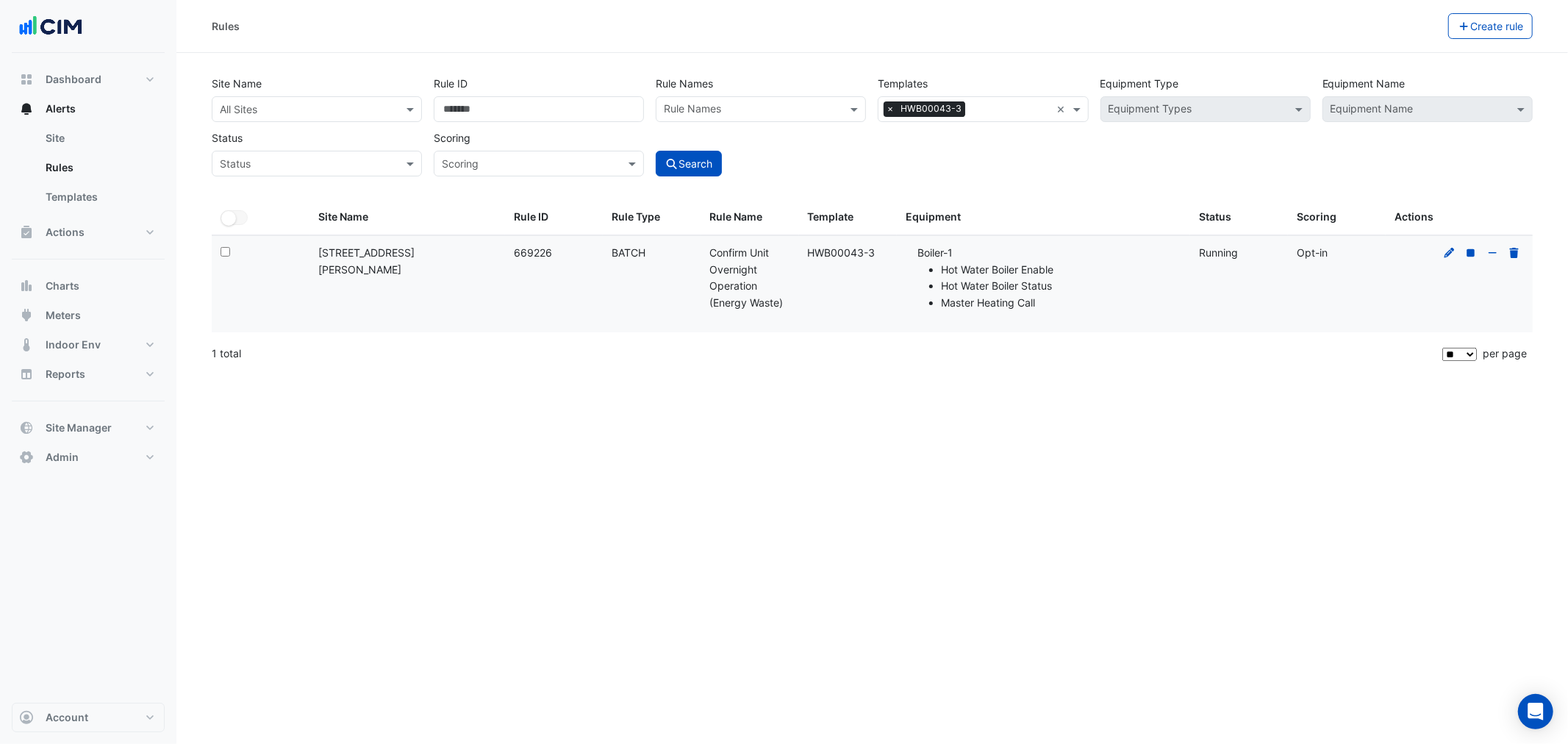
click at [326, 104] on div "All Sites" at bounding box center [316, 109] width 210 height 26
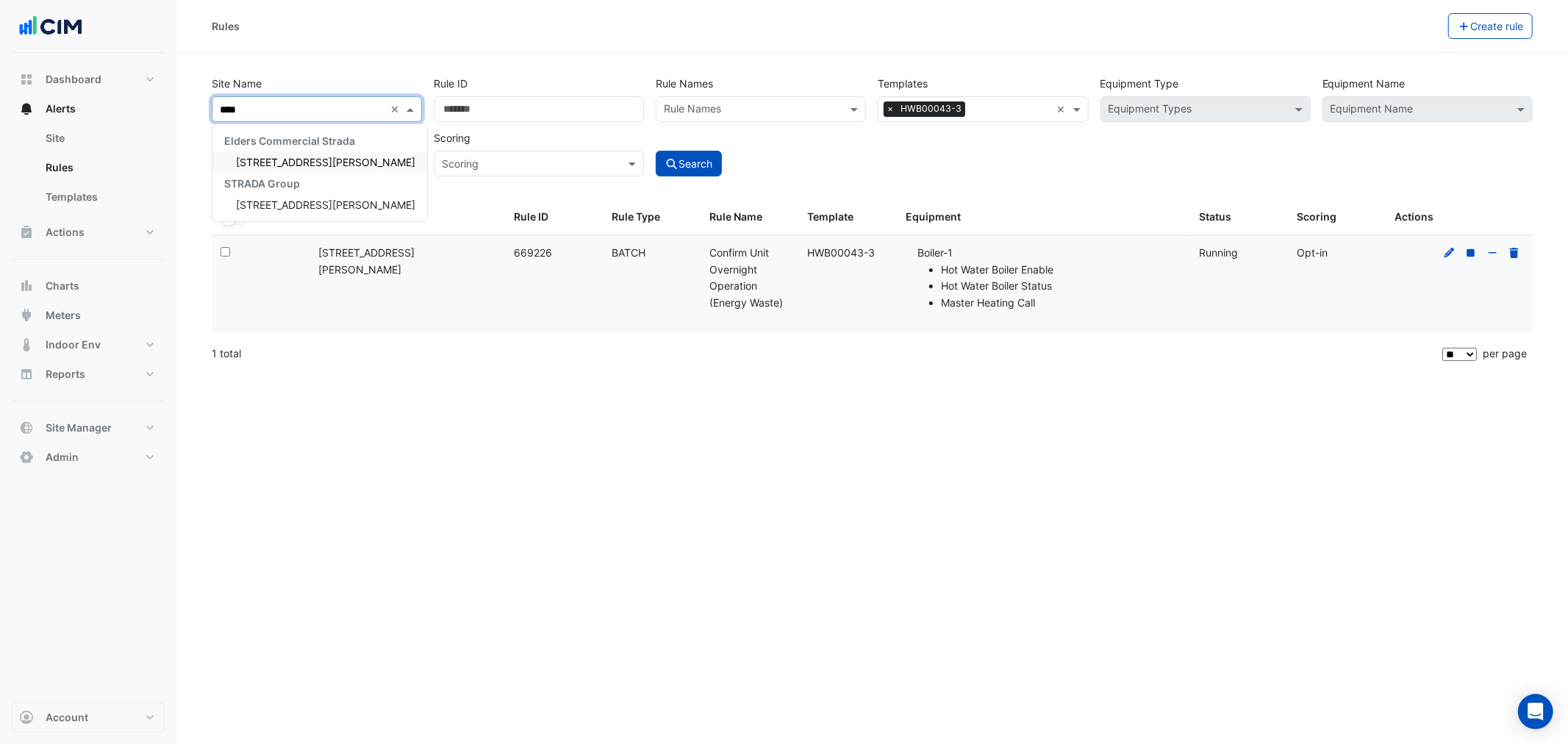
type input "*****"
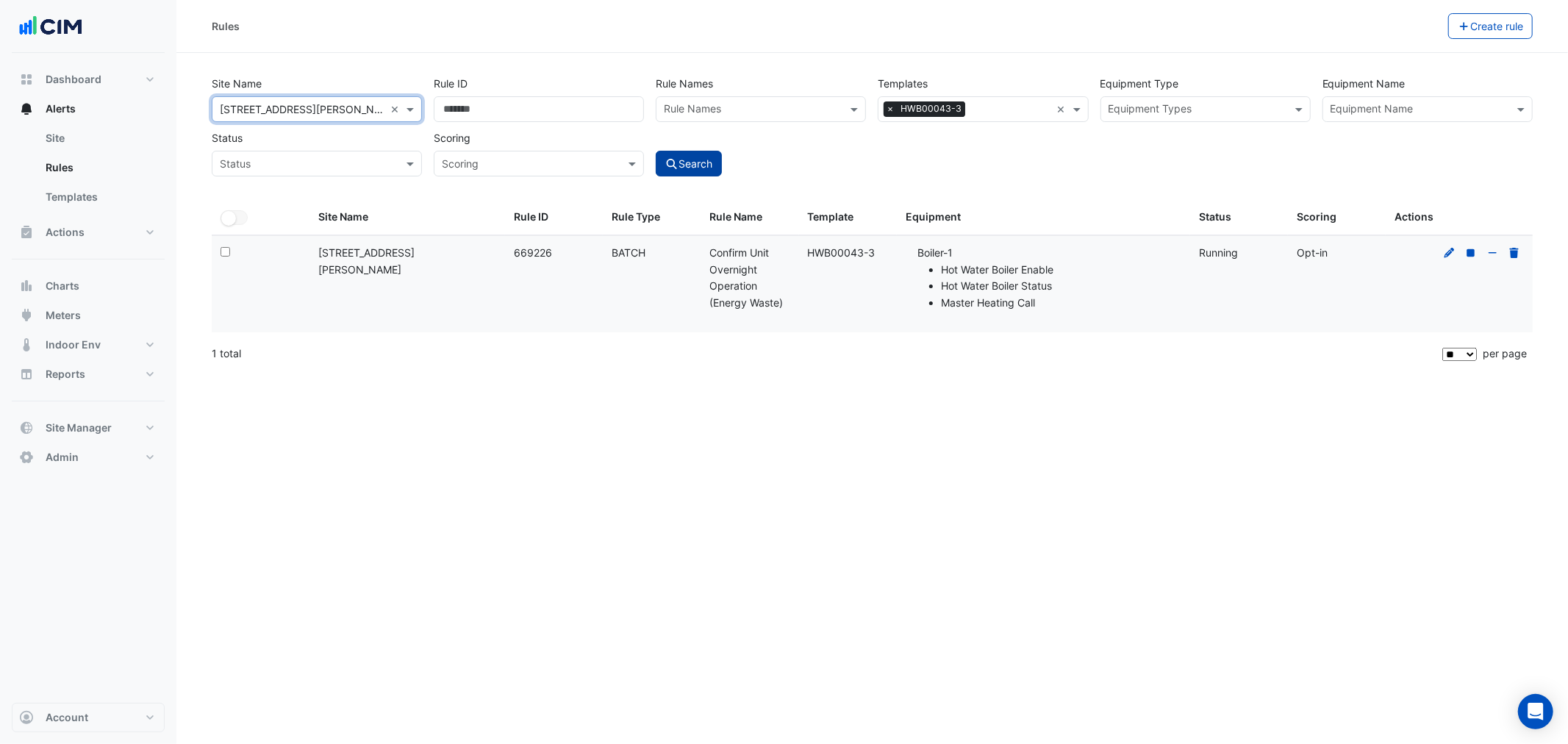
click at [701, 164] on button "Search" at bounding box center [688, 163] width 66 height 26
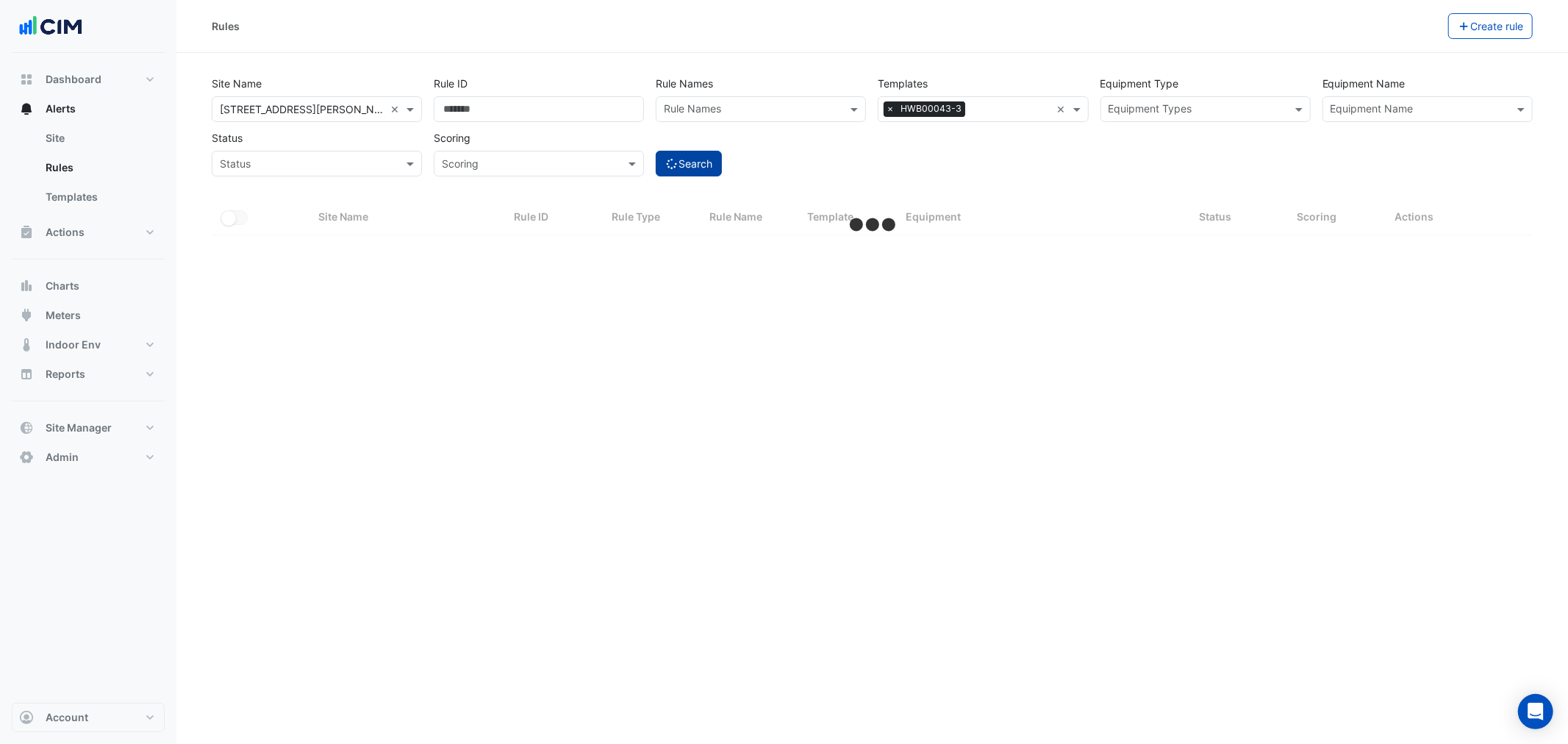
select select "**"
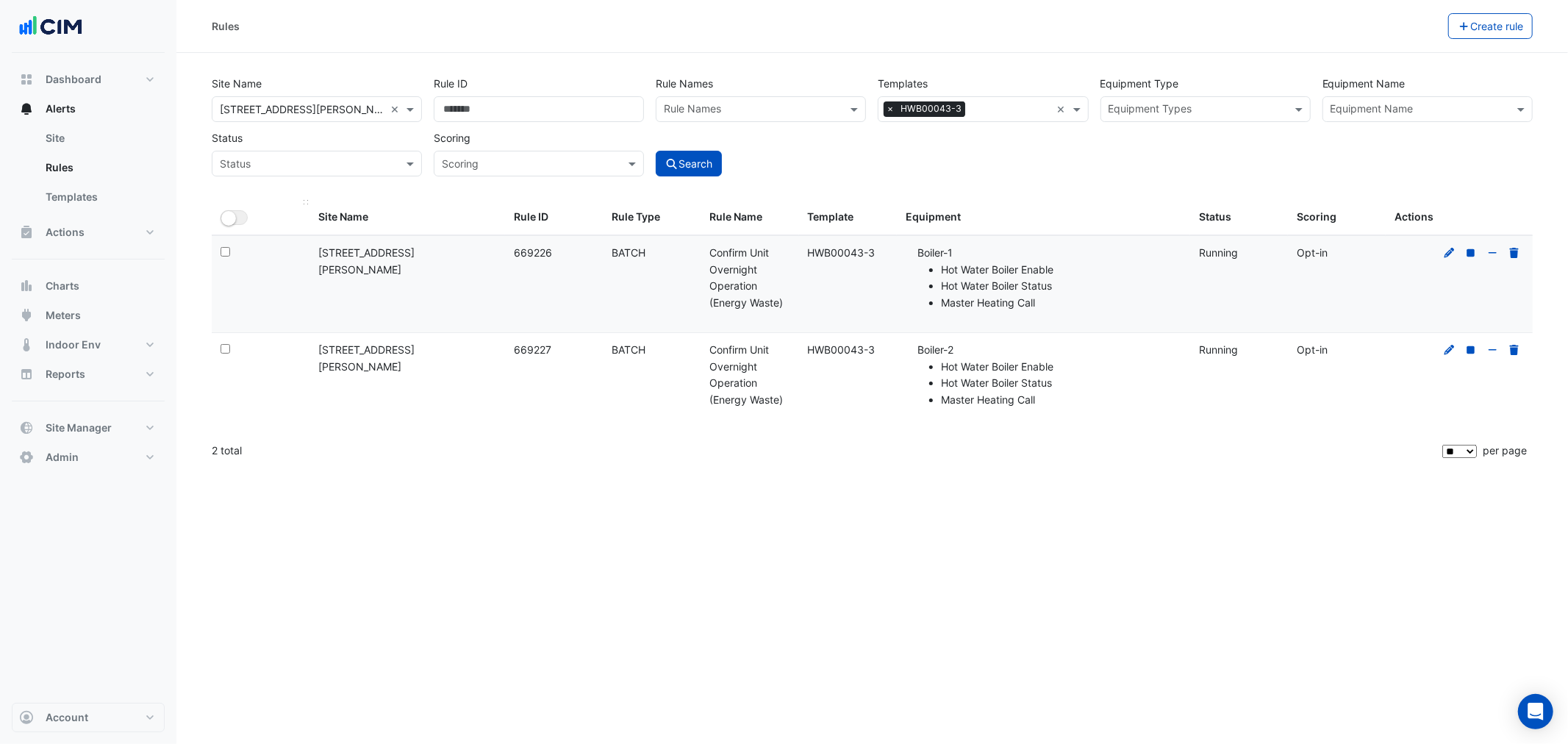
click at [214, 215] on datatable-header-cell "All Selected" at bounding box center [261, 218] width 98 height 35
click at [222, 215] on small "button" at bounding box center [228, 218] width 15 height 15
click at [1372, 40] on div "Rules Bulk Actions Update 2 selected HWB00043-3 rules Start rules Stop 2 select…" at bounding box center [871, 27] width 1391 height 53
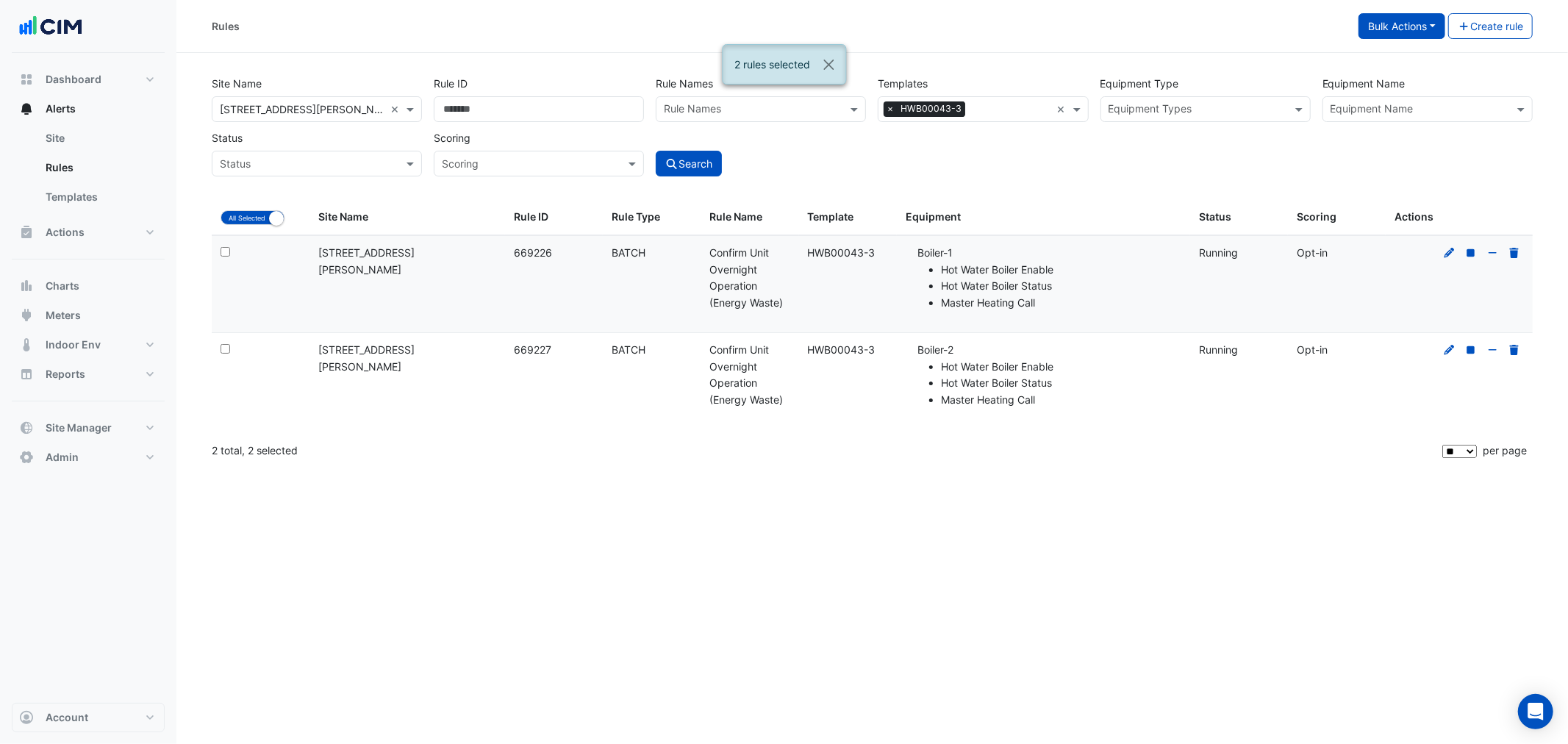
click at [1371, 37] on button "Bulk Actions" at bounding box center [1402, 26] width 86 height 26
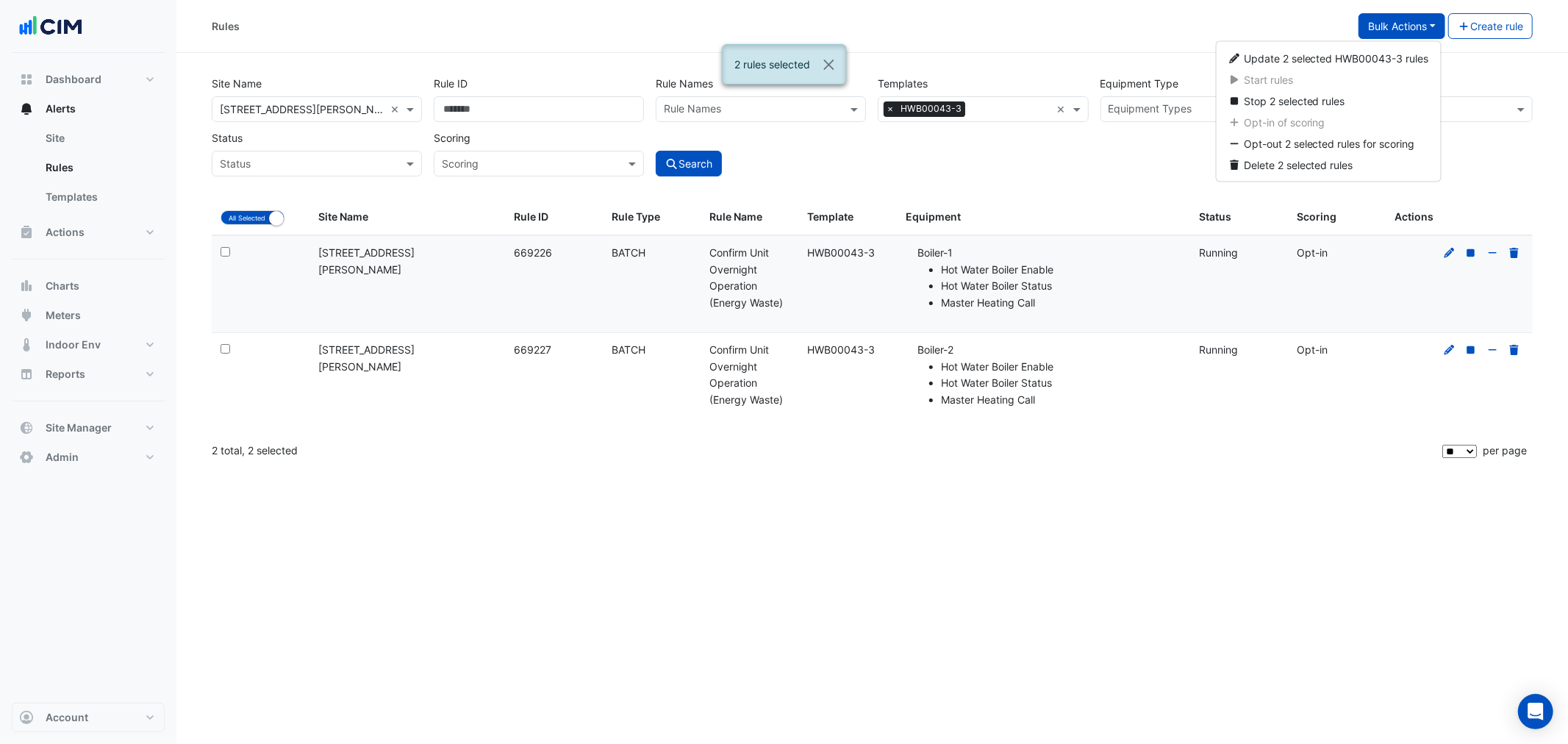
click at [1279, 112] on div "Update 2 selected HWB00043-3 rules Start rules Stop 2 selected rules Opt-in of …" at bounding box center [1328, 112] width 227 height 141
click at [1273, 105] on span "Stop 2 selected rules" at bounding box center [1295, 100] width 101 height 12
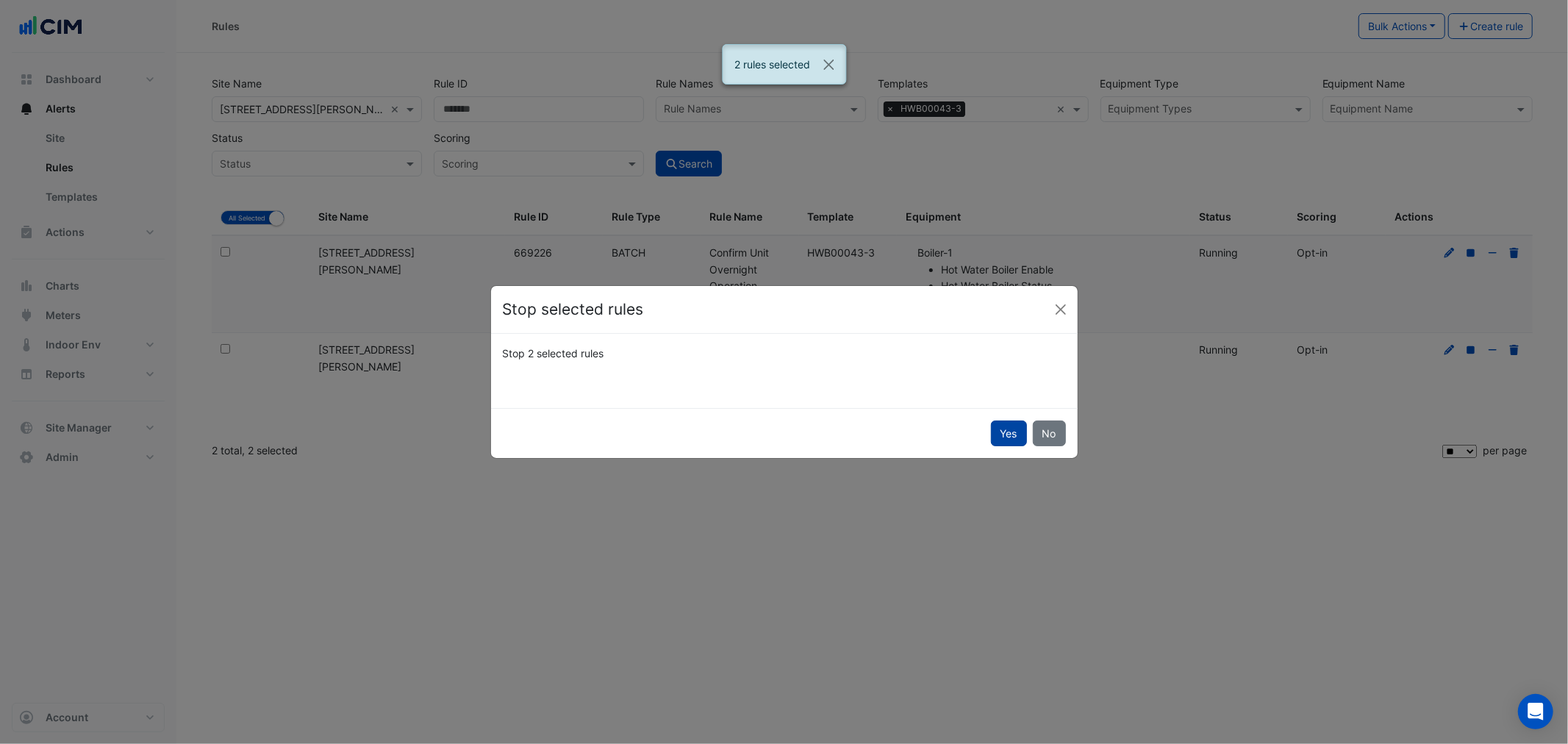
click at [1003, 436] on button "Yes" at bounding box center [1008, 433] width 36 height 26
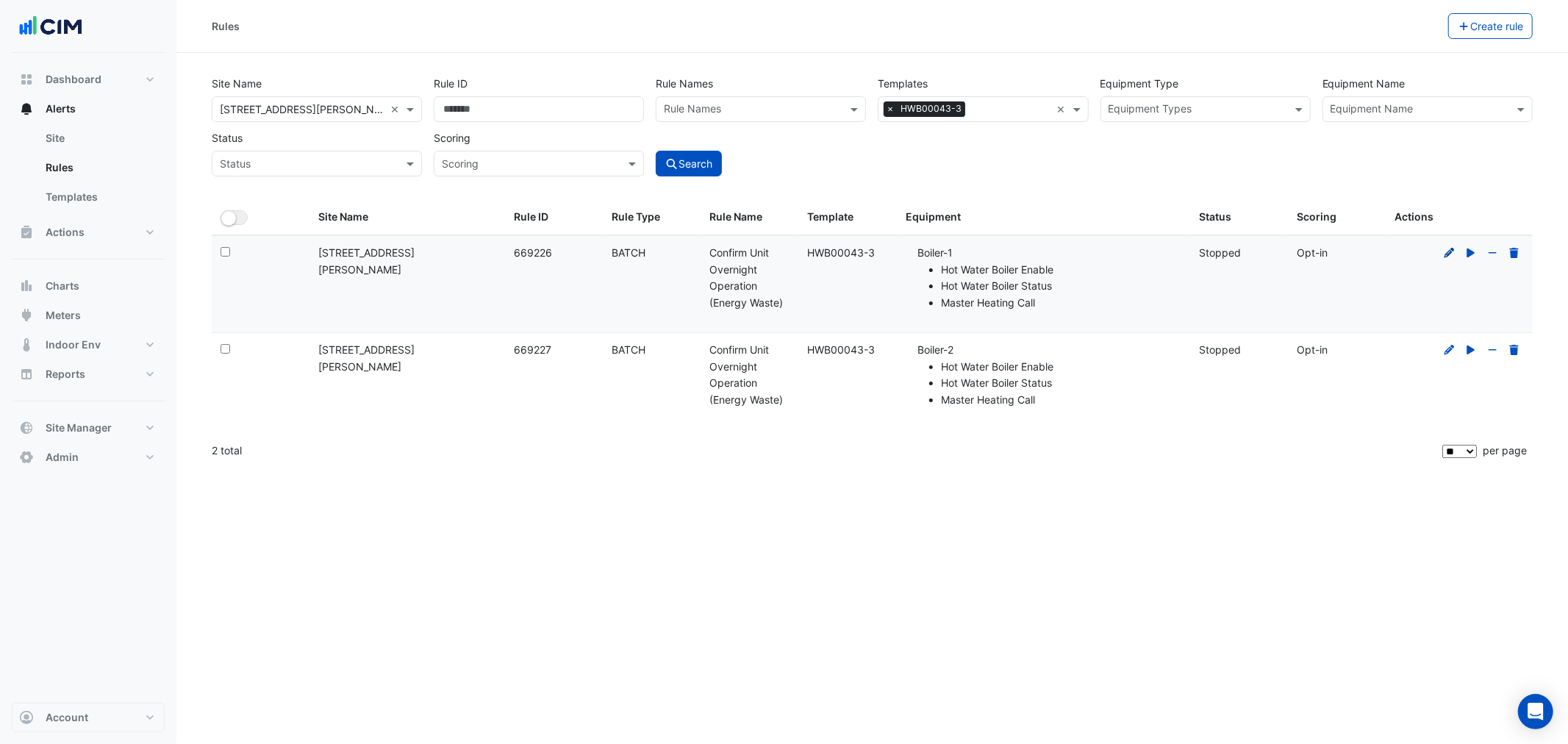
click at [1443, 253] on icon at bounding box center [1449, 252] width 13 height 10
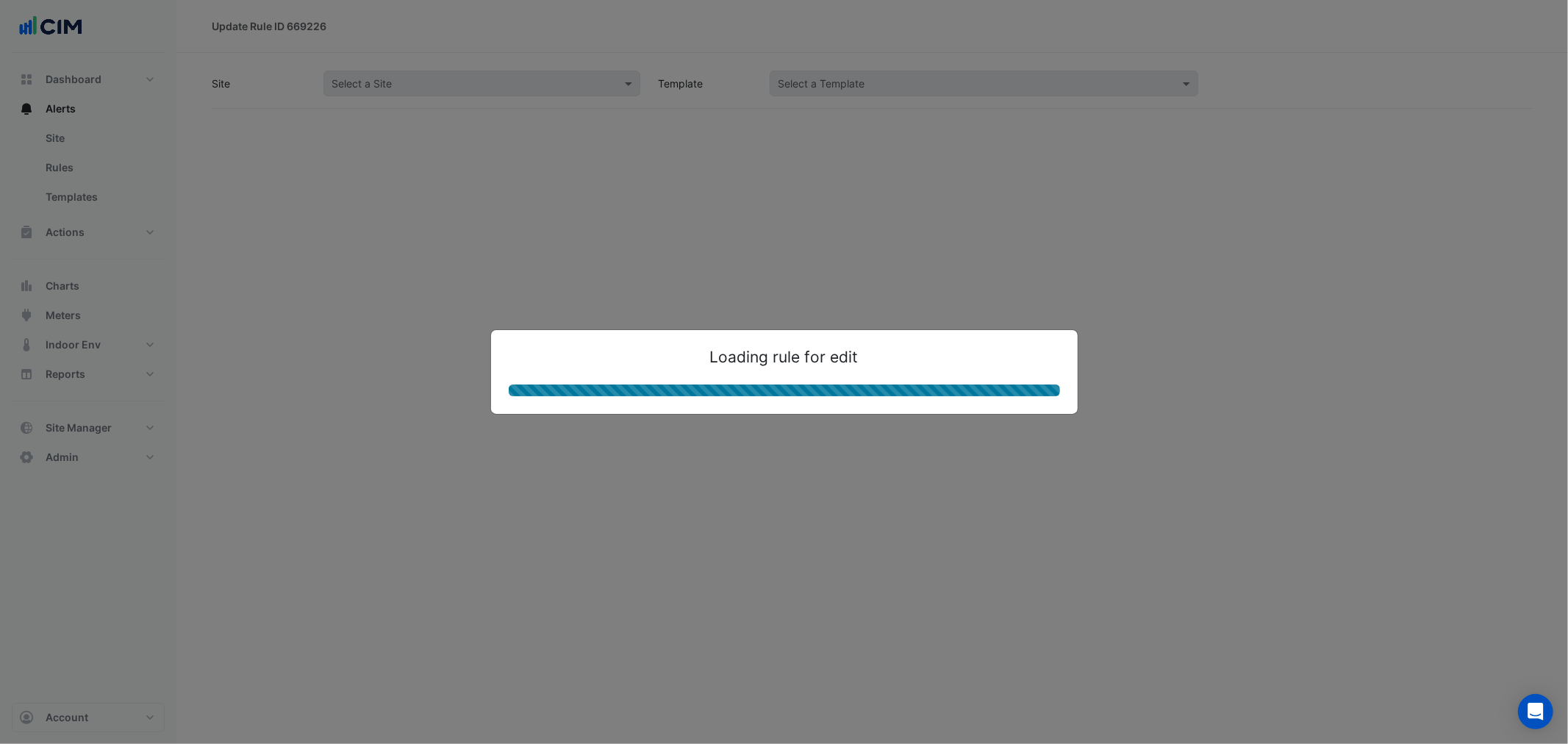
click at [1443, 253] on ngb-modal-window "Loading rule for edit" at bounding box center [784, 372] width 1568 height 744
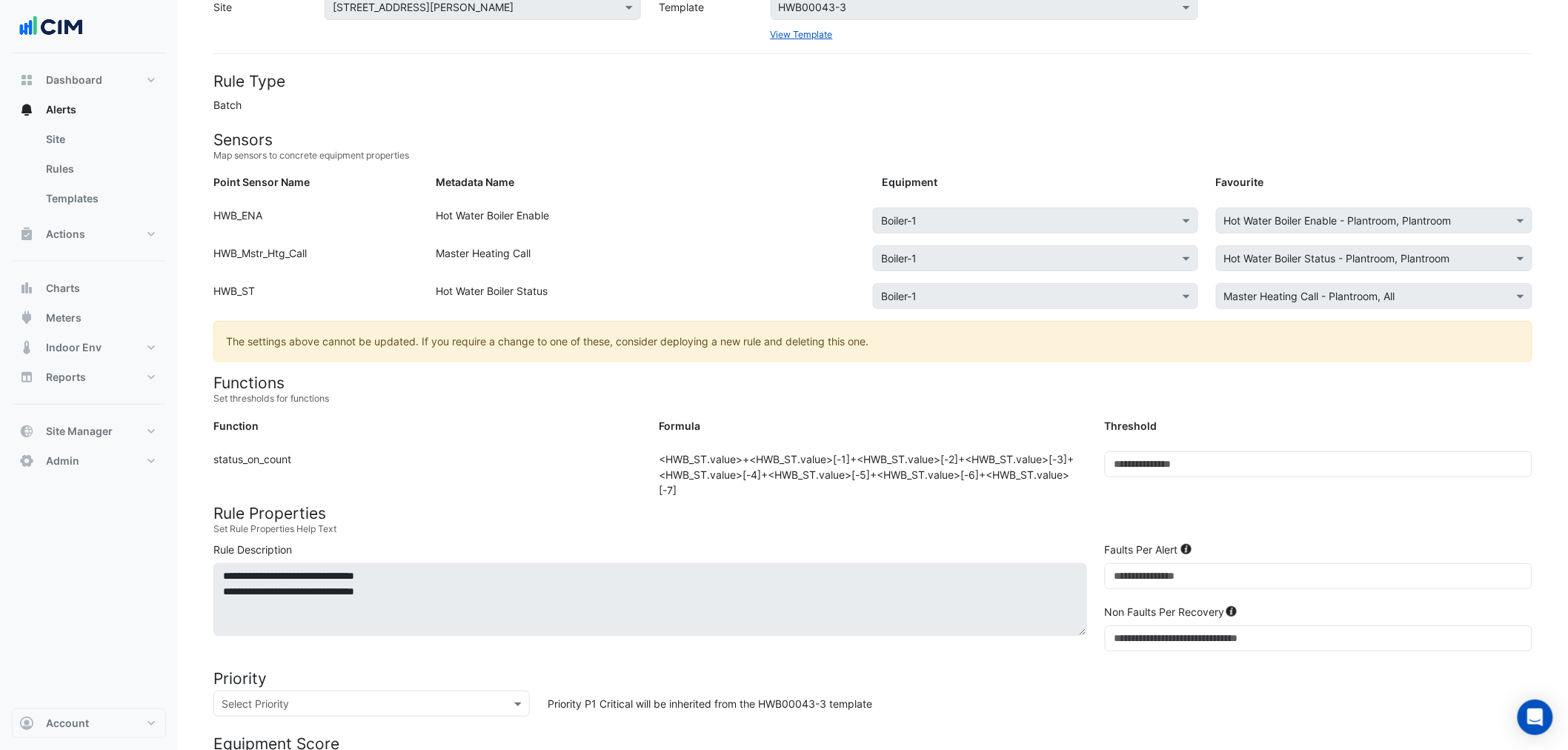
scroll to position [109, 0]
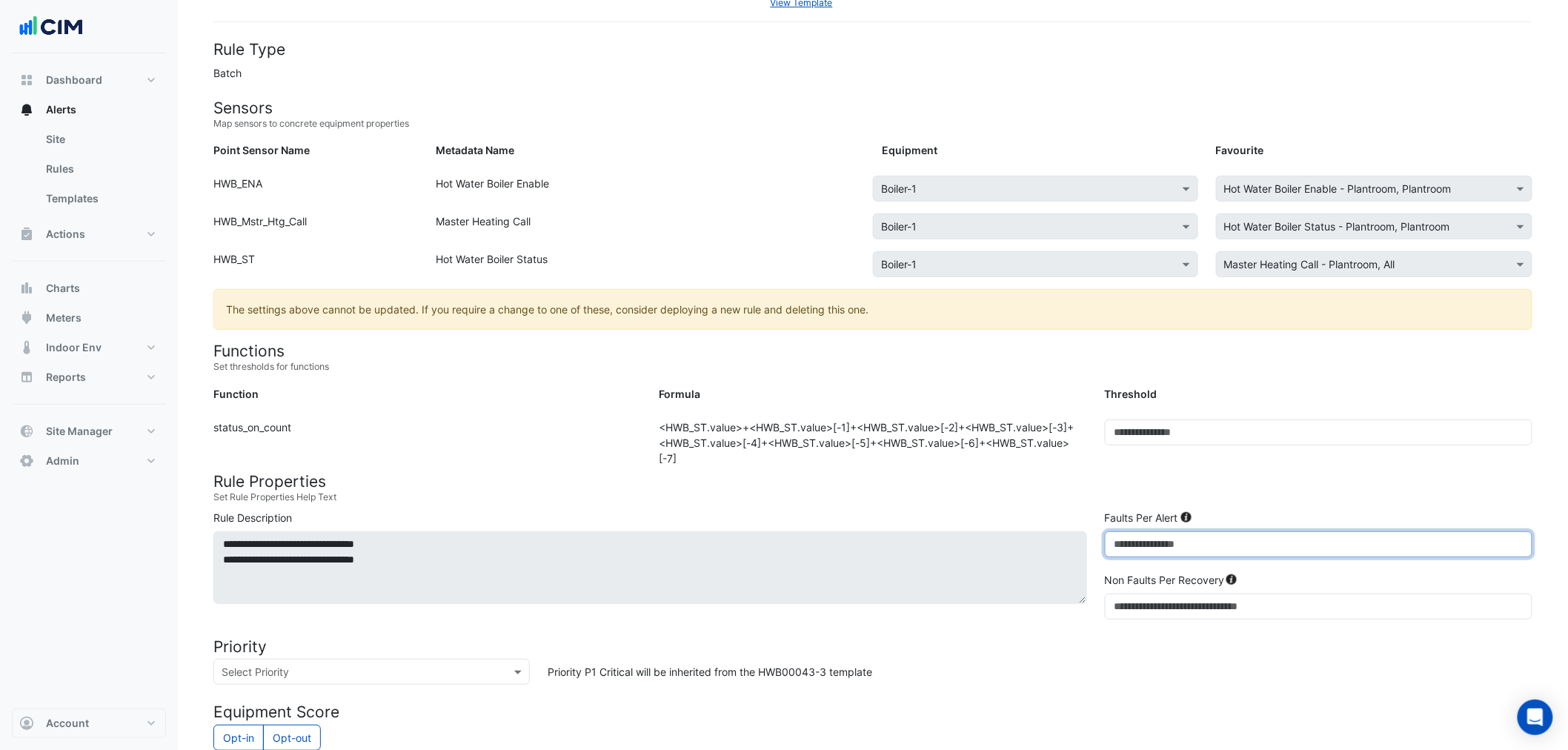
drag, startPoint x: 1158, startPoint y: 549, endPoint x: 985, endPoint y: 551, distance: 173.0
click at [1010, 551] on div "**********" at bounding box center [872, 568] width 1337 height 116
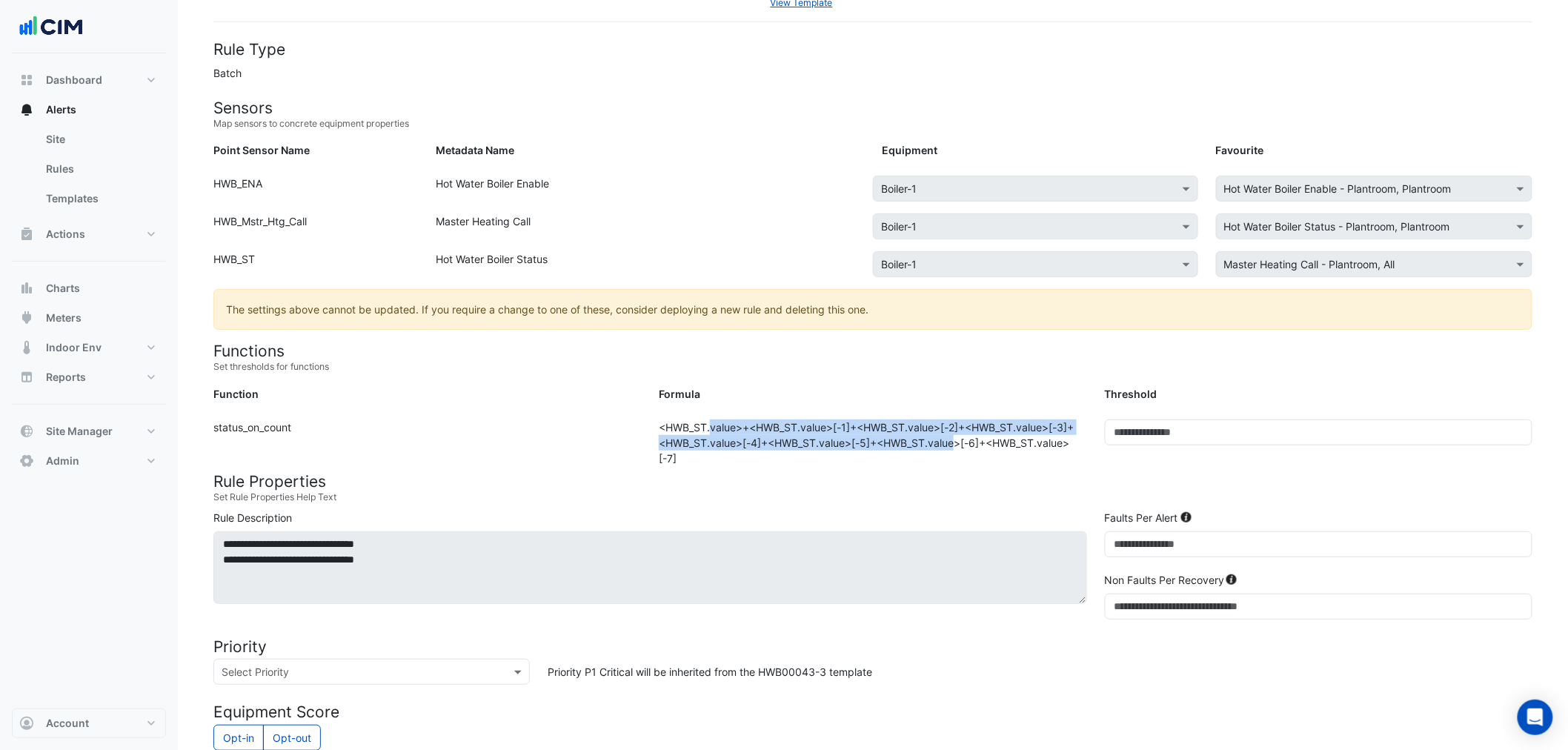
drag, startPoint x: 665, startPoint y: 423, endPoint x: 877, endPoint y: 460, distance: 215.2
click at [917, 449] on div "Formula: <HWB_ST.value>+<HWB_ST.value>[-1]+<HWB_ST.value>[-2]+<HWB_ST.value>[-3…" at bounding box center [872, 443] width 445 height 47
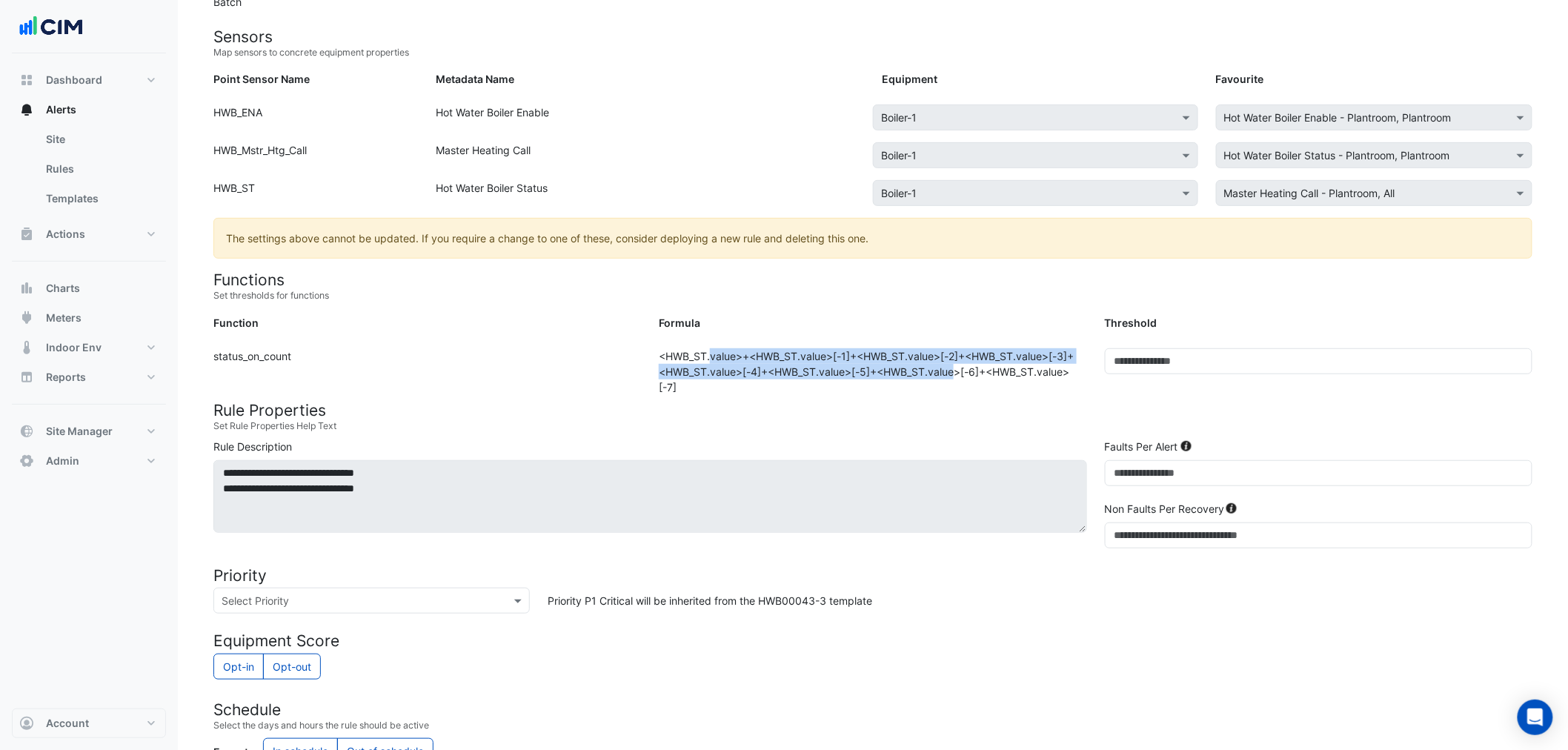
scroll to position [113, 0]
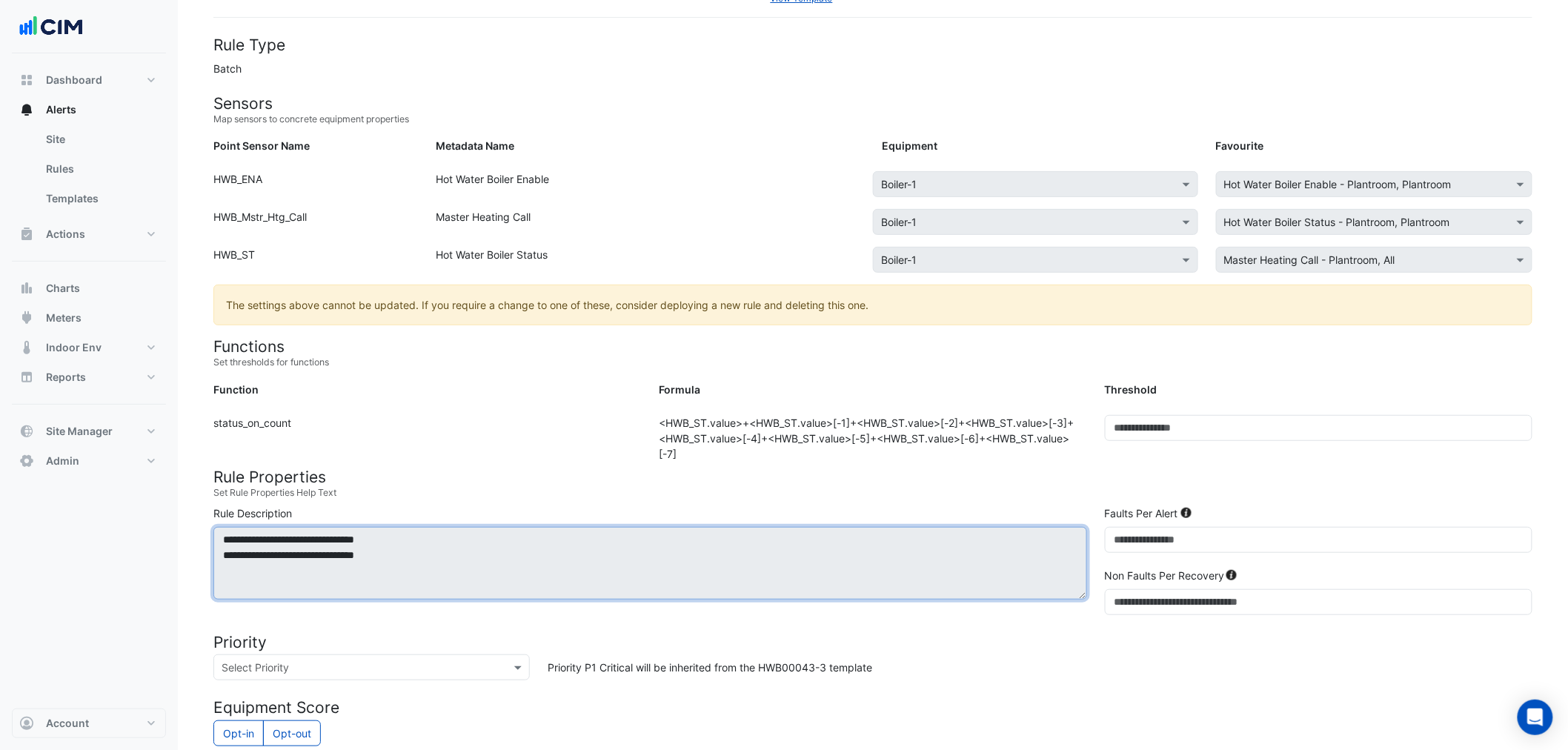
drag, startPoint x: 983, startPoint y: 532, endPoint x: 964, endPoint y: 534, distance: 19.1
click at [981, 532] on textarea "**********" at bounding box center [650, 562] width 873 height 73
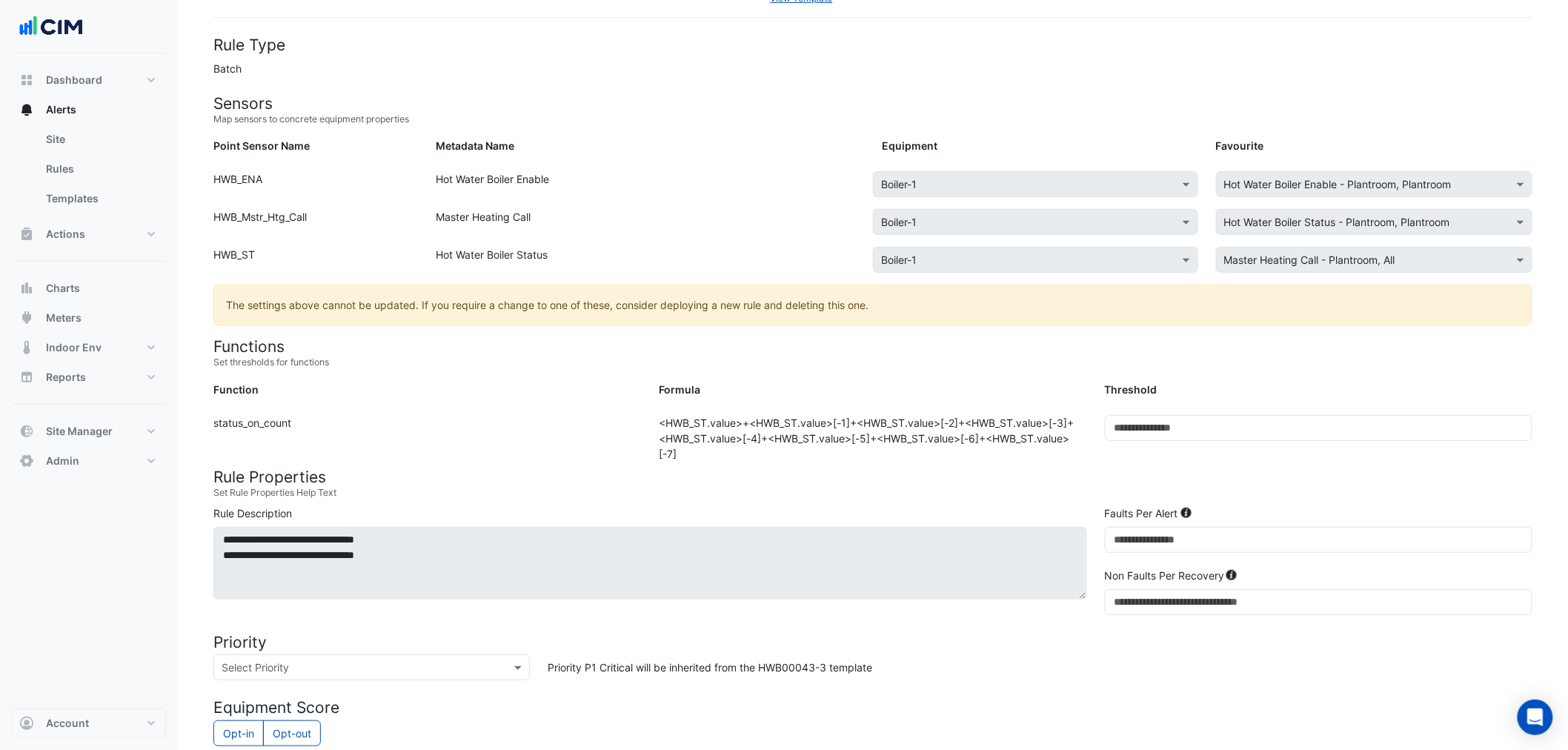
click at [815, 520] on div "**********" at bounding box center [650, 560] width 892 height 110
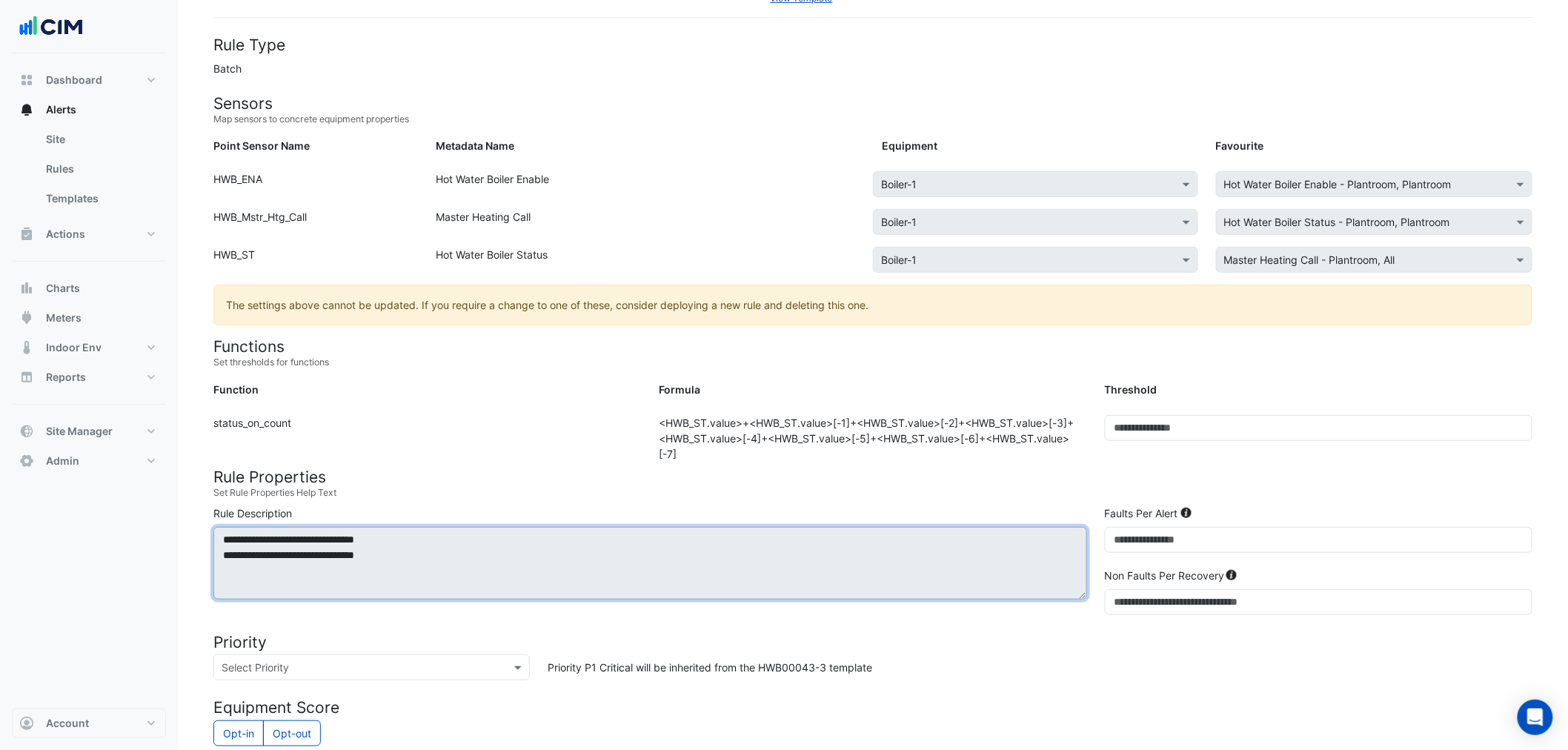
drag, startPoint x: 252, startPoint y: 566, endPoint x: 315, endPoint y: 542, distance: 67.4
click at [295, 552] on textarea "**********" at bounding box center [650, 562] width 873 height 73
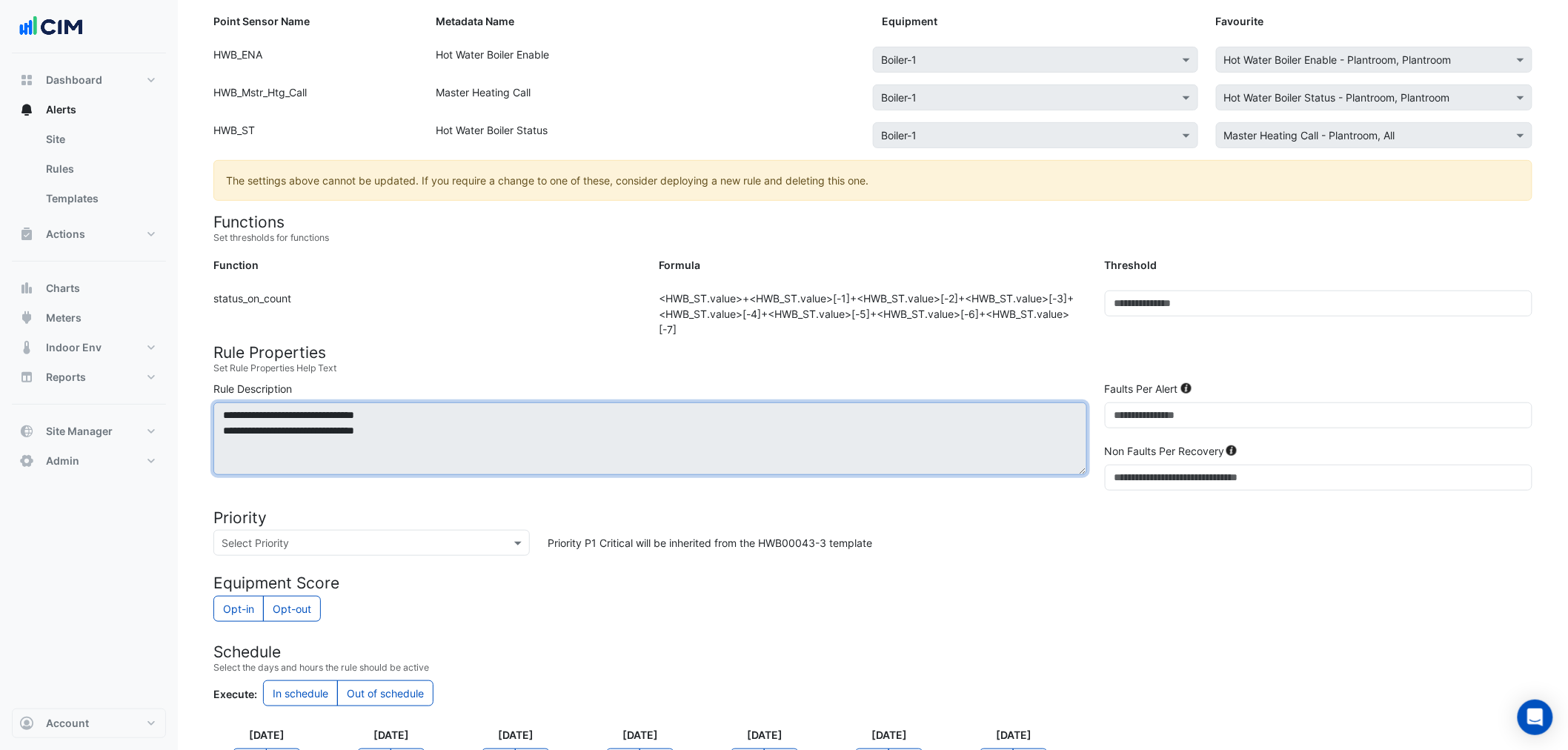
scroll to position [442, 0]
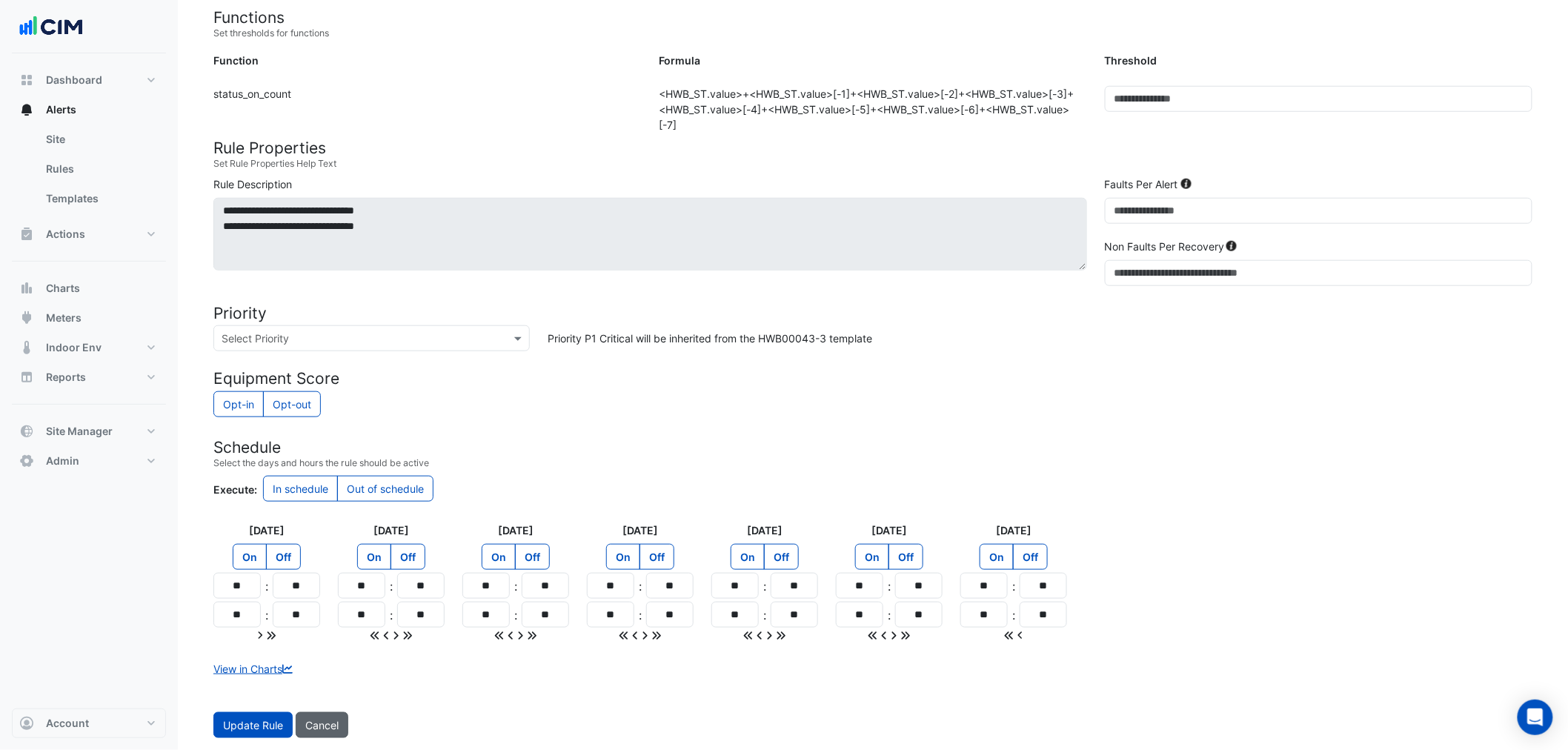
drag, startPoint x: 298, startPoint y: 733, endPoint x: 313, endPoint y: 728, distance: 15.8
click at [313, 728] on button "Cancel" at bounding box center [321, 725] width 53 height 26
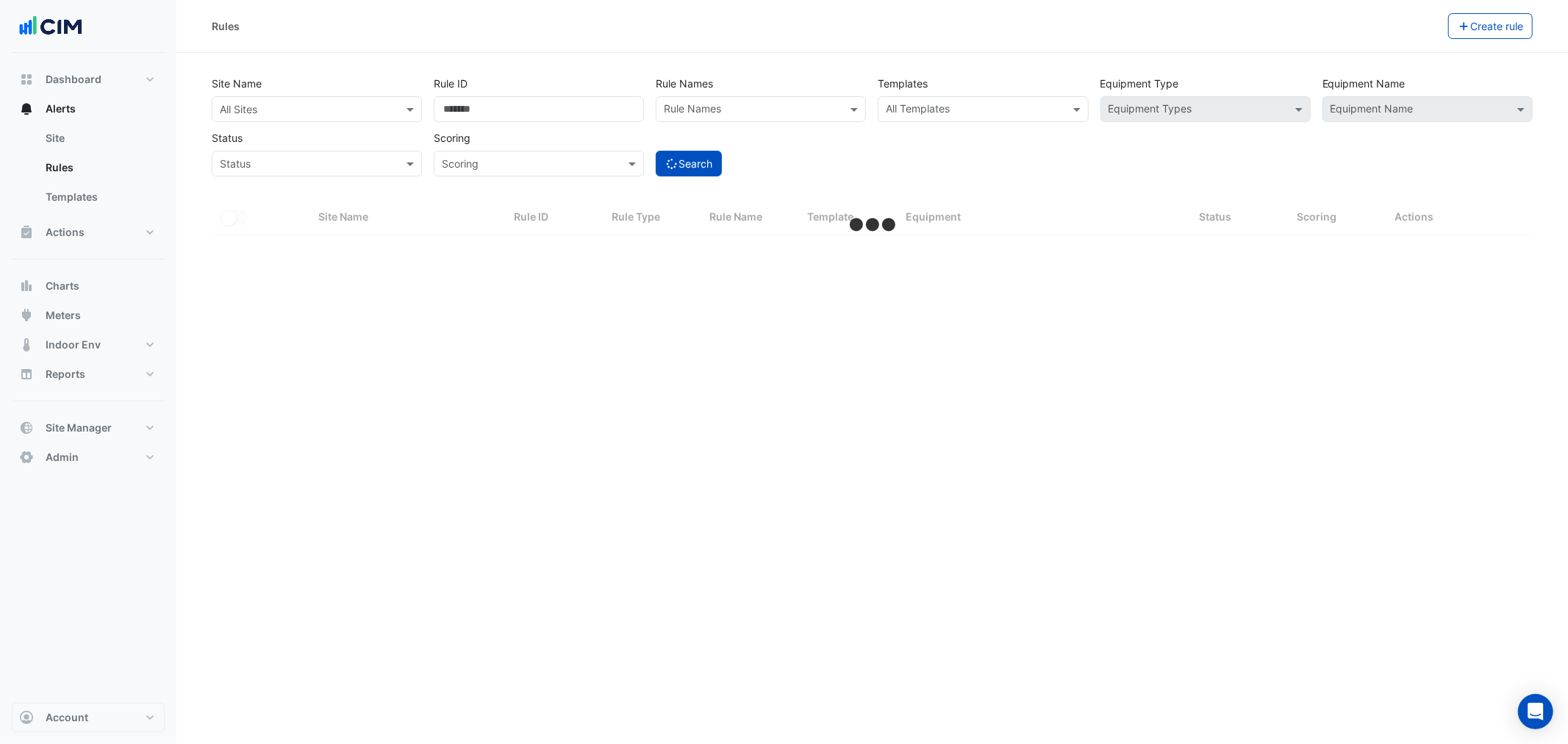
drag, startPoint x: 311, startPoint y: 722, endPoint x: 355, endPoint y: 702, distance: 48.3
click at [331, 717] on div "Rules Create rule Site Name All Sites Rule ID ****** Rule Names Rule Names Temp…" at bounding box center [871, 372] width 1391 height 744
select select "**"
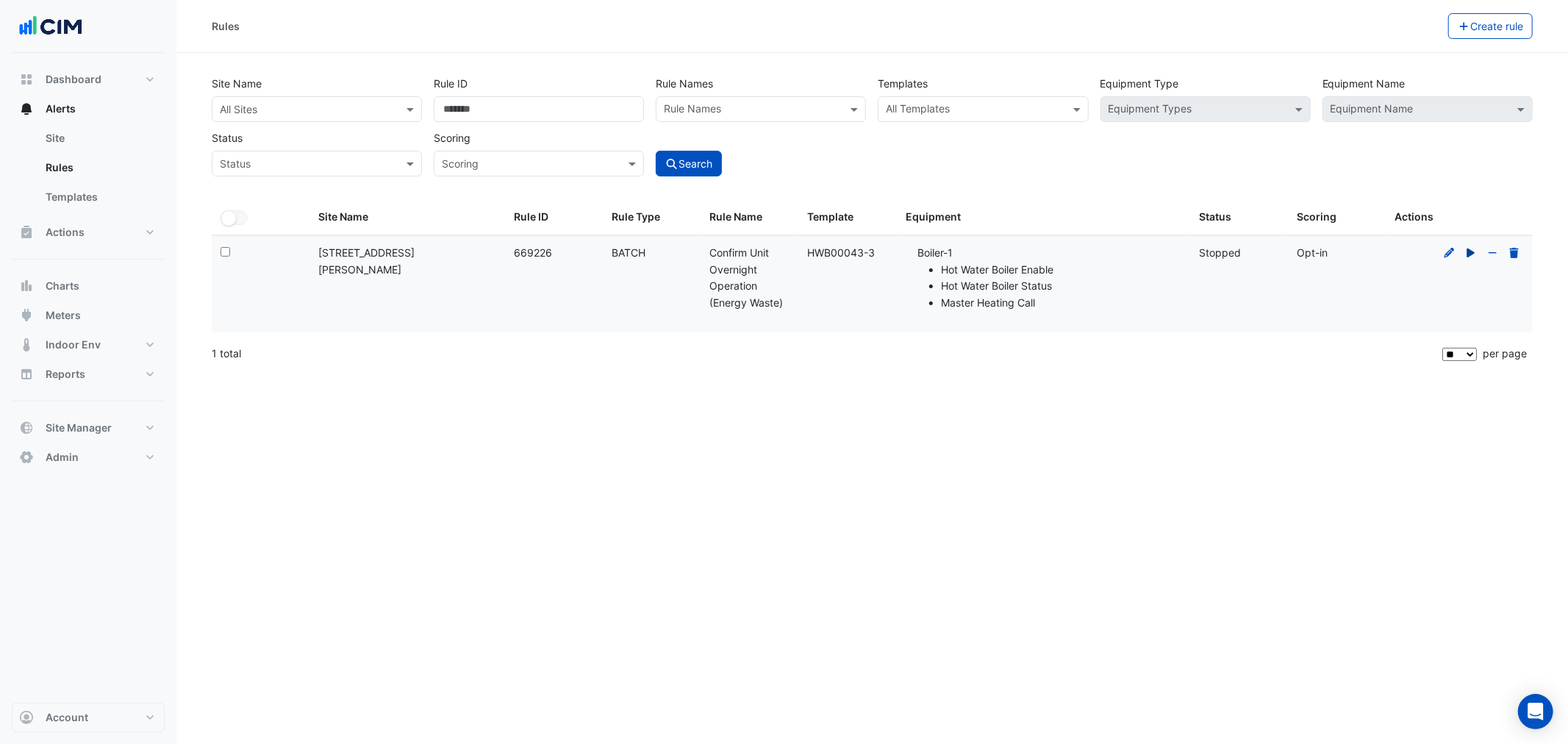
click at [1472, 256] on icon at bounding box center [1471, 252] width 13 height 10
click at [1471, 252] on icon at bounding box center [1472, 252] width 8 height 8
click at [857, 262] on datatable-body-cell "Template: HWB00043-3" at bounding box center [848, 284] width 98 height 96
click at [532, 115] on input "******" at bounding box center [538, 109] width 210 height 26
type input "******"
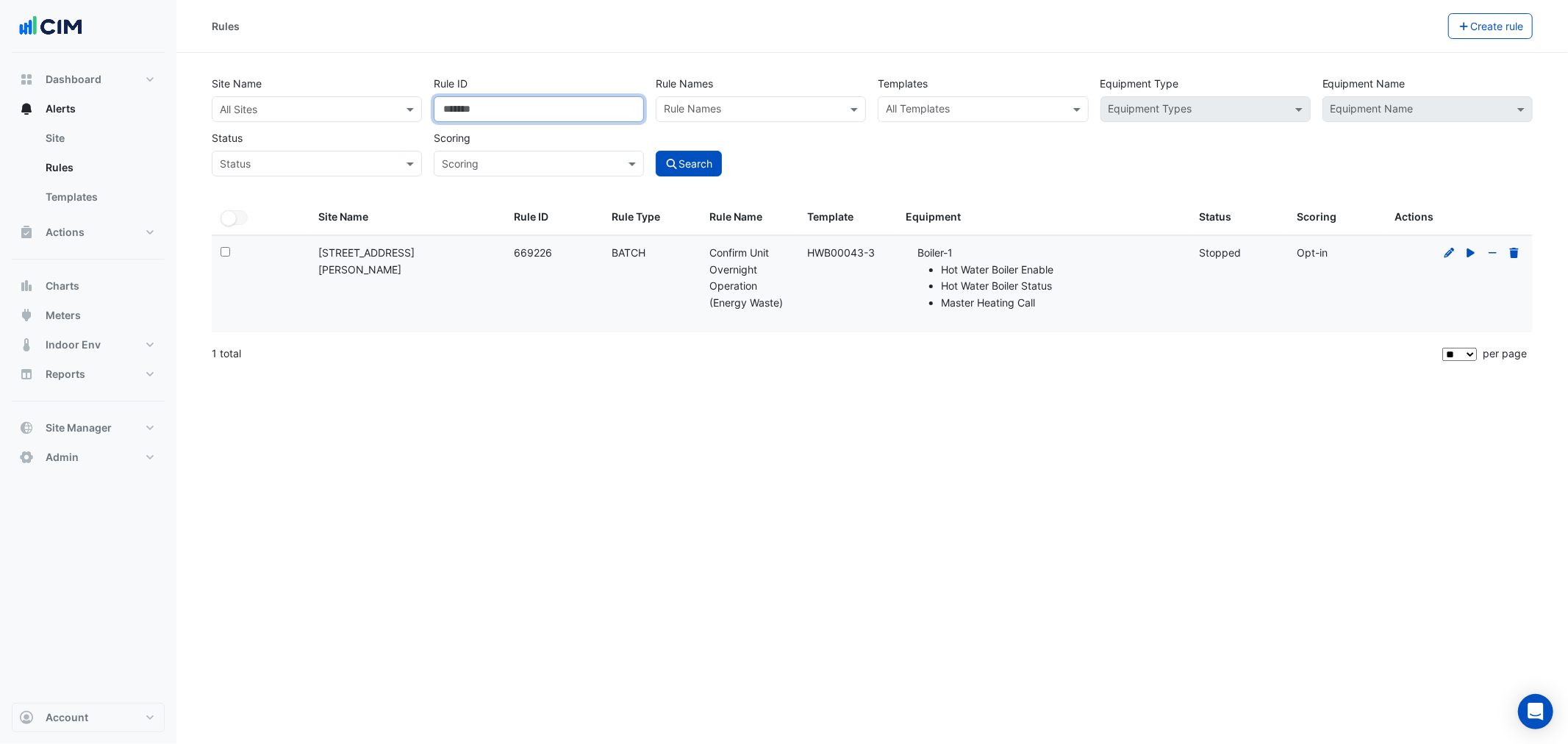
click at [655, 150] on button "Search" at bounding box center [688, 163] width 66 height 26
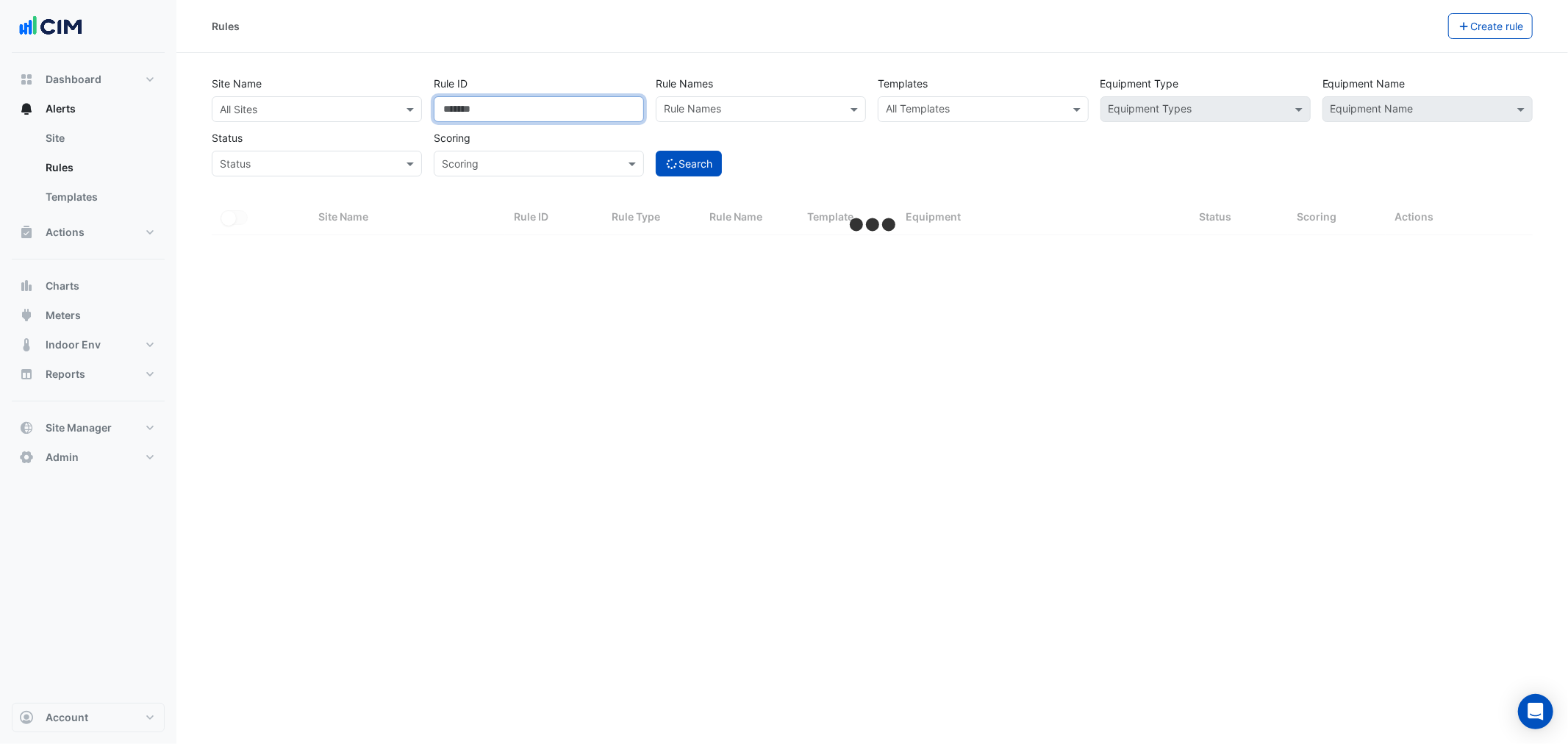
select select "**"
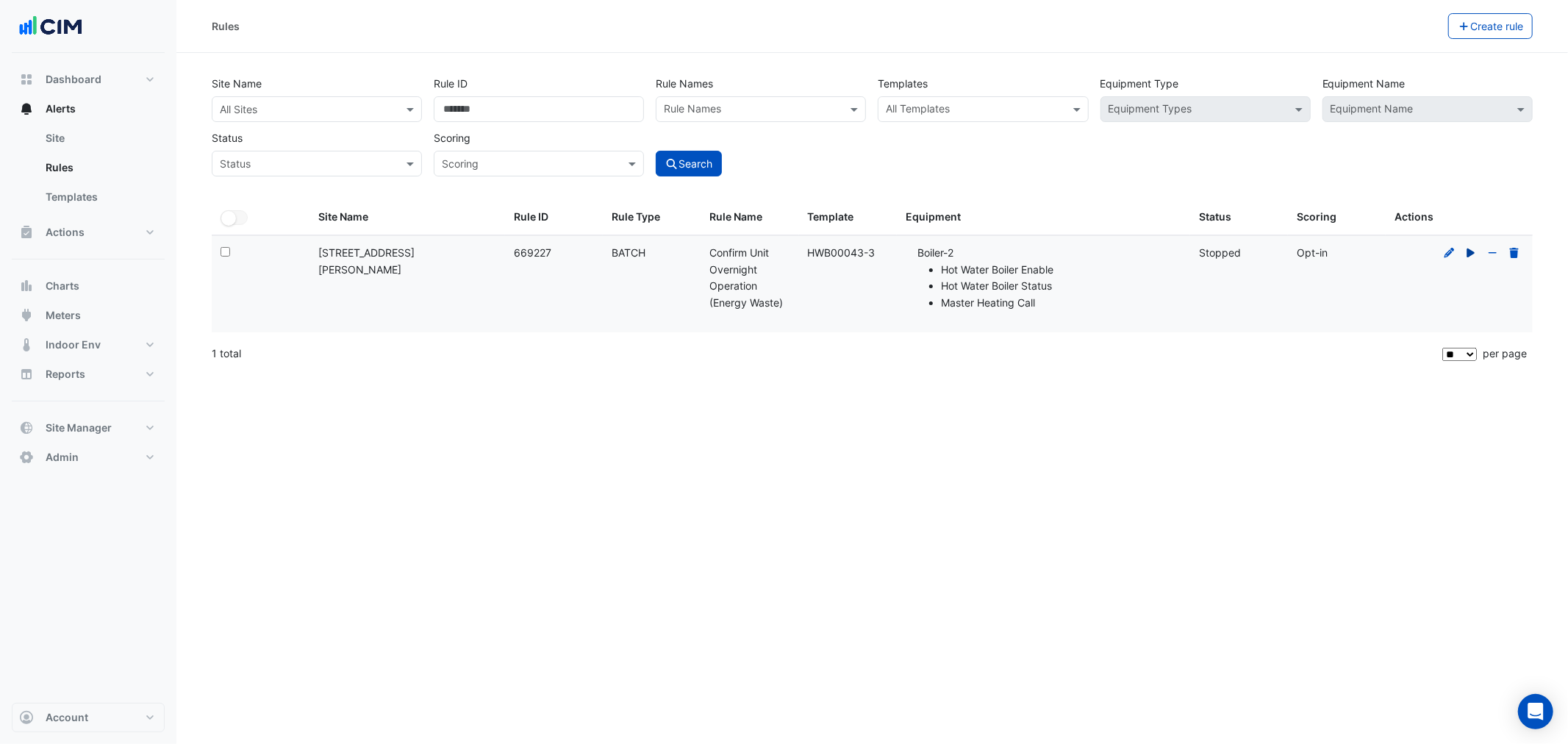
click at [1468, 253] on icon at bounding box center [1472, 252] width 8 height 9
drag, startPoint x: 1141, startPoint y: 319, endPoint x: 872, endPoint y: 100, distance: 346.9
click at [1134, 319] on datatable-body-cell "Equipment: Boiler-2 Hot Water Boiler Enable Hot Water Boiler Status Master Heat…" at bounding box center [1043, 284] width 293 height 96
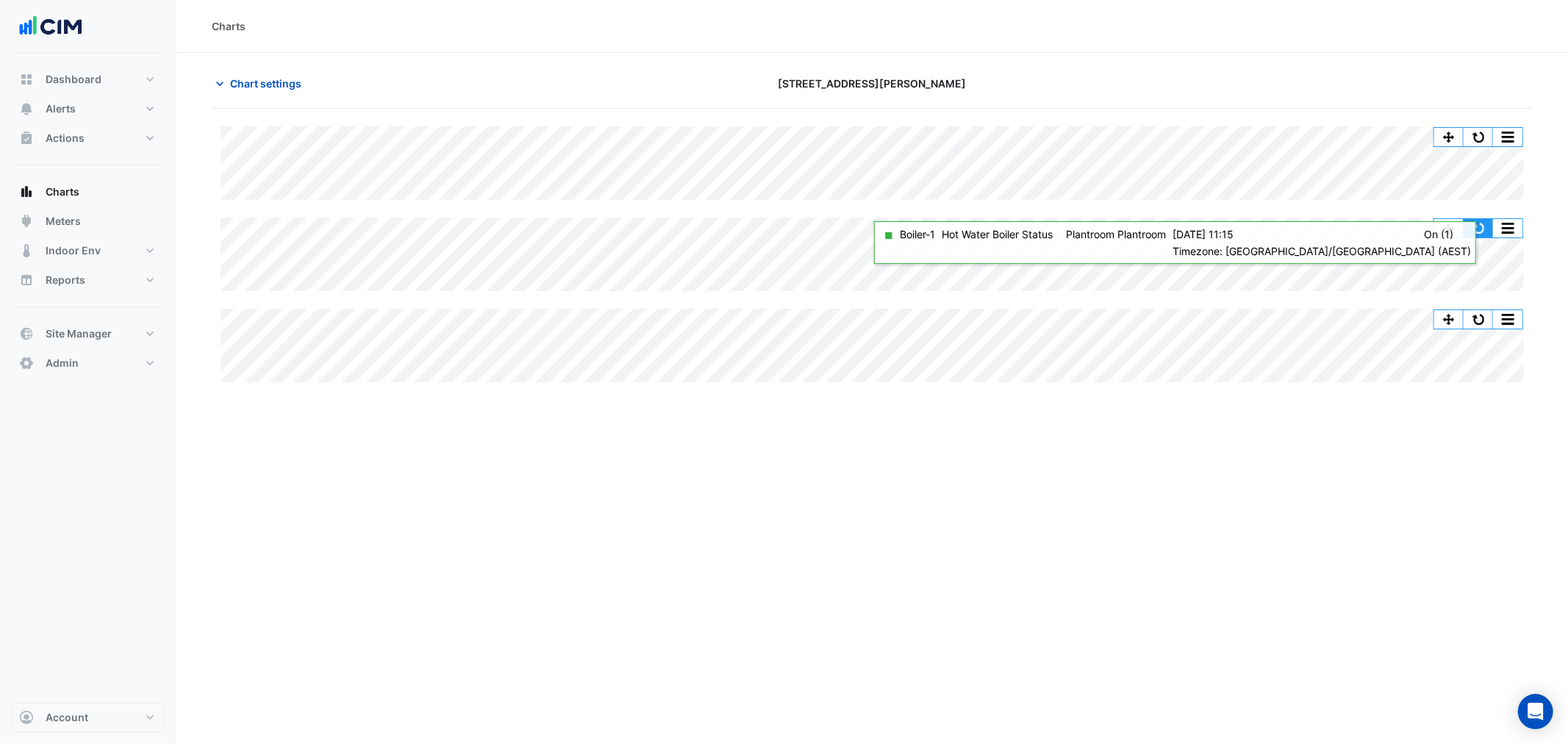
click at [1477, 228] on button "button" at bounding box center [1477, 228] width 29 height 18
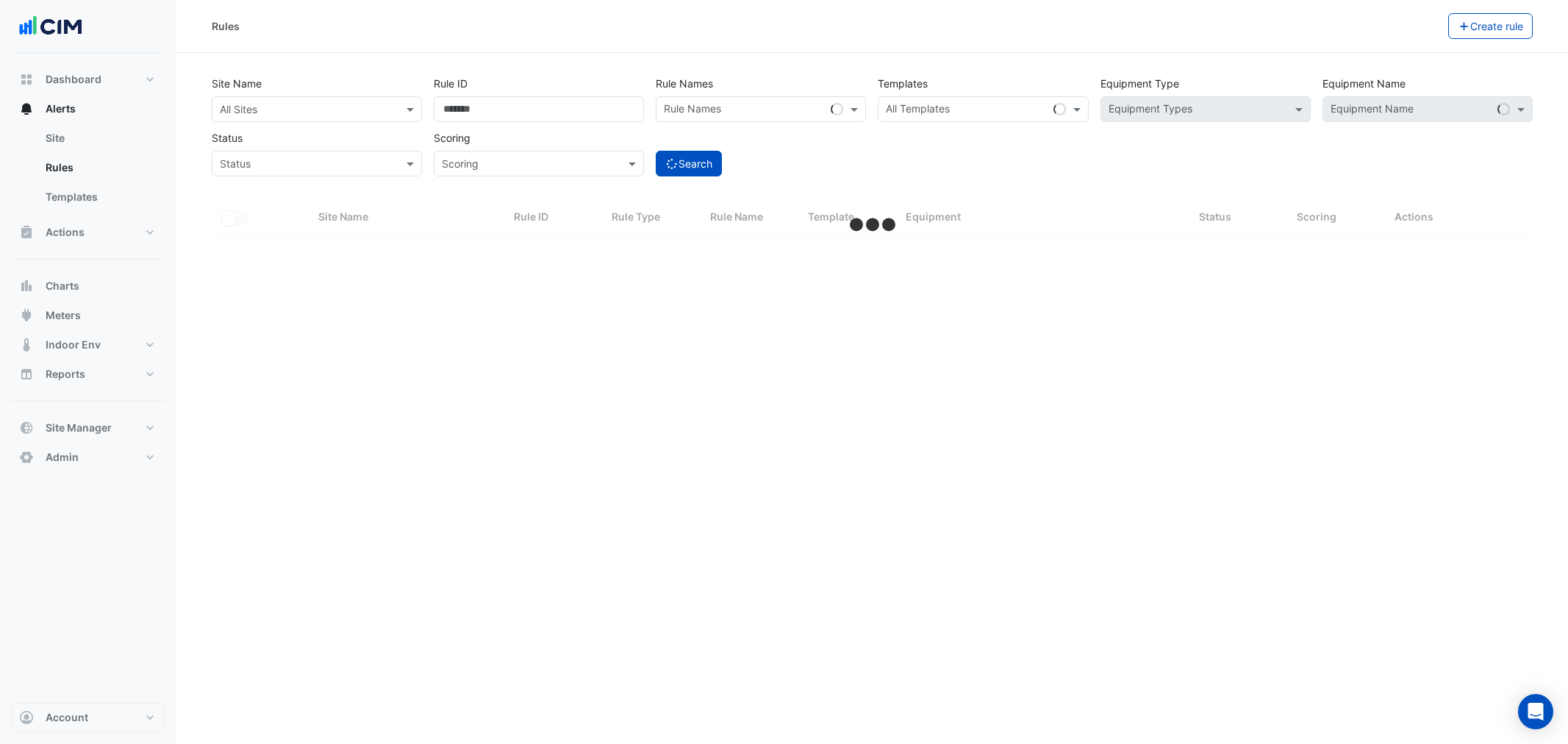
select select "**"
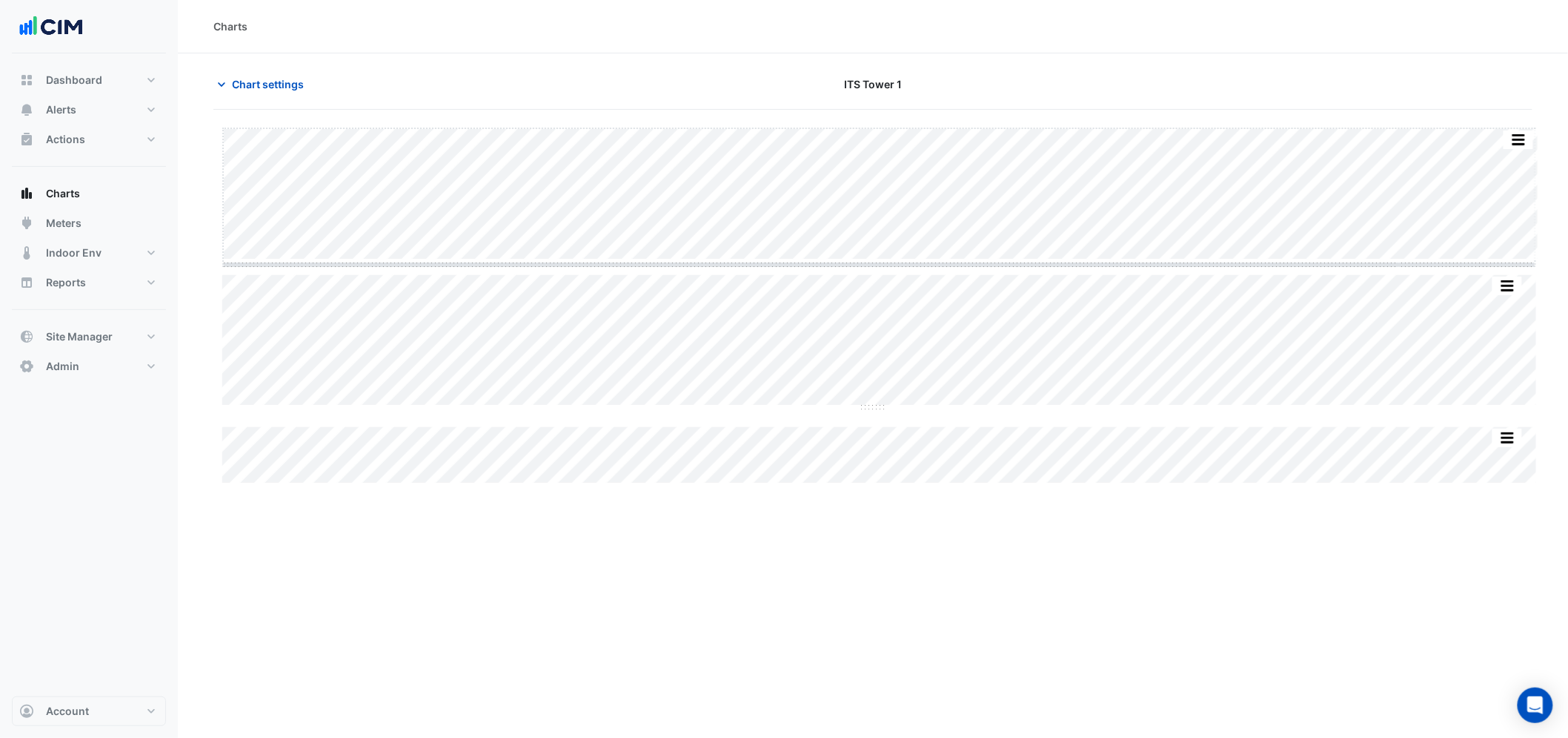
drag, startPoint x: 885, startPoint y: 257, endPoint x: 880, endPoint y: 273, distance: 16.8
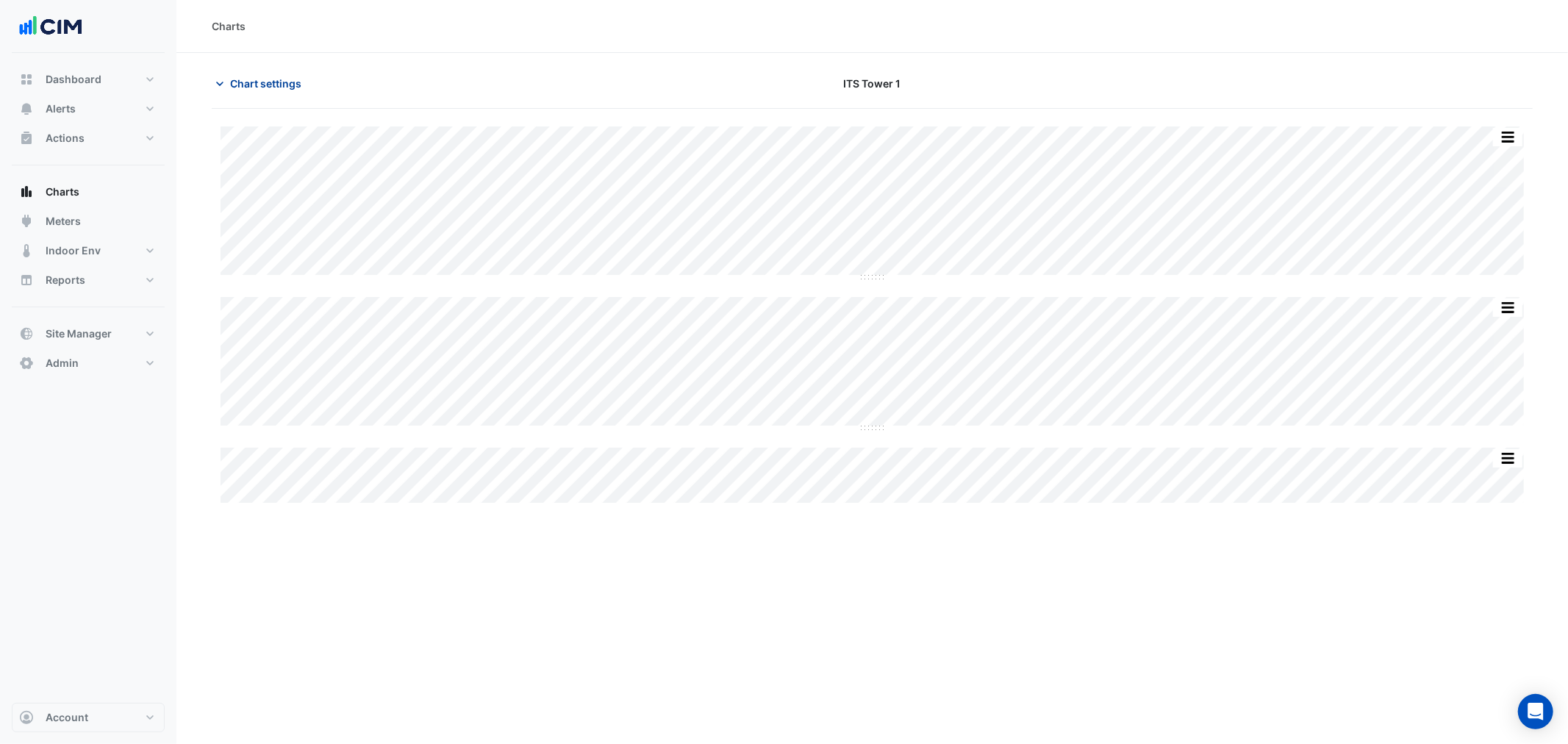
click at [281, 81] on span "Chart settings" at bounding box center [266, 83] width 71 height 16
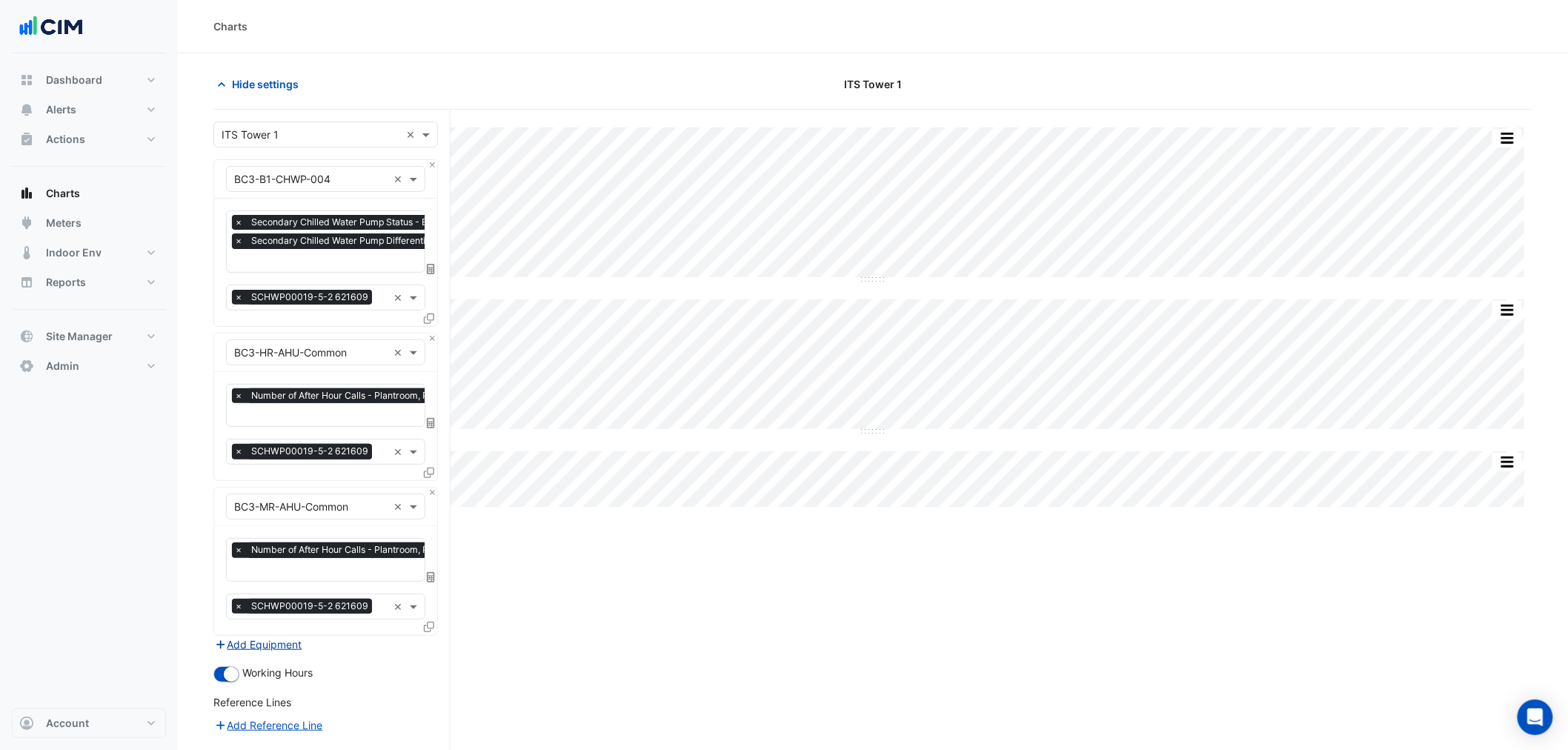
click at [277, 646] on button "Add Equipment" at bounding box center [258, 644] width 90 height 17
click at [278, 648] on div "Equipment" at bounding box center [326, 660] width 199 height 26
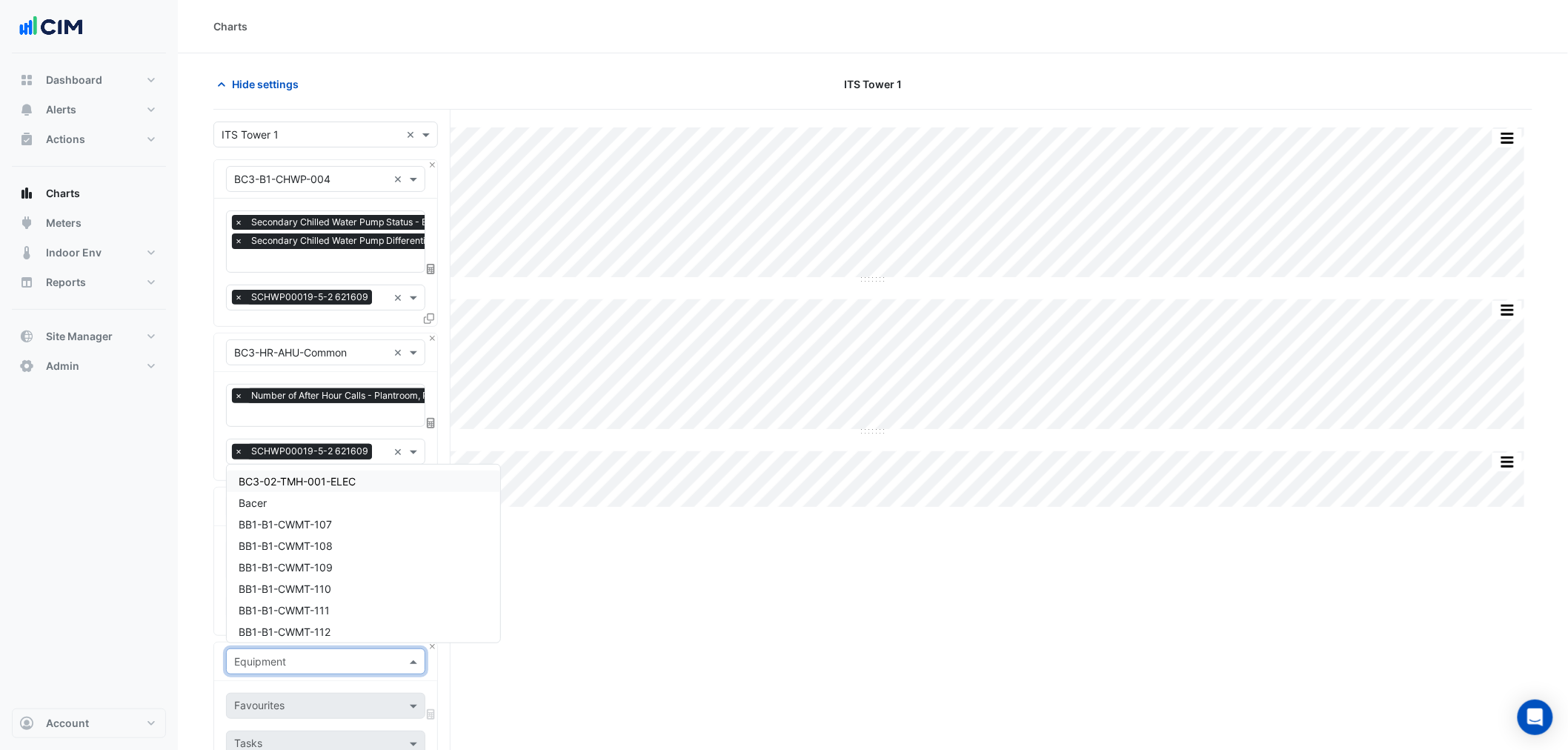
drag, startPoint x: 280, startPoint y: 655, endPoint x: 285, endPoint y: 647, distance: 9.4
click at [282, 655] on input "text" at bounding box center [311, 662] width 153 height 16
type input "***"
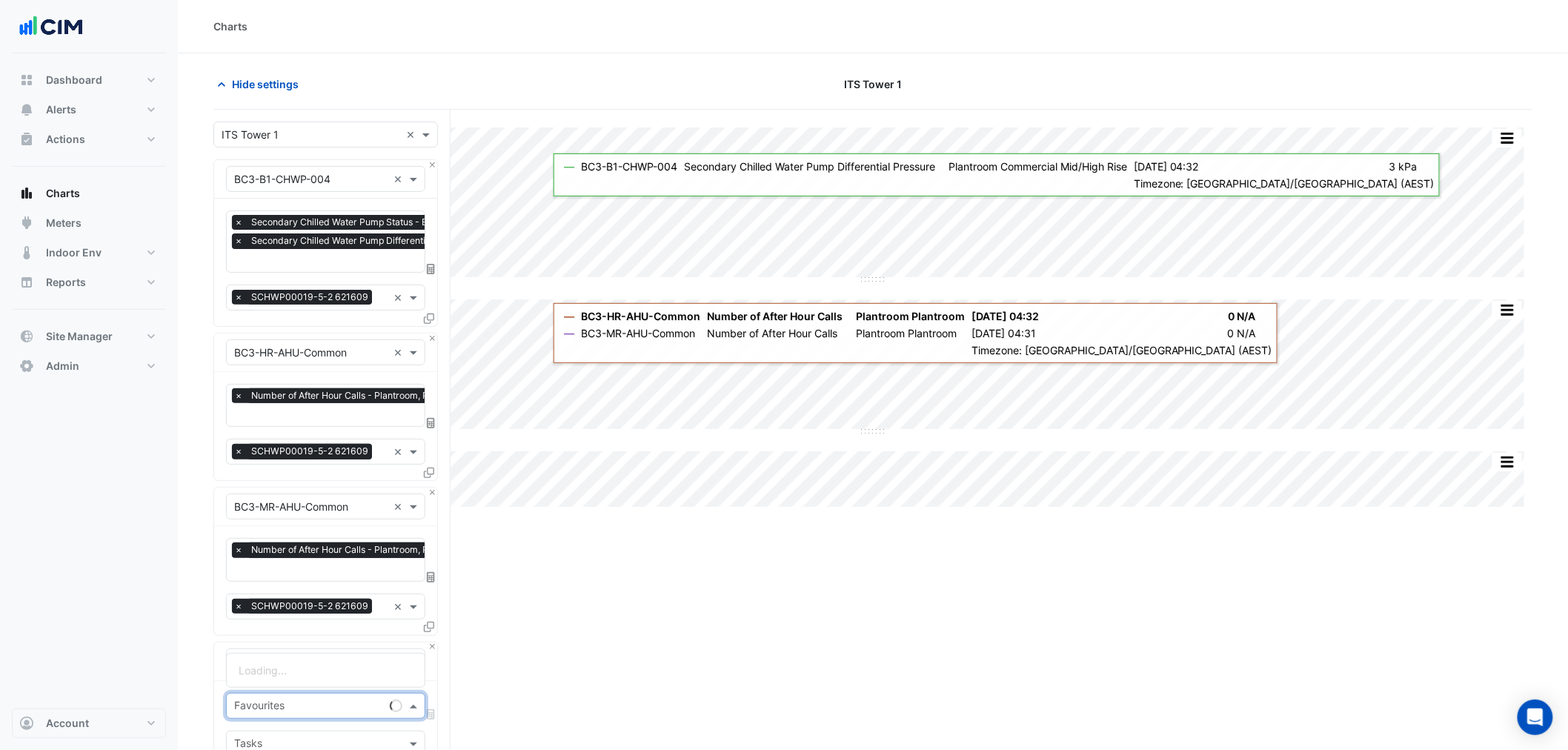
drag, startPoint x: 265, startPoint y: 698, endPoint x: 272, endPoint y: 693, distance: 8.6
click at [269, 699] on input "text" at bounding box center [309, 706] width 150 height 16
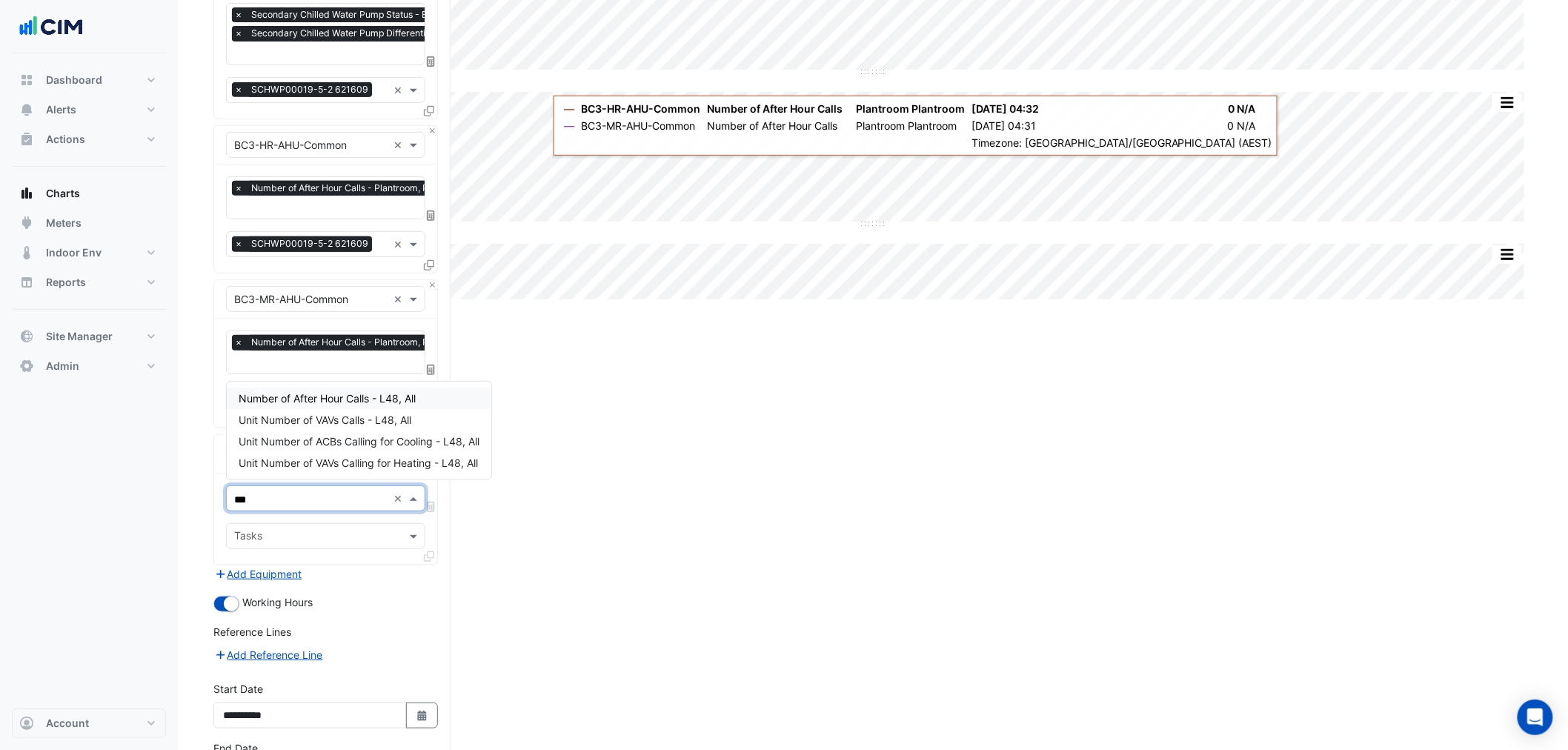
scroll to position [219, 0]
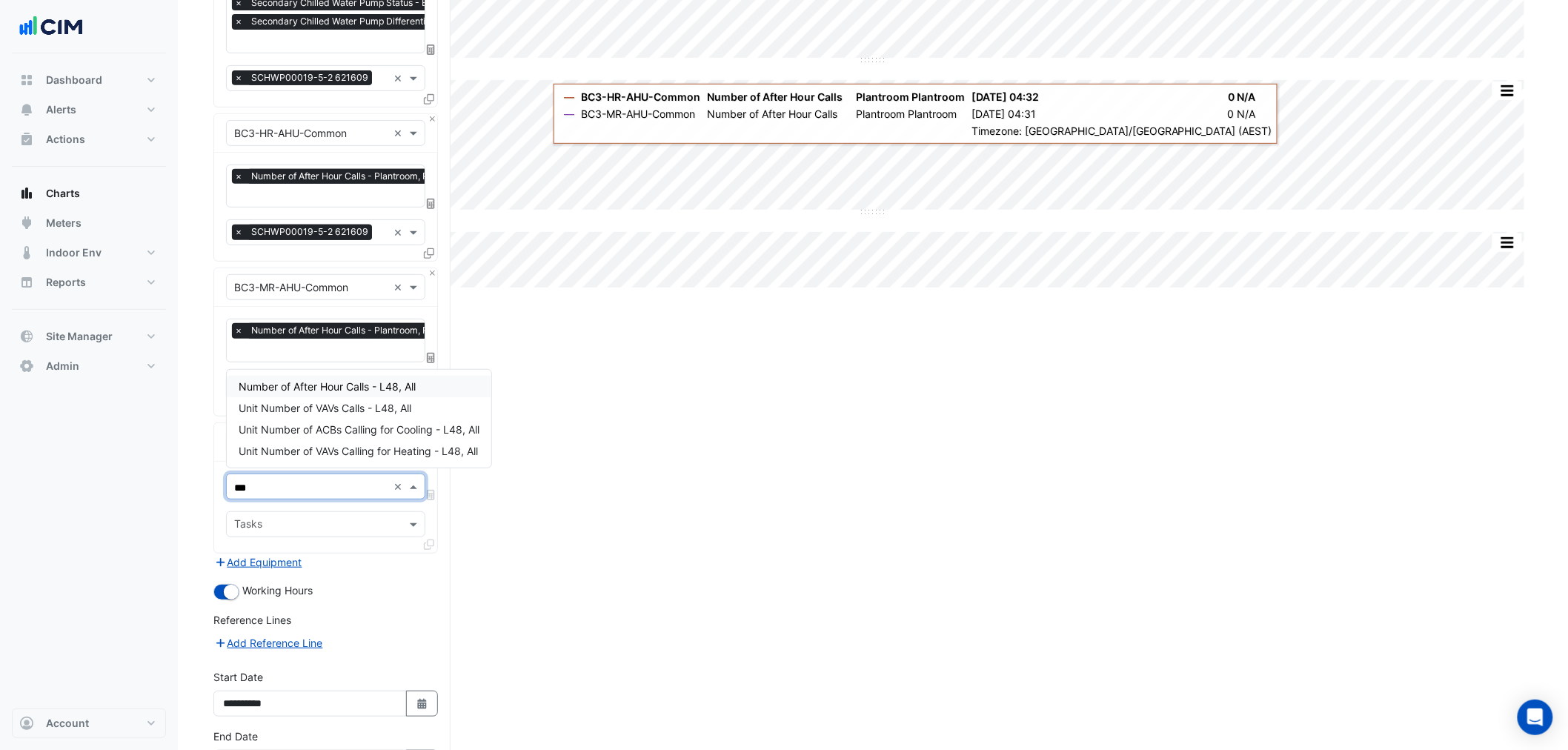
type input "***"
click at [611, 522] on div "Split by Equip Split All Split None Print Save as JPEG Save as PNG Pivot Data T…" at bounding box center [872, 372] width 1319 height 964
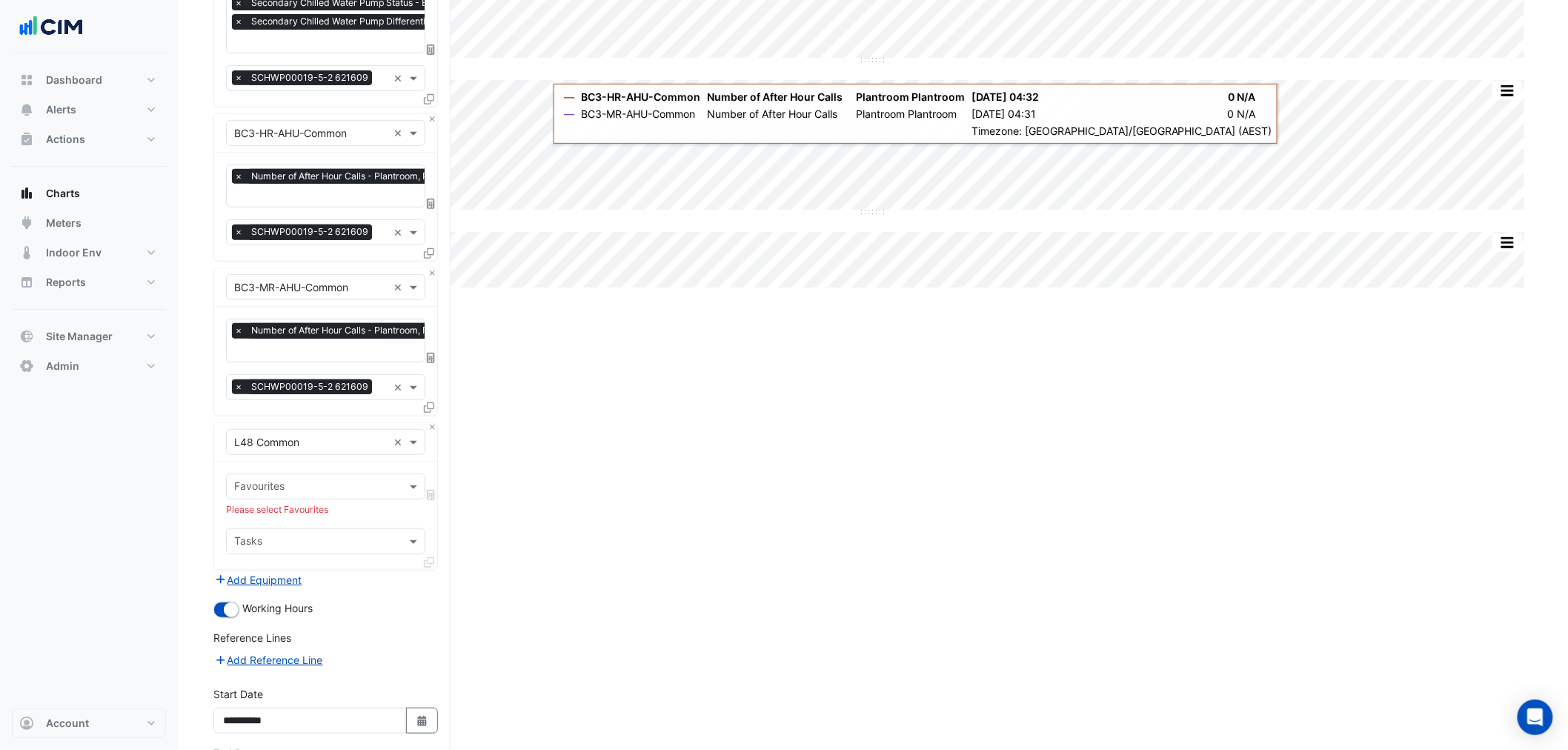
click at [332, 491] on input "text" at bounding box center [317, 488] width 166 height 16
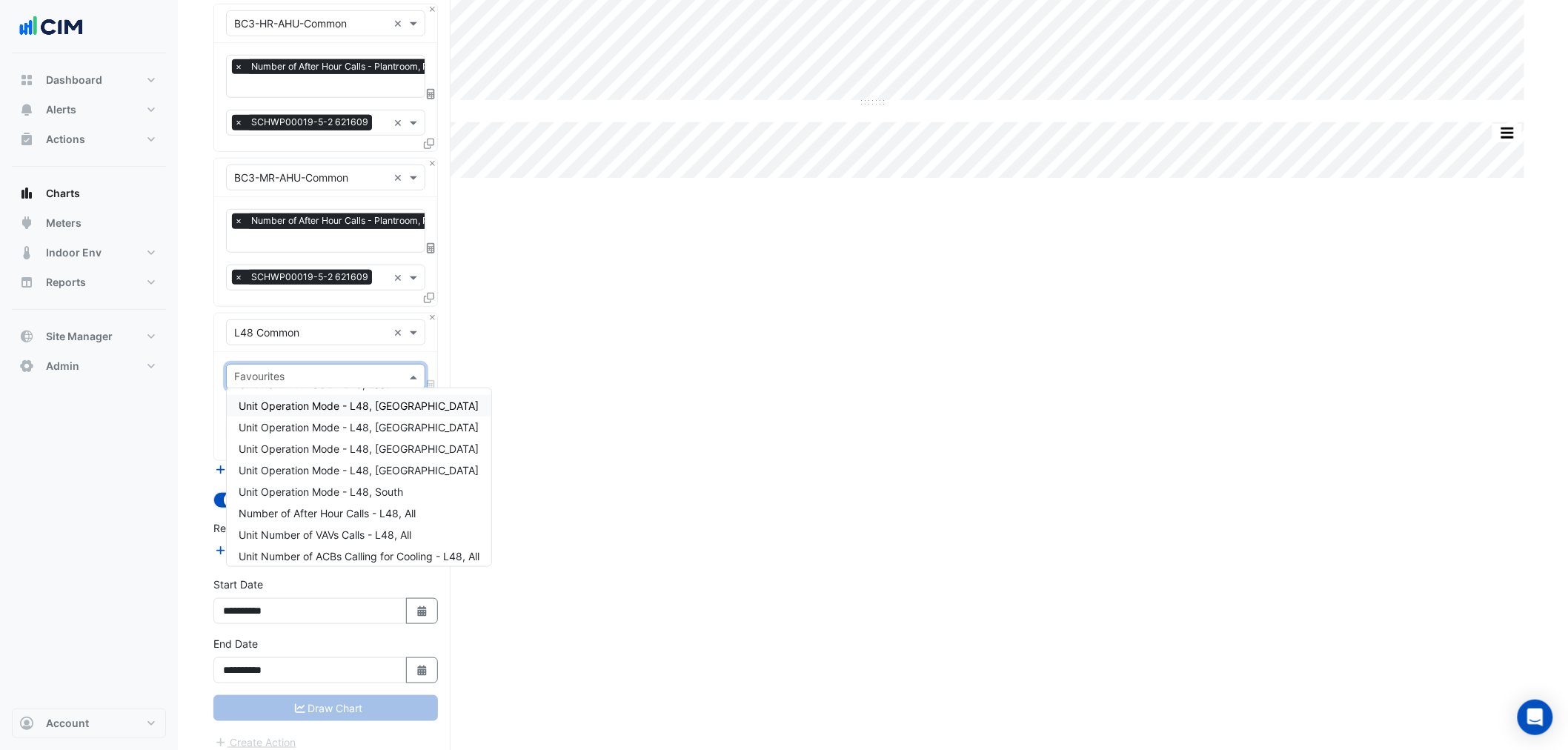
scroll to position [91, 0]
click at [334, 457] on div "Unit Operation Mode - L48, South" at bounding box center [359, 465] width 265 height 22
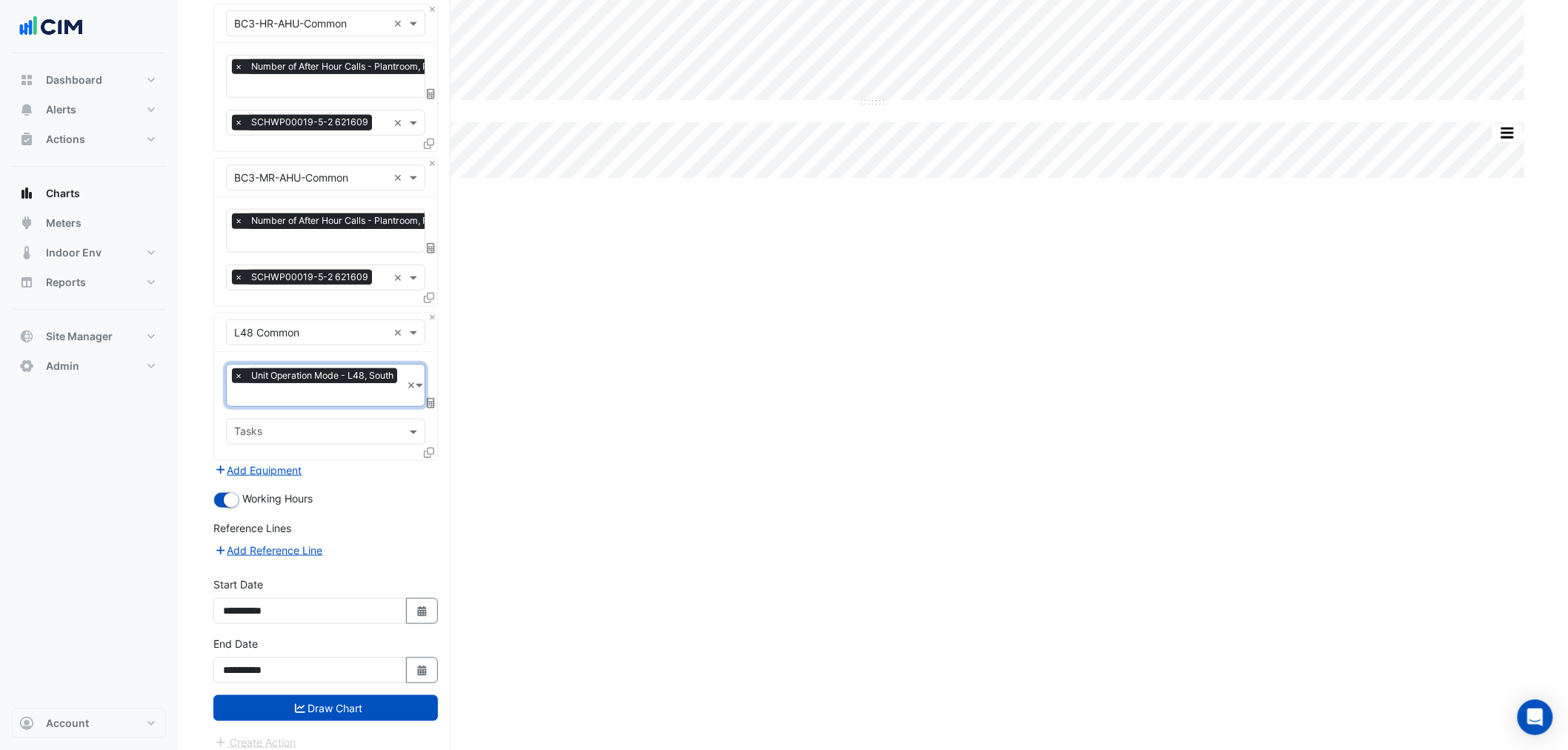
click at [306, 377] on span "Unit Operation Mode - L48, South" at bounding box center [322, 376] width 150 height 15
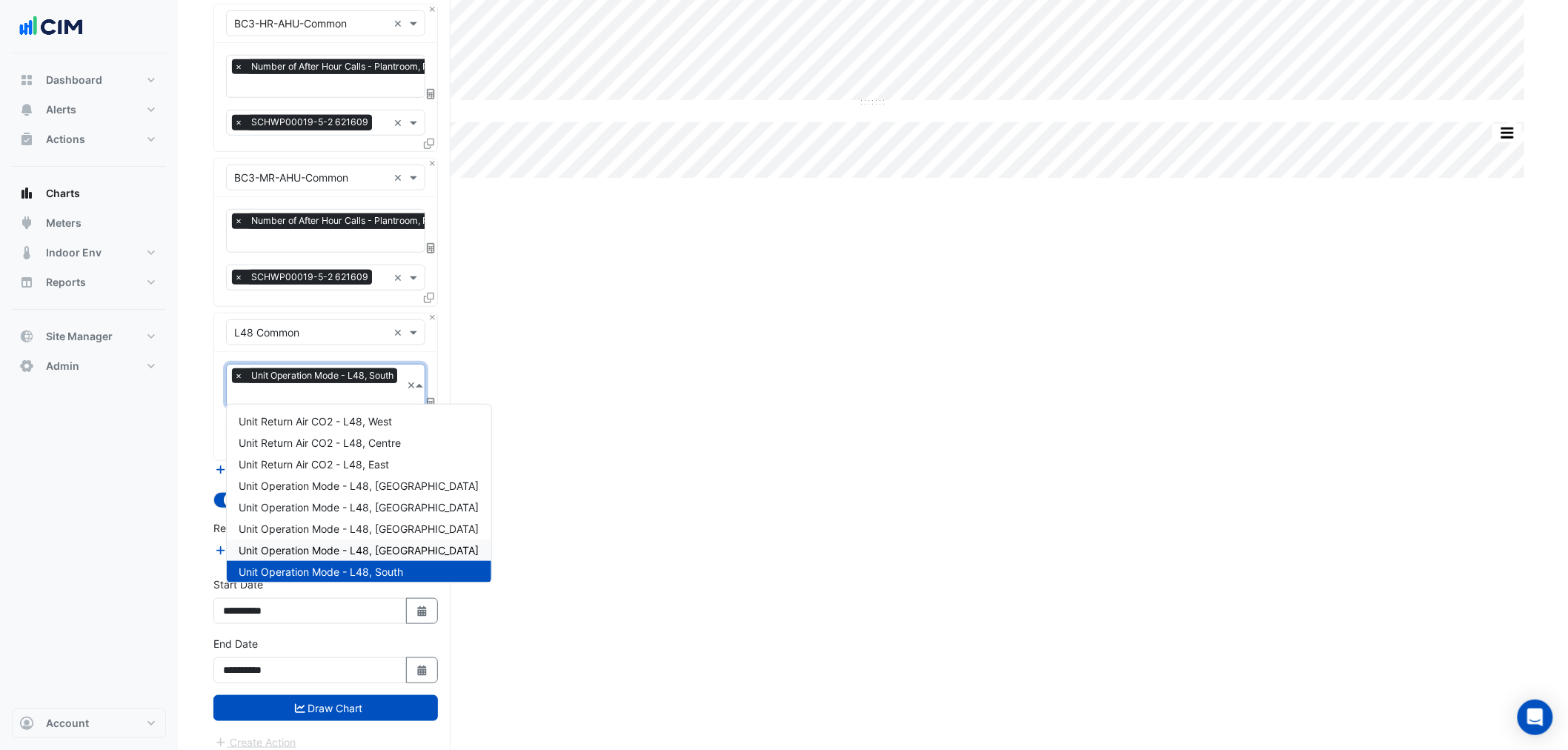
click at [365, 550] on span "Unit Operation Mode - L48, North West" at bounding box center [358, 550] width 240 height 13
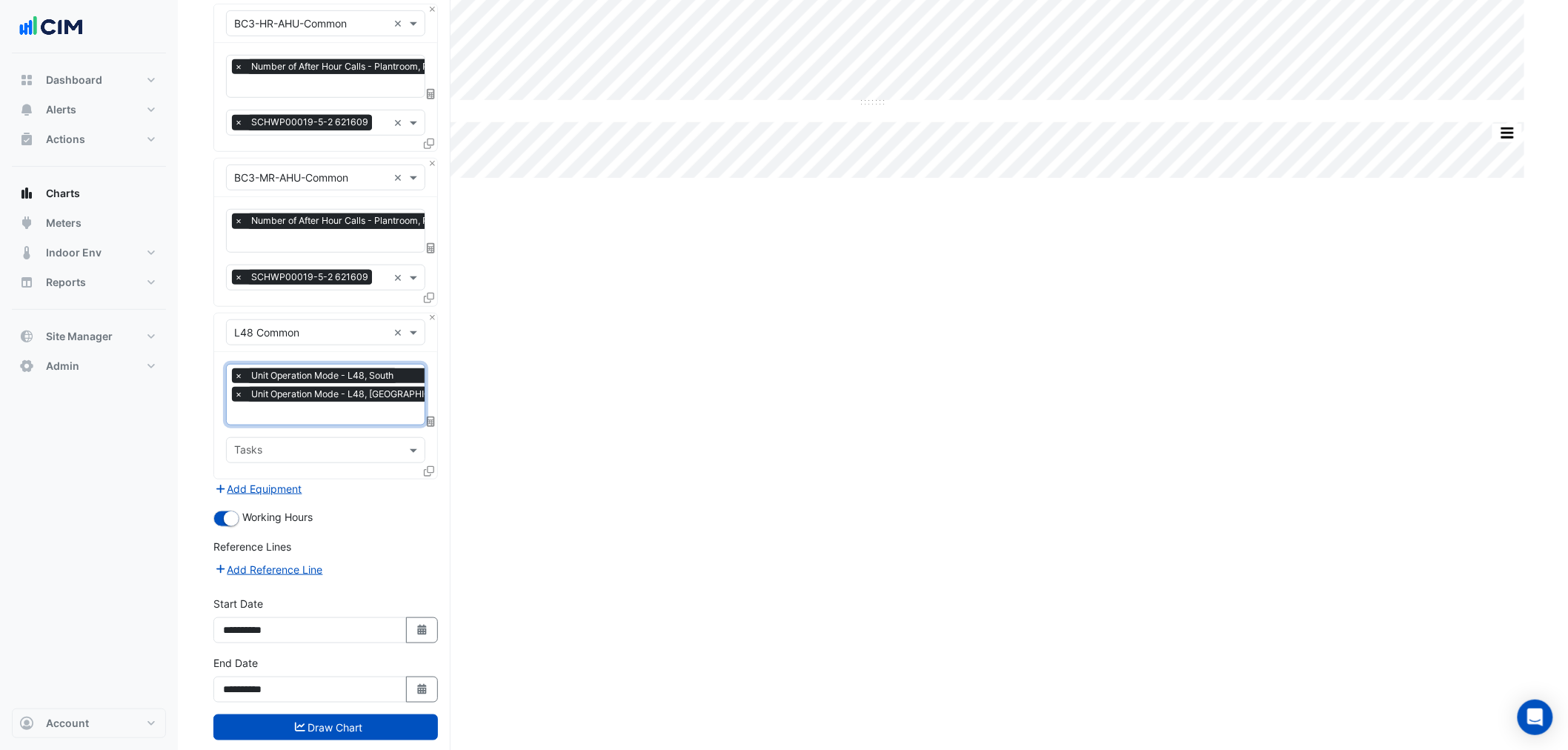
click at [349, 401] on div "× Unit Operation Mode - L48, South × Unit Operation Mode - L48, North West" at bounding box center [350, 387] width 236 height 38
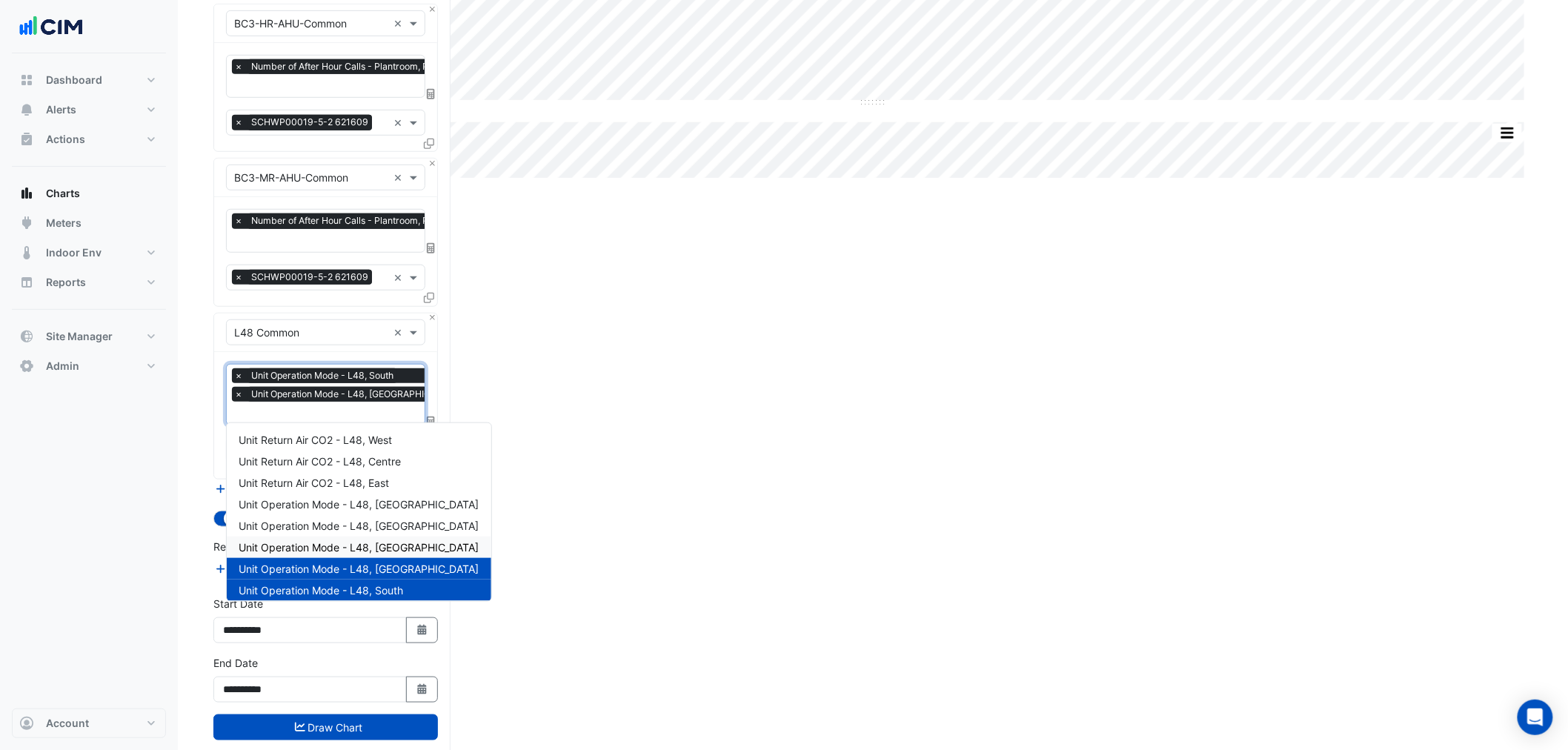
click at [361, 537] on div "Unit Operation Mode - L48, South West" at bounding box center [359, 547] width 265 height 22
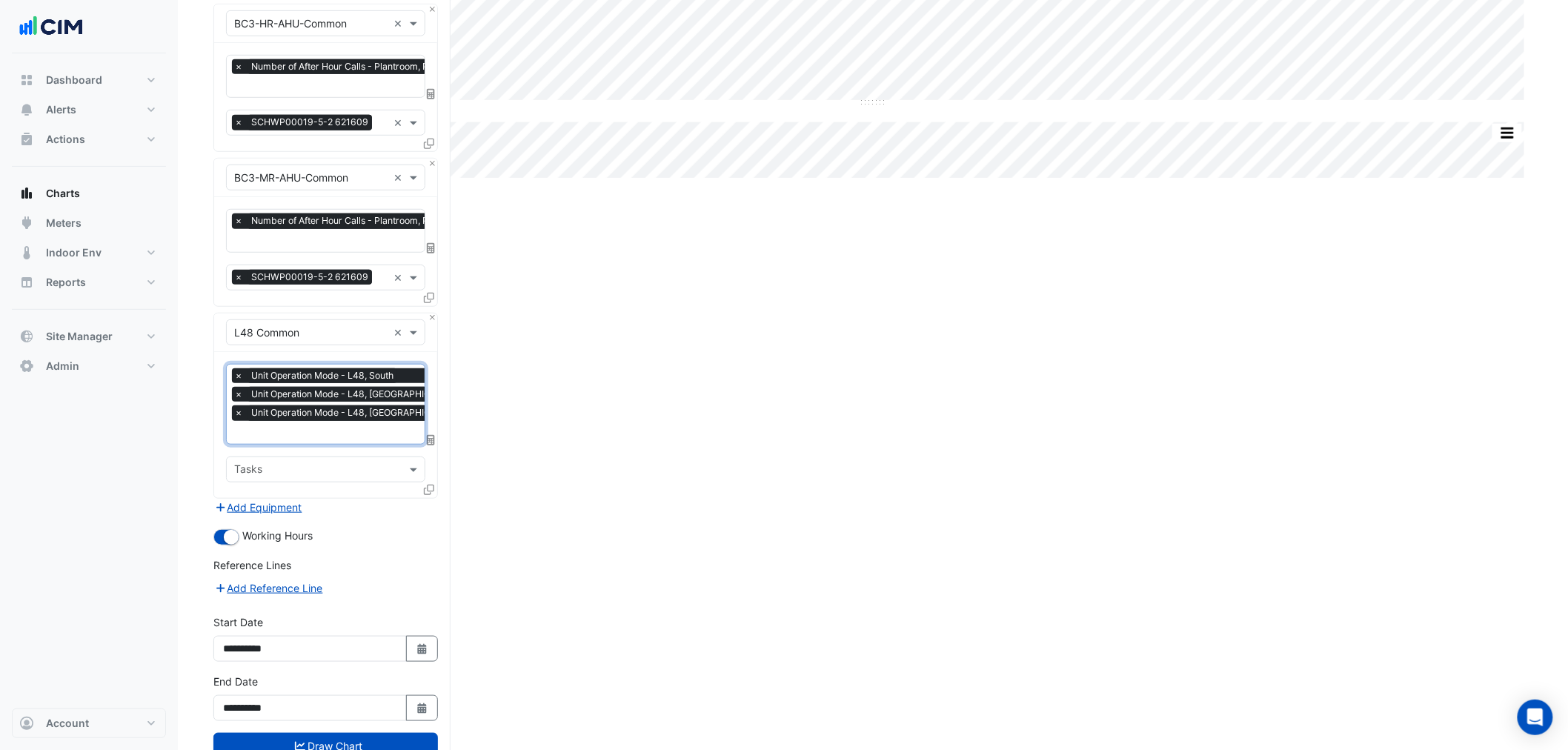
click at [348, 412] on span "Unit Operation Mode - L48, South West" at bounding box center [356, 413] width 217 height 15
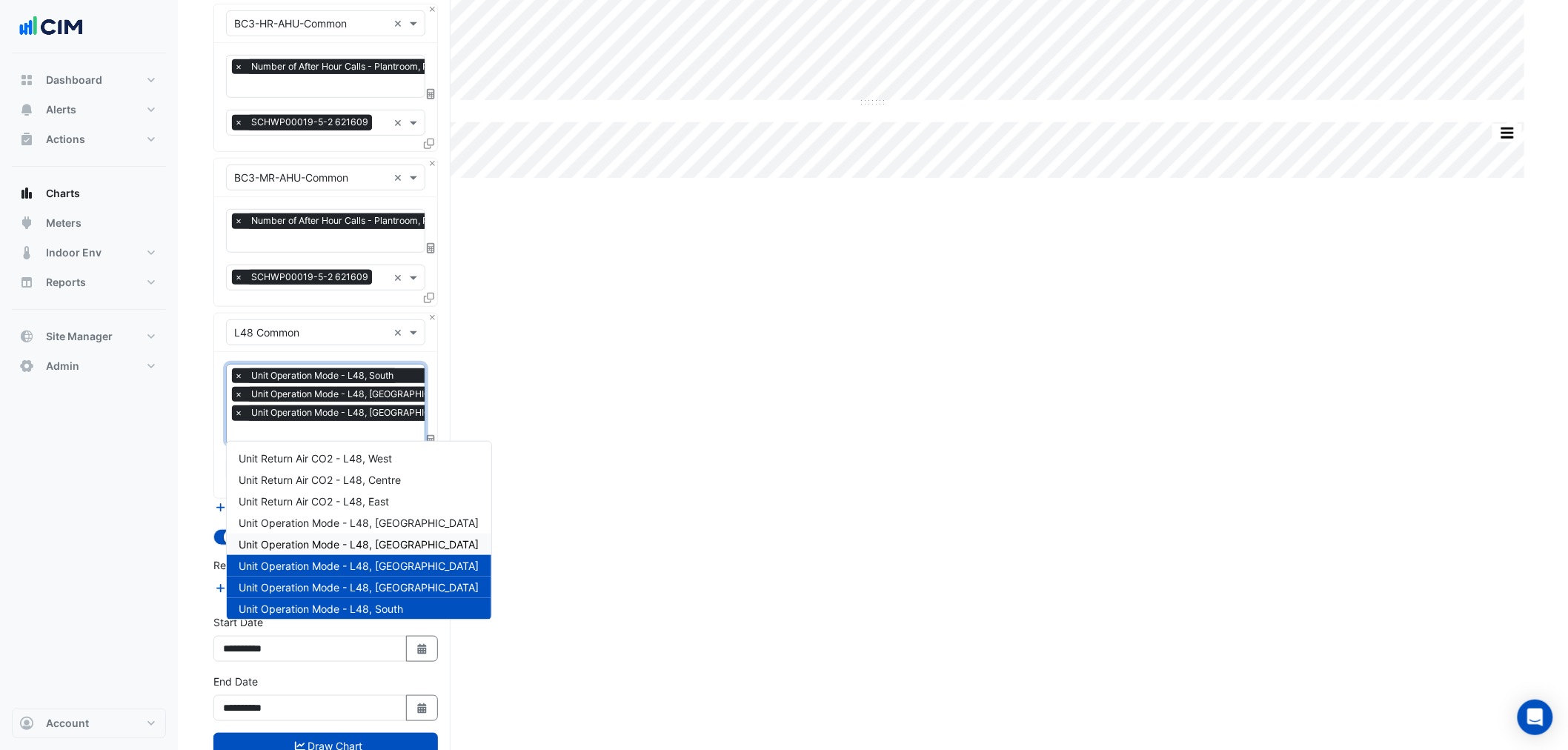
click at [366, 546] on span "Unit Operation Mode - L48, South East" at bounding box center [358, 544] width 240 height 13
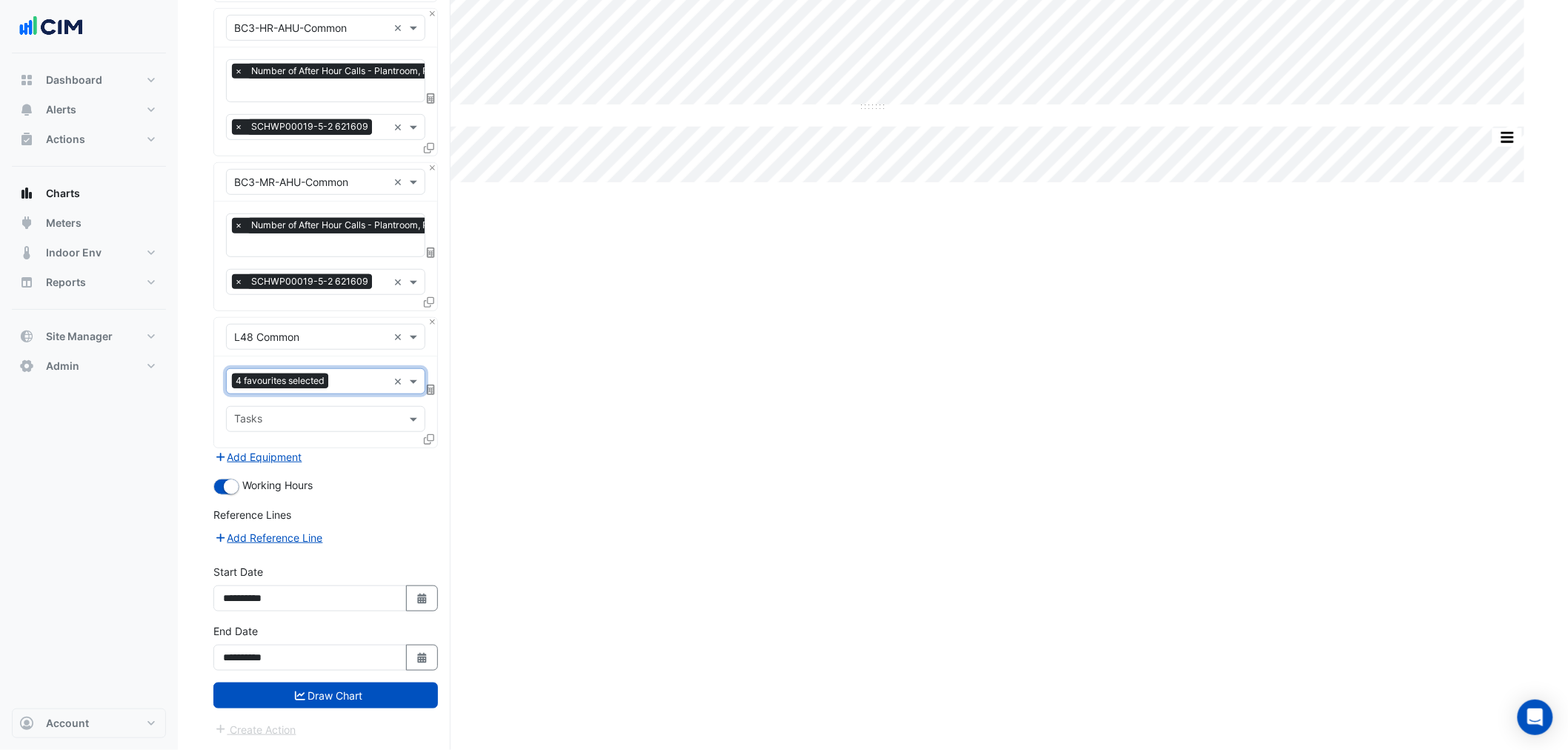
scroll to position [319, 0]
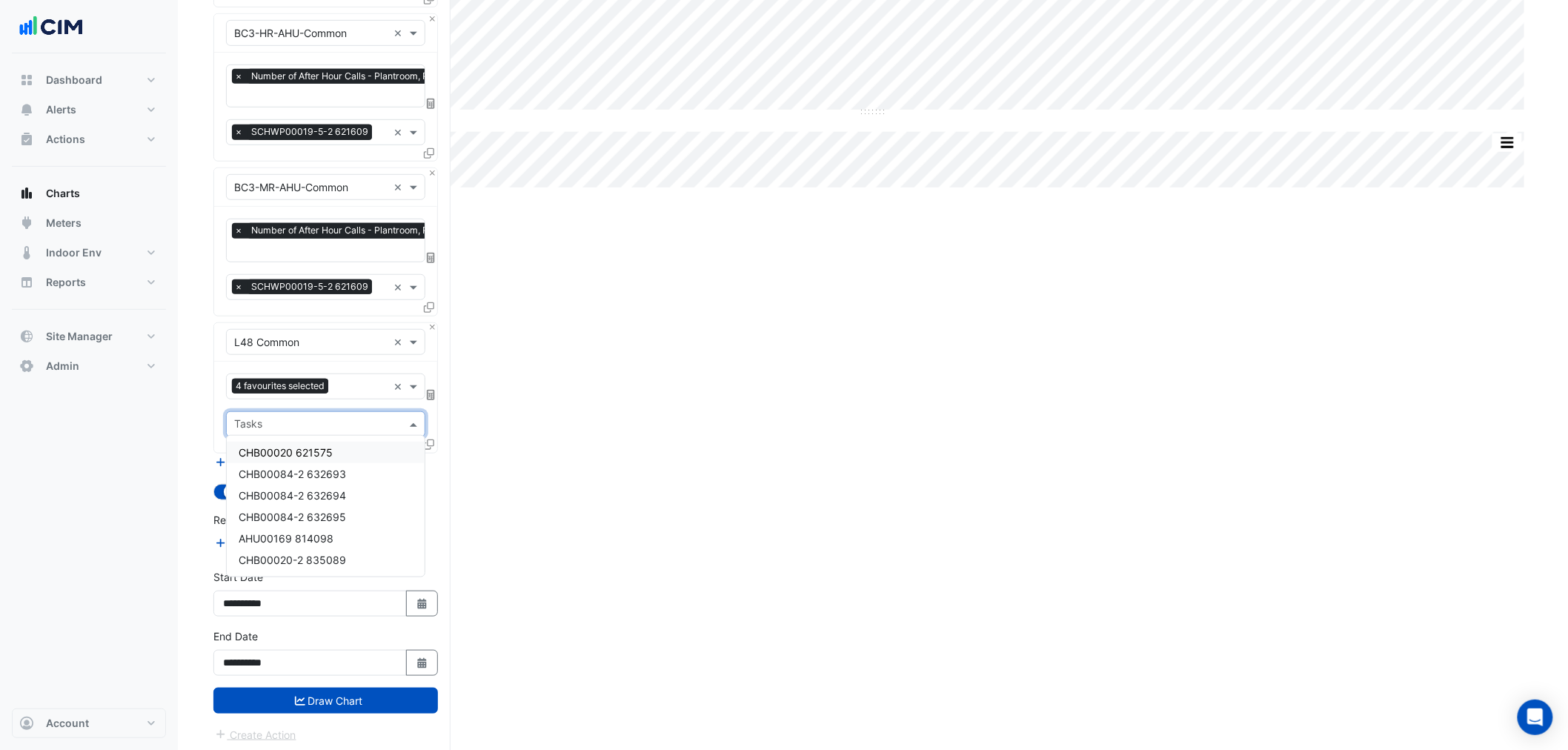
click at [332, 419] on input "text" at bounding box center [317, 425] width 166 height 16
click at [332, 393] on div at bounding box center [360, 388] width 55 height 19
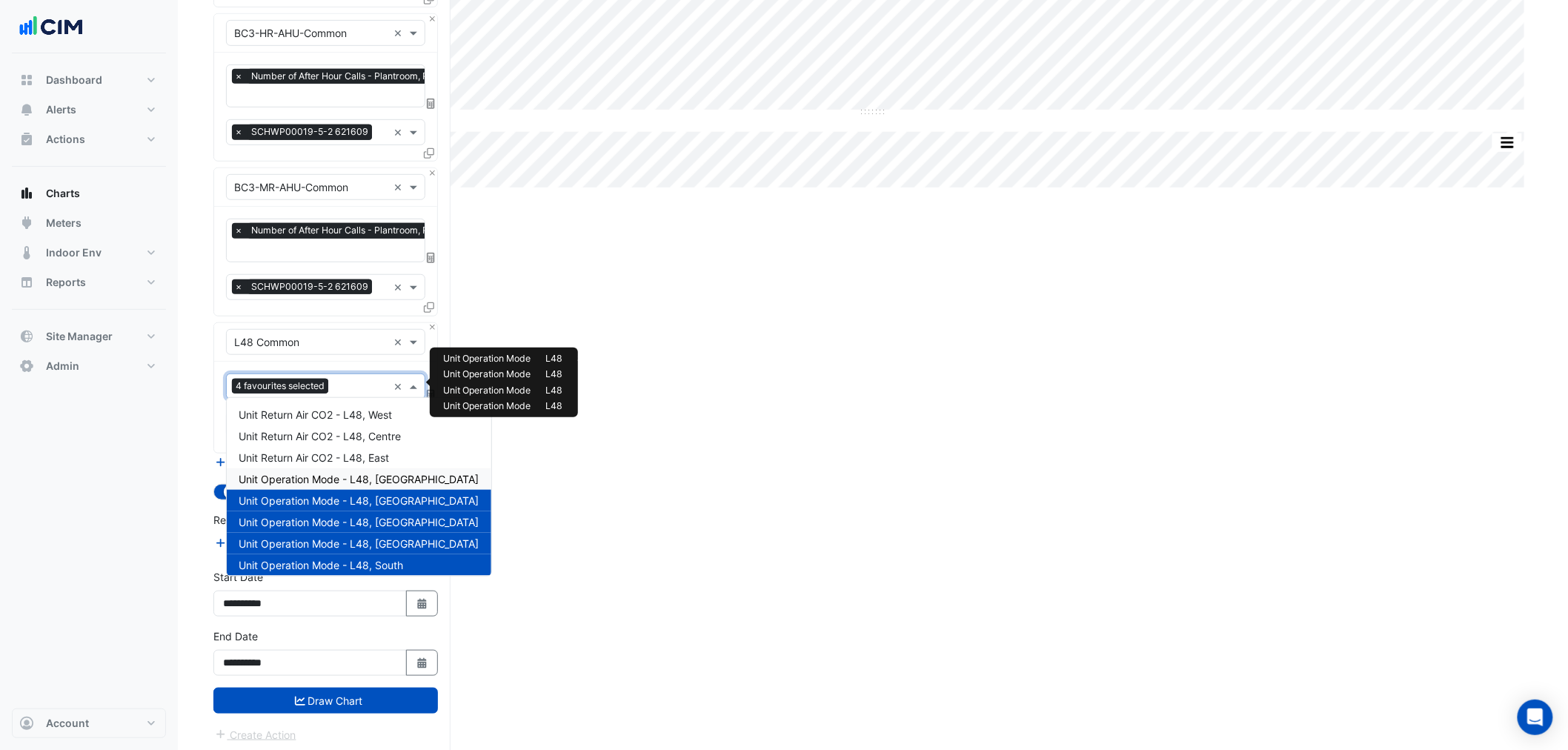
click at [359, 476] on span "Unit Operation Mode - L48, North East" at bounding box center [358, 479] width 240 height 13
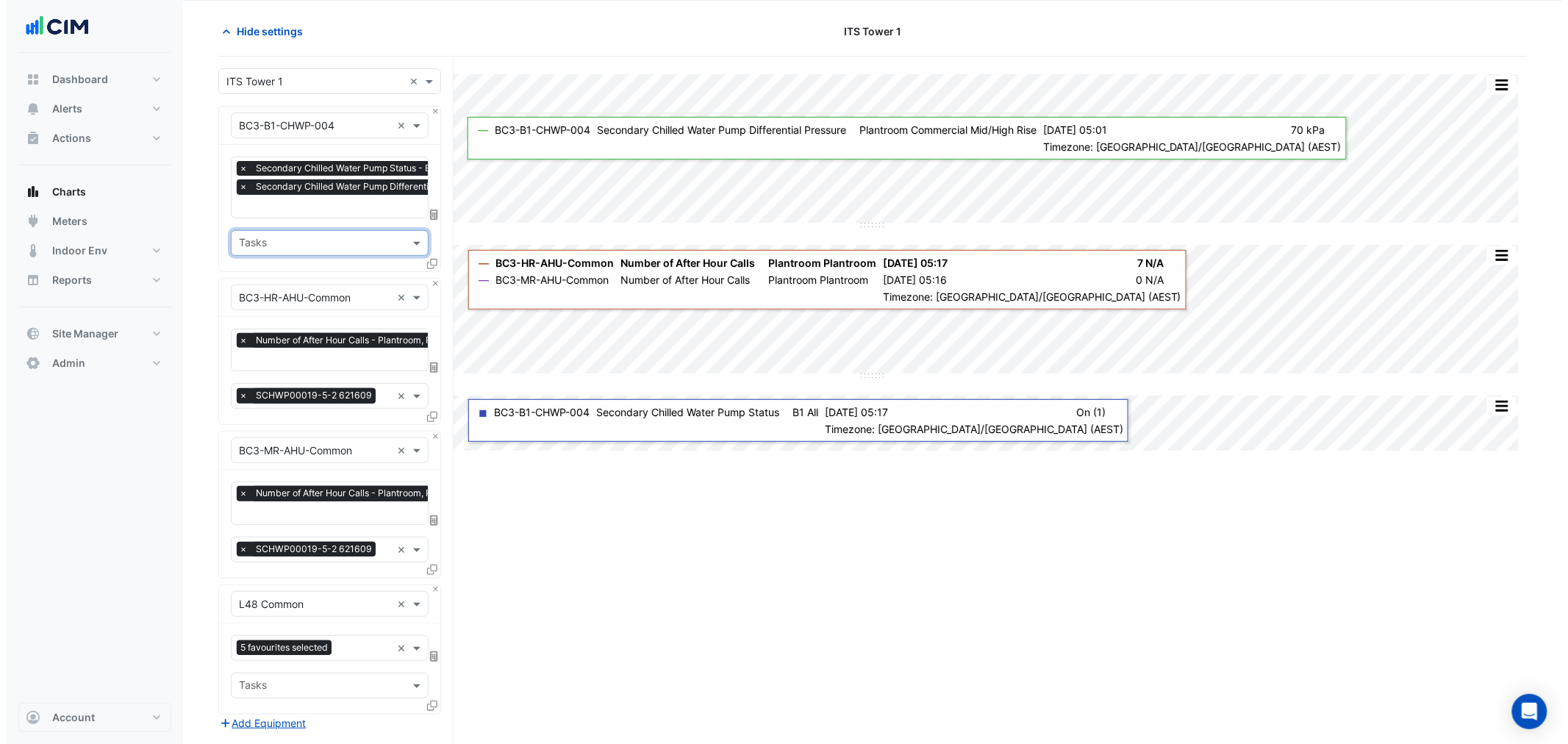
scroll to position [0, 0]
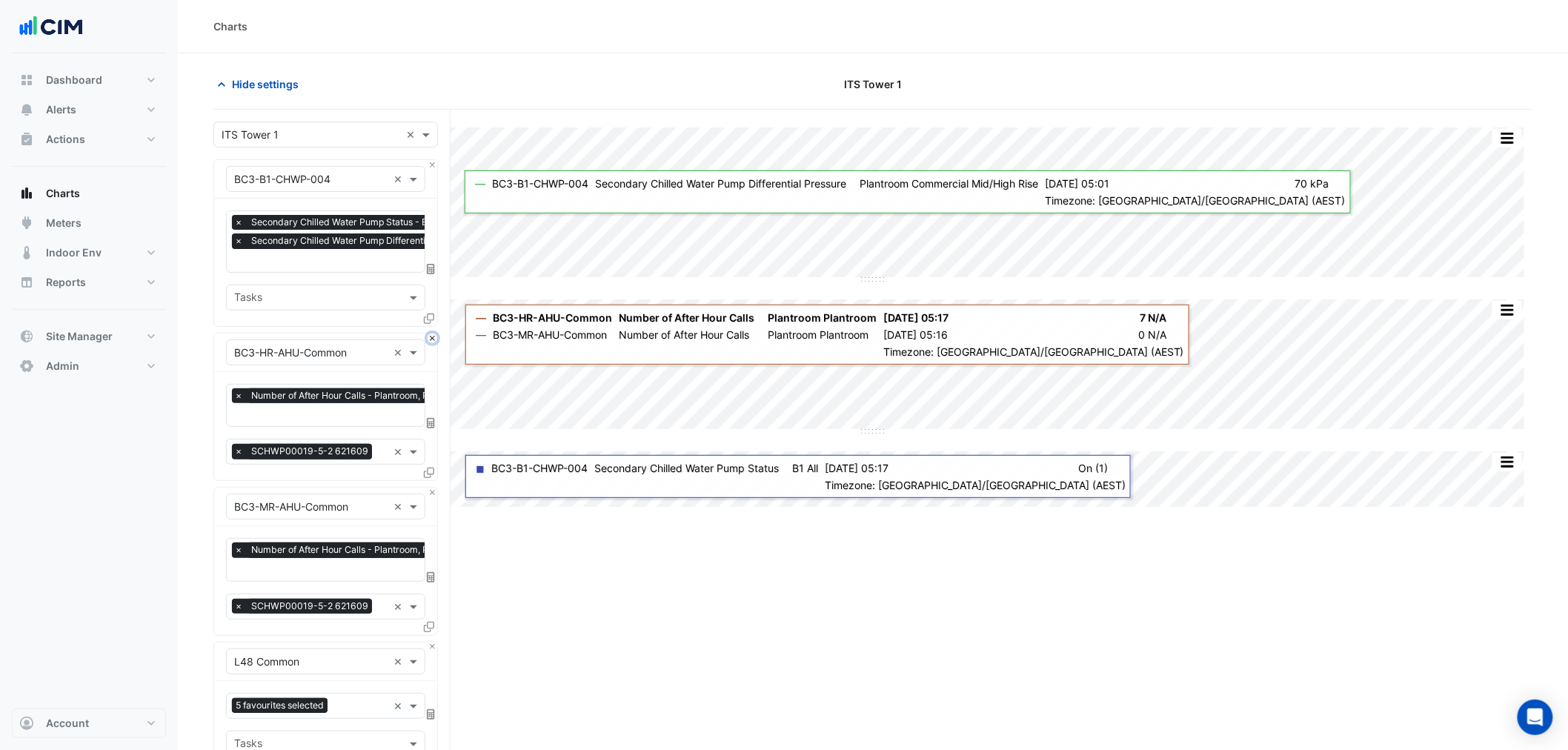
click at [431, 336] on button "Close" at bounding box center [433, 338] width 10 height 10
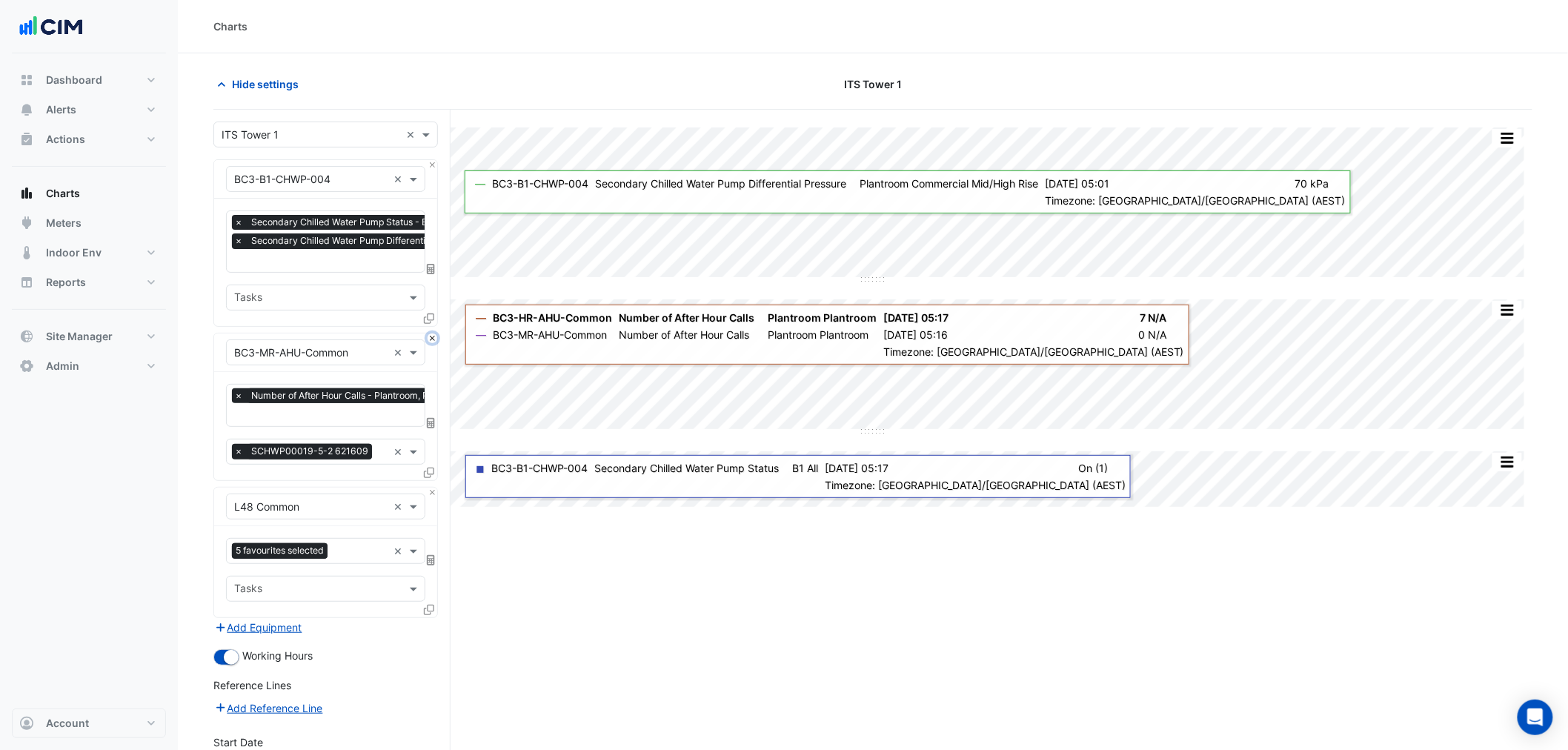
click at [431, 336] on button "Close" at bounding box center [433, 338] width 10 height 10
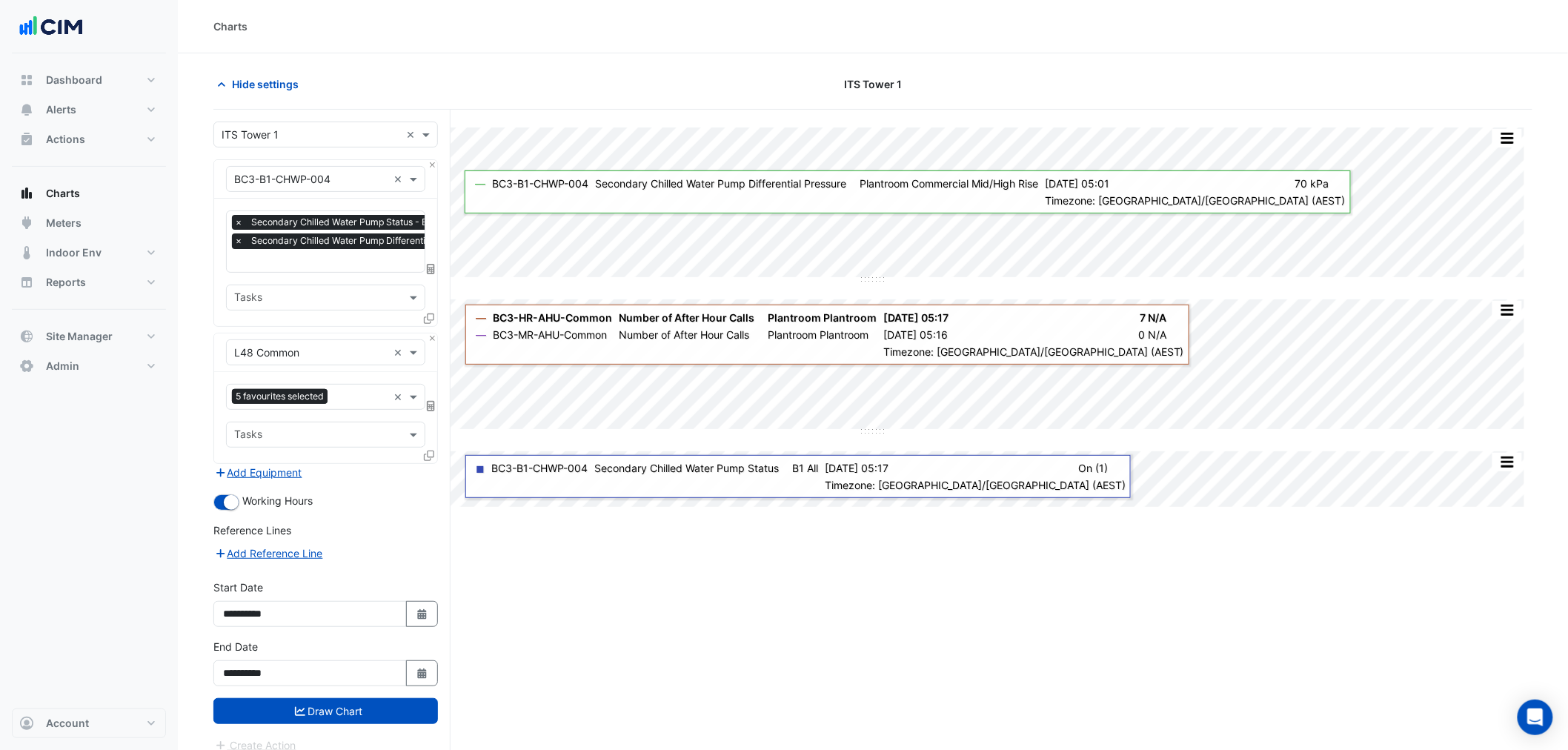
click at [429, 450] on icon at bounding box center [429, 455] width 10 height 10
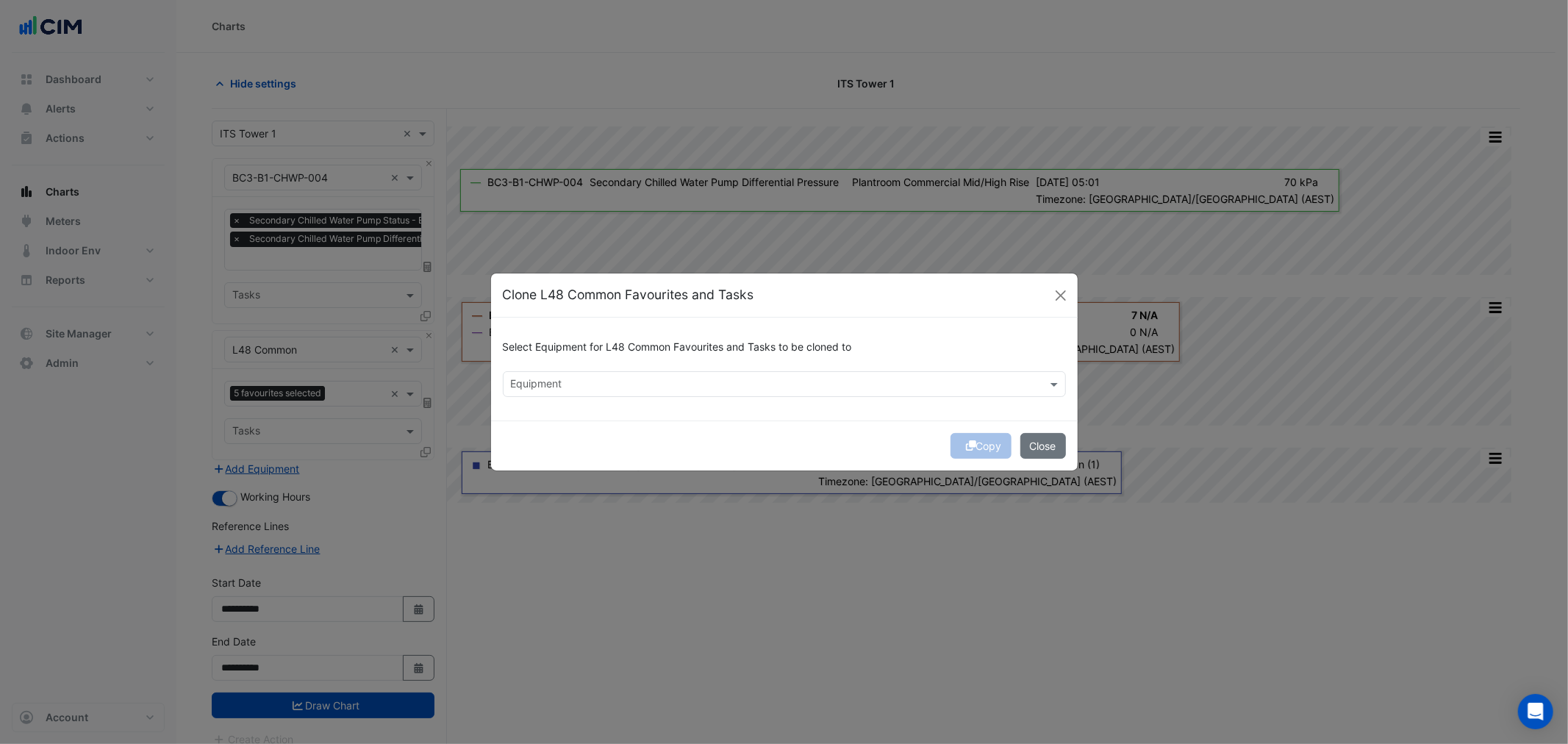
click at [598, 378] on input "text" at bounding box center [776, 385] width 530 height 16
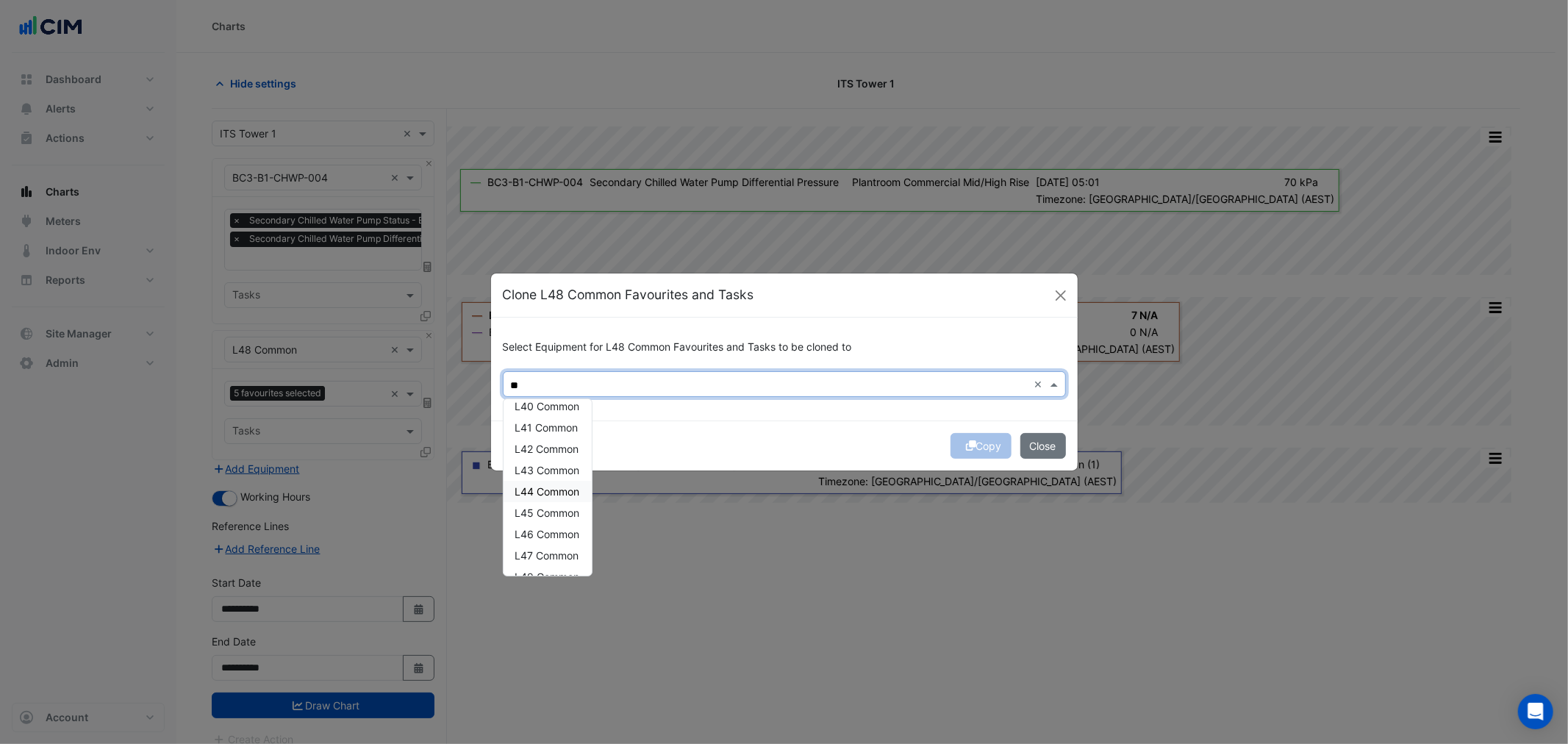
scroll to position [27, 0]
drag, startPoint x: 553, startPoint y: 534, endPoint x: 547, endPoint y: 513, distance: 21.8
click at [553, 534] on span "L47 Common" at bounding box center [546, 538] width 64 height 12
click at [547, 513] on span "L46 Common" at bounding box center [547, 516] width 65 height 12
click at [545, 497] on span "L45 Common" at bounding box center [547, 495] width 65 height 12
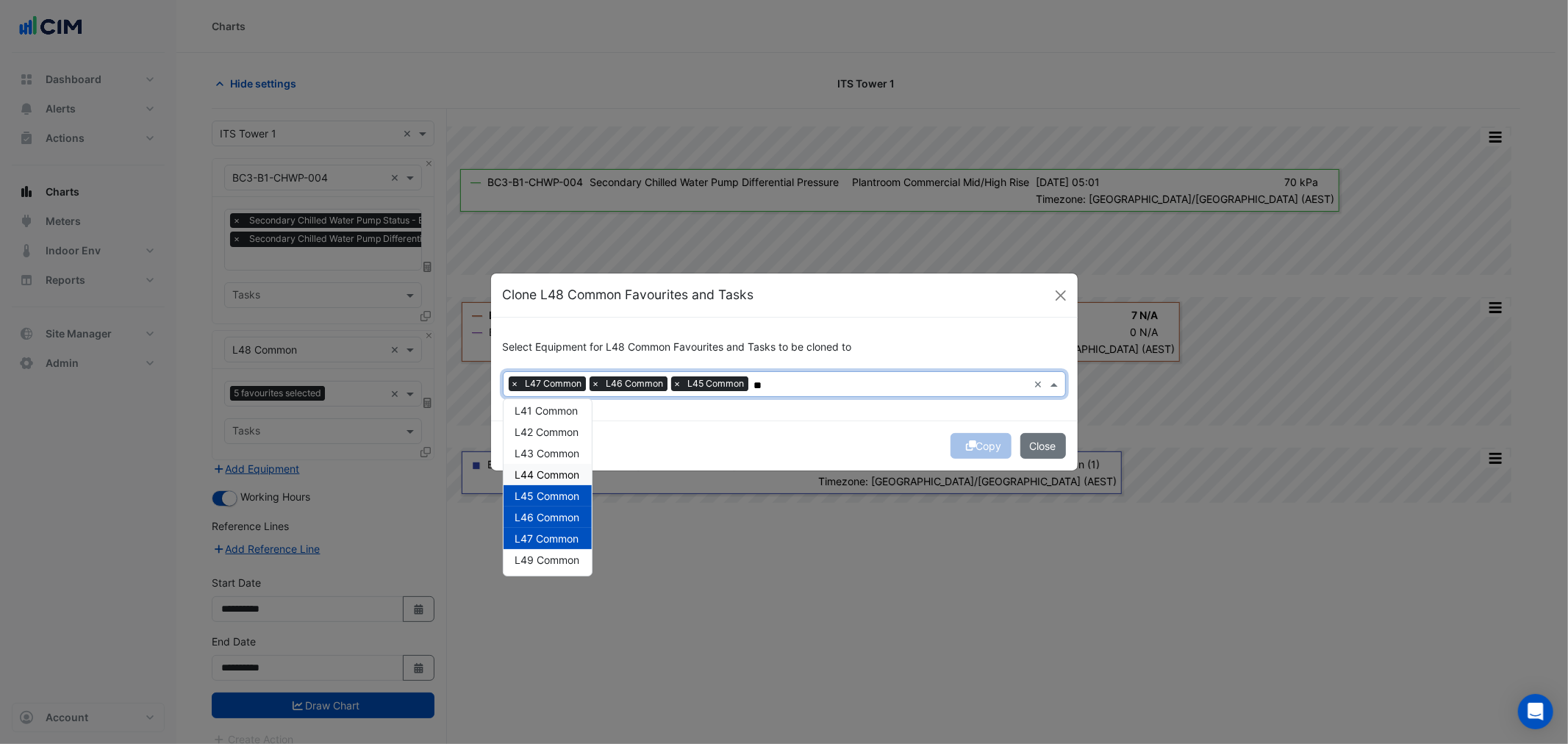
drag, startPoint x: 541, startPoint y: 477, endPoint x: 539, endPoint y: 458, distance: 19.1
click at [541, 471] on span "L44 Common" at bounding box center [547, 474] width 65 height 12
click at [541, 454] on div "L43 Common" at bounding box center [547, 453] width 88 height 22
click at [548, 431] on span "L42 Common" at bounding box center [546, 431] width 64 height 12
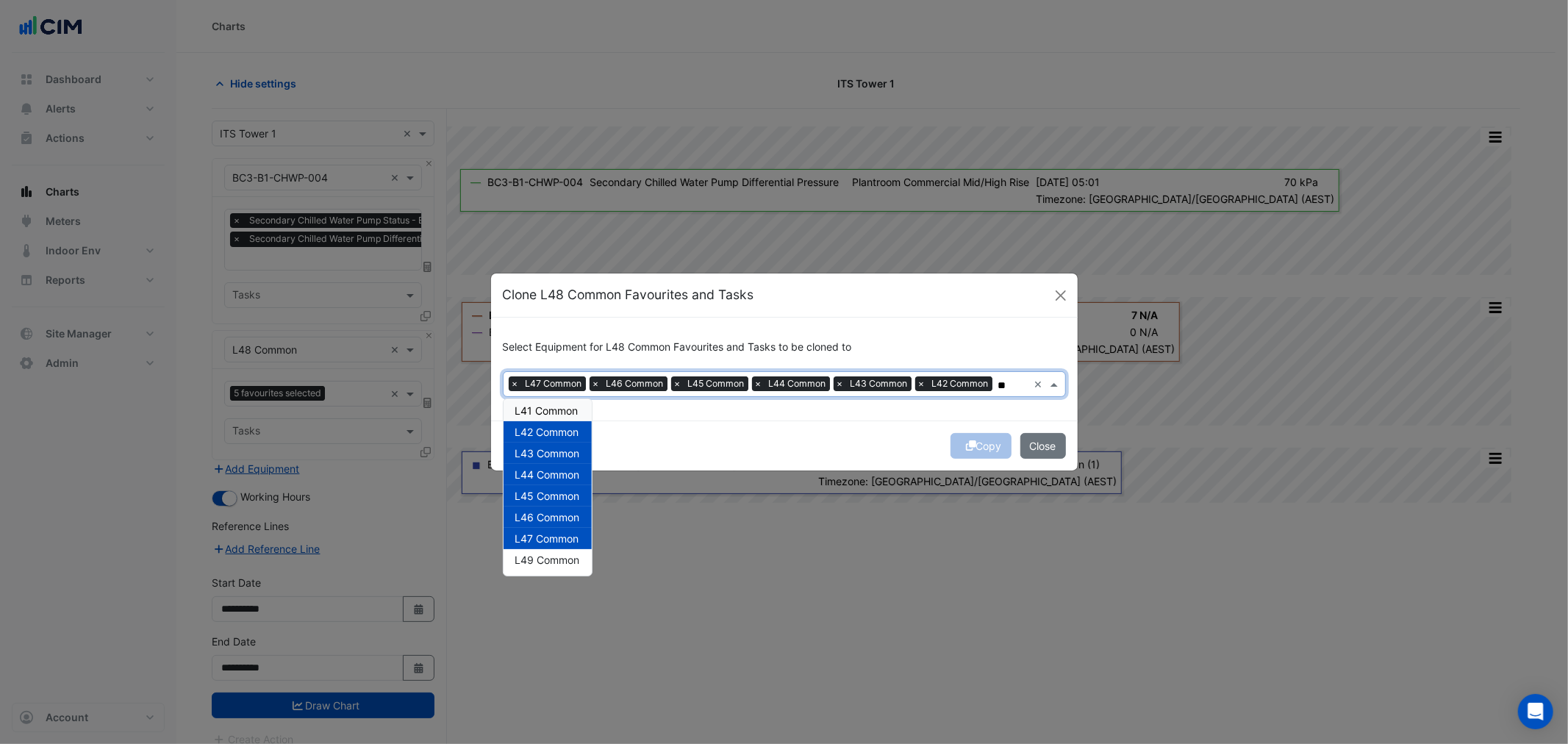
click at [553, 399] on div "L41 Common" at bounding box center [547, 410] width 88 height 22
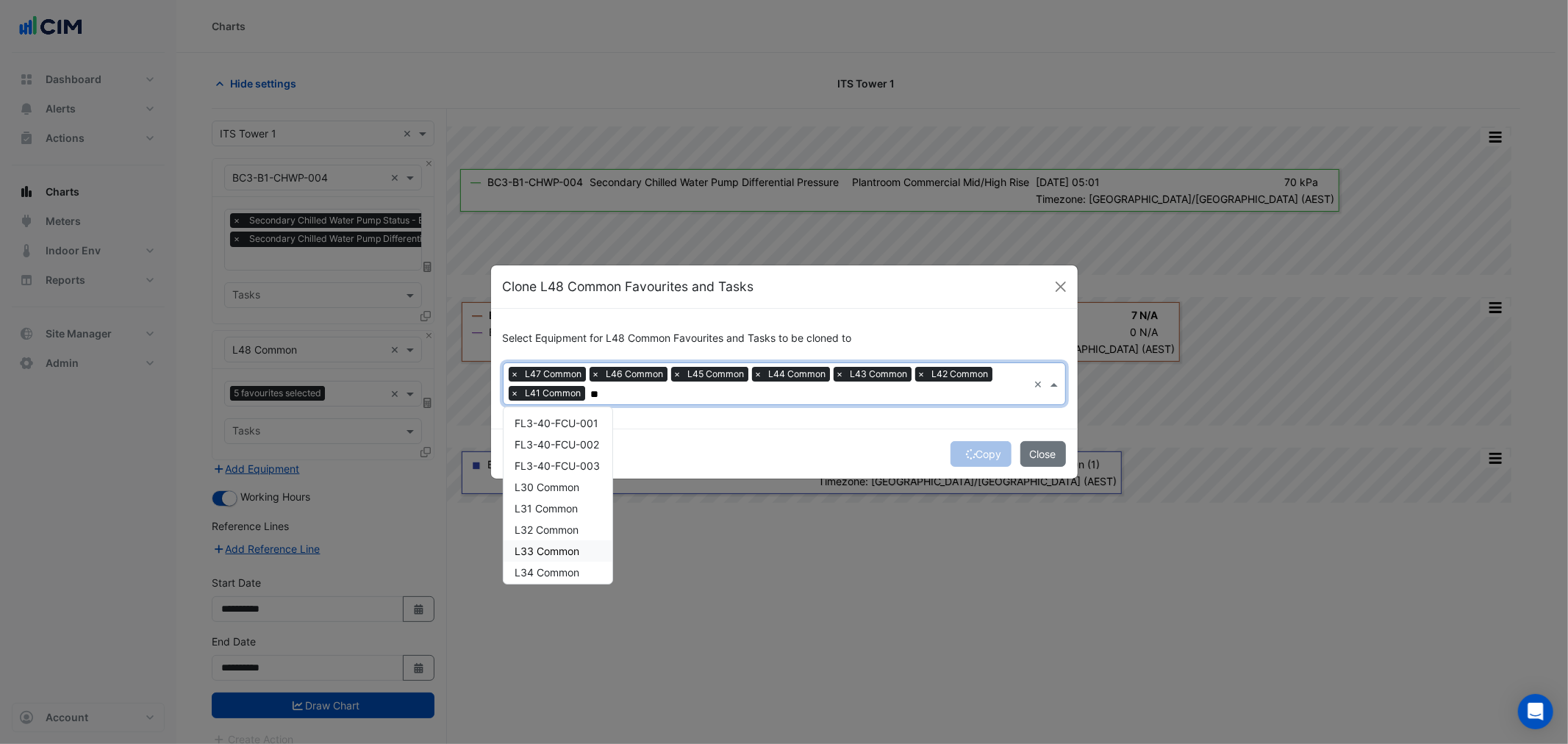
scroll to position [0, 0]
click at [552, 492] on span "L30 Common" at bounding box center [547, 487] width 65 height 12
click at [548, 489] on span "L30 Common" at bounding box center [547, 487] width 65 height 12
click at [550, 566] on span "L39 Common" at bounding box center [547, 567] width 65 height 12
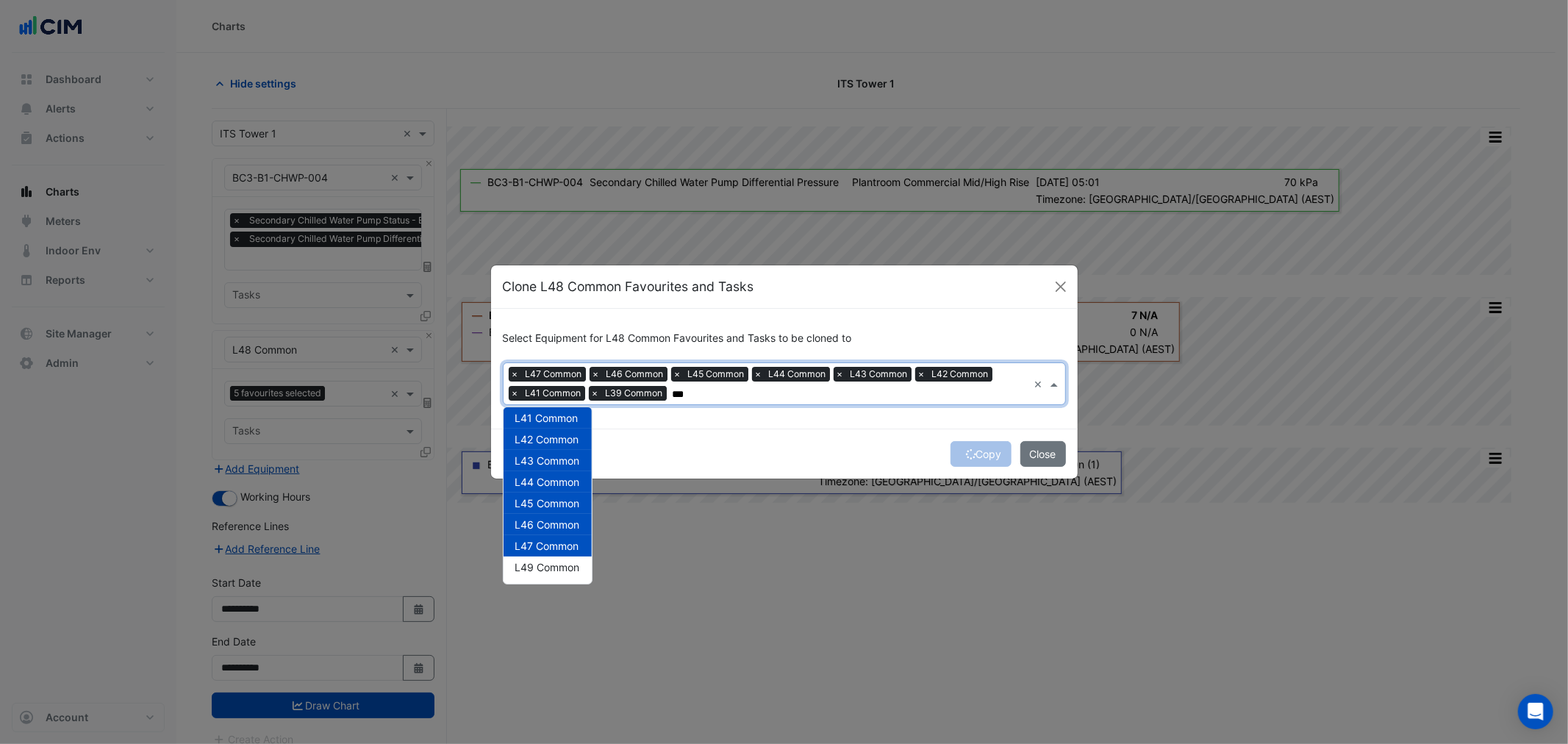
scroll to position [0, 0]
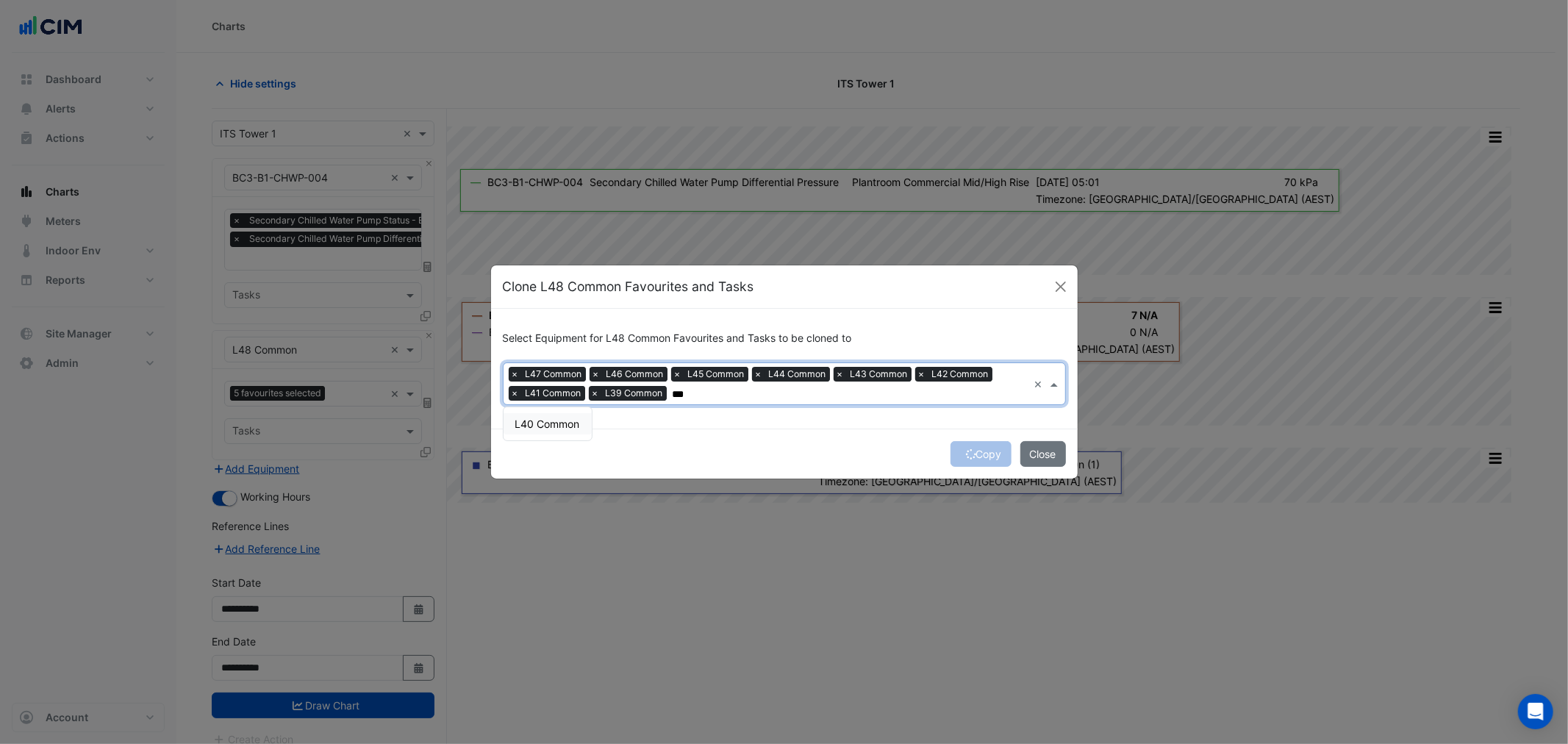
click at [539, 418] on span "L40 Common" at bounding box center [547, 423] width 65 height 12
click at [592, 394] on span "×" at bounding box center [595, 394] width 13 height 15
click at [736, 398] on input "***" at bounding box center [850, 394] width 355 height 16
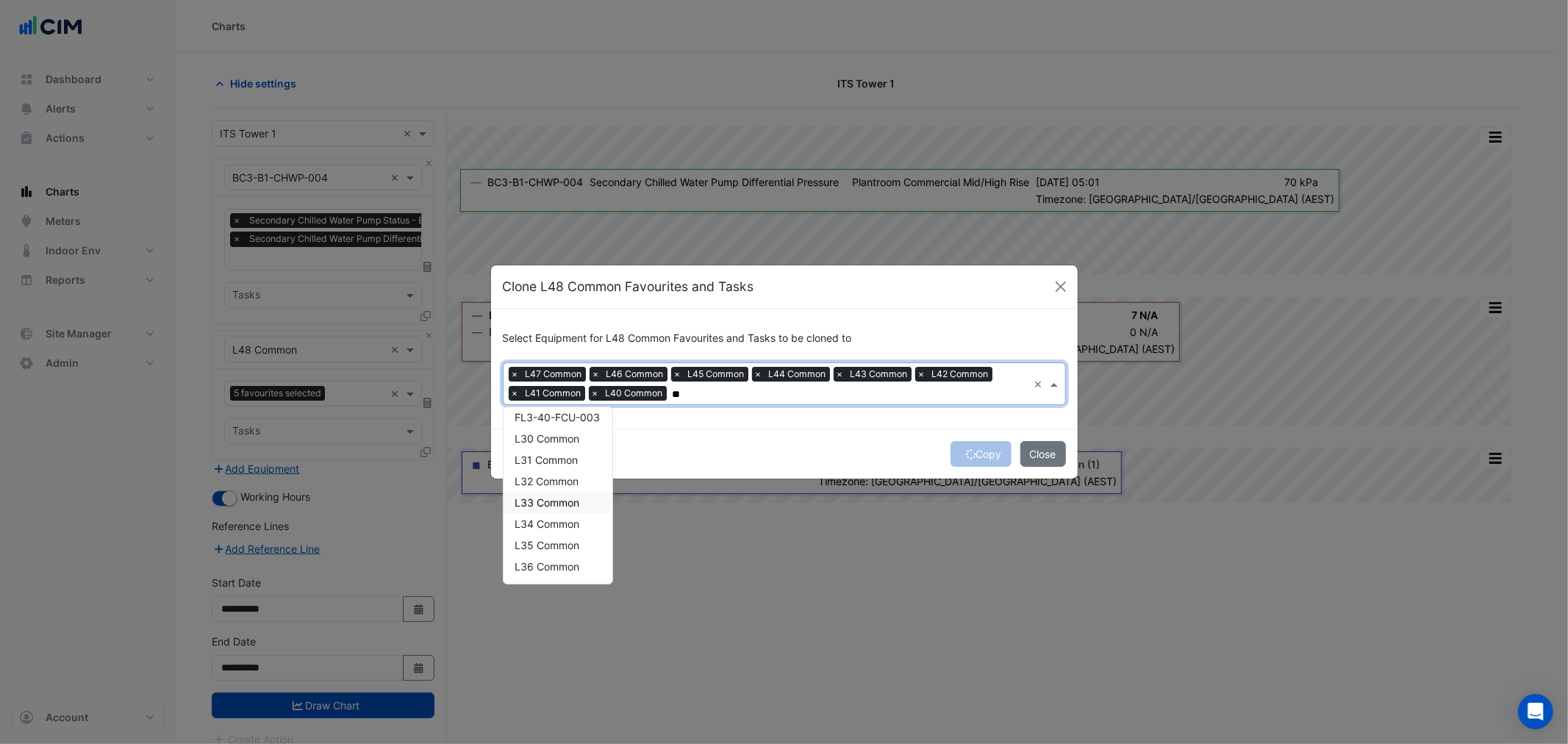
scroll to position [112, 0]
click at [554, 561] on span "L39 Common" at bounding box center [547, 567] width 65 height 12
click at [553, 544] on span "L38 Common" at bounding box center [547, 546] width 65 height 12
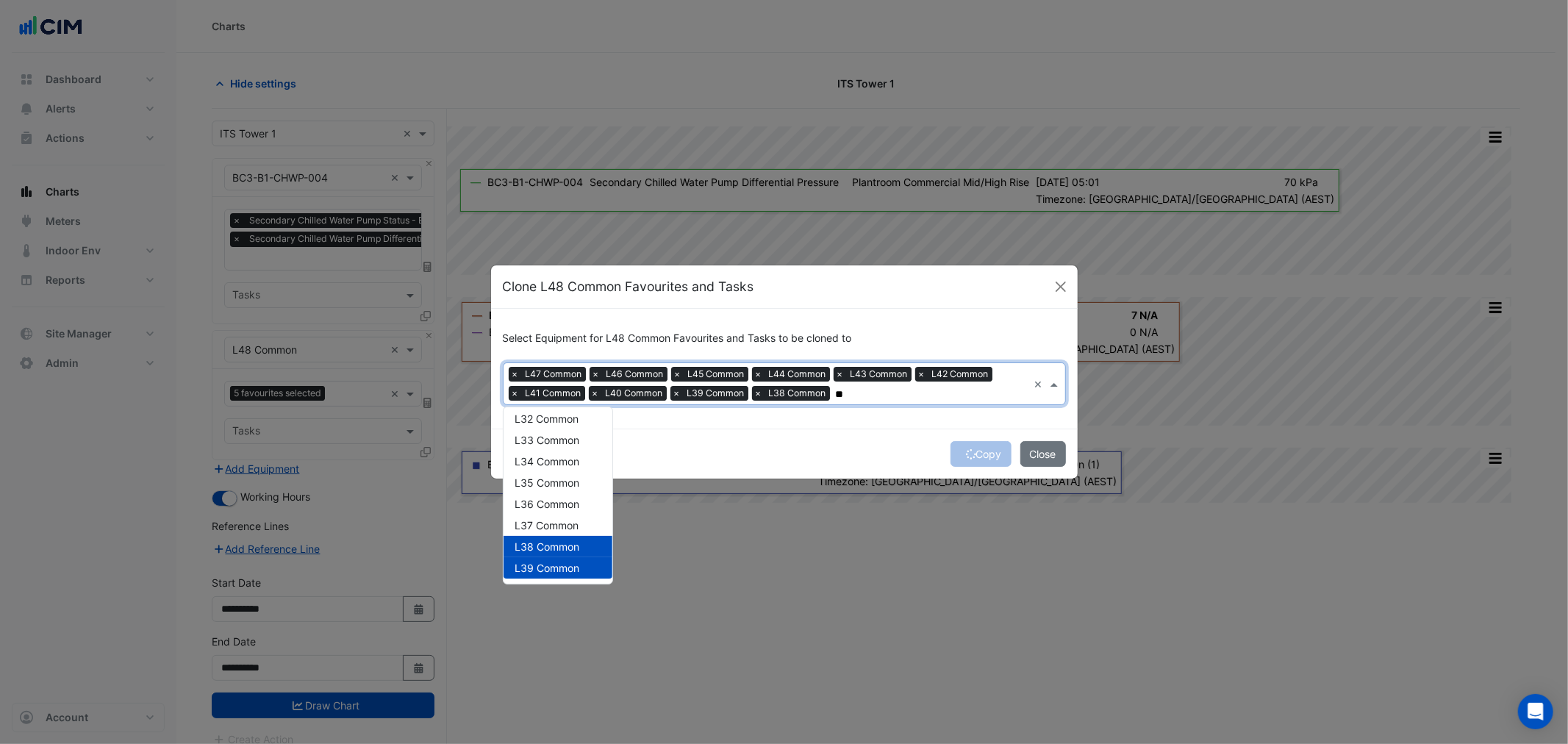
drag, startPoint x: 552, startPoint y: 525, endPoint x: 551, endPoint y: 512, distance: 13.0
click at [552, 522] on span "L37 Common" at bounding box center [546, 525] width 64 height 12
click at [550, 506] on div "L36 Common" at bounding box center [557, 504] width 109 height 22
click at [548, 489] on div "L35 Common" at bounding box center [557, 482] width 109 height 22
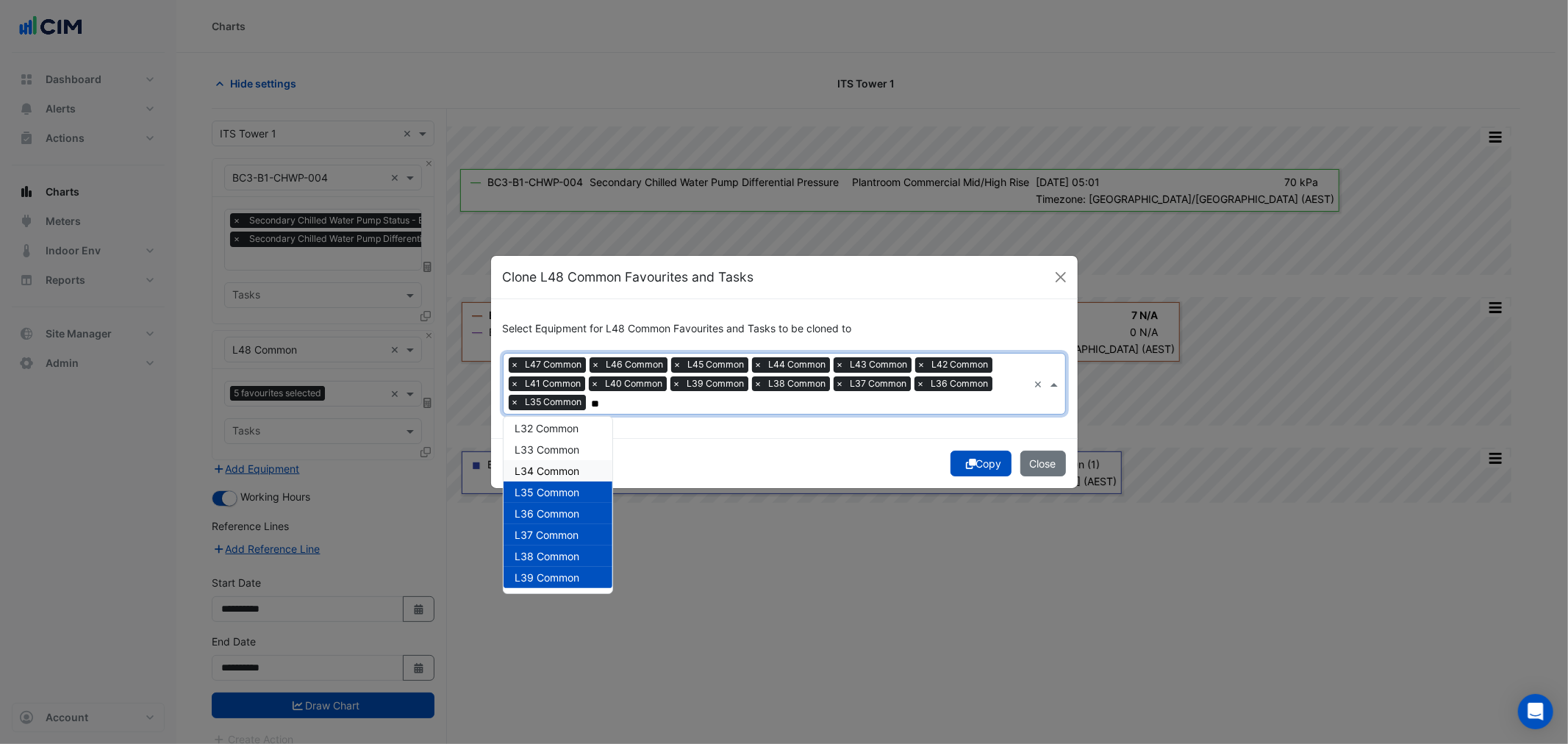
click at [548, 476] on div "L34 Common" at bounding box center [557, 471] width 109 height 22
click at [552, 460] on div "L34 Common" at bounding box center [557, 471] width 109 height 22
click at [555, 467] on span "L34 Common" at bounding box center [547, 470] width 65 height 12
click at [553, 445] on span "L33 Common" at bounding box center [547, 449] width 65 height 12
click at [552, 428] on span "L32 Common" at bounding box center [546, 428] width 64 height 12
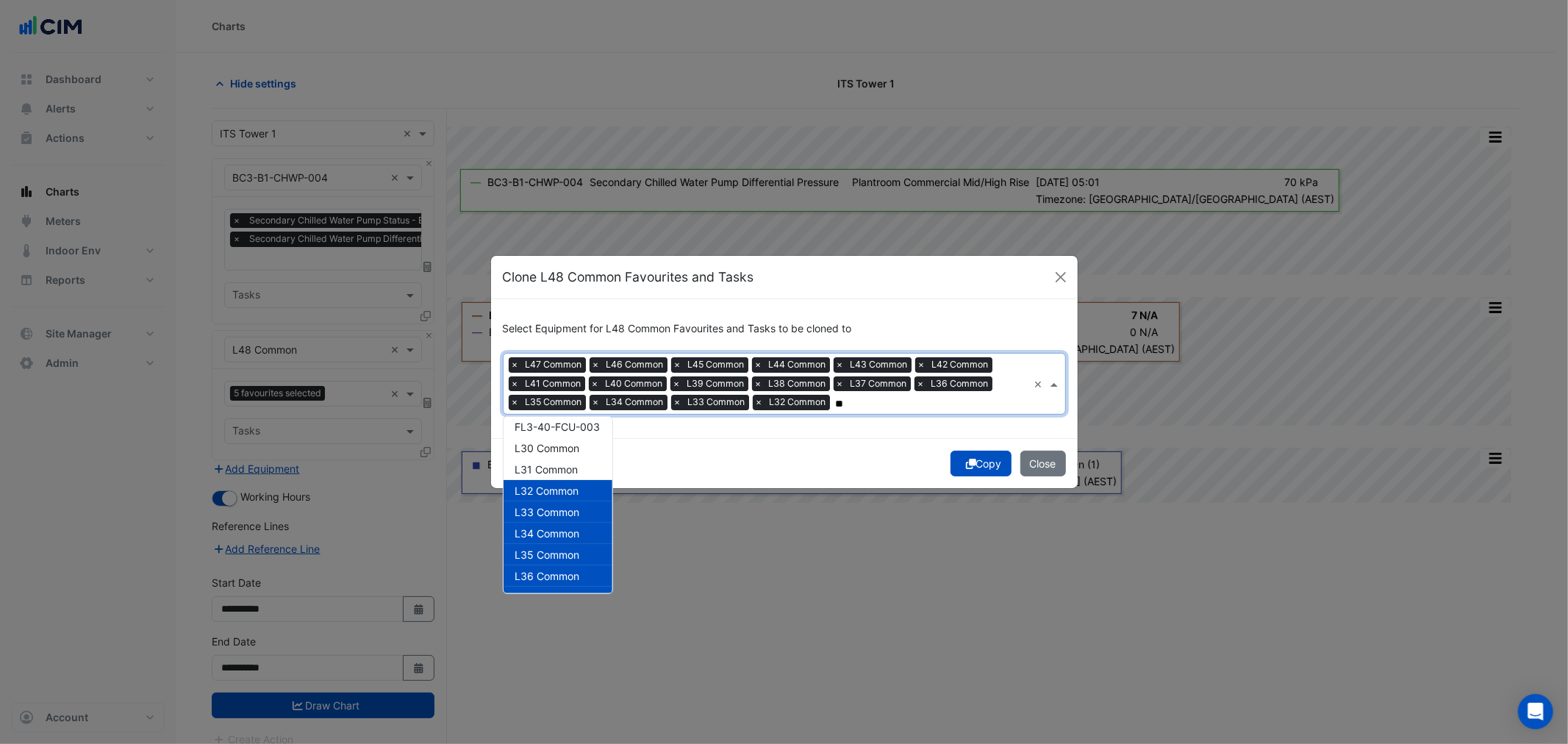
scroll to position [0, 0]
click at [566, 516] on span "L31 Common" at bounding box center [546, 518] width 63 height 12
click at [562, 492] on span "L30 Common" at bounding box center [547, 497] width 65 height 12
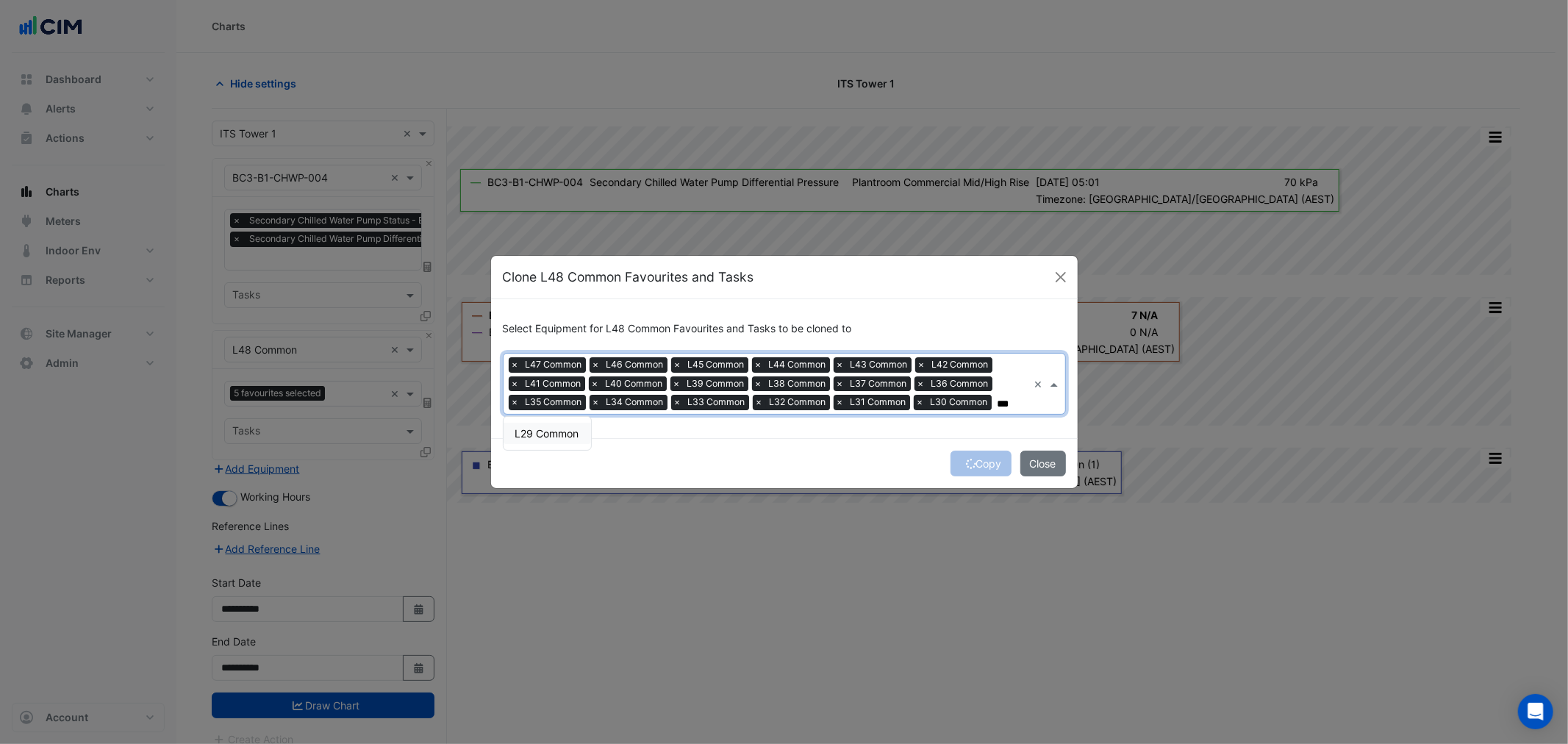
click at [516, 438] on span "L29 Common" at bounding box center [546, 433] width 64 height 12
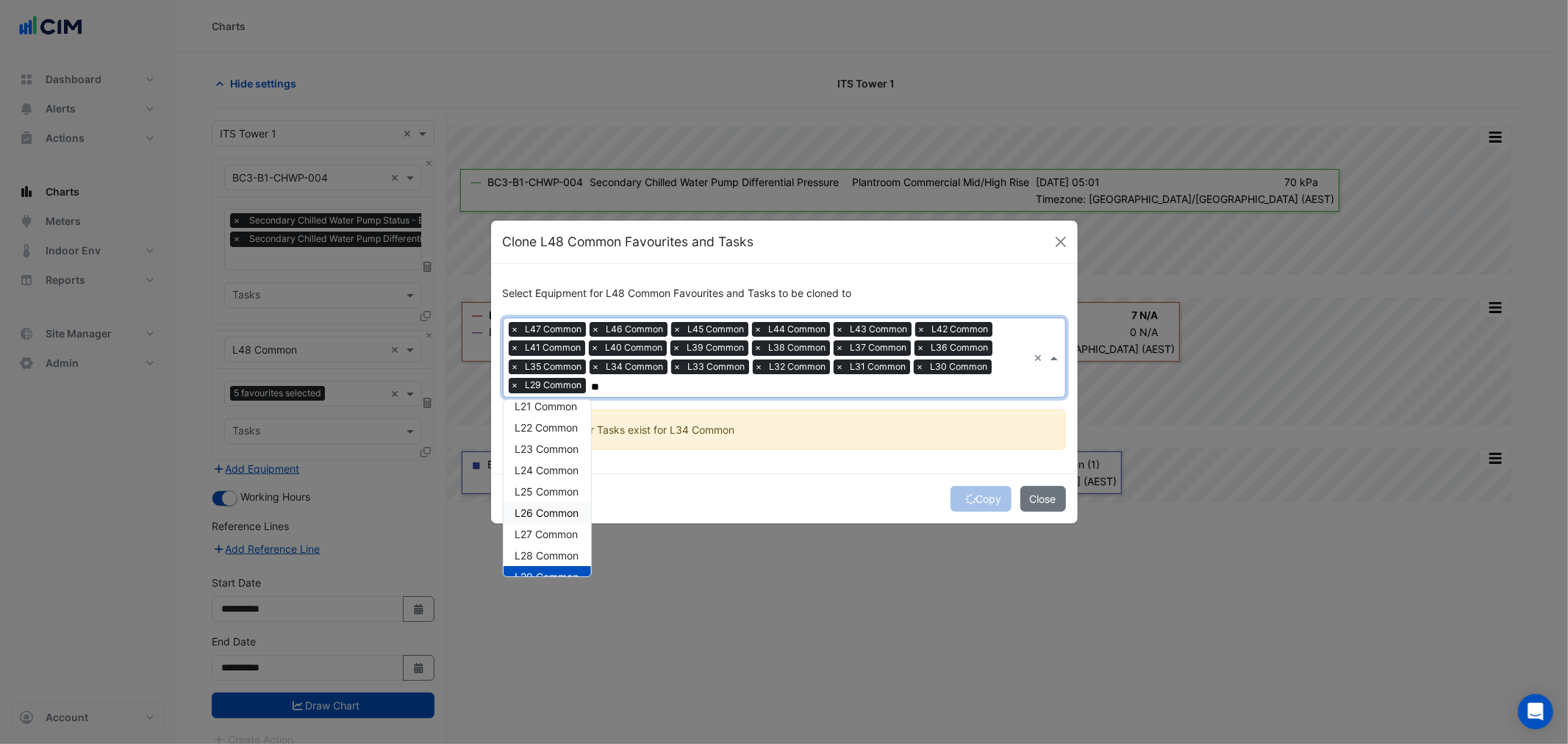
scroll to position [48, 0]
drag, startPoint x: 553, startPoint y: 536, endPoint x: 552, endPoint y: 527, distance: 9.1
click at [553, 534] on span "L28 Common" at bounding box center [546, 539] width 64 height 12
click at [545, 512] on span "L27 Common" at bounding box center [546, 517] width 63 height 12
click at [545, 497] on span "L26 Common" at bounding box center [546, 496] width 64 height 12
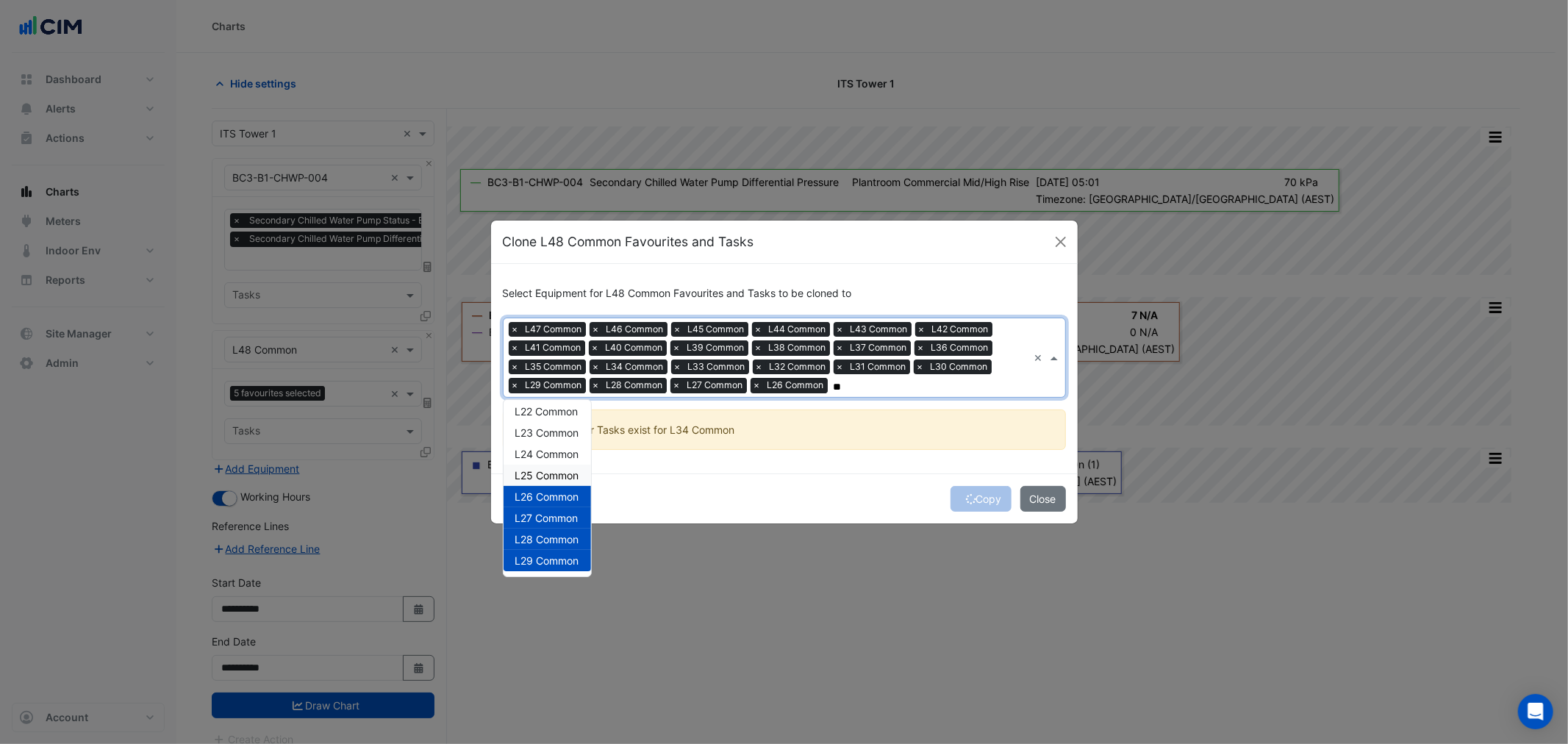
click at [546, 471] on span "L25 Common" at bounding box center [546, 475] width 64 height 12
click at [544, 449] on span "L24 Common" at bounding box center [546, 453] width 64 height 12
click at [546, 430] on span "L23 Common" at bounding box center [546, 432] width 64 height 12
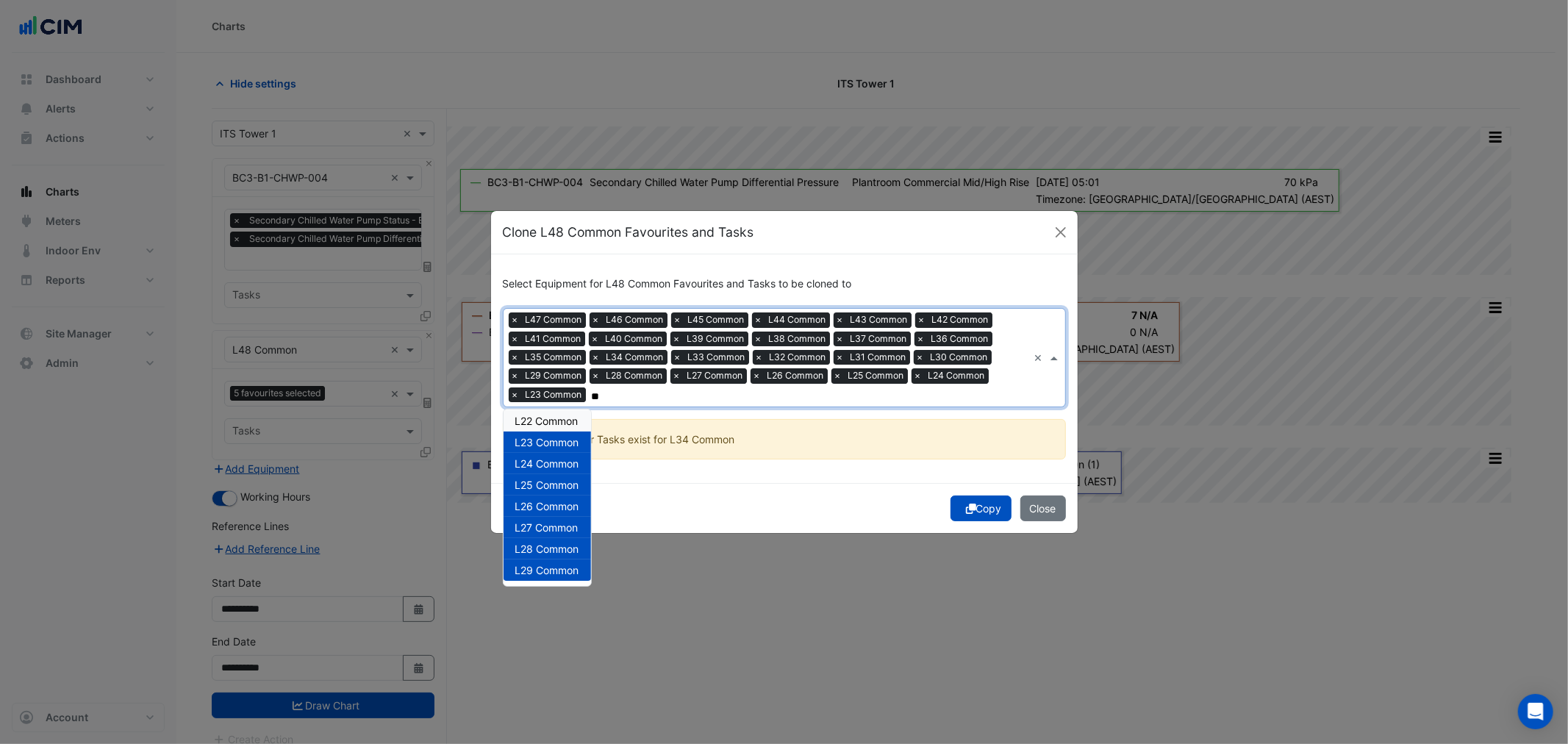
click at [540, 412] on div "L22 Common" at bounding box center [546, 421] width 87 height 22
drag, startPoint x: 539, startPoint y: 448, endPoint x: 538, endPoint y: 431, distance: 17.0
click at [538, 444] on span "L21 Common" at bounding box center [546, 447] width 62 height 12
click at [538, 430] on span "L20 Common" at bounding box center [546, 425] width 64 height 12
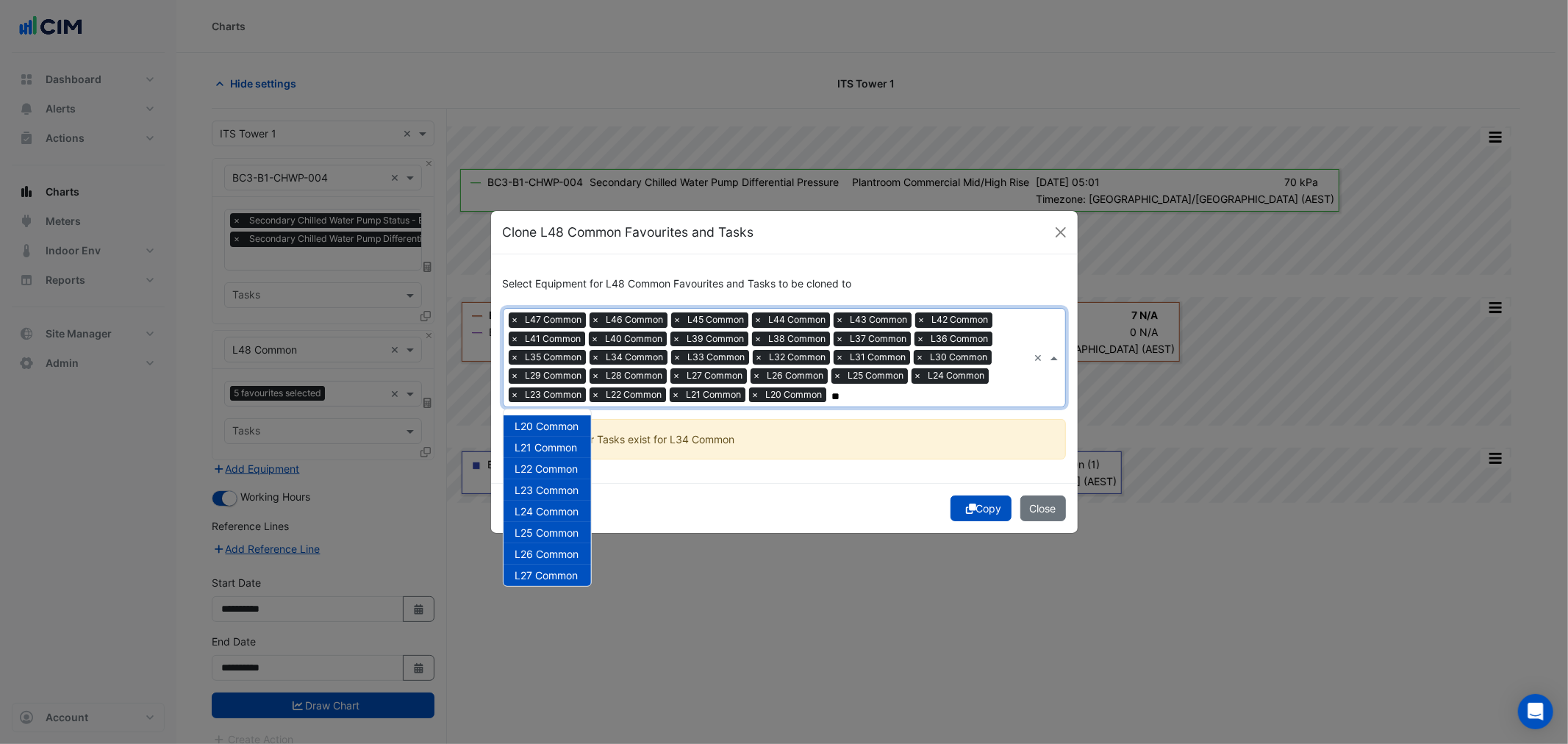
click at [910, 399] on input "**" at bounding box center [930, 396] width 196 height 16
type input "**"
click at [888, 460] on div "Select Equipment for L48 Common Favourites and Tasks to be cloned to Equipment …" at bounding box center [784, 368] width 586 height 228
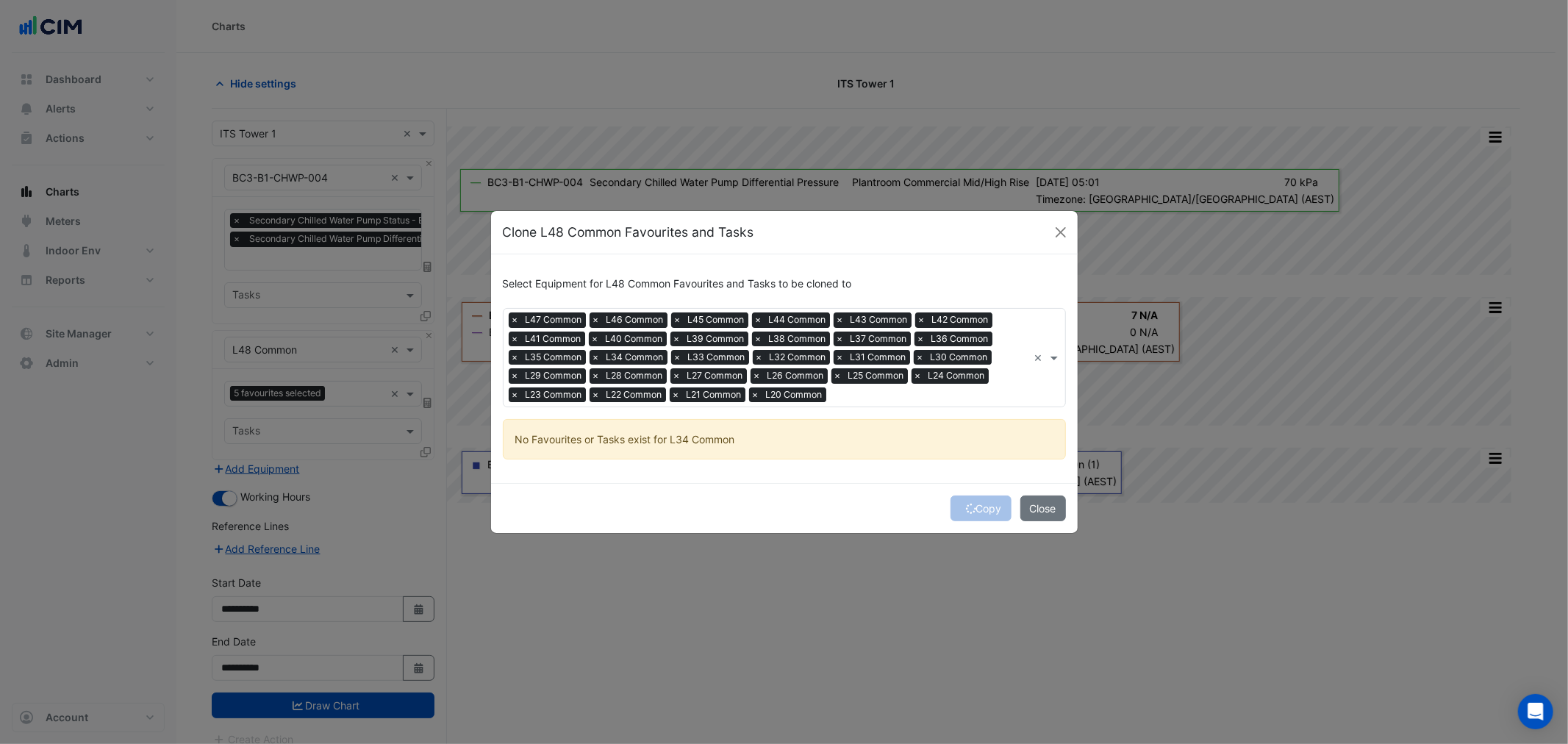
click at [834, 395] on input "text" at bounding box center [930, 396] width 196 height 16
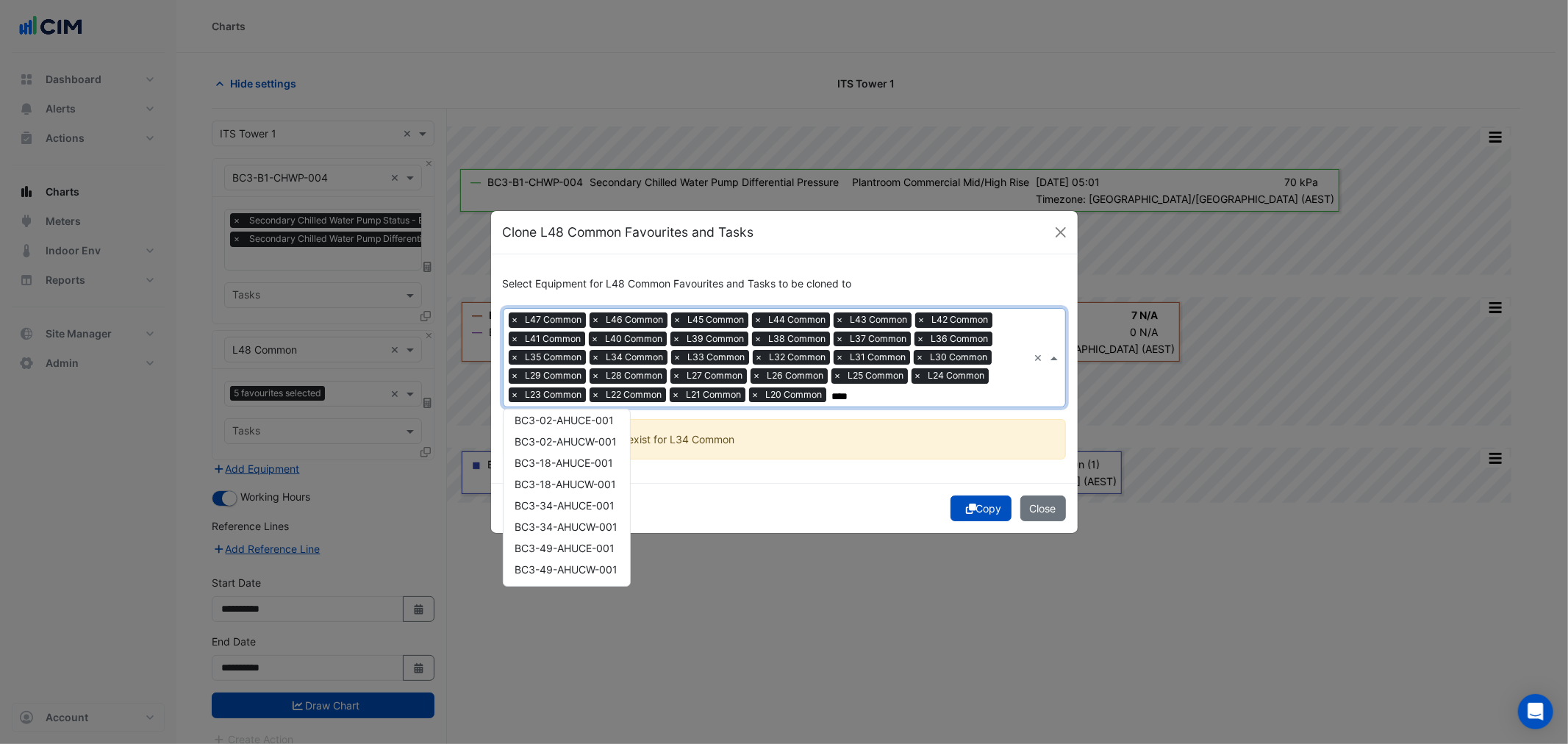
scroll to position [27, 0]
type input "*****"
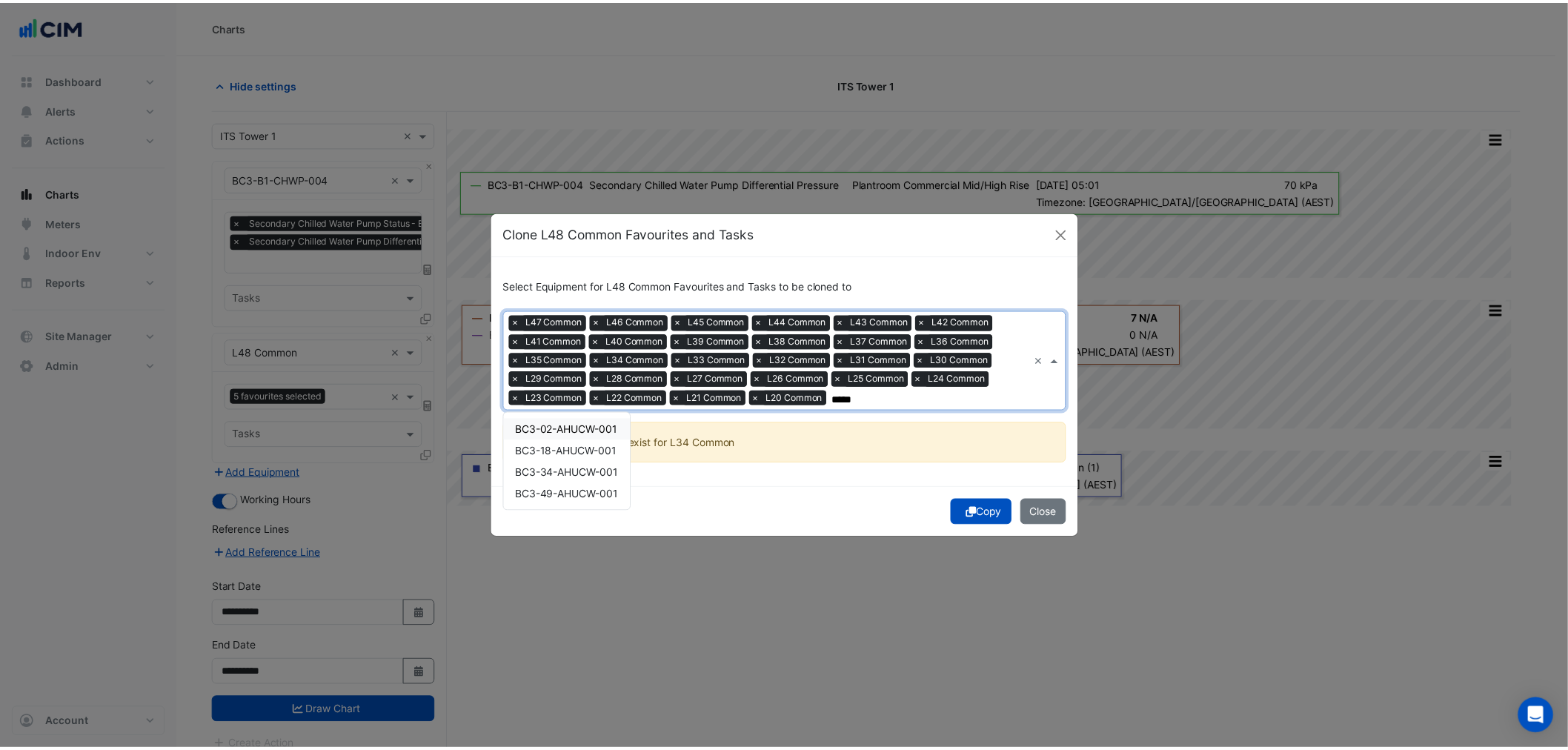
scroll to position [0, 0]
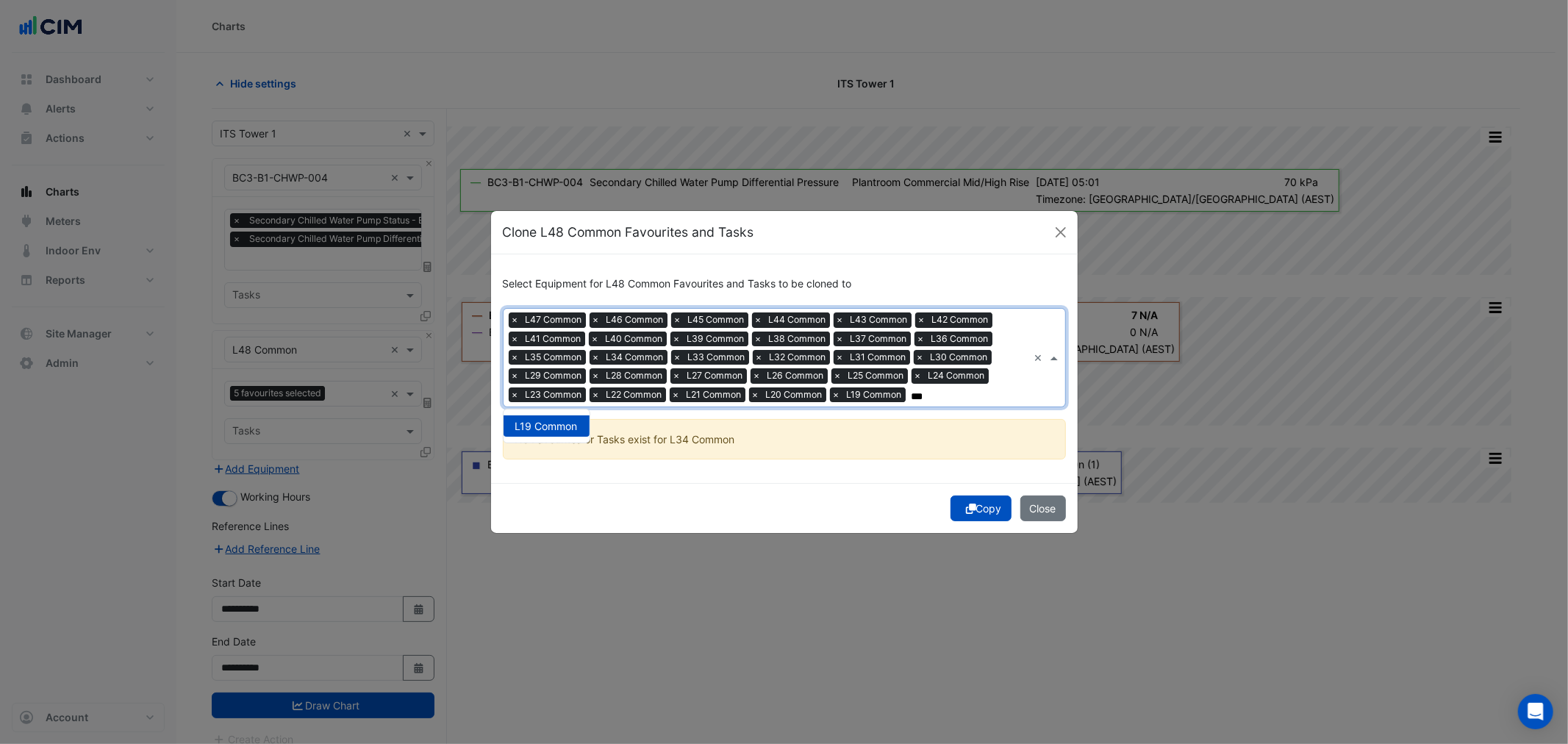
type input "***"
click at [836, 465] on div "Select Equipment for L48 Common Favourites and Tasks to be cloned to Equipment …" at bounding box center [784, 368] width 586 height 228
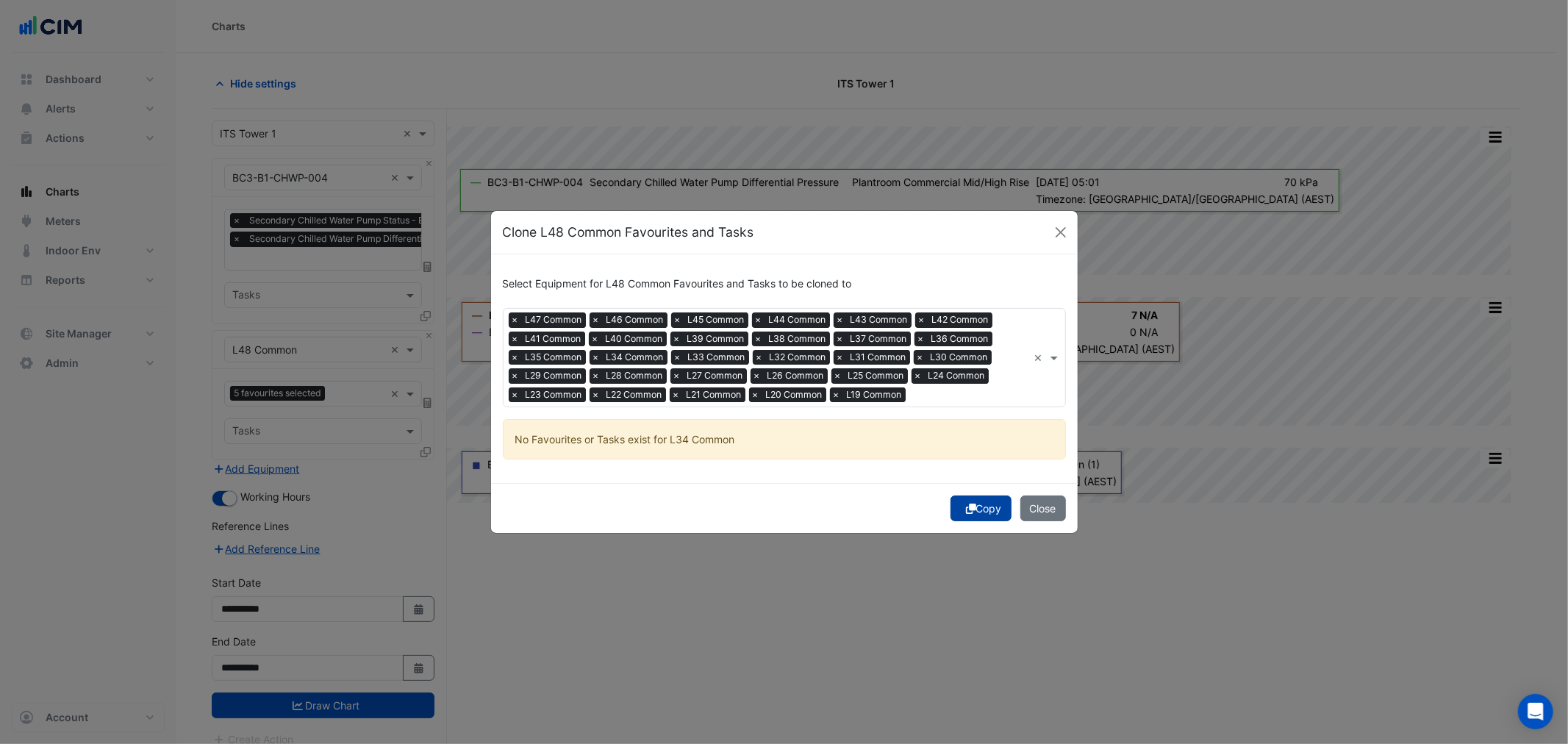
click at [970, 509] on icon "submit" at bounding box center [971, 508] width 10 height 10
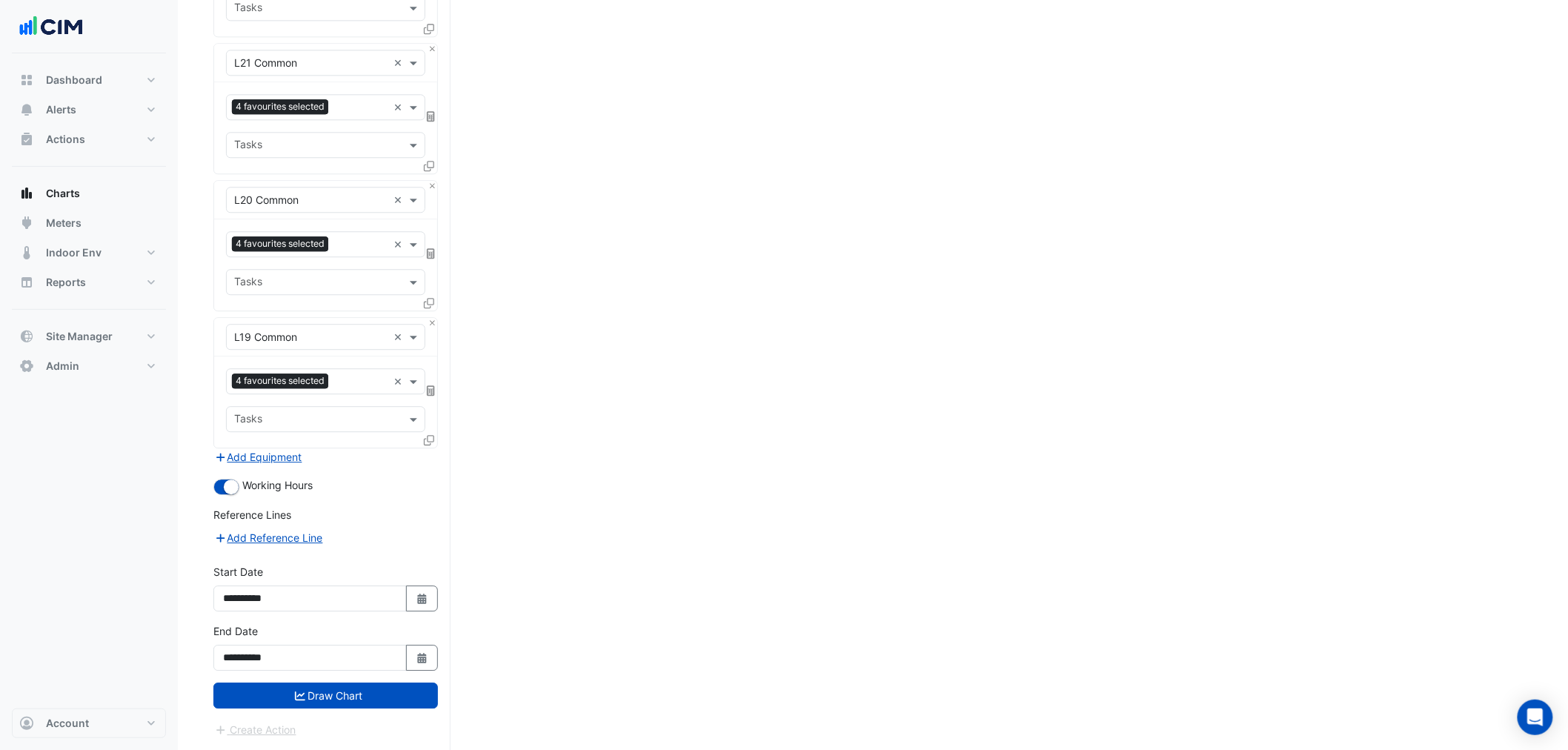
drag, startPoint x: 586, startPoint y: 616, endPoint x: 580, endPoint y: 553, distance: 63.3
click at [337, 699] on button "Draw Chart" at bounding box center [326, 695] width 224 height 26
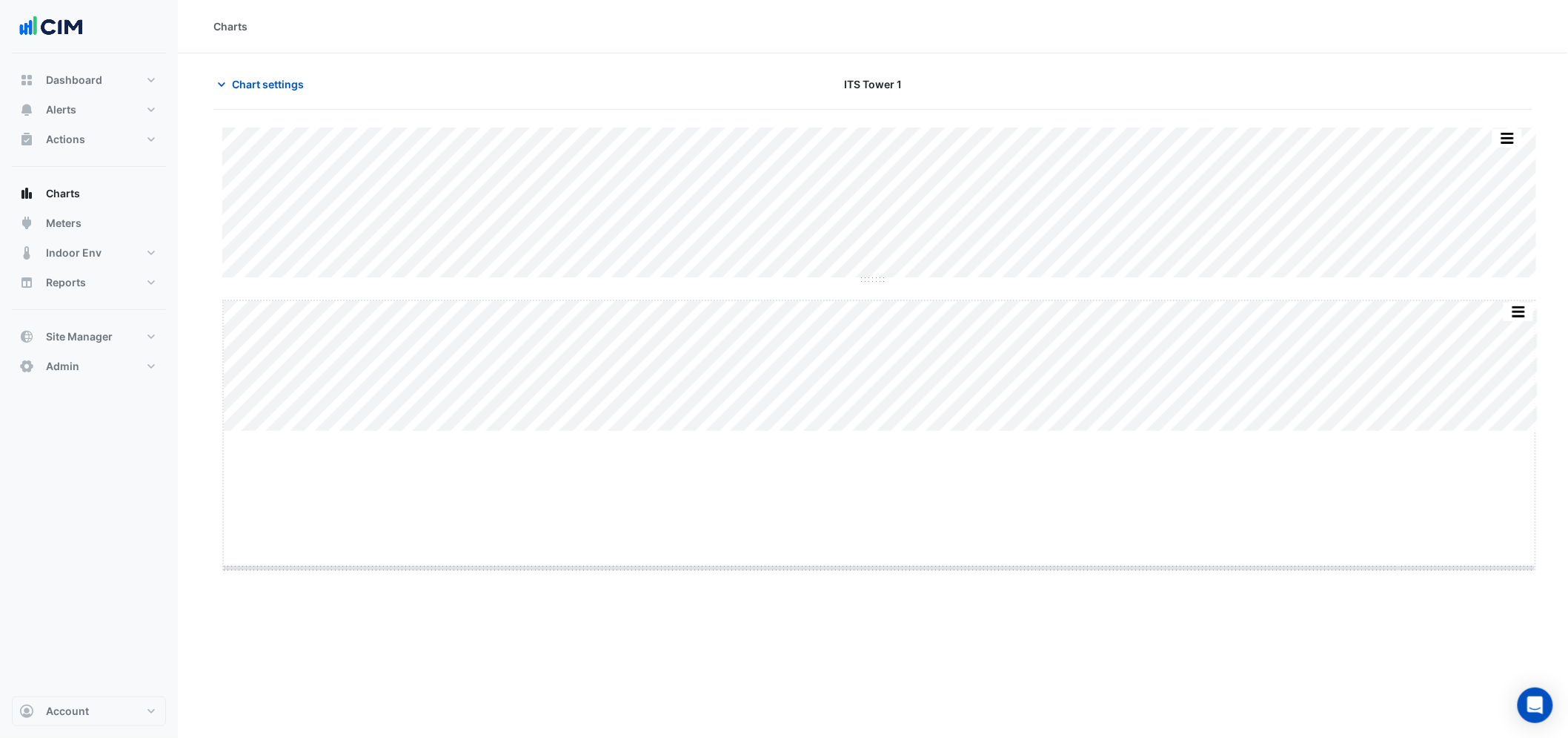
drag, startPoint x: 882, startPoint y: 431, endPoint x: 878, endPoint y: 710, distance: 279.0
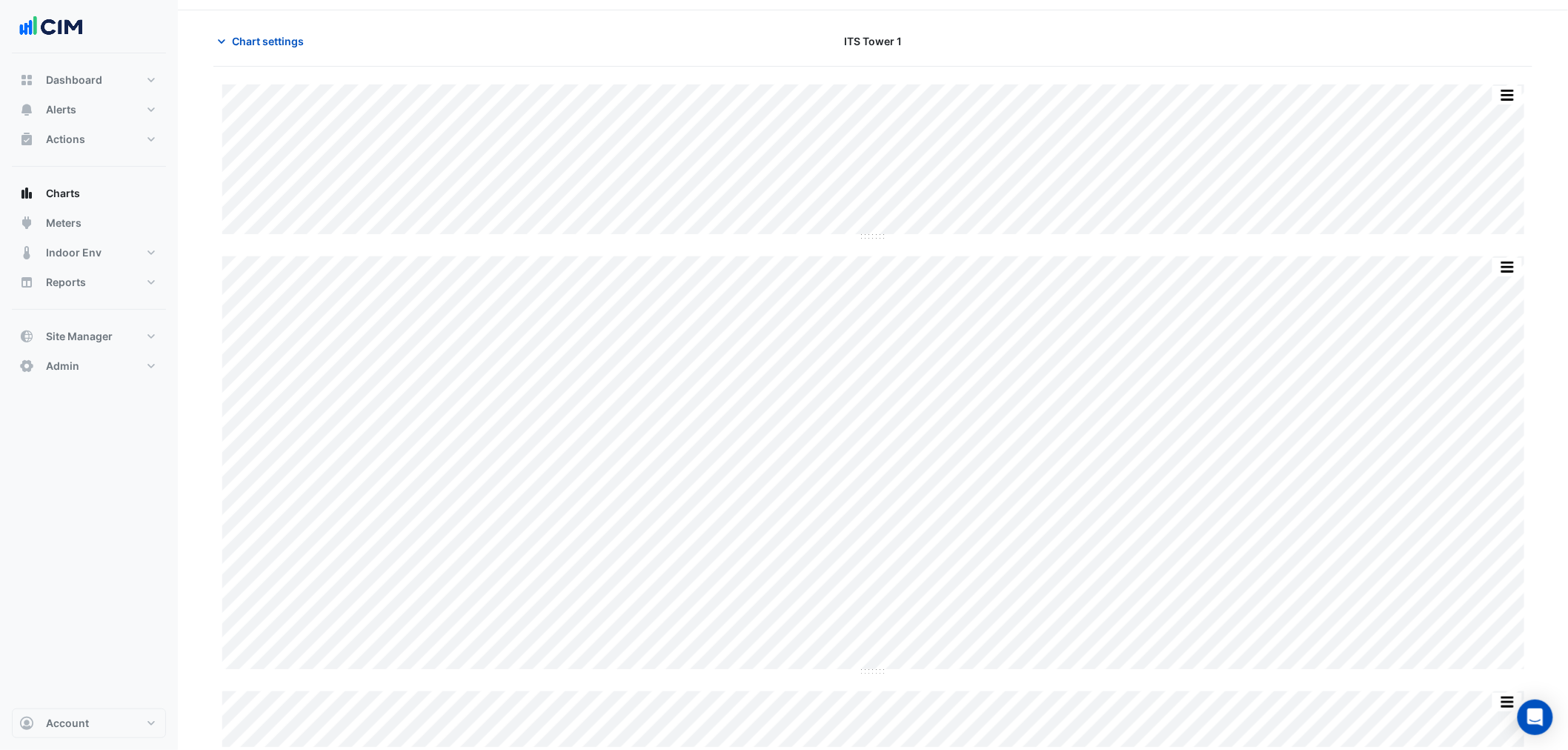
scroll to position [42, 0]
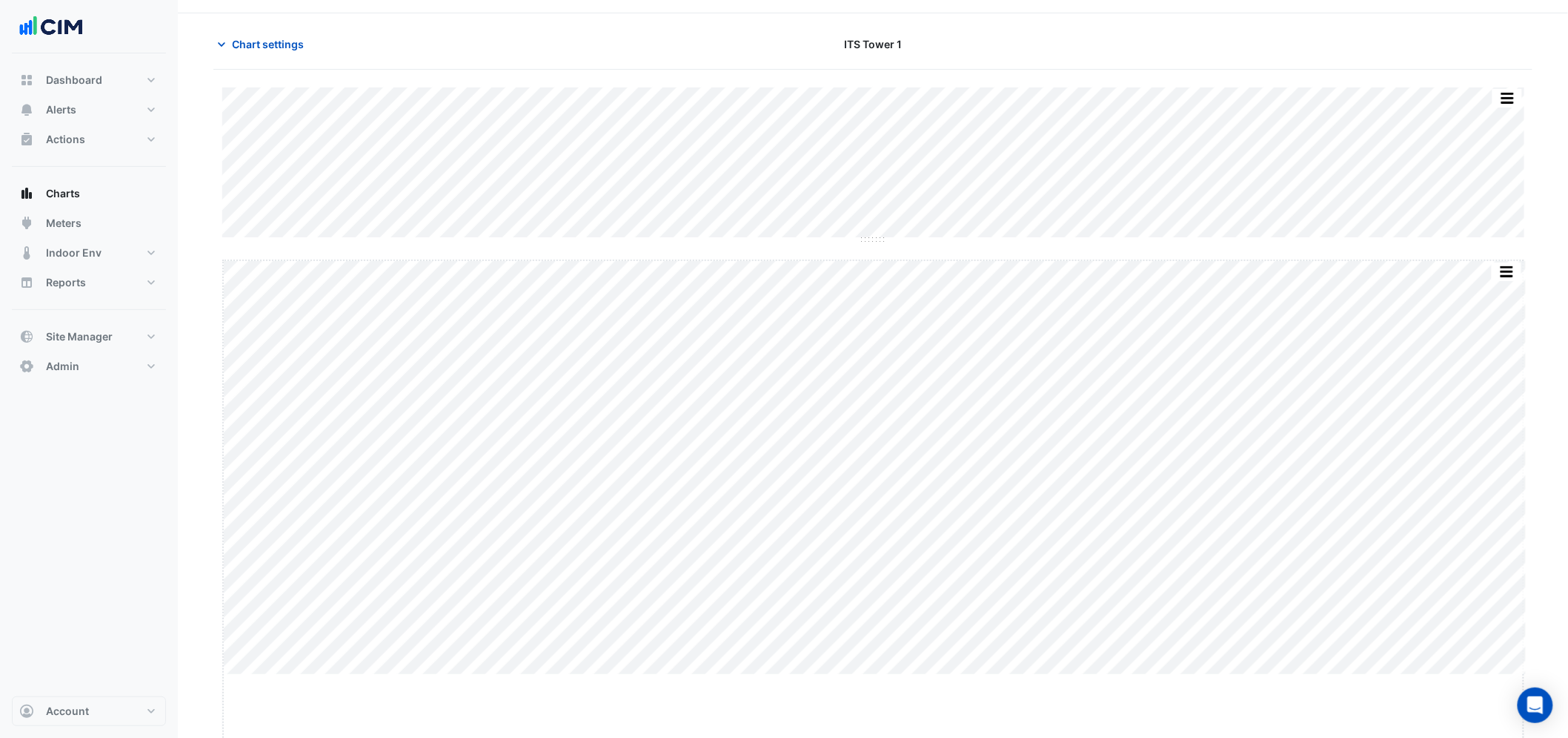
drag, startPoint x: 875, startPoint y: 672, endPoint x: 841, endPoint y: 1592, distance: 920.6
click at [841, 749] on html "Charts Chart settings ITS Tower 1 Split by Equip Split All Split None Print Sav…" at bounding box center [784, 354] width 1568 height 789
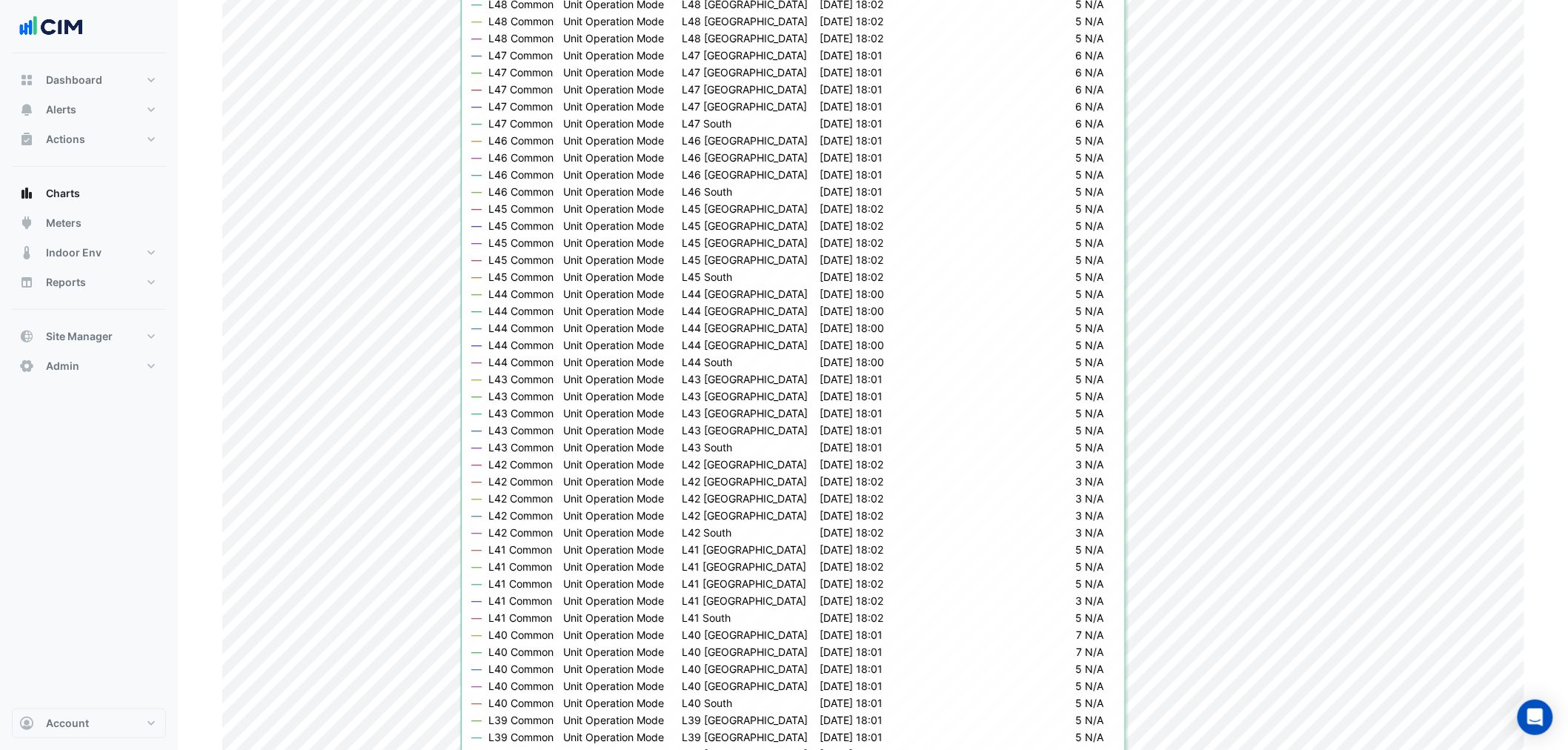
scroll to position [0, 0]
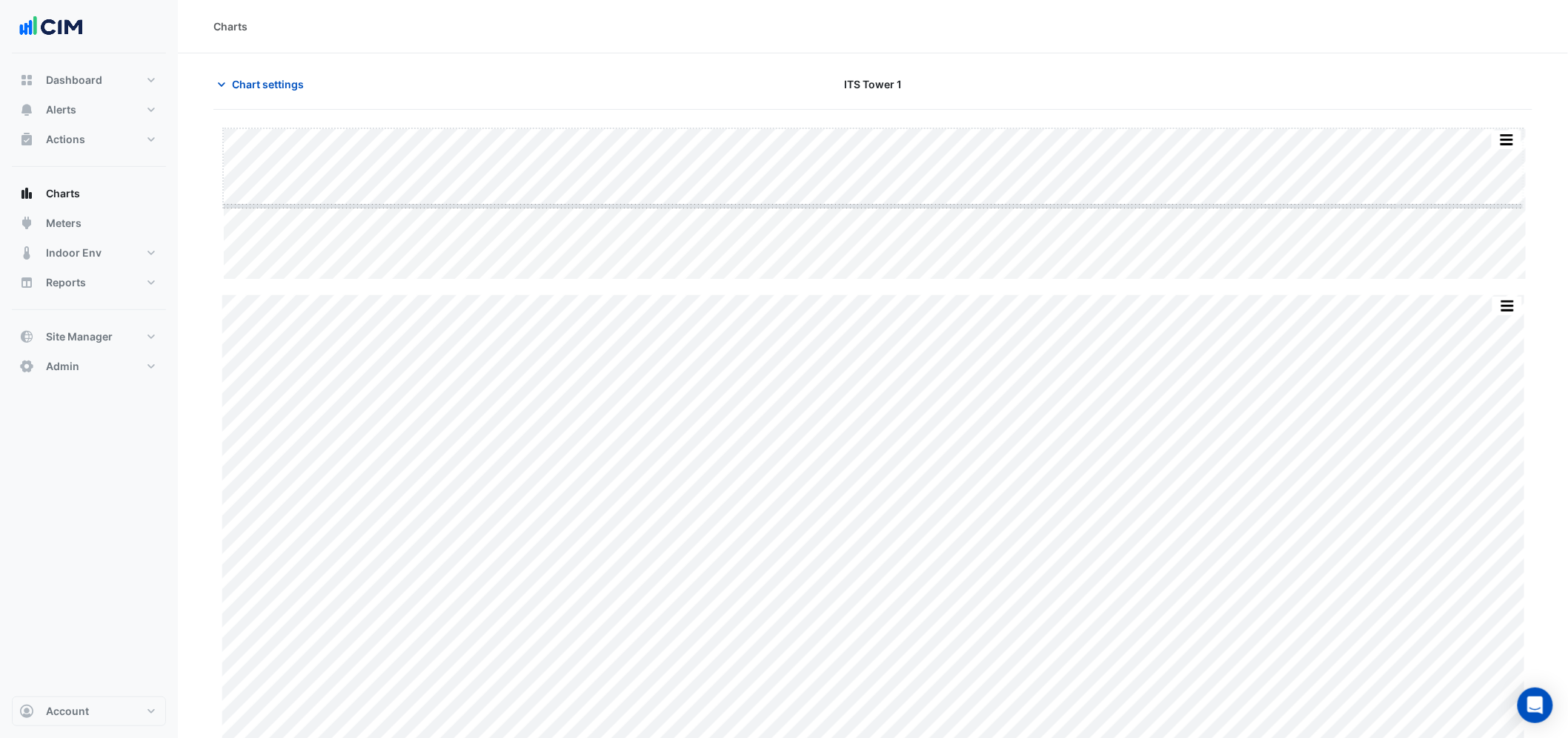
drag, startPoint x: 877, startPoint y: 278, endPoint x: 878, endPoint y: 197, distance: 81.0
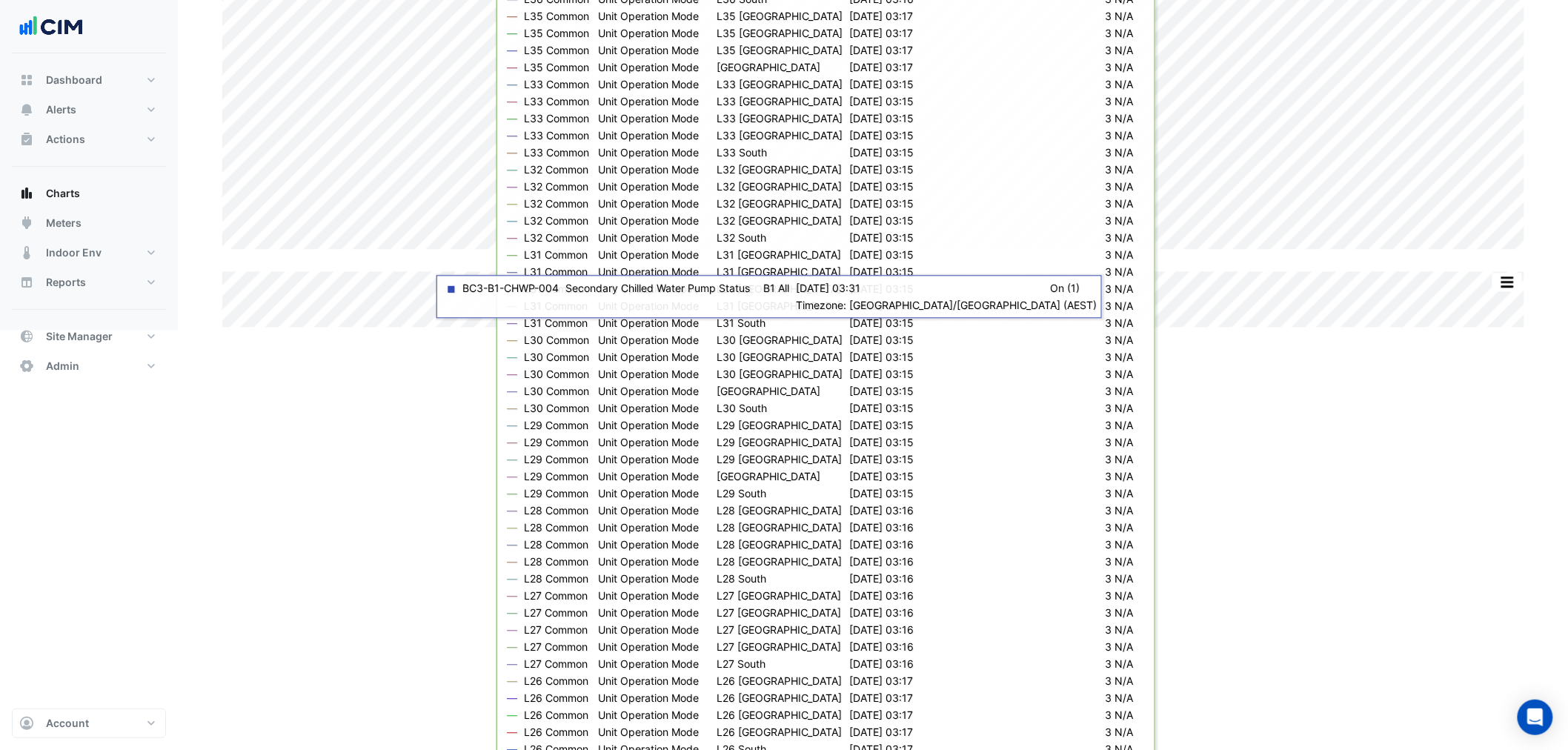
scroll to position [892, 0]
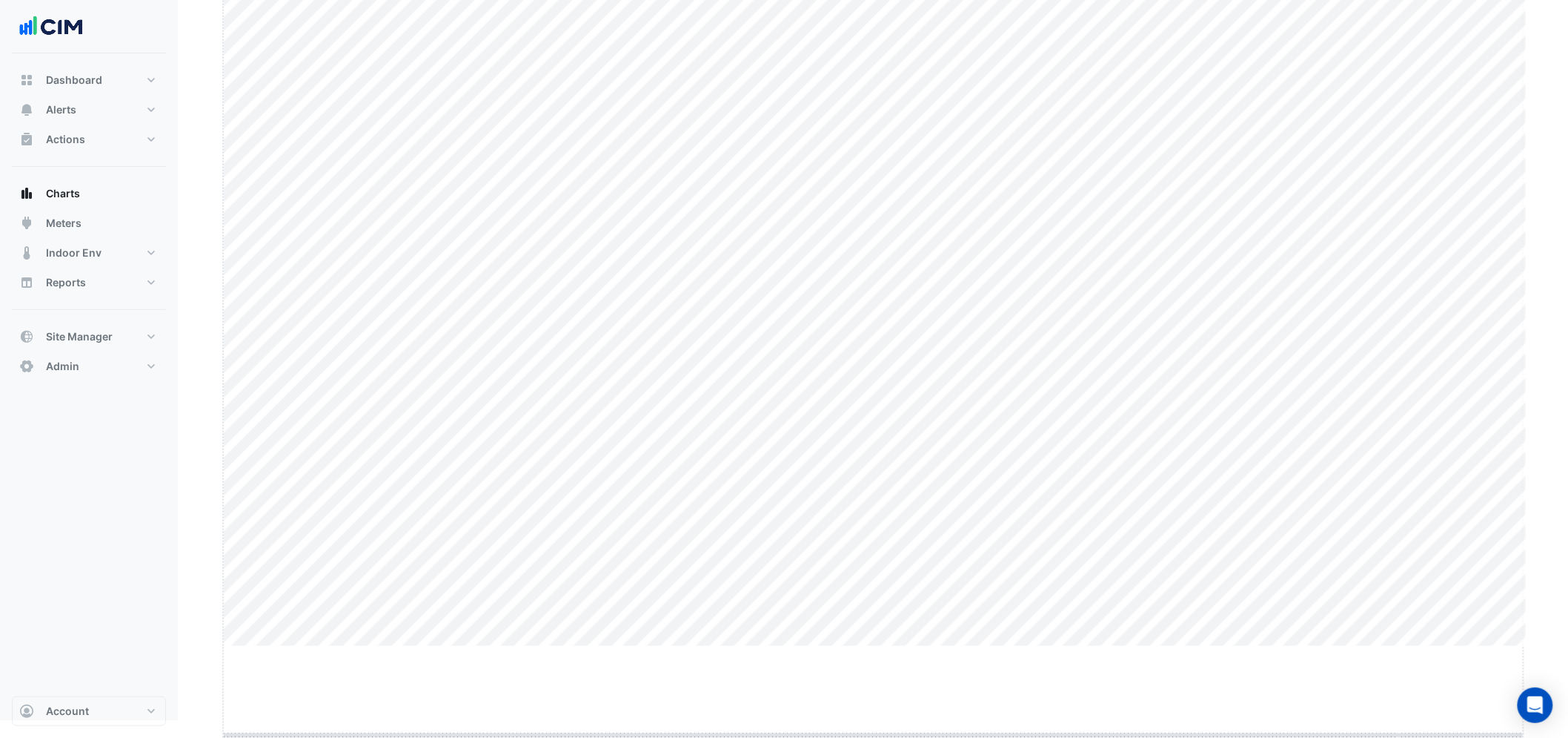
drag, startPoint x: 873, startPoint y: 671, endPoint x: 868, endPoint y: 771, distance: 100.1
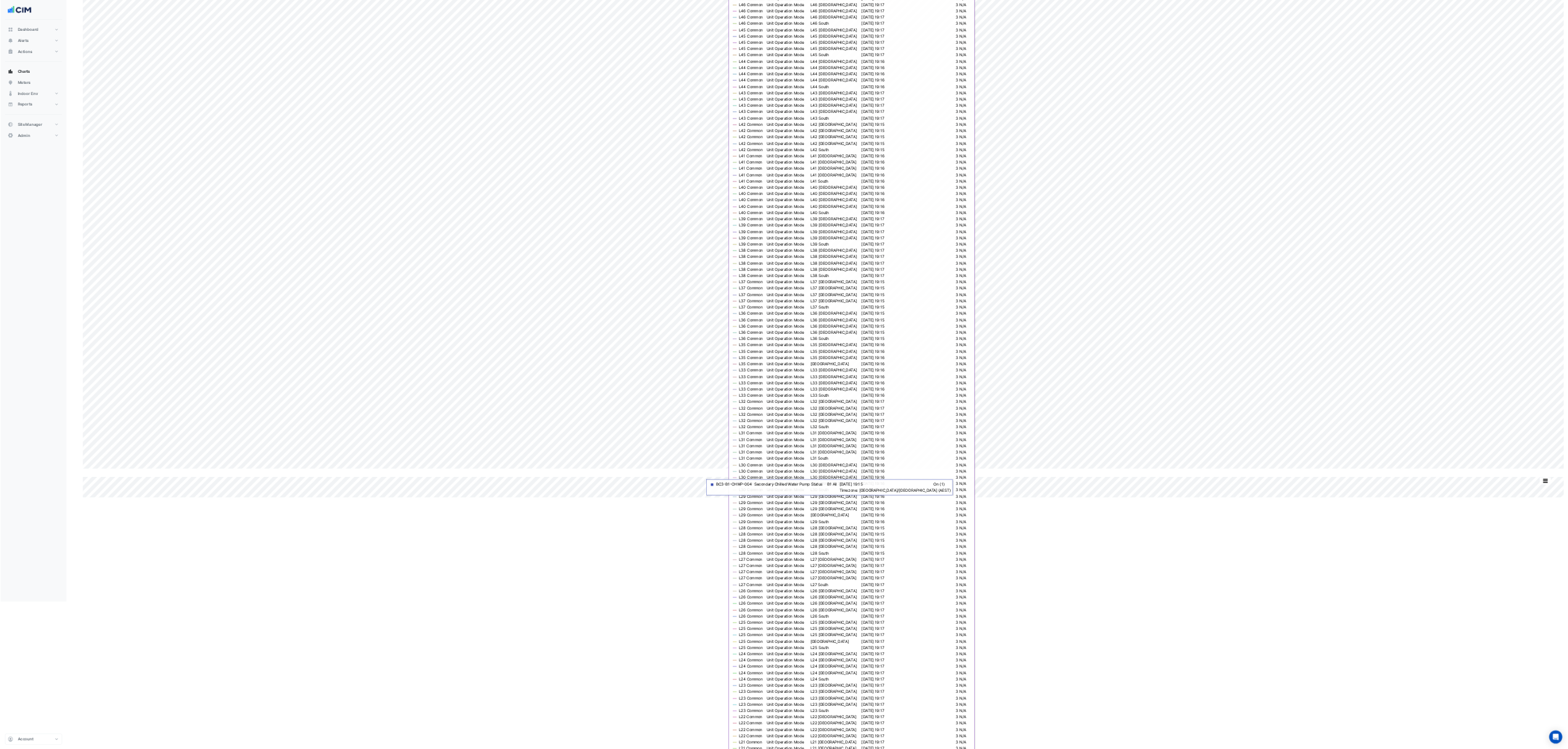
scroll to position [0, 0]
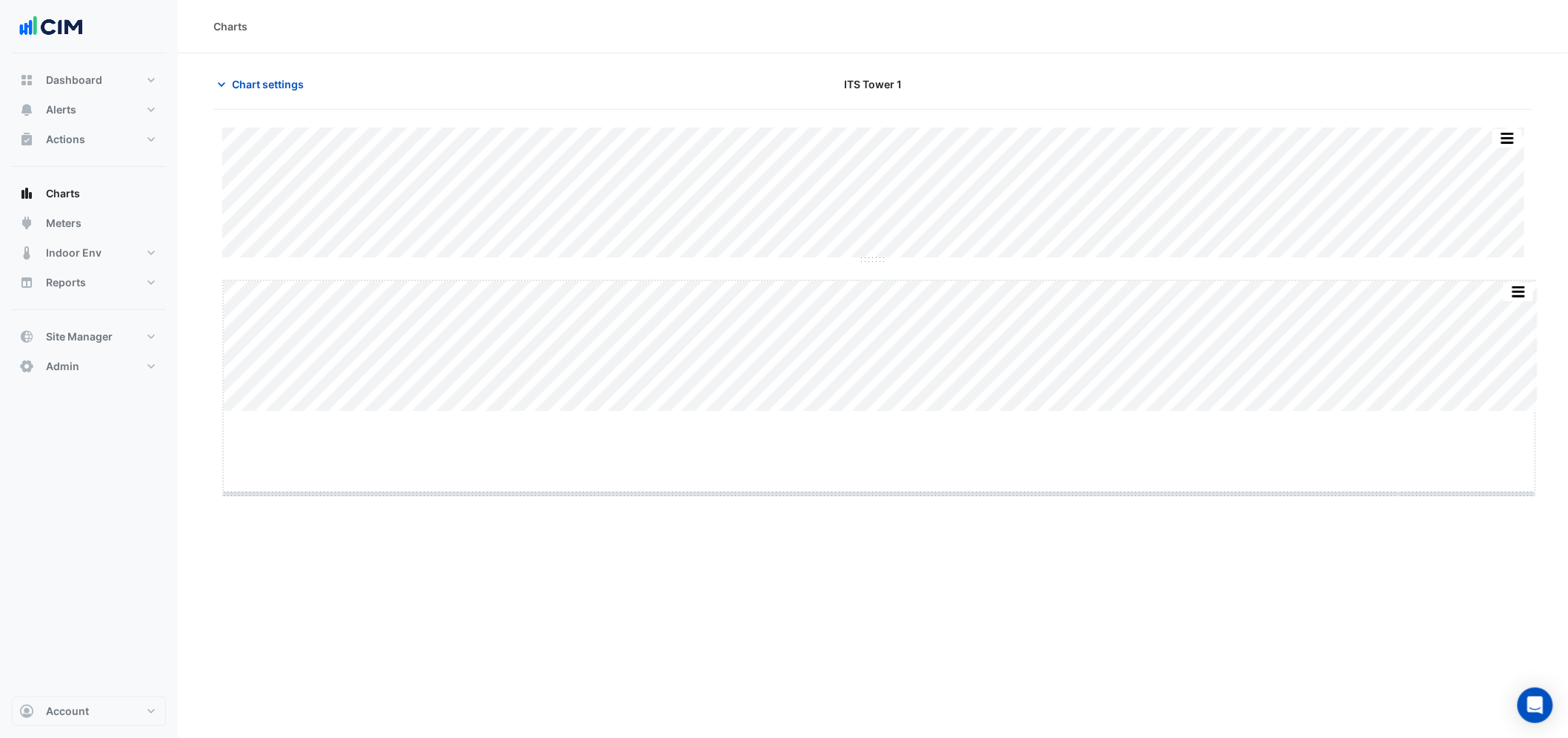
drag, startPoint x: 873, startPoint y: 411, endPoint x: 866, endPoint y: 509, distance: 98.2
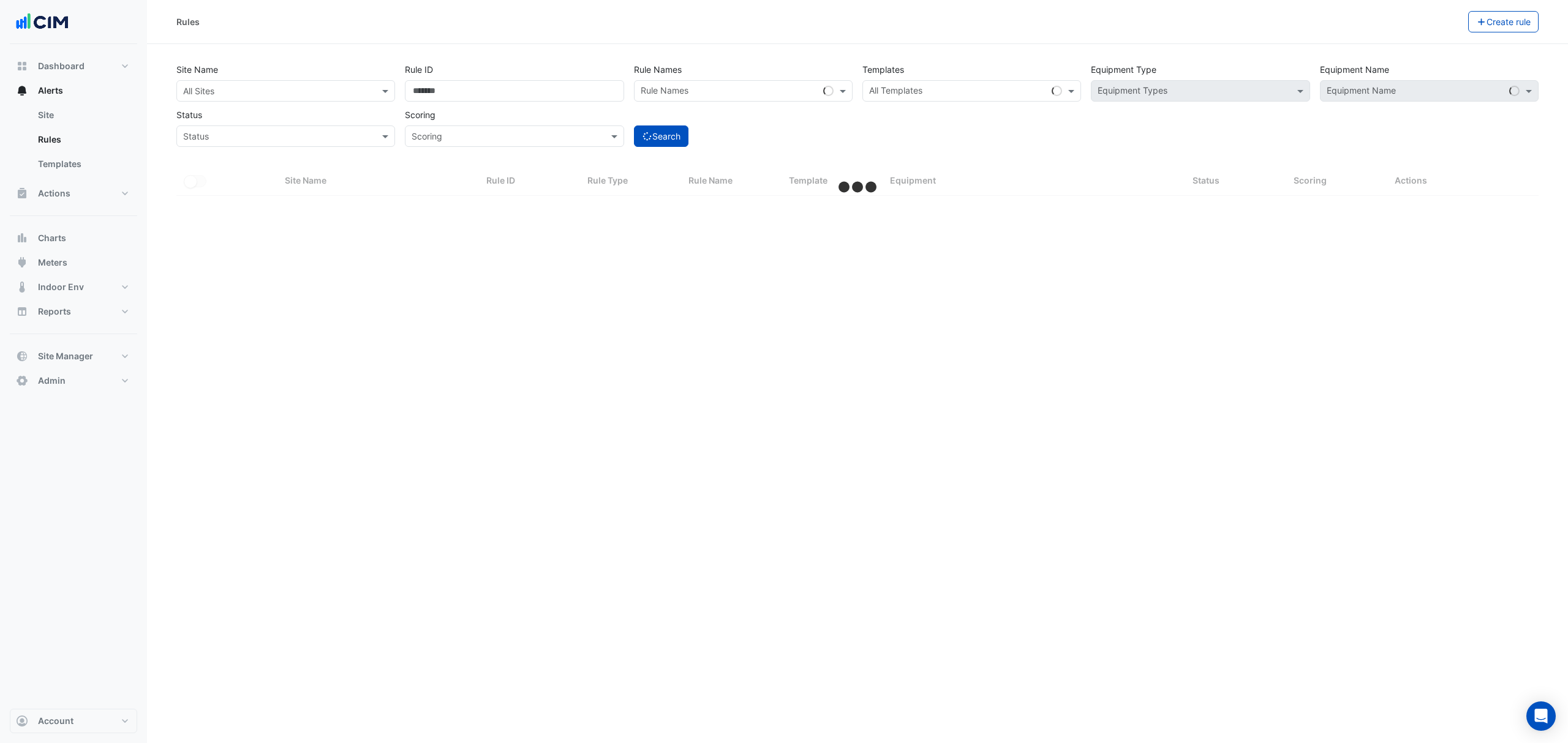
select select "**"
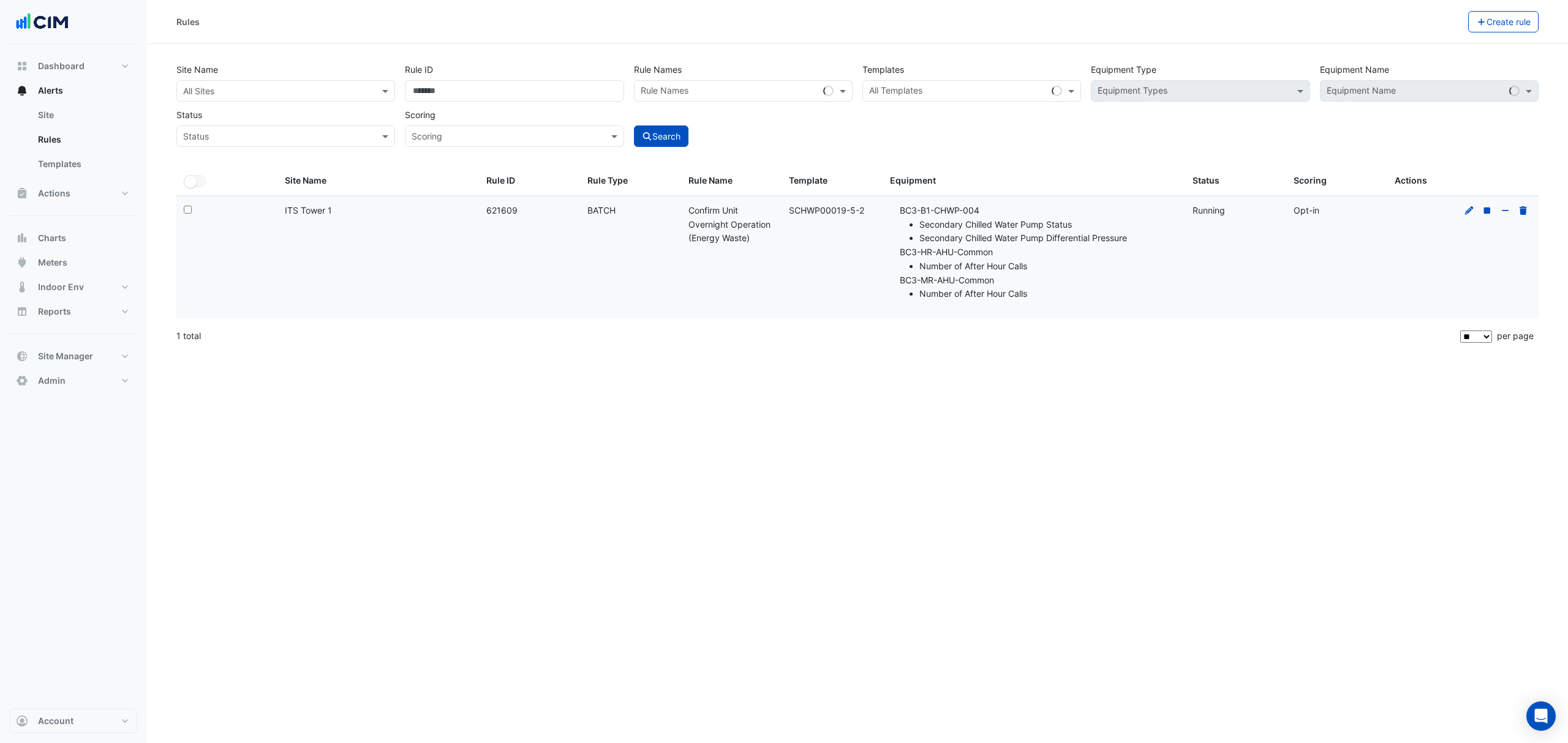
click at [821, 208] on div "Template: SCHWP00019-5-2" at bounding box center [832, 211] width 86 height 14
click at [821, 205] on div "Template: SCHWP00019-5-2" at bounding box center [832, 211] width 86 height 14
click at [821, 206] on div "Template: SCHWP00019-5-2" at bounding box center [832, 211] width 86 height 14
copy div "SCHWP00019-5-2 Equipment:"
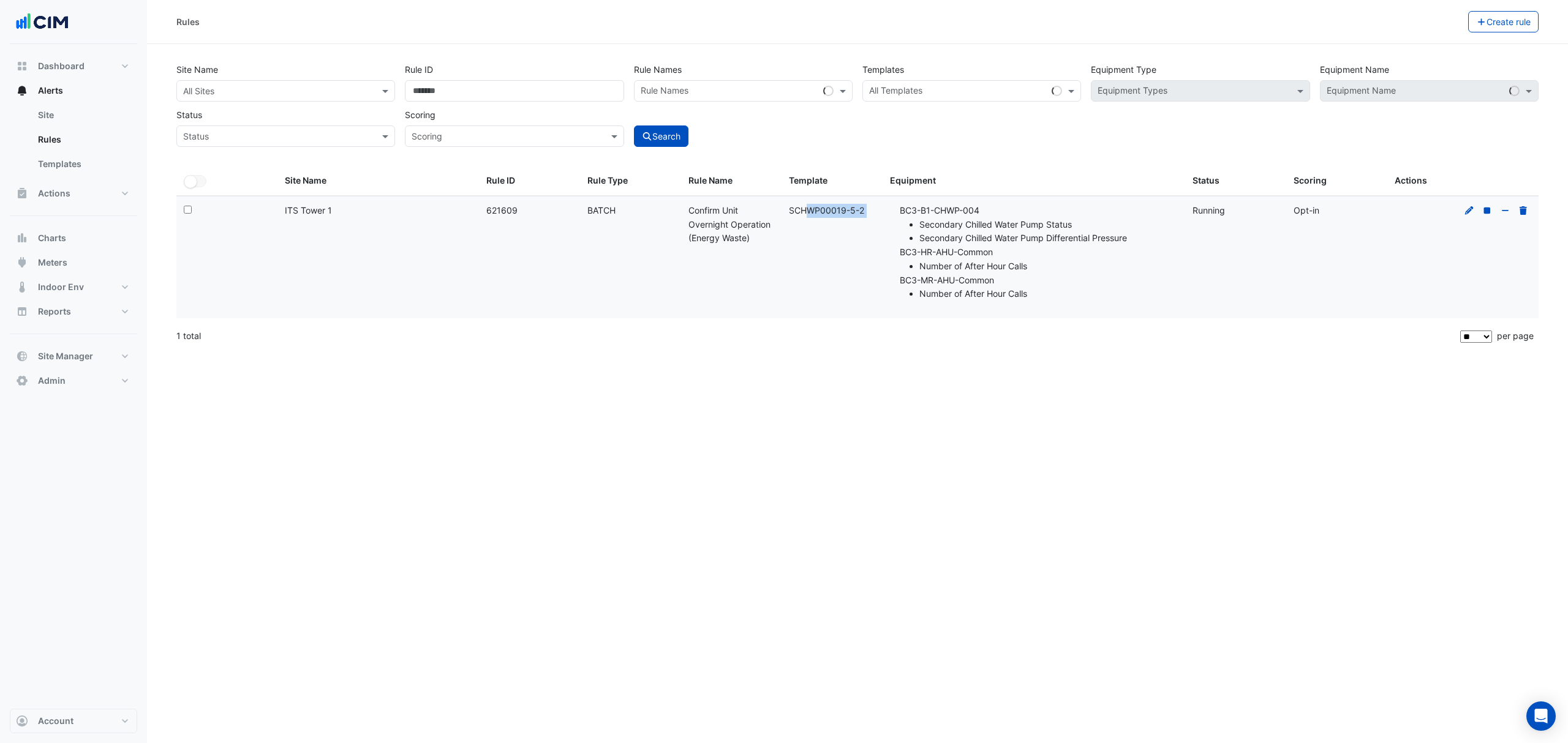
click at [241, 94] on input "text" at bounding box center [273, 91] width 181 height 13
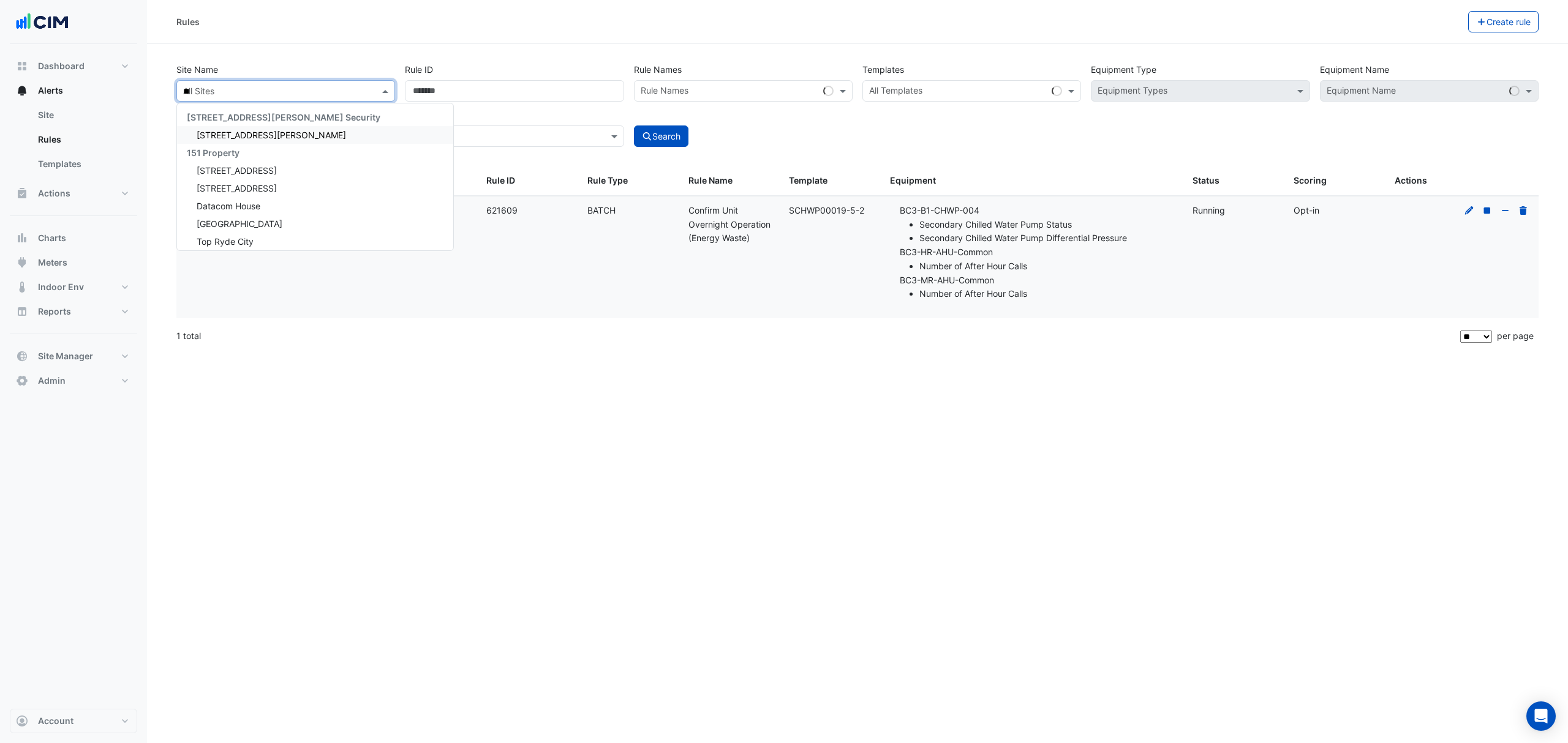
type input "***"
click at [255, 138] on div "ITS Tower 1" at bounding box center [243, 135] width 131 height 18
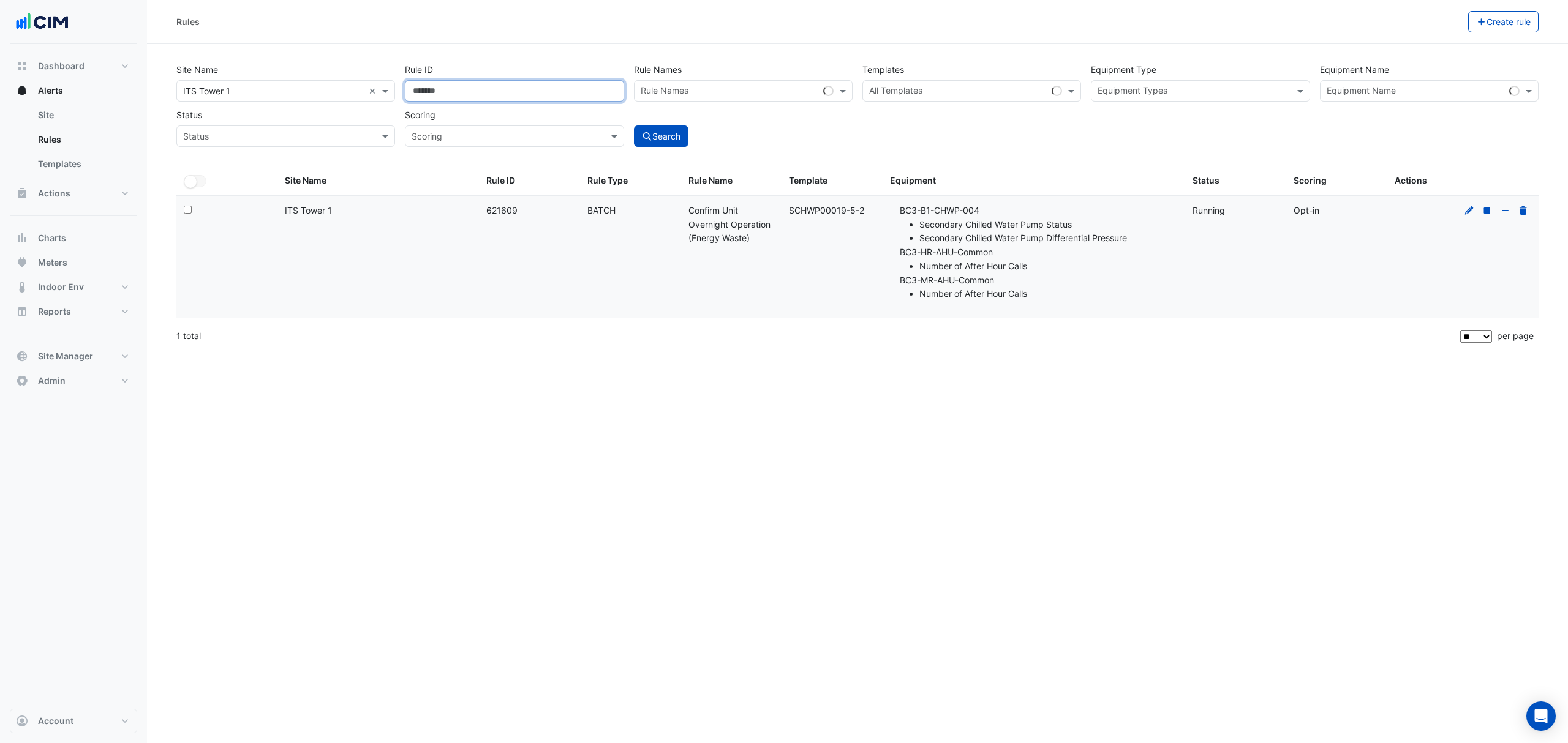
drag, startPoint x: 486, startPoint y: 87, endPoint x: 264, endPoint y: 93, distance: 222.1
click at [282, 83] on div "Site Name All Sites × ITS Tower 1 × Rule ID ****** Rule Names Rule Names Templa…" at bounding box center [857, 101] width 1372 height 91
click at [949, 83] on div "All Templates" at bounding box center [972, 91] width 219 height 21
paste input "**********"
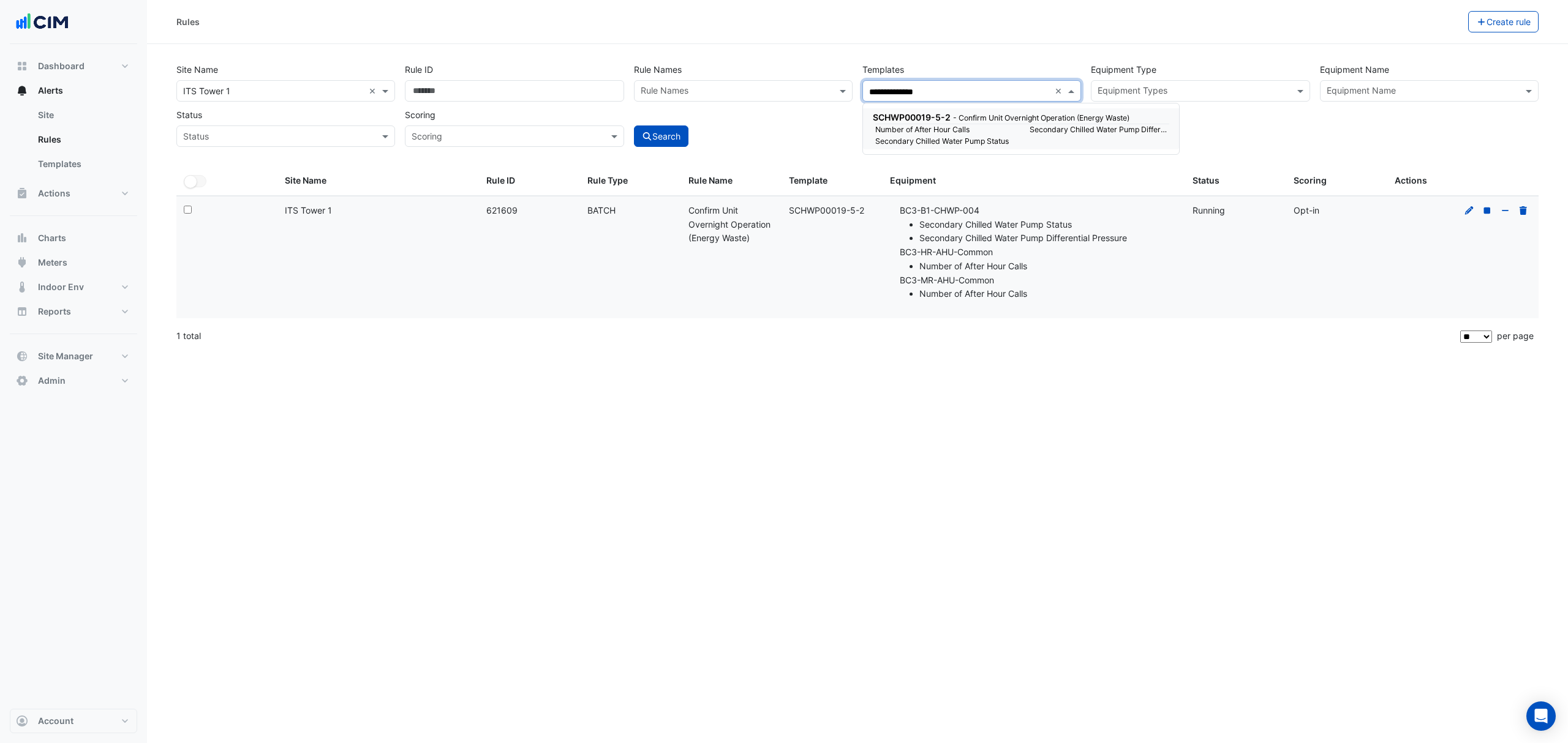
click at [1041, 135] on small "Secondary Chilled Water Pump Differential Pressure" at bounding box center [1099, 130] width 154 height 11
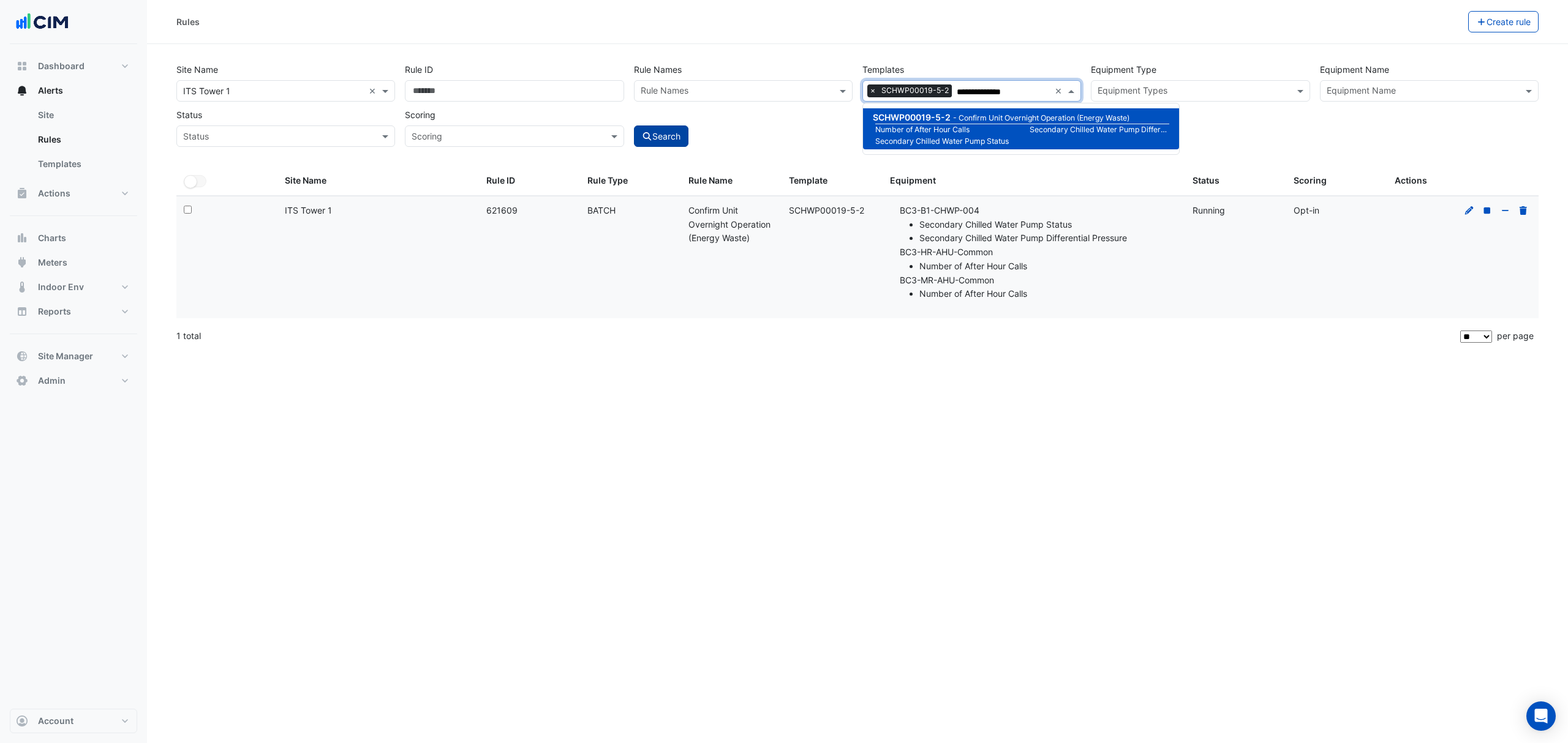
type input "**********"
click at [677, 133] on button "Search" at bounding box center [662, 136] width 55 height 21
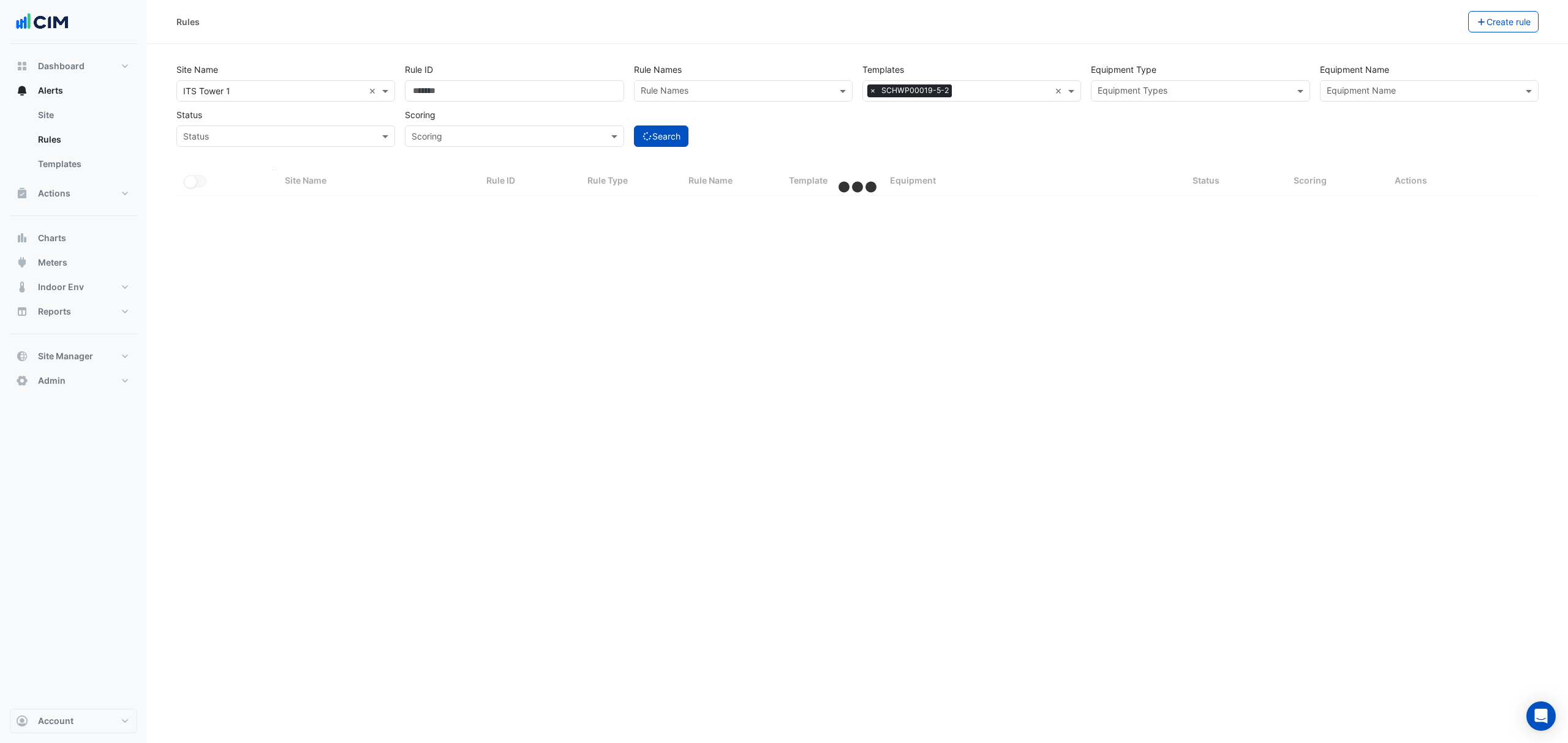
select select "**"
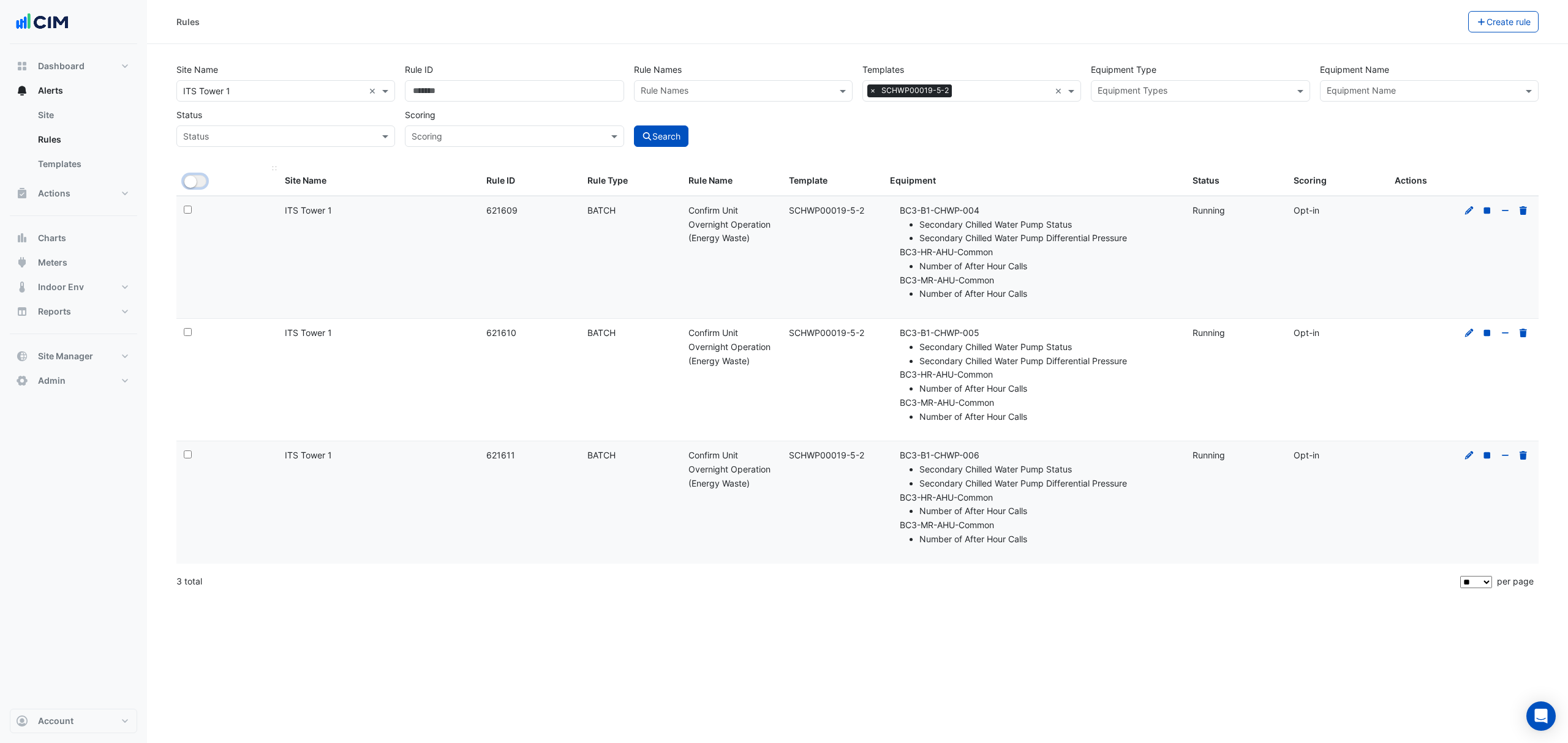
click at [192, 182] on small "button" at bounding box center [190, 182] width 12 height 12
click at [1422, 22] on button "Bulk Actions" at bounding box center [1430, 21] width 72 height 21
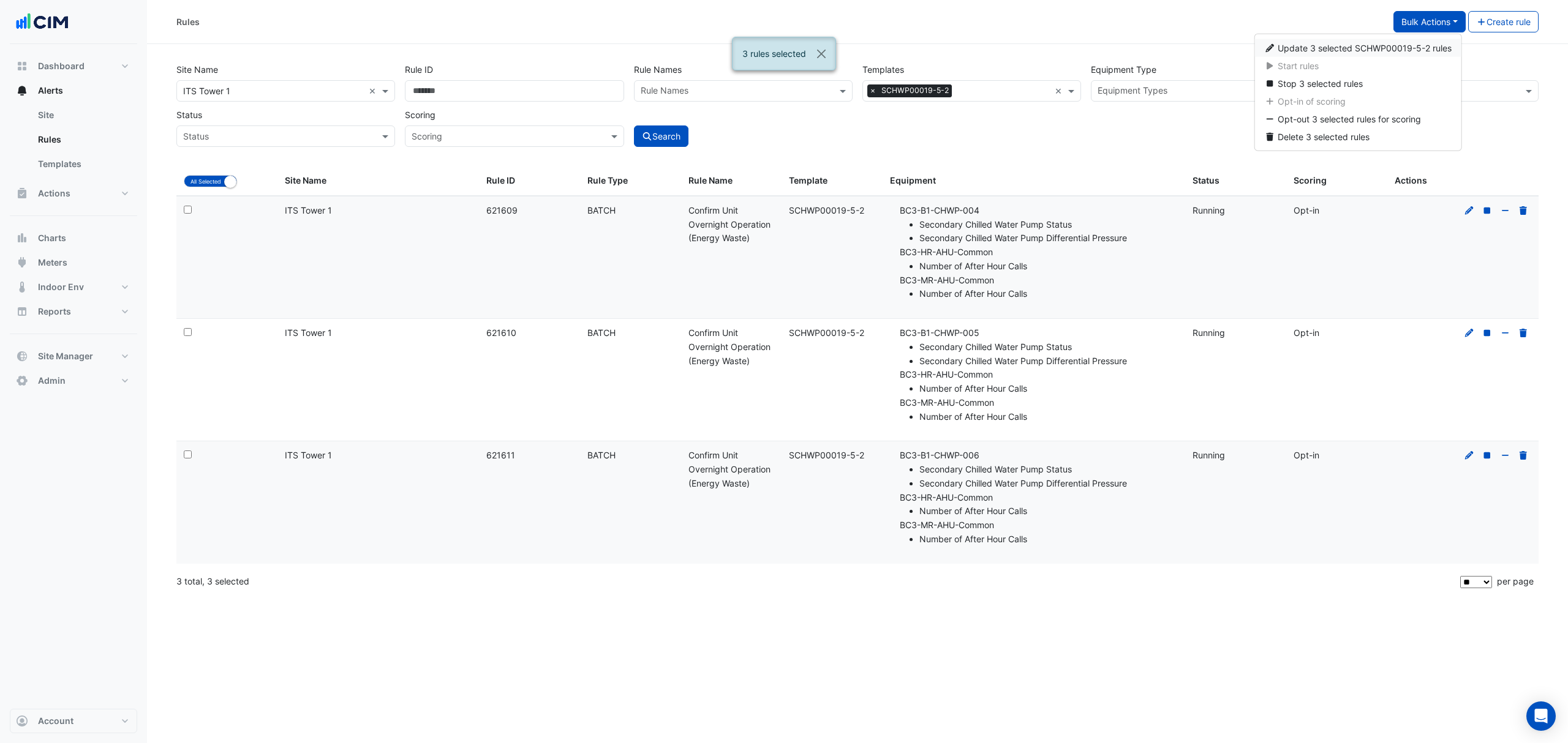
click at [1350, 54] on button "Update 3 selected SCHWP00019-5-2 rules" at bounding box center [1358, 48] width 207 height 18
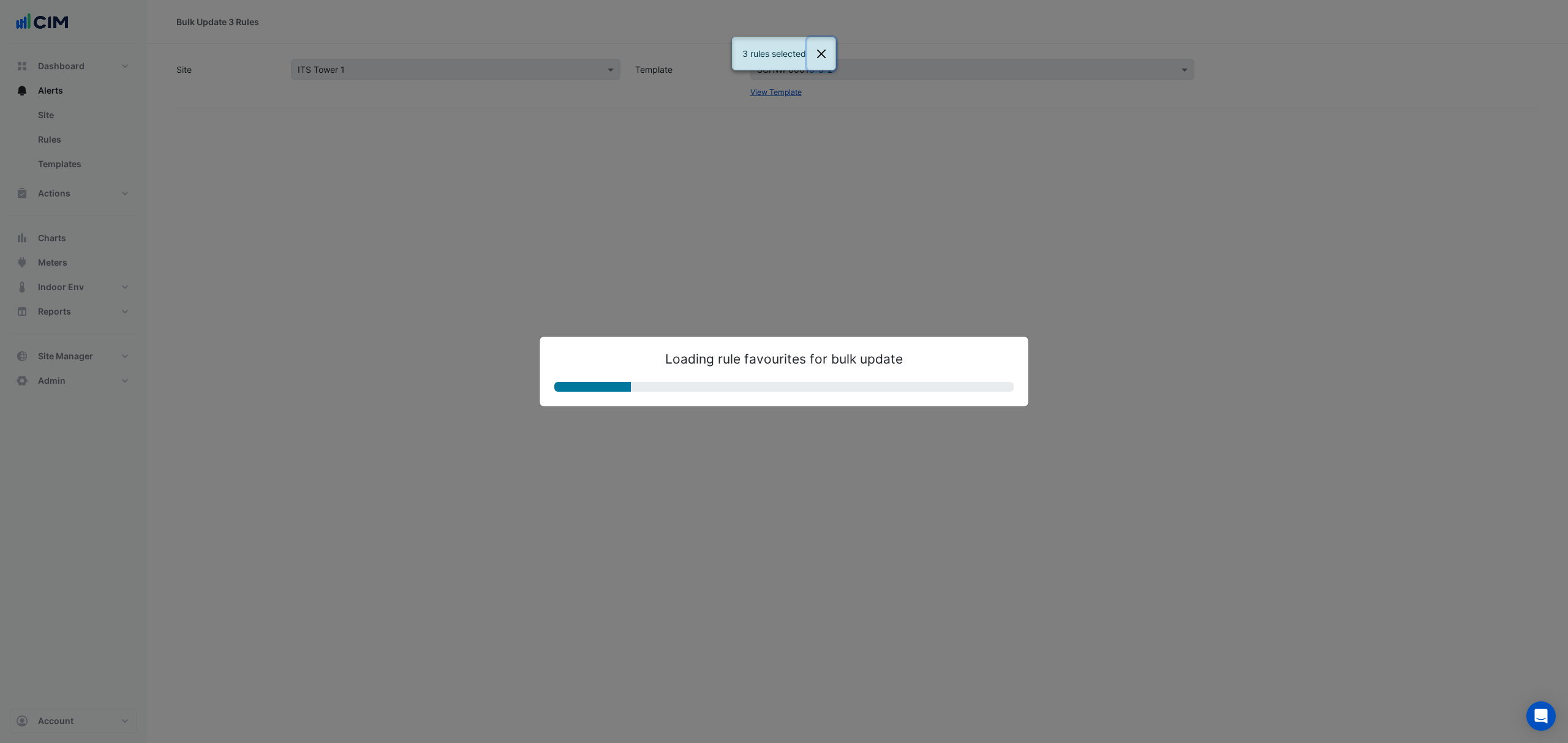
click at [828, 57] on button "Close" at bounding box center [821, 54] width 28 height 33
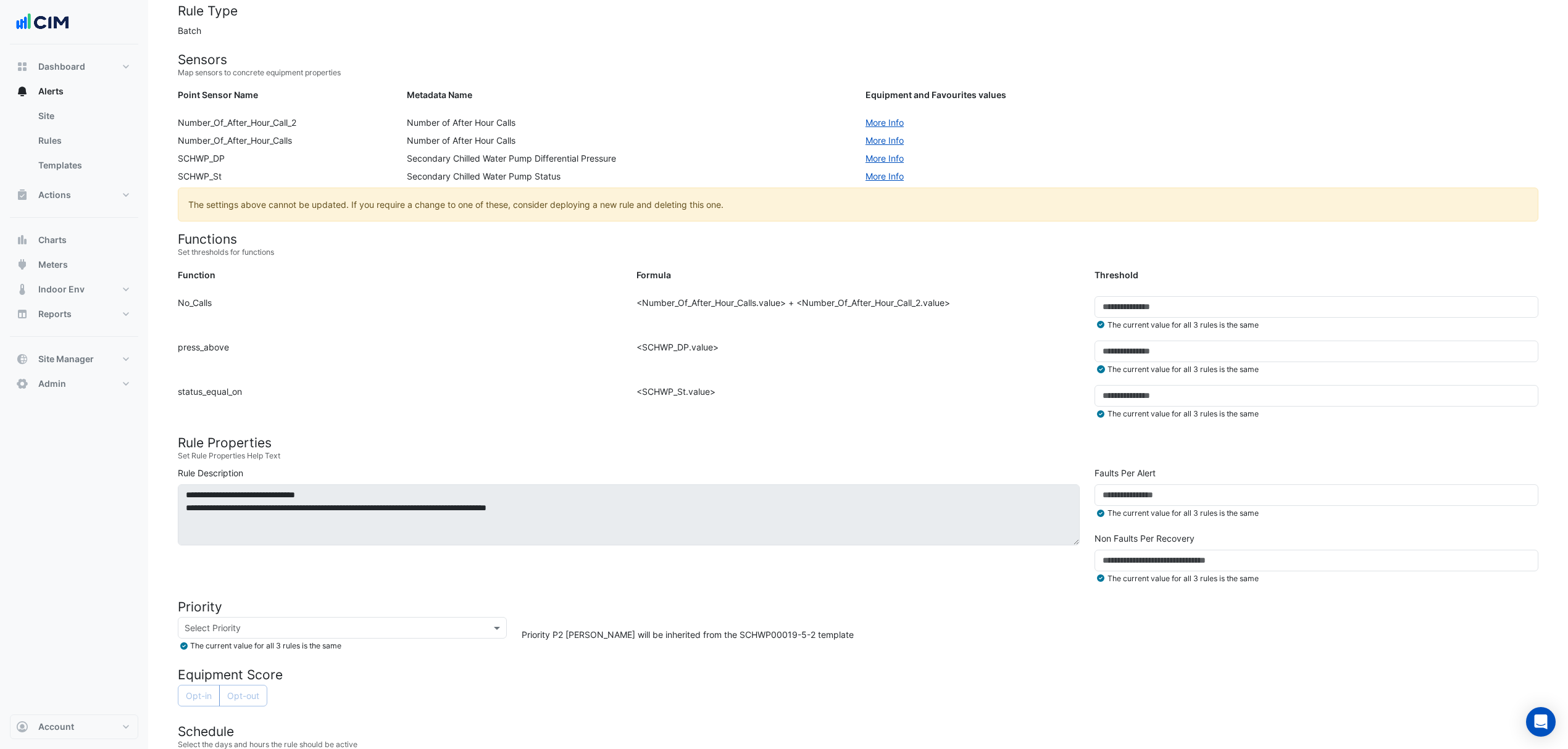
scroll to position [220, 0]
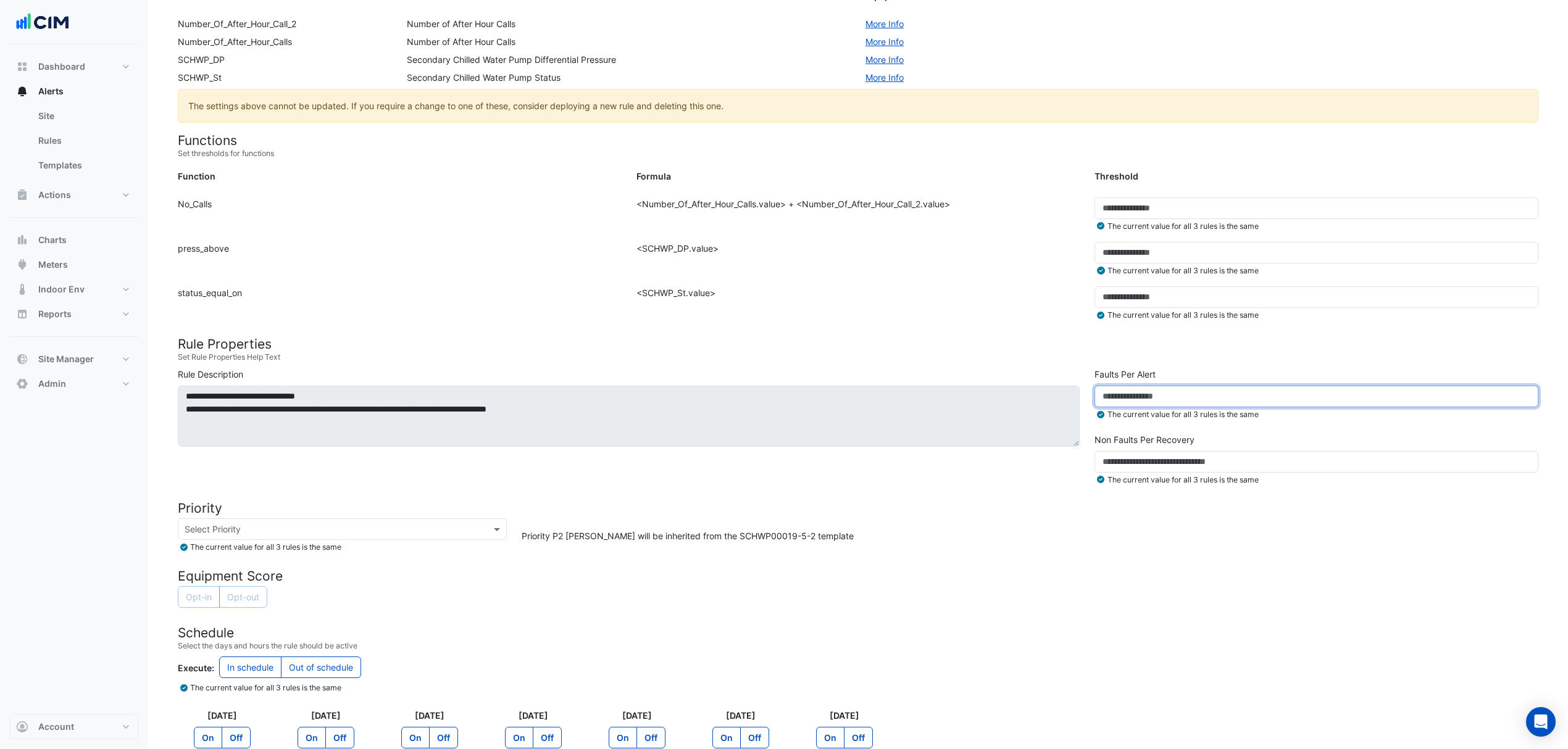
drag, startPoint x: 1162, startPoint y: 402, endPoint x: 1001, endPoint y: 411, distance: 161.3
click at [1001, 411] on div "**********" at bounding box center [858, 429] width 1375 height 123
type input "*"
drag, startPoint x: 1015, startPoint y: 603, endPoint x: 959, endPoint y: 605, distance: 56.0
click at [1016, 603] on div "Opt-in Opt-out" at bounding box center [858, 598] width 1361 height 24
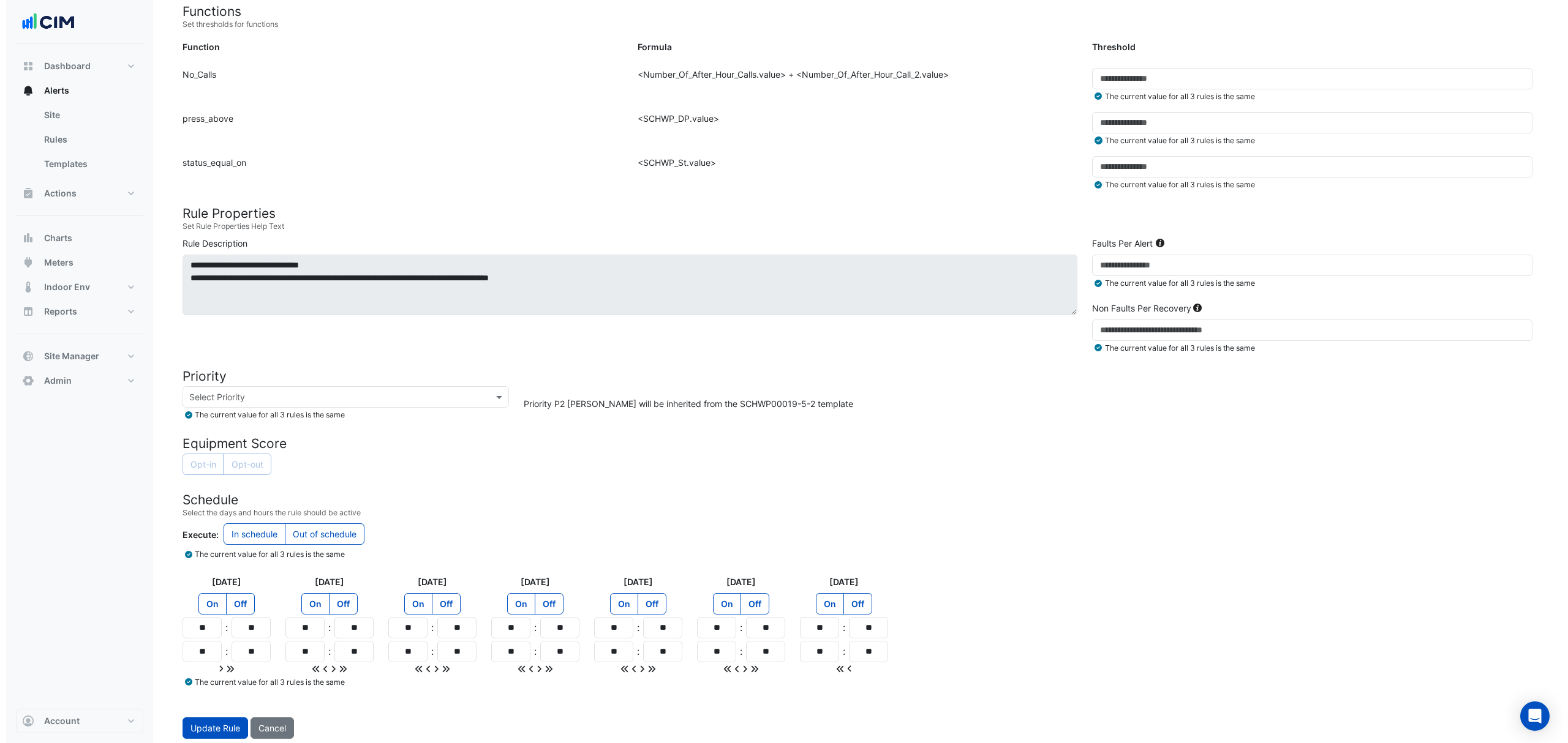
scroll to position [354, 0]
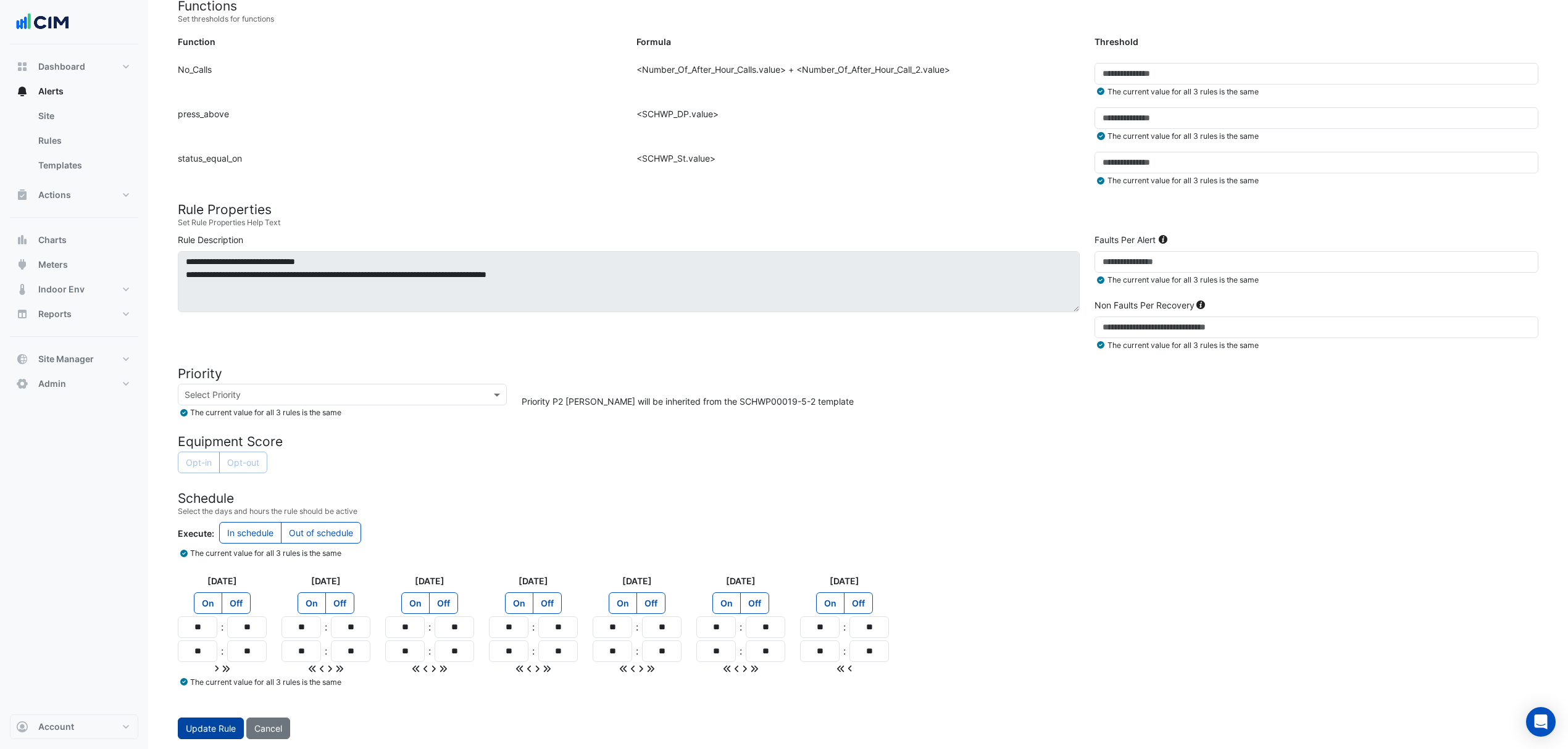
click at [186, 729] on button "Update Rule" at bounding box center [211, 728] width 66 height 22
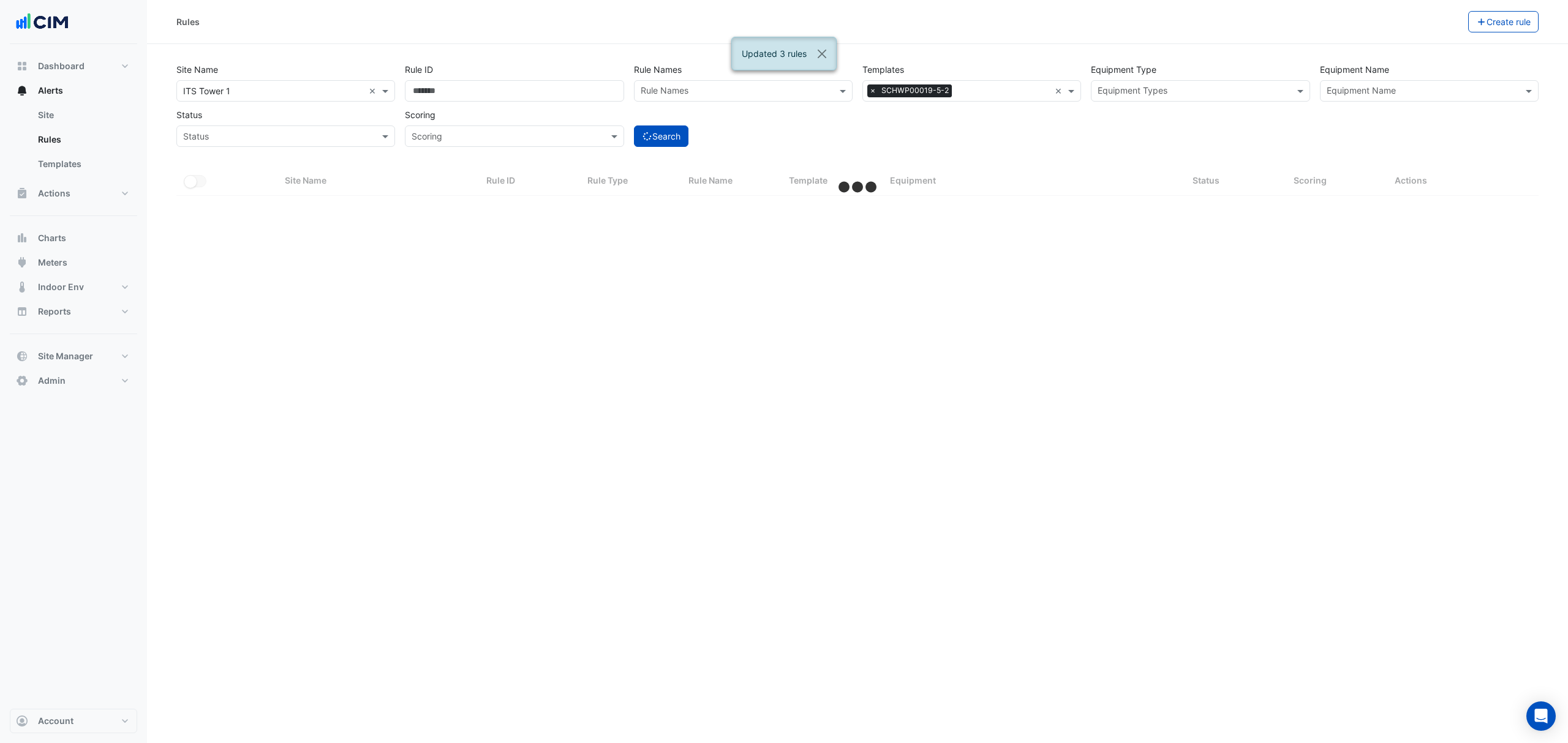
select select "**"
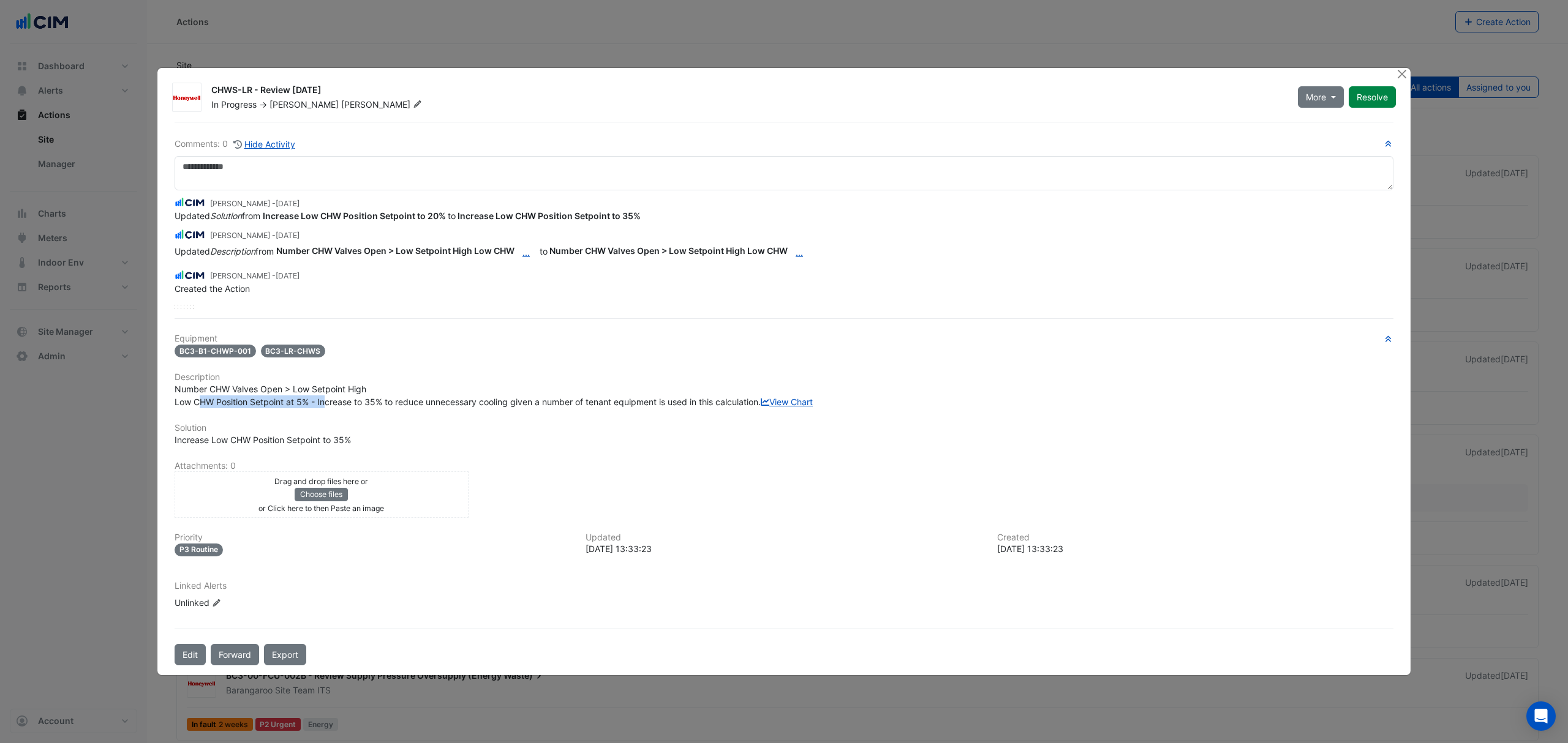
drag, startPoint x: 201, startPoint y: 395, endPoint x: 434, endPoint y: 370, distance: 234.3
click at [426, 383] on div "Number CHW Valves Open > Low Setpoint High Low CHW Position Setpoint at 5% - In…" at bounding box center [783, 395] width 1219 height 26
drag, startPoint x: 280, startPoint y: 394, endPoint x: 581, endPoint y: 412, distance: 301.5
click at [314, 393] on div "Number CHW Valves Open > Low Setpoint High Low CHW Position Setpoint at 5% - In…" at bounding box center [783, 395] width 1219 height 26
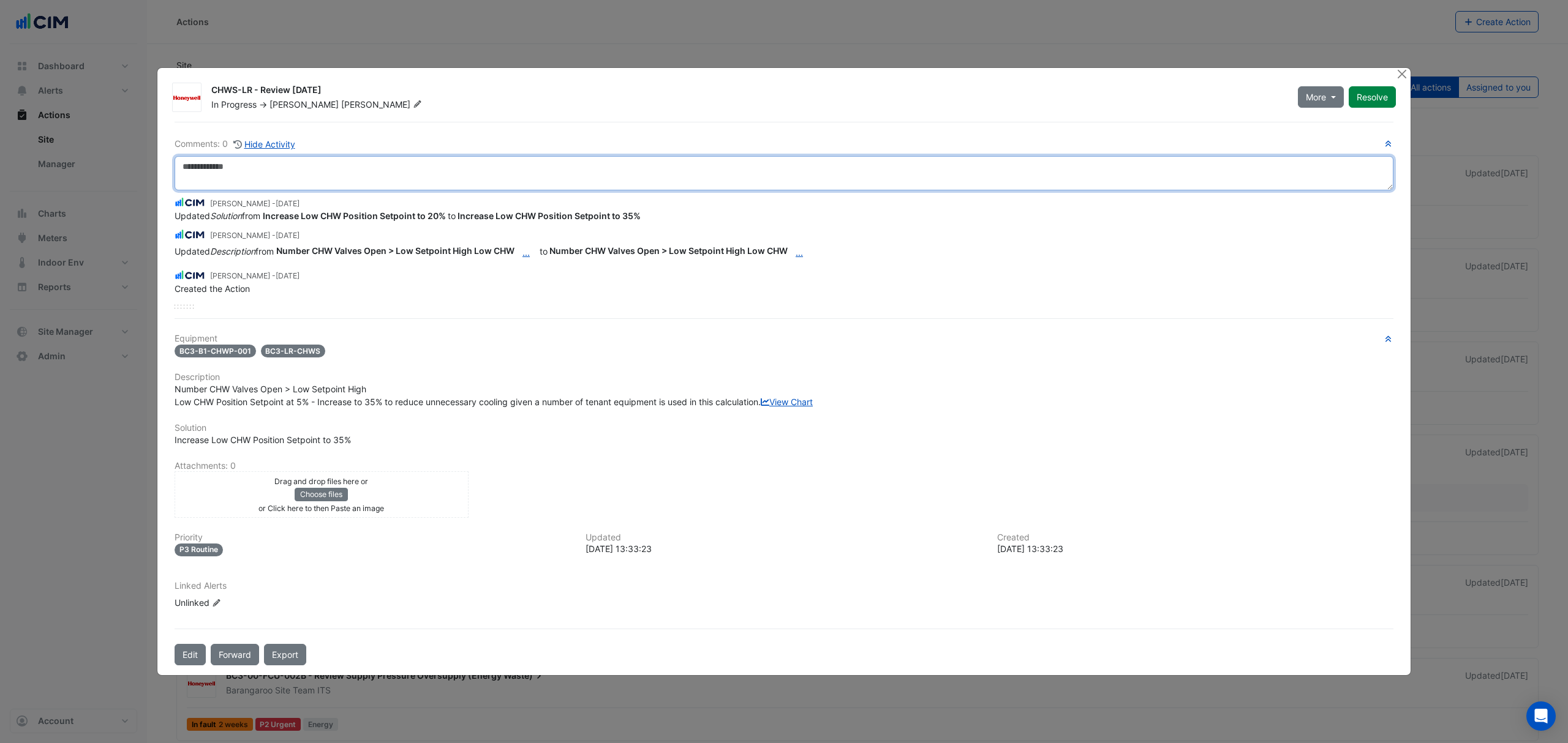
click at [383, 156] on textarea at bounding box center [783, 174] width 1219 height 35
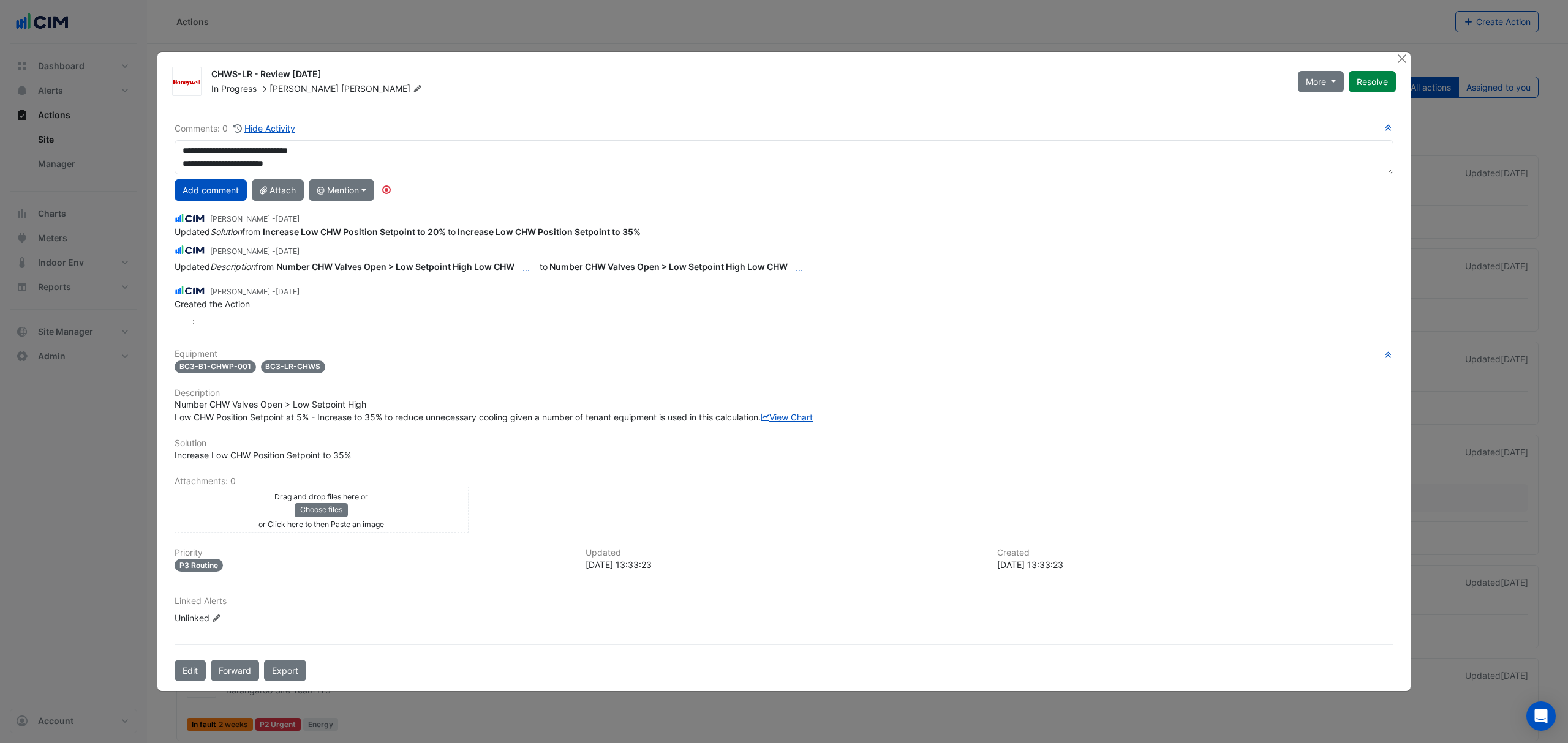
click at [338, 165] on div "**********" at bounding box center [783, 222] width 1219 height 203
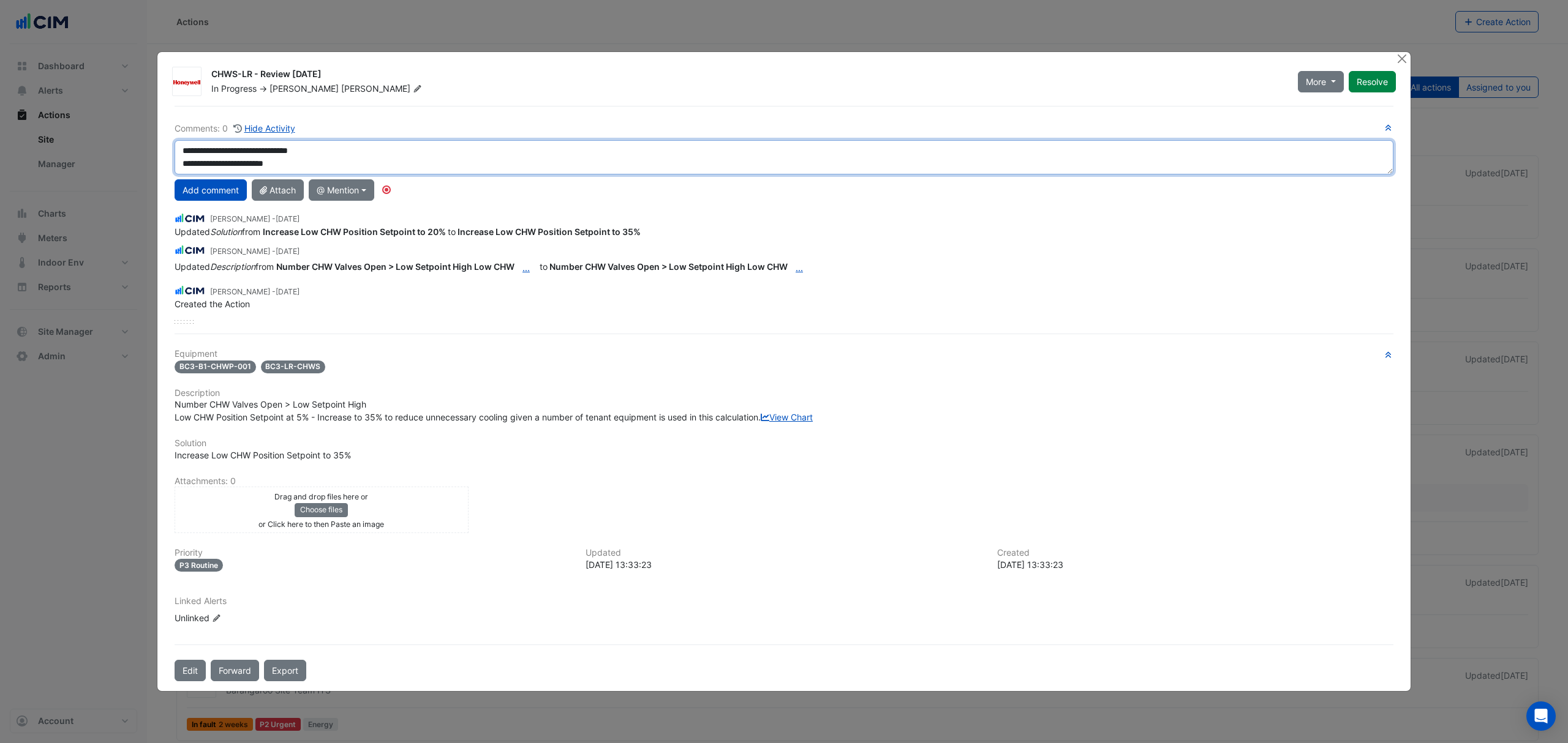
click at [326, 154] on textarea "**********" at bounding box center [783, 158] width 1219 height 35
drag, startPoint x: 1387, startPoint y: 157, endPoint x: 1383, endPoint y: 205, distance: 48.2
click at [1383, 205] on div "**********" at bounding box center [783, 222] width 1219 height 203
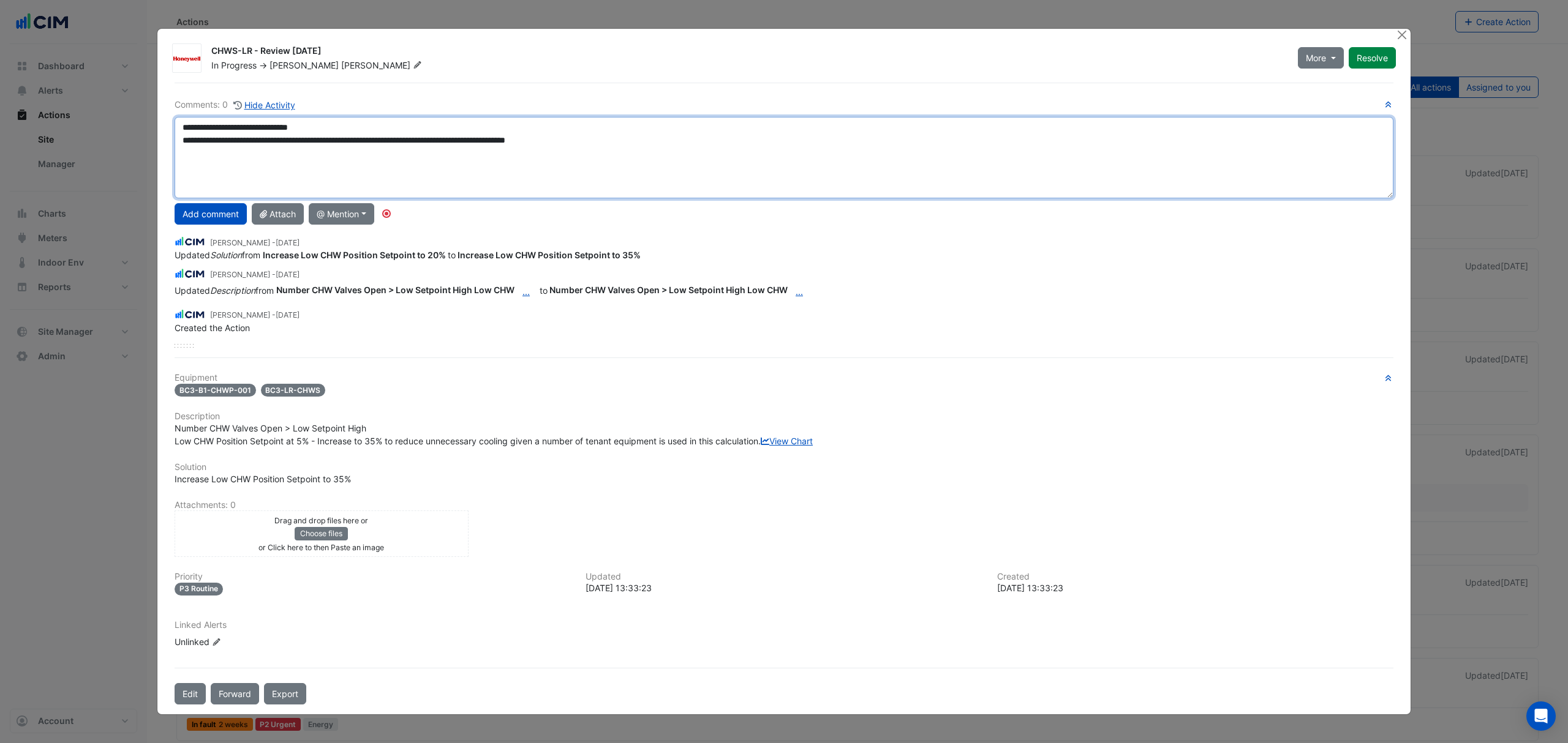
click at [1252, 165] on textarea "**********" at bounding box center [783, 158] width 1219 height 82
click at [517, 160] on textarea "**********" at bounding box center [783, 158] width 1219 height 82
paste textarea "**********"
click at [375, 160] on textarea "**********" at bounding box center [783, 158] width 1219 height 82
drag, startPoint x: 435, startPoint y: 160, endPoint x: 447, endPoint y: 168, distance: 14.4
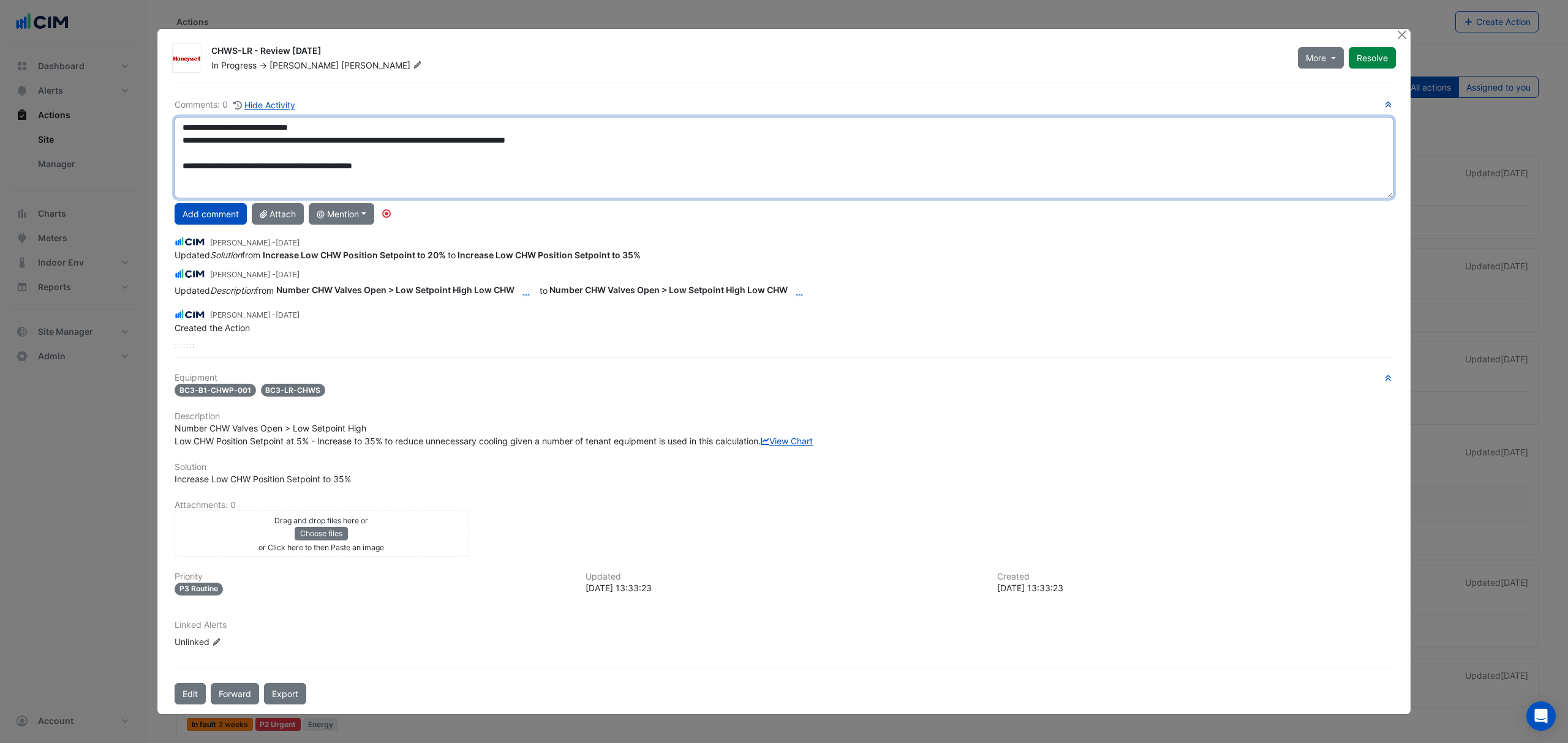
click at [435, 160] on textarea "**********" at bounding box center [783, 158] width 1219 height 82
click at [601, 151] on textarea "**********" at bounding box center [783, 158] width 1219 height 82
click at [603, 157] on textarea "**********" at bounding box center [783, 158] width 1219 height 82
click at [604, 154] on textarea "**********" at bounding box center [783, 158] width 1219 height 82
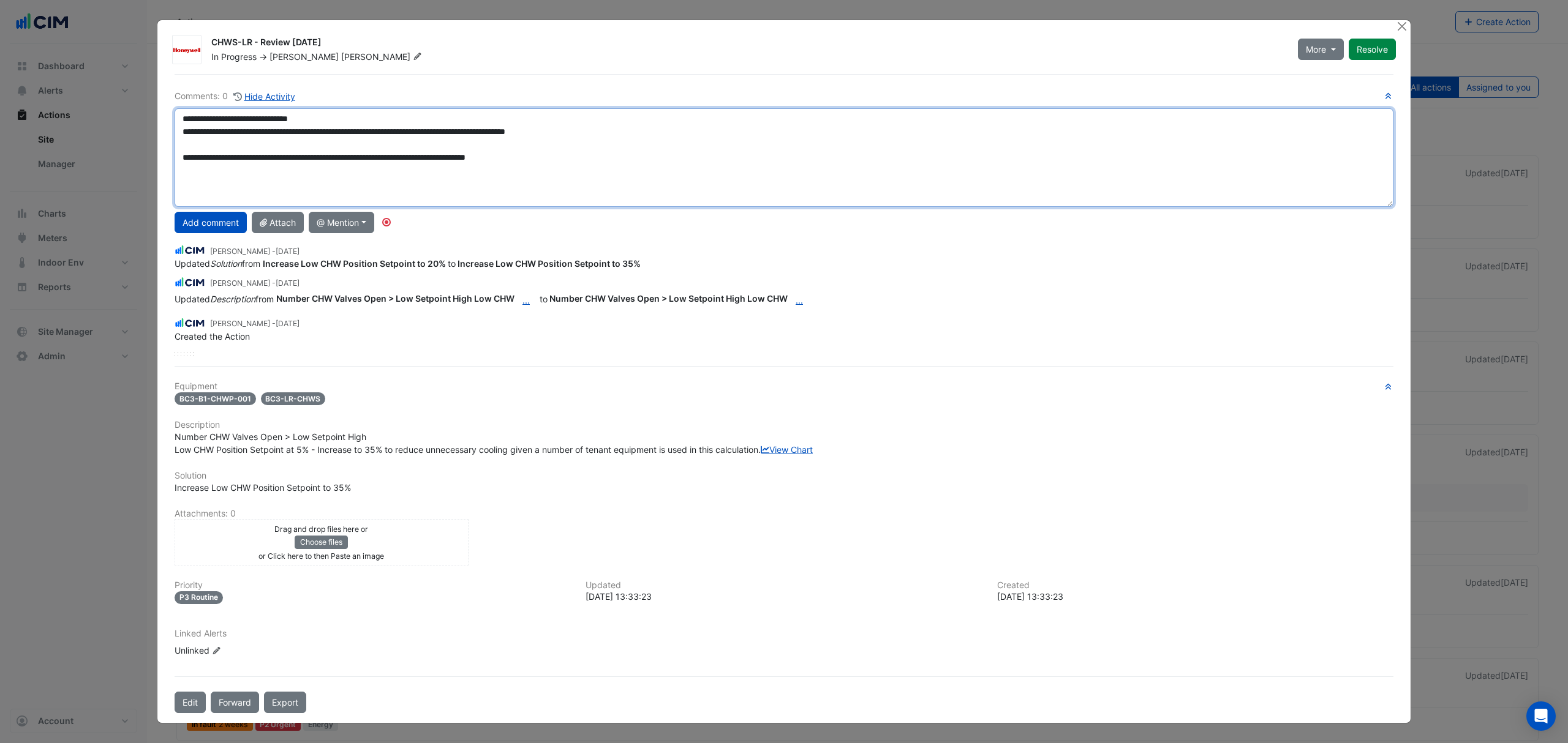
drag, startPoint x: 1379, startPoint y: 181, endPoint x: 1378, endPoint y: 204, distance: 23.0
click at [1378, 204] on textarea "**********" at bounding box center [783, 158] width 1219 height 98
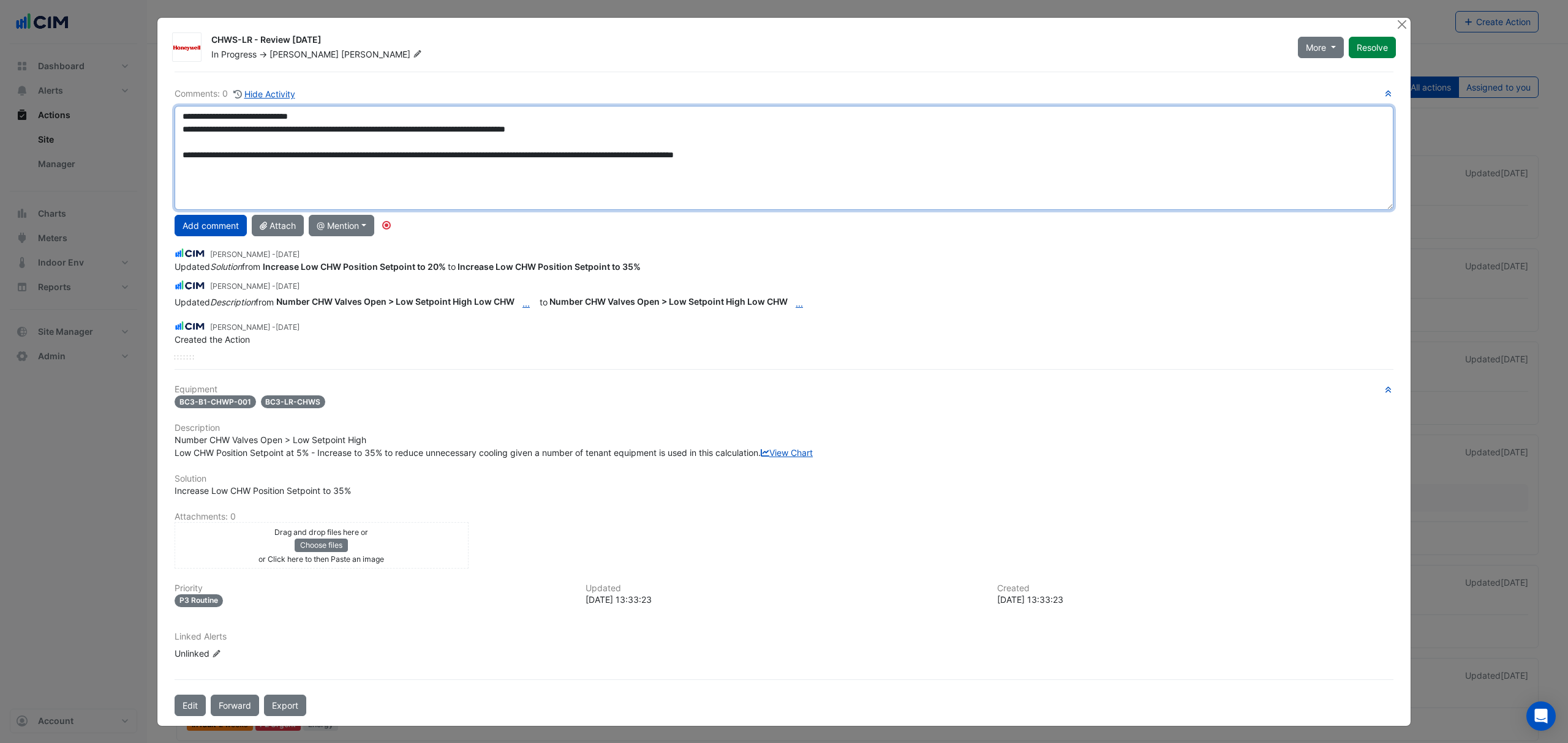
click at [722, 160] on textarea "**********" at bounding box center [783, 158] width 1219 height 104
drag, startPoint x: 767, startPoint y: 165, endPoint x: 807, endPoint y: 157, distance: 40.8
click at [767, 165] on textarea "**********" at bounding box center [783, 158] width 1219 height 104
drag, startPoint x: 807, startPoint y: 157, endPoint x: 819, endPoint y: 160, distance: 12.4
click at [807, 158] on textarea "**********" at bounding box center [783, 158] width 1219 height 104
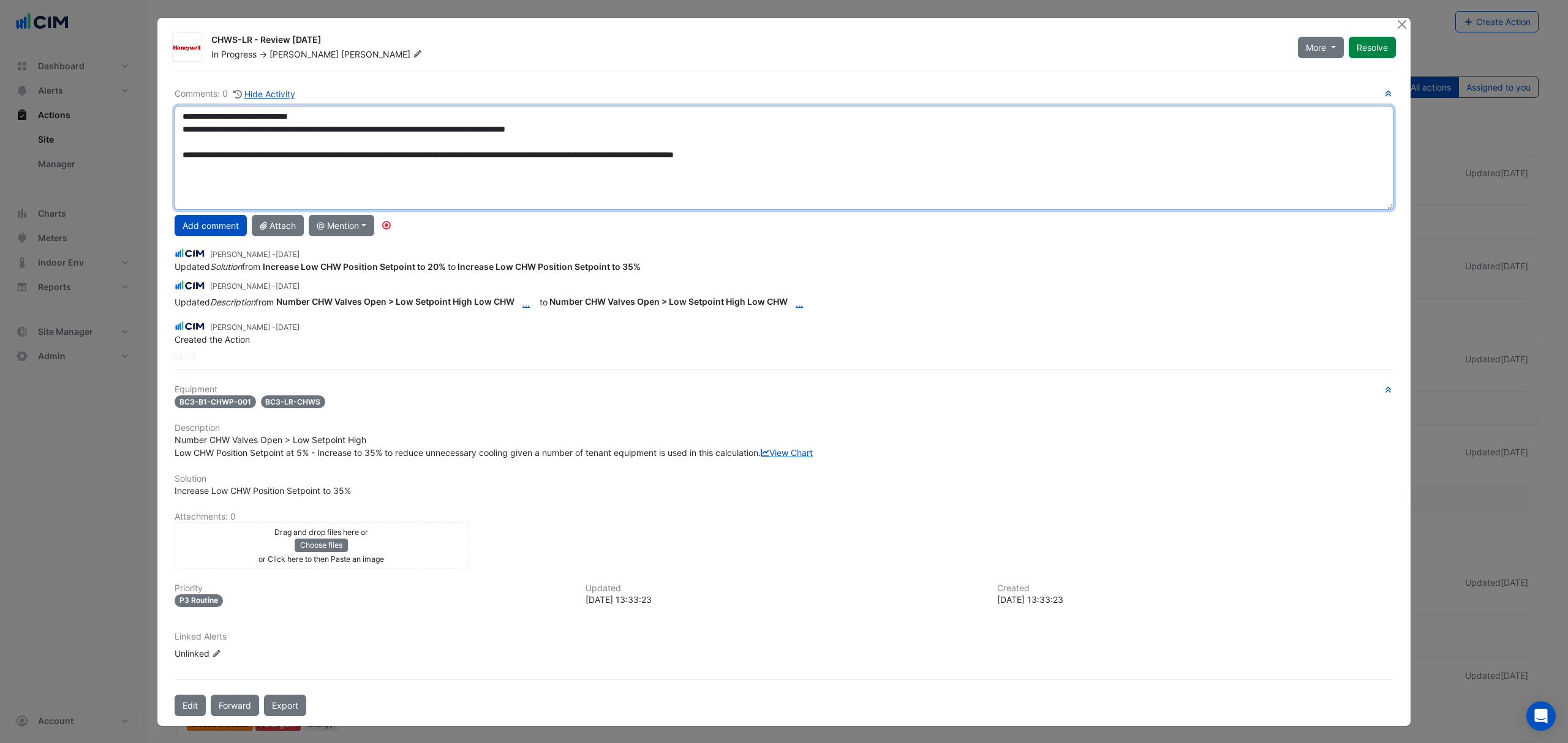
click at [836, 150] on textarea "**********" at bounding box center [783, 158] width 1219 height 104
click at [288, 178] on textarea "**********" at bounding box center [783, 158] width 1219 height 104
click at [614, 178] on textarea "**********" at bounding box center [783, 158] width 1219 height 104
type textarea "**********"
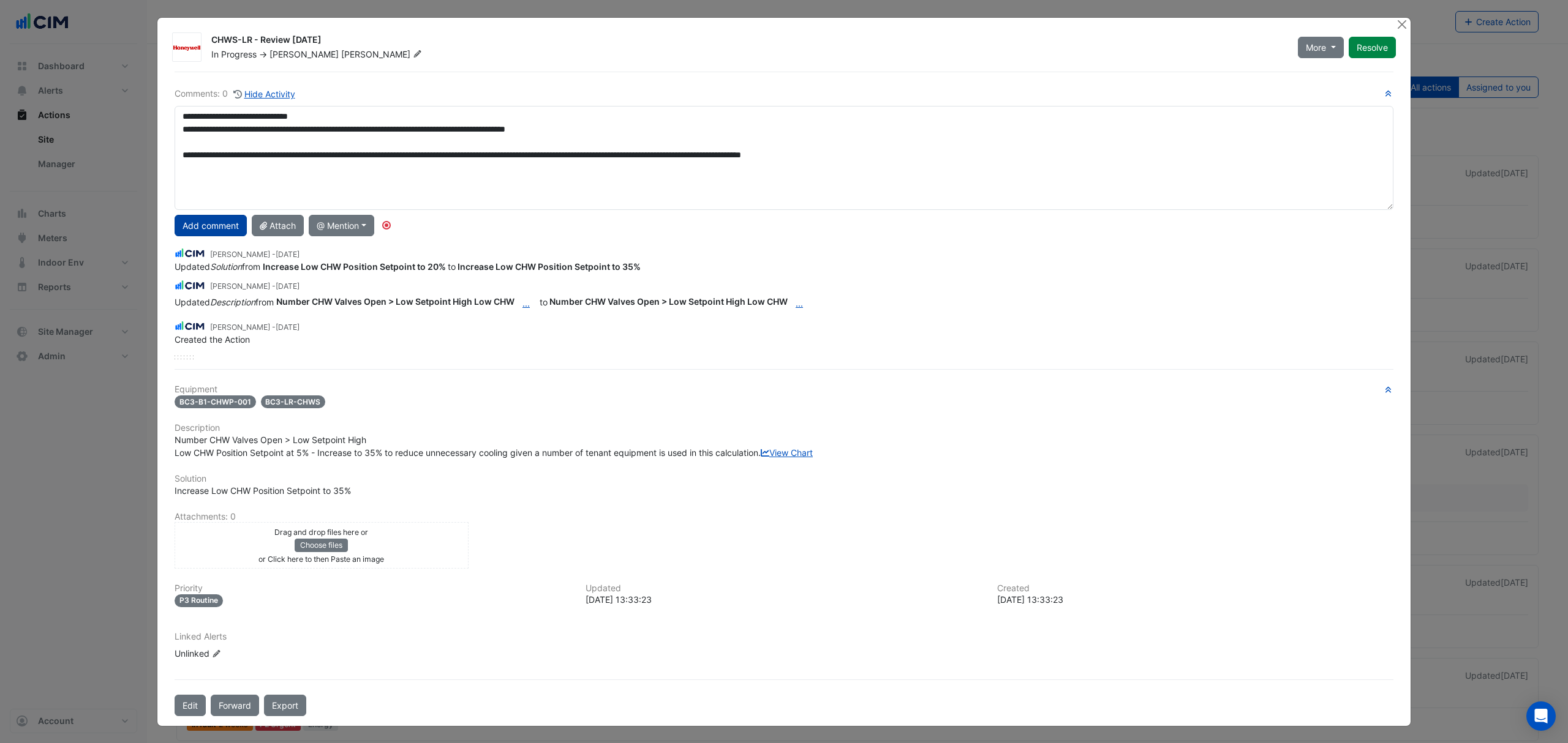
drag, startPoint x: 230, startPoint y: 223, endPoint x: 228, endPoint y: 235, distance: 12.2
click at [228, 235] on button "Add comment" at bounding box center [210, 226] width 72 height 21
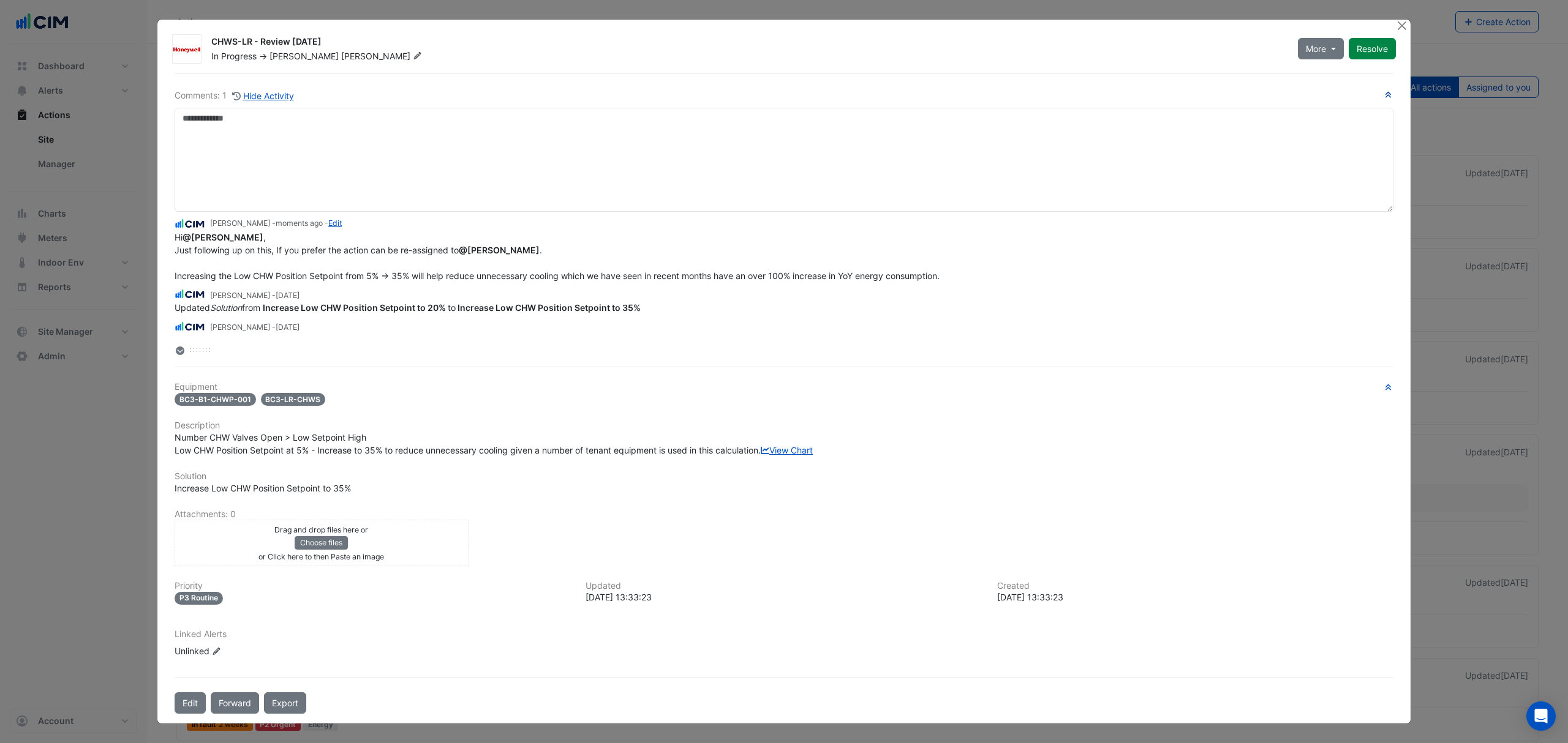
click at [1383, 97] on icon "button" at bounding box center [1387, 95] width 9 height 8
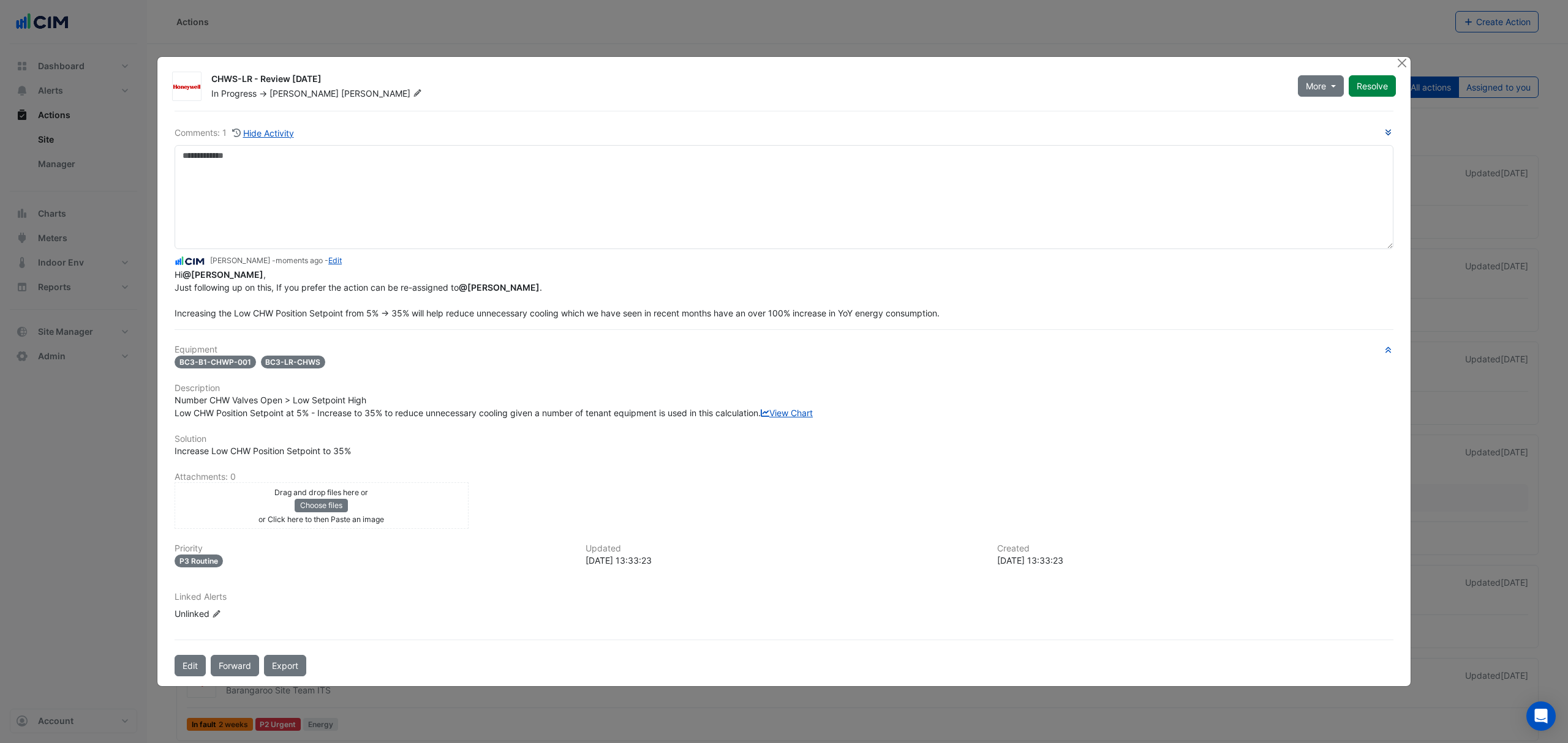
drag, startPoint x: 1389, startPoint y: 231, endPoint x: 1343, endPoint y: 66, distance: 171.3
click at [1358, 78] on ngb-modal-window "CHWS-LR - Review July 2025 In Progress -> Carter Robinson More On Hold Not Doin…" at bounding box center [784, 372] width 1568 height 743
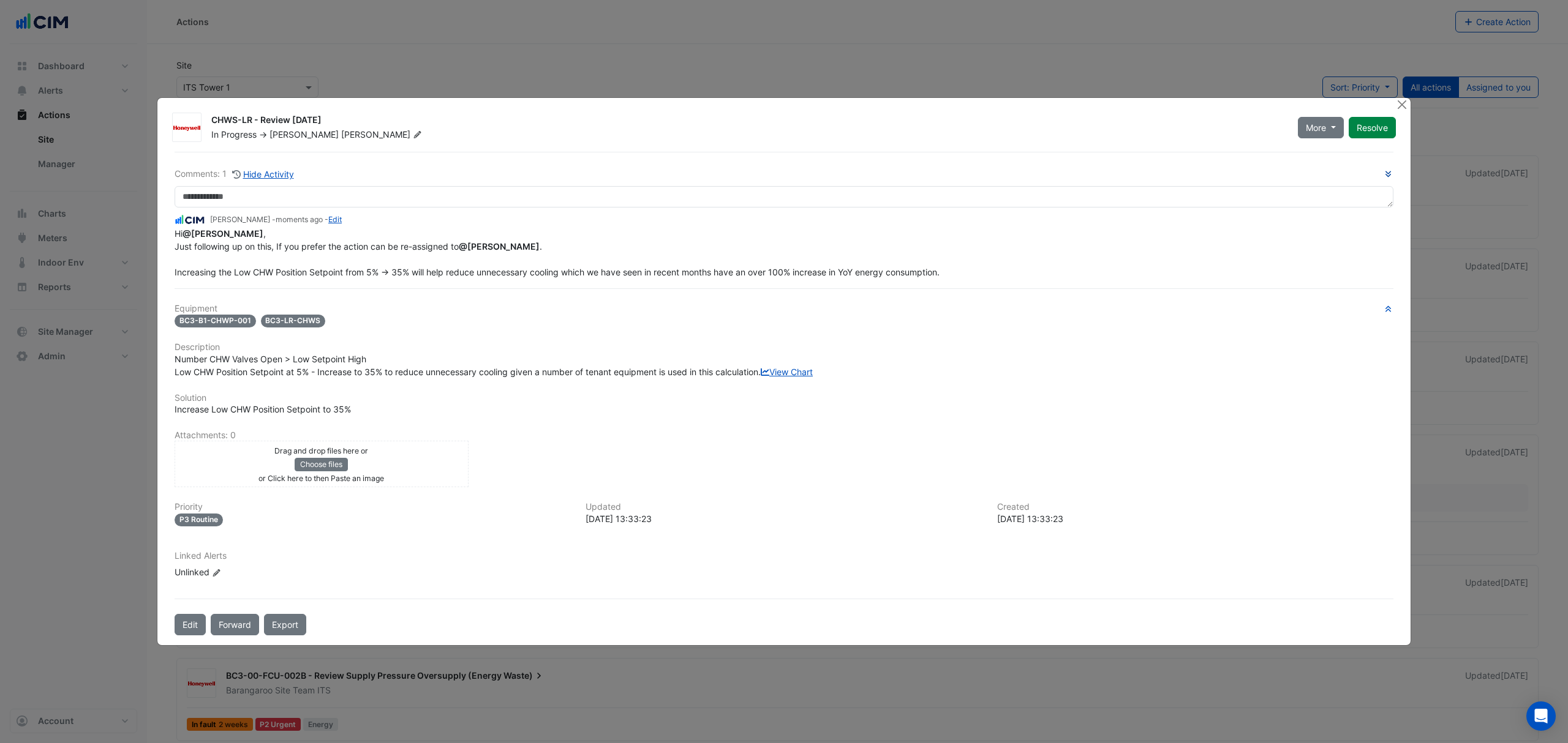
click at [210, 260] on span "Hi @Carter Robinson , Just following up on this, If you prefer the action can b…" at bounding box center [556, 253] width 765 height 49
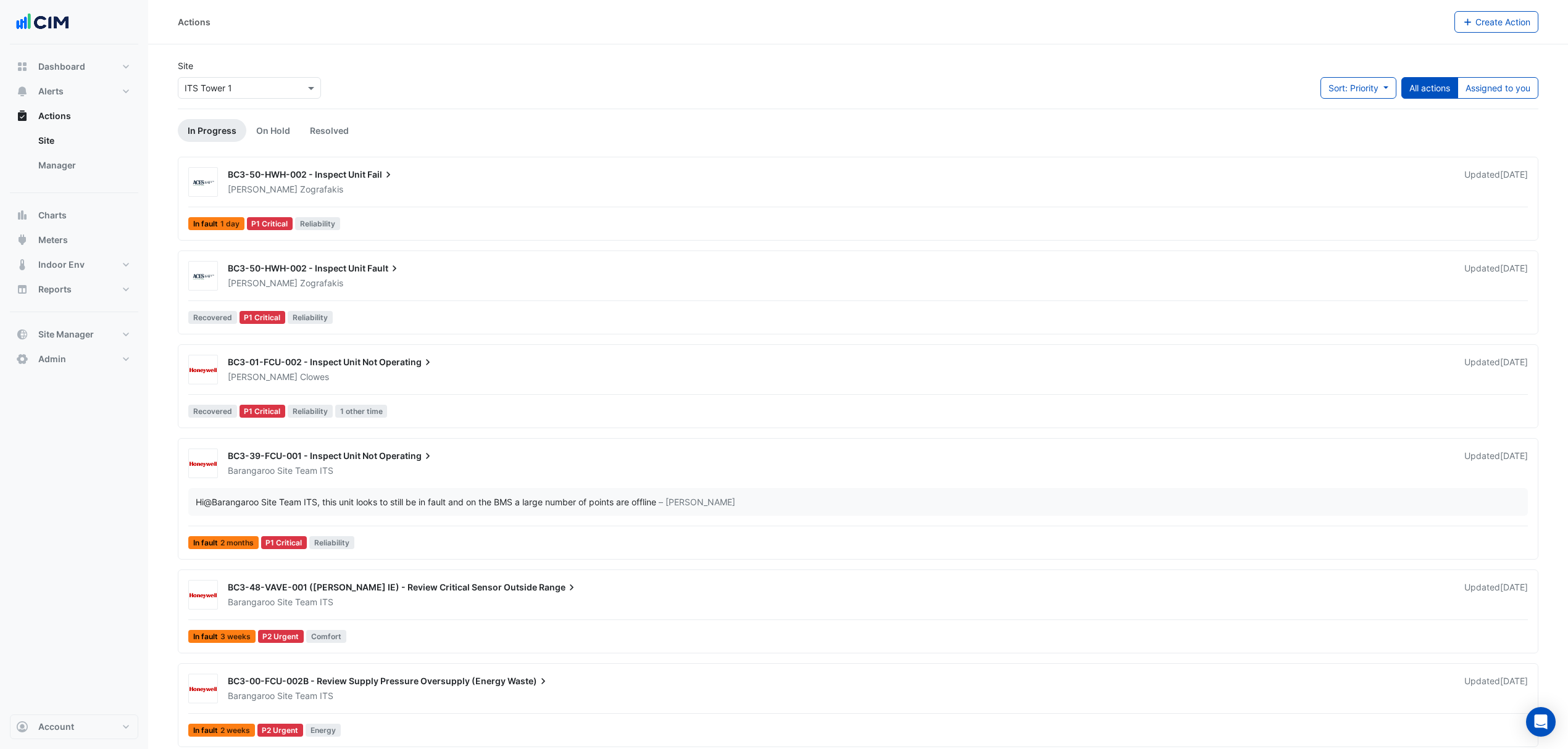
click at [329, 179] on span "BC3-50-HWH-002 - Inspect Unit" at bounding box center [296, 174] width 137 height 10
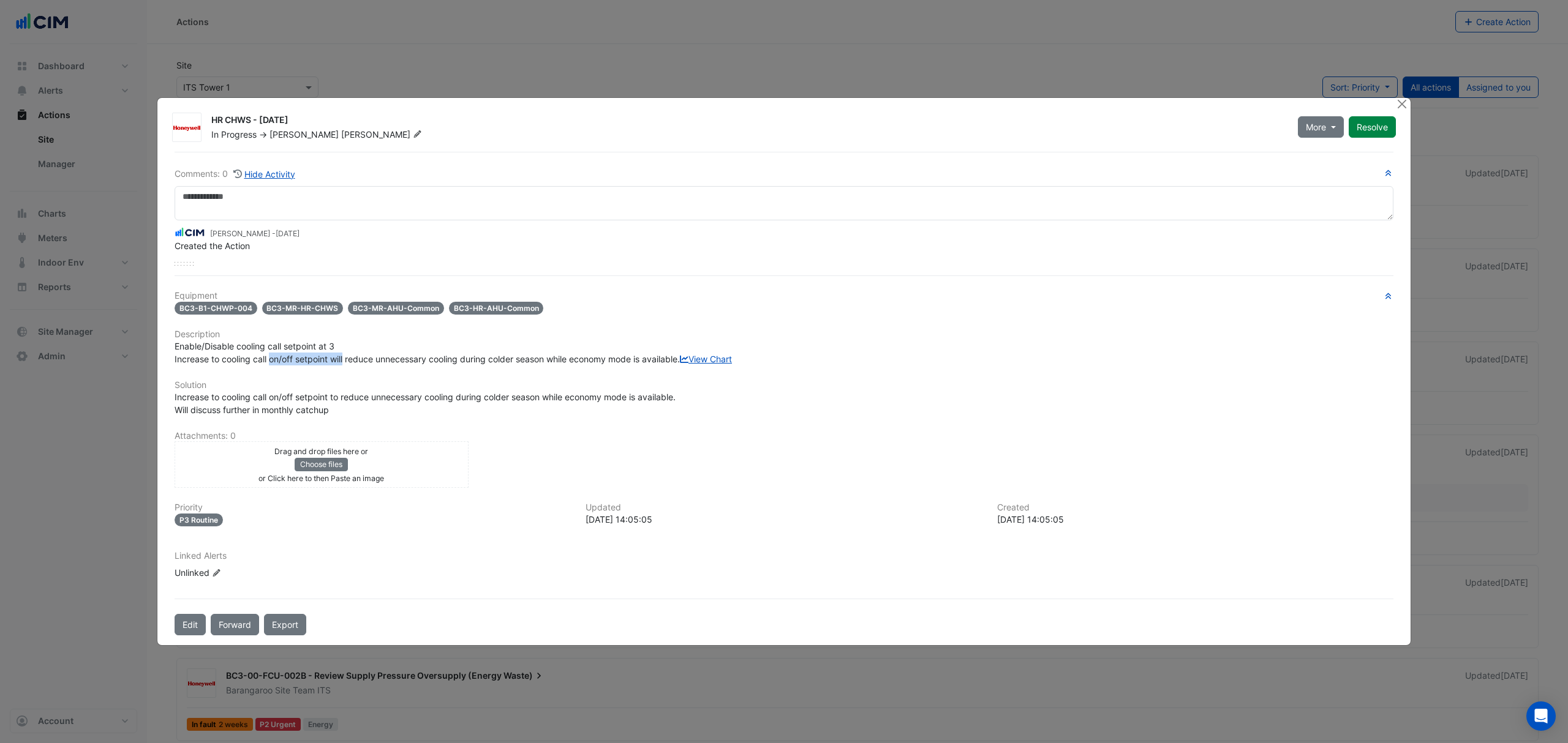
drag, startPoint x: 280, startPoint y: 341, endPoint x: 345, endPoint y: 342, distance: 65.0
click at [345, 342] on span "Enable/Disable cooling call setpoint at 3 Increase to cooling call on/off setpo…" at bounding box center [453, 353] width 557 height 24
click at [311, 351] on span "Enable/Disable cooling call setpoint at 3 Increase to cooling call on/off setpo…" at bounding box center [453, 353] width 557 height 24
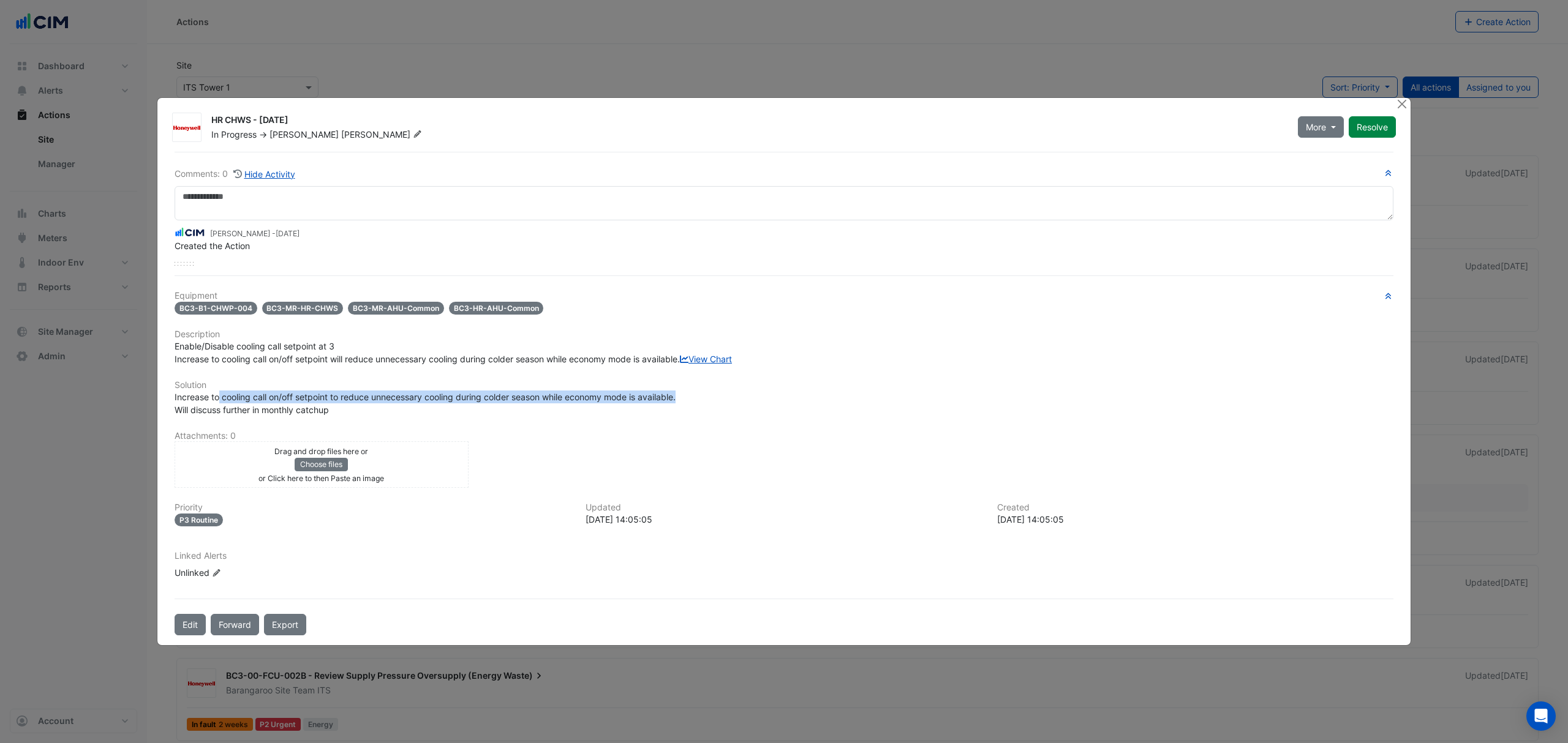
drag, startPoint x: 217, startPoint y: 412, endPoint x: 693, endPoint y: 407, distance: 476.0
click at [693, 407] on div "Increase to cooling call on/off setpoint to reduce unnecessary cooling during c…" at bounding box center [783, 403] width 1219 height 26
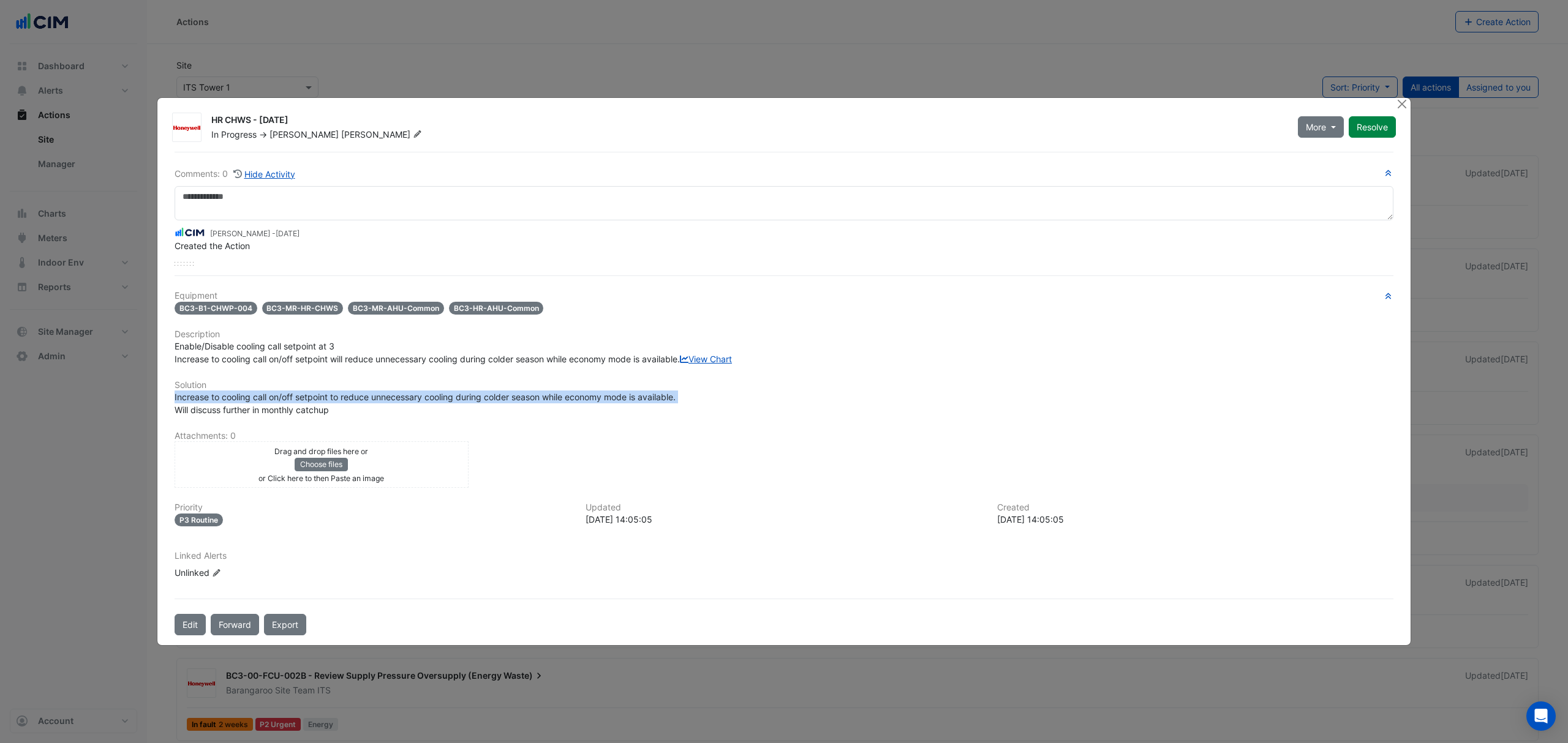
drag, startPoint x: 693, startPoint y: 407, endPoint x: 670, endPoint y: 410, distance: 23.2
click at [692, 407] on div "Increase to cooling call on/off setpoint to reduce unnecessary cooling during c…" at bounding box center [783, 403] width 1219 height 26
click at [392, 414] on span "Increase to cooling call on/off setpoint to reduce unnecessary cooling during c…" at bounding box center [425, 403] width 501 height 24
